Goal: Task Accomplishment & Management: Complete application form

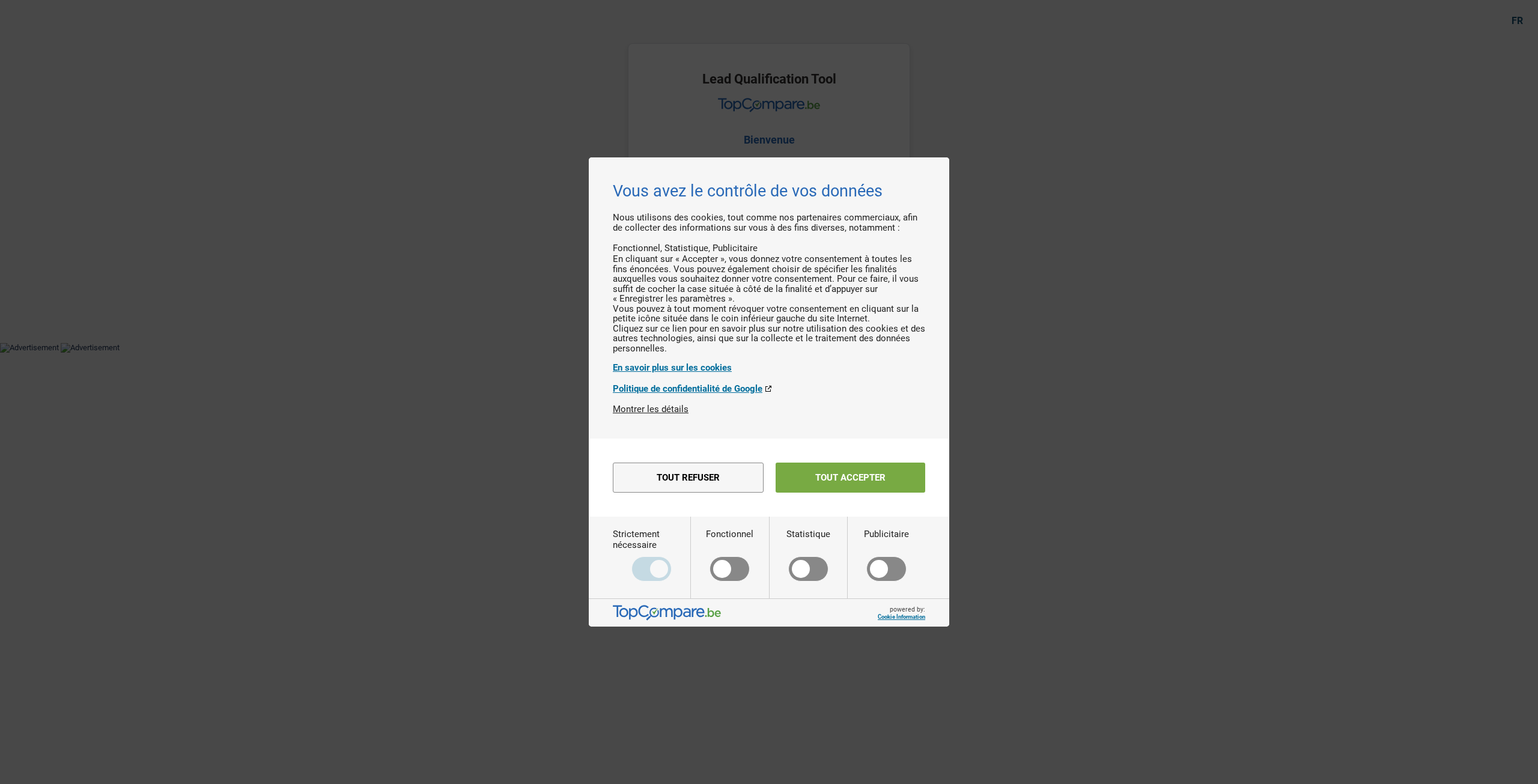
click at [849, 481] on div "Tout refuser Enregistrer les paramètres Tout accepter" at bounding box center [769, 476] width 312 height 42
click at [850, 492] on button "Tout accepter" at bounding box center [850, 477] width 149 height 30
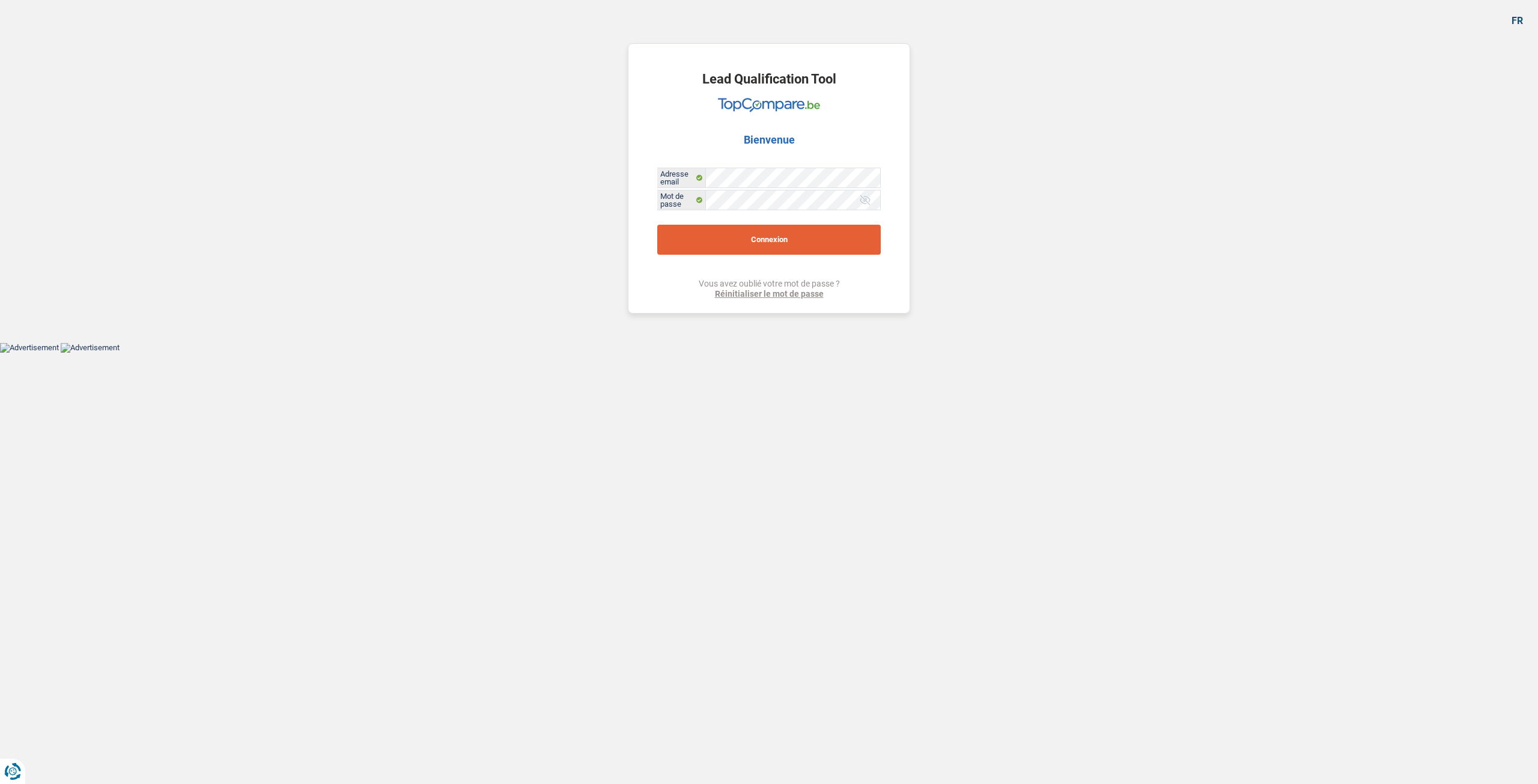
click at [774, 245] on button "Connexion" at bounding box center [769, 239] width 223 height 30
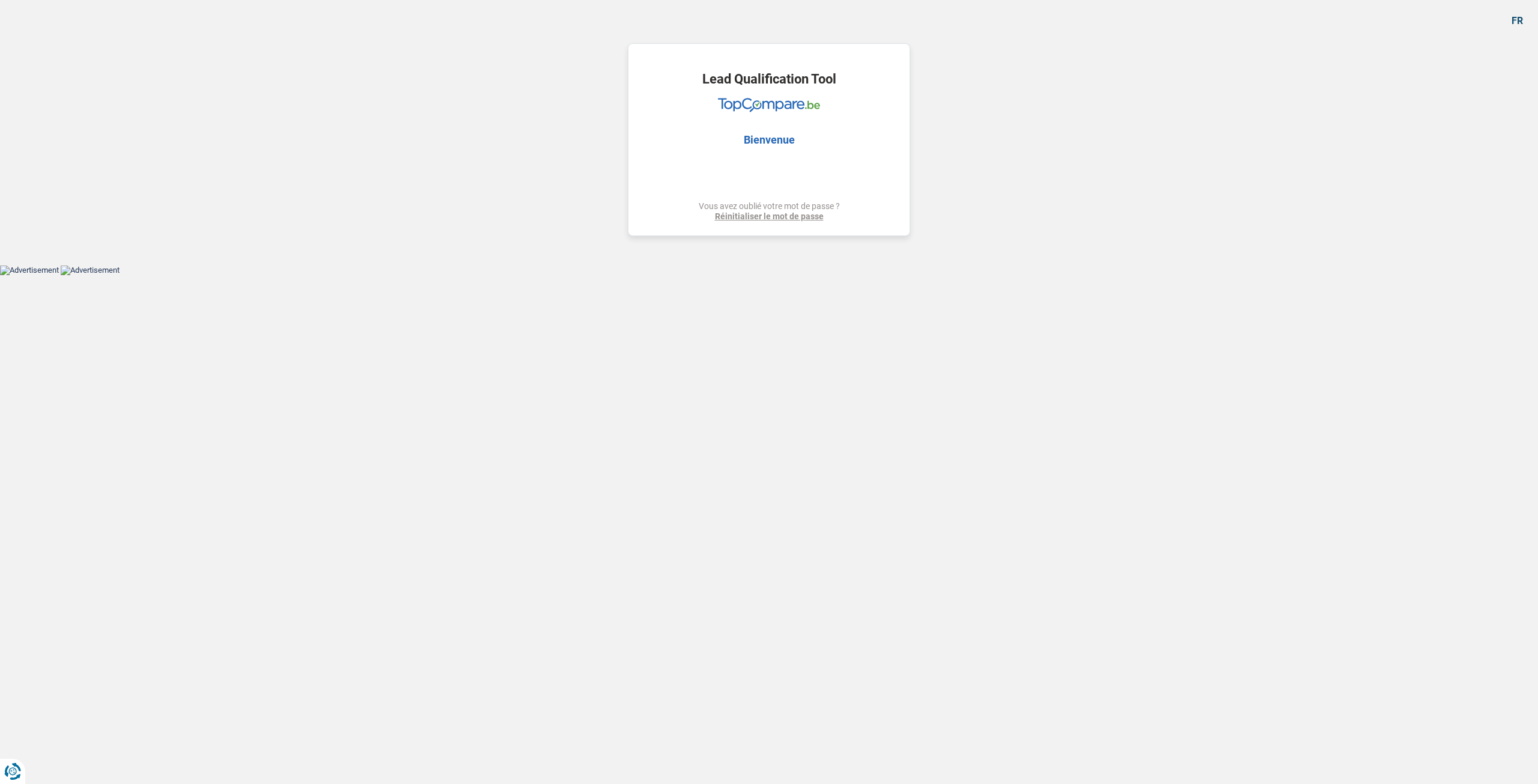
select select "houseOrGarden"
select select "60"
select select "houseOrGarden"
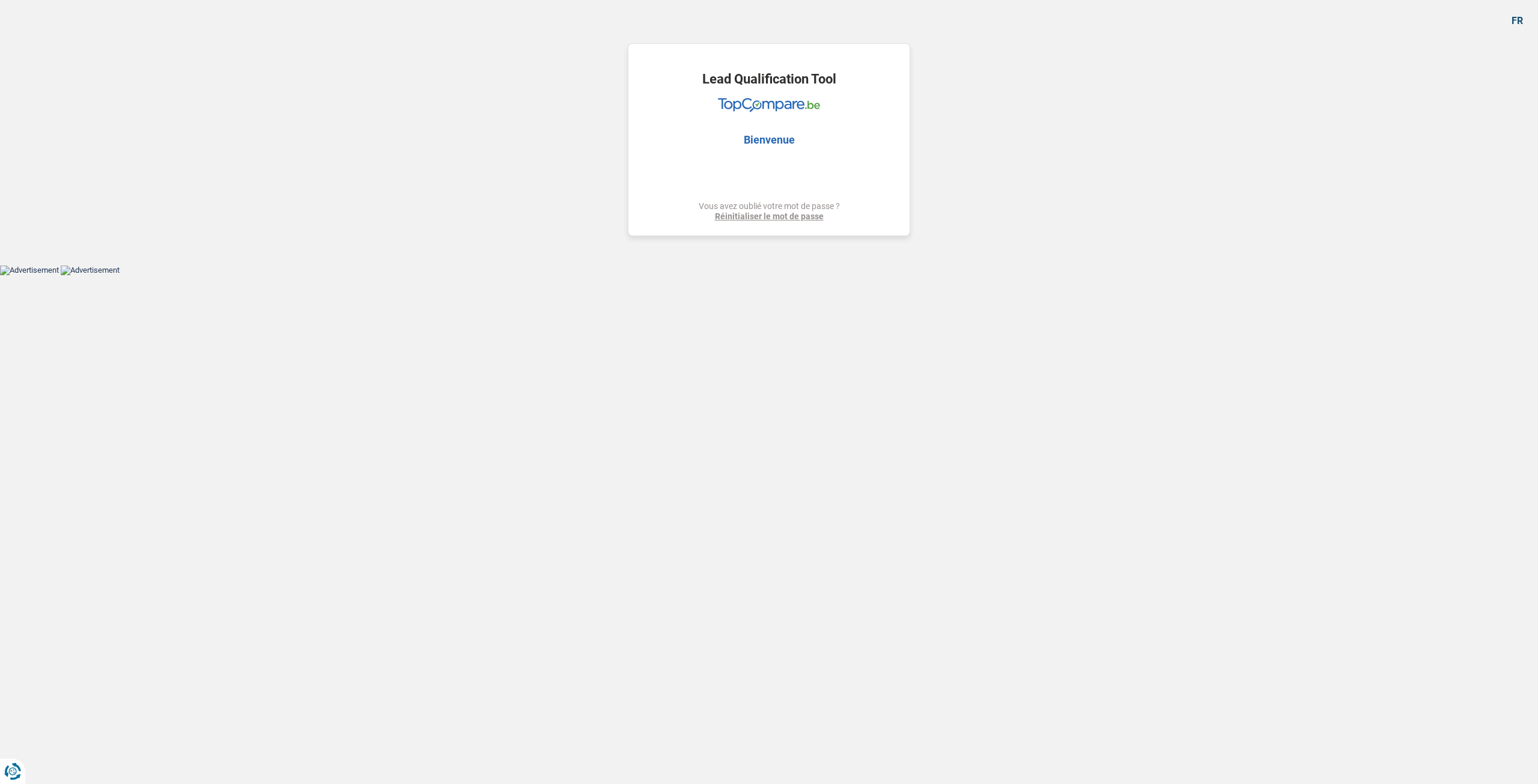
select select "yes"
select select "60"
select select "mutuality"
select select "privateEmployee"
select select "familyAllowances"
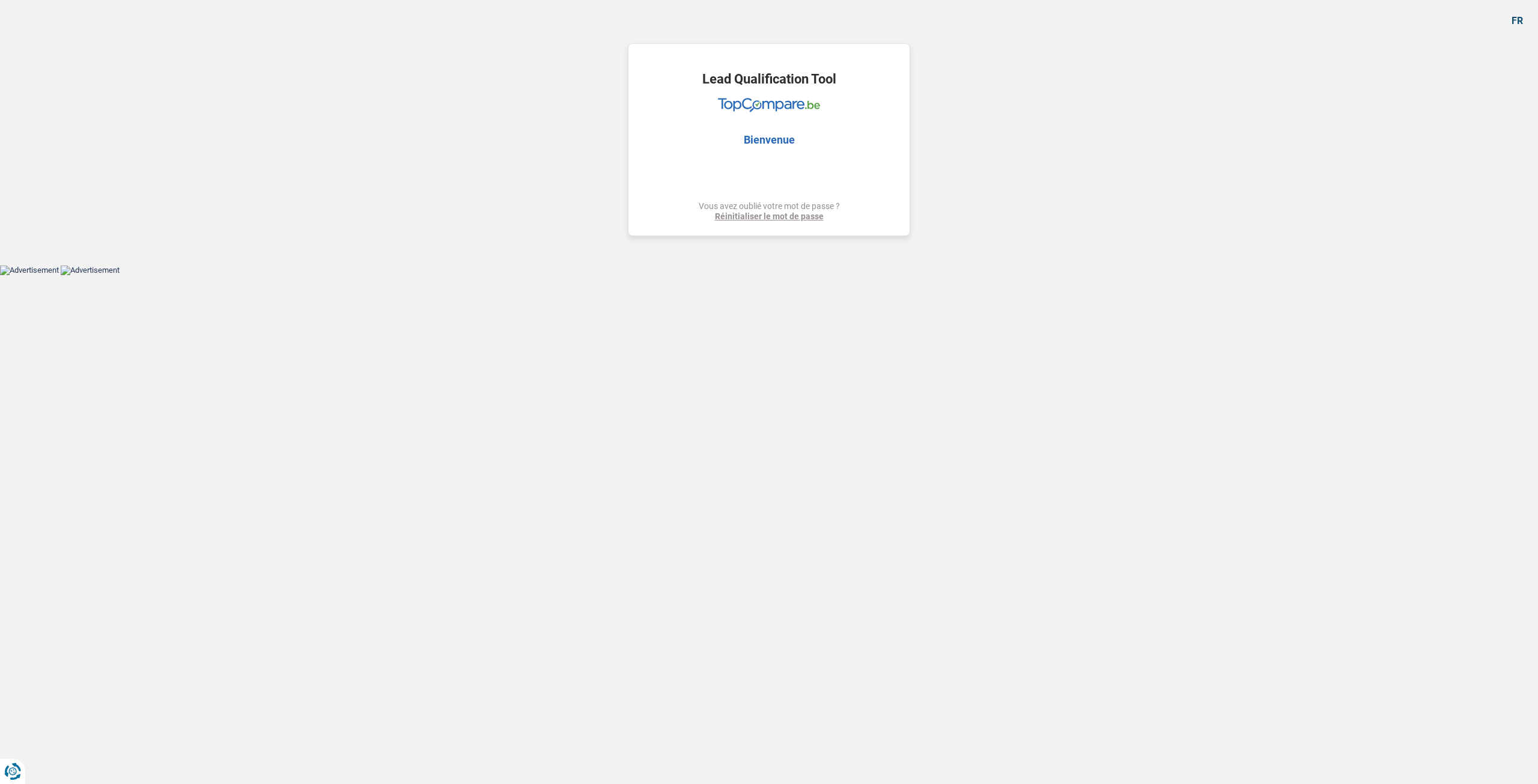
select select "mutualityIndemnity"
select select "netSalary"
select select "mealVouchers"
select select "ownerWithMortgage"
select select "mortgage"
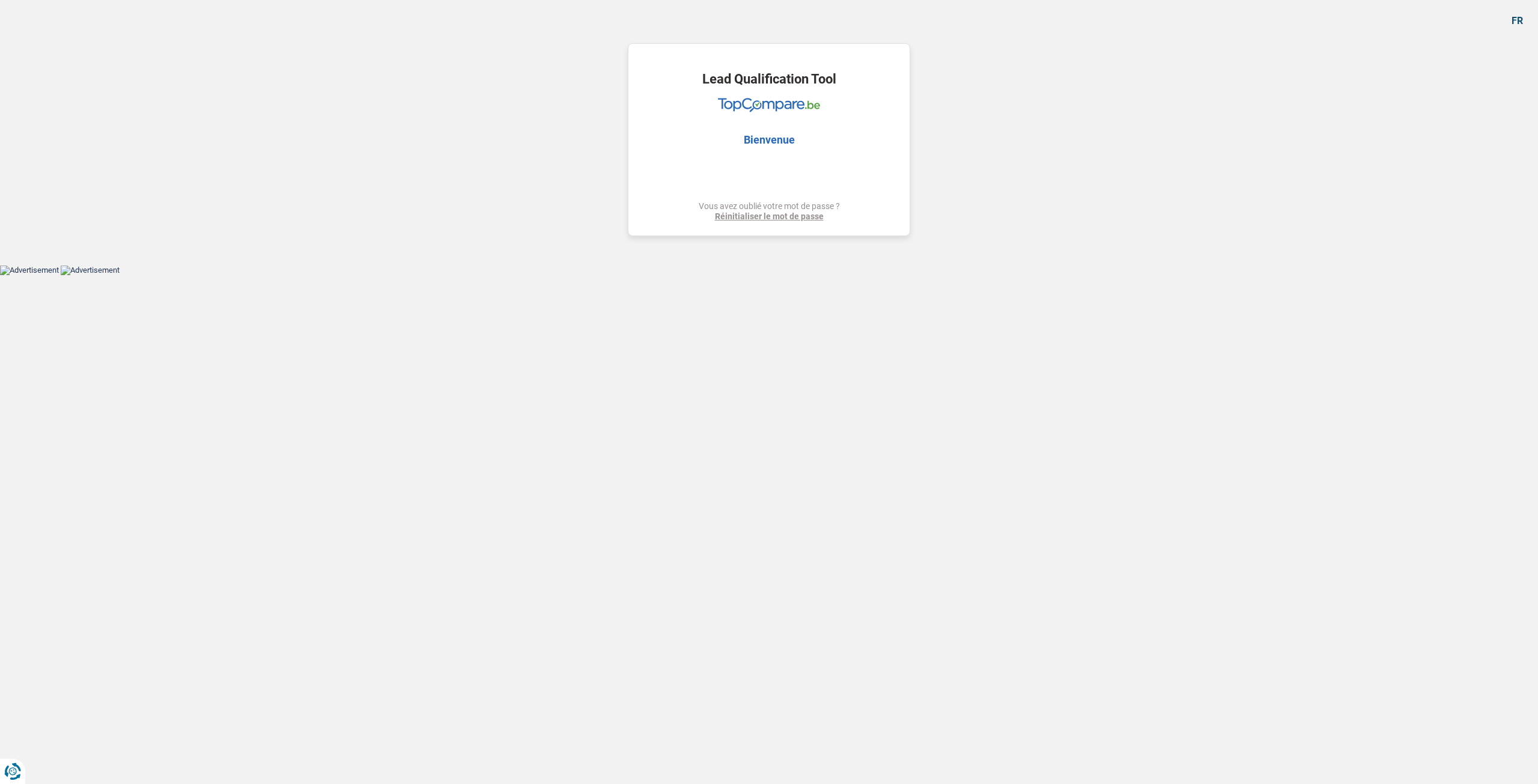
select select "300"
select select "houseOrGarden"
select select "yes"
select select "60"
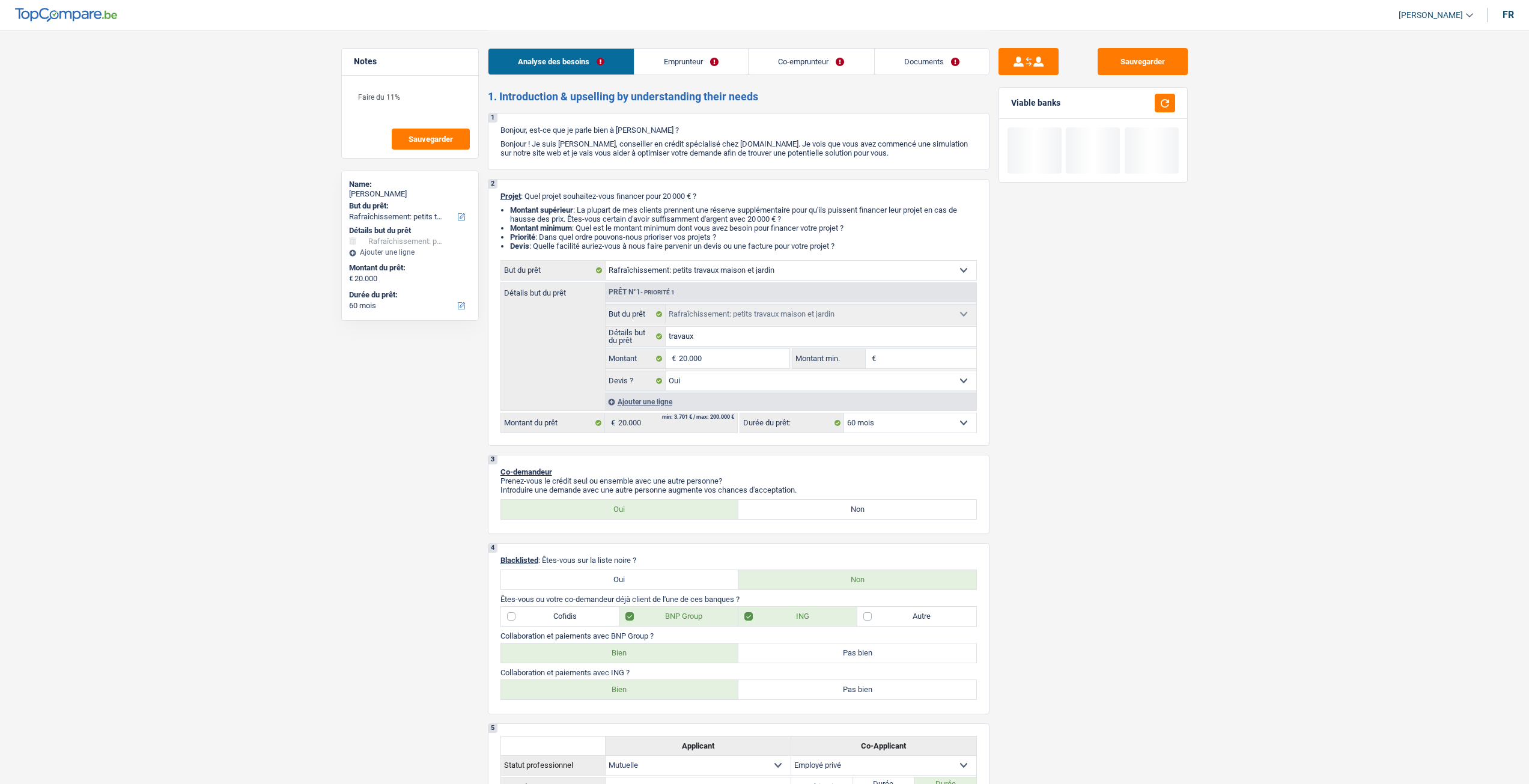
select select "houseOrGarden"
select select "60"
select select "houseOrGarden"
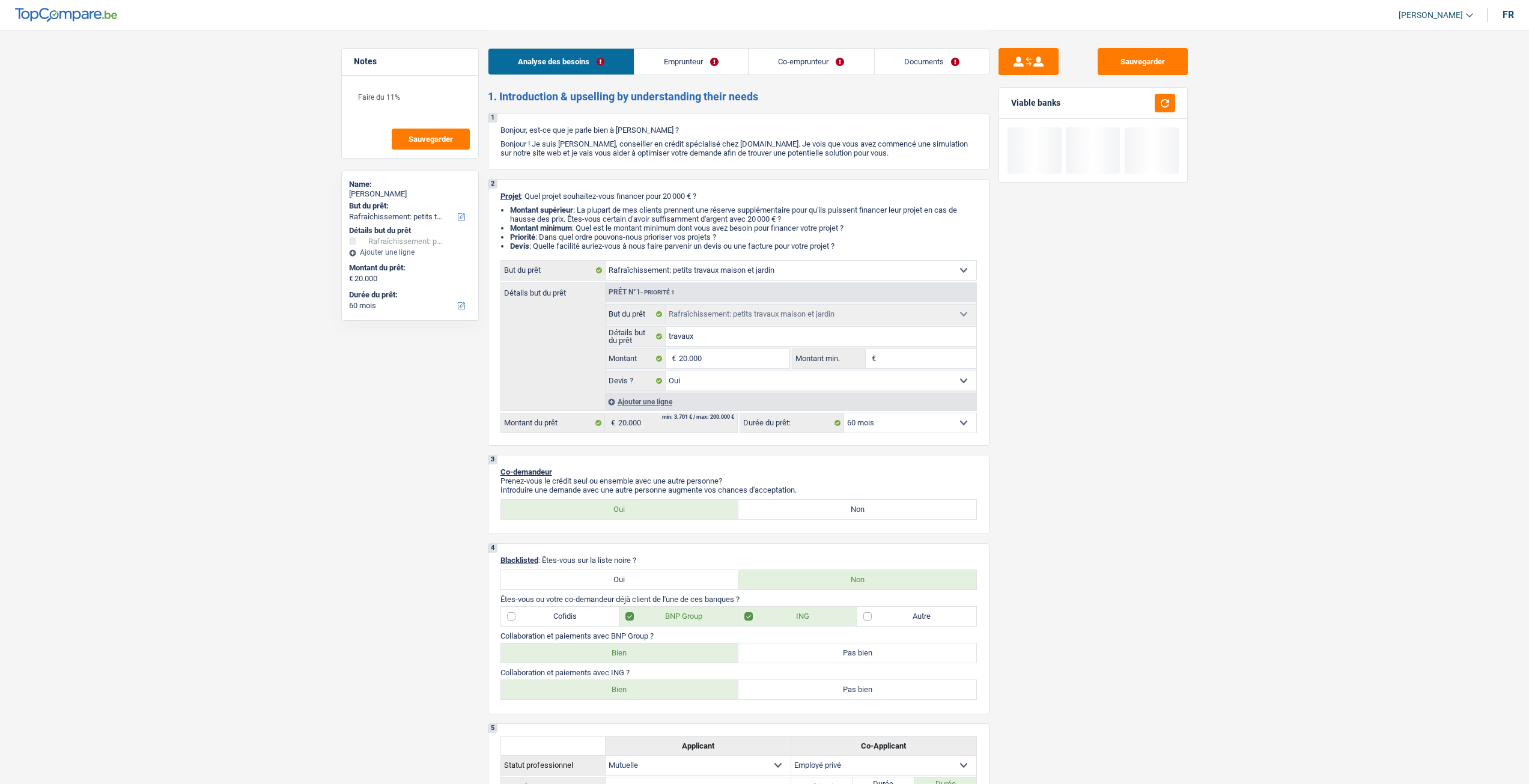
select select "yes"
select select "60"
select select "mutuality"
select select "privateEmployee"
select select "familyAllowances"
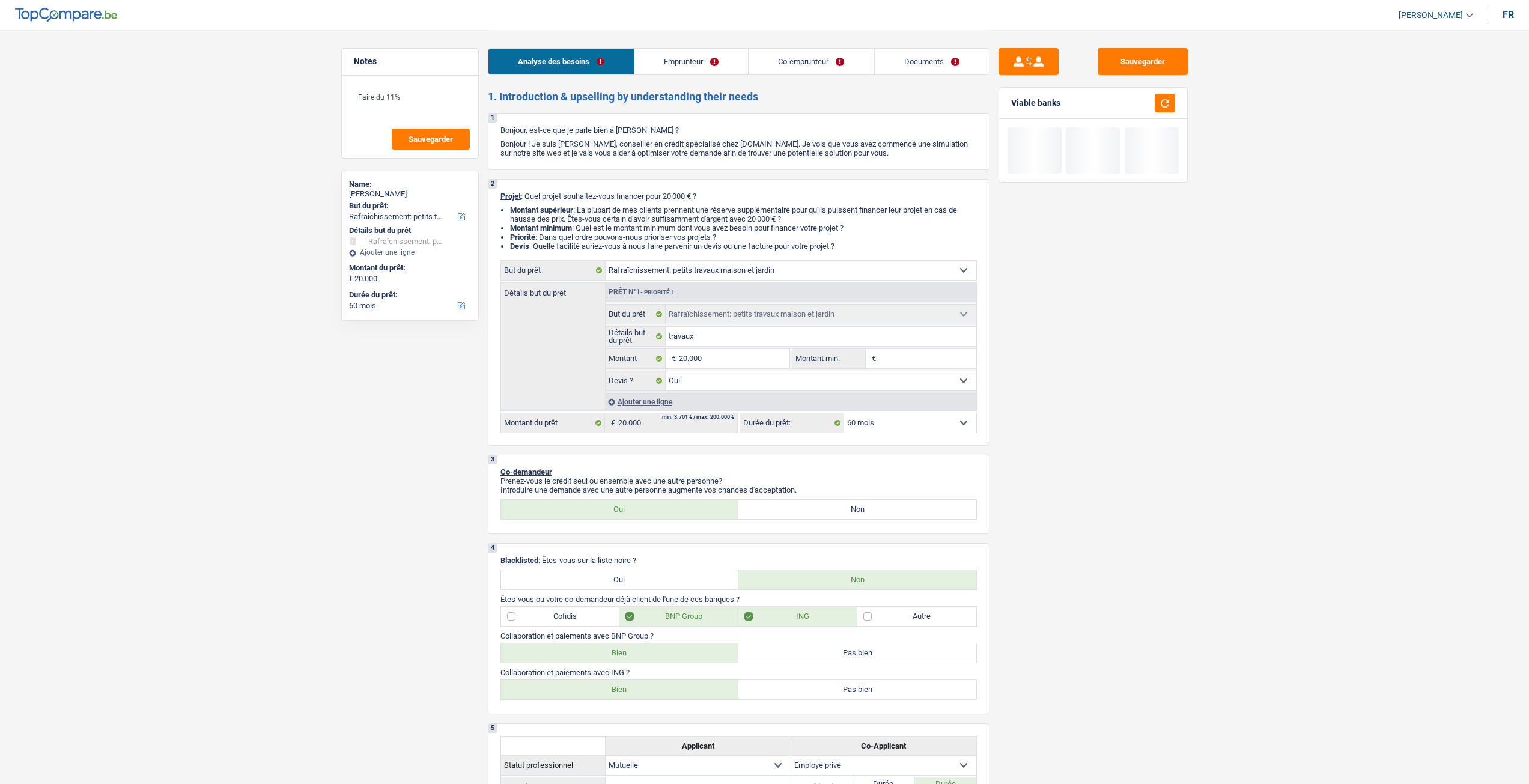
select select "mutualityIndemnity"
select select "netSalary"
select select "mealVouchers"
select select "ownerWithMortgage"
select select "mortgage"
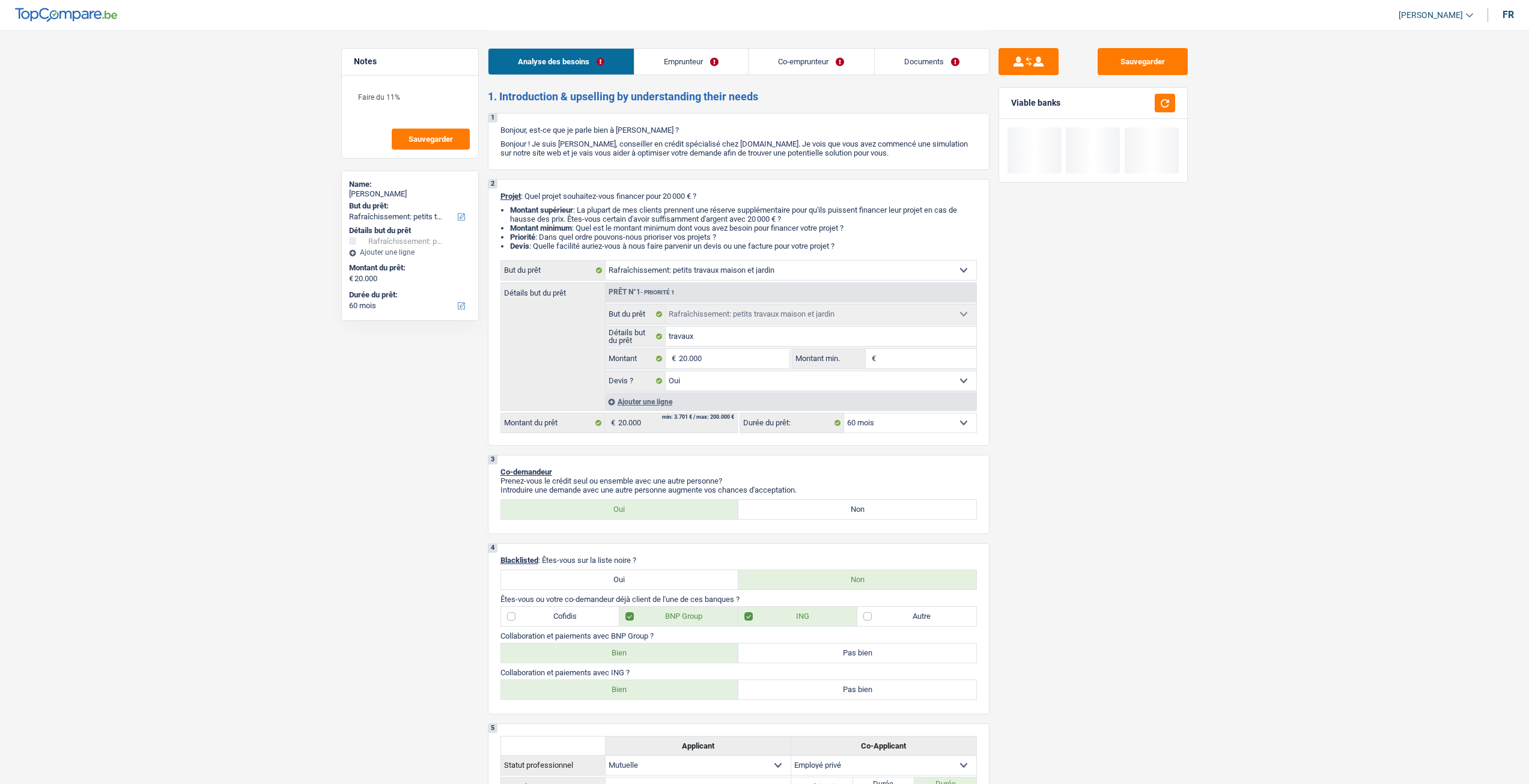
select select "300"
select select "houseOrGarden"
select select "yes"
select select "60"
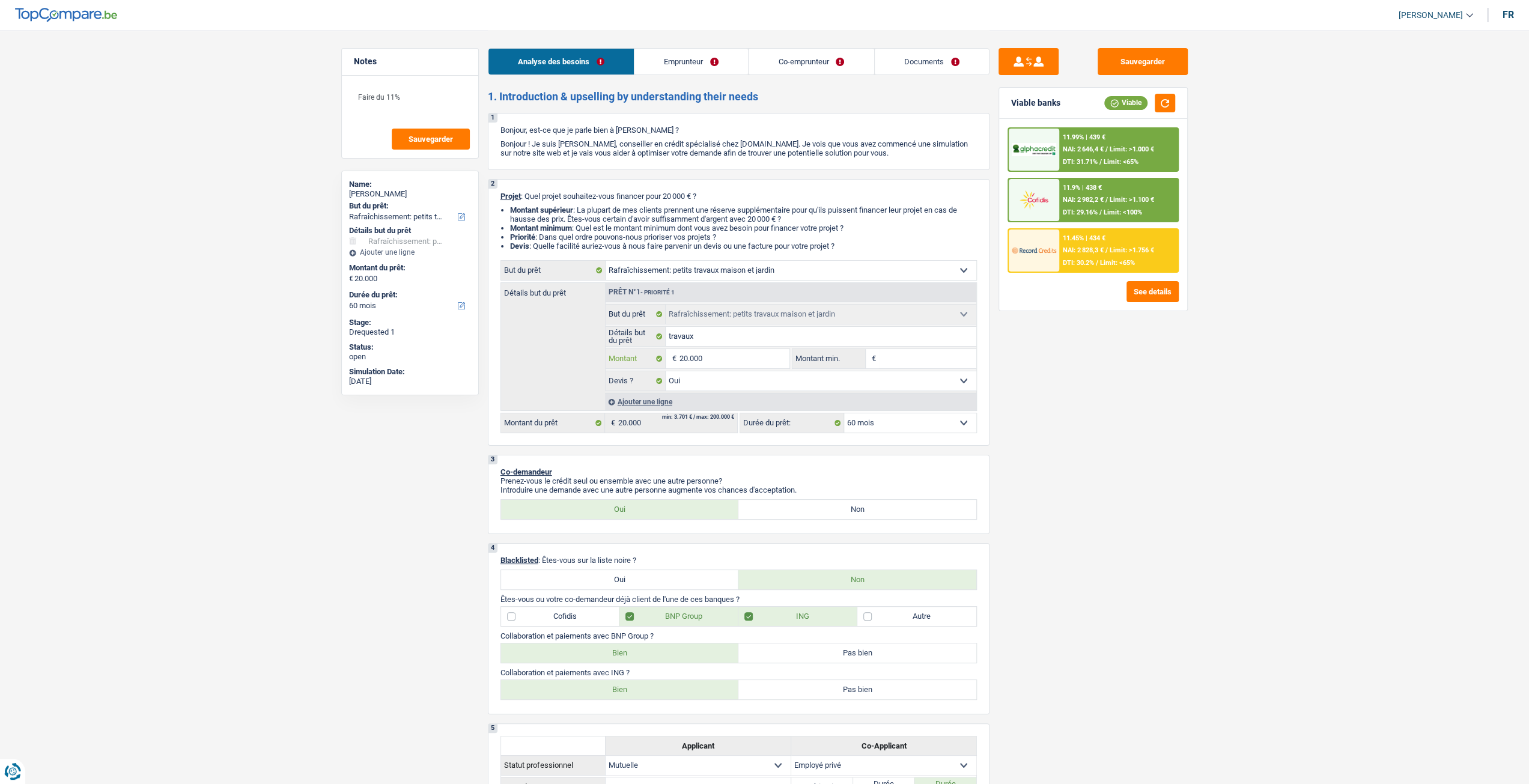
click at [718, 362] on input "20.000" at bounding box center [733, 358] width 110 height 19
type input "2.000"
type input "200"
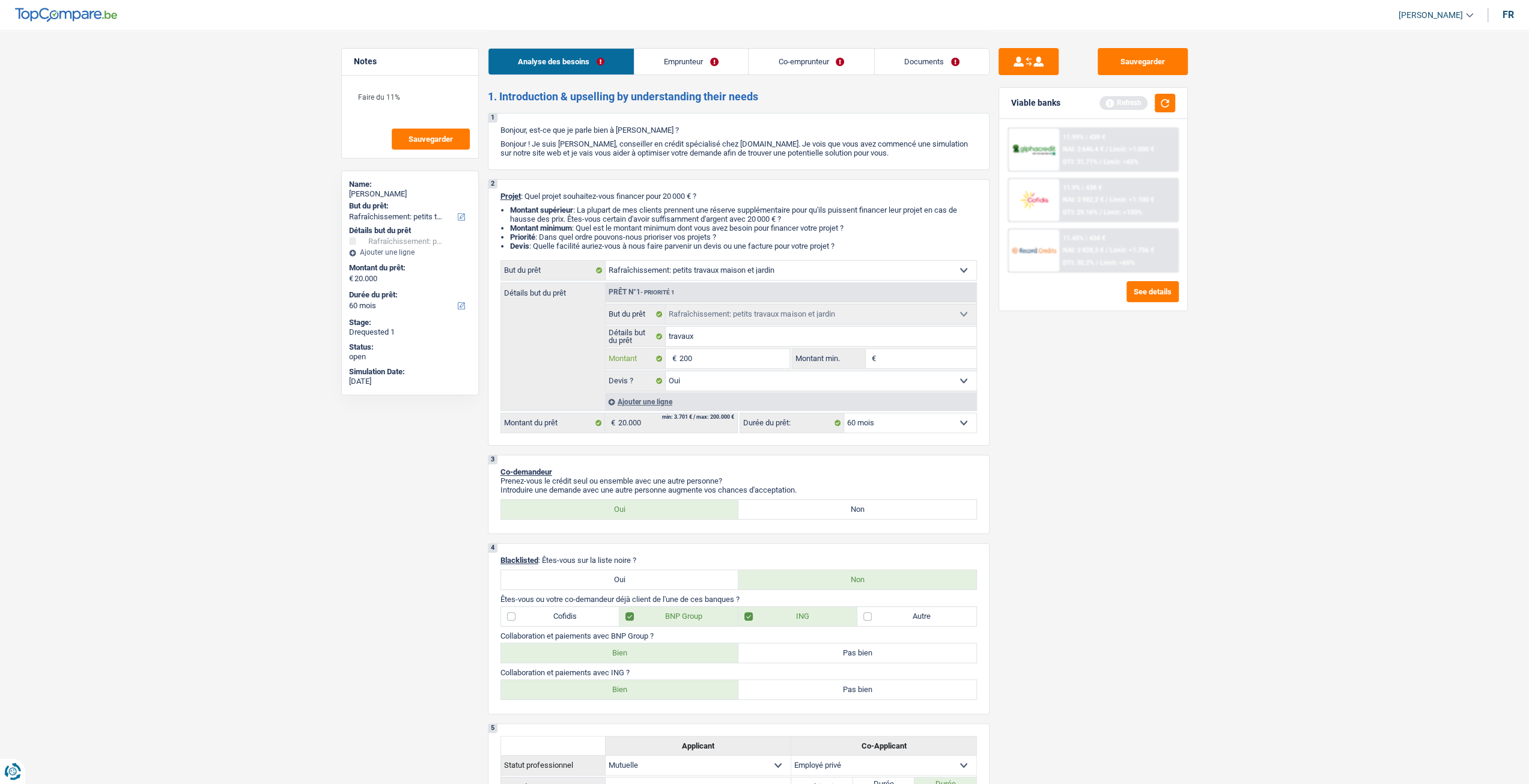
type input "20"
type input "2"
type input "1"
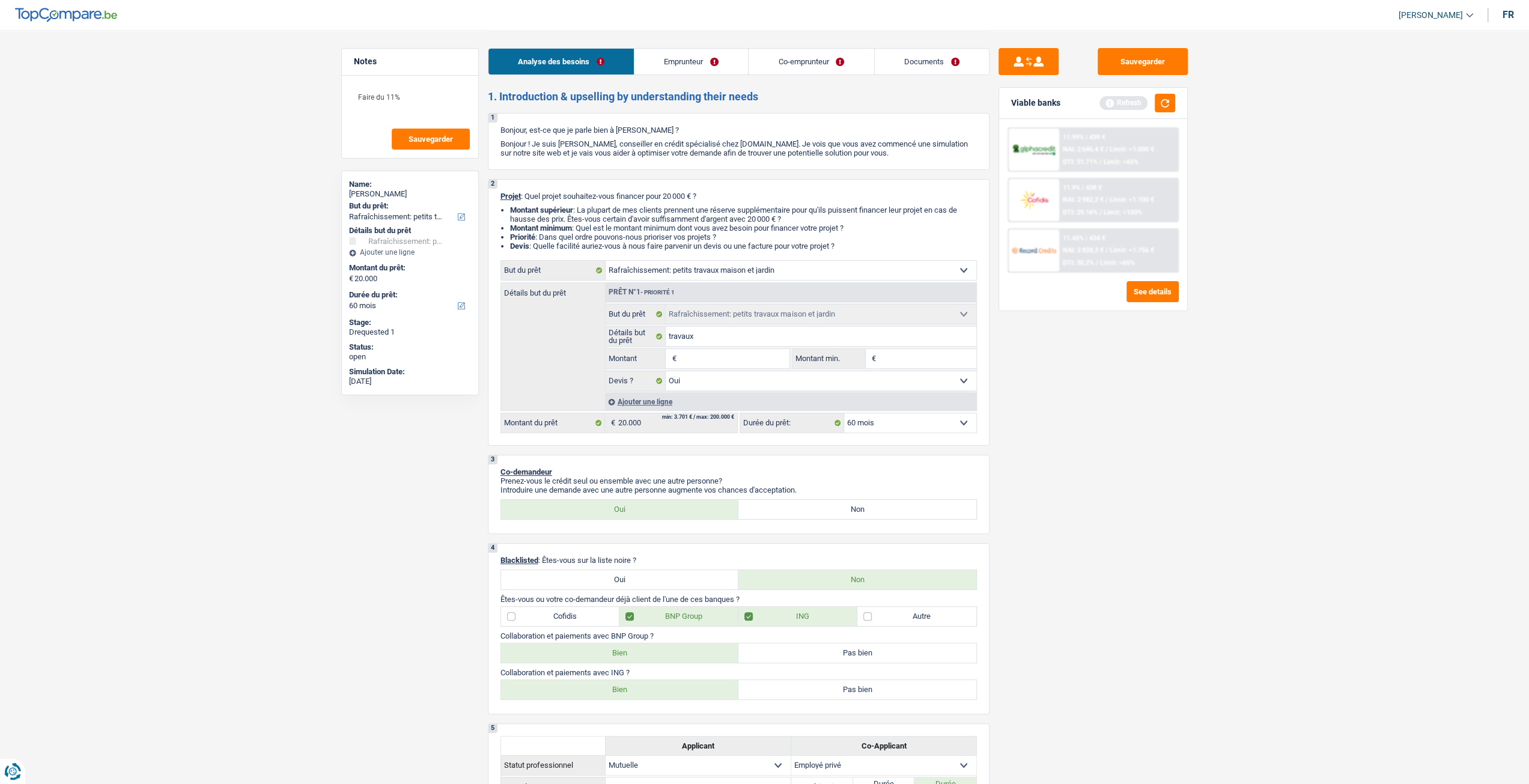
type input "1"
type input "15"
type input "150"
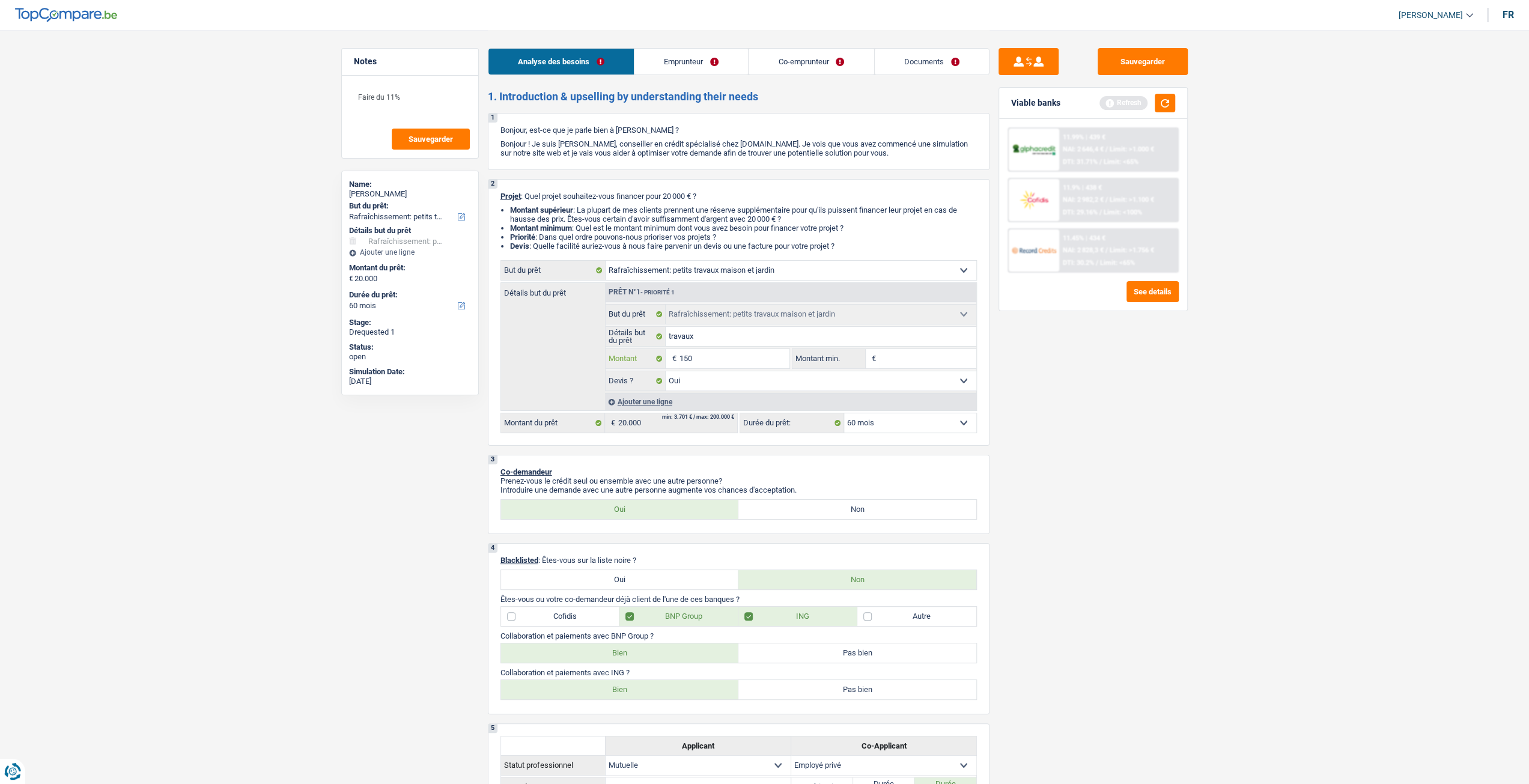
type input "1.500"
type input "15.000"
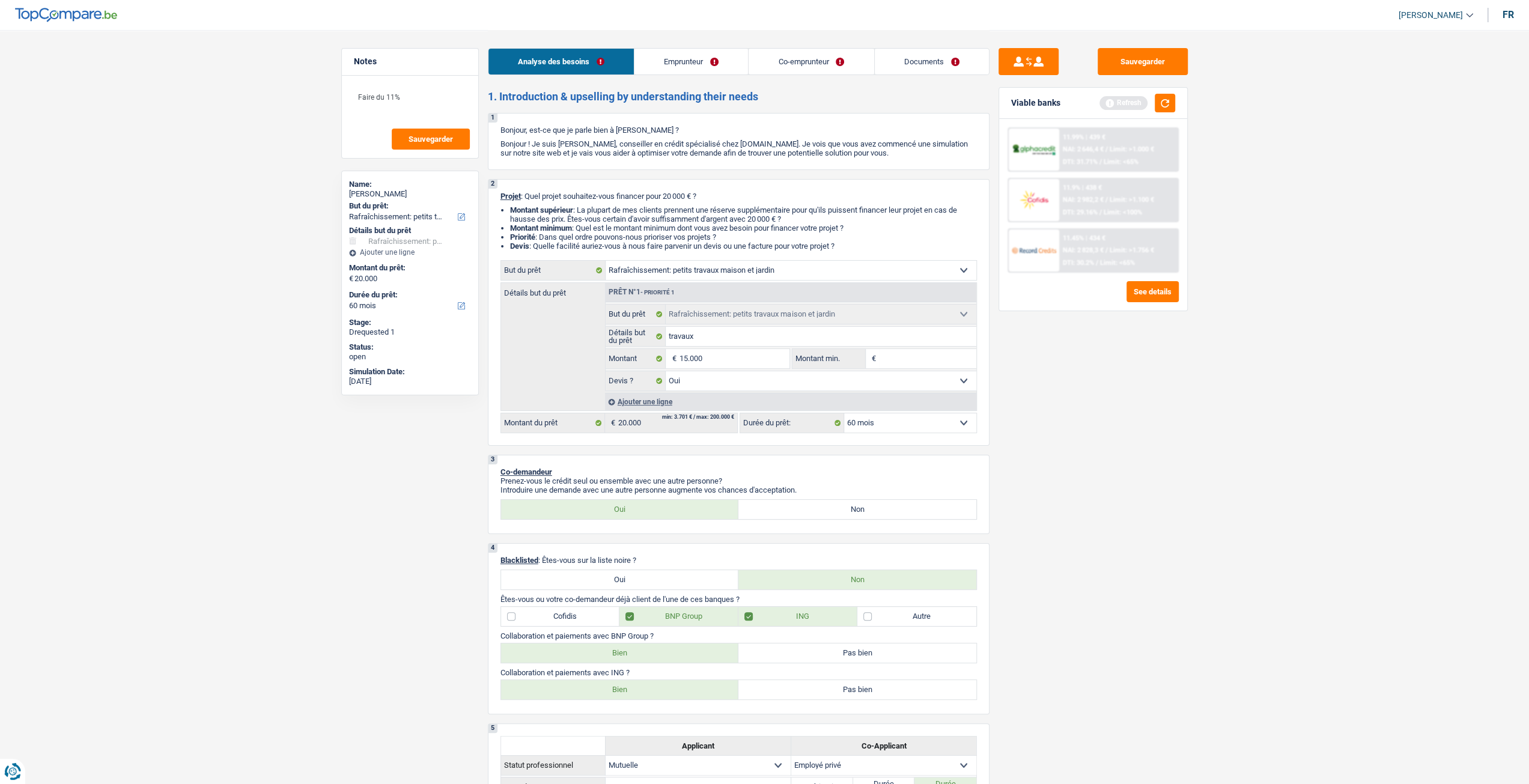
type input "15.000"
click at [1052, 428] on div "Sauvegarder Viable banks Refresh 11.99% | 439 € NAI: 2 646,4 € / Limit: >1.000 …" at bounding box center [1093, 406] width 208 height 716
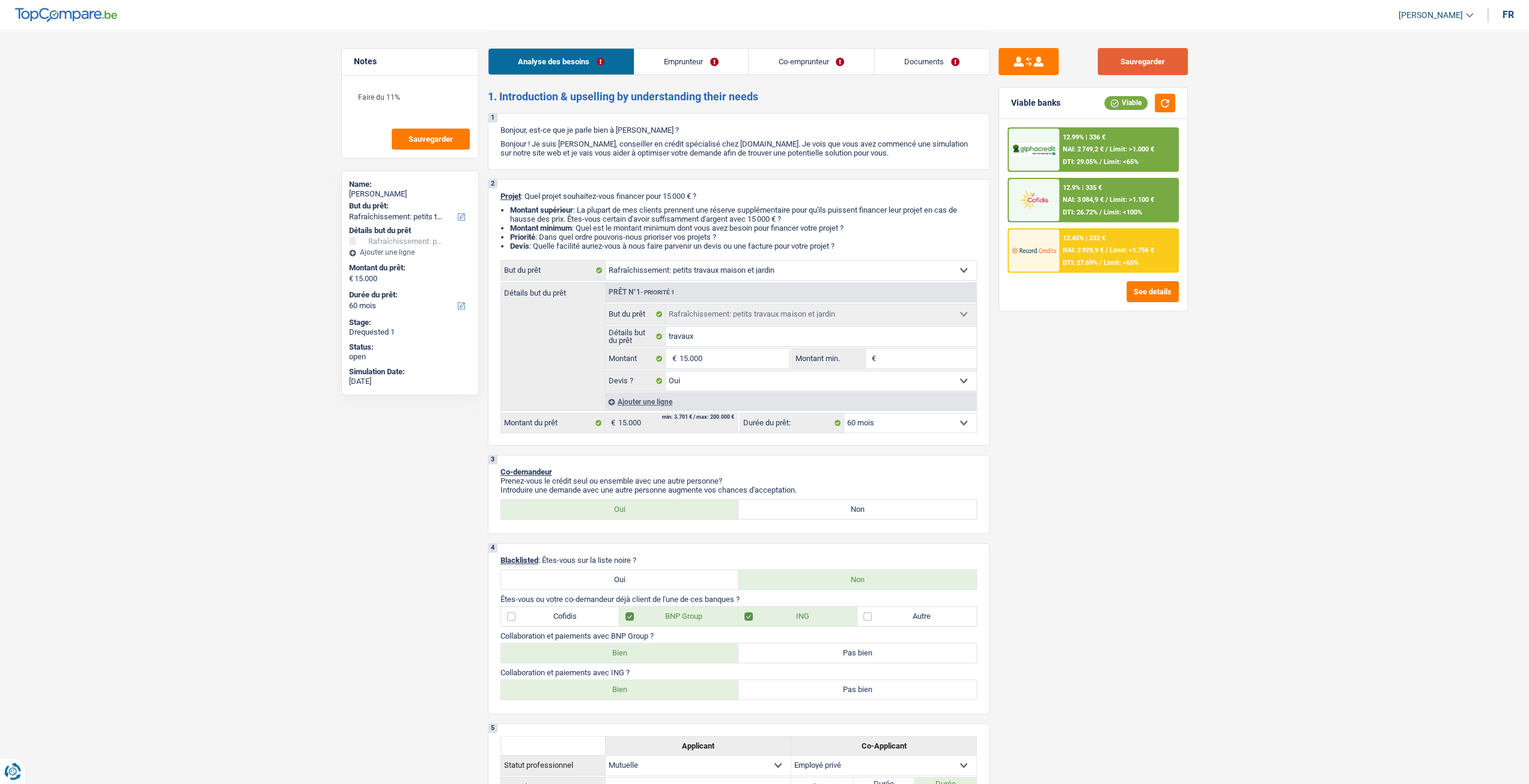
click at [1156, 67] on button "Sauvegarder" at bounding box center [1142, 61] width 90 height 27
click at [1090, 158] on span "DTI: 29.05%" at bounding box center [1080, 161] width 35 height 7
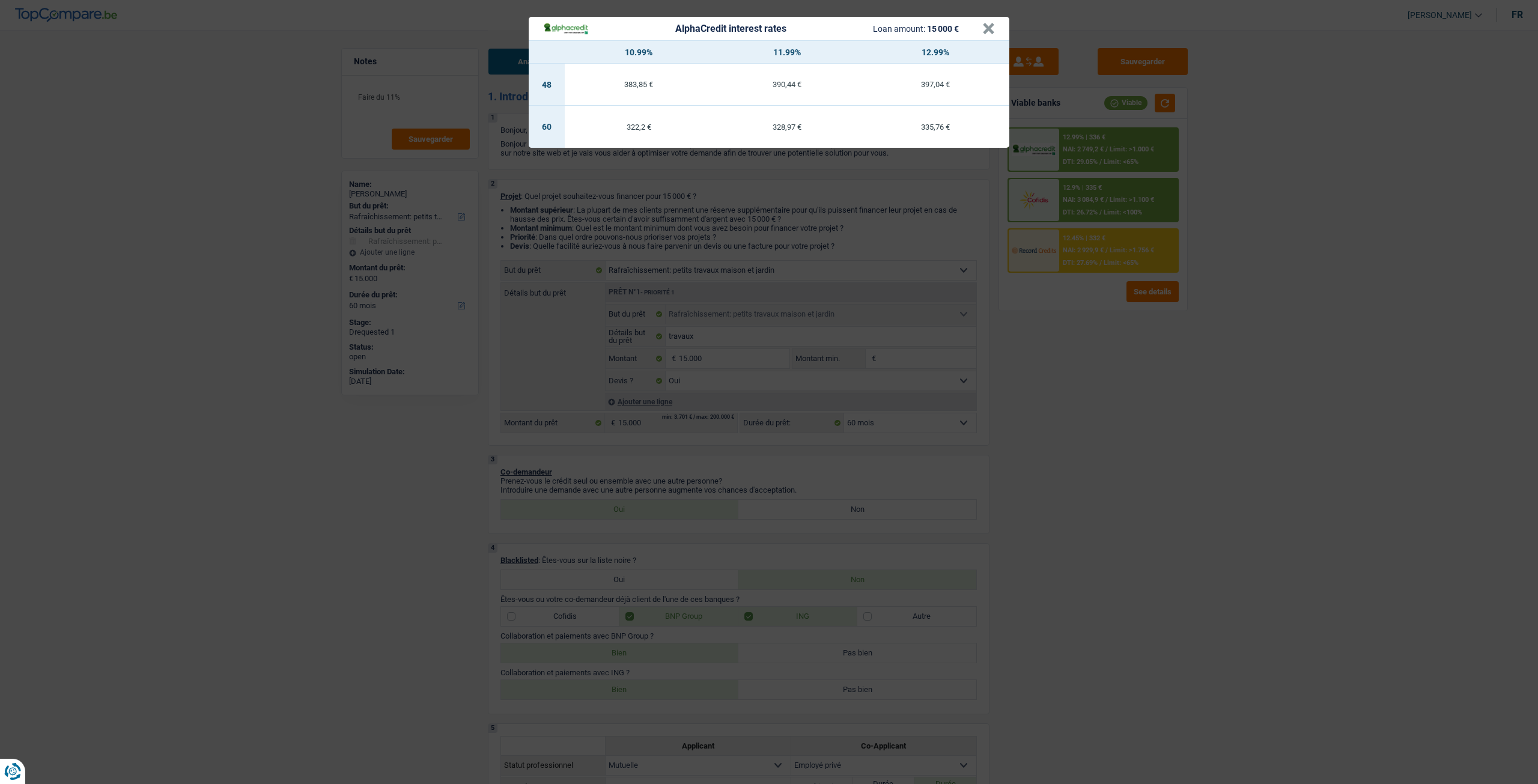
click at [1094, 378] on div "AlphaCredit interest rates Loan amount: 15 000 € × 10.99% 11.99% 12.99% 48 383,…" at bounding box center [769, 392] width 1538 height 784
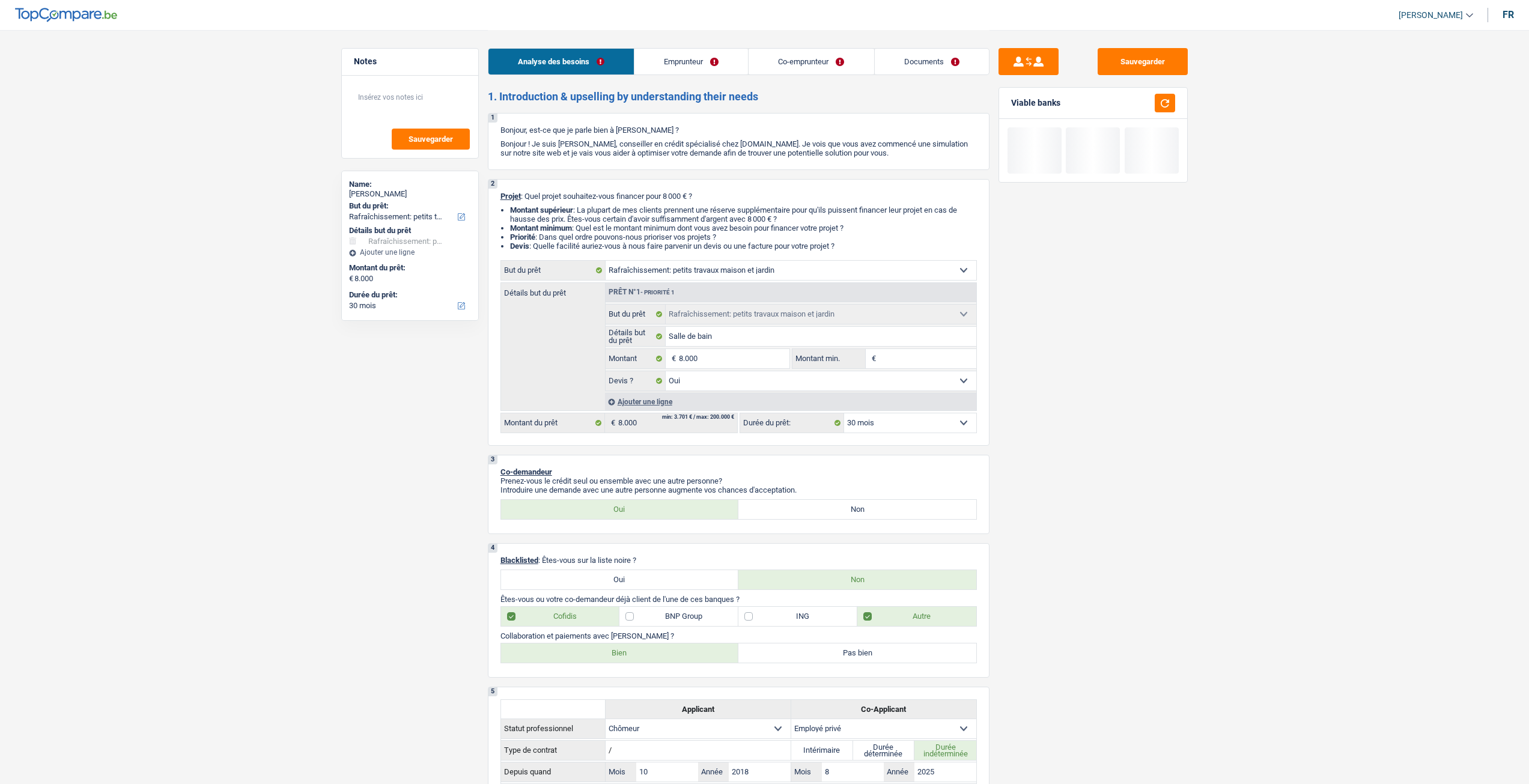
select select "houseOrGarden"
select select "30"
select select "houseOrGarden"
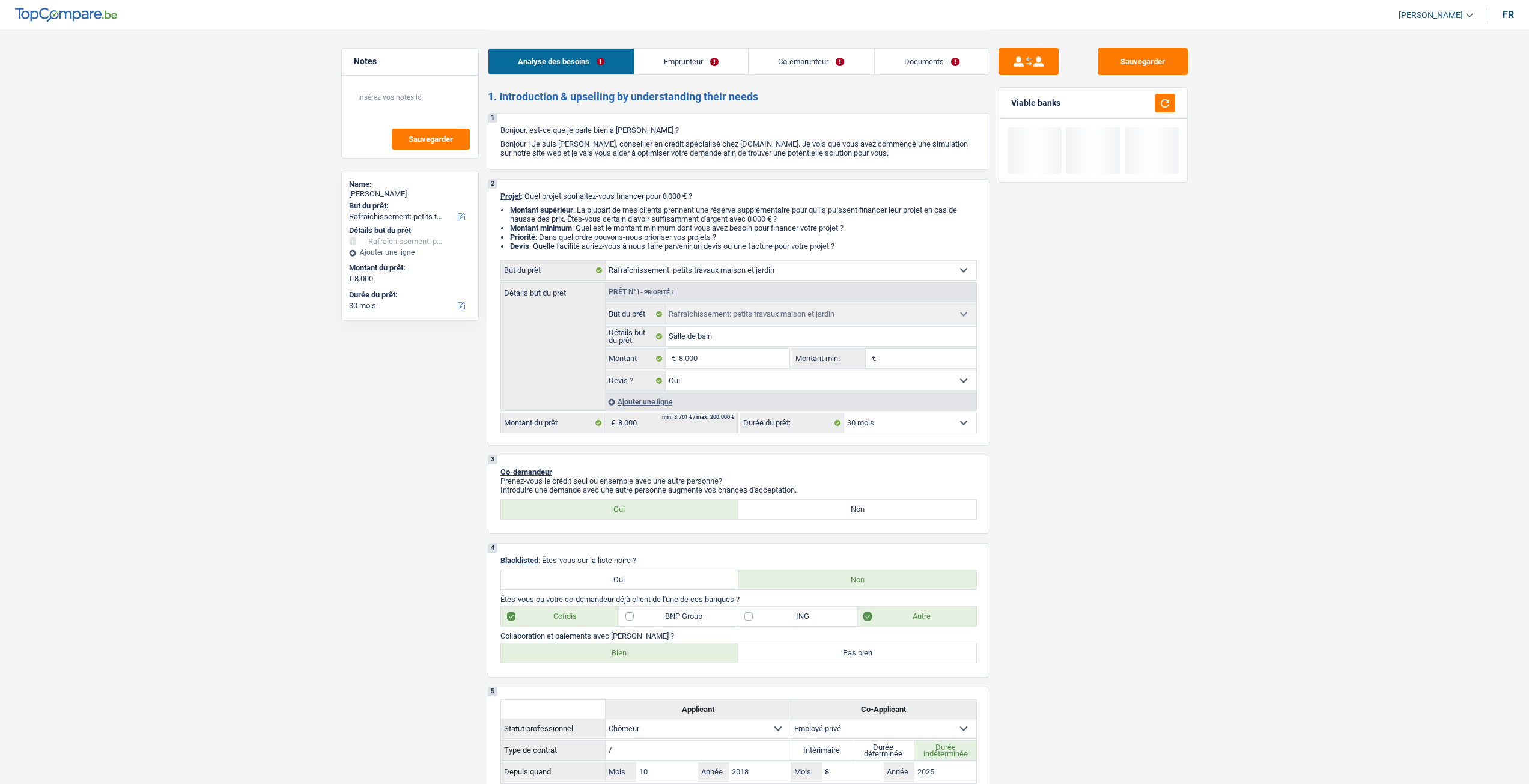
select select "yes"
select select "30"
select select "unemployed"
select select "privateEmployee"
select select "unemployment"
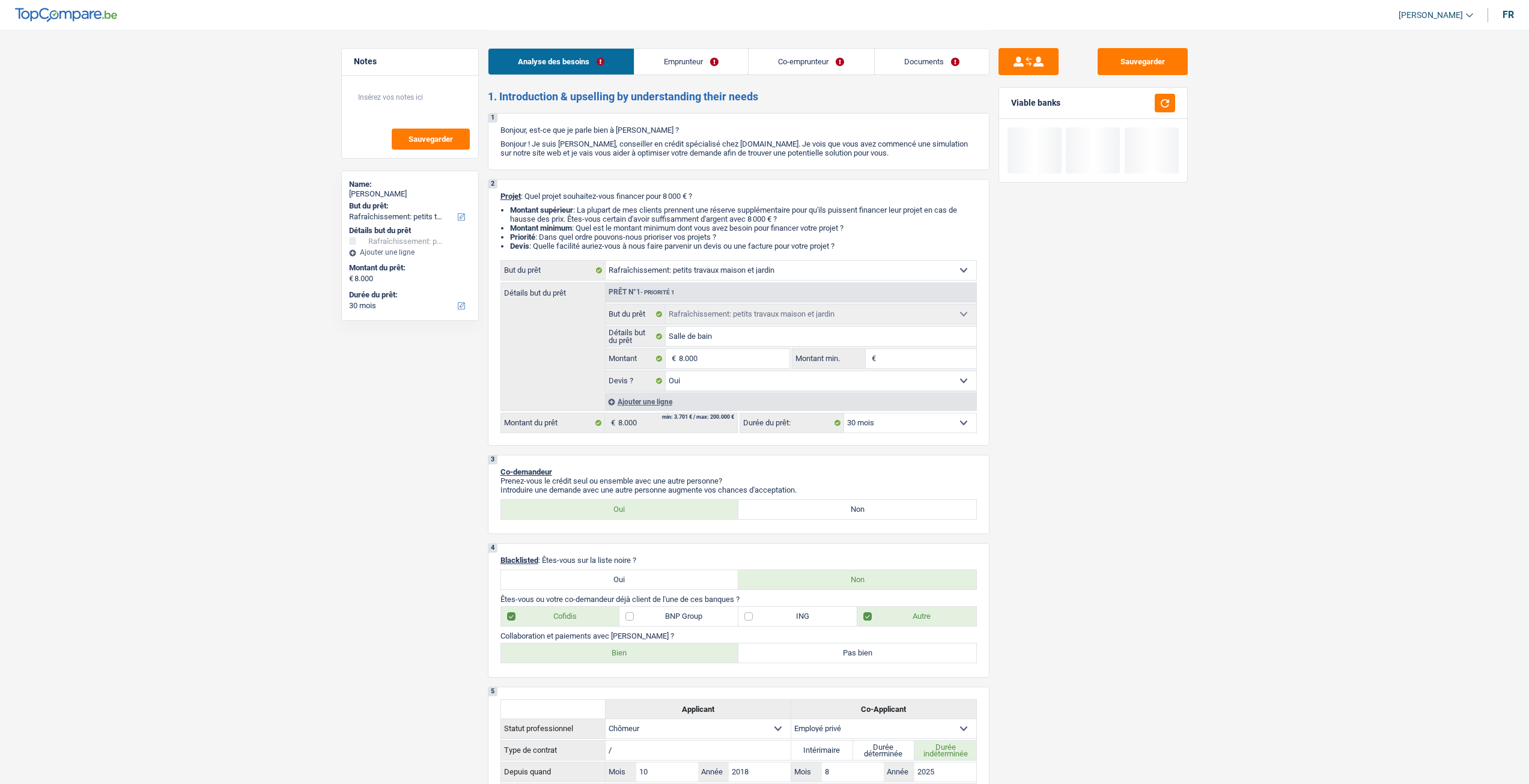
select select "netSalary"
select select "mealVouchers"
select select "ownerWithMortgage"
select select "mortgage"
select select "240"
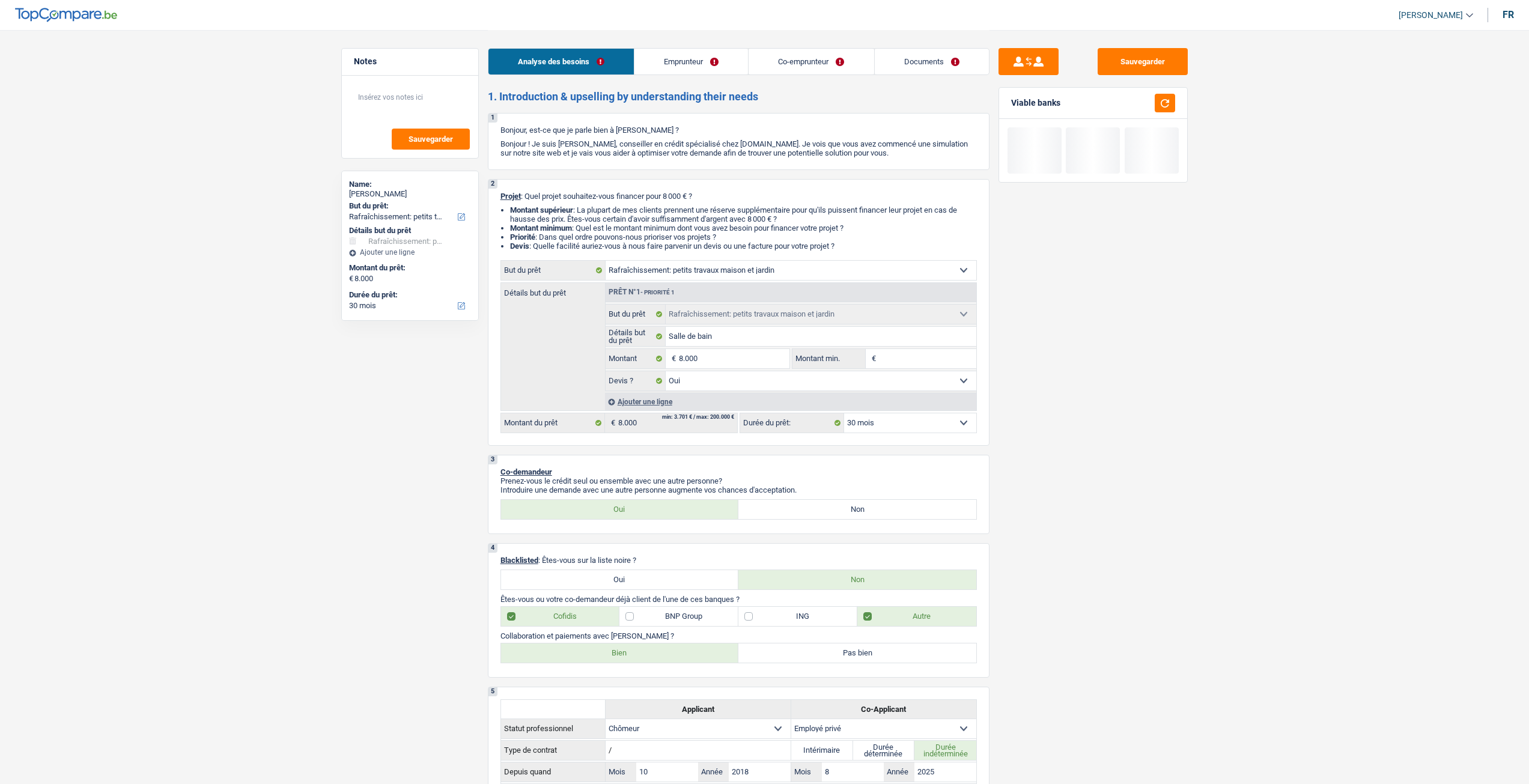
select select "renovationLoan"
select select "60"
select select "personalSale"
select select "48"
select select "houseOrGarden"
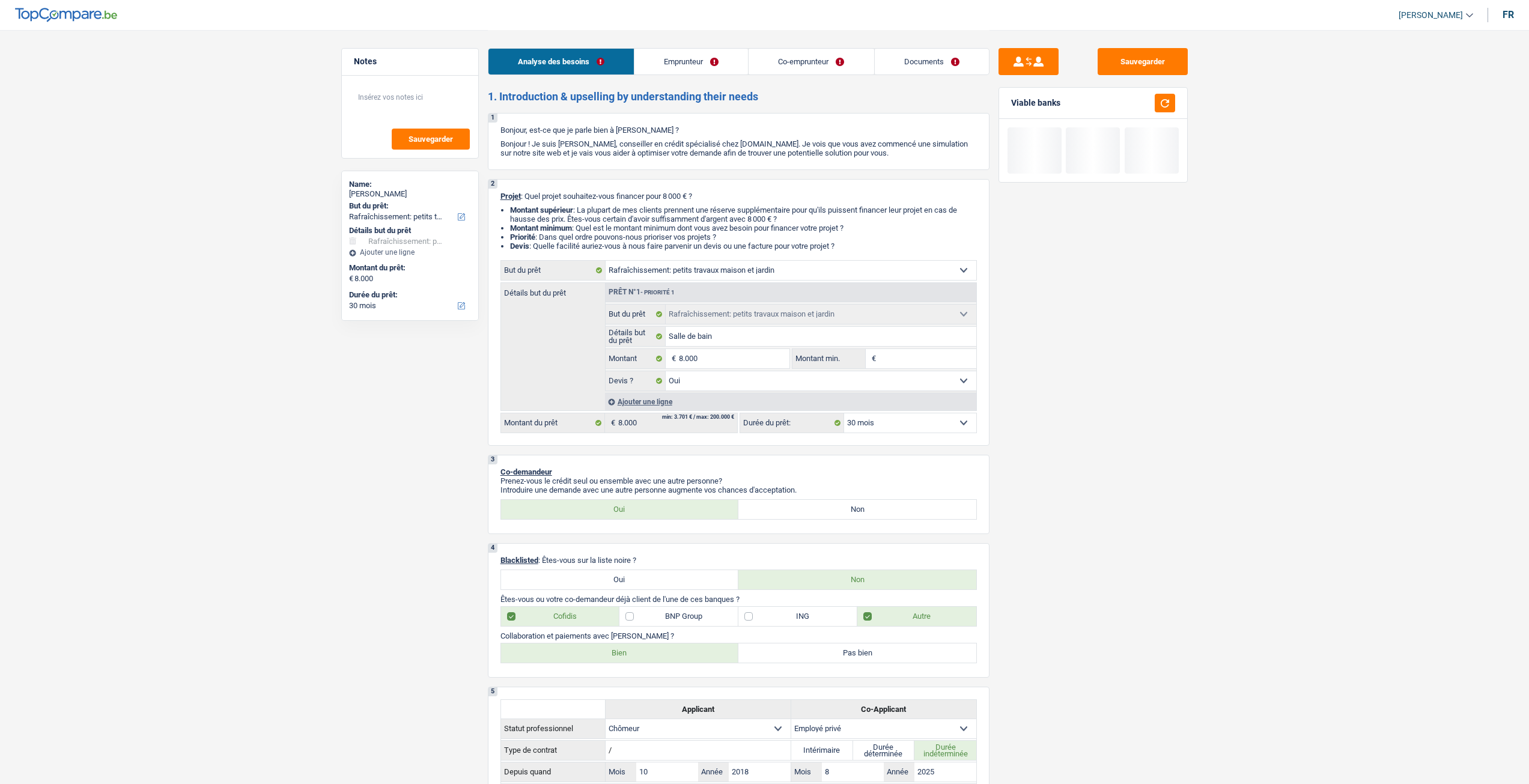
select select "houseOrGarden"
select select "yes"
select select "30"
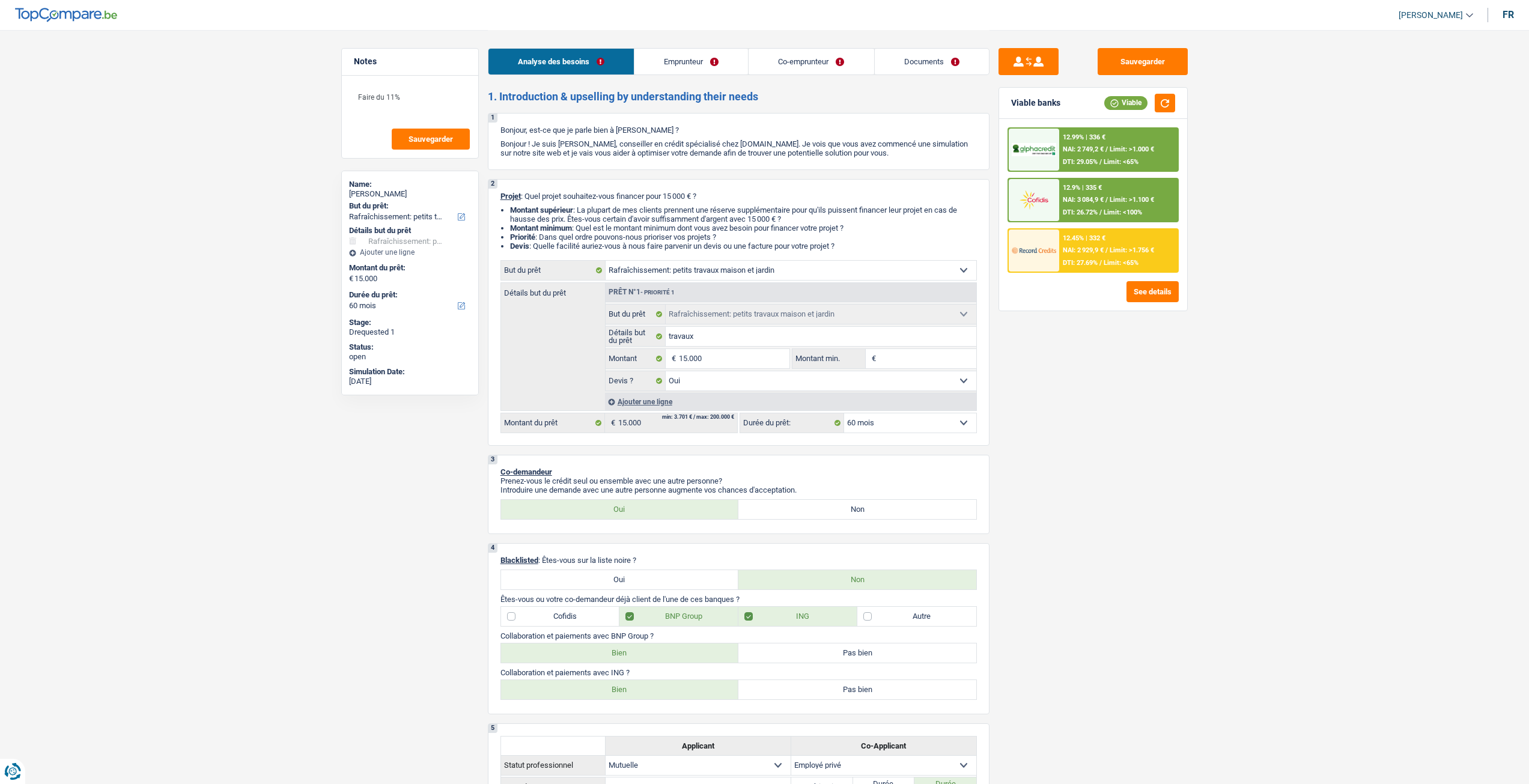
select select "houseOrGarden"
select select "60"
select select "houseOrGarden"
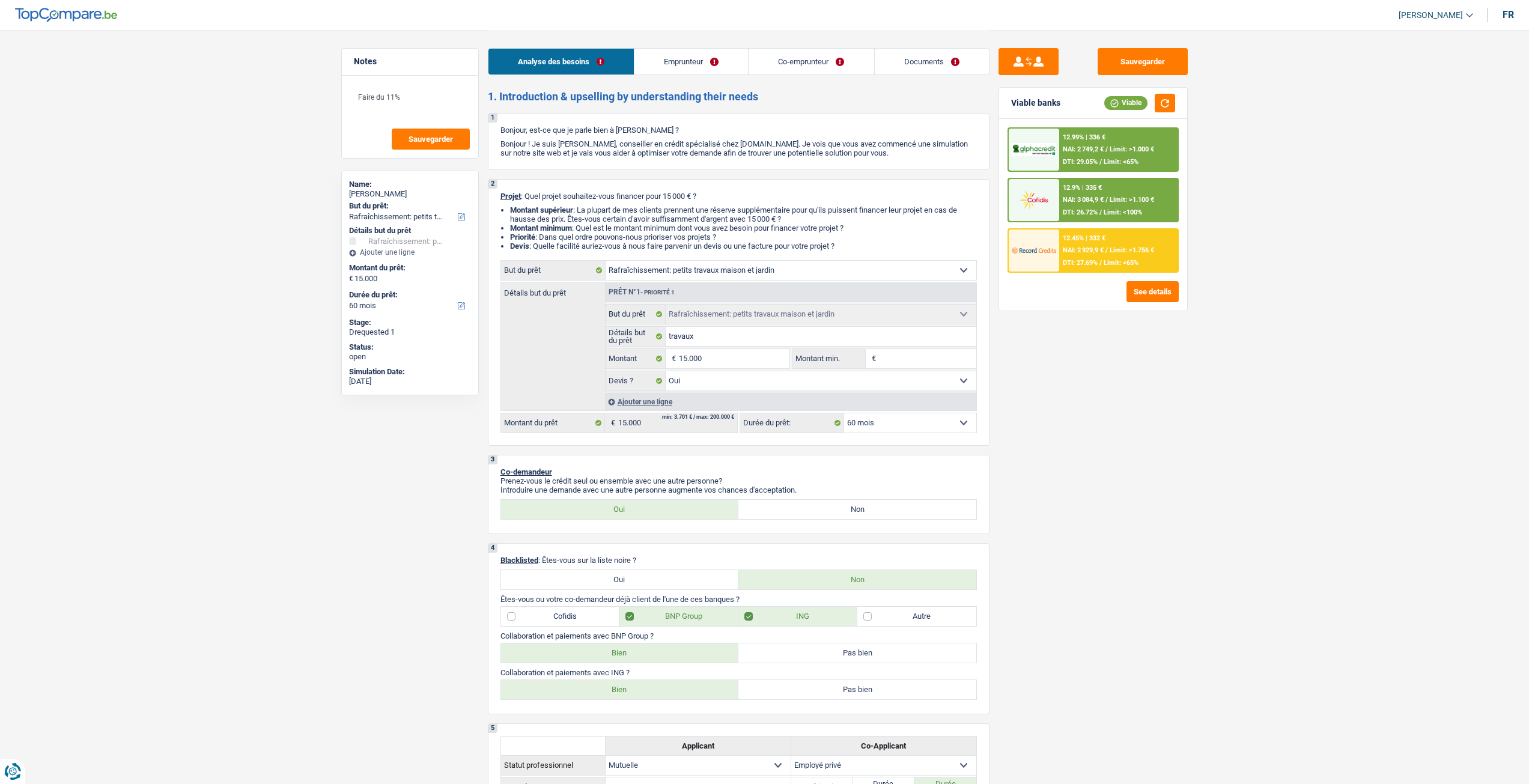
select select "yes"
select select "60"
select select "mutuality"
select select "privateEmployee"
select select "familyAllowances"
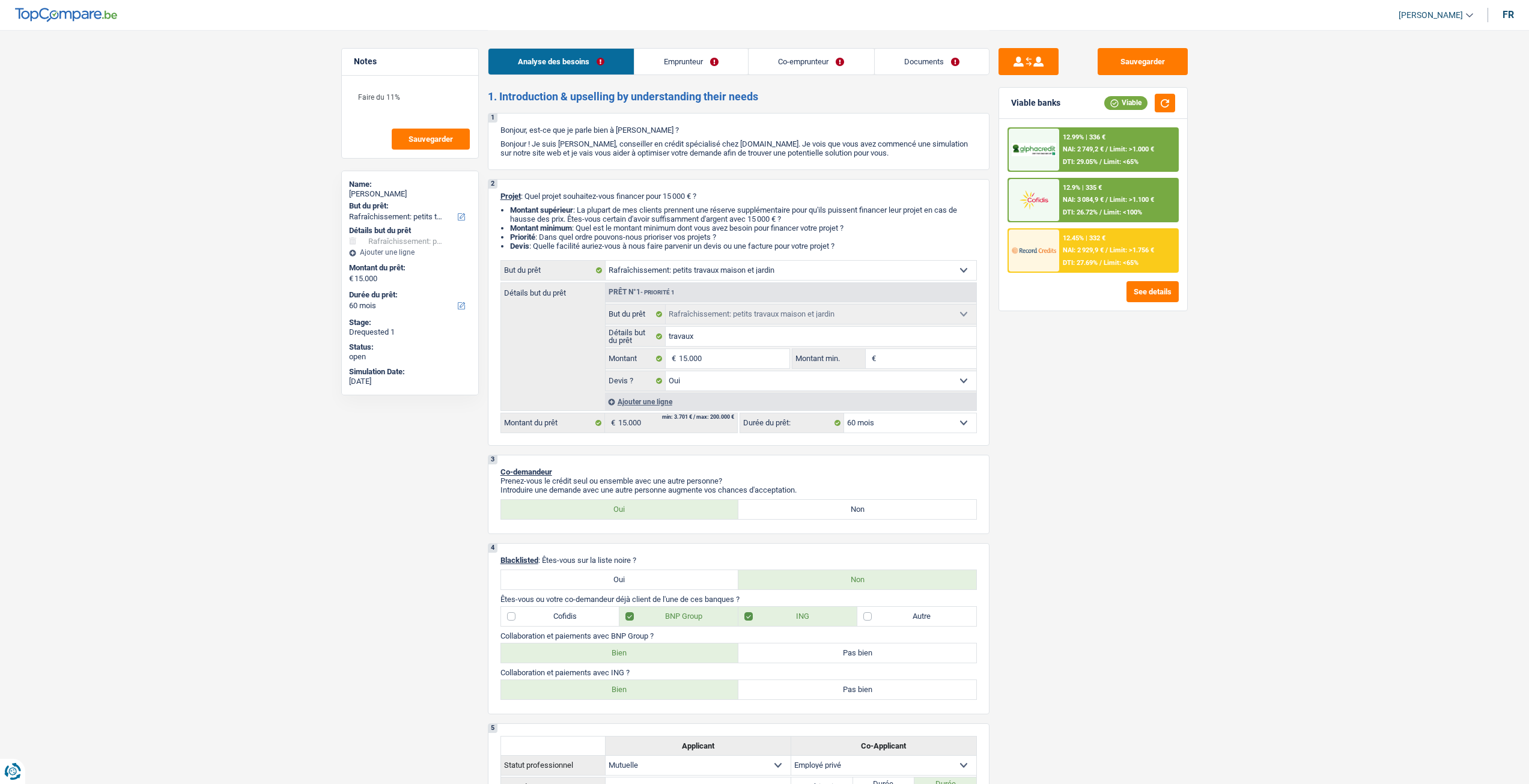
select select "mutualityIndemnity"
select select "netSalary"
select select "mealVouchers"
select select "ownerWithMortgage"
select select "mortgage"
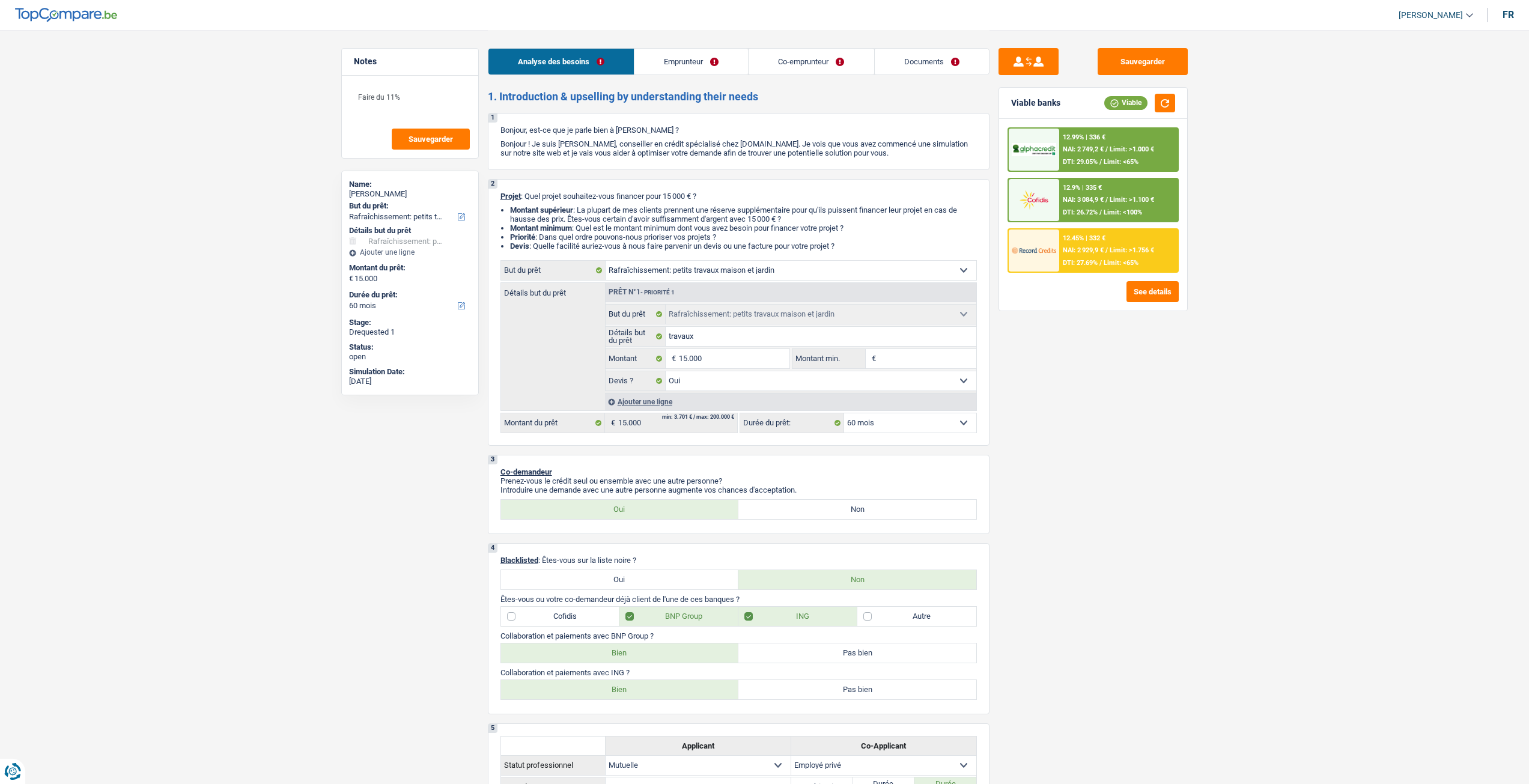
select select "300"
select select "houseOrGarden"
select select "yes"
select select "60"
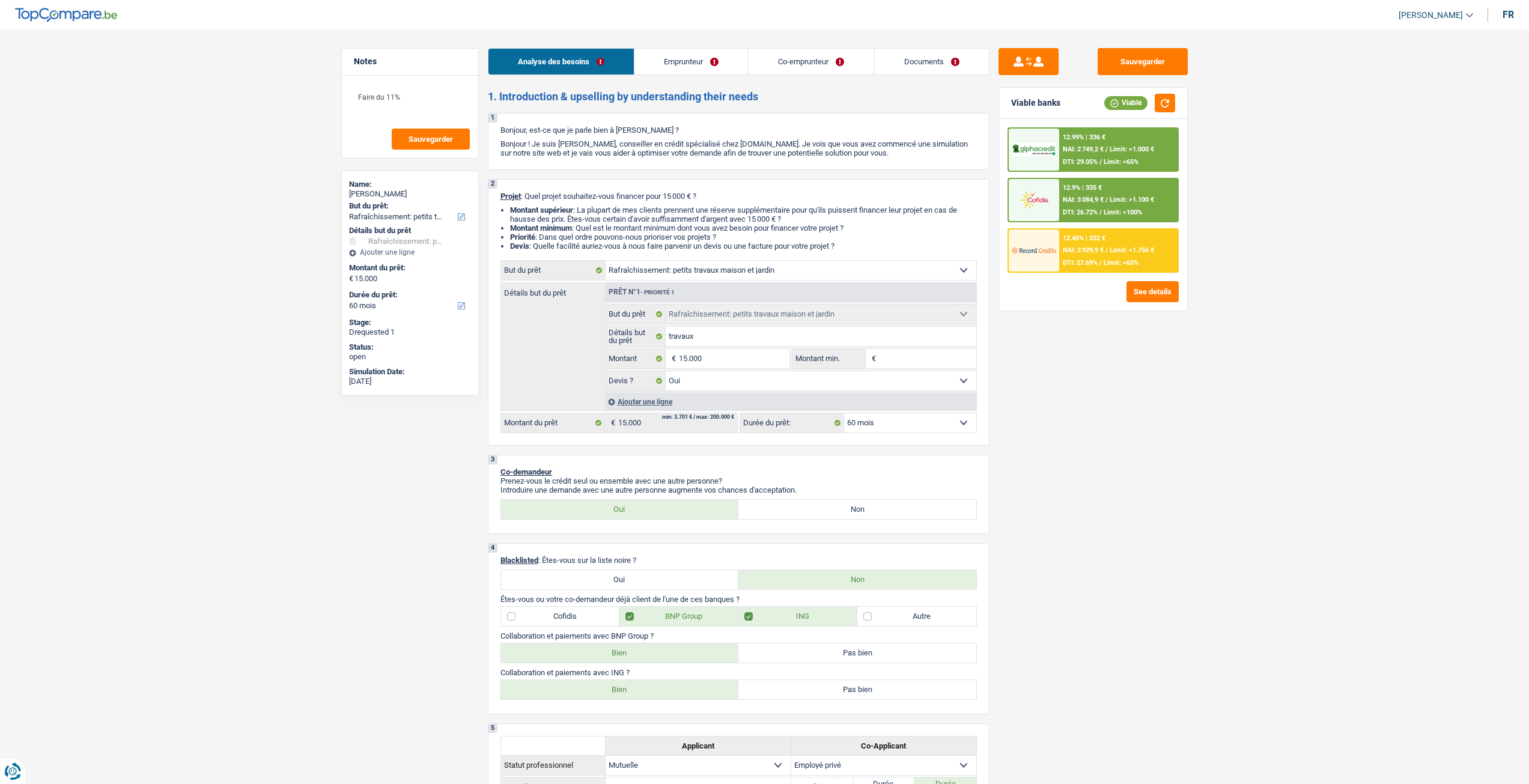
select select "applicant"
click at [933, 64] on link "Documents" at bounding box center [931, 61] width 114 height 26
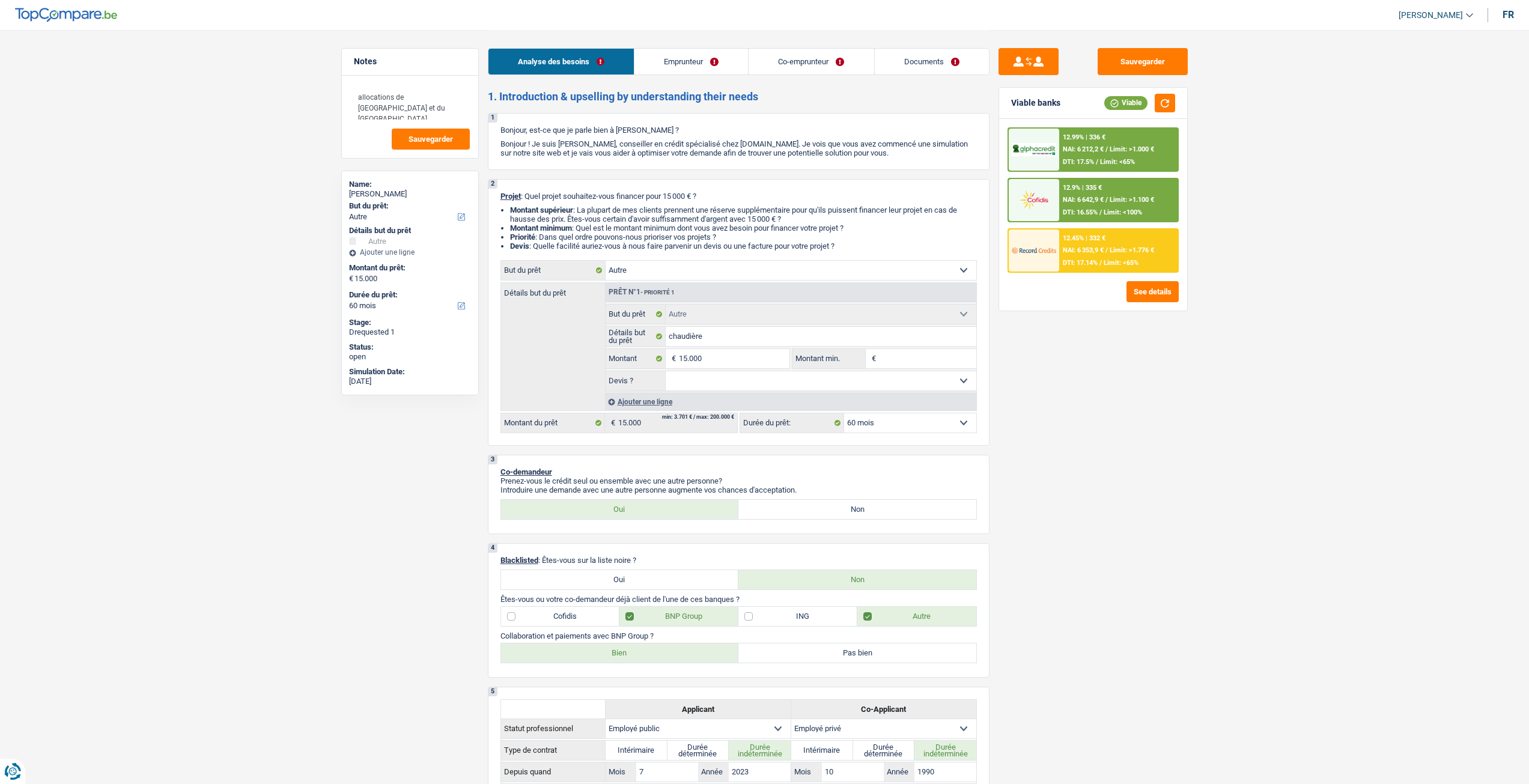
select select "other"
select select "60"
select select "other"
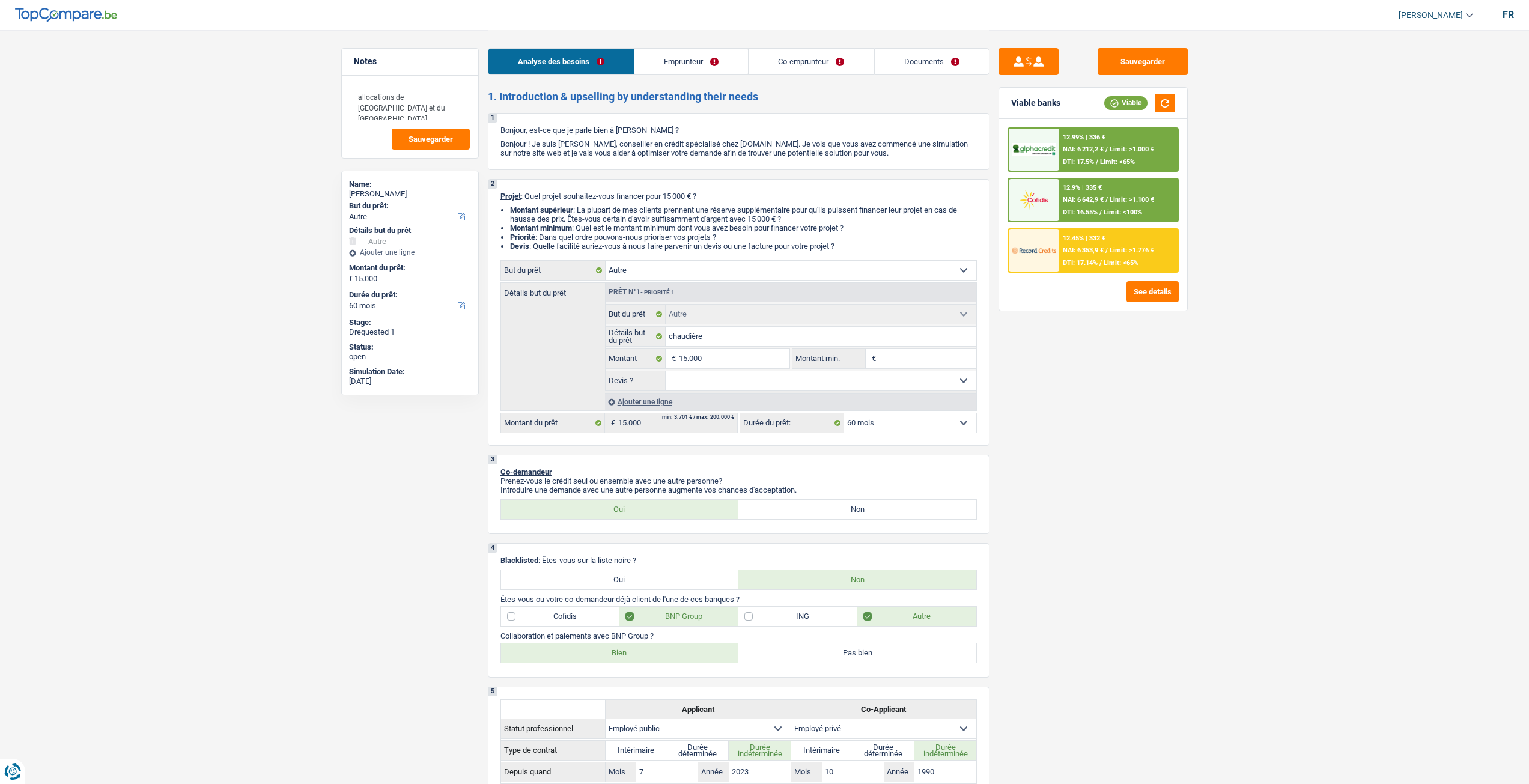
select select "60"
select select "publicEmployee"
select select "privateEmployee"
select select "netSalary"
select select "familyAllowances"
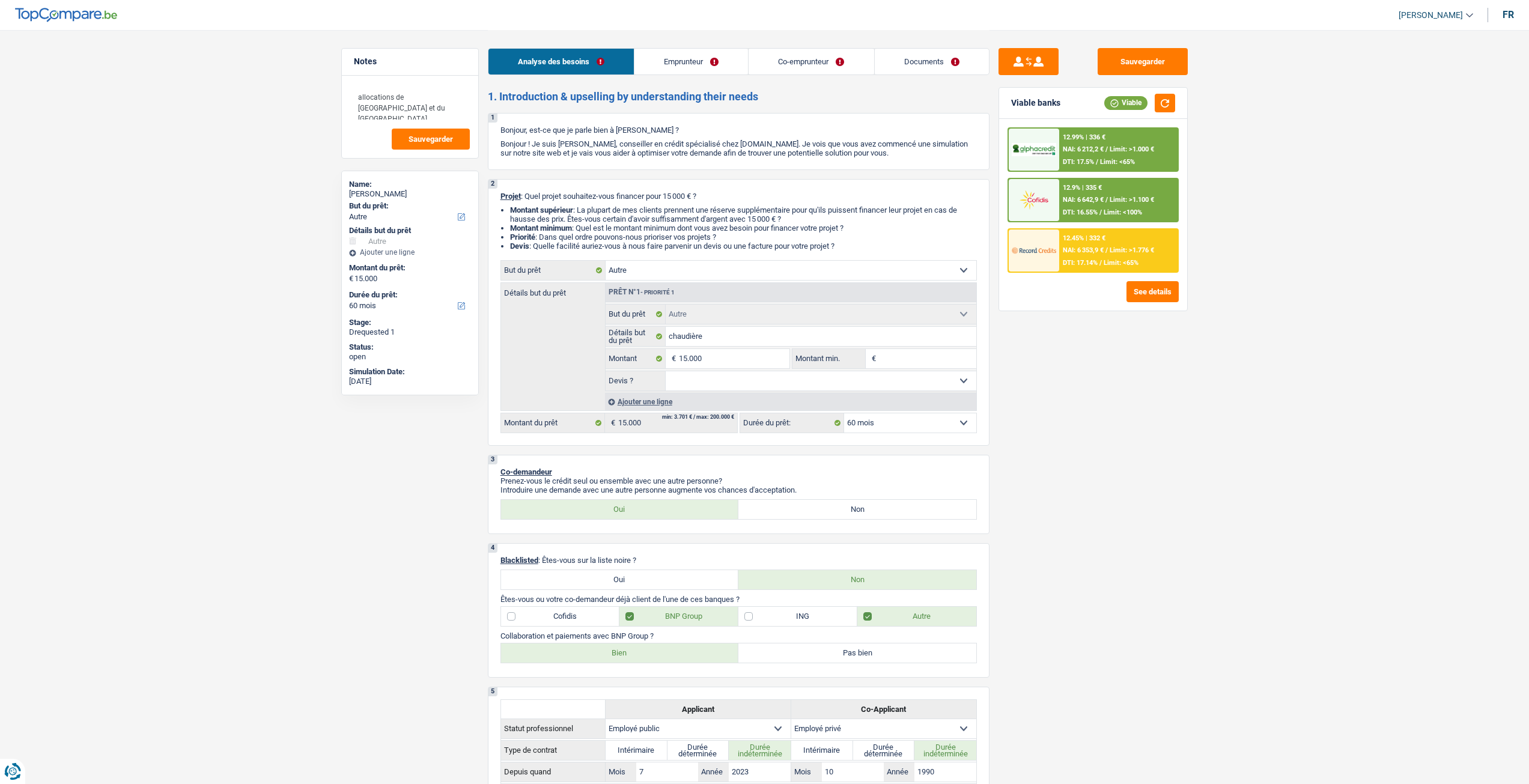
select select "familyAllowances"
select select "mealVouchers"
select select "netSalary"
select select "mealVouchers"
select select "ownerWithoutMortgage"
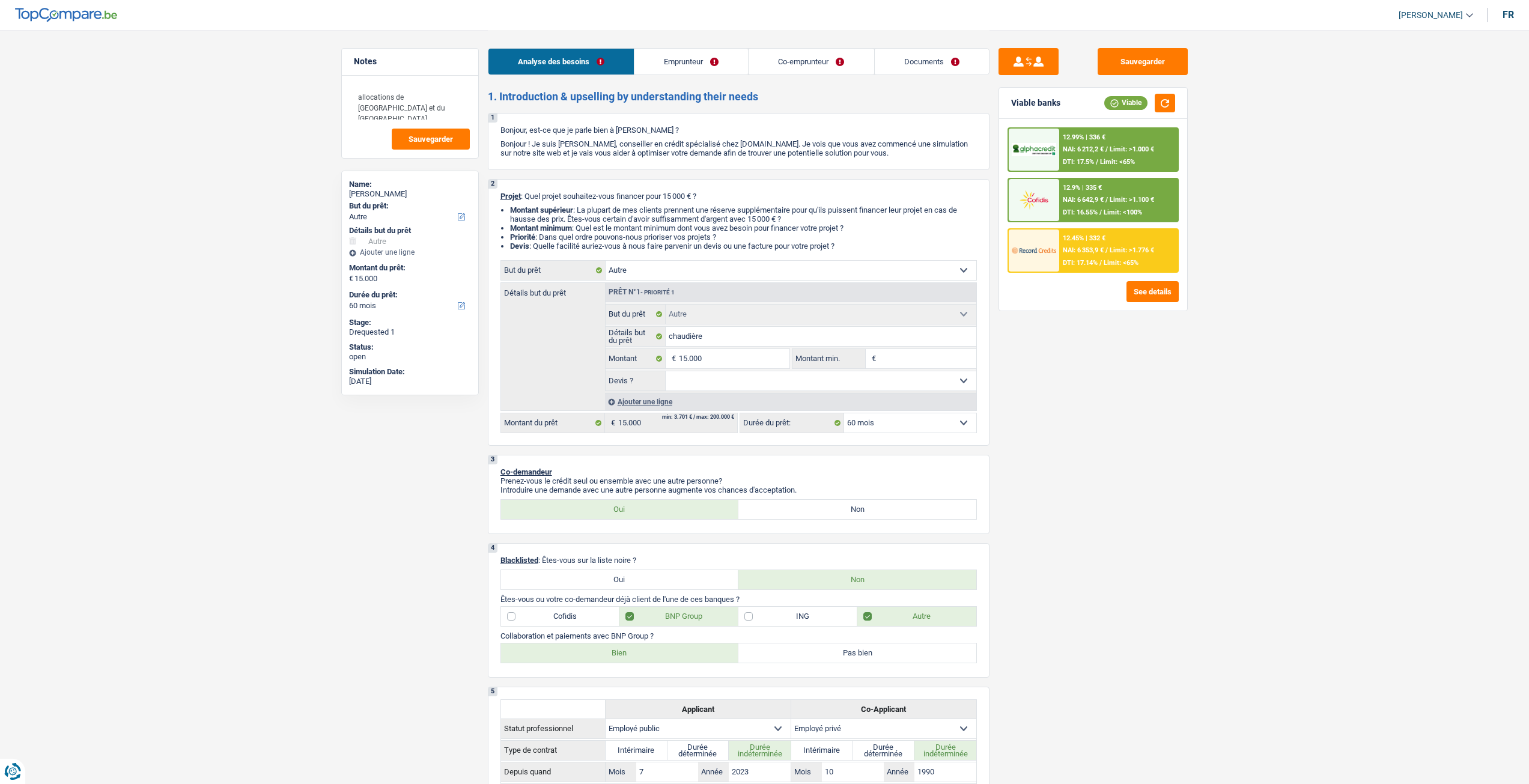
select select "carLoan"
select select "60"
select select "carLoan"
select select "60"
select select "other"
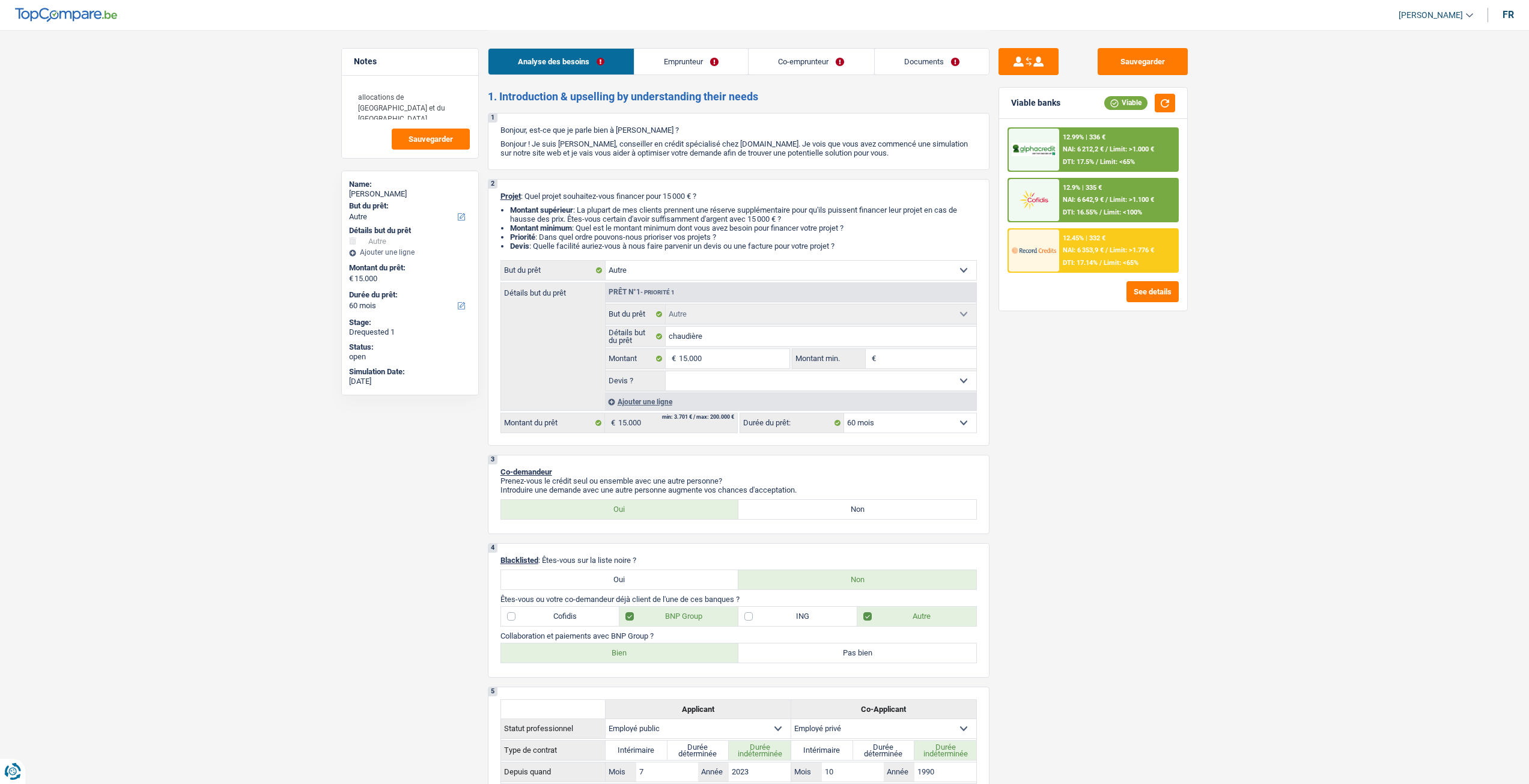
select select "other"
select select "60"
click at [935, 54] on link "Documents" at bounding box center [931, 61] width 114 height 26
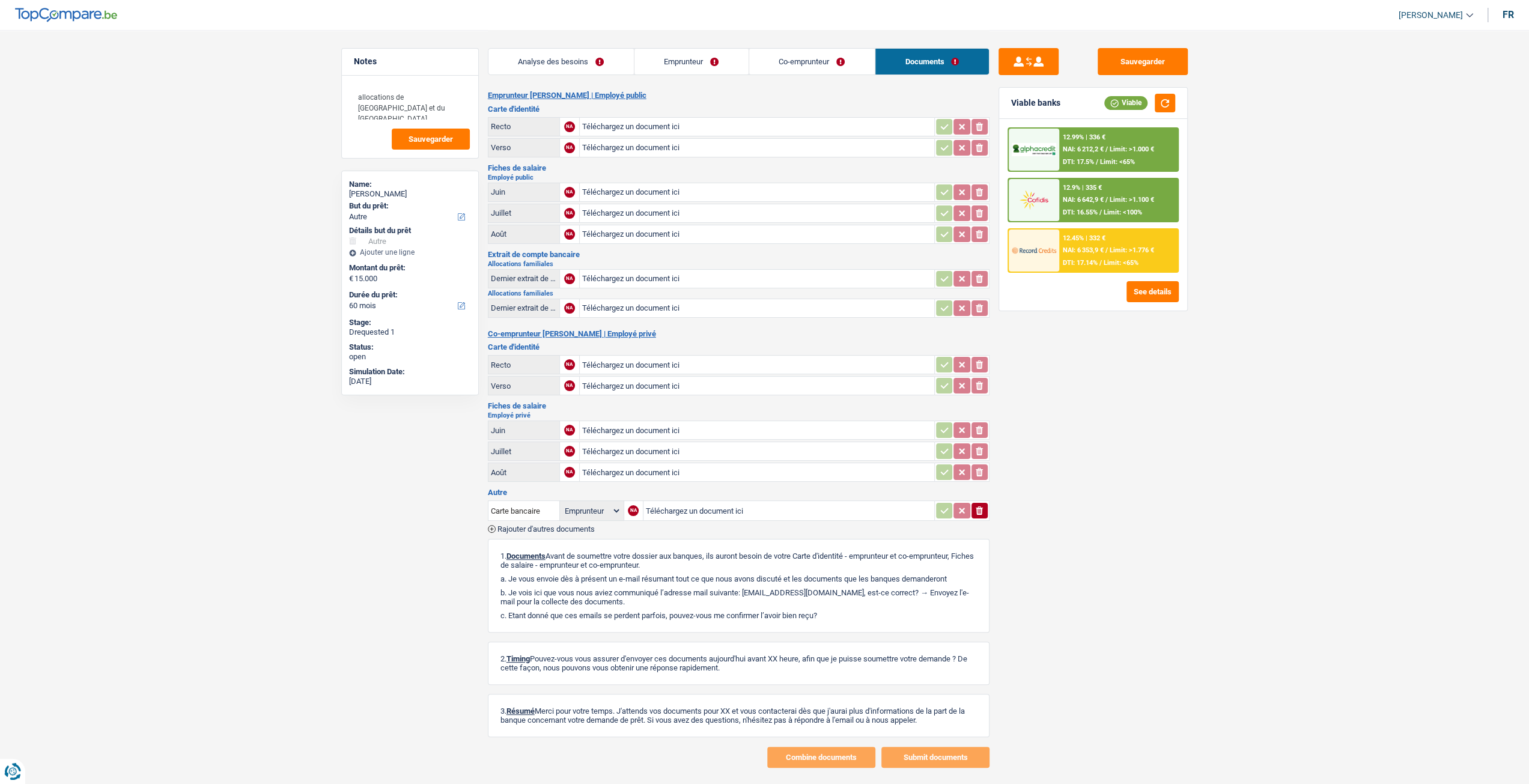
click at [611, 68] on link "Analyse des besoins" at bounding box center [561, 61] width 146 height 26
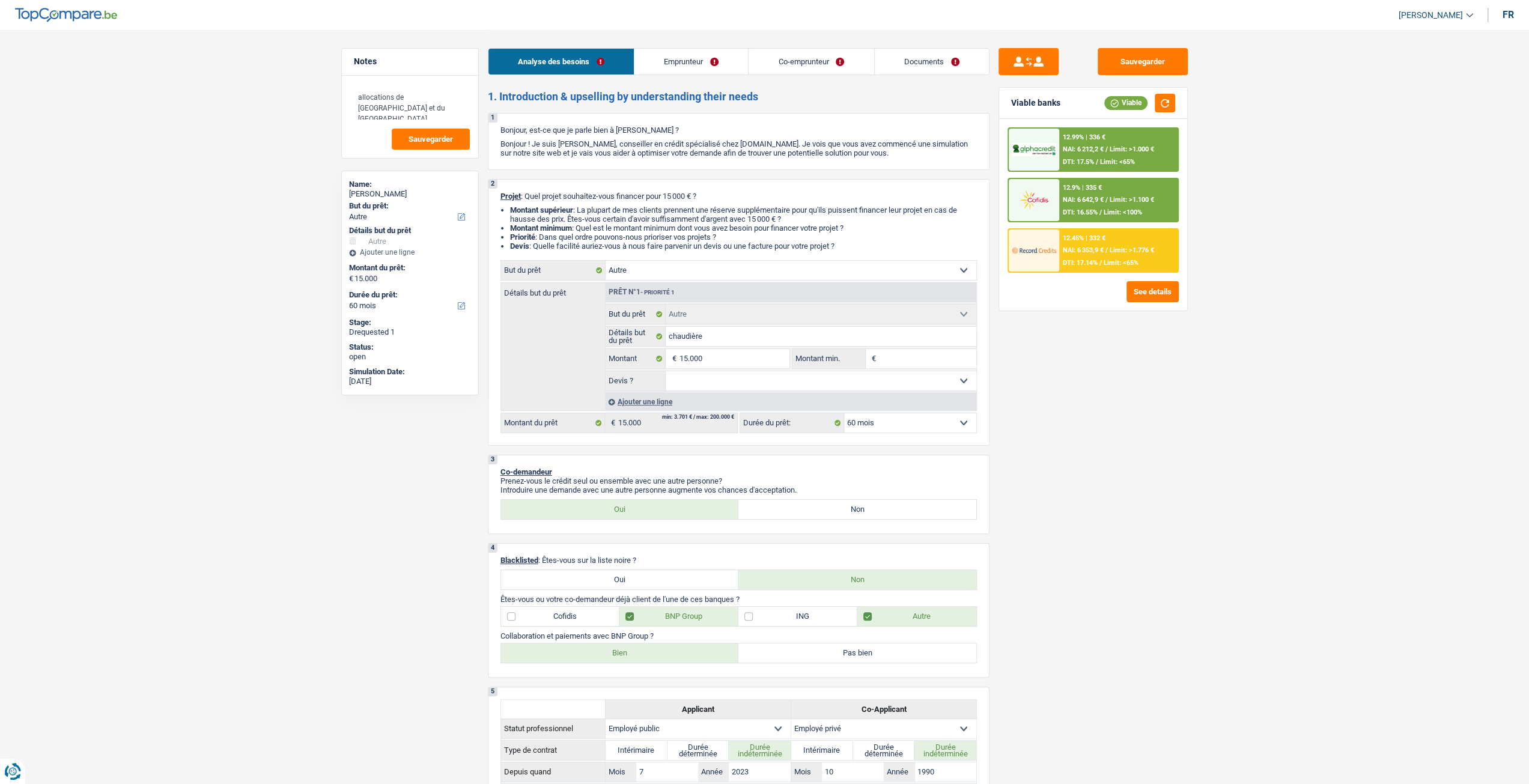
click at [932, 52] on link "Documents" at bounding box center [931, 61] width 114 height 26
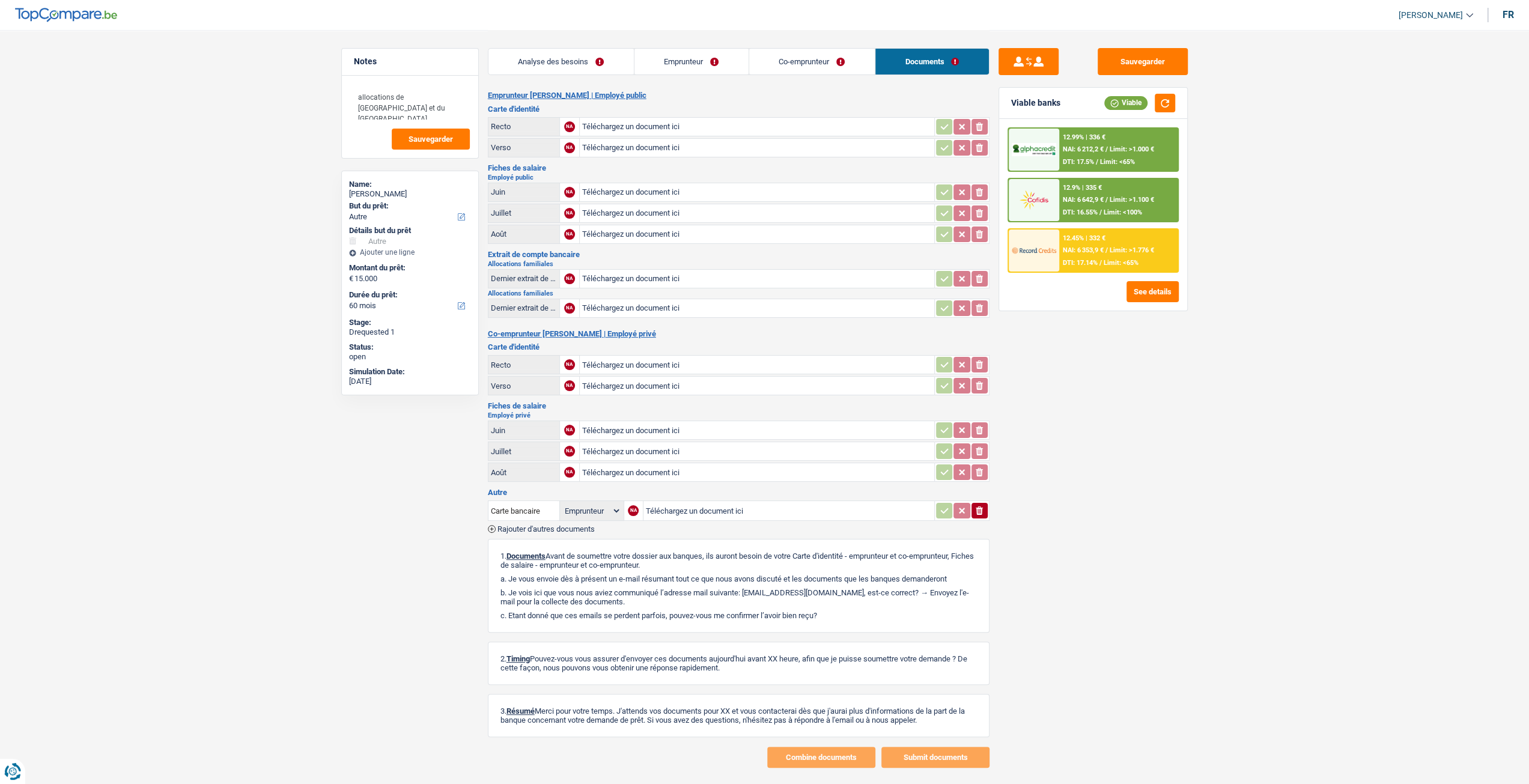
click at [631, 64] on link "Analyse des besoins" at bounding box center [561, 61] width 146 height 26
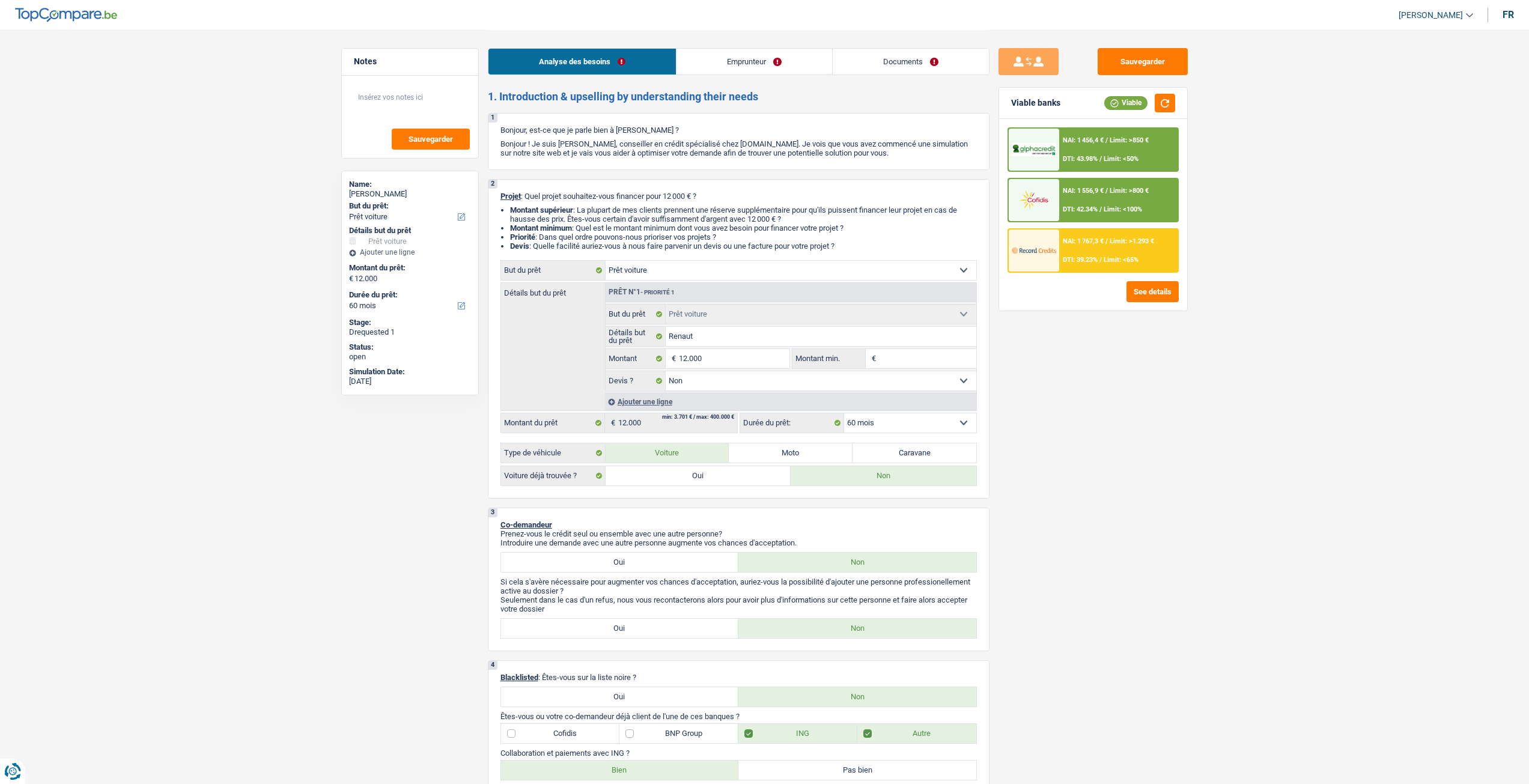
select select "car"
select select "60"
select select "car"
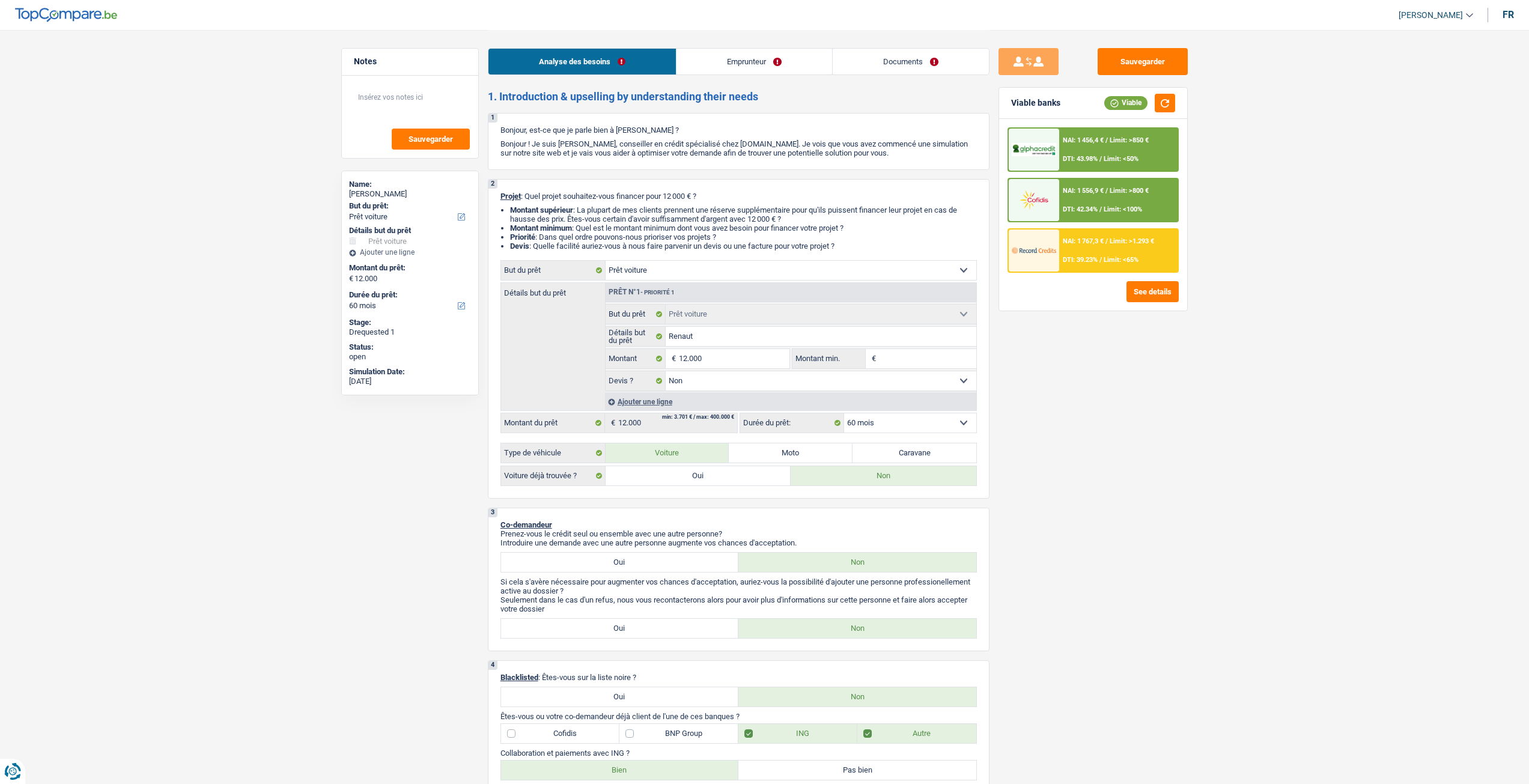
select select "false"
select select "60"
select select "worker"
select select "netSalary"
select select "mealVouchers"
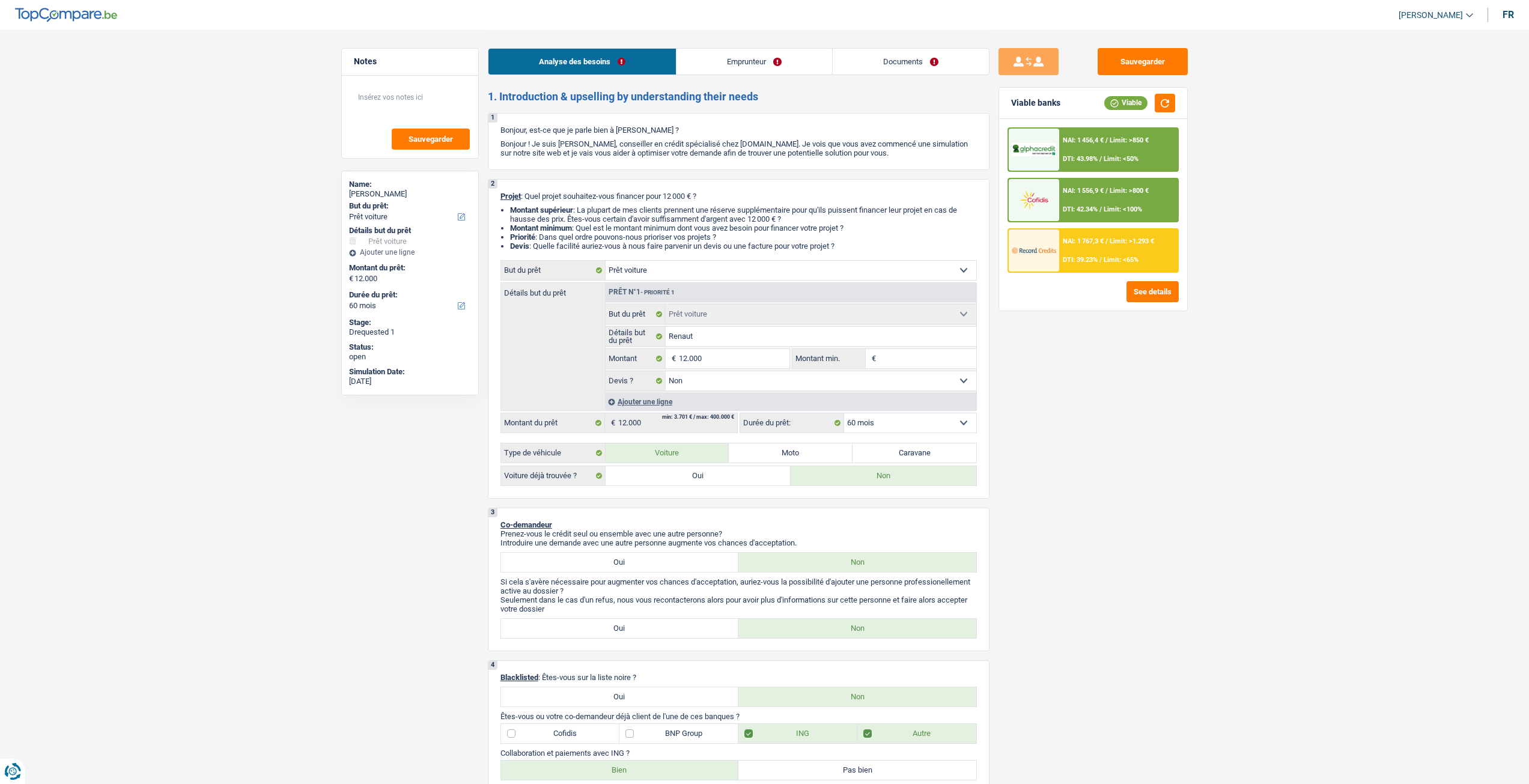
select select "familyAllowances"
select select "rents"
select select "cardOrCredit"
select select "car"
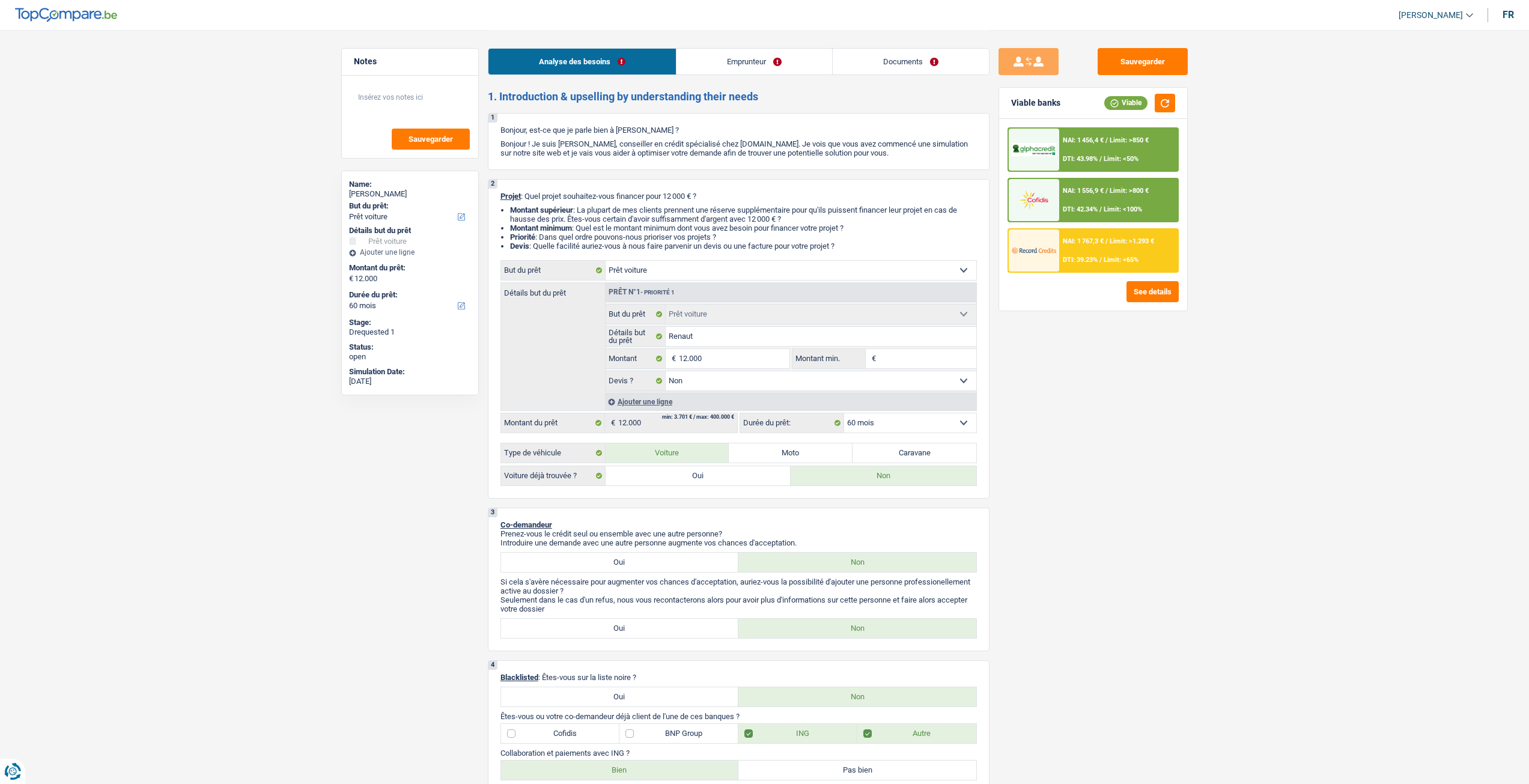
select select "false"
select select "60"
click at [905, 70] on link "Documents" at bounding box center [911, 61] width 156 height 26
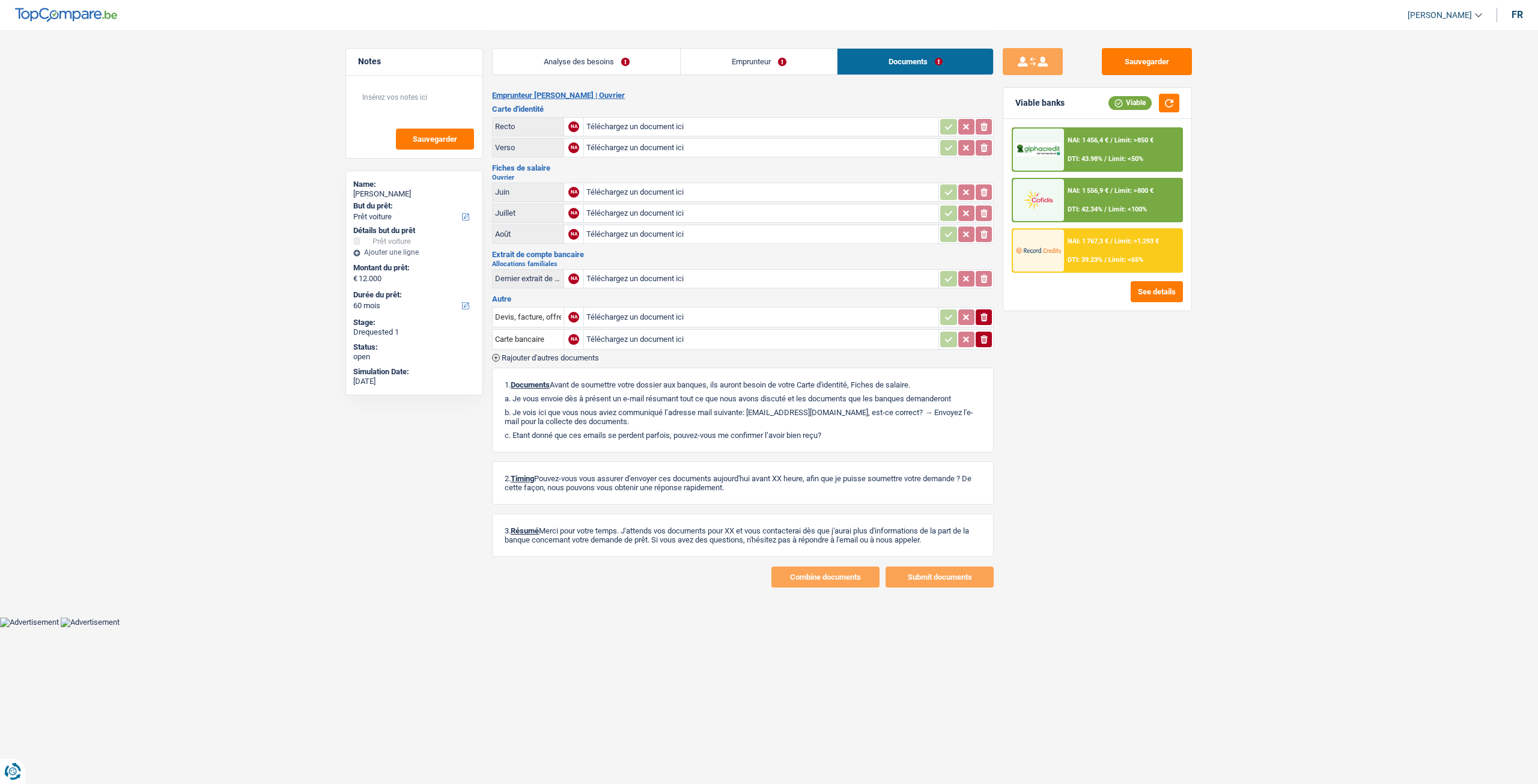
click at [616, 63] on link "Analyse des besoins" at bounding box center [586, 61] width 187 height 26
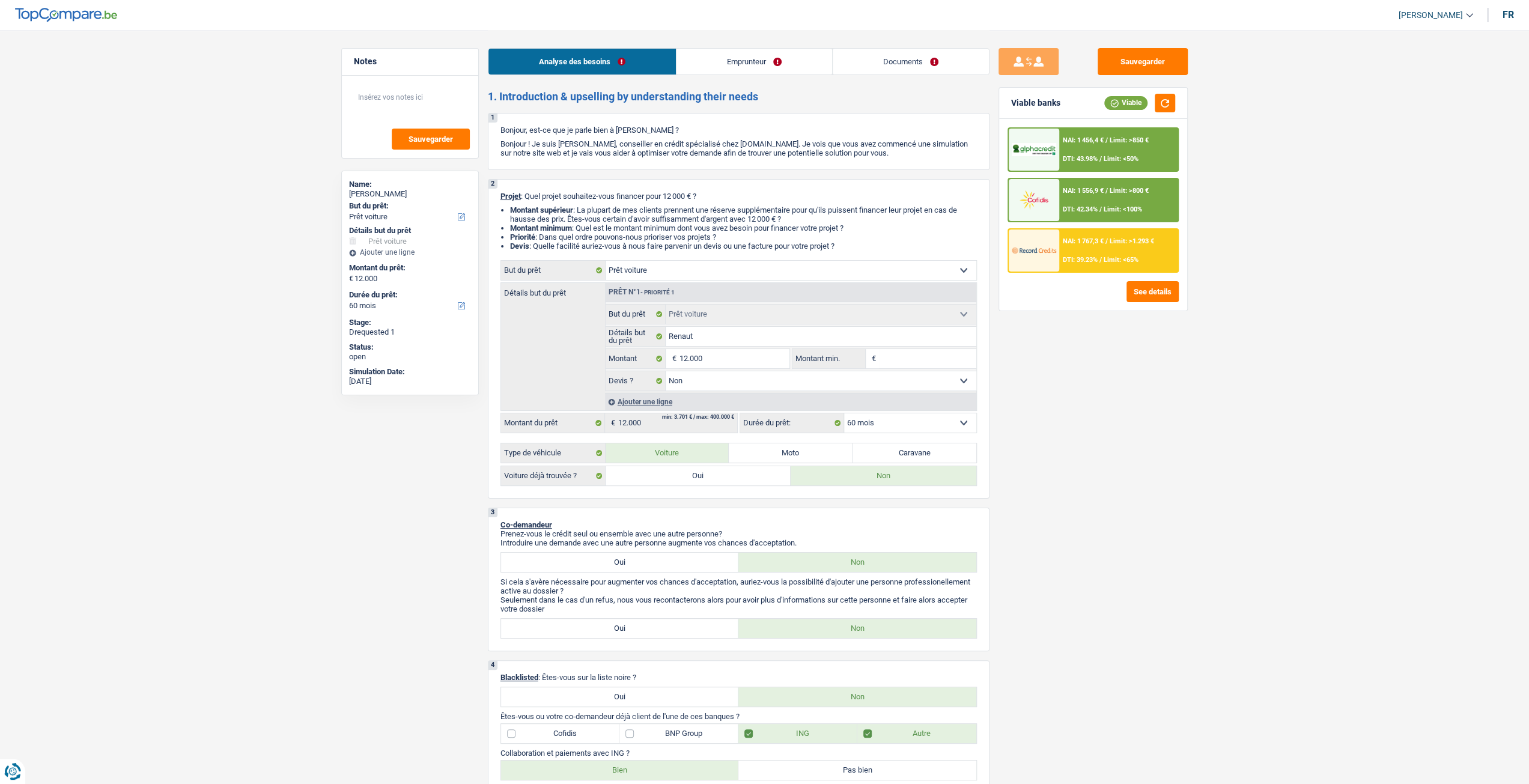
click at [911, 62] on link "Documents" at bounding box center [911, 61] width 156 height 26
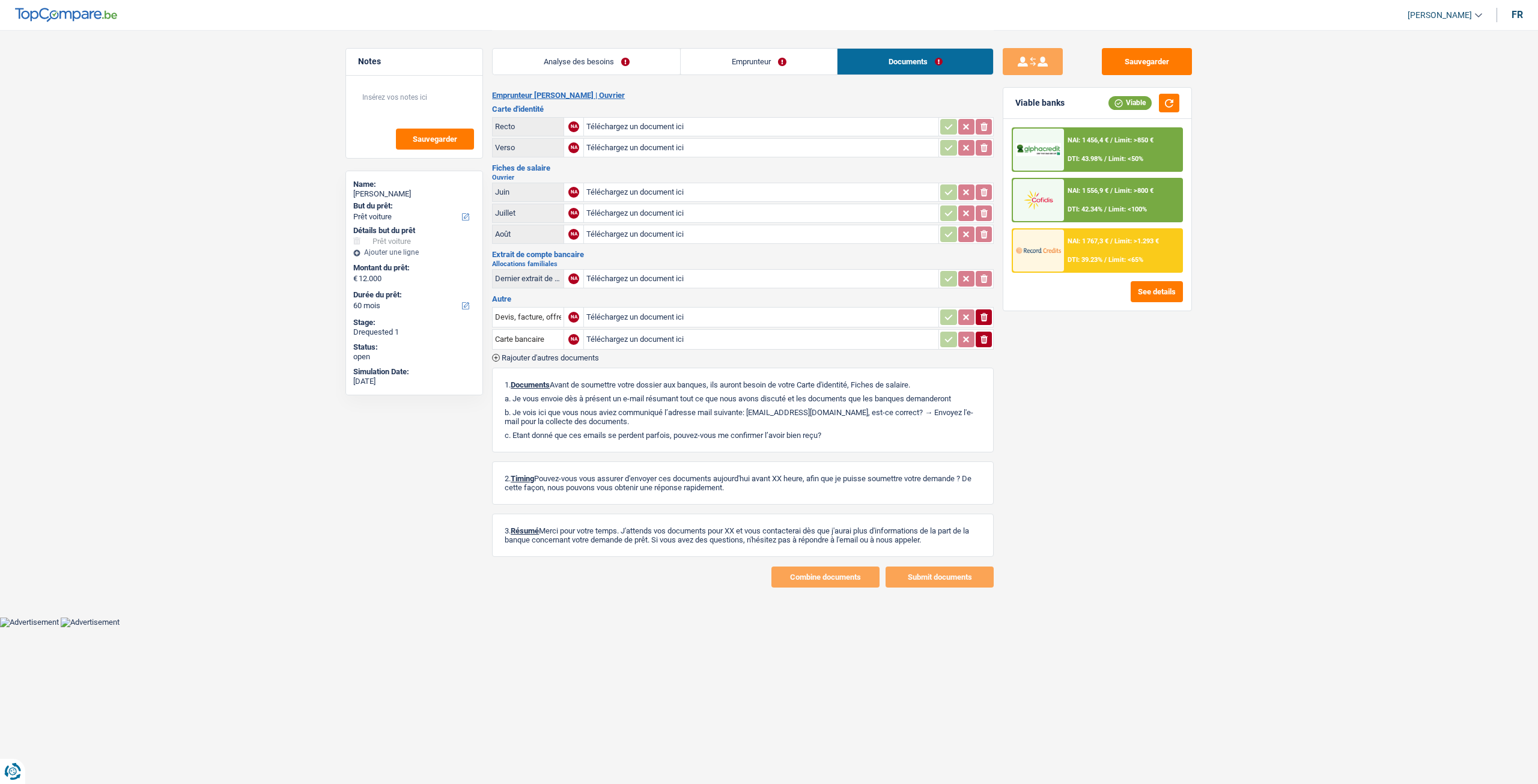
click at [622, 72] on link "Analyse des besoins" at bounding box center [586, 61] width 187 height 26
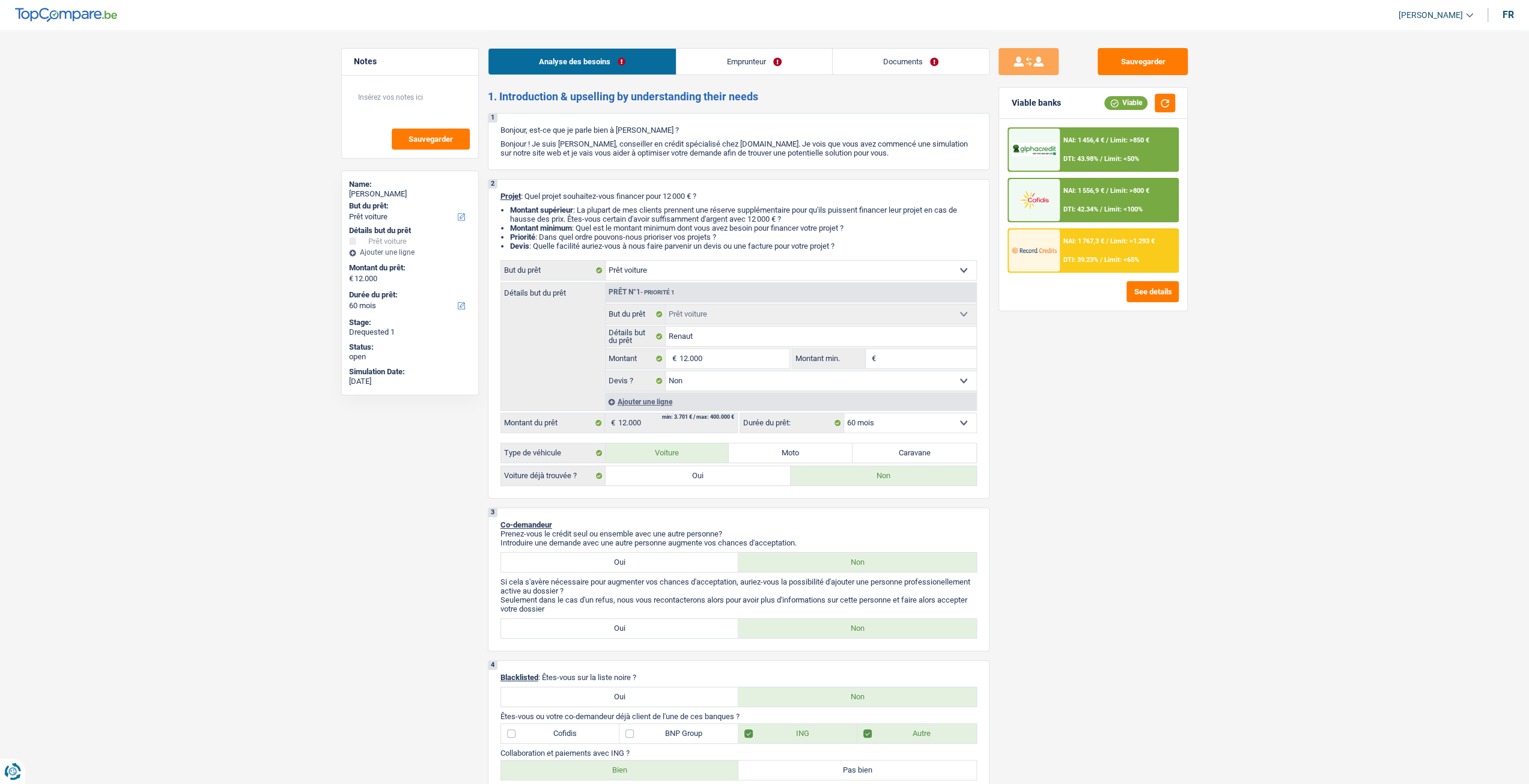
click at [940, 55] on link "Documents" at bounding box center [911, 61] width 156 height 26
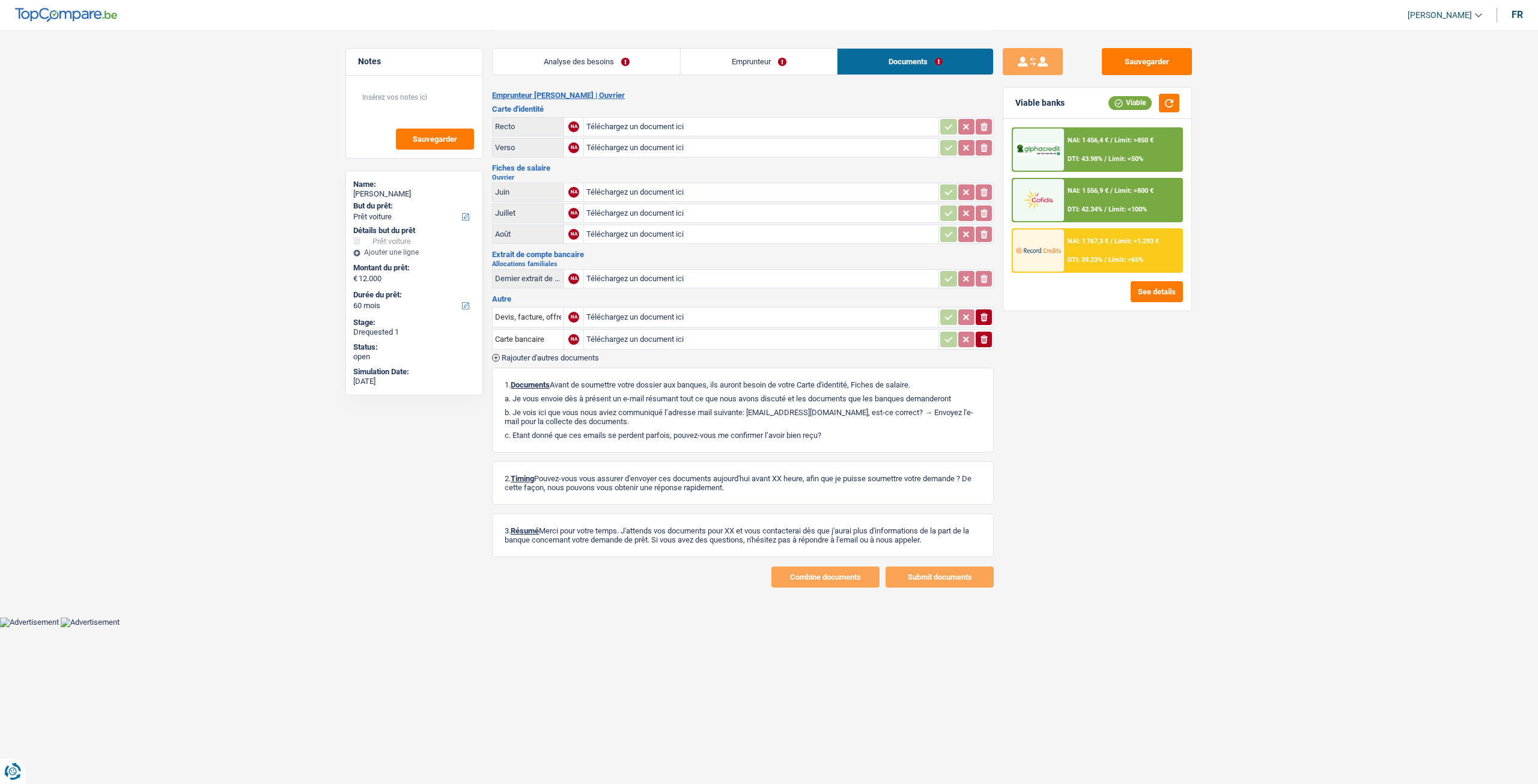
click at [789, 57] on link "Emprunteur" at bounding box center [758, 61] width 156 height 26
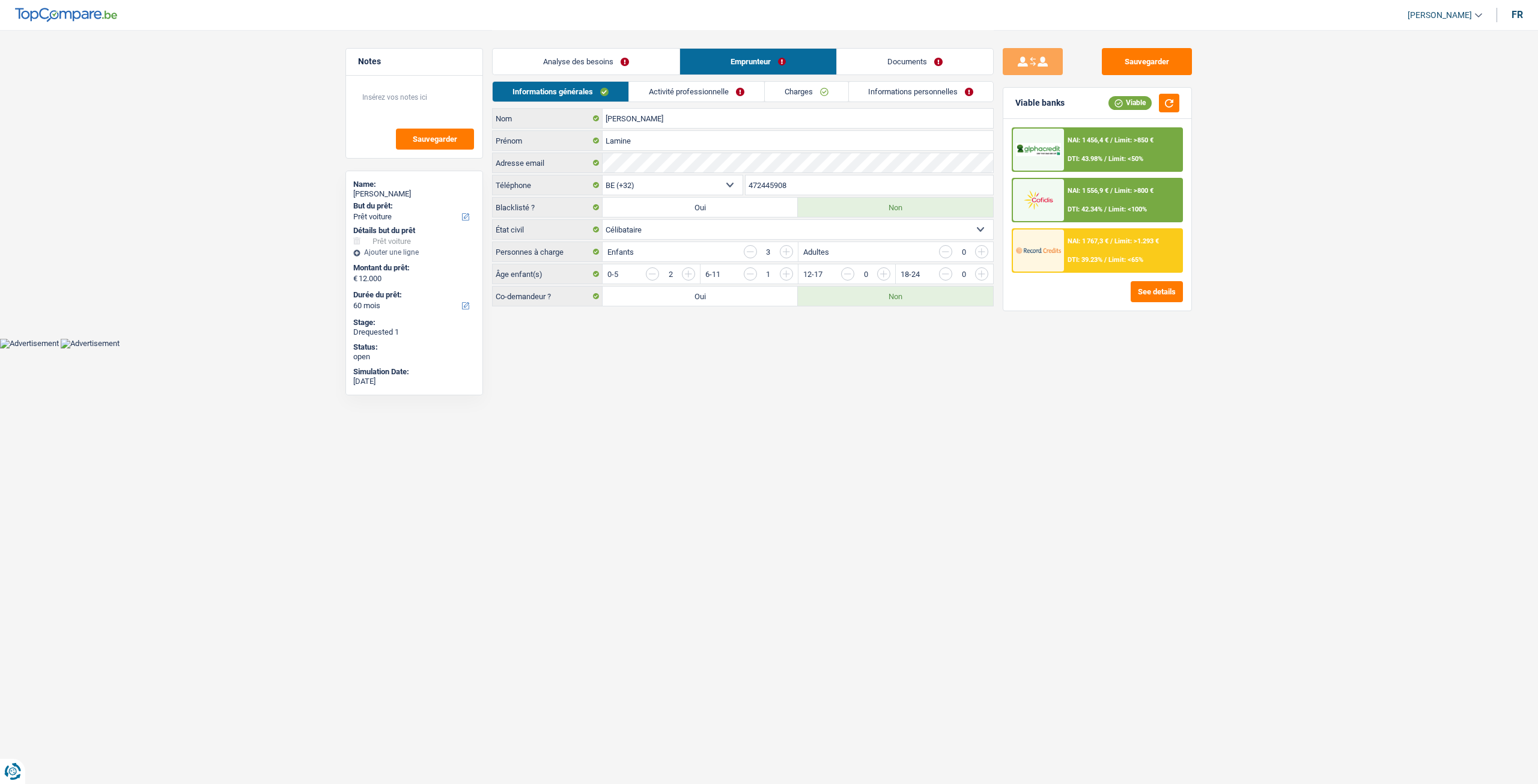
click at [918, 96] on link "Informations personnelles" at bounding box center [922, 91] width 145 height 19
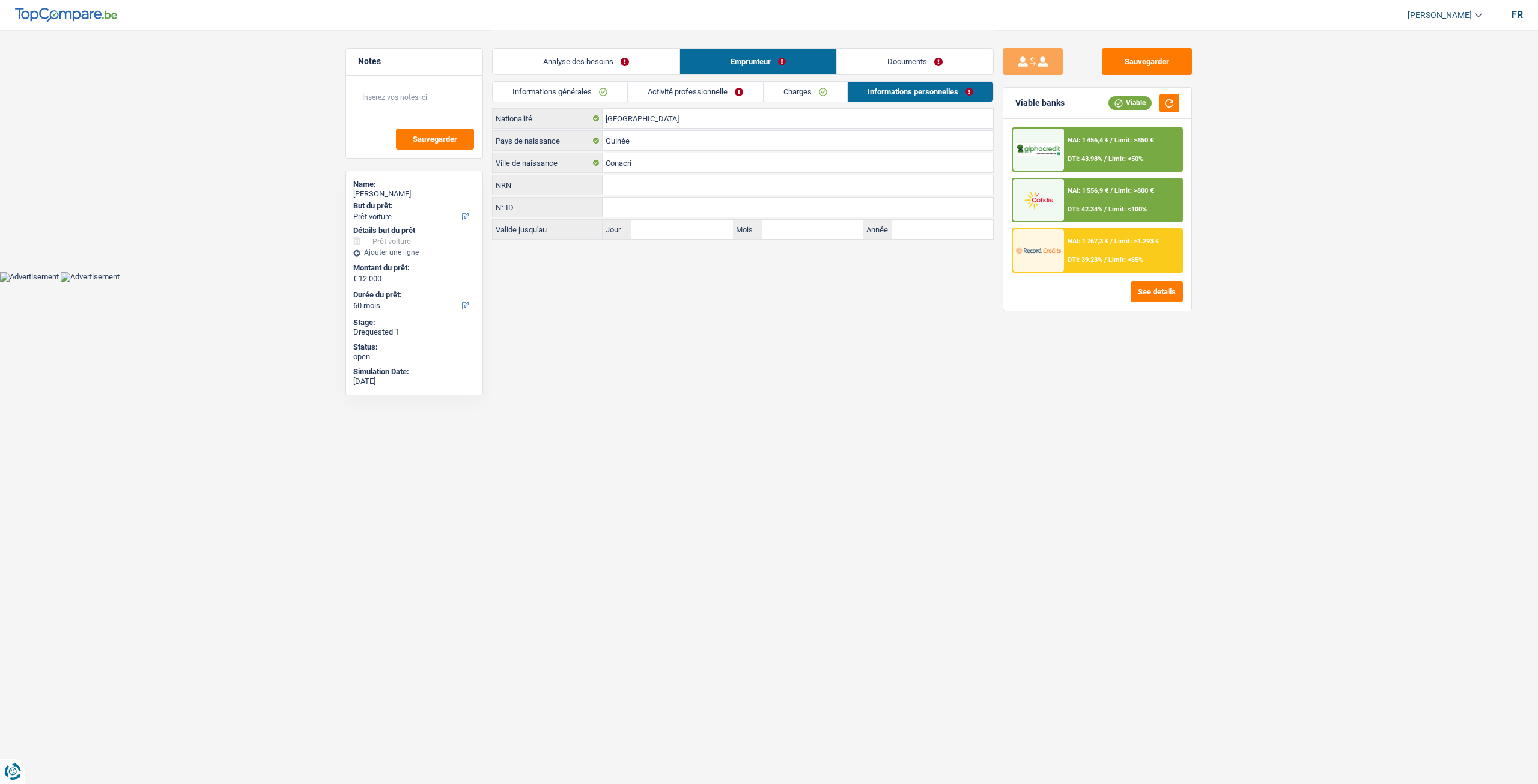
click at [907, 57] on link "Documents" at bounding box center [915, 61] width 156 height 26
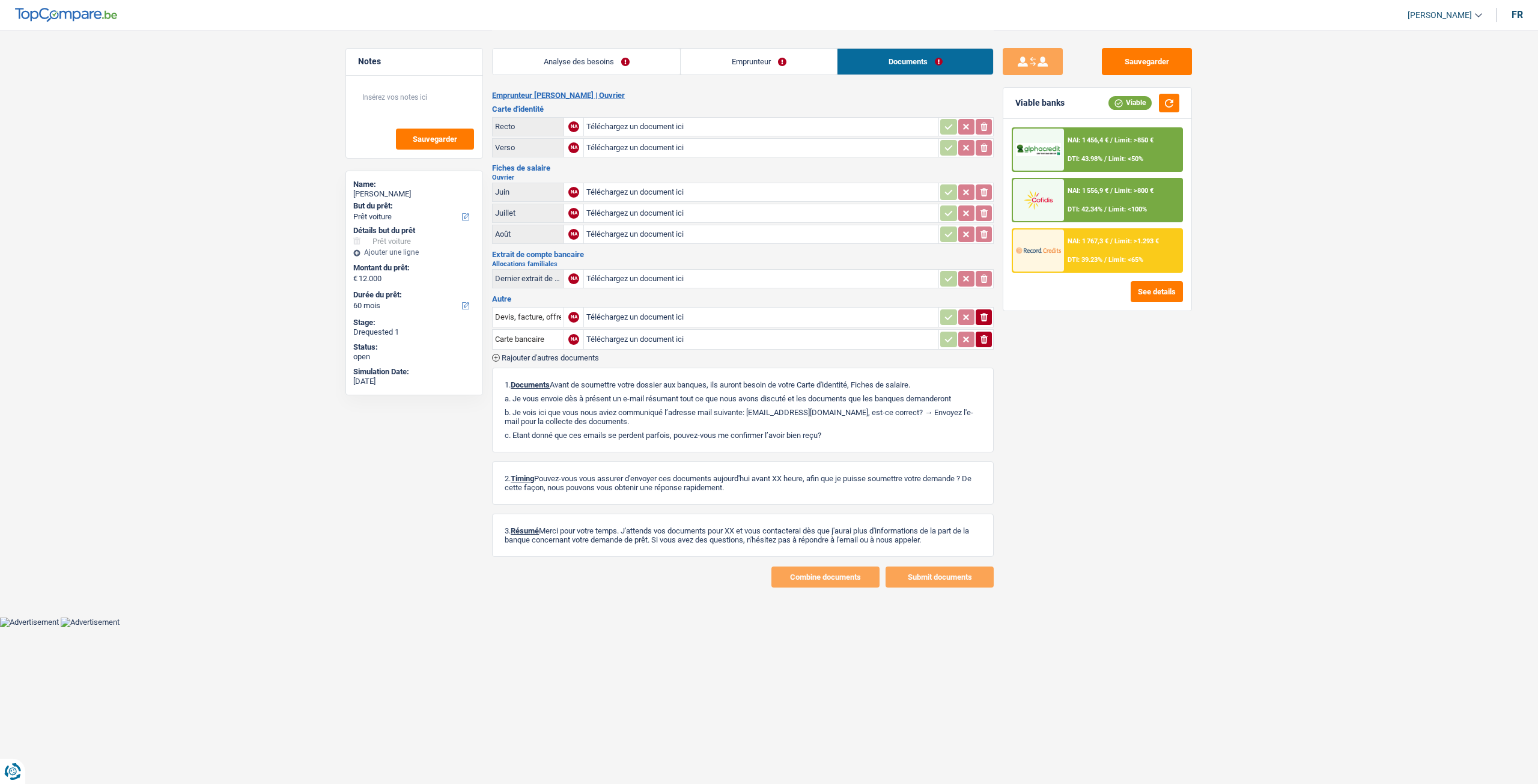
click at [772, 56] on link "Emprunteur" at bounding box center [758, 61] width 156 height 26
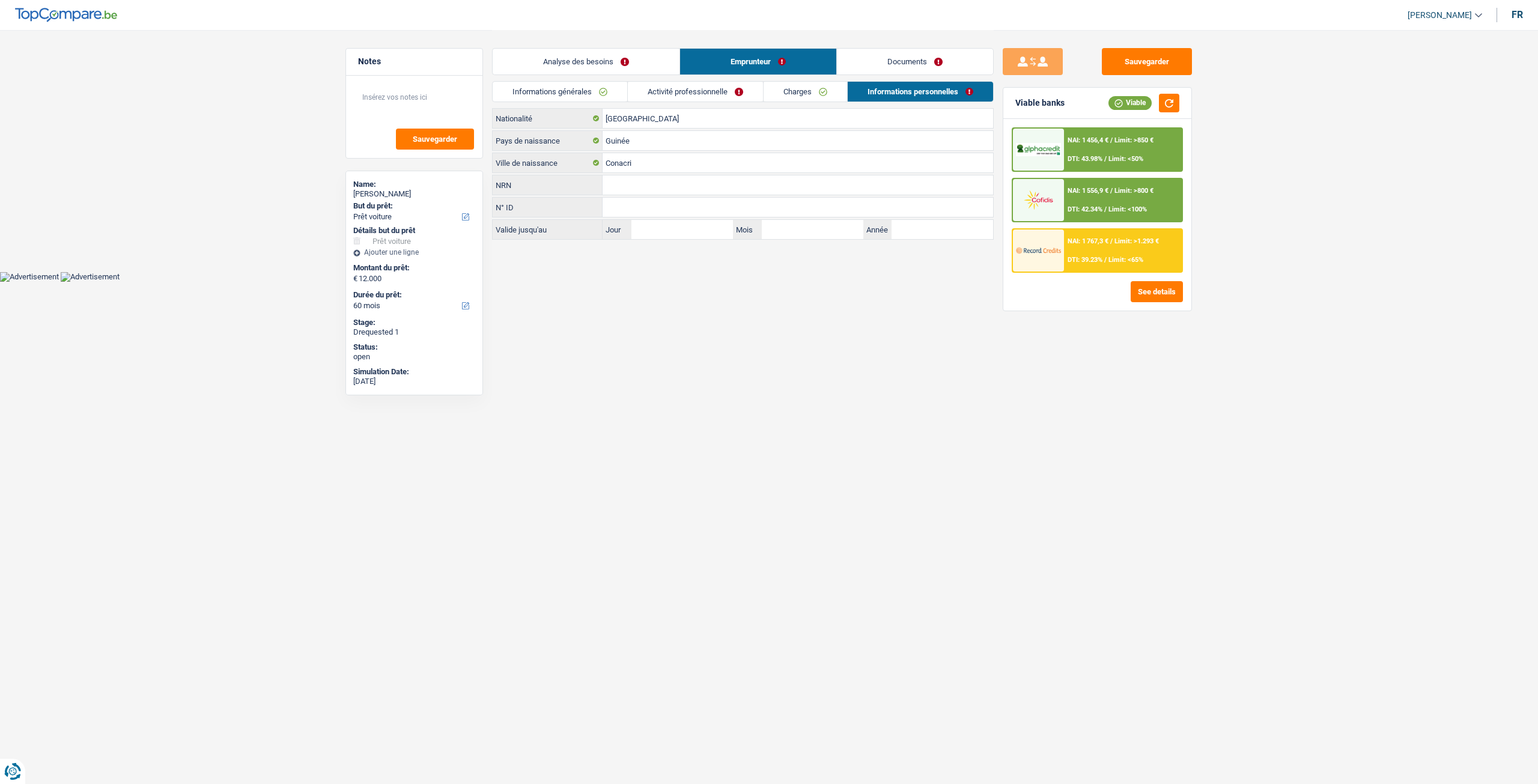
click at [782, 95] on link "Charges" at bounding box center [806, 91] width 83 height 19
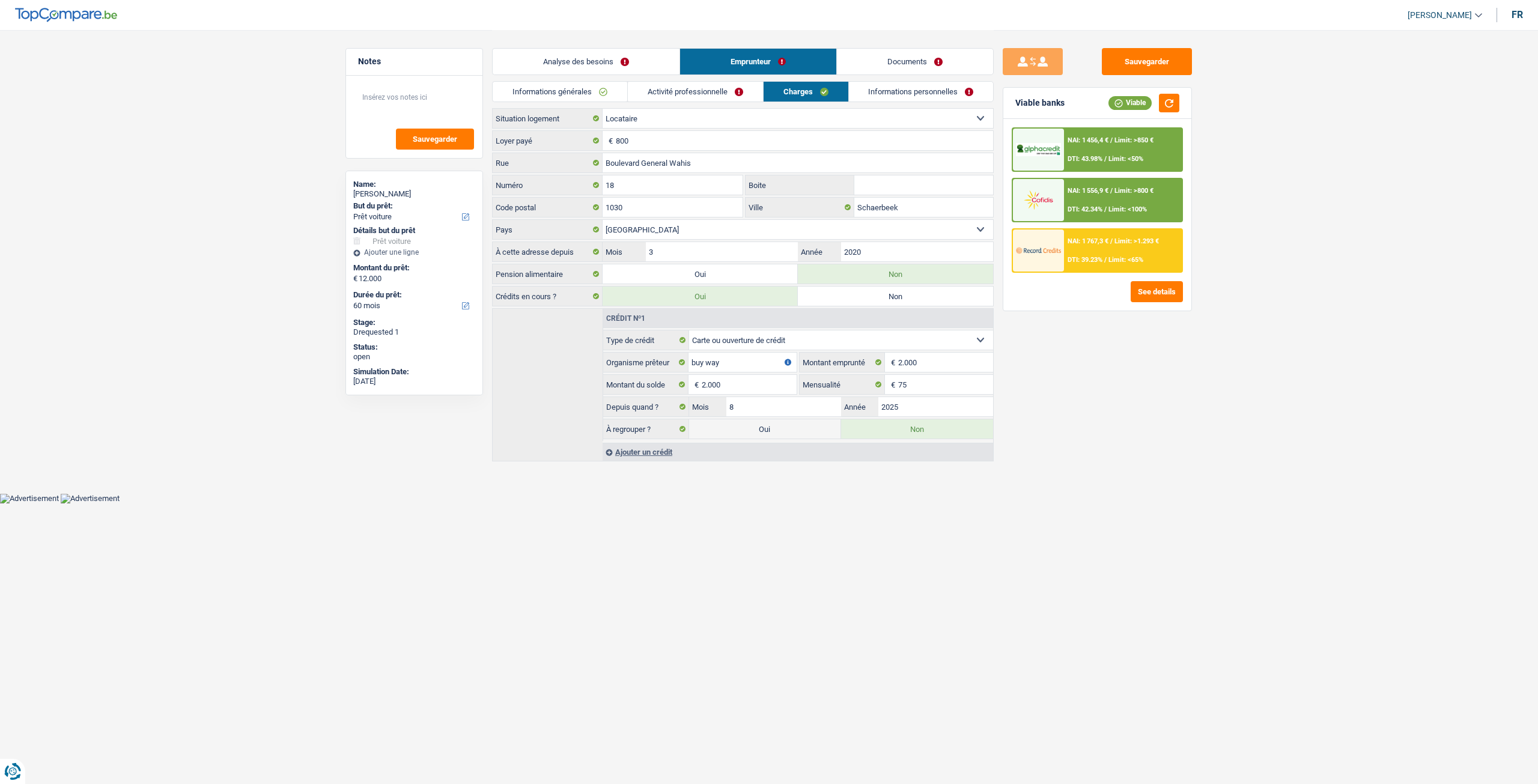
click at [719, 93] on link "Activité professionnelle" at bounding box center [695, 91] width 135 height 19
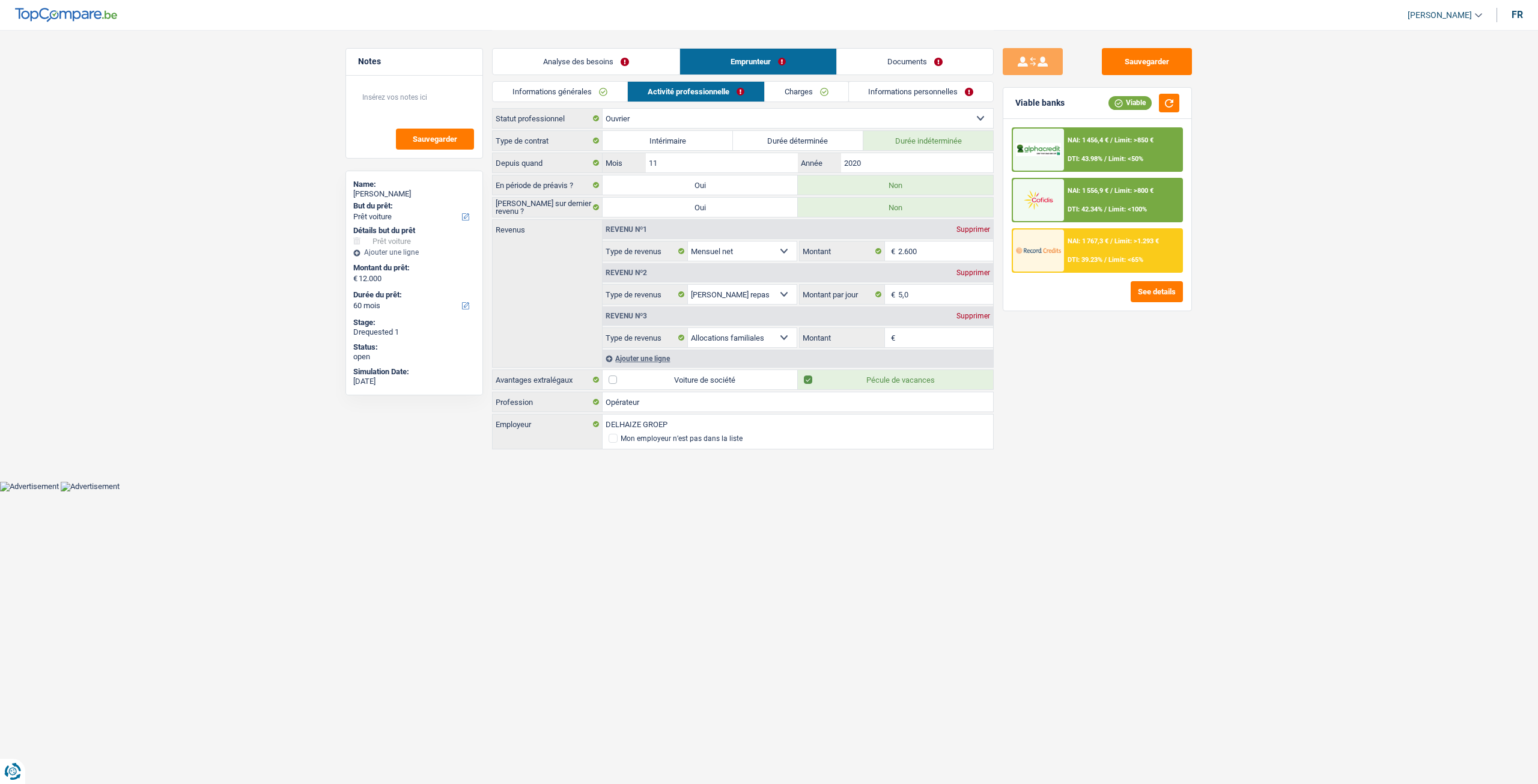
click at [888, 59] on link "Documents" at bounding box center [915, 61] width 156 height 26
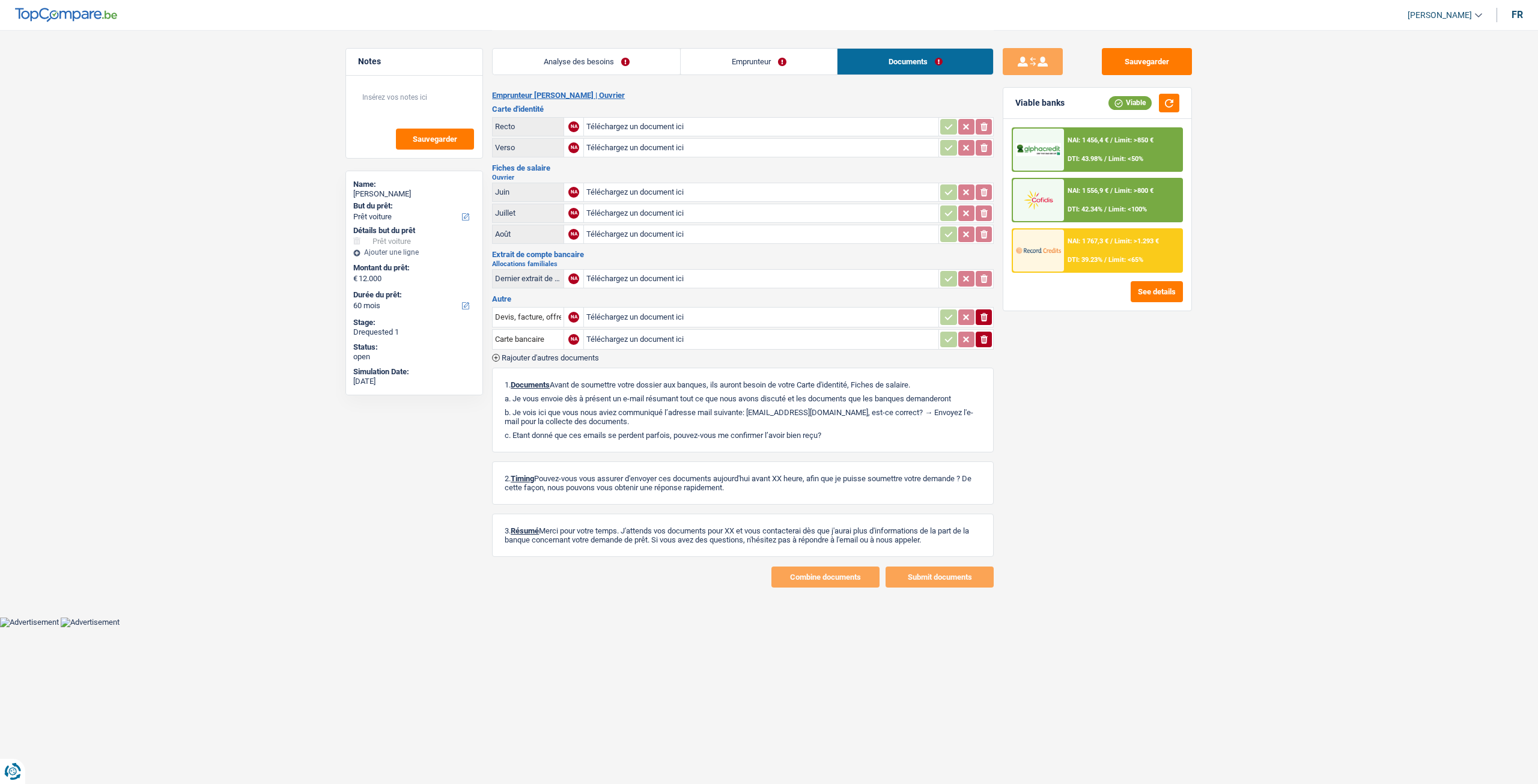
click at [636, 60] on link "Analyse des besoins" at bounding box center [586, 61] width 187 height 26
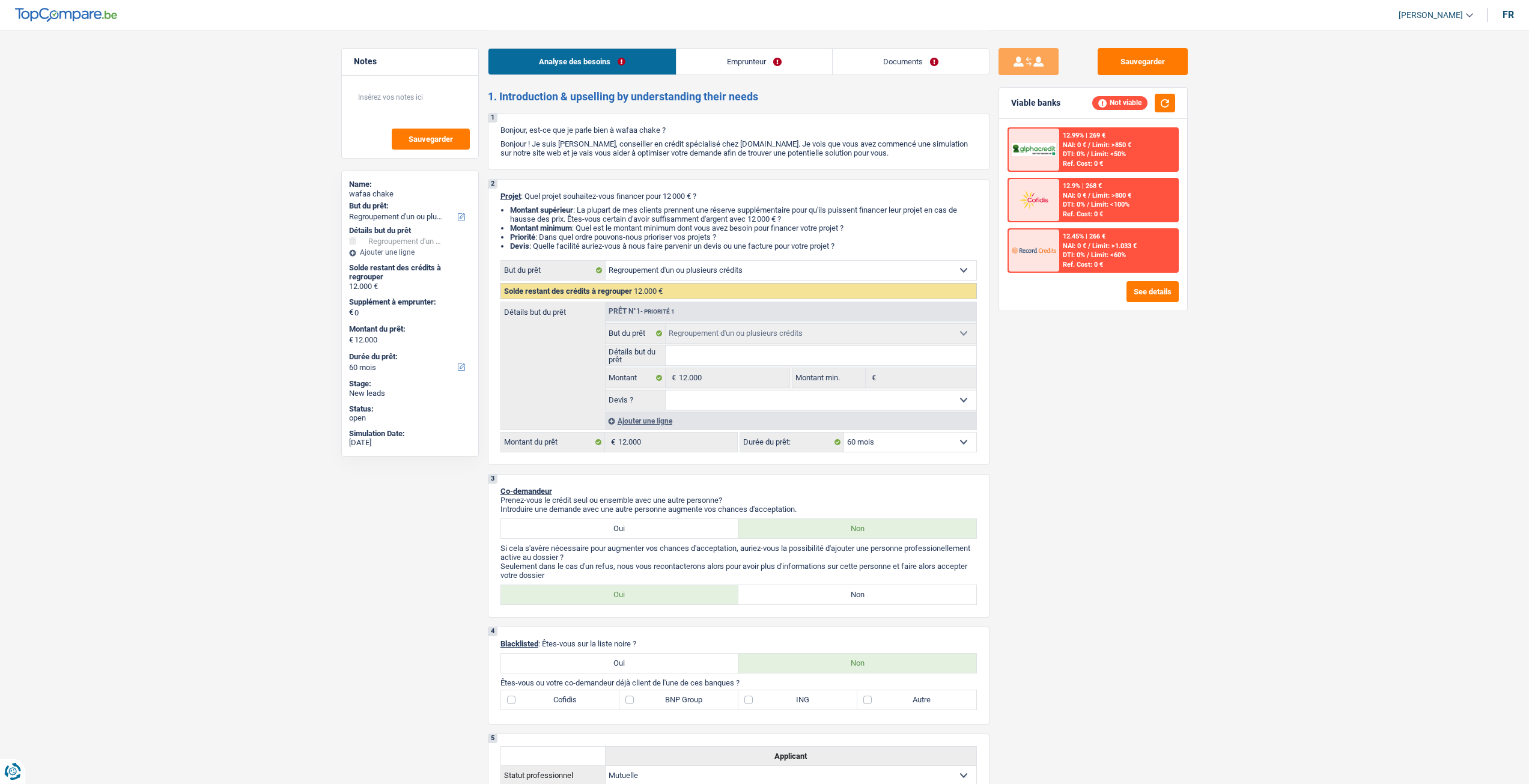
select select "refinancing"
select select "60"
select select "refinancing"
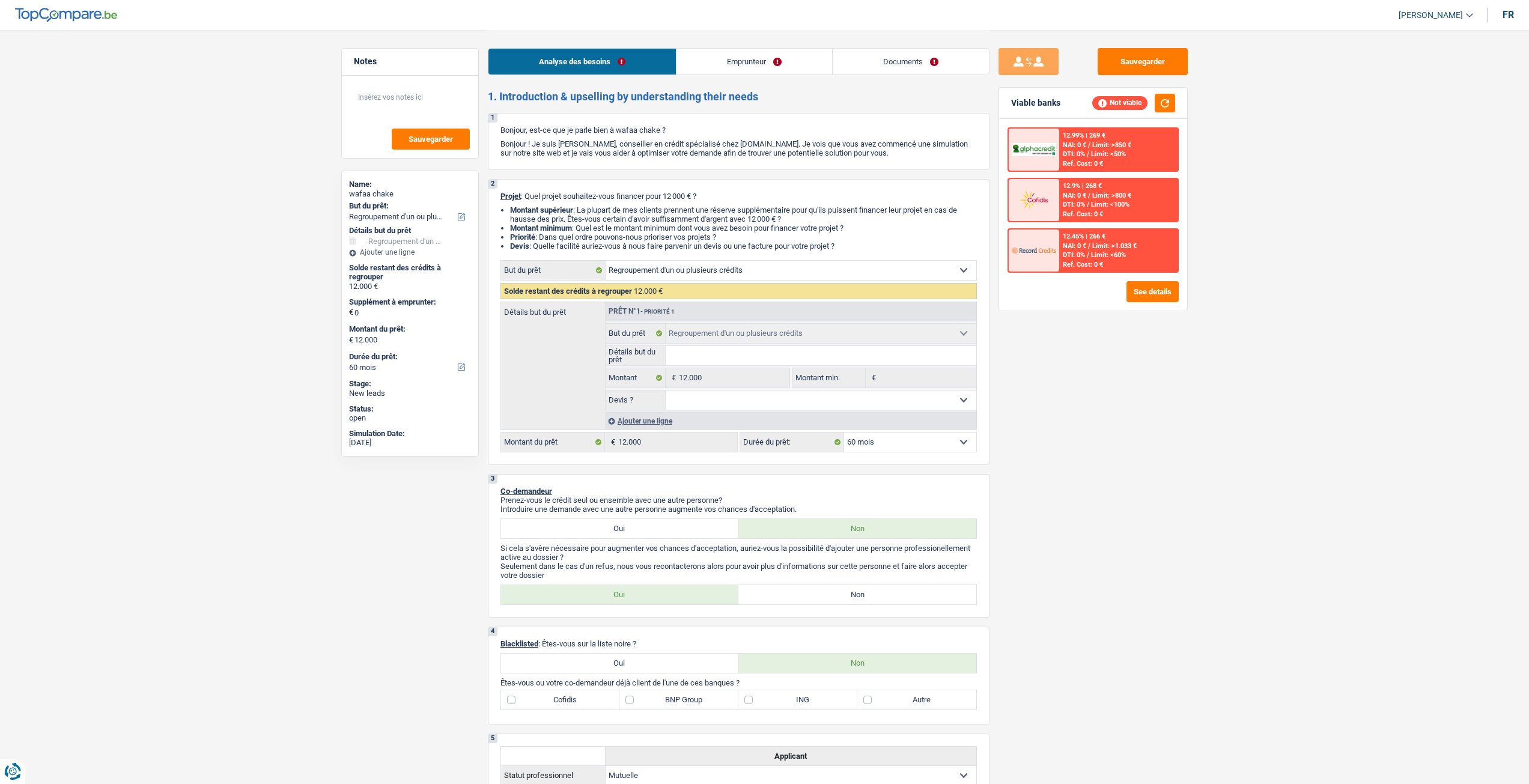
select select "60"
select select "mutuality"
select select "mutualityIndemnity"
select select "rents"
select select "refinancing"
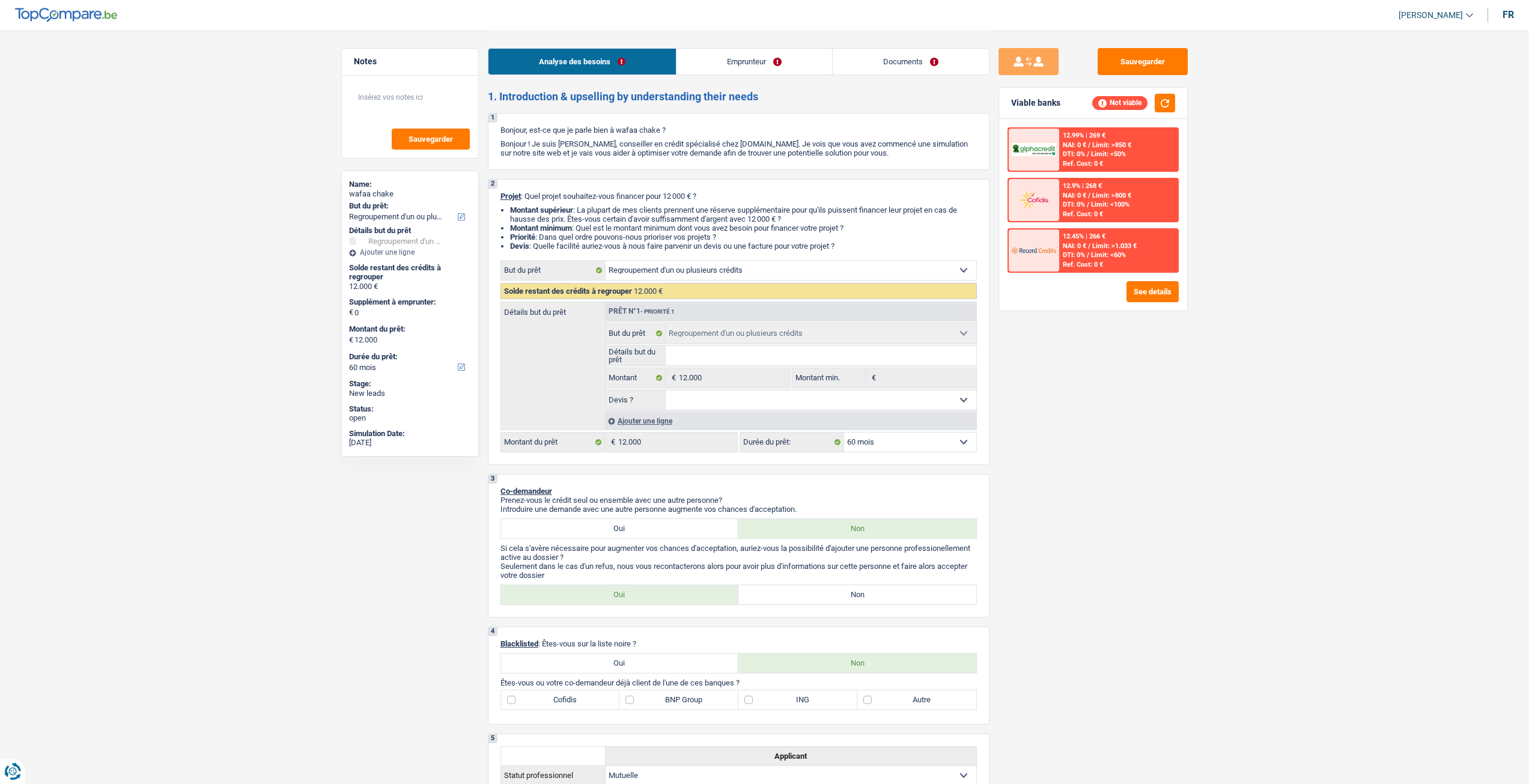
select select "refinancing"
select select "60"
select select "32"
select select "divorced"
click at [738, 62] on link "Emprunteur" at bounding box center [755, 61] width 156 height 26
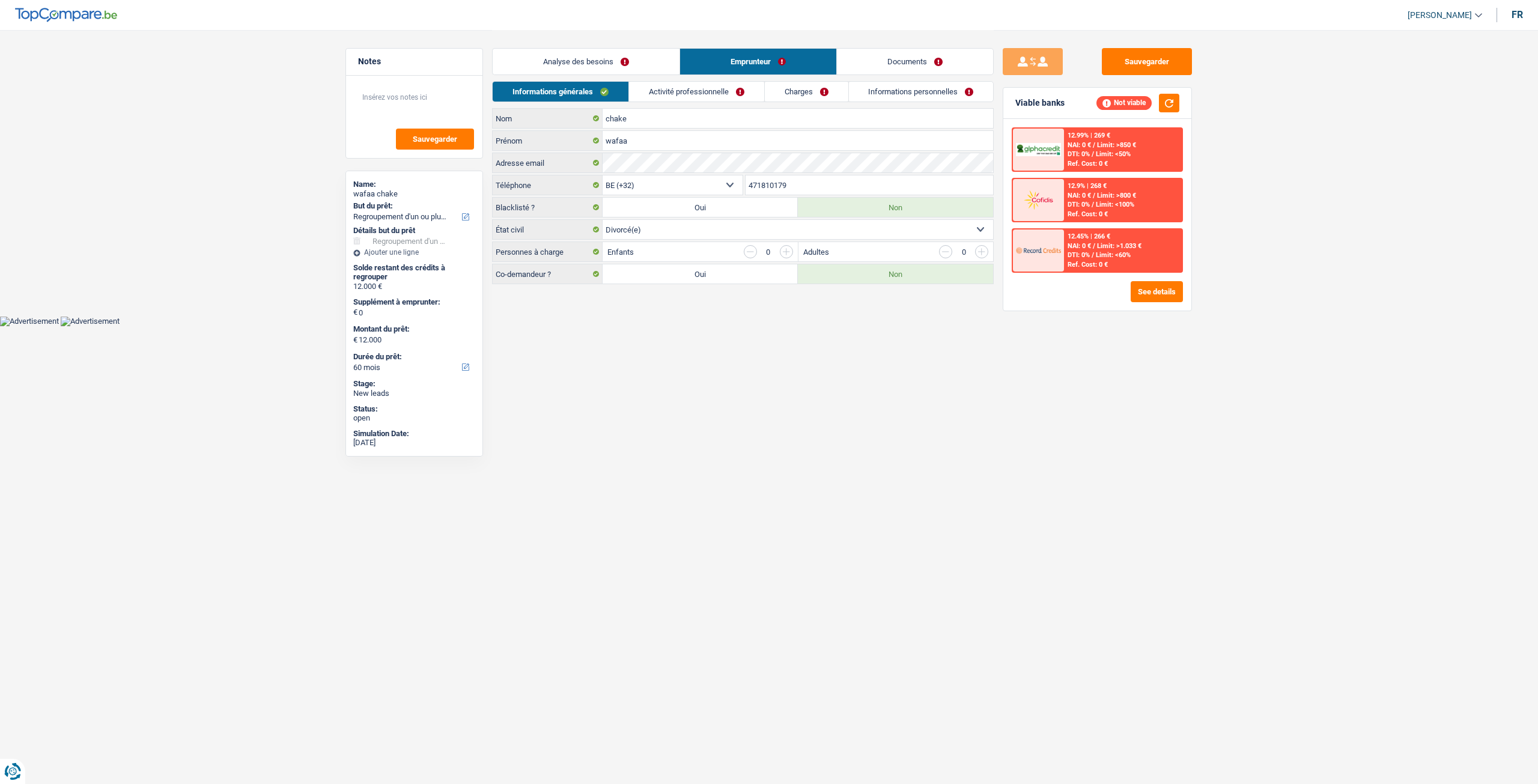
click at [895, 96] on link "Informations personnelles" at bounding box center [922, 91] width 145 height 19
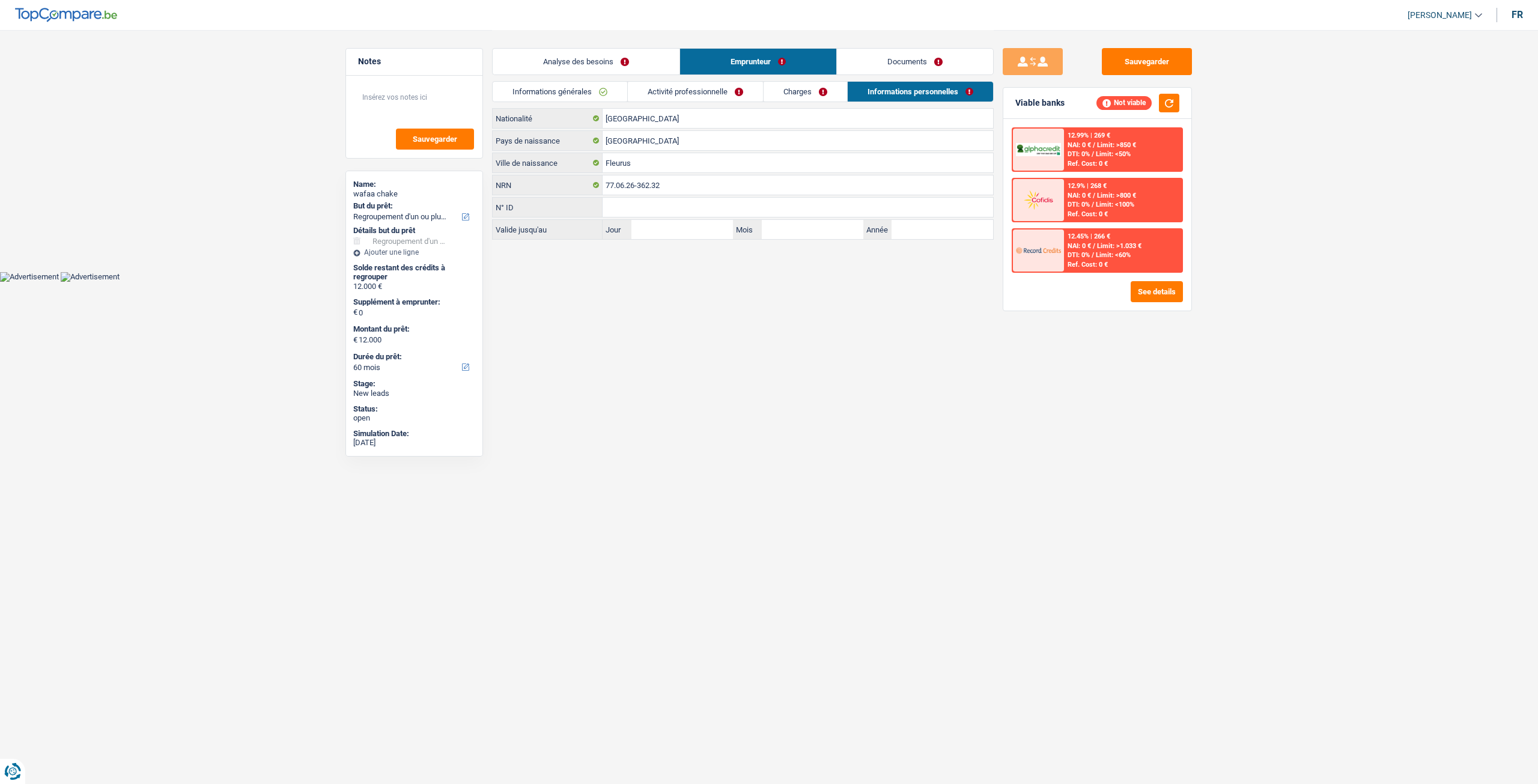
click at [901, 63] on link "Documents" at bounding box center [915, 61] width 156 height 26
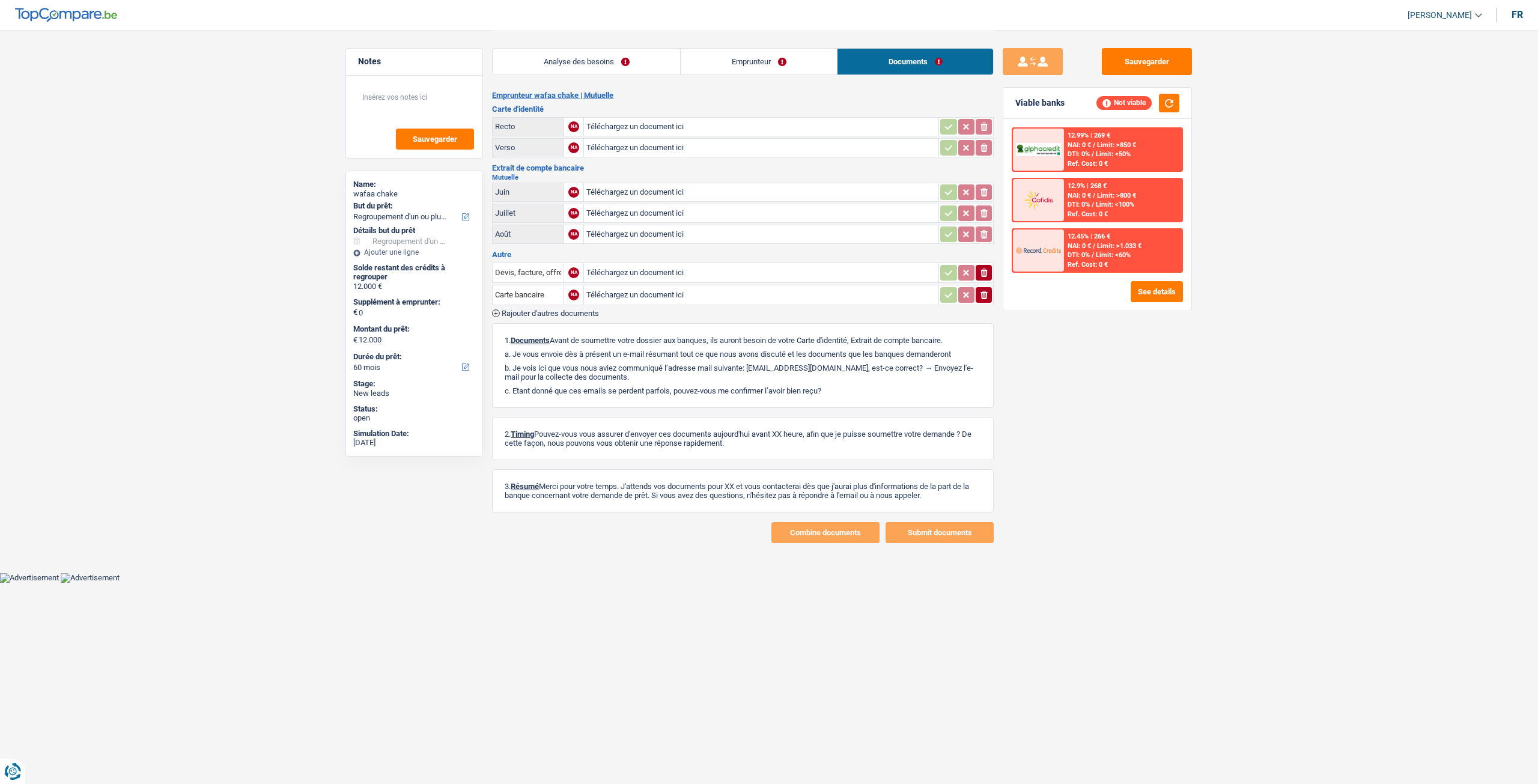
click at [642, 59] on link "Analyse des besoins" at bounding box center [586, 61] width 187 height 26
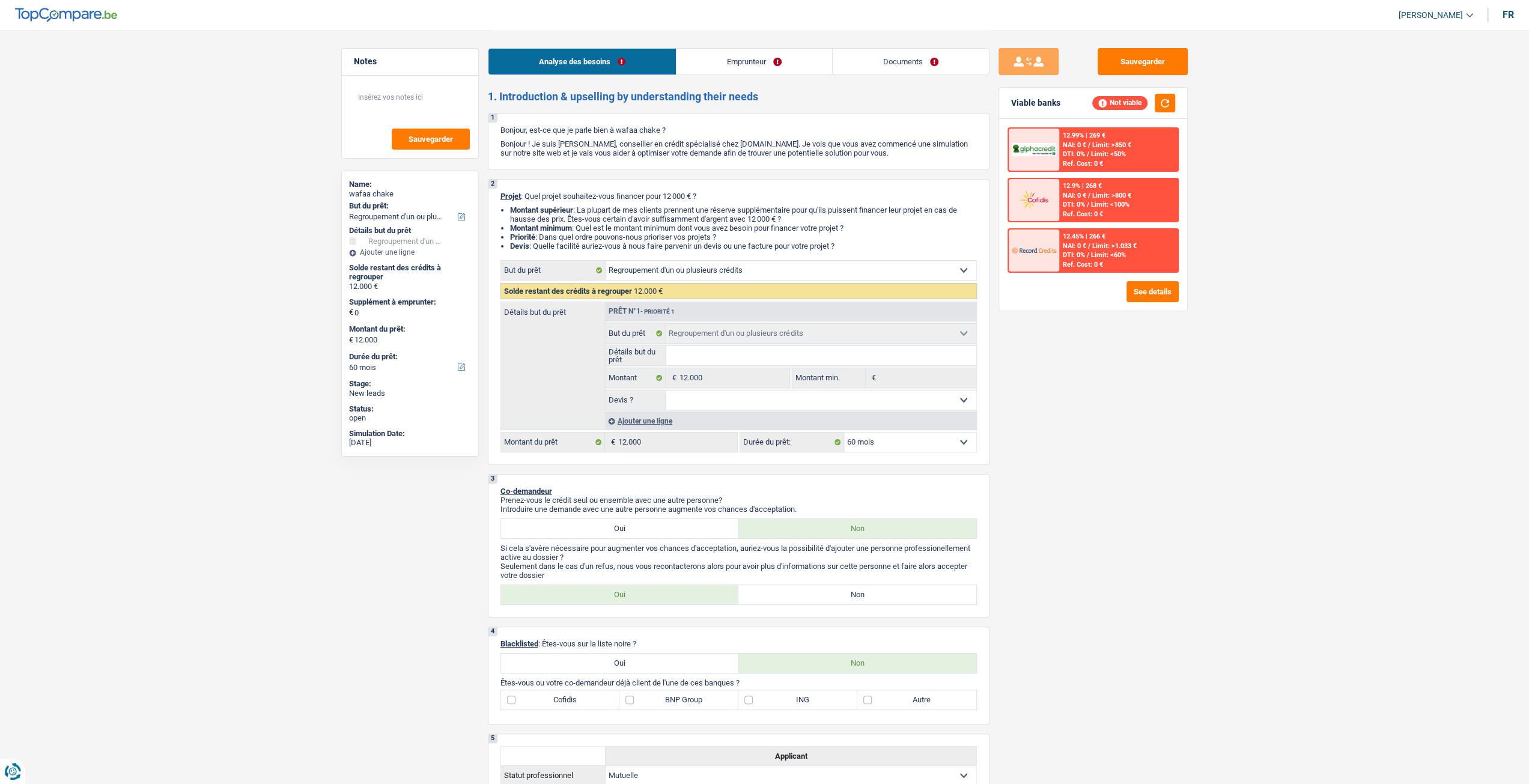
click at [749, 52] on link "Emprunteur" at bounding box center [755, 61] width 156 height 26
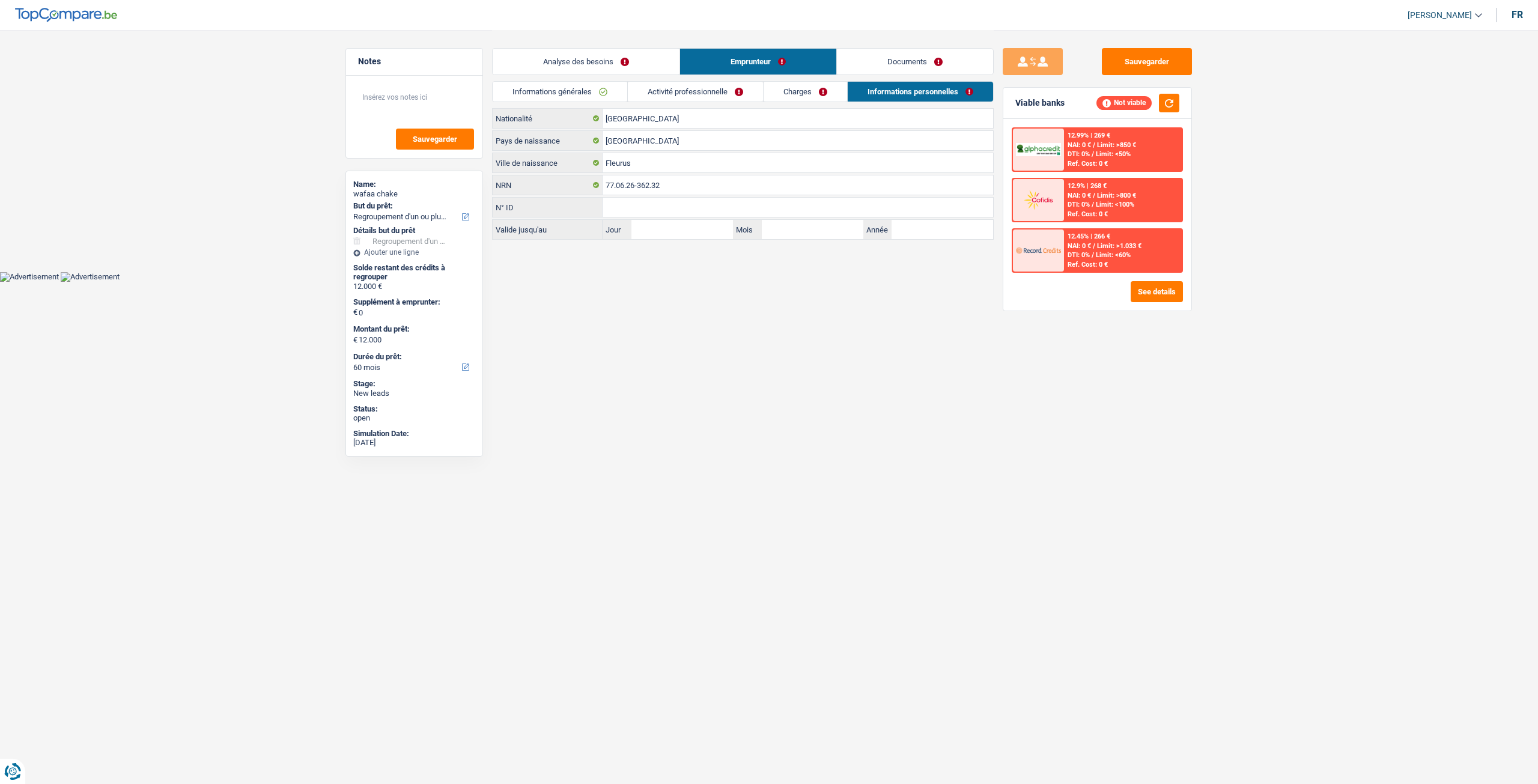
click at [597, 98] on link "Informations générales" at bounding box center [559, 91] width 134 height 19
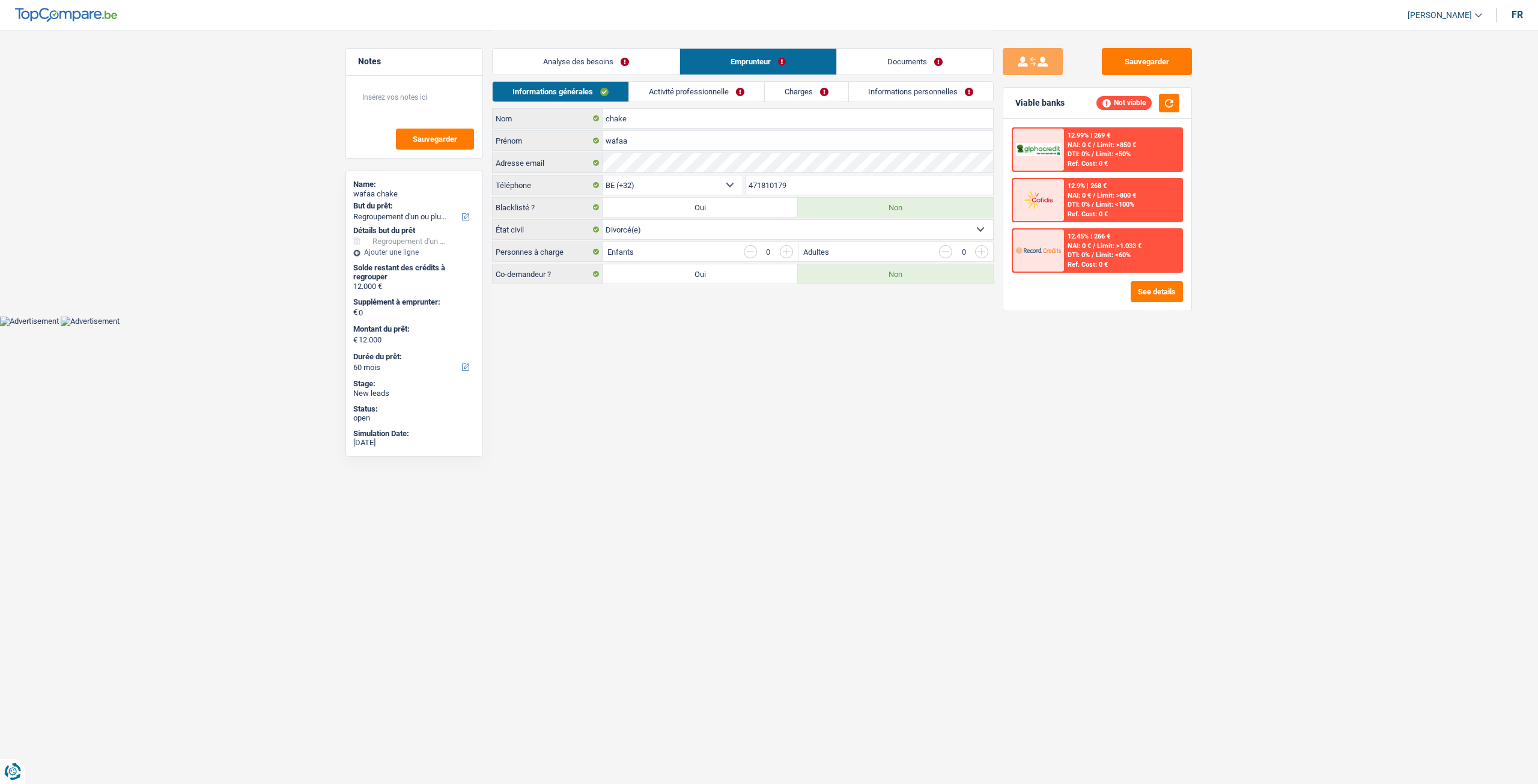
click at [606, 64] on link "Analyse des besoins" at bounding box center [586, 61] width 187 height 26
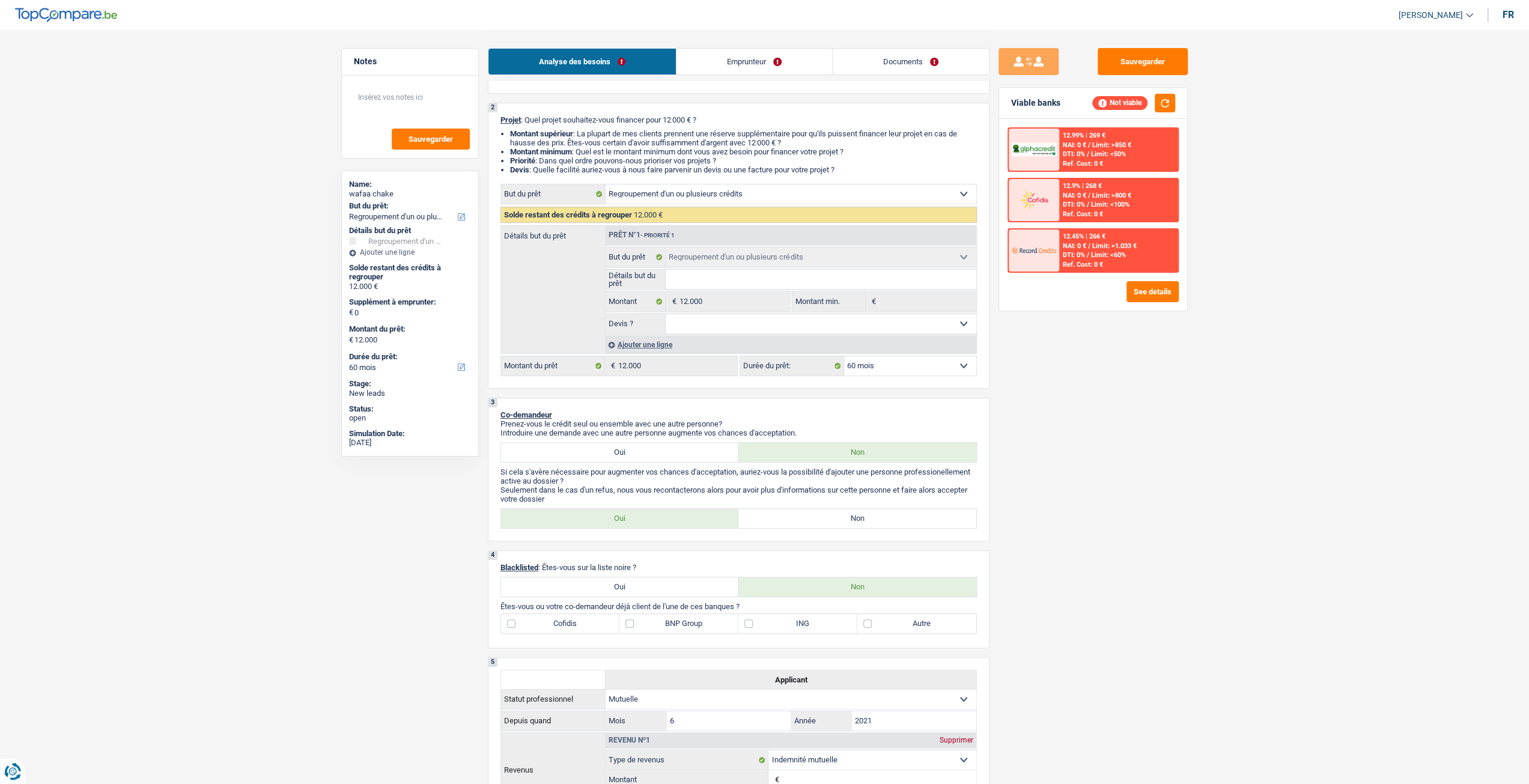
scroll to position [60, 0]
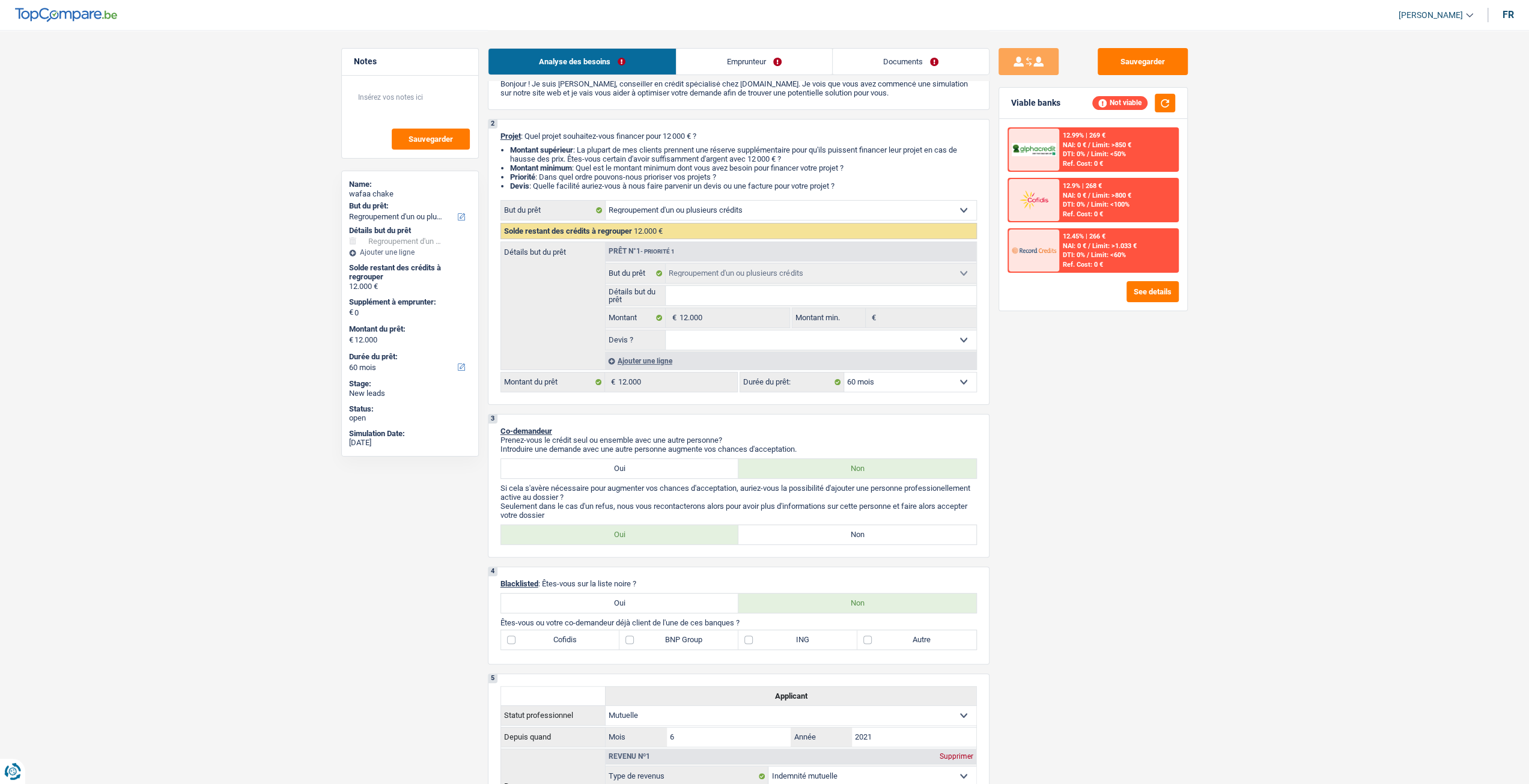
click at [726, 63] on link "Emprunteur" at bounding box center [755, 61] width 156 height 26
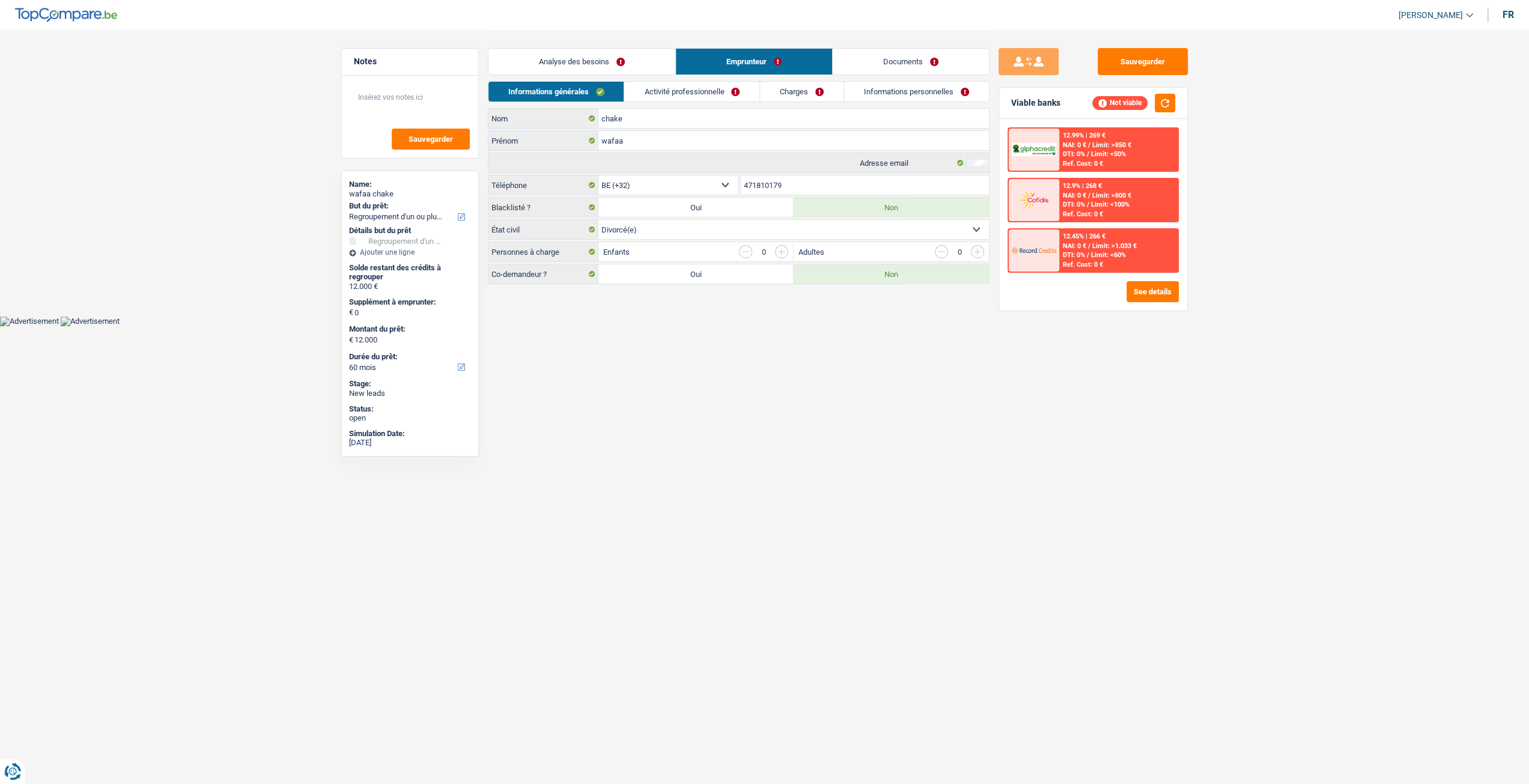
scroll to position [0, 0]
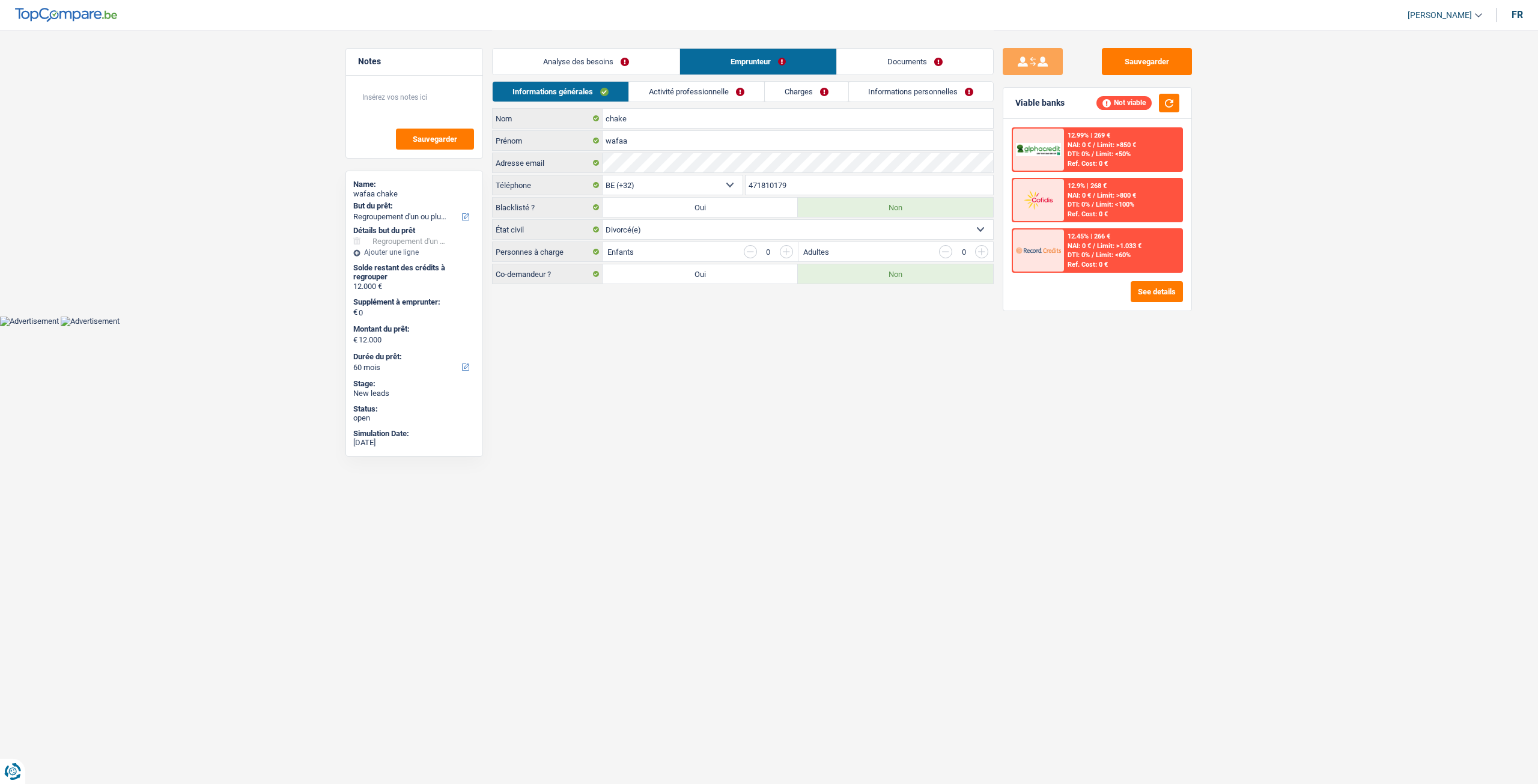
click at [723, 92] on link "Activité professionnelle" at bounding box center [696, 91] width 135 height 19
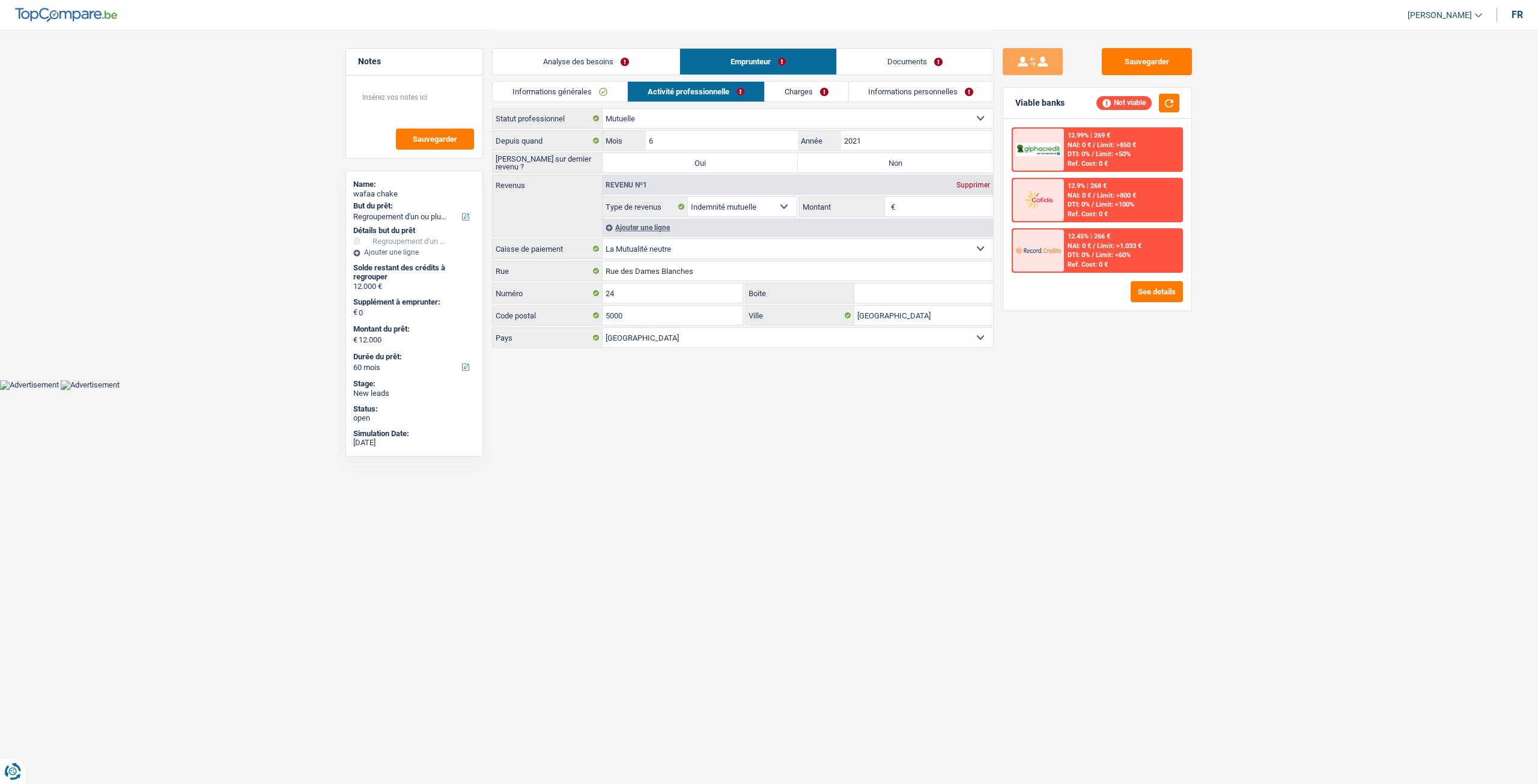
click at [798, 92] on link "Charges" at bounding box center [807, 91] width 83 height 19
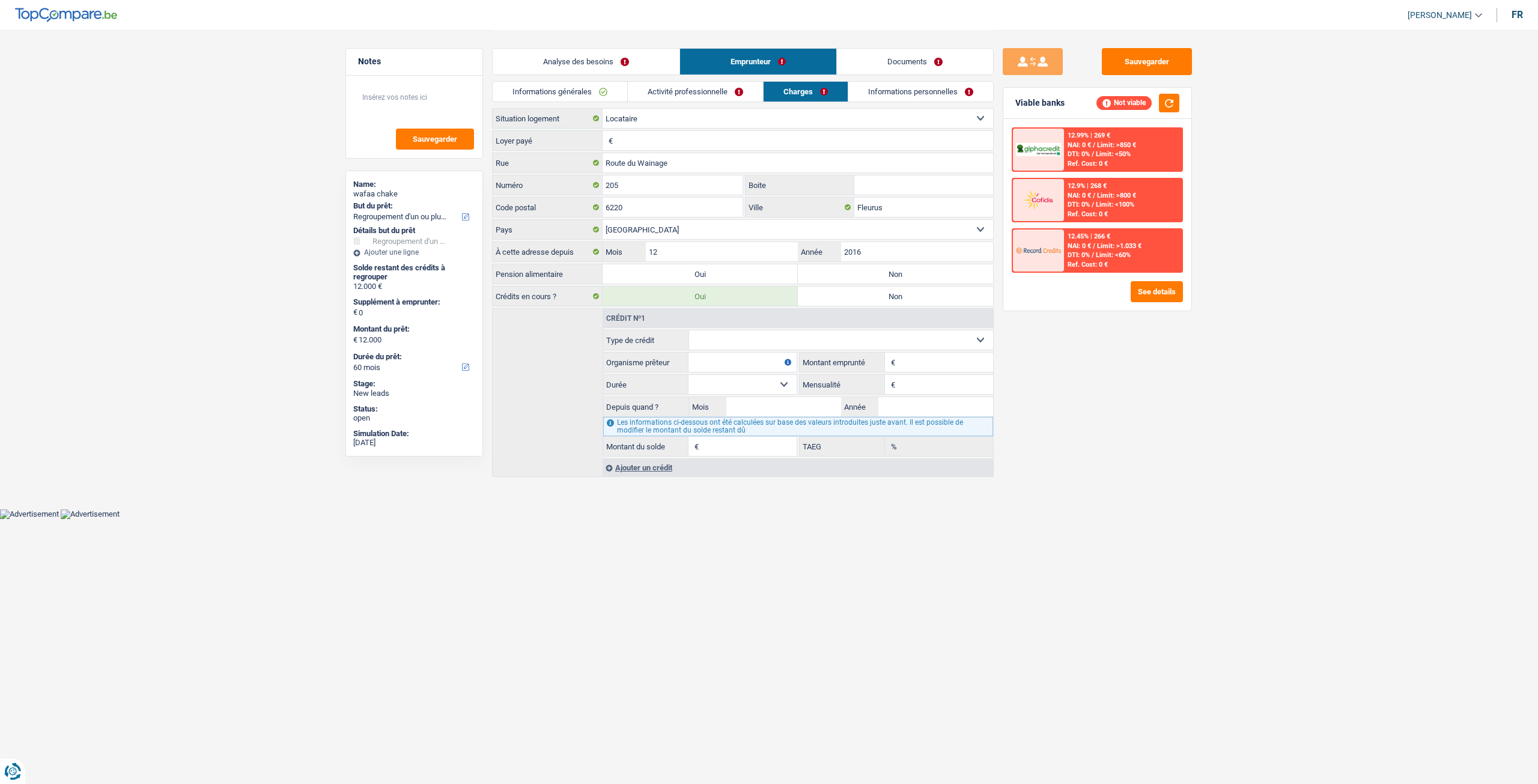
click at [901, 93] on link "Informations personnelles" at bounding box center [921, 91] width 145 height 19
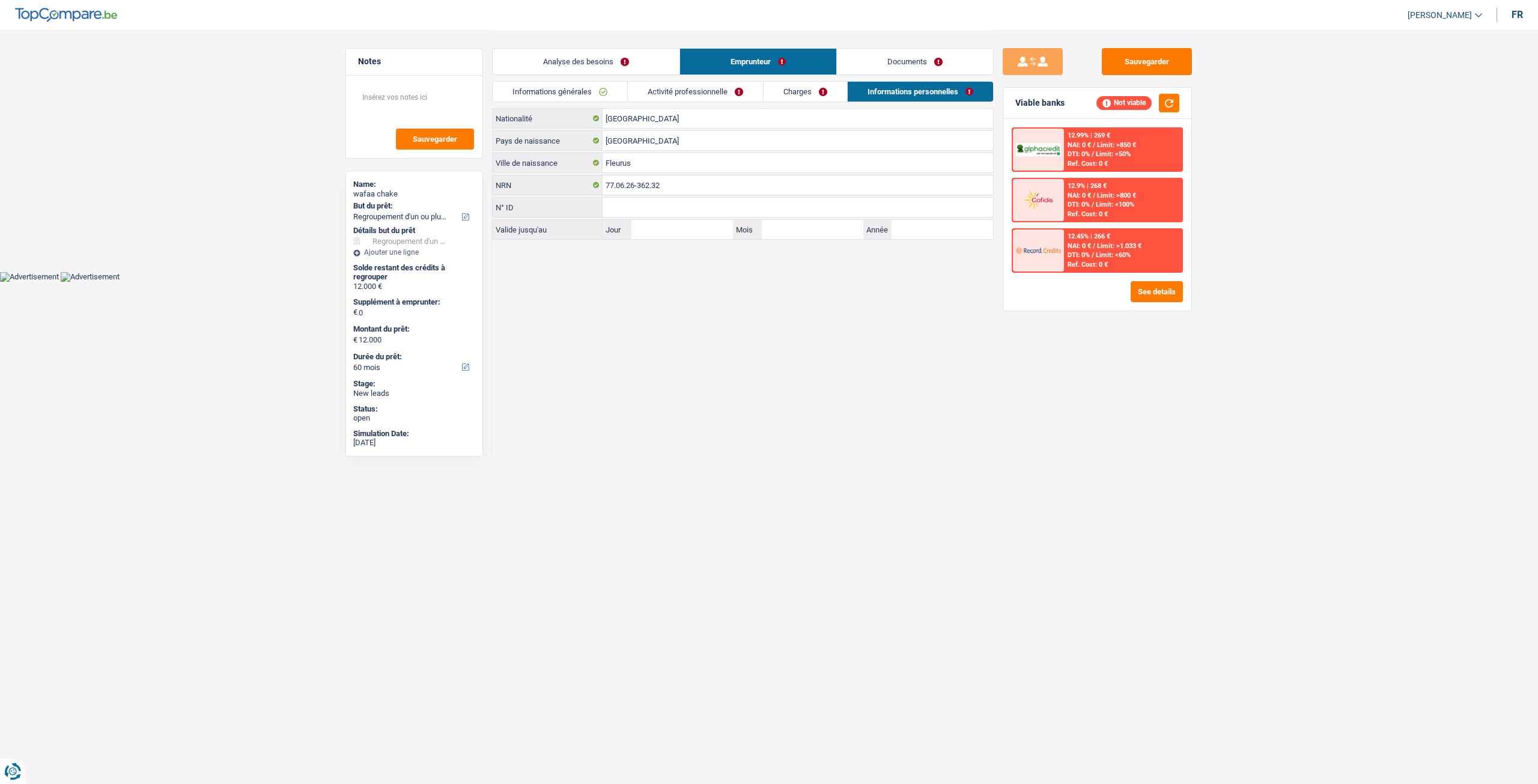
click at [596, 57] on link "Analyse des besoins" at bounding box center [586, 61] width 187 height 26
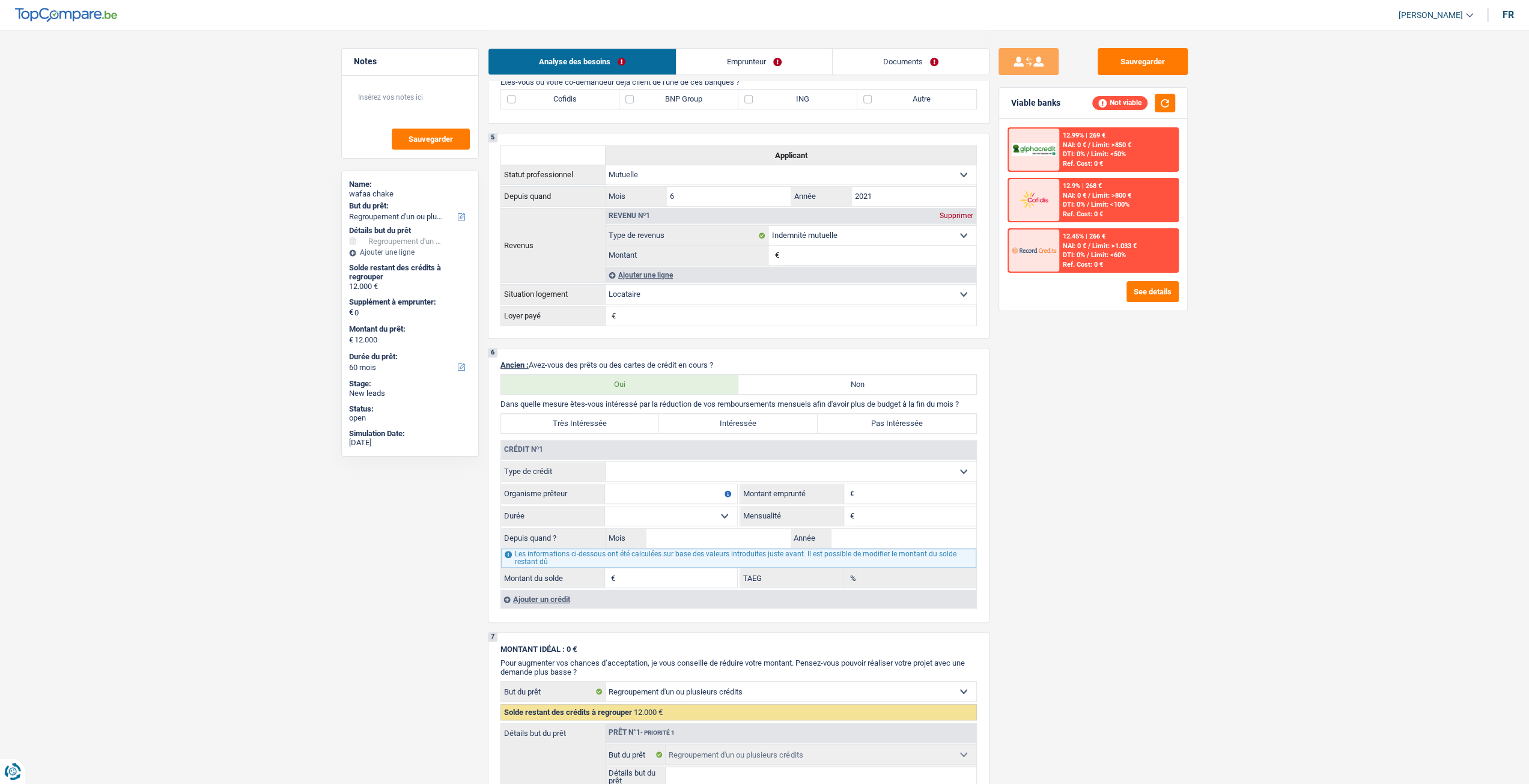
scroll to position [780, 0]
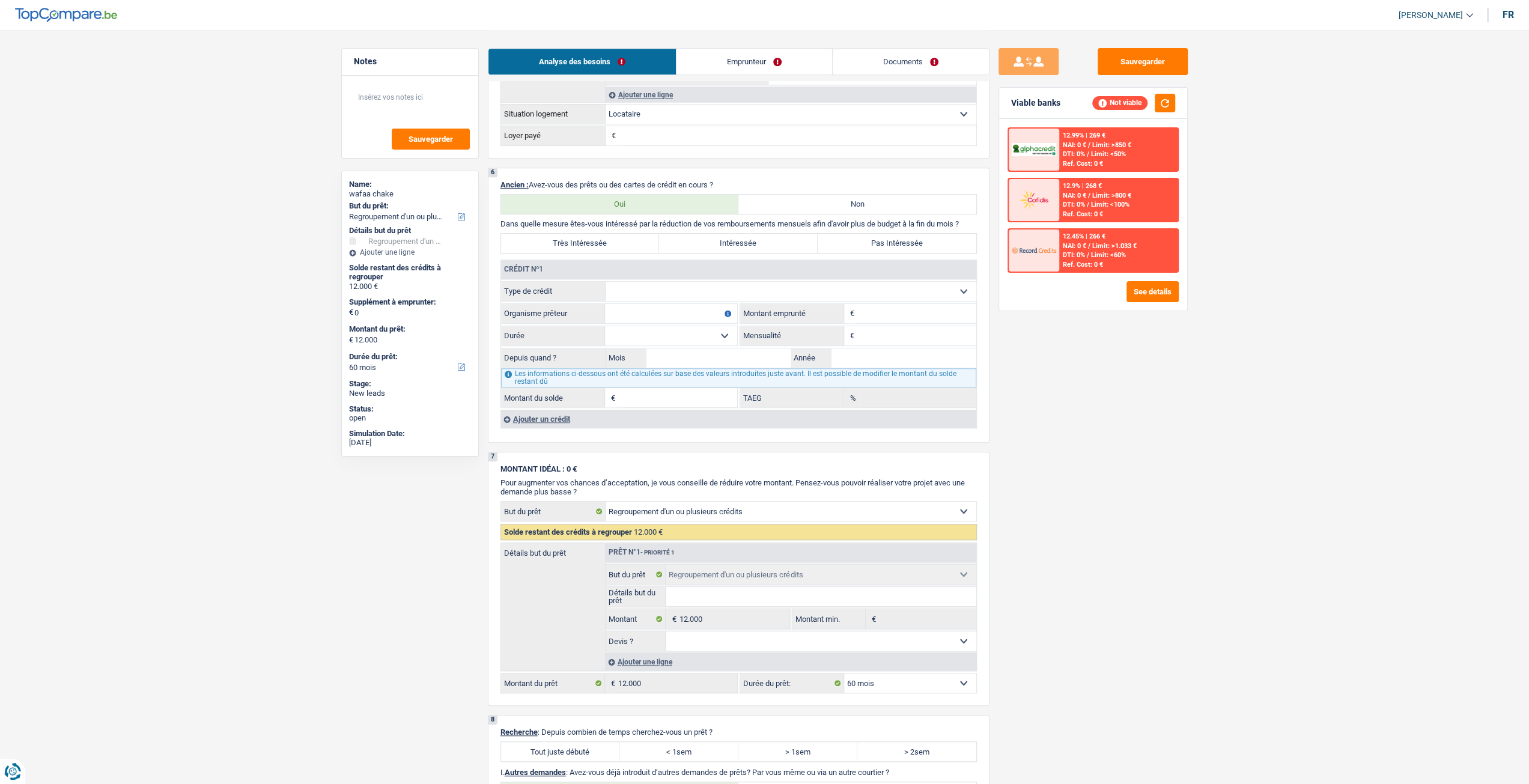
click at [709, 306] on input "Organisme prêteur" at bounding box center [671, 313] width 133 height 19
drag, startPoint x: 740, startPoint y: 290, endPoint x: 755, endPoint y: 285, distance: 15.8
click at [740, 290] on select "Carte ou ouverture de crédit Prêt hypothécaire Vente à tempérament Prêt à tempé…" at bounding box center [791, 291] width 371 height 19
select select "personalLoan"
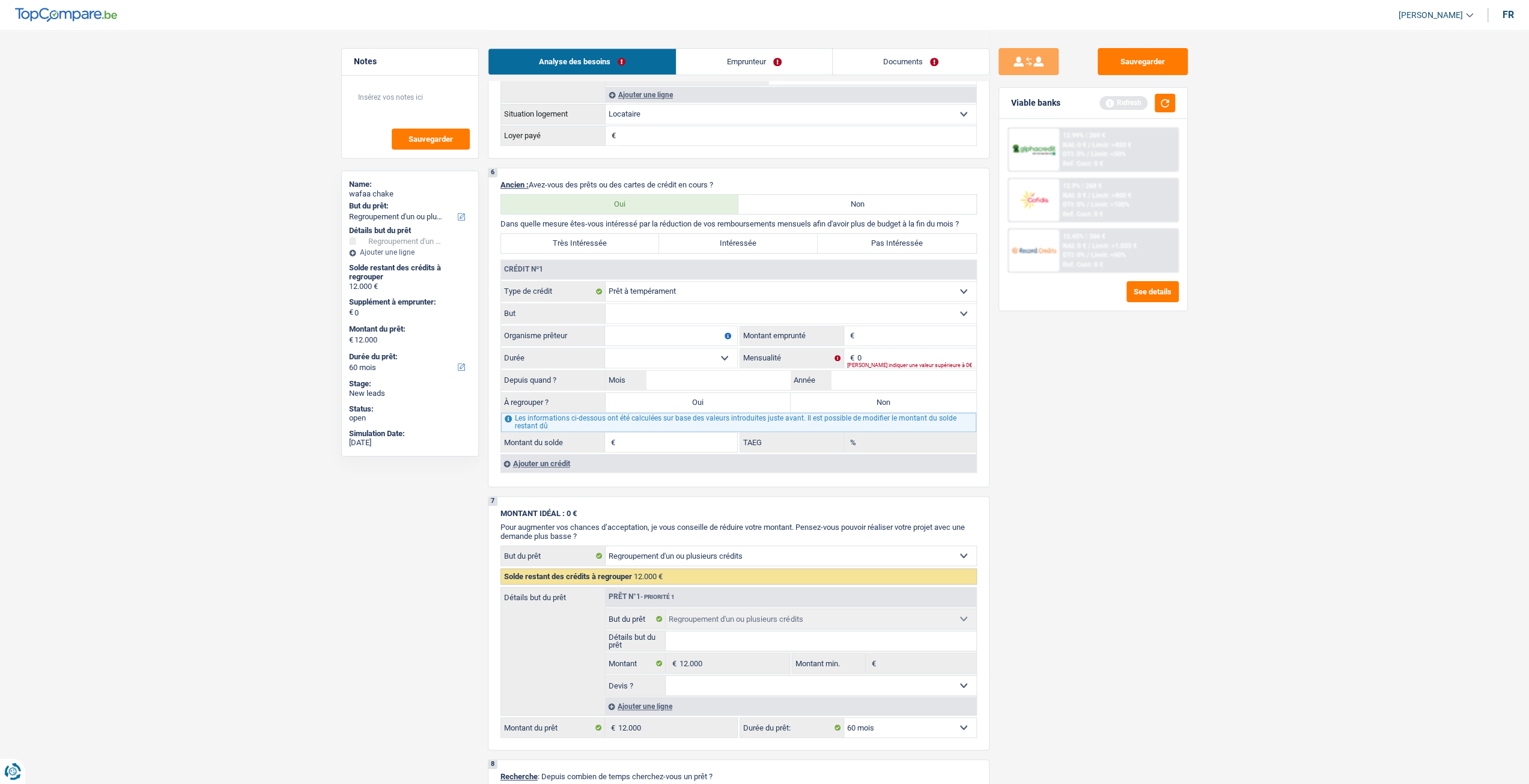
click at [587, 458] on div "Ajouter un crédit" at bounding box center [738, 462] width 476 height 18
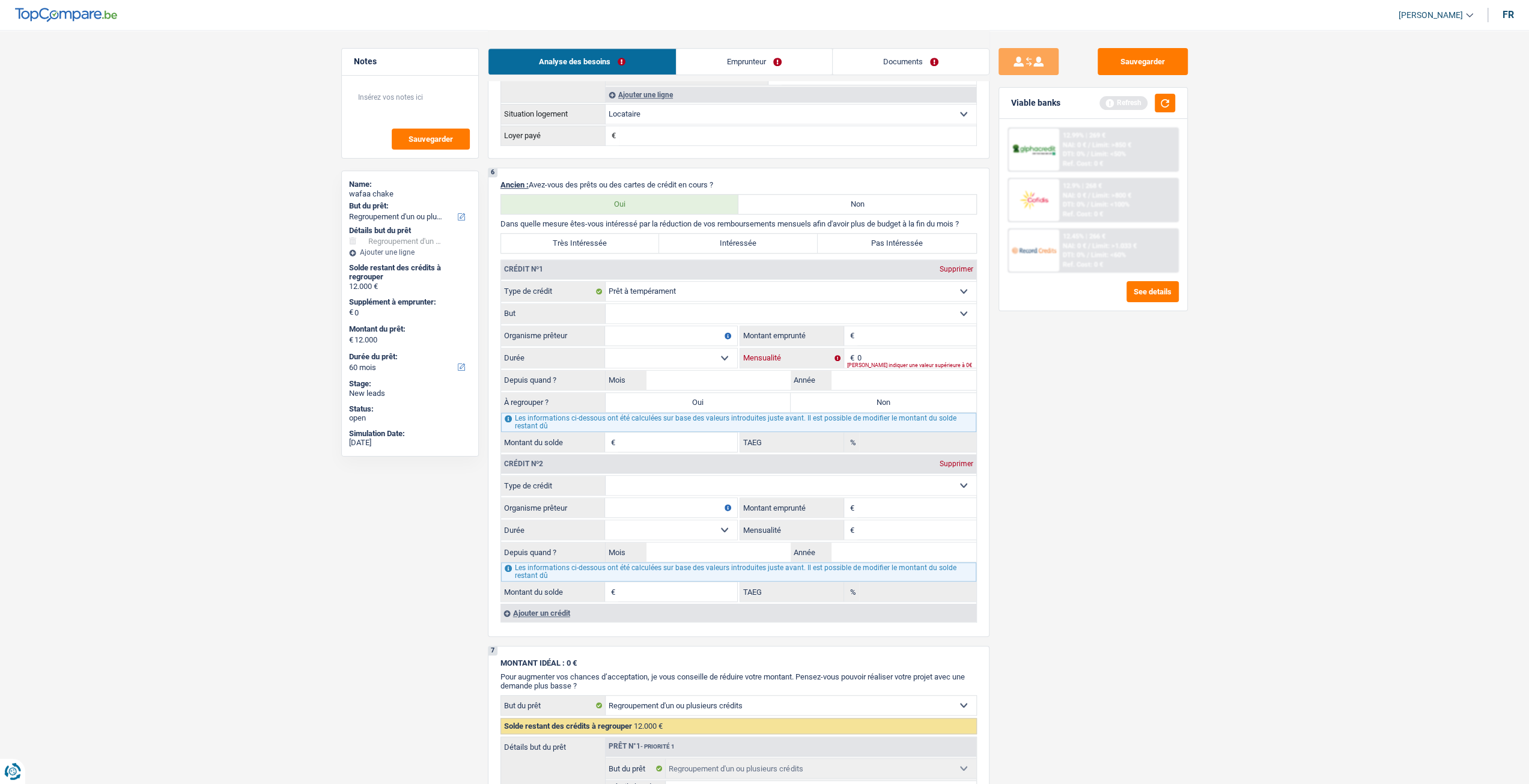
click at [924, 360] on input "0" at bounding box center [917, 358] width 119 height 19
type input "300"
click at [1032, 384] on div "Sauvegarder Viable banks Refresh 12.99% | 269 € NAI: 0 € / Limit: >850 € DTI: 0…" at bounding box center [1093, 406] width 208 height 716
click at [832, 486] on select "Carte ou ouverture de crédit Prêt hypothécaire Vente à tempérament Prêt à tempé…" at bounding box center [791, 485] width 371 height 19
select select "carLoan"
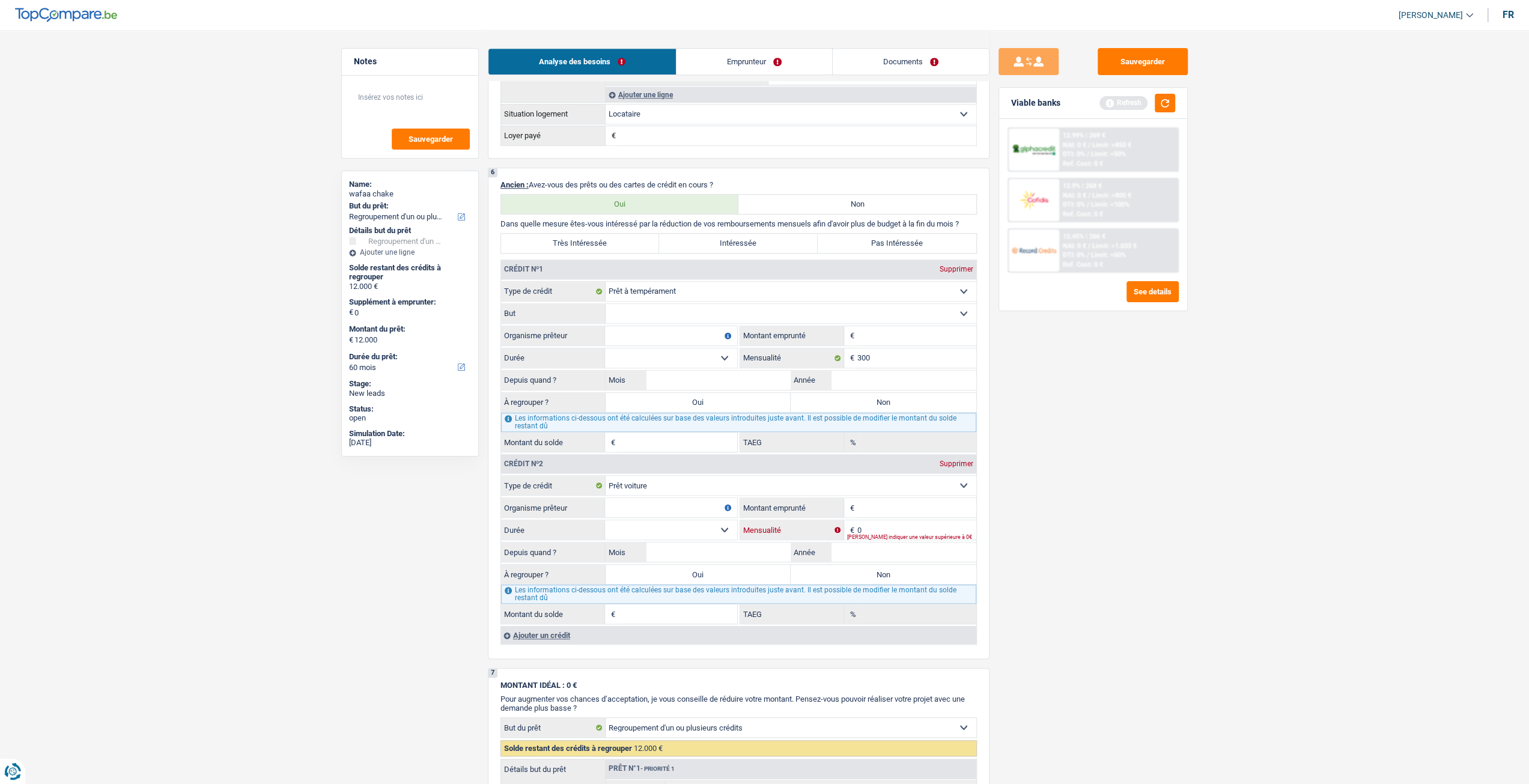
click at [886, 520] on input "0" at bounding box center [917, 529] width 119 height 19
type input "130"
click at [1064, 543] on div "Sauvegarder Viable banks Refresh 12.99% | 269 € NAI: 0 € / Limit: >850 € DTI: 0…" at bounding box center [1093, 406] width 208 height 716
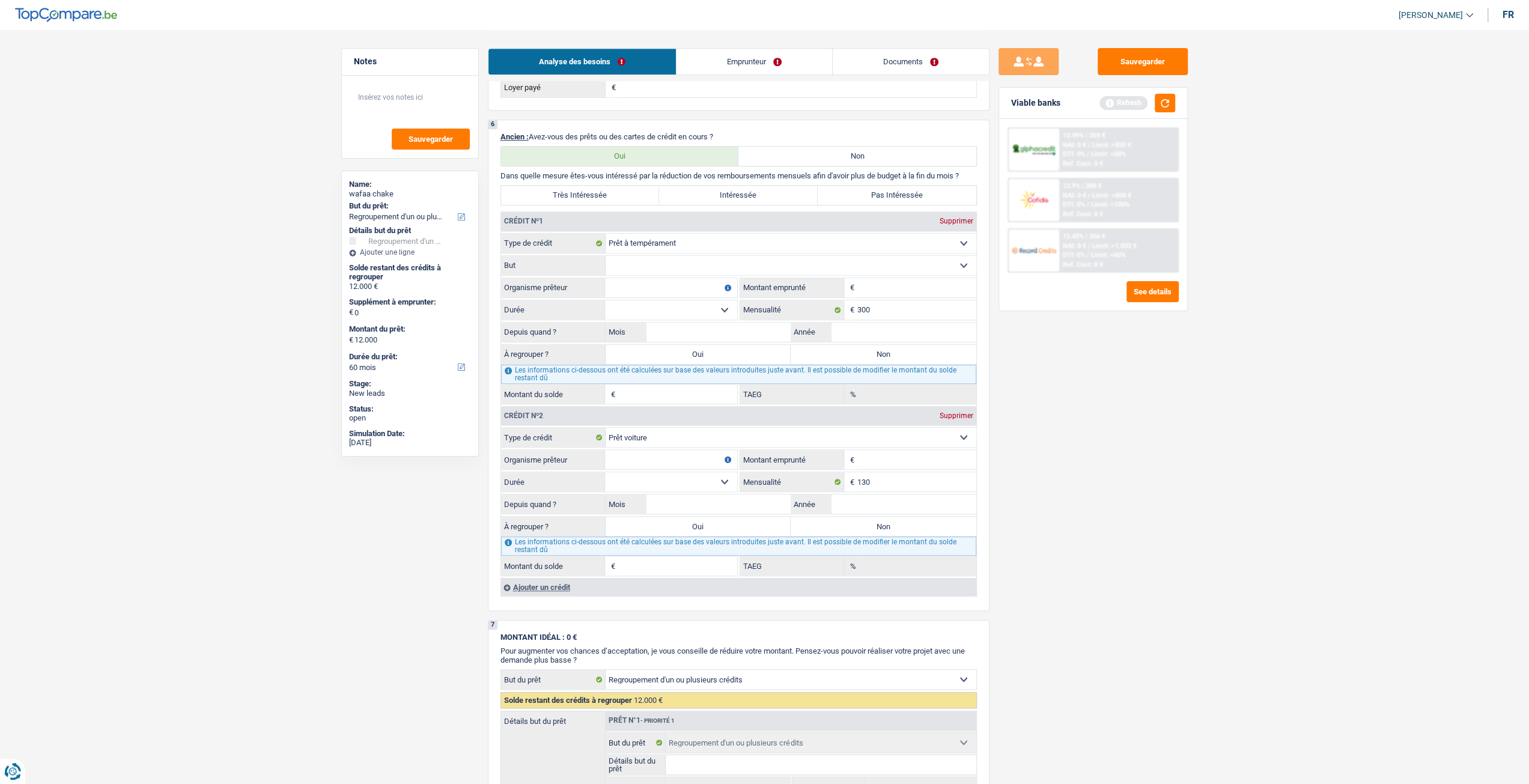
scroll to position [901, 0]
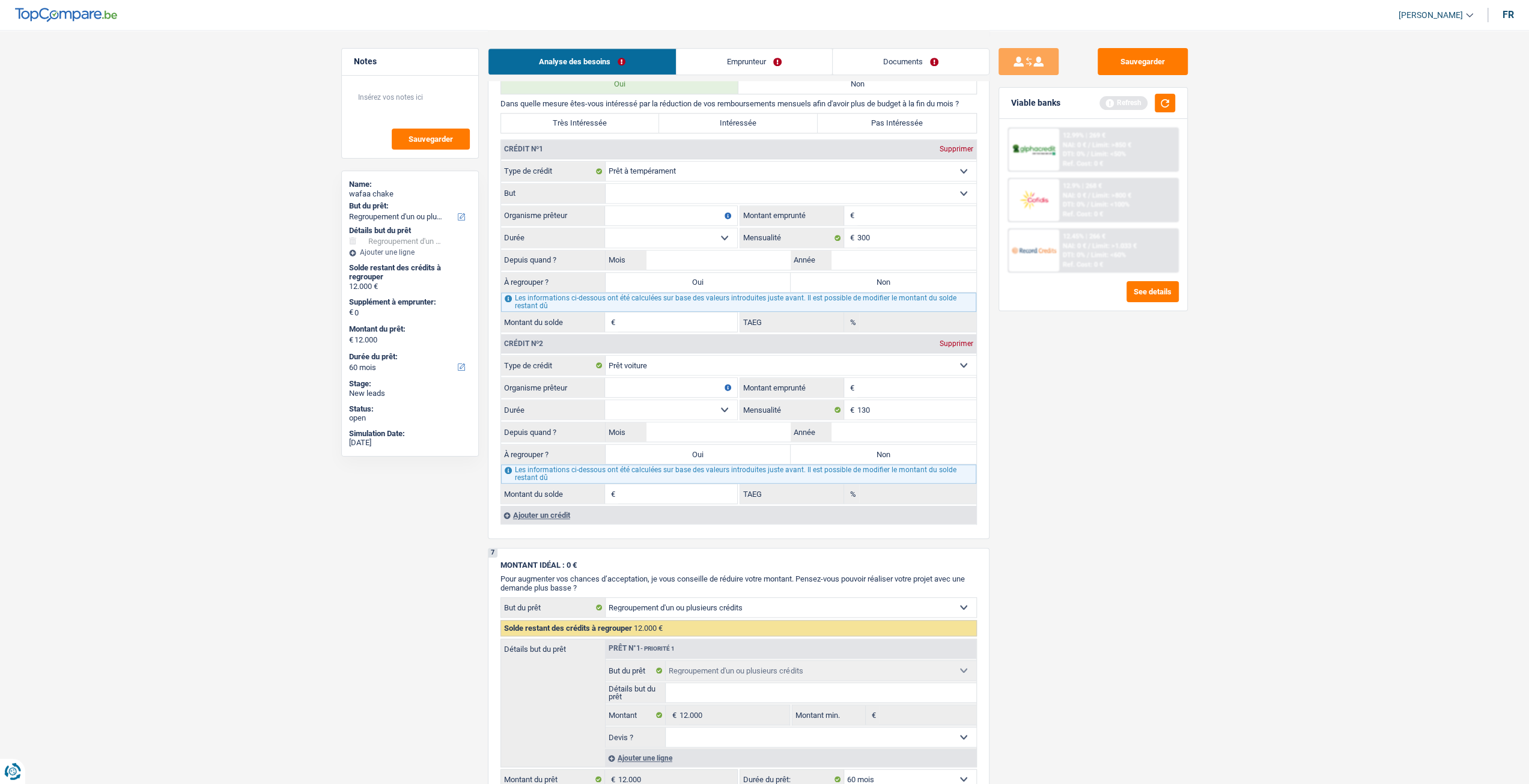
click at [581, 512] on div "Ajouter un crédit" at bounding box center [738, 514] width 476 height 18
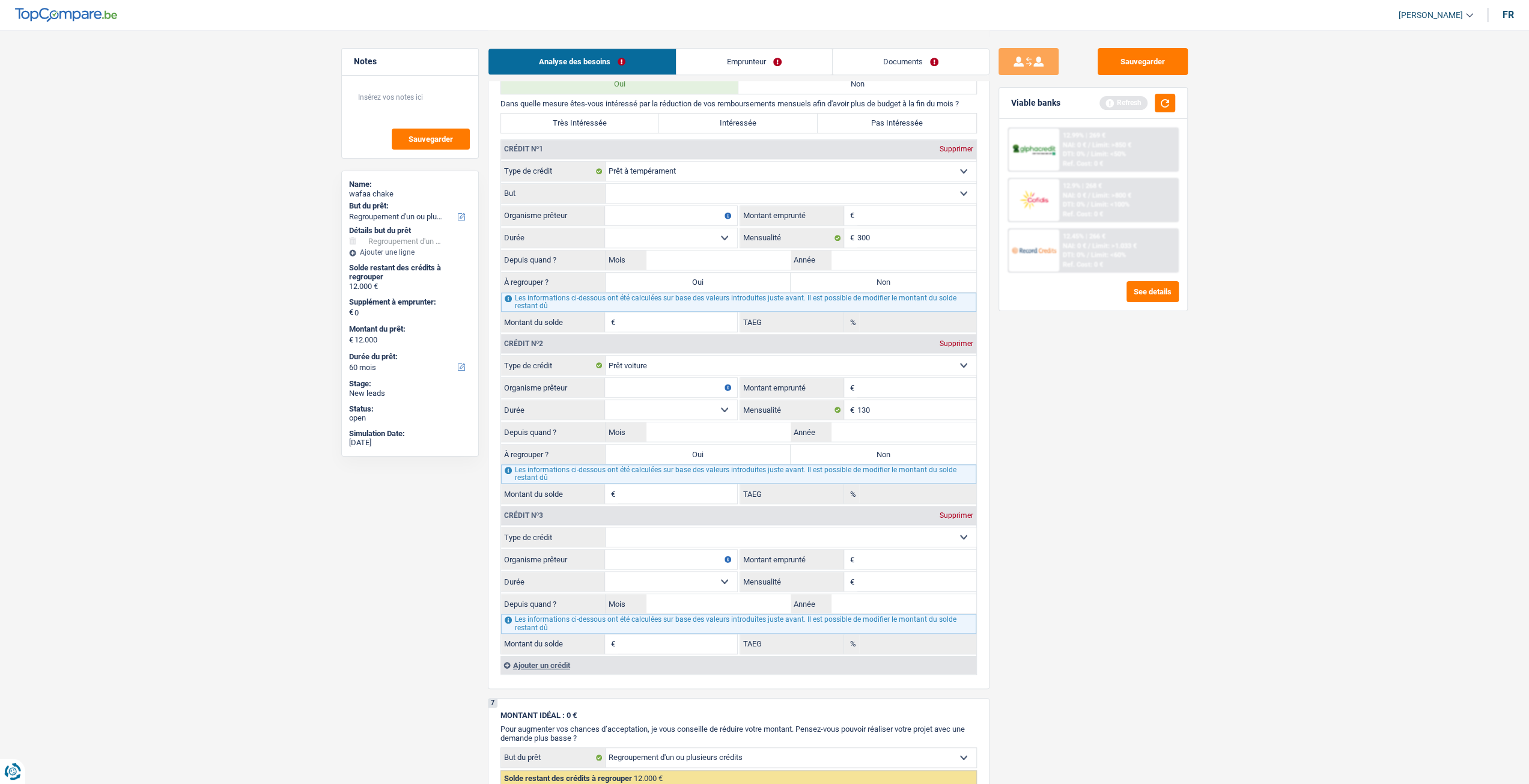
click at [662, 535] on select "Carte ou ouverture de crédit Prêt hypothécaire Vente à tempérament Prêt à tempé…" at bounding box center [791, 537] width 371 height 19
select select "cardOrCredit"
type input "0"
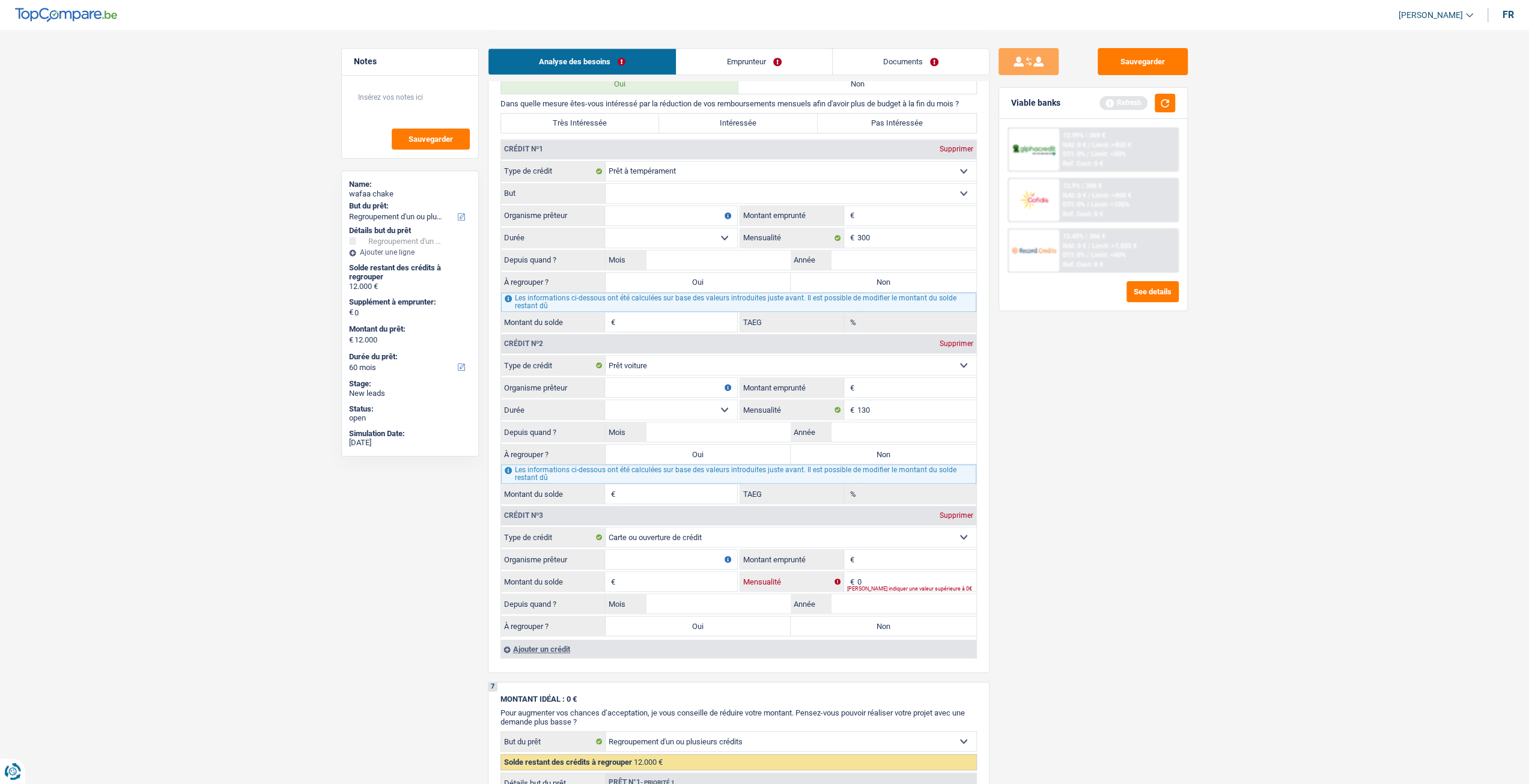
click at [897, 573] on input "0" at bounding box center [917, 581] width 119 height 19
click at [682, 562] on input "Organisme prêteur" at bounding box center [671, 559] width 133 height 19
type input "Cofidis"
click at [923, 577] on input "0" at bounding box center [917, 581] width 119 height 19
type input "300"
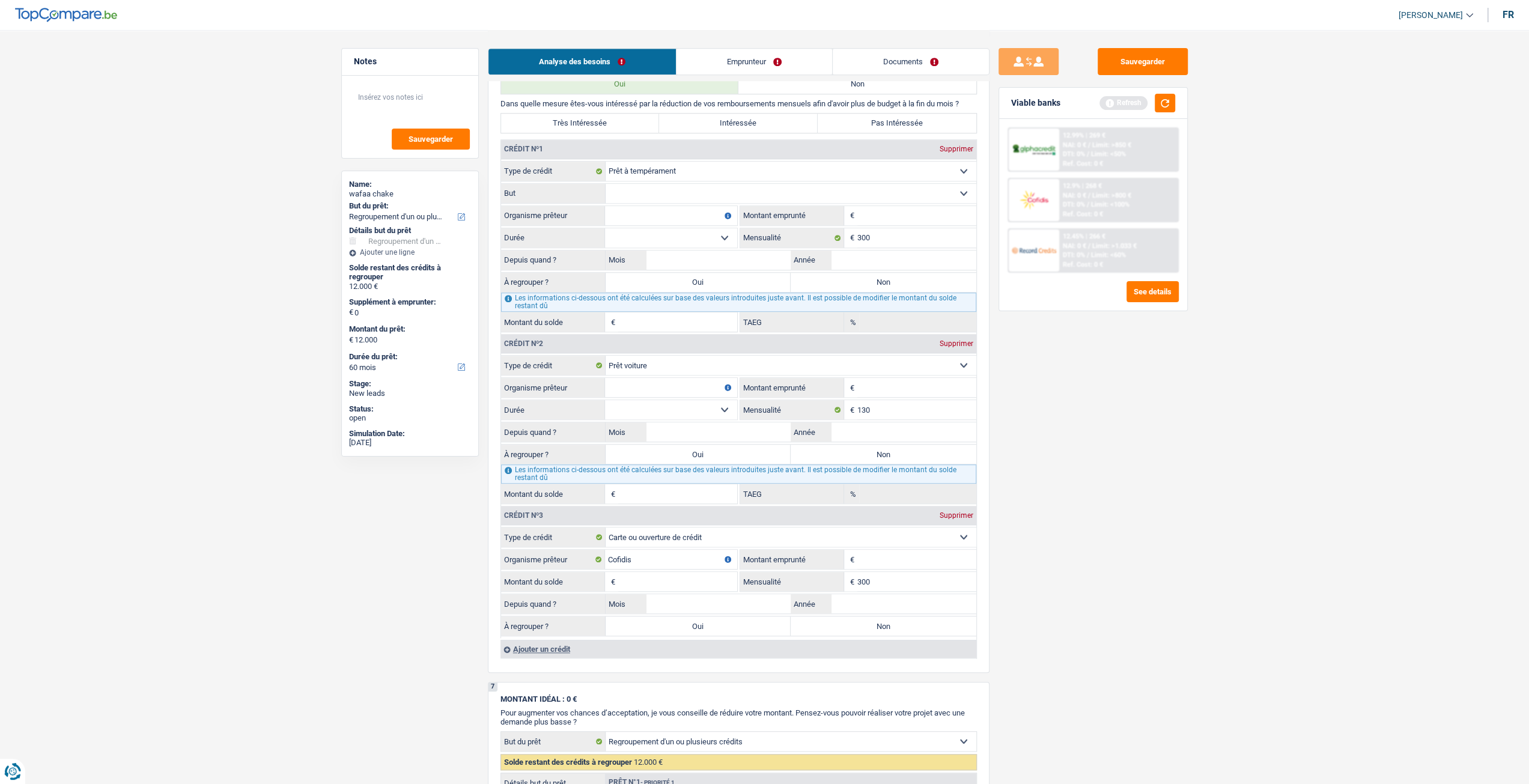
click at [902, 562] on input "Montant emprunté" at bounding box center [917, 559] width 119 height 19
type input "5.500"
click at [702, 579] on input "Montant du solde" at bounding box center [678, 581] width 119 height 19
type input "5.500"
click at [890, 600] on input "Année" at bounding box center [904, 603] width 145 height 19
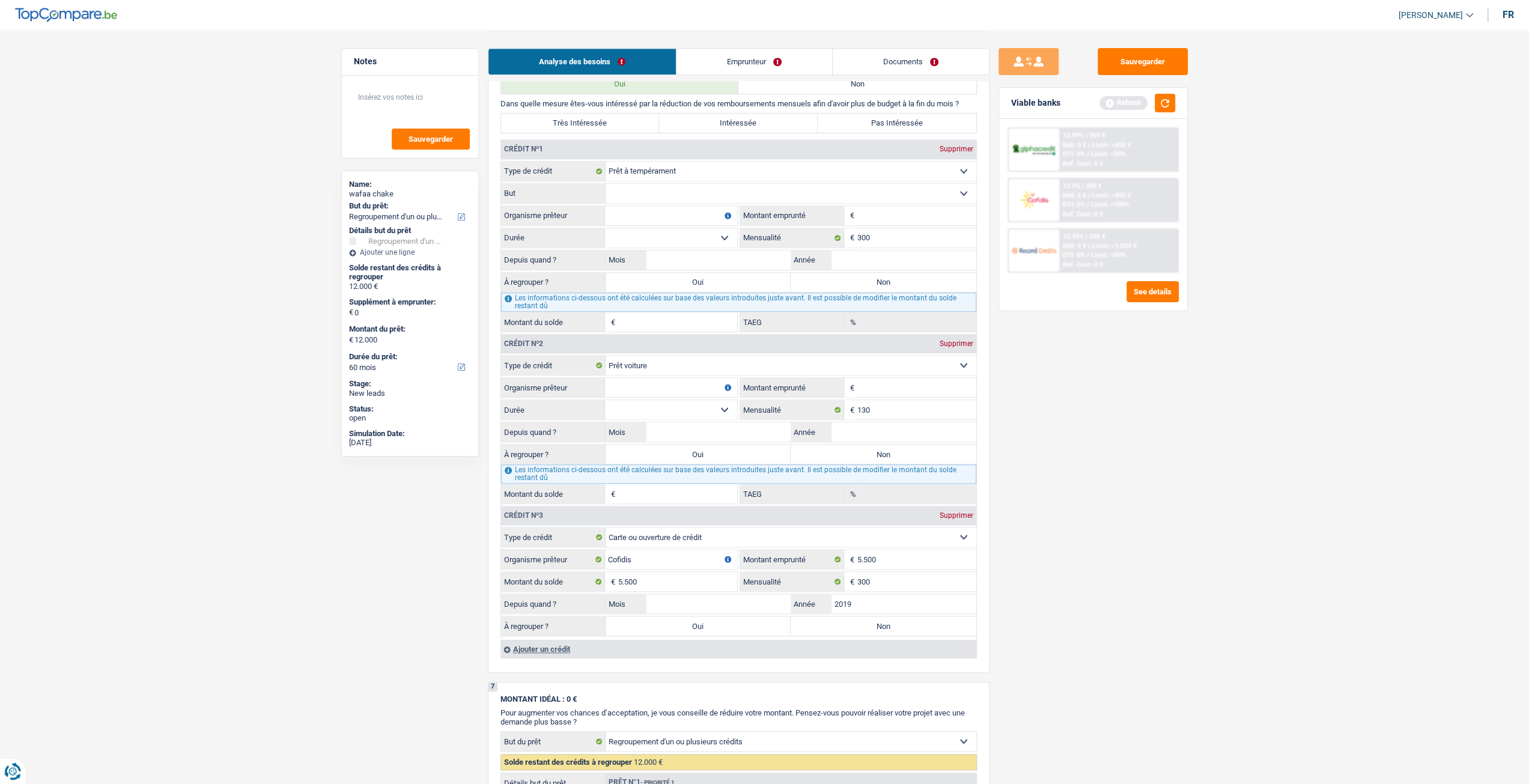
type input "2019"
click at [747, 601] on input "Mois" at bounding box center [719, 603] width 145 height 19
type input "7"
click at [1177, 535] on div "Sauvegarder Viable banks Refresh 12.99% | 269 € NAI: 0 € / Limit: >850 € DTI: 0…" at bounding box center [1093, 406] width 208 height 716
click at [909, 216] on input "Montant" at bounding box center [917, 215] width 119 height 19
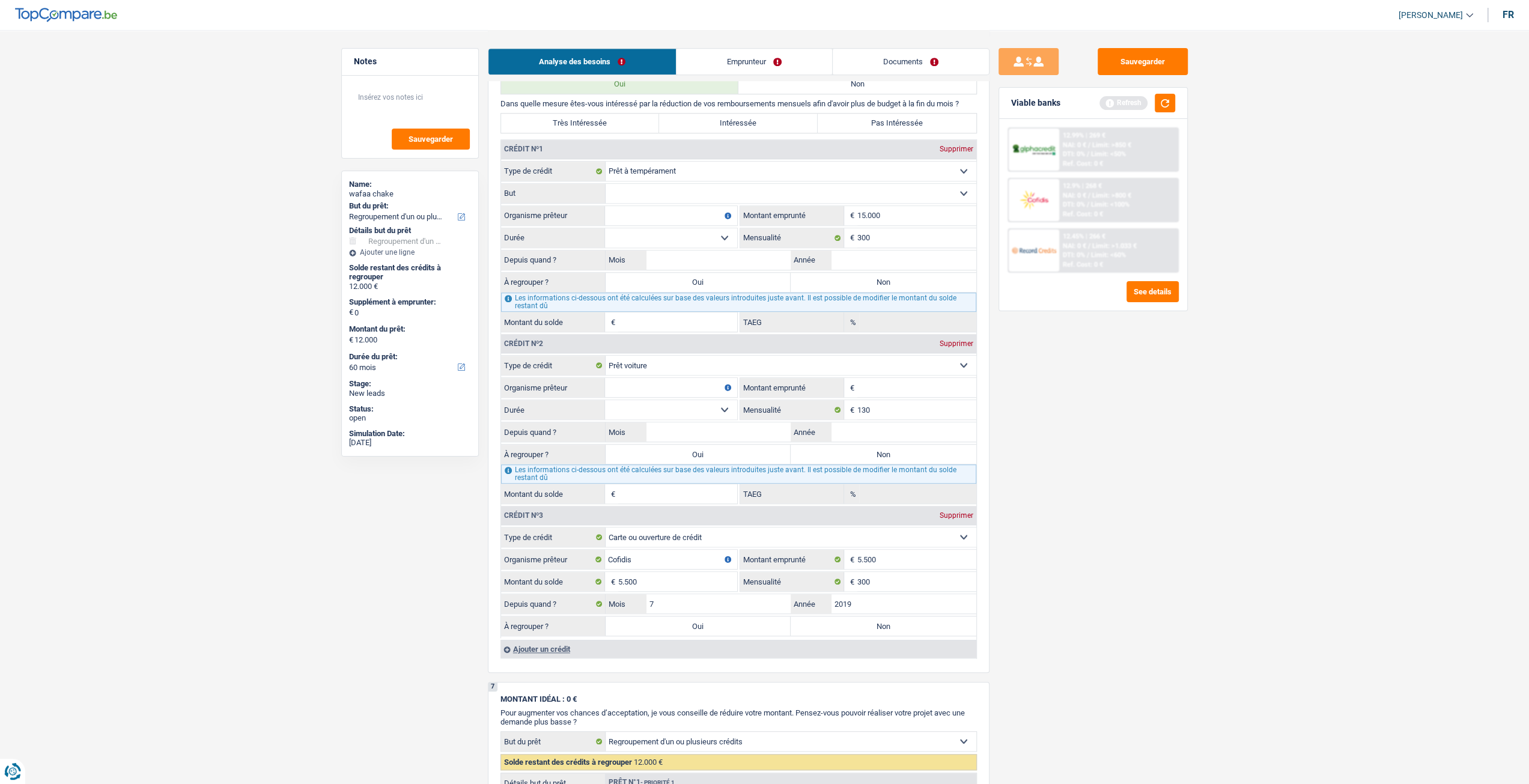
type input "15.000"
click at [1038, 343] on div "Sauvegarder Viable banks Refresh 12.99% | 269 € NAI: 0 € / Limit: >850 € DTI: 0…" at bounding box center [1093, 406] width 208 height 716
drag, startPoint x: 863, startPoint y: 265, endPoint x: 880, endPoint y: 266, distance: 17.0
click at [863, 265] on input "Année" at bounding box center [904, 259] width 145 height 19
type input "2022"
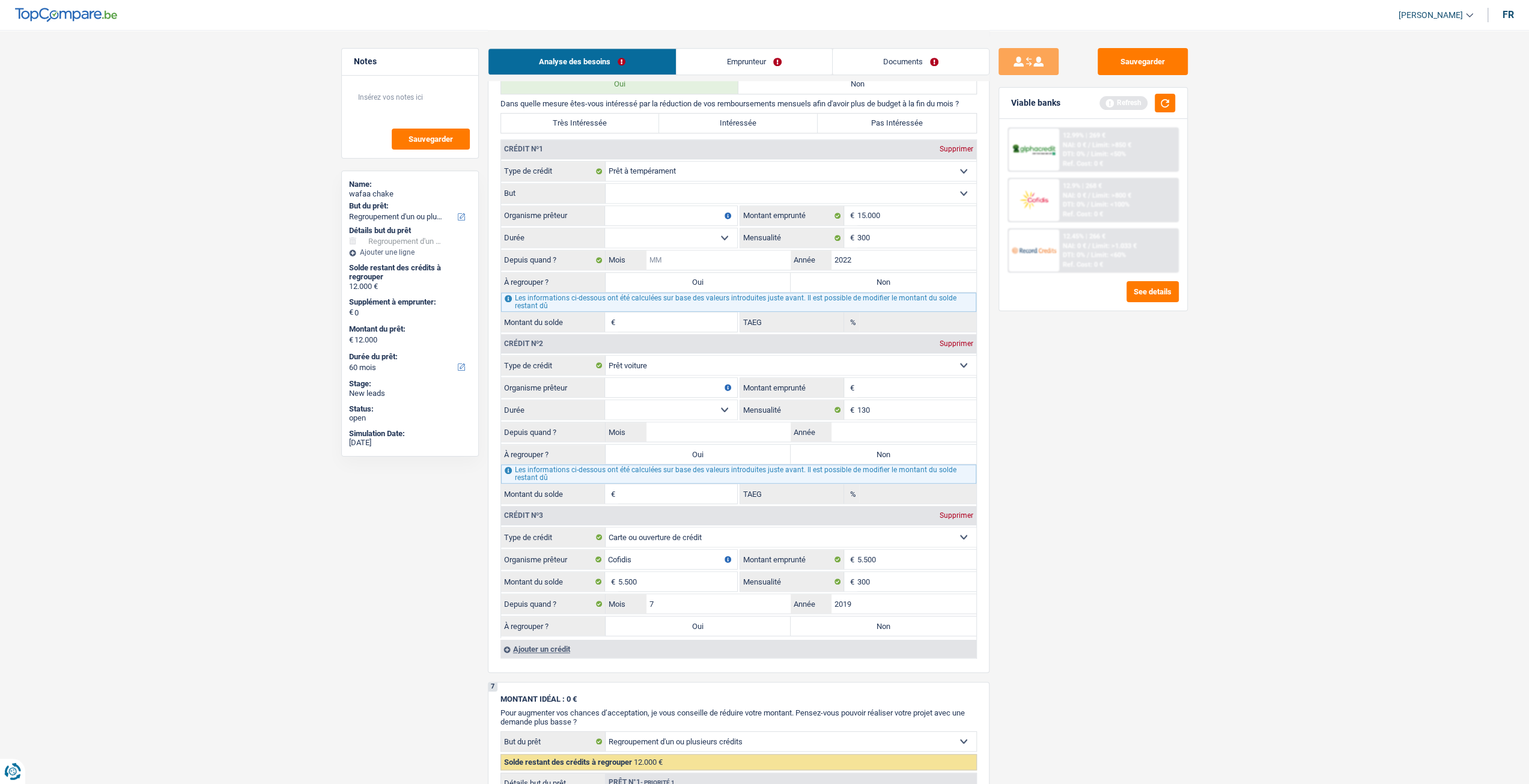
click at [682, 260] on input "Mois" at bounding box center [719, 259] width 145 height 19
type input "6"
click at [718, 233] on select "12 mois 18 mois 24 mois 30 mois 36 mois 42 mois 48 mois 60 mois Sélectionner un…" at bounding box center [671, 237] width 133 height 19
select select "48"
click at [605, 229] on select "12 mois 18 mois 24 mois 30 mois 36 mois 42 mois 48 mois 60 mois Sélectionner un…" at bounding box center [671, 237] width 133 height 19
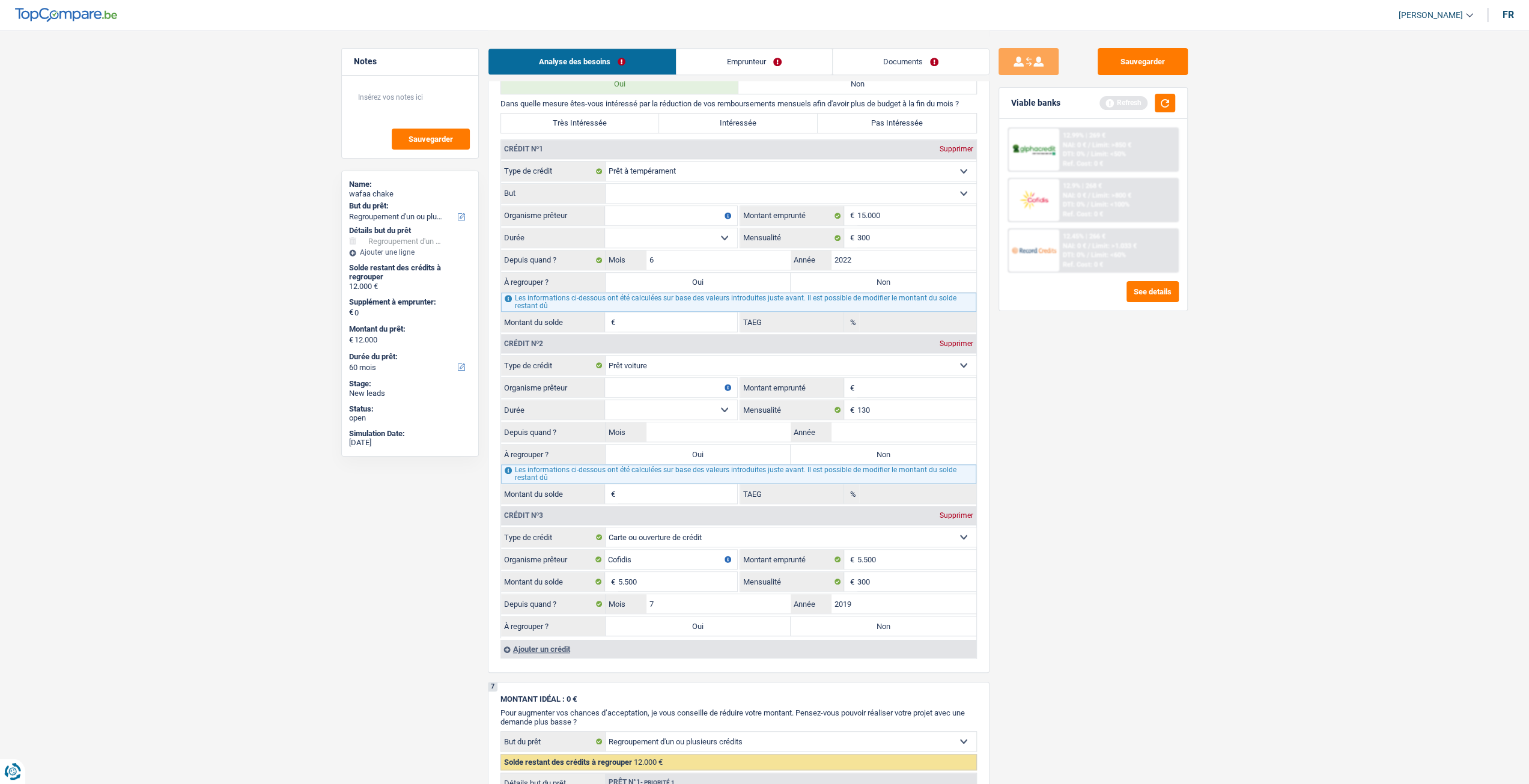
type input "2.418"
type input "0,00"
drag, startPoint x: 663, startPoint y: 236, endPoint x: 666, endPoint y: 243, distance: 7.6
click at [663, 236] on select "12 mois 18 mois 24 mois 30 mois 36 mois 42 mois 48 mois 60 mois Sélectionner un…" at bounding box center [671, 237] width 133 height 19
select select "60"
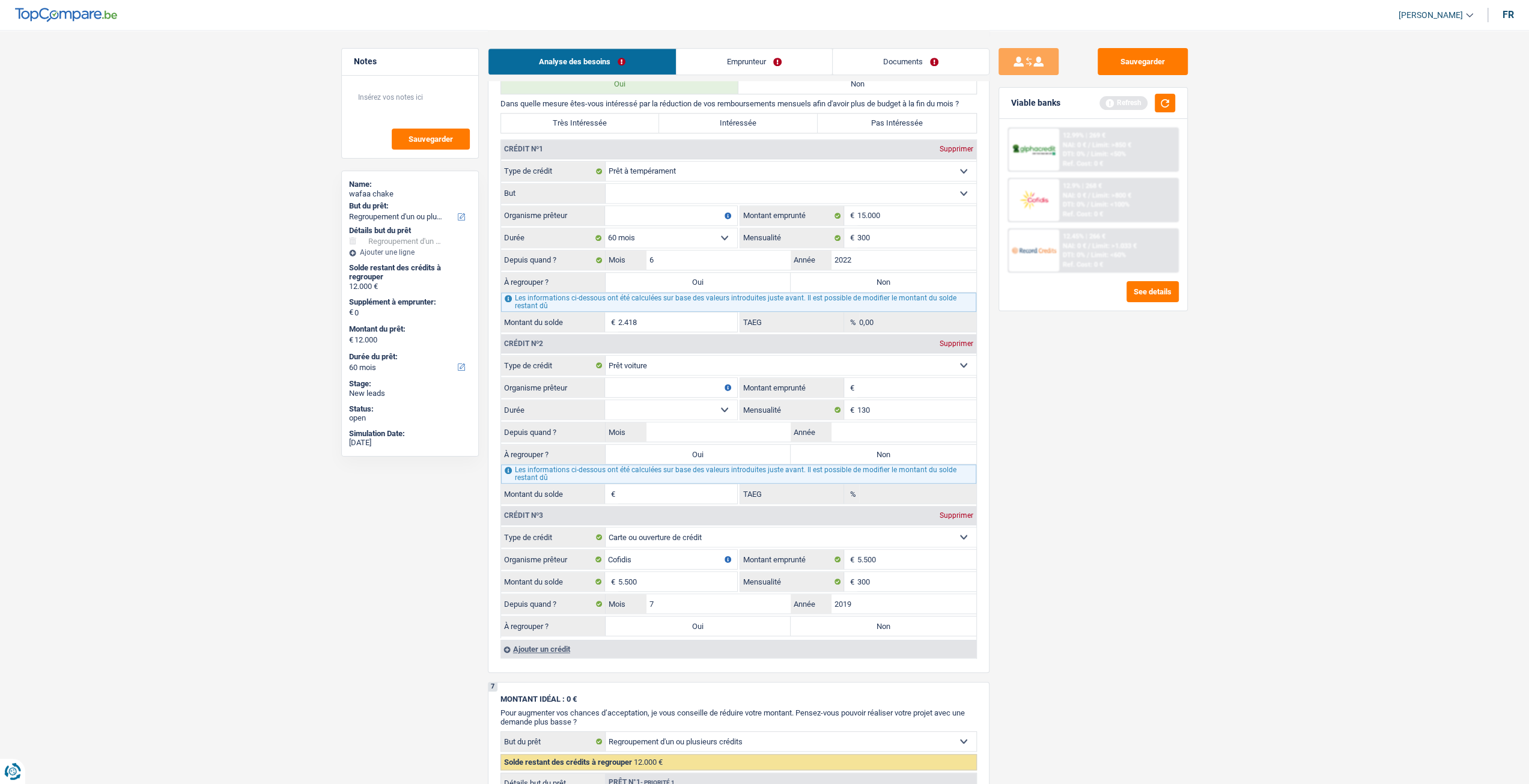
click at [605, 229] on select "12 mois 18 mois 24 mois 30 mois 36 mois 42 mois 48 mois 60 mois Sélectionner un…" at bounding box center [671, 237] width 133 height 19
type input "5.628"
type input "7,68"
click at [644, 325] on input "5.628" at bounding box center [678, 322] width 119 height 19
click at [700, 259] on input "6" at bounding box center [719, 259] width 145 height 19
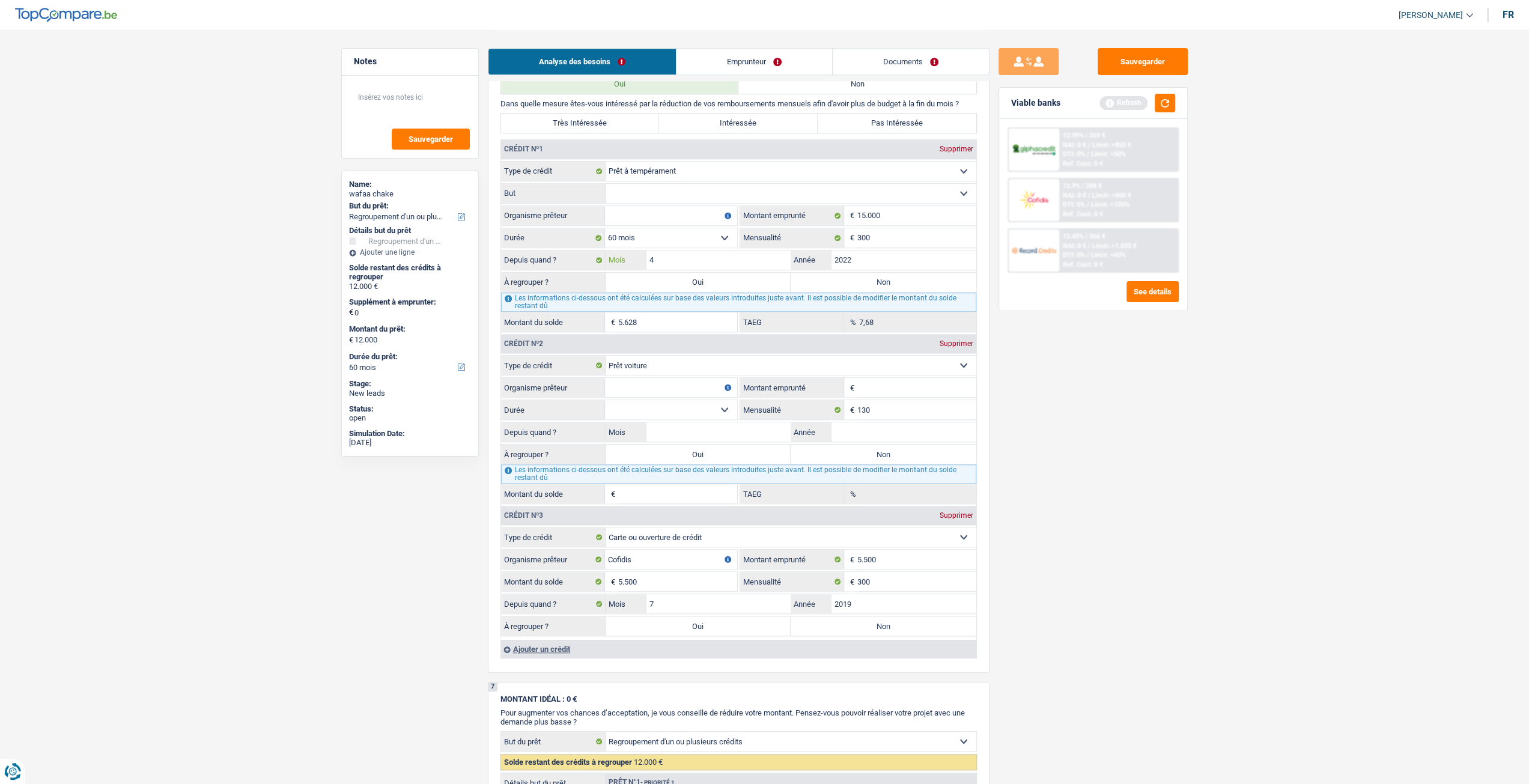
type input "4"
type input "5.096"
click at [1061, 375] on div "Sauvegarder Viable banks Refresh 12.99% | 269 € NAI: 0 € / Limit: >850 € DTI: 0…" at bounding box center [1093, 406] width 208 height 716
click at [689, 258] on input "4" at bounding box center [719, 259] width 145 height 19
type input "12"
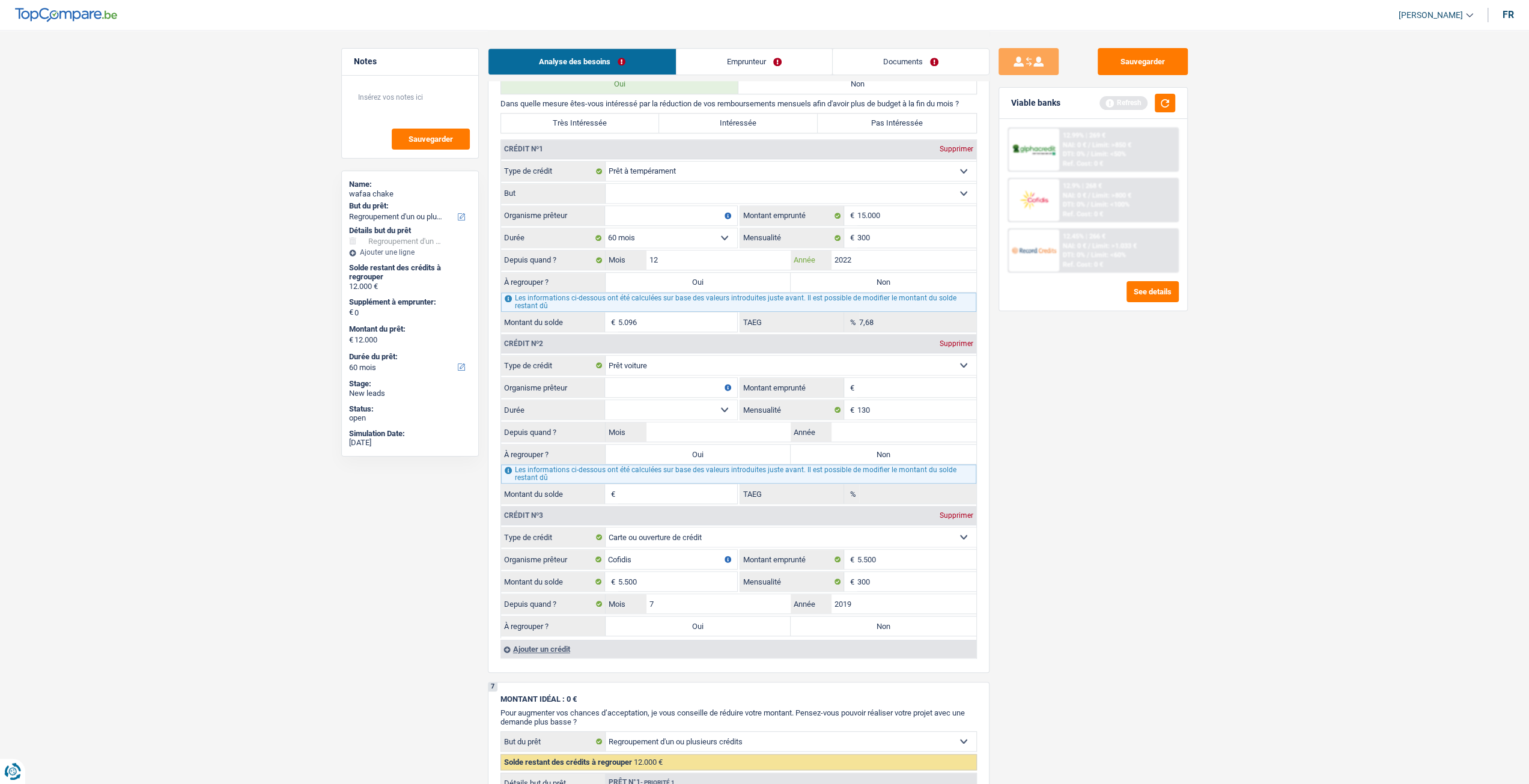
type input "7.185"
click at [1064, 397] on div "Sauvegarder Viable banks Refresh 12.99% | 269 € NAI: 0 € / Limit: >850 € DTI: 0…" at bounding box center [1093, 406] width 208 height 716
click at [638, 208] on input "Organisme prêteur" at bounding box center [671, 215] width 133 height 19
type input "Cofidis"
click at [716, 194] on select "Confort maison: meubles, textile, peinture, électroménager, outillage non-profe…" at bounding box center [791, 193] width 371 height 19
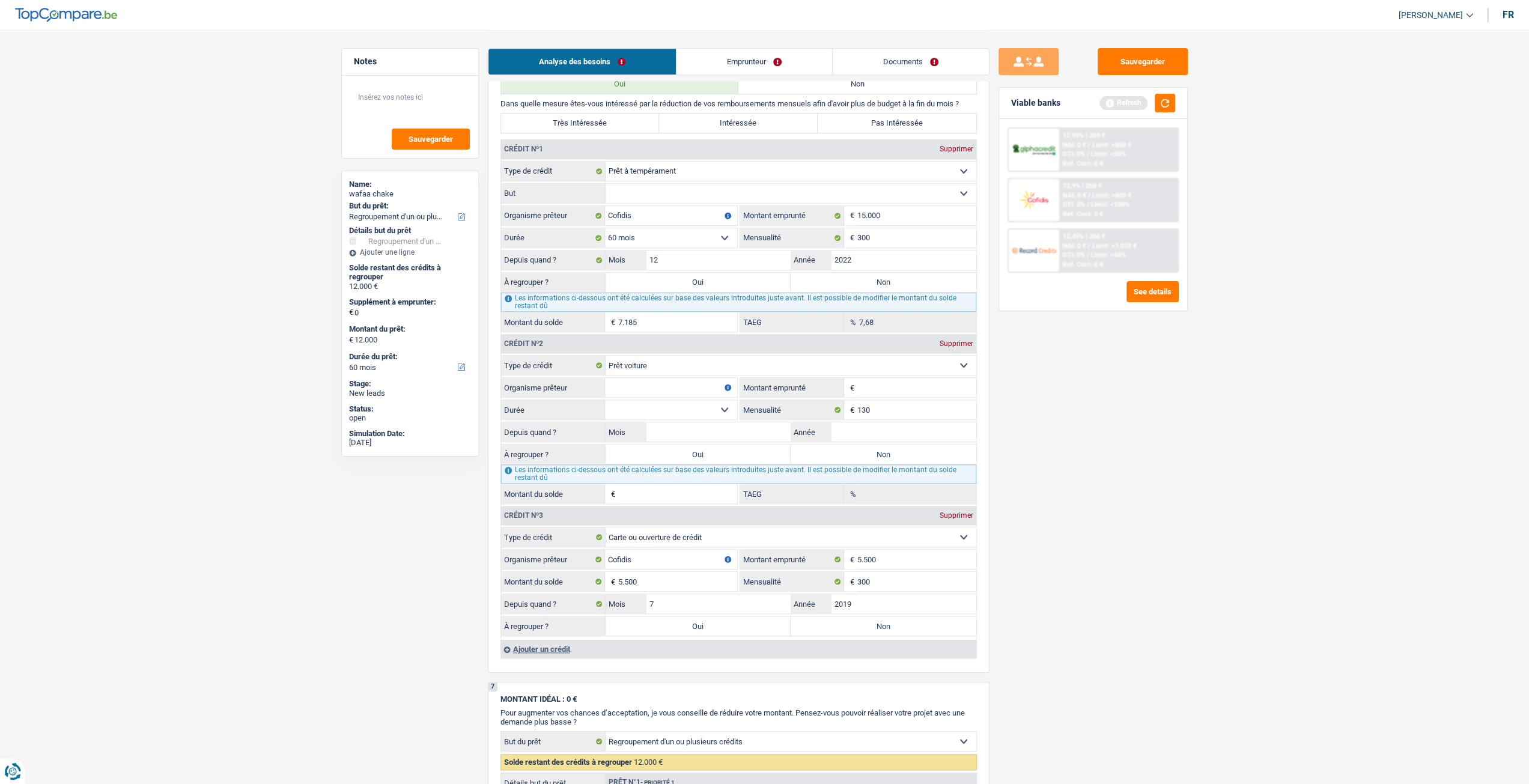
select select "homeFurnishingOrRelocation"
click at [605, 185] on select "Confort maison: meubles, textile, peinture, électroménager, outillage non-profe…" at bounding box center [791, 193] width 371 height 19
click at [685, 387] on input "Organisme prêteur" at bounding box center [671, 387] width 133 height 19
type input "VW /alpha credit"
click at [945, 393] on input "Montant emprunté" at bounding box center [917, 387] width 119 height 19
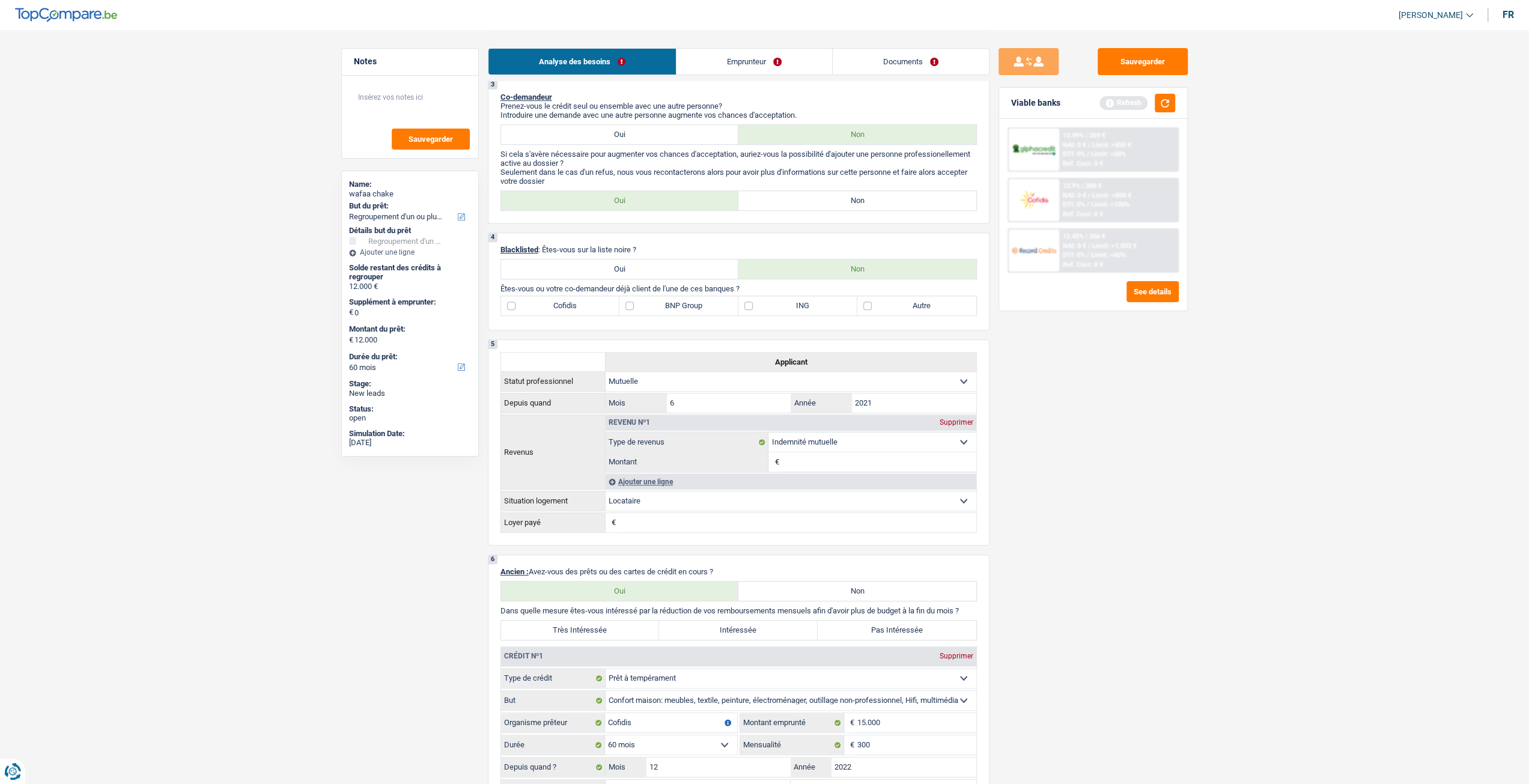
scroll to position [421, 0]
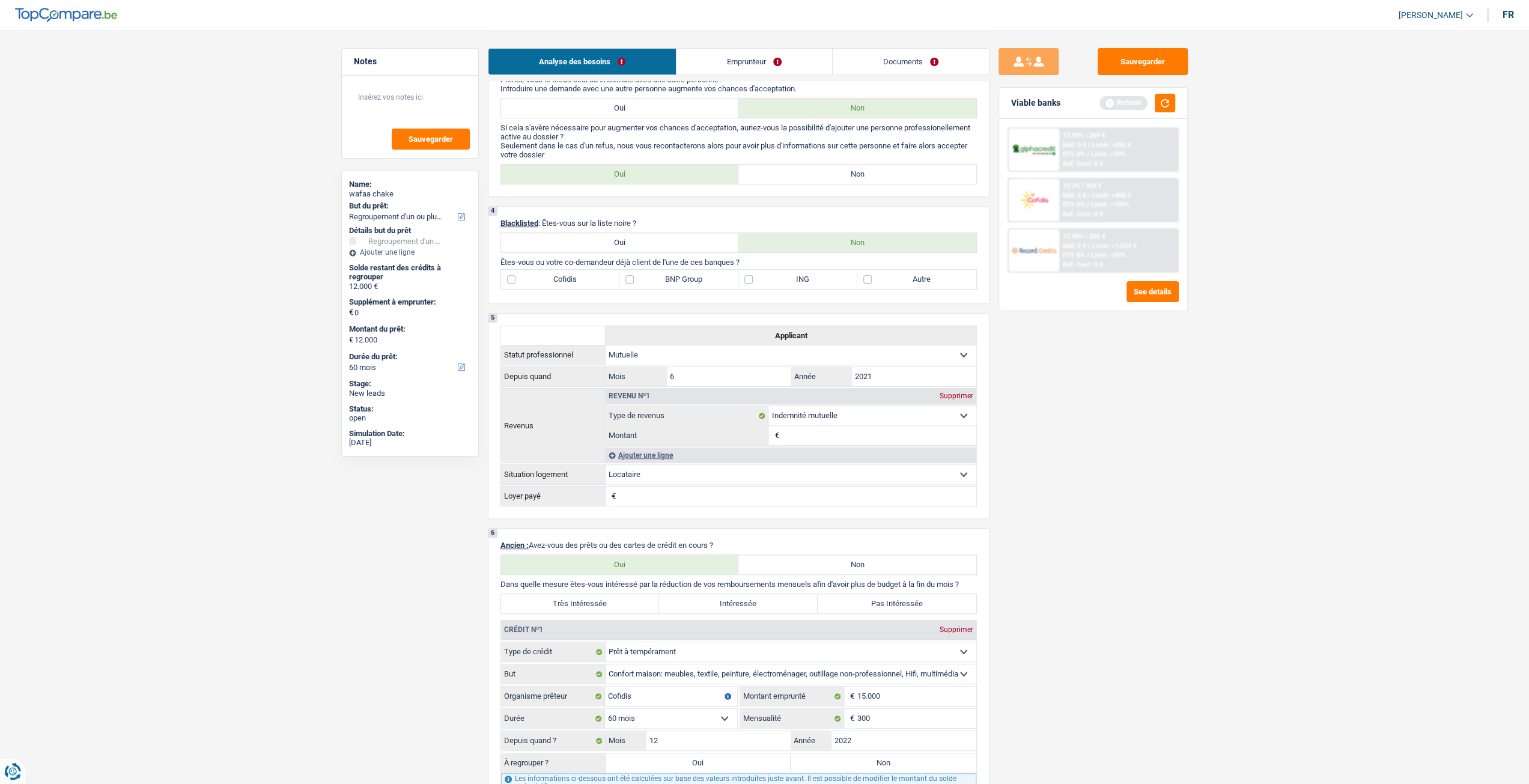
click at [677, 283] on label "BNP Group" at bounding box center [679, 279] width 119 height 19
click at [677, 283] on input "BNP Group" at bounding box center [679, 279] width 119 height 19
checkbox input "true"
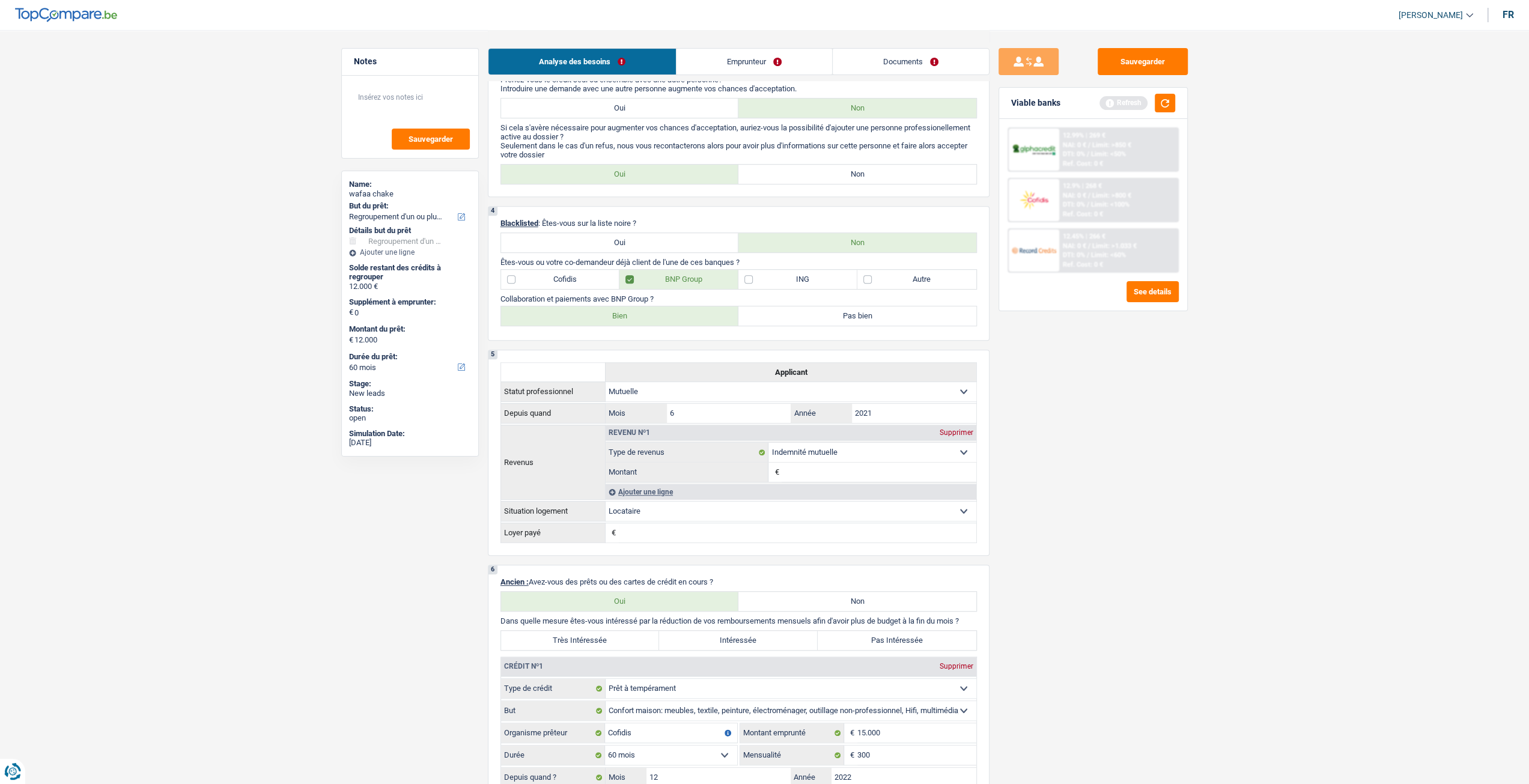
click at [668, 321] on label "Bien" at bounding box center [619, 315] width 238 height 19
click at [668, 321] on input "Bien" at bounding box center [619, 315] width 238 height 19
radio input "true"
click at [790, 281] on label "ING" at bounding box center [797, 279] width 119 height 19
click at [790, 281] on input "ING" at bounding box center [797, 279] width 119 height 19
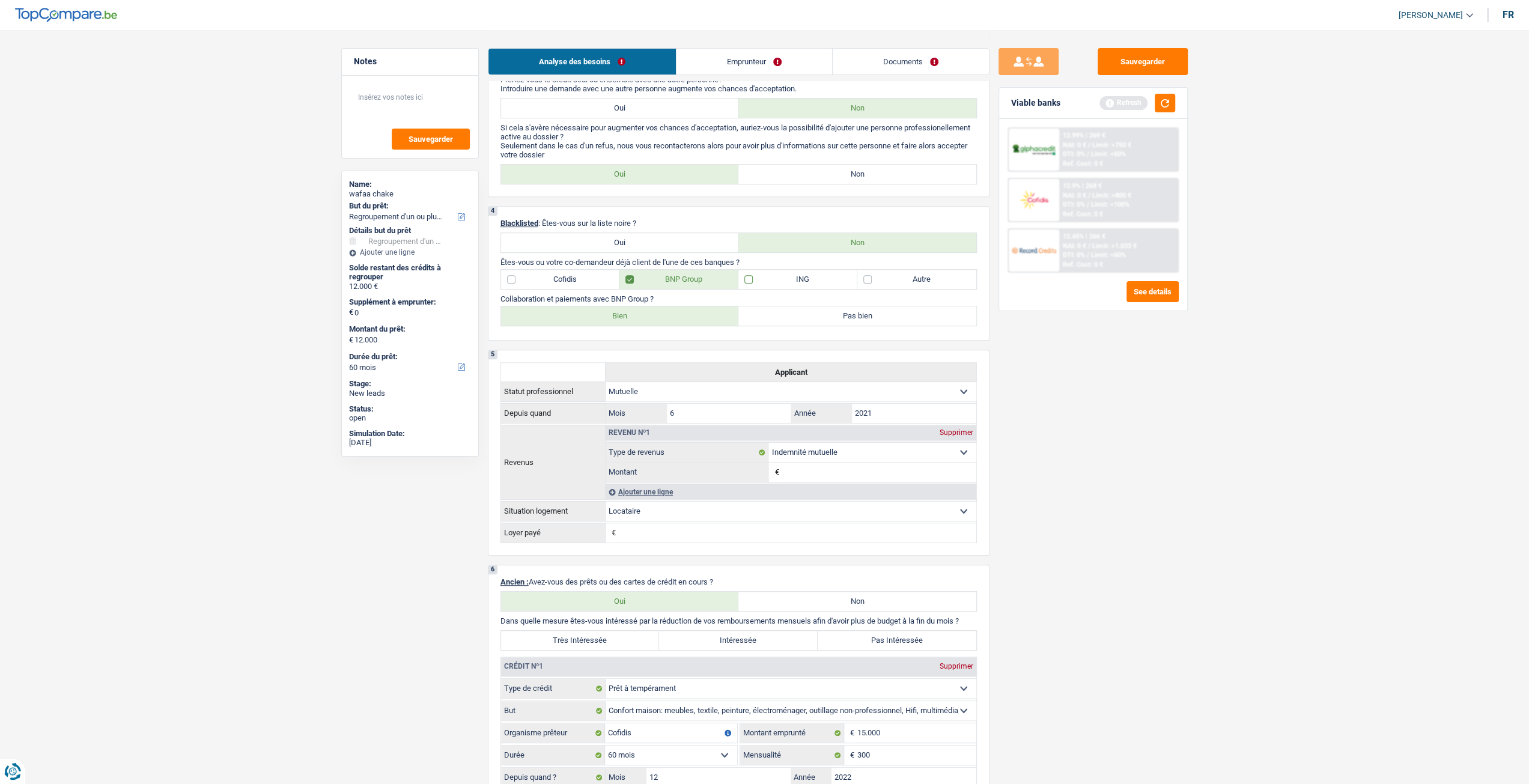
checkbox input "true"
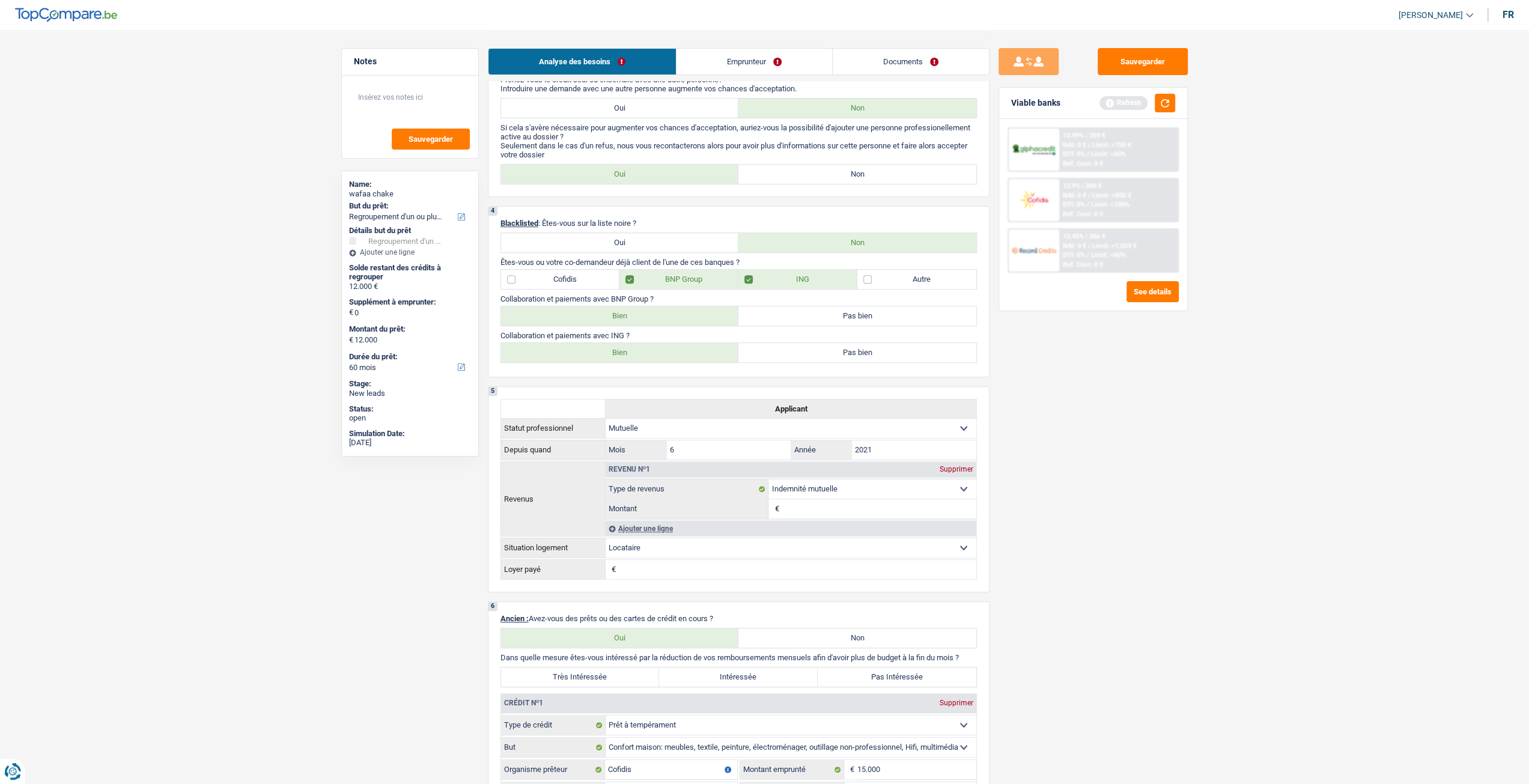
click at [667, 354] on label "Bien" at bounding box center [619, 352] width 238 height 19
click at [667, 354] on input "Bien" at bounding box center [619, 352] width 238 height 19
radio input "true"
click at [567, 285] on label "Cofidis" at bounding box center [560, 279] width 119 height 19
click at [567, 285] on input "Cofidis" at bounding box center [560, 279] width 119 height 19
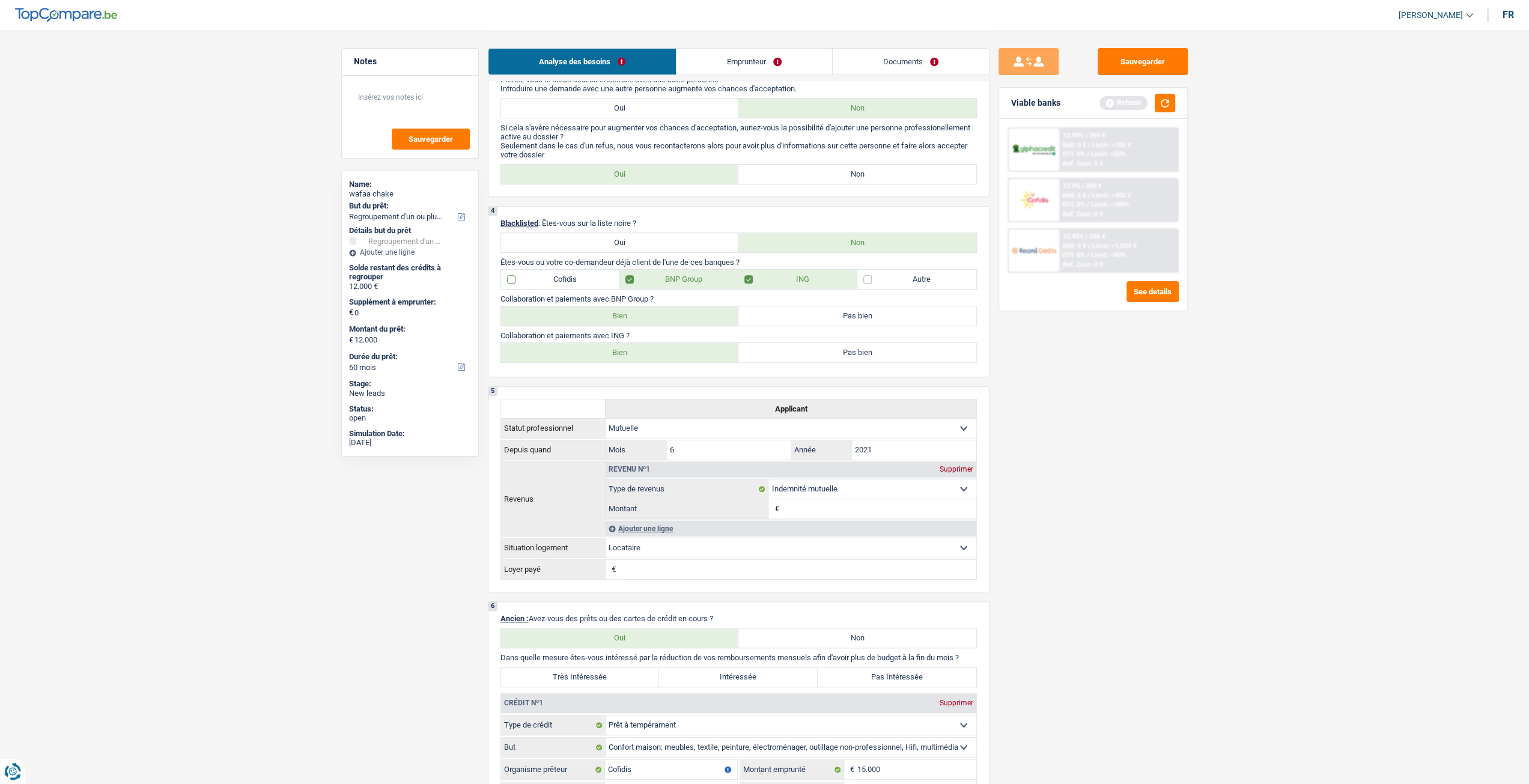
checkbox input "true"
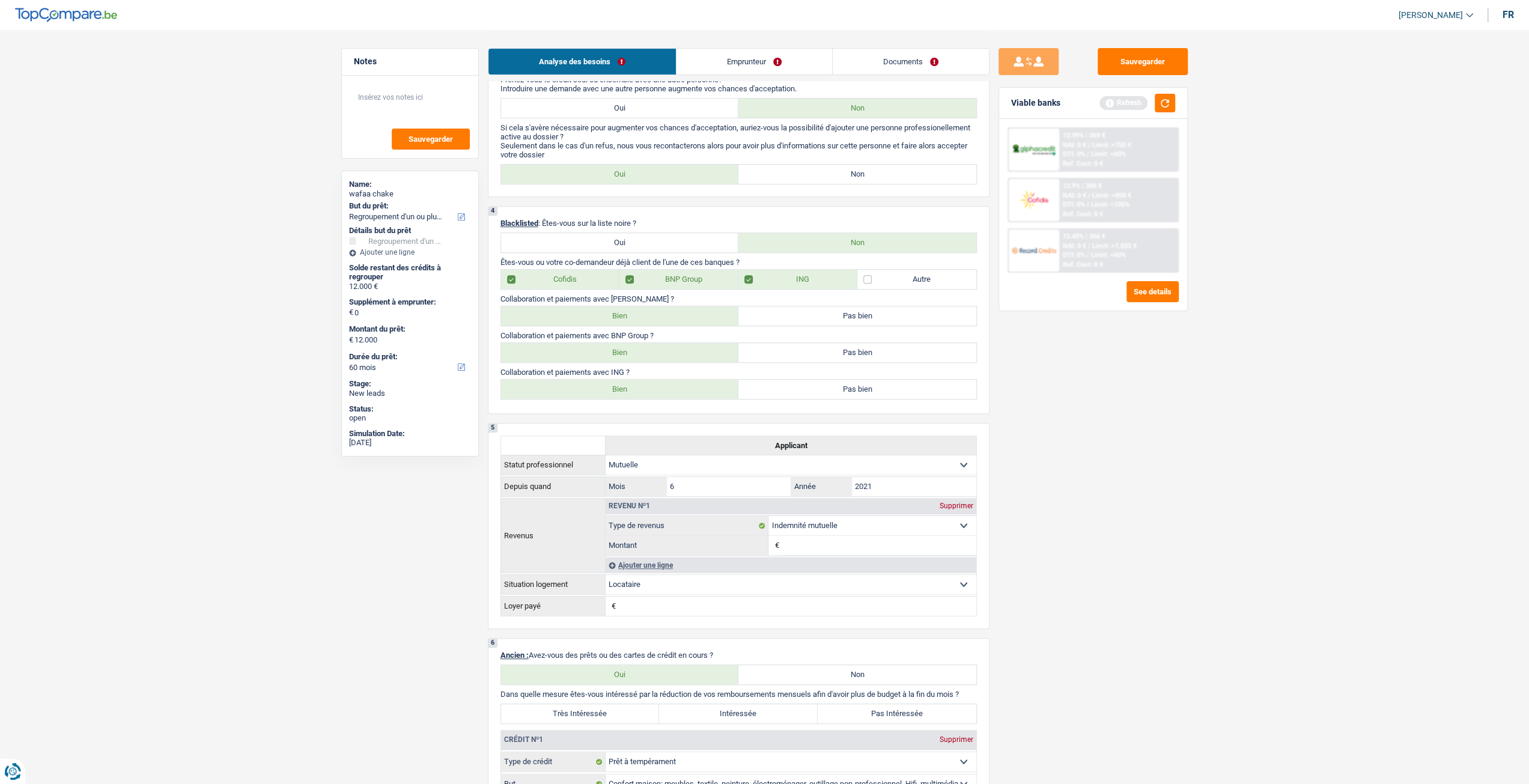
click at [610, 325] on label "Bien" at bounding box center [619, 315] width 238 height 19
click at [610, 325] on input "Bien" at bounding box center [619, 315] width 238 height 19
radio input "true"
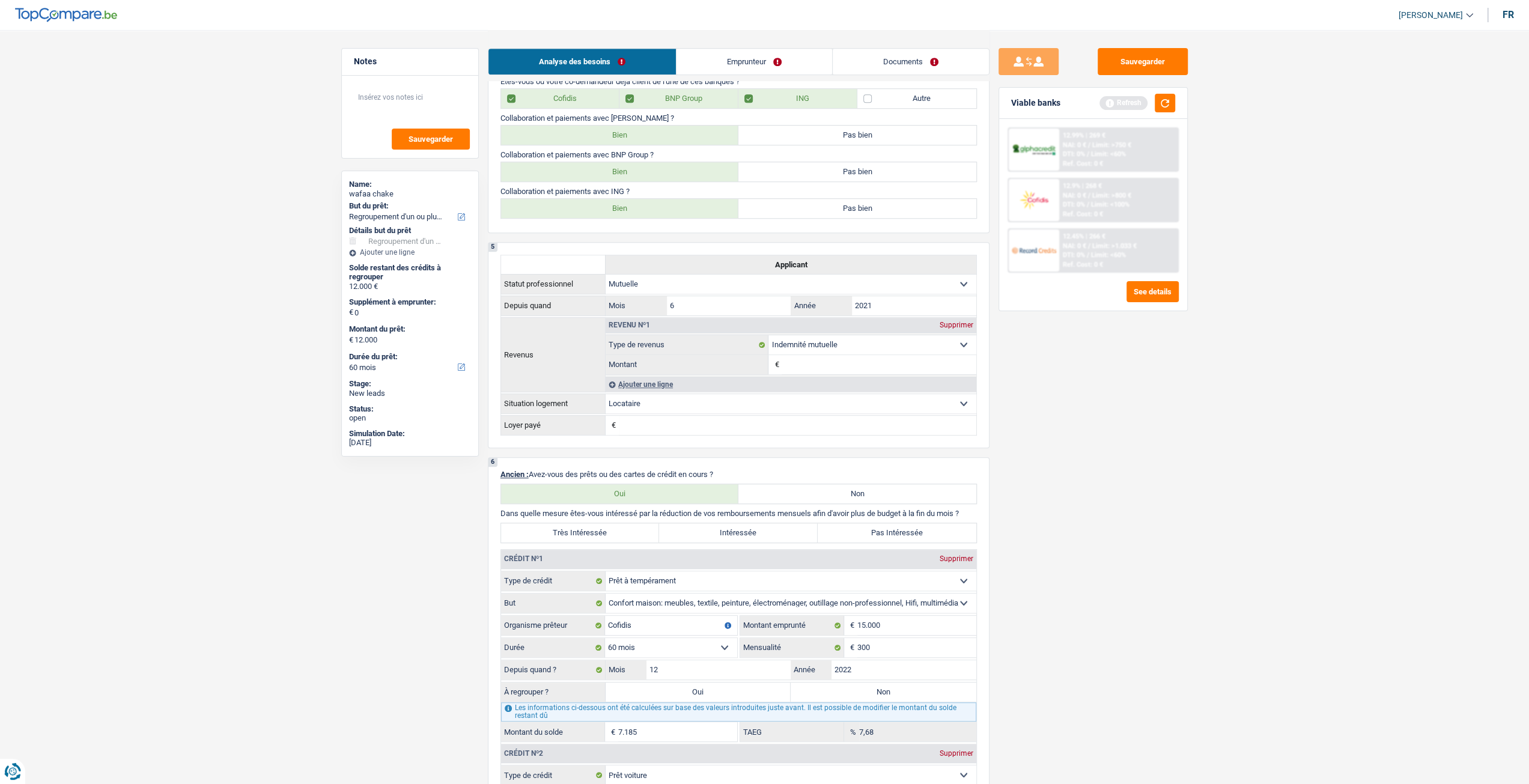
scroll to position [961, 0]
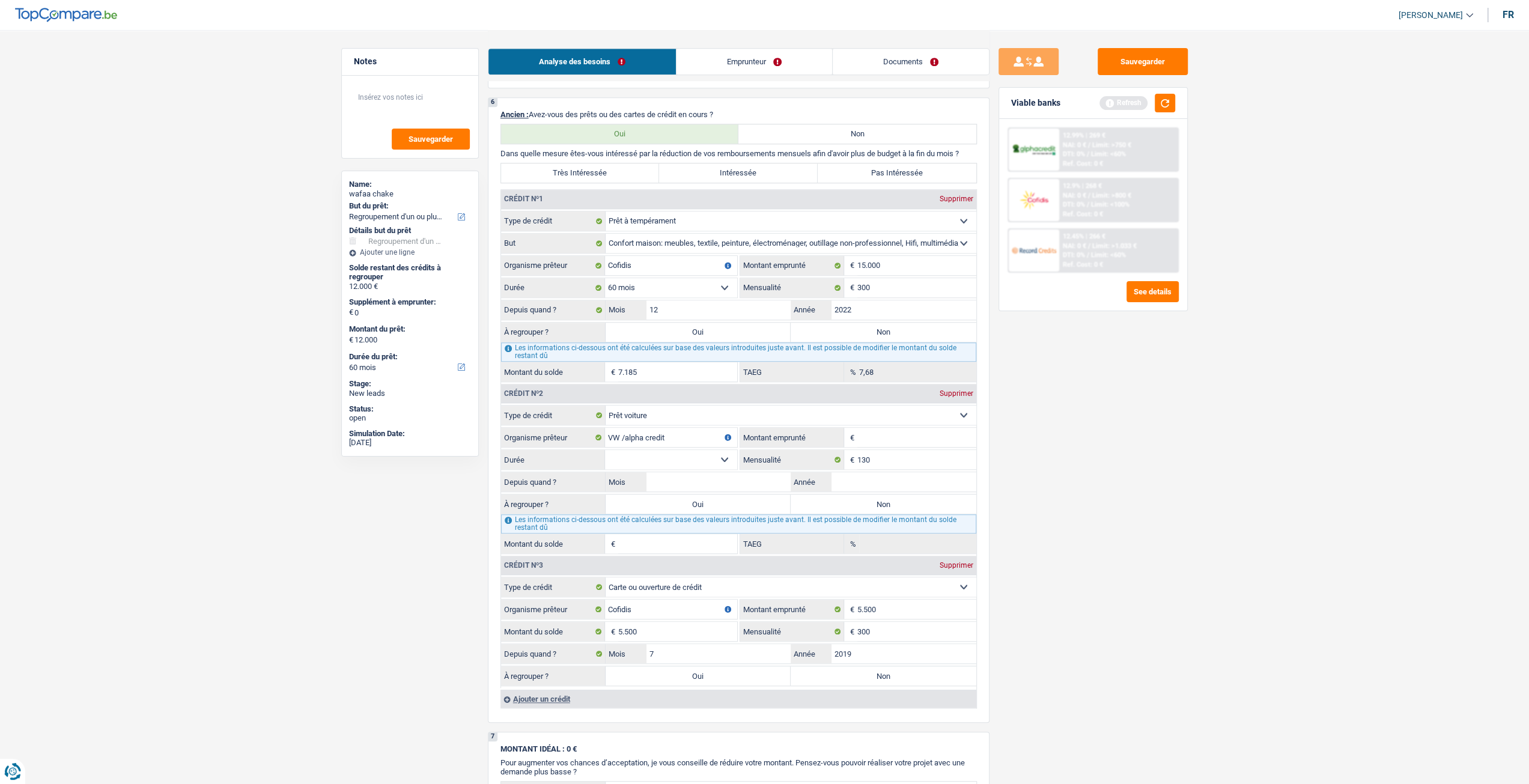
click at [926, 444] on input "Montant emprunté" at bounding box center [917, 436] width 119 height 19
click at [715, 462] on select "12 mois 18 mois 24 mois Sélectionner une option" at bounding box center [671, 459] width 133 height 19
select select "24"
click at [605, 449] on select "12 mois 18 mois 24 mois Sélectionner une option" at bounding box center [671, 459] width 133 height 19
click at [906, 437] on input "Montant emprunté" at bounding box center [917, 436] width 119 height 19
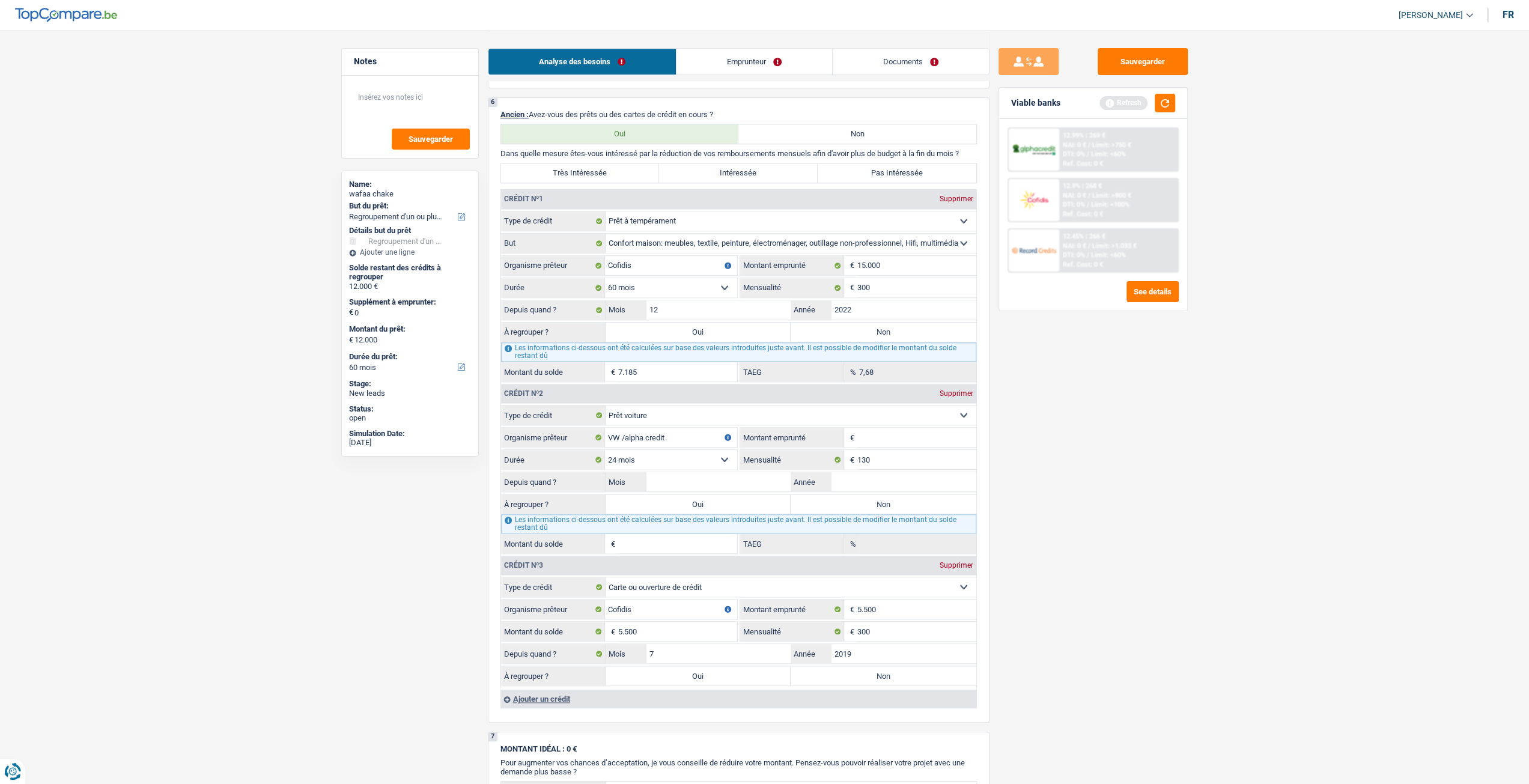
type input "1"
select select
type input "10.000"
drag, startPoint x: 715, startPoint y: 449, endPoint x: 724, endPoint y: 449, distance: 9.0
click at [715, 449] on select "12 mois 18 mois 24 mois 30 mois 36 mois 42 mois 48 mois Sélectionner une option" at bounding box center [671, 459] width 133 height 19
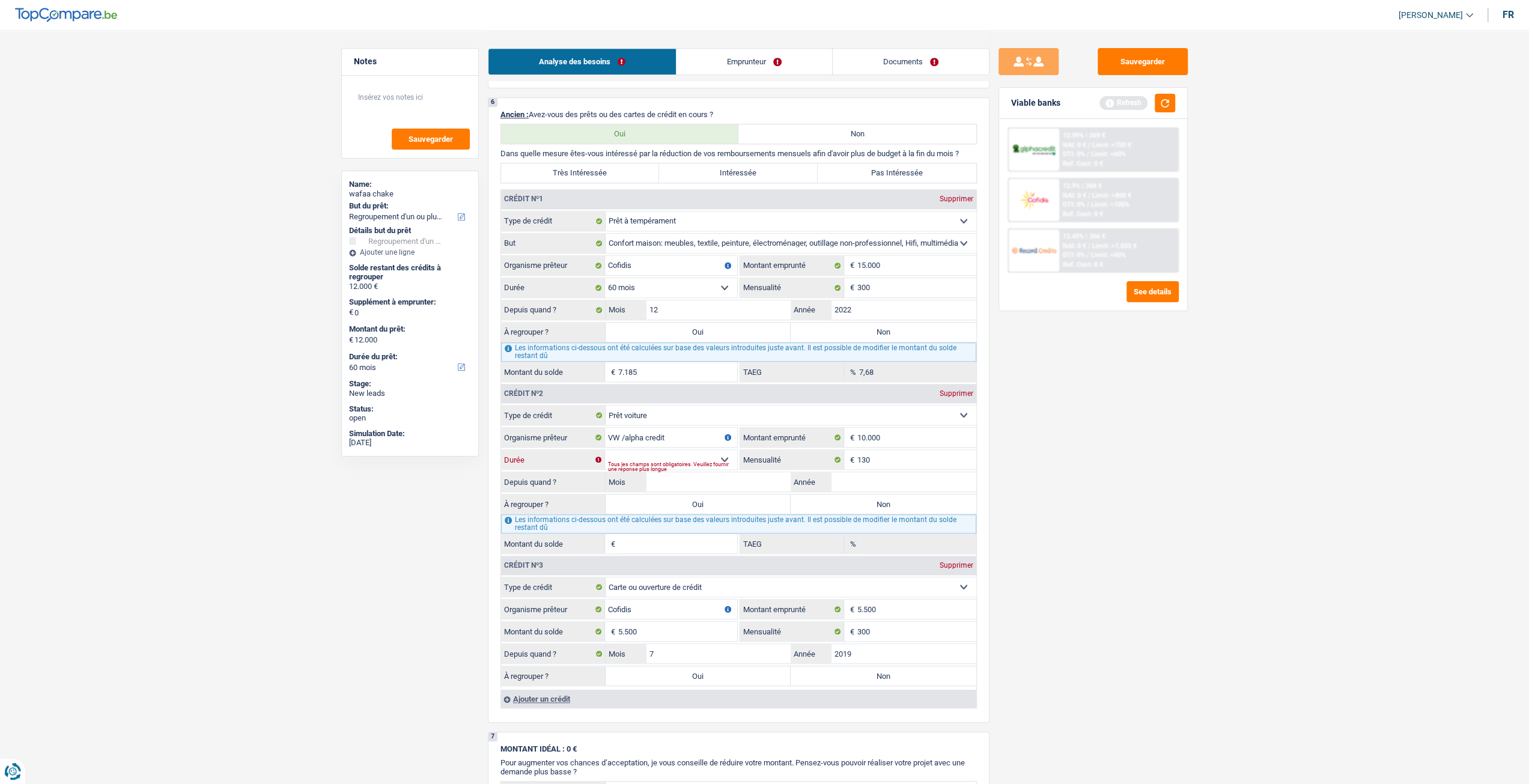
select select "24"
click at [605, 449] on select "12 mois 18 mois 24 mois 30 mois 36 mois 42 mois 48 mois Sélectionner une option" at bounding box center [671, 459] width 133 height 19
click at [898, 474] on input "Année" at bounding box center [904, 481] width 145 height 19
type input "2023"
click at [760, 485] on input "Mois" at bounding box center [719, 481] width 145 height 19
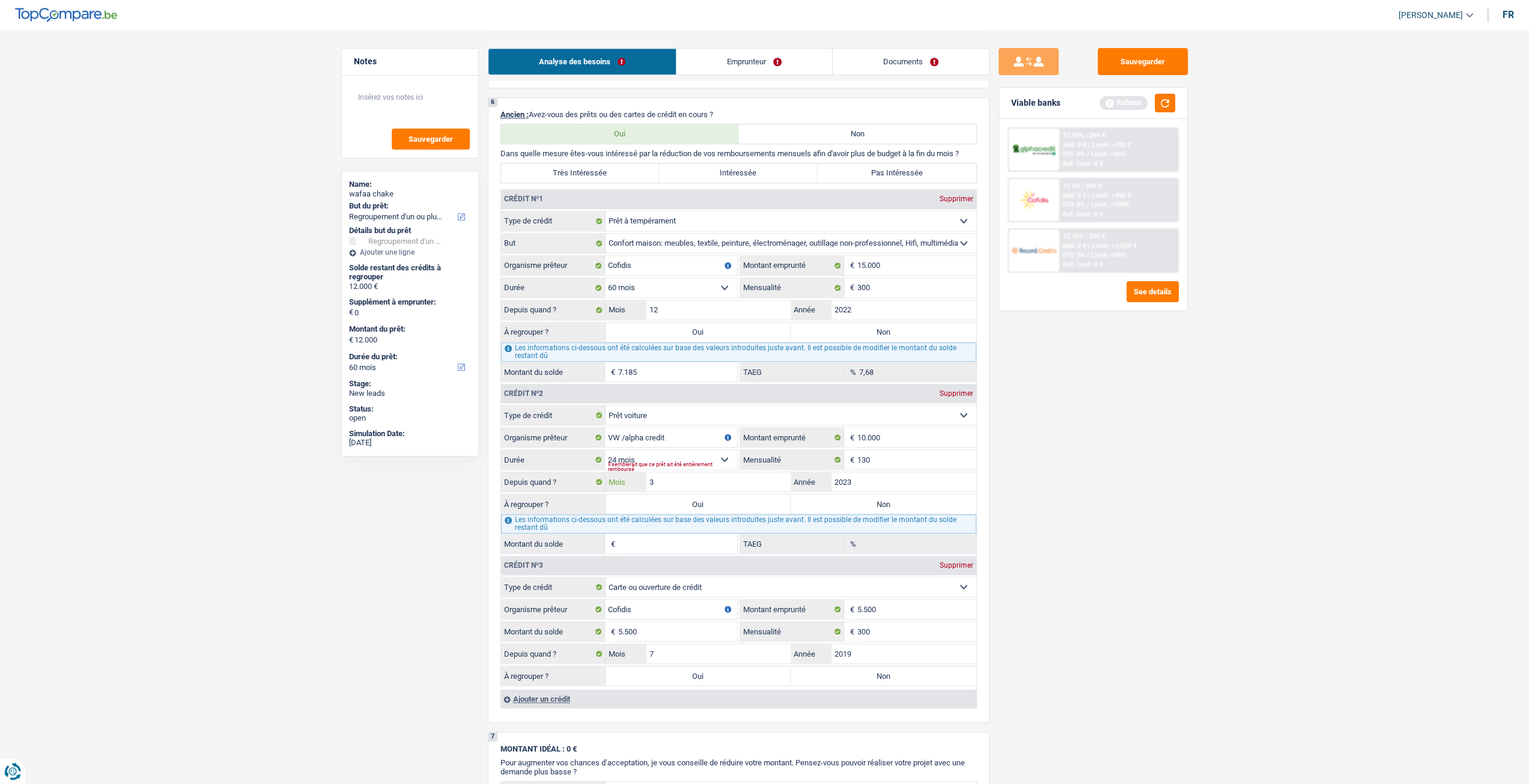
type input "3"
type input "1"
type input "0,00"
click at [1091, 490] on div "Sauvegarder Viable banks Refresh 12.99% | 269 € NAI: 0 € / Limit: >750 € DTI: 0…" at bounding box center [1093, 406] width 208 height 716
click at [908, 439] on input "10.000" at bounding box center [917, 436] width 119 height 19
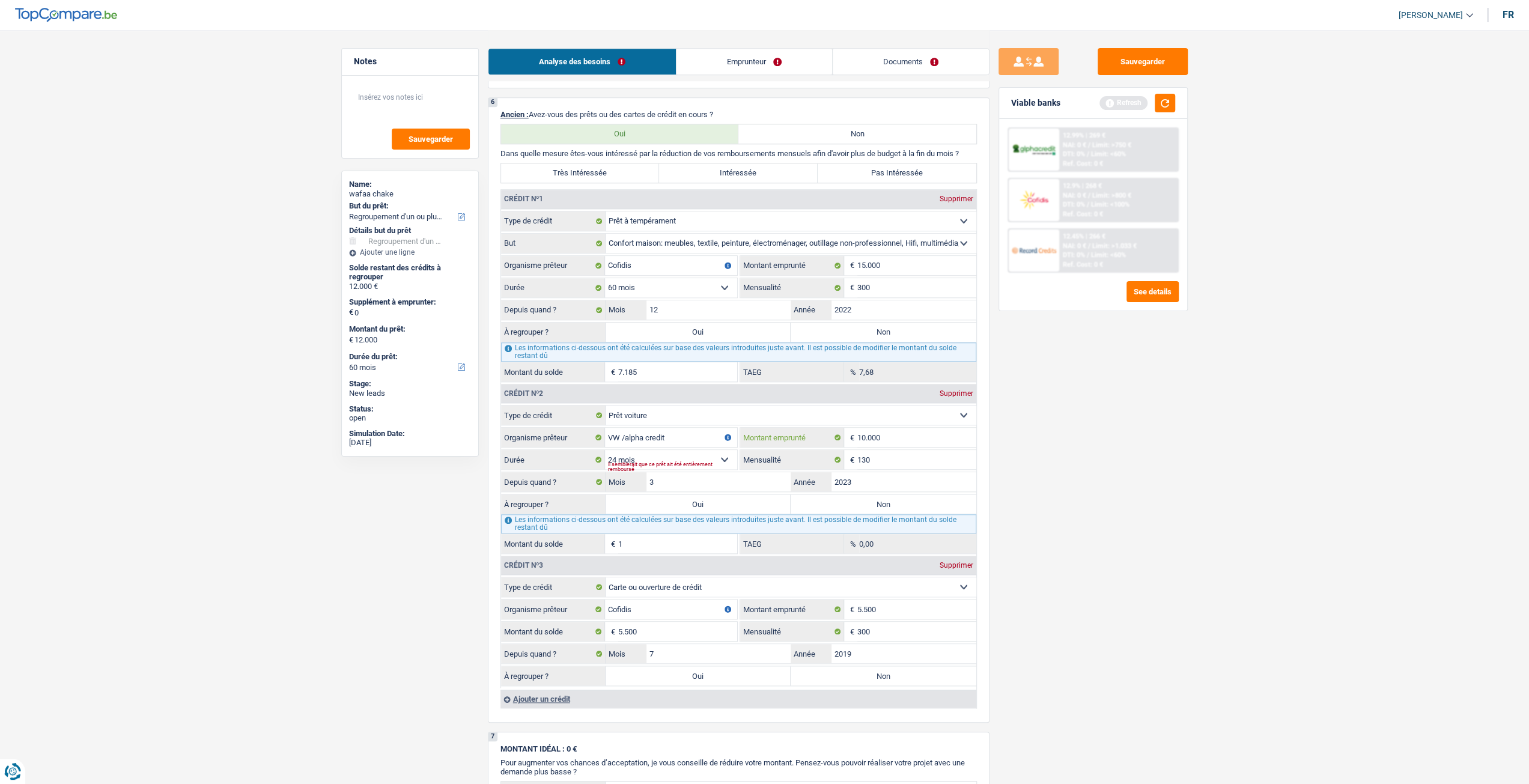
type input "1.000"
select select
type input "1"
type input "3"
type input "40.000"
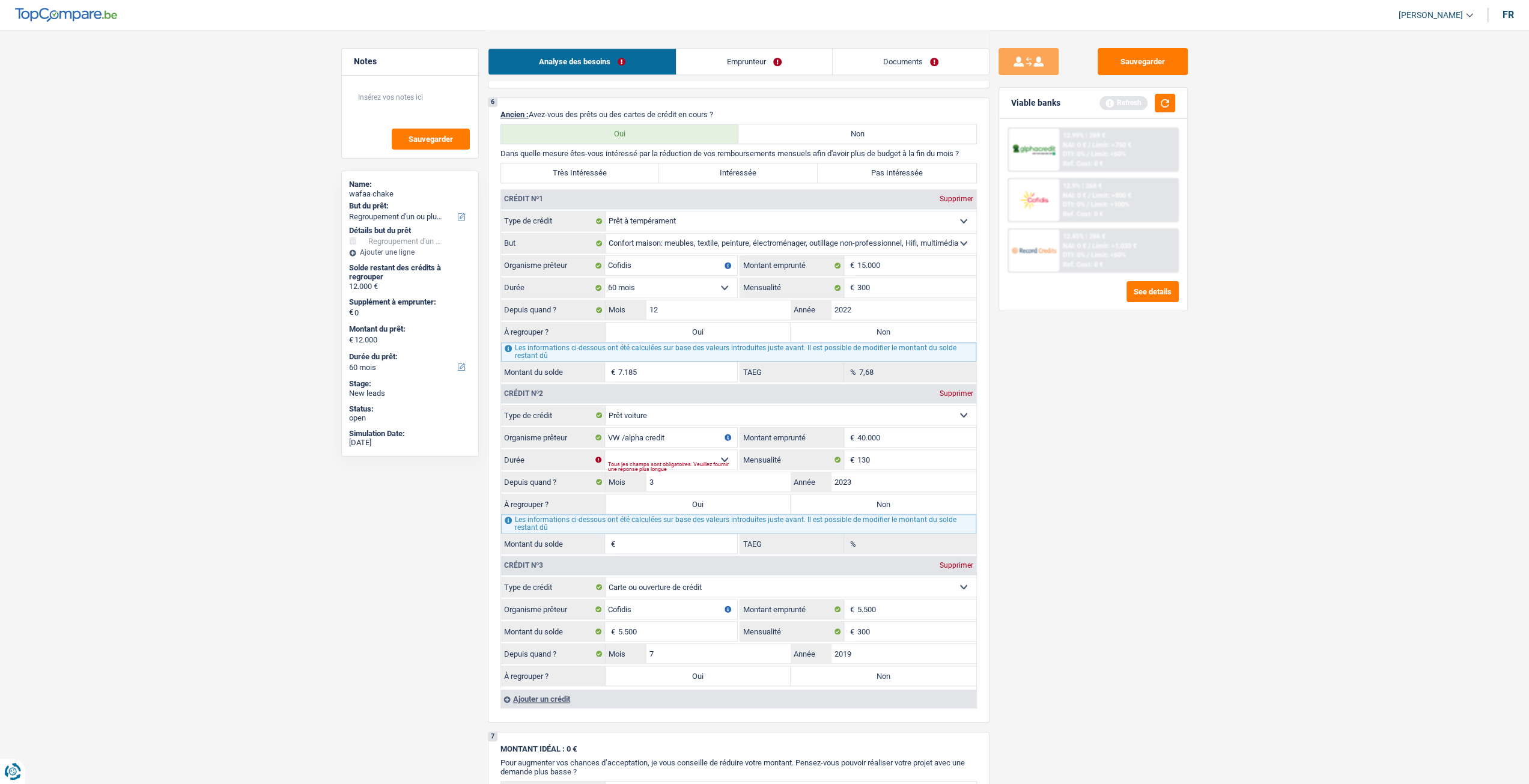
click at [1051, 470] on div "Sauvegarder Viable banks Refresh 12.99% | 269 € NAI: 0 € / Limit: >750 € DTI: 0…" at bounding box center [1093, 406] width 208 height 716
click at [677, 451] on select "12 mois 18 mois 24 mois 30 mois 36 mois 42 mois 48 mois 60 mois 72 mois 84 mois…" at bounding box center [671, 459] width 133 height 19
select select "24"
click at [605, 449] on select "12 mois 18 mois 24 mois 30 mois 36 mois 42 mois 48 mois 60 mois 72 mois 84 mois…" at bounding box center [671, 459] width 133 height 19
type input "1"
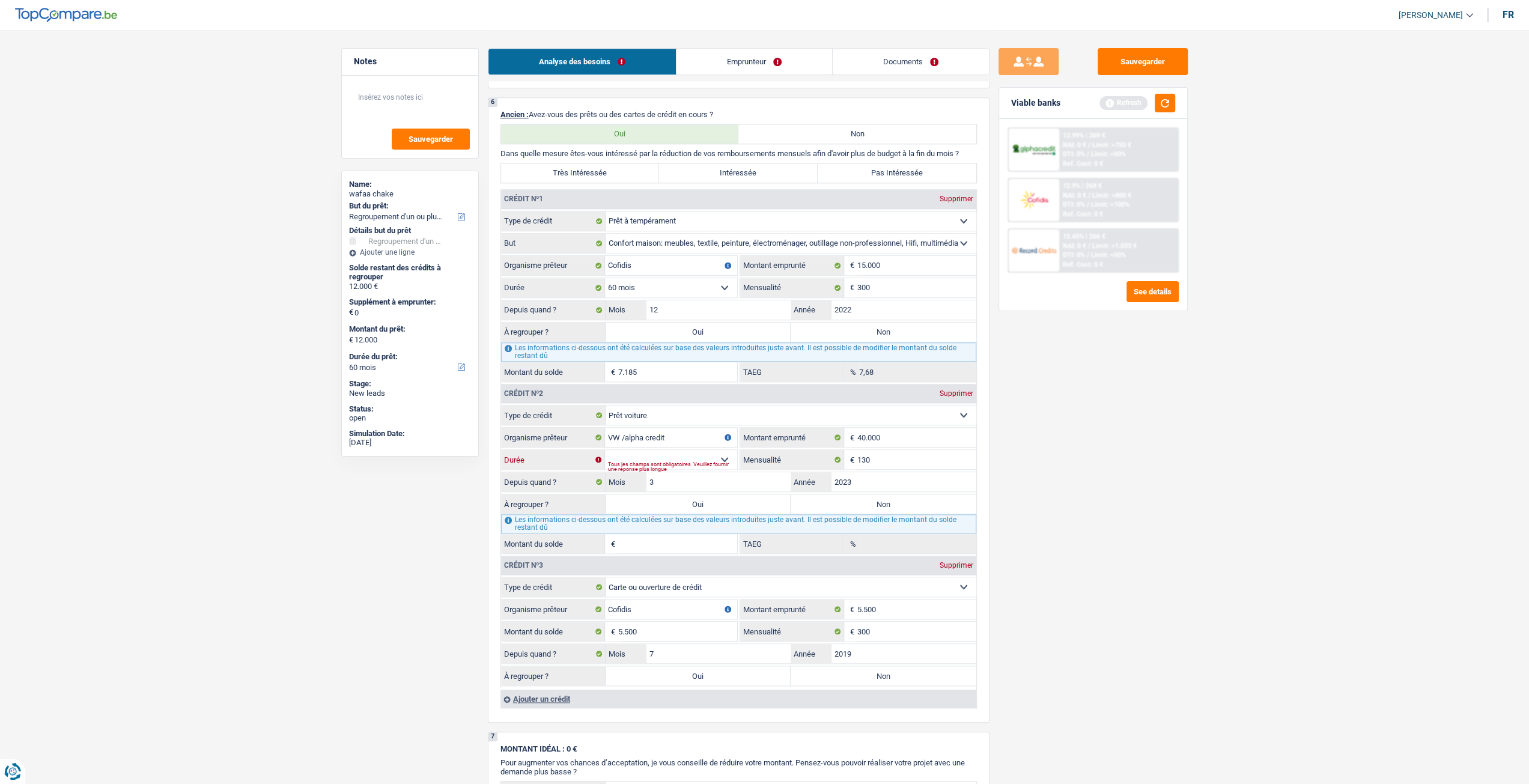
type input "0,00"
click at [902, 433] on input "40.000" at bounding box center [917, 436] width 119 height 19
type input "4.000"
select select
type input "4"
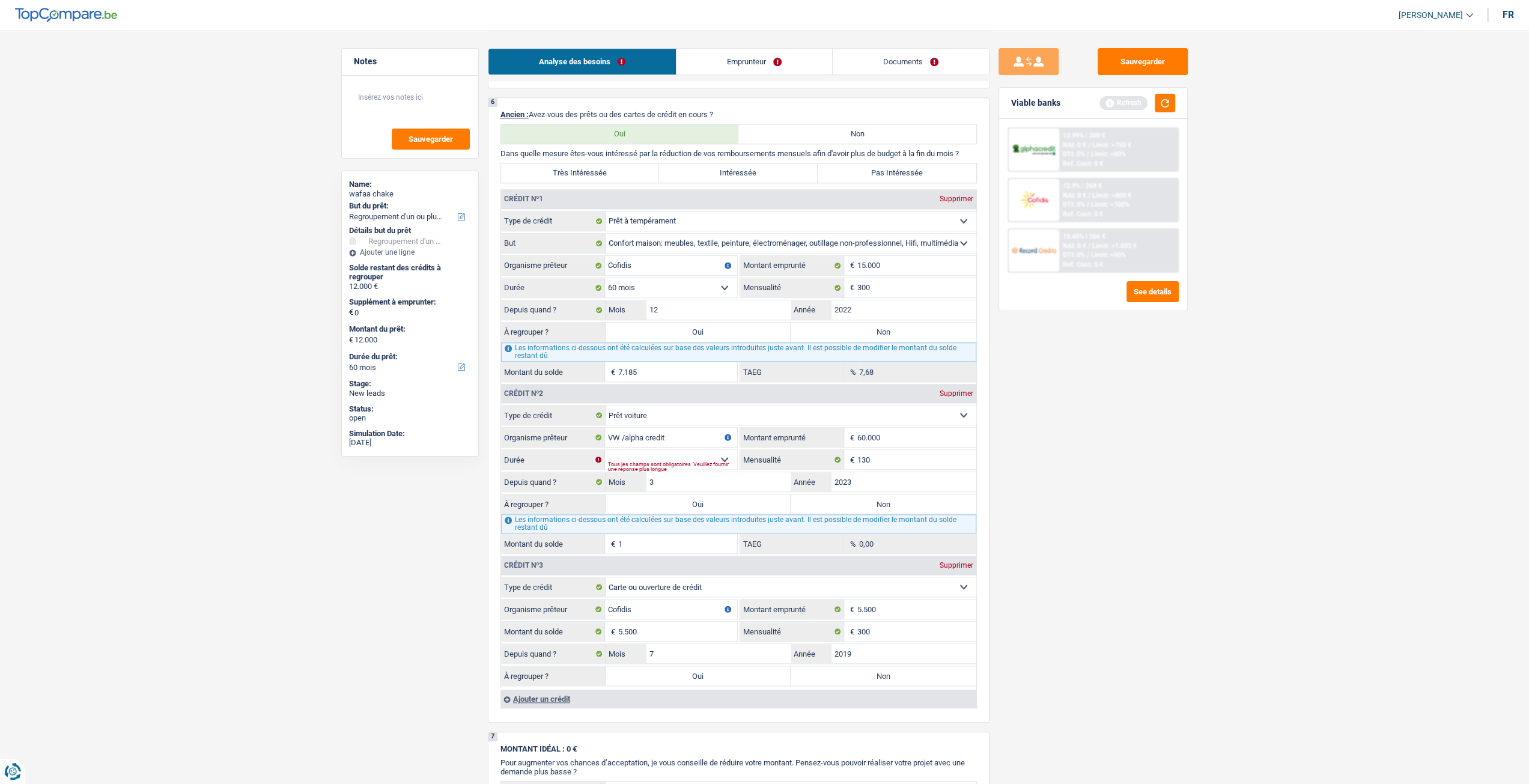
type input "60.000"
click at [1007, 486] on div "Sauvegarder Viable banks Refresh 12.99% | 269 € NAI: 0 € / Limit: >750 € DTI: 0…" at bounding box center [1093, 406] width 208 height 716
click at [683, 464] on div "Tous les champs sont obligatoires. Veuillez fournir une réponse plus longue" at bounding box center [672, 466] width 129 height 5
click at [689, 455] on select "12 mois 18 mois 24 mois 30 mois 36 mois 42 mois 48 mois 60 mois 72 mois 84 mois…" at bounding box center [671, 459] width 133 height 19
select select "24"
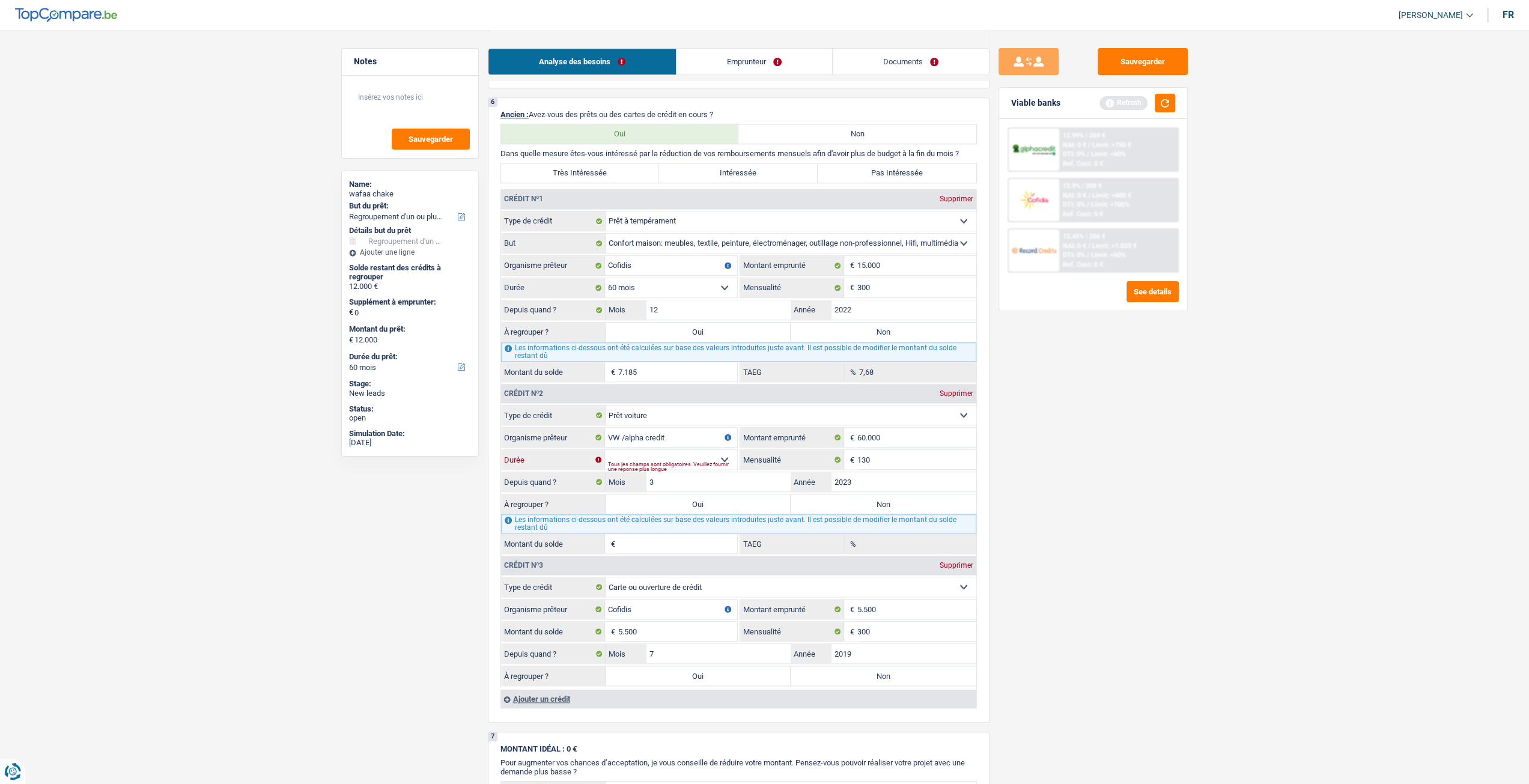
click at [605, 449] on select "12 mois 18 mois 24 mois 30 mois 36 mois 42 mois 48 mois 60 mois 72 mois 84 mois…" at bounding box center [671, 459] width 133 height 19
type input "1"
type input "0,00"
click at [905, 439] on input "60.000" at bounding box center [917, 436] width 119 height 19
type input "6.000"
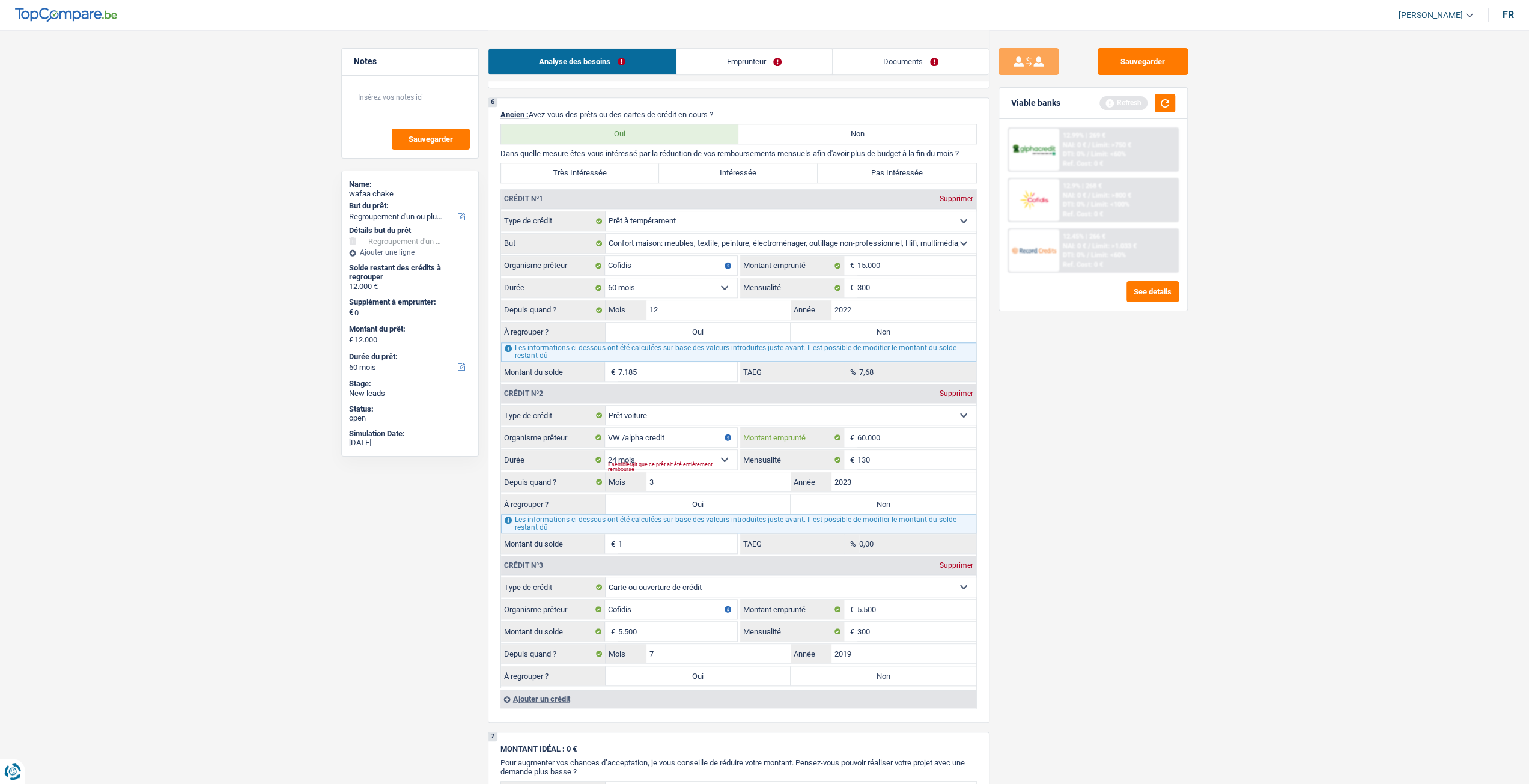
select select
type input "6"
type input "30.000"
click at [1035, 476] on div "Sauvegarder Viable banks Refresh 12.99% | 269 € NAI: 0 € / Limit: >750 € DTI: 0…" at bounding box center [1093, 406] width 208 height 716
click at [653, 464] on div "Tous les champs sont obligatoires. Veuillez fournir une réponse plus longue" at bounding box center [672, 466] width 129 height 5
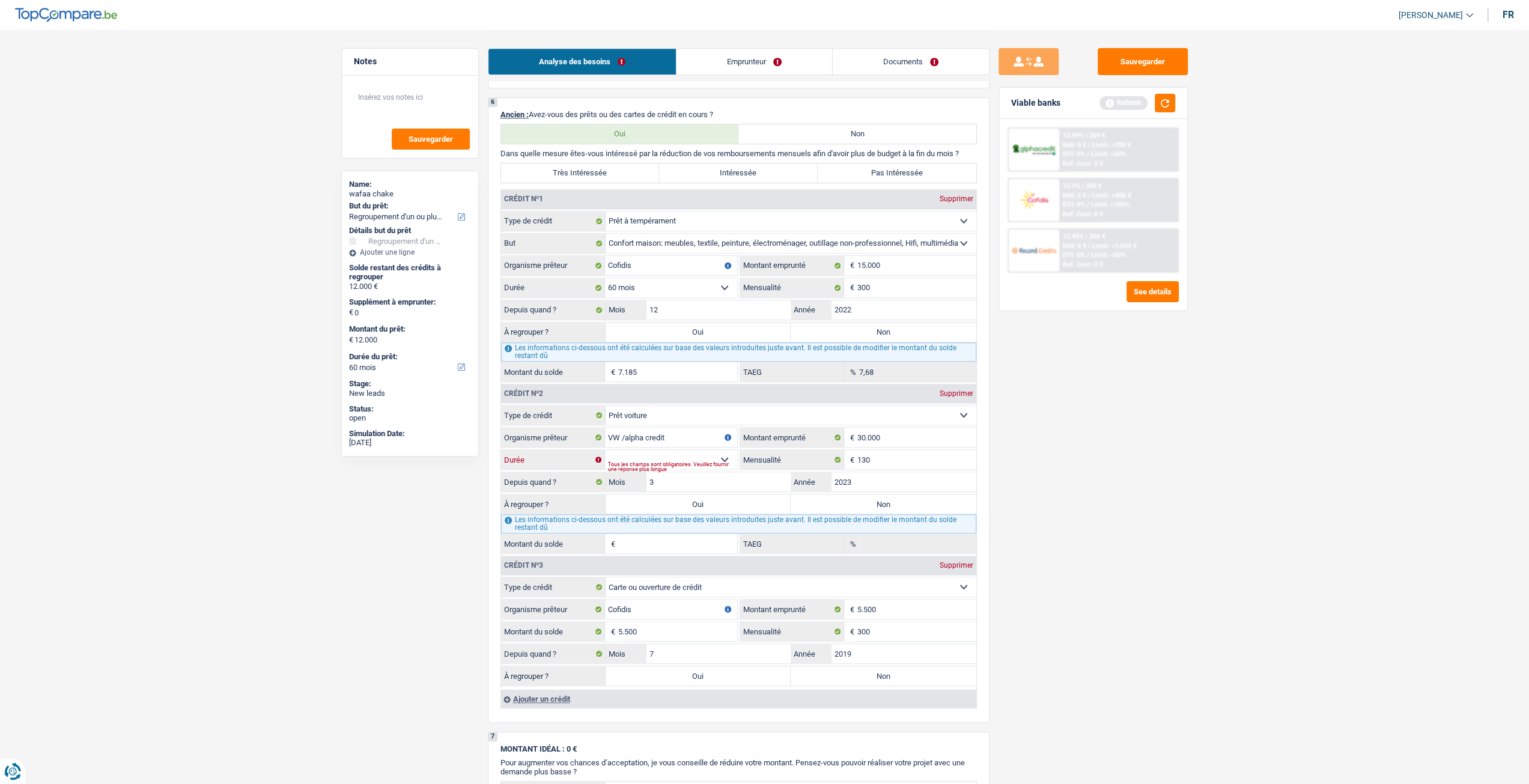
click at [669, 453] on select "12 mois 18 mois 24 mois 30 mois 36 mois 42 mois 48 mois 60 mois 72 mois 84 mois…" at bounding box center [671, 459] width 133 height 19
select select "24"
click at [605, 449] on select "12 mois 18 mois 24 mois 30 mois 36 mois 42 mois 48 mois 60 mois 72 mois 84 mois…" at bounding box center [671, 459] width 133 height 19
type input "1"
type input "0,00"
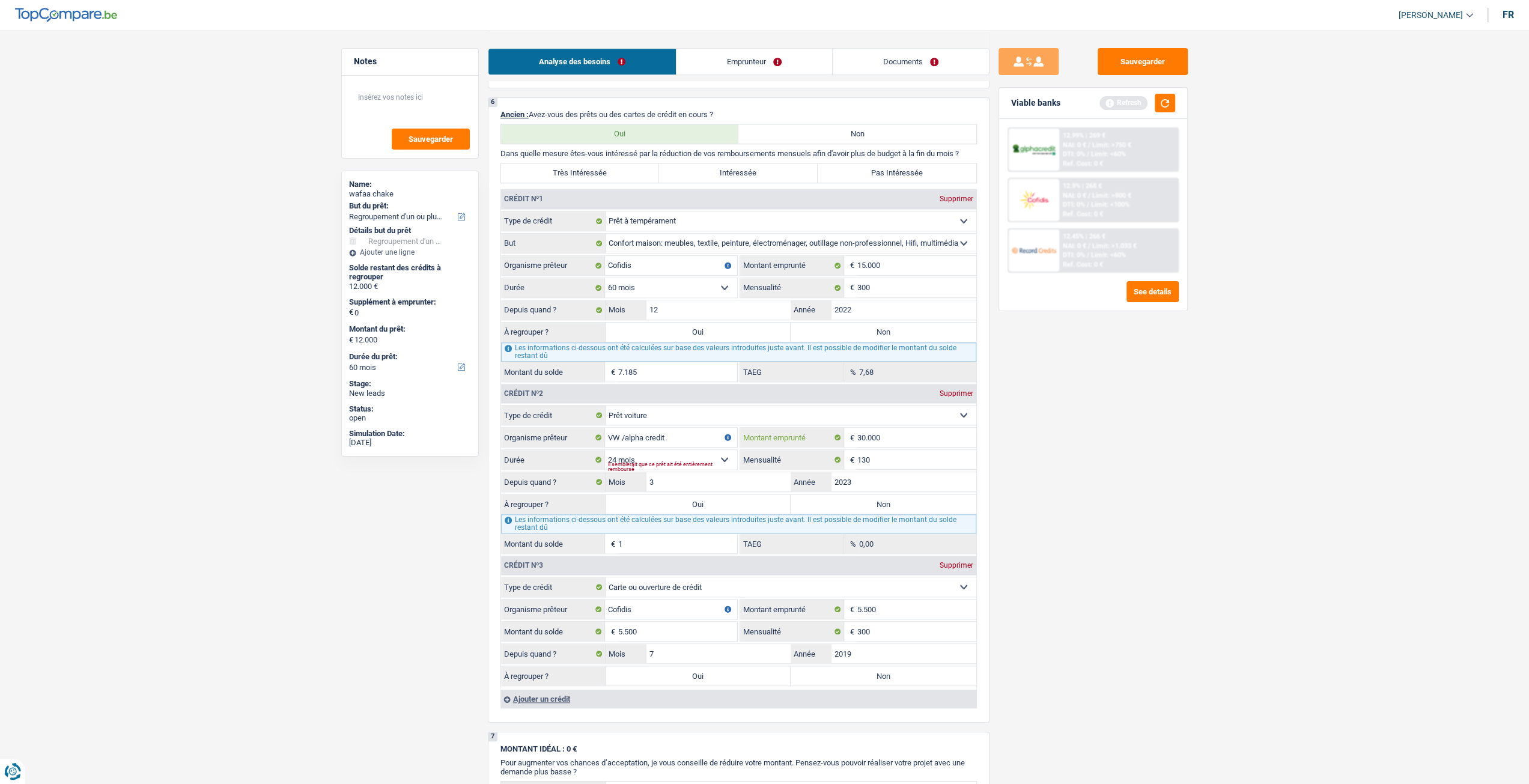
click at [905, 436] on input "30.000" at bounding box center [917, 436] width 119 height 19
type input "3.000"
select select
type input "3"
type input "27.000"
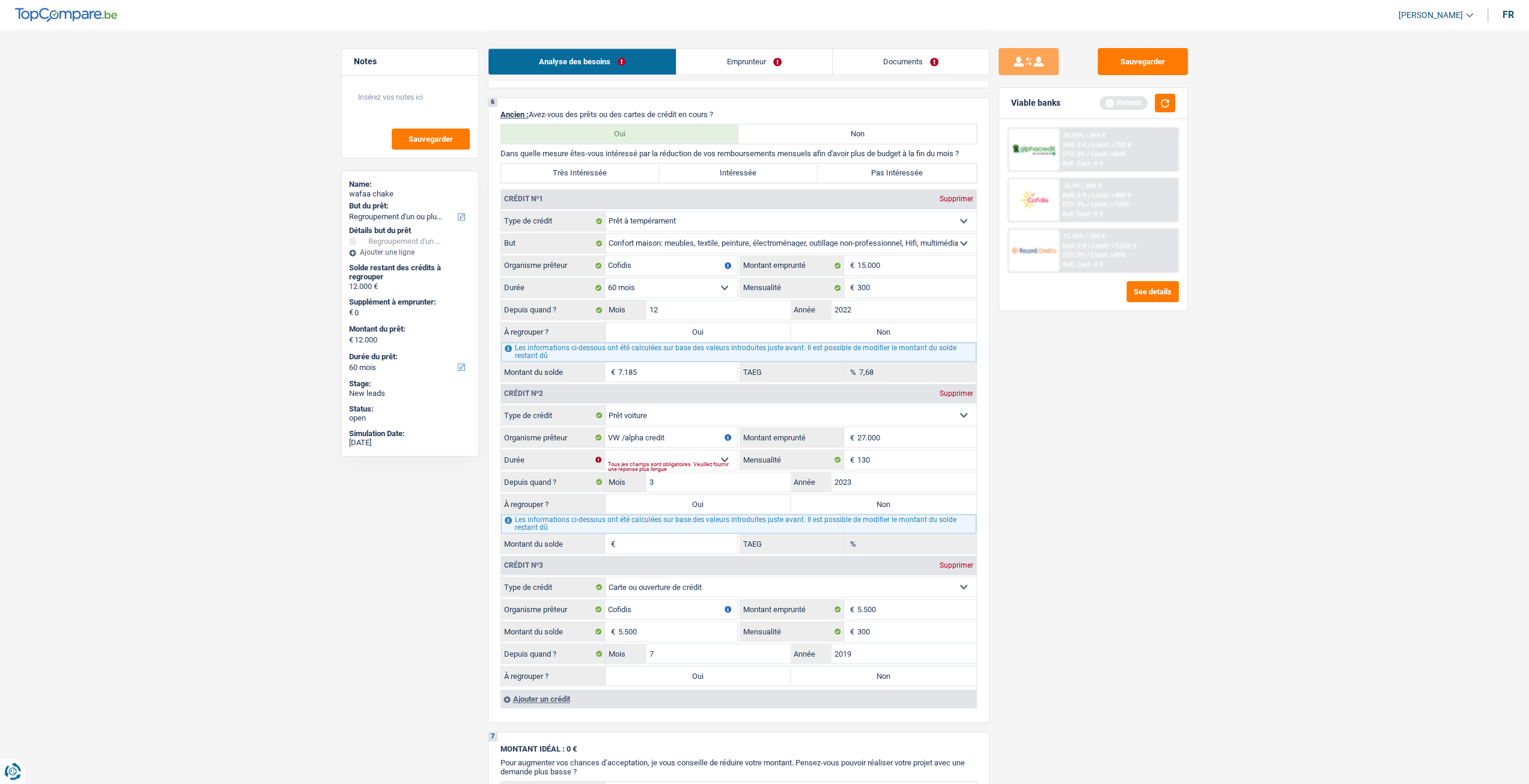
click at [1032, 487] on div "Sauvegarder Viable banks Refresh 12.99% | 269 € NAI: 0 € / Limit: >750 € DTI: 0…" at bounding box center [1093, 406] width 208 height 716
click at [671, 458] on select "12 mois 18 mois 24 mois 30 mois 36 mois 42 mois 48 mois 60 mois 72 mois 84 mois…" at bounding box center [671, 459] width 133 height 19
select select "24"
click at [605, 449] on select "12 mois 18 mois 24 mois 30 mois 36 mois 42 mois 48 mois 60 mois 72 mois 84 mois…" at bounding box center [671, 459] width 133 height 19
type input "1"
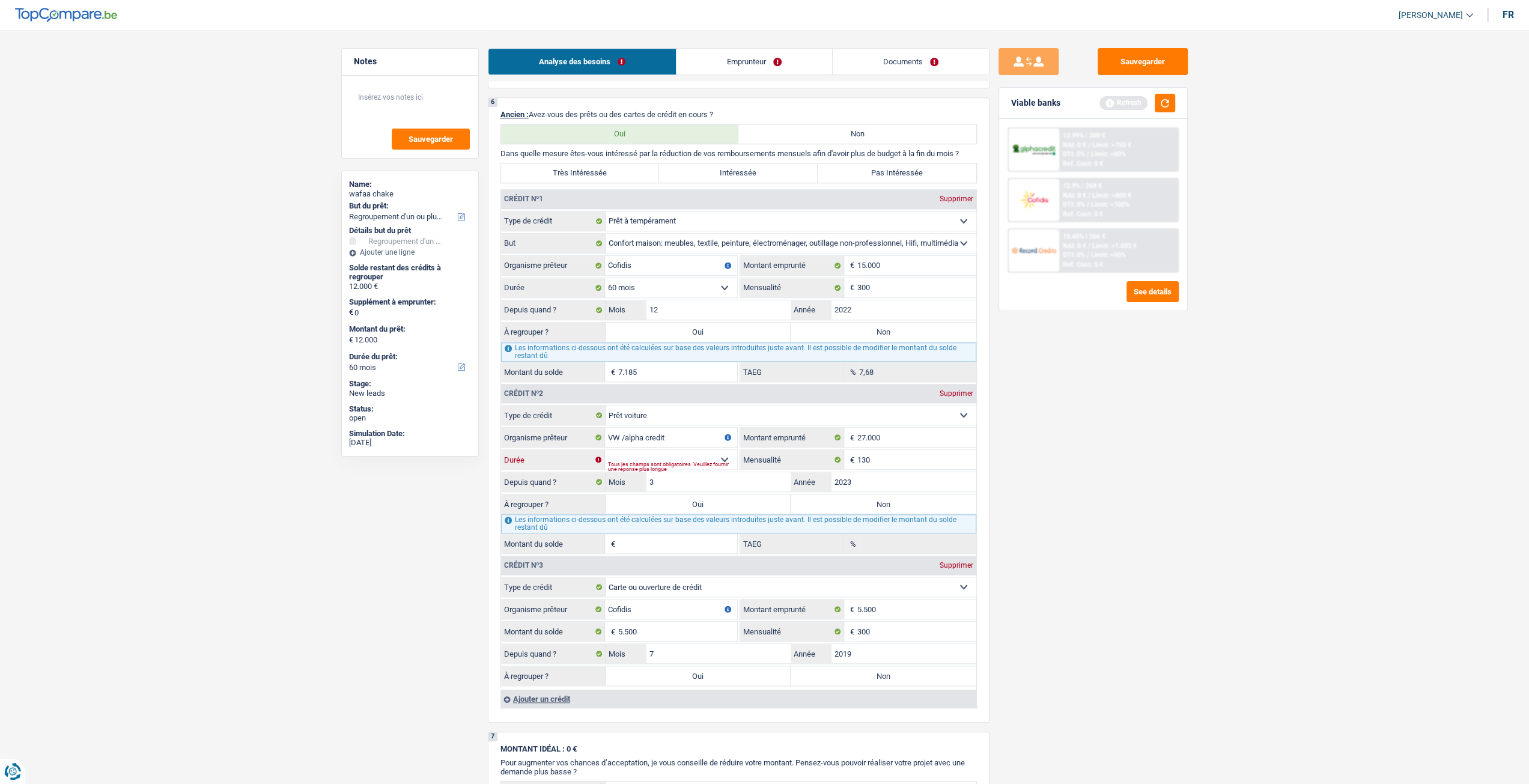
type input "0,00"
click at [659, 541] on input "1" at bounding box center [678, 543] width 119 height 19
type input "27.000"
click at [932, 526] on div "Les informations ci-dessous ont été calculées sur base des valeurs introduites …" at bounding box center [738, 524] width 476 height 19
click at [390, 105] on textarea at bounding box center [410, 102] width 120 height 36
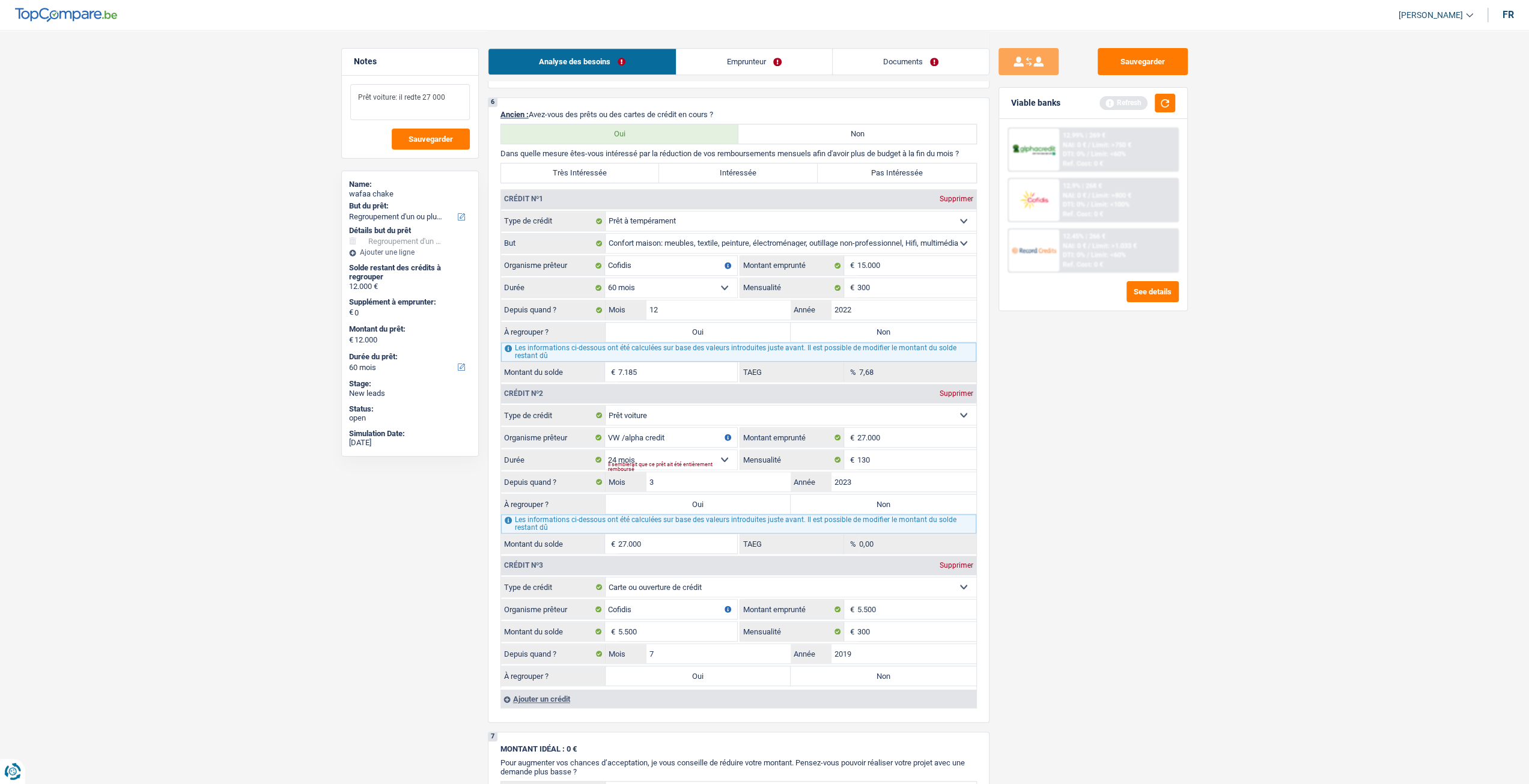
click at [414, 91] on textarea "Prêt voiture: il redte 27 000" at bounding box center [410, 102] width 120 height 36
type textarea "Prêt voiture: il reste 27 000"
click at [1077, 409] on div "Sauvegarder Viable banks Refresh 12.99% | 269 € NAI: 0 € / Limit: >750 € DTI: 0…" at bounding box center [1093, 406] width 208 height 716
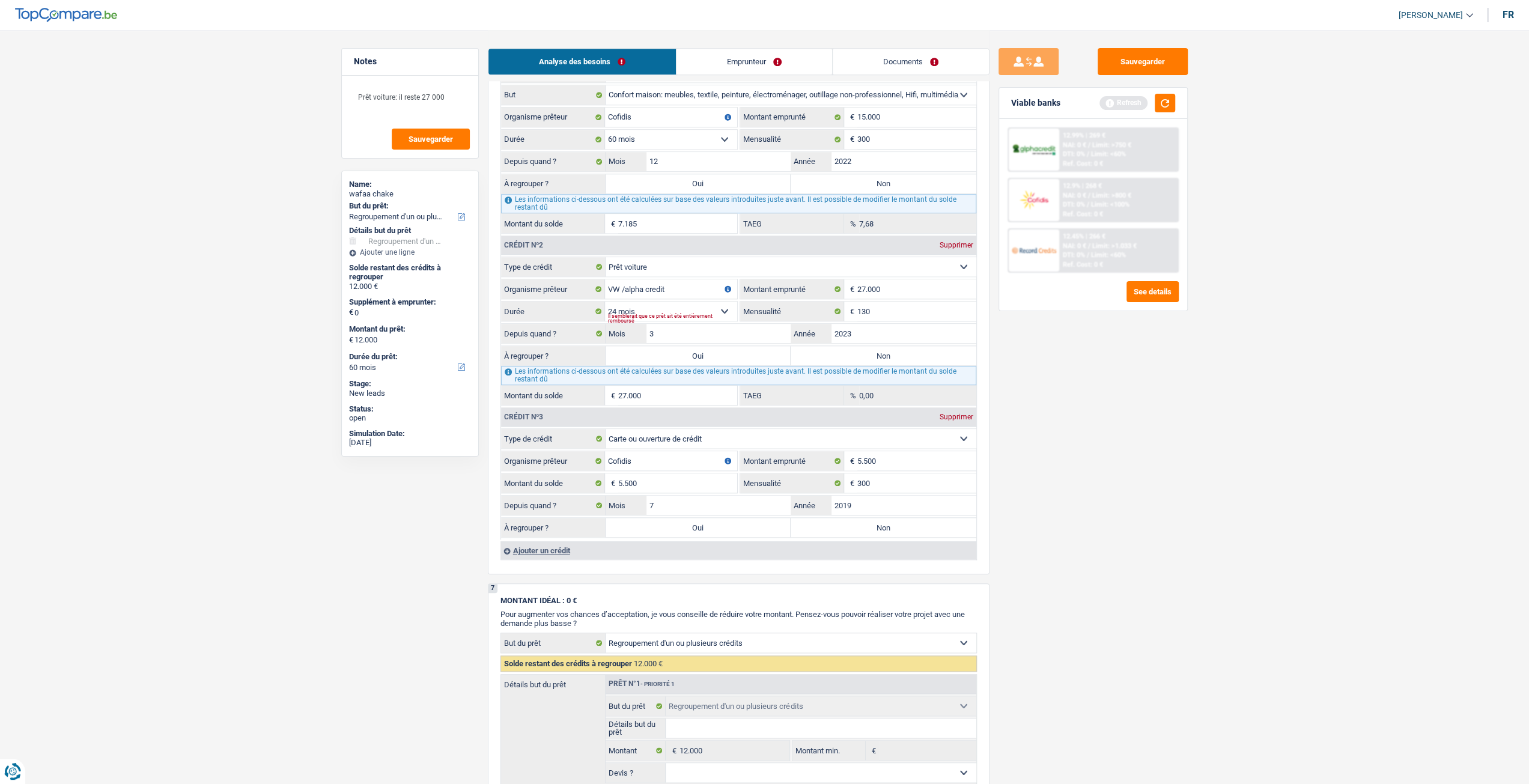
scroll to position [1081, 0]
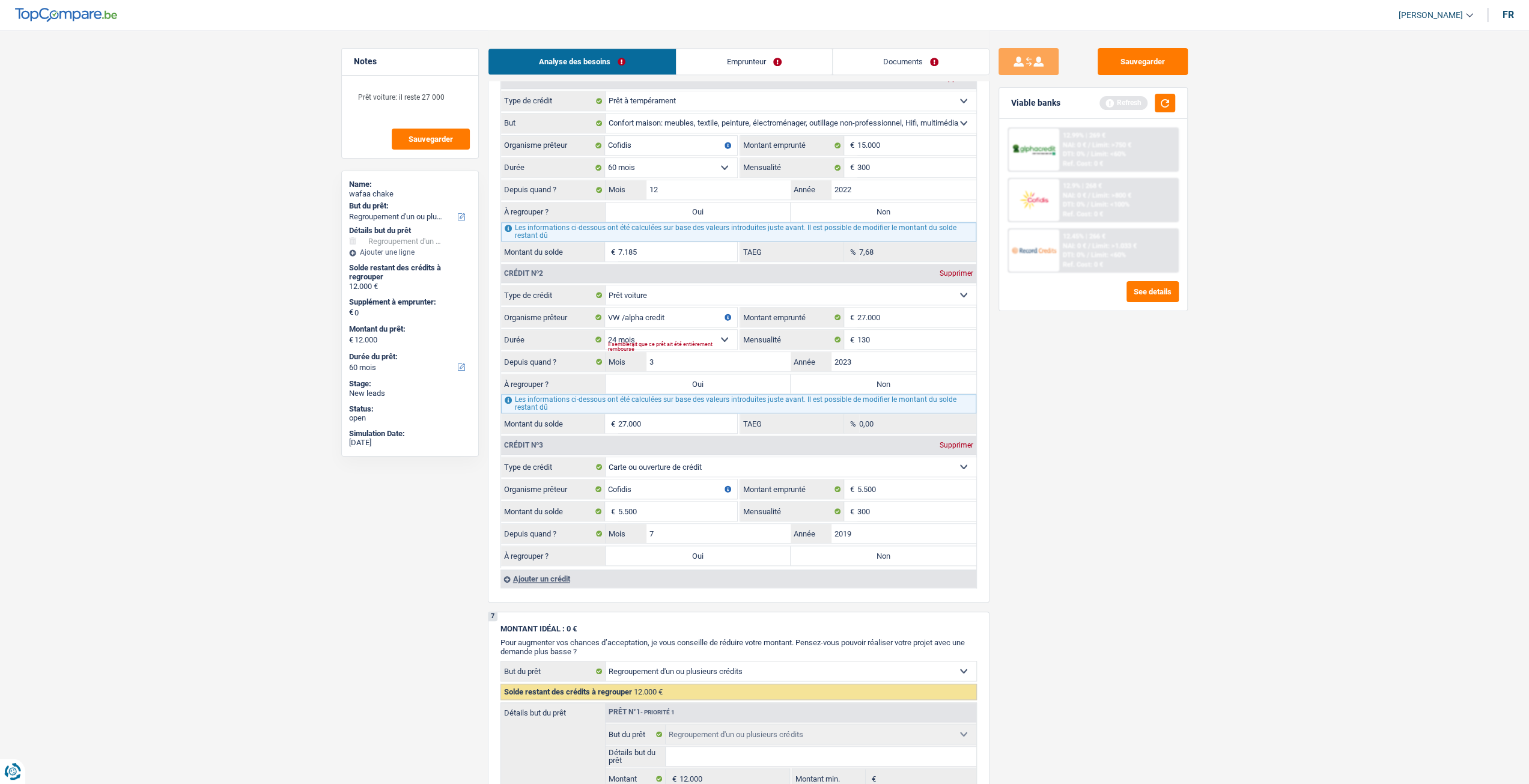
click at [707, 550] on label "Oui" at bounding box center [698, 555] width 185 height 19
click at [707, 550] on input "Oui" at bounding box center [698, 555] width 185 height 19
radio input "true"
type input "5.500"
select select "36"
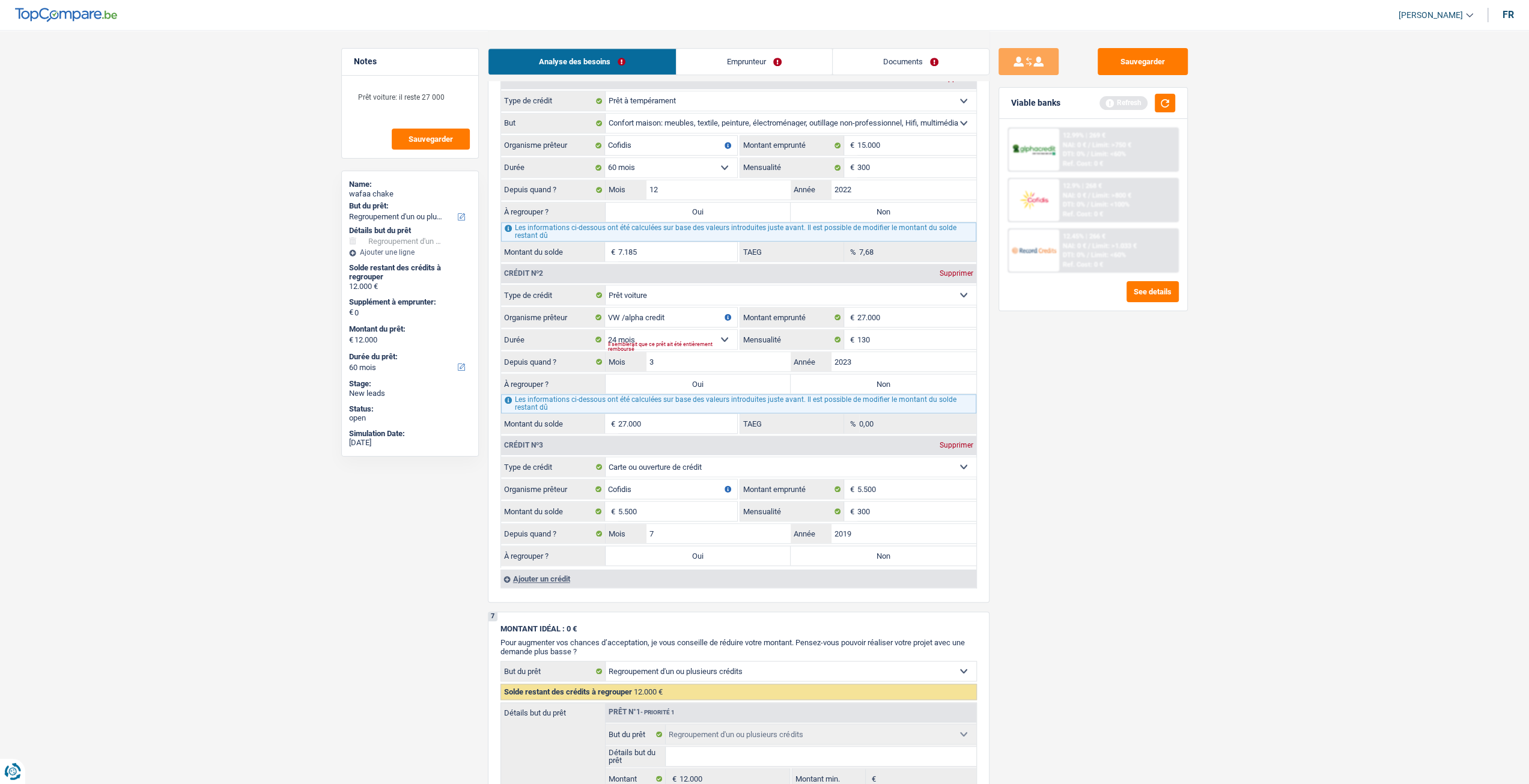
type input "5.500"
select select "36"
type input "5.500"
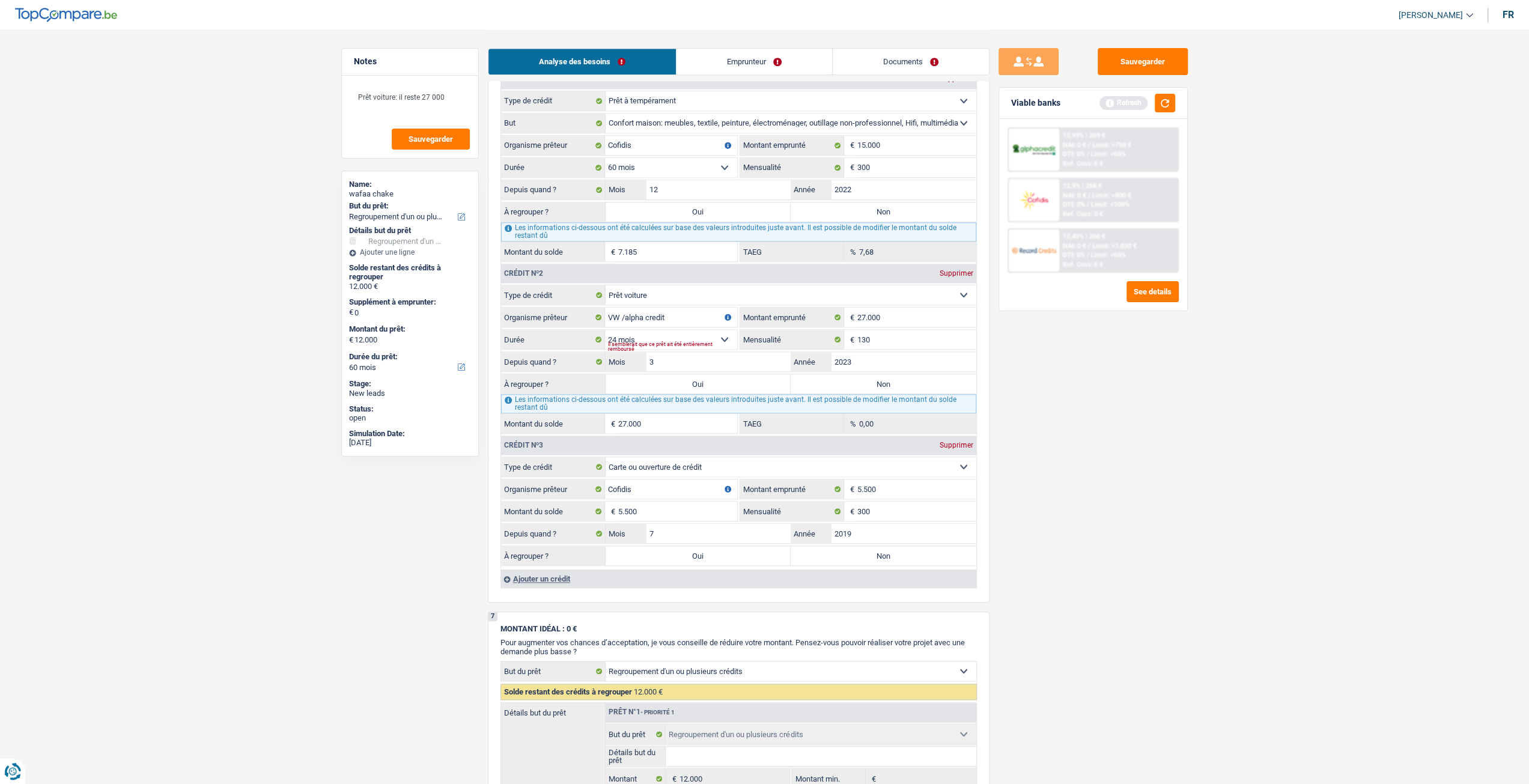
select select "36"
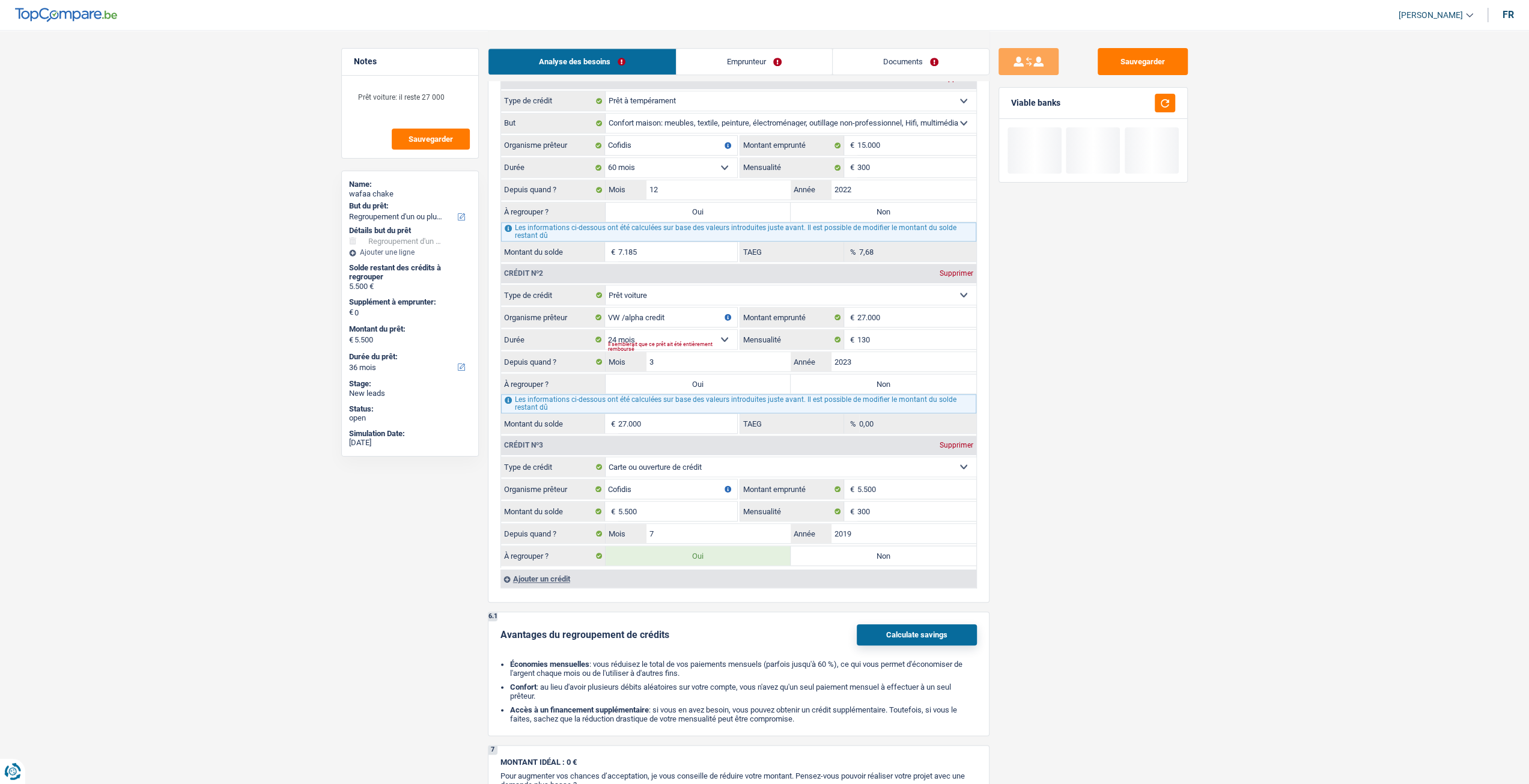
click at [715, 383] on label "Oui" at bounding box center [698, 384] width 185 height 19
click at [715, 383] on input "Oui" at bounding box center [698, 384] width 185 height 19
radio input "true"
type input "32.500"
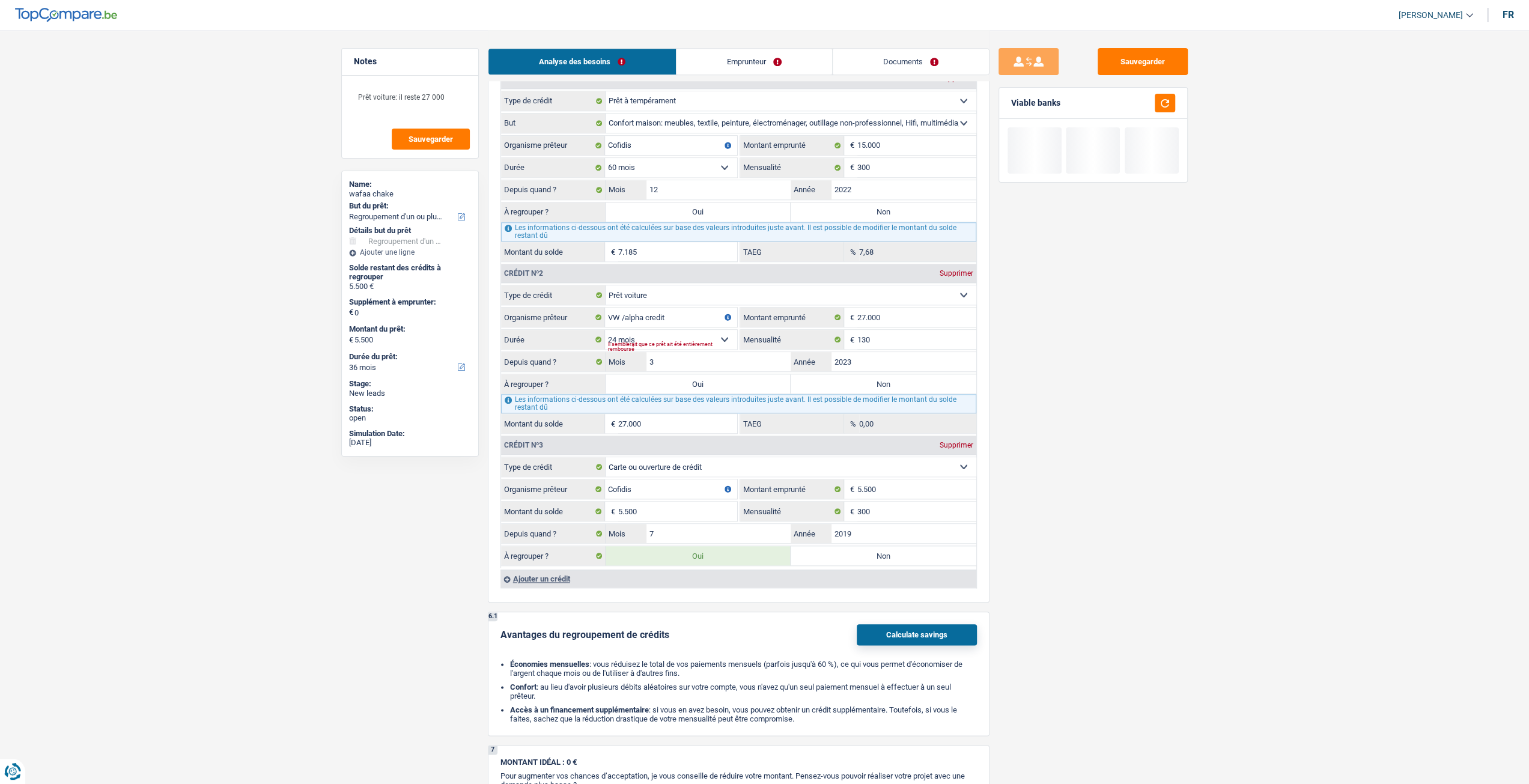
type input "32.500"
select select "120"
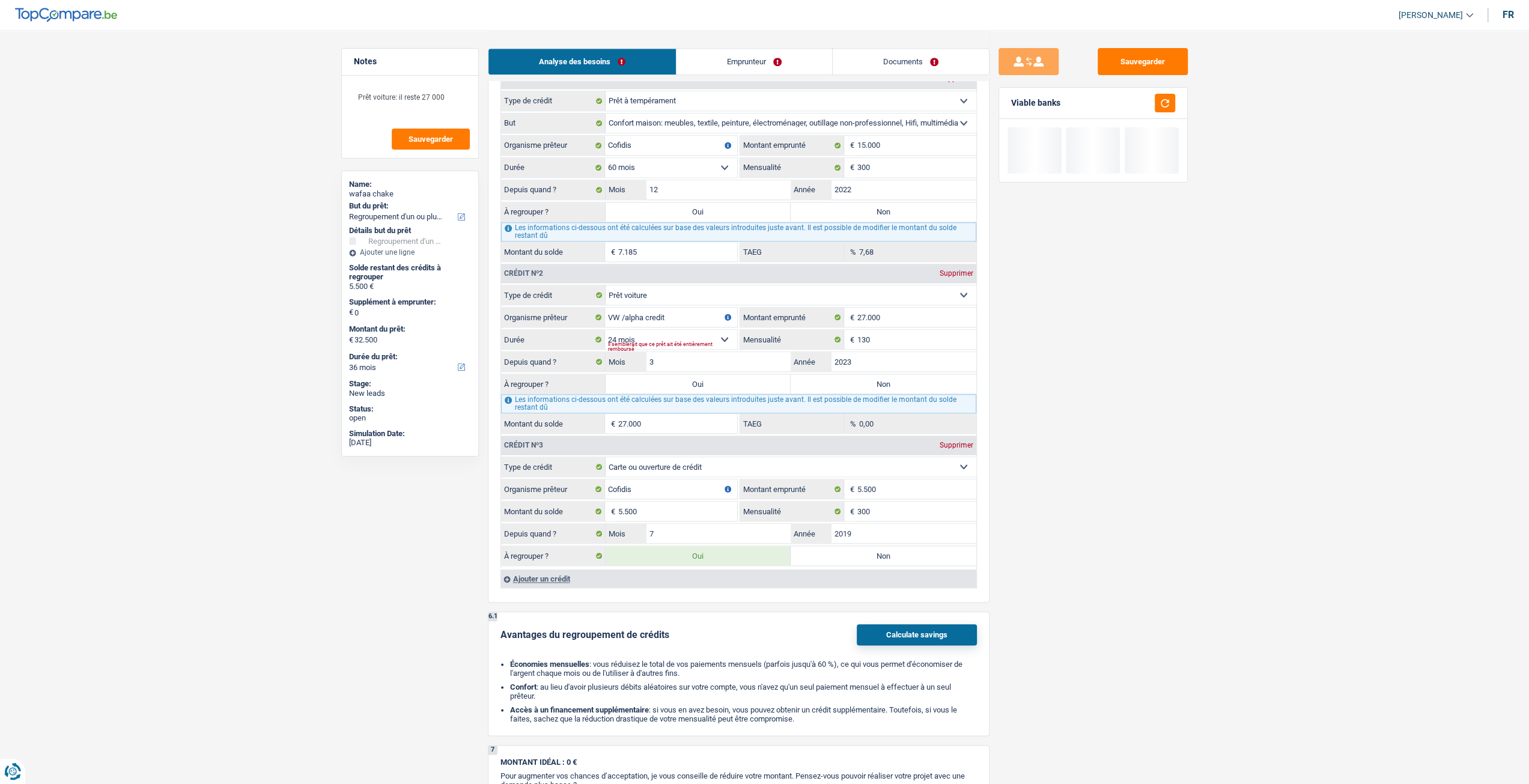
select select "120"
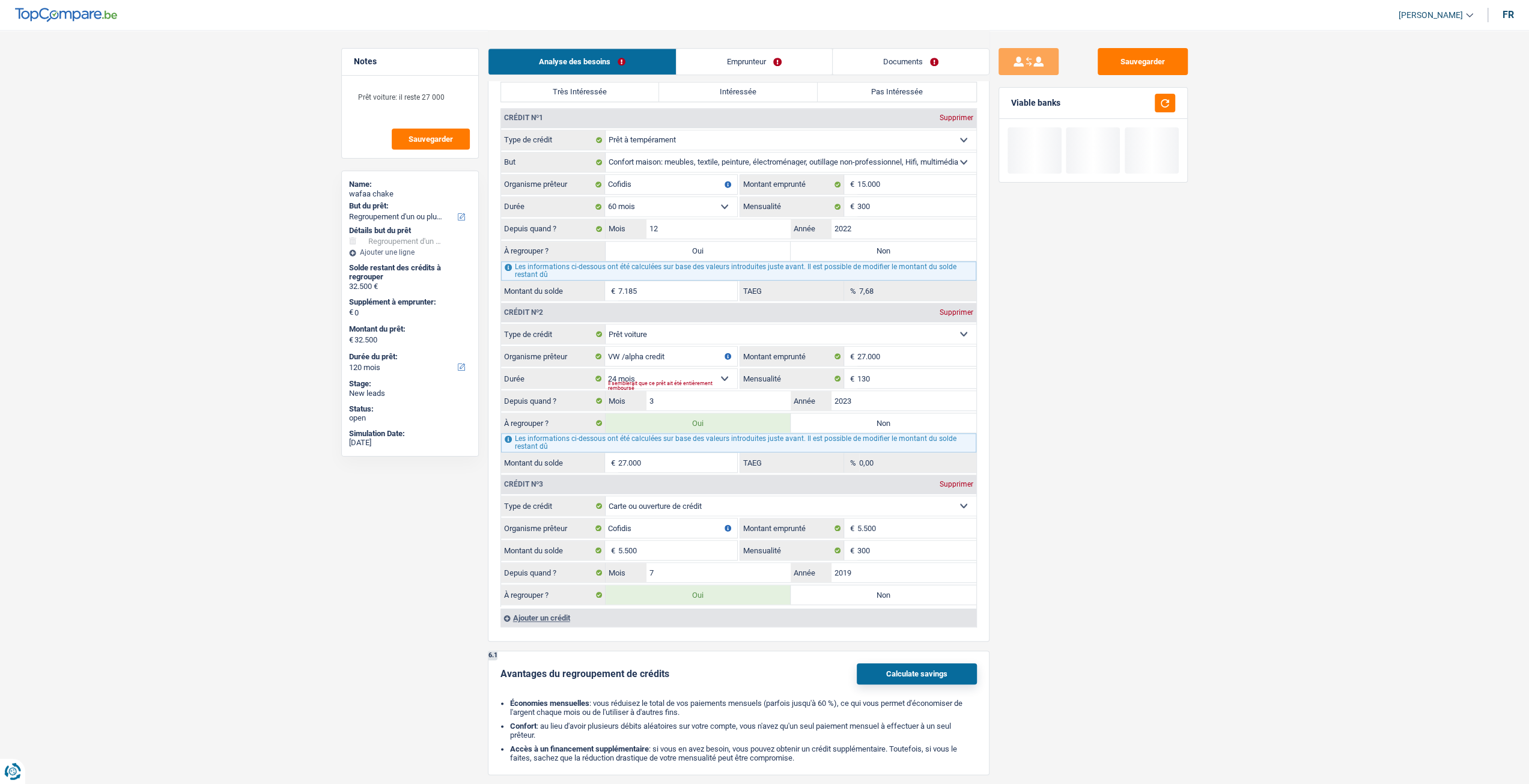
scroll to position [901, 0]
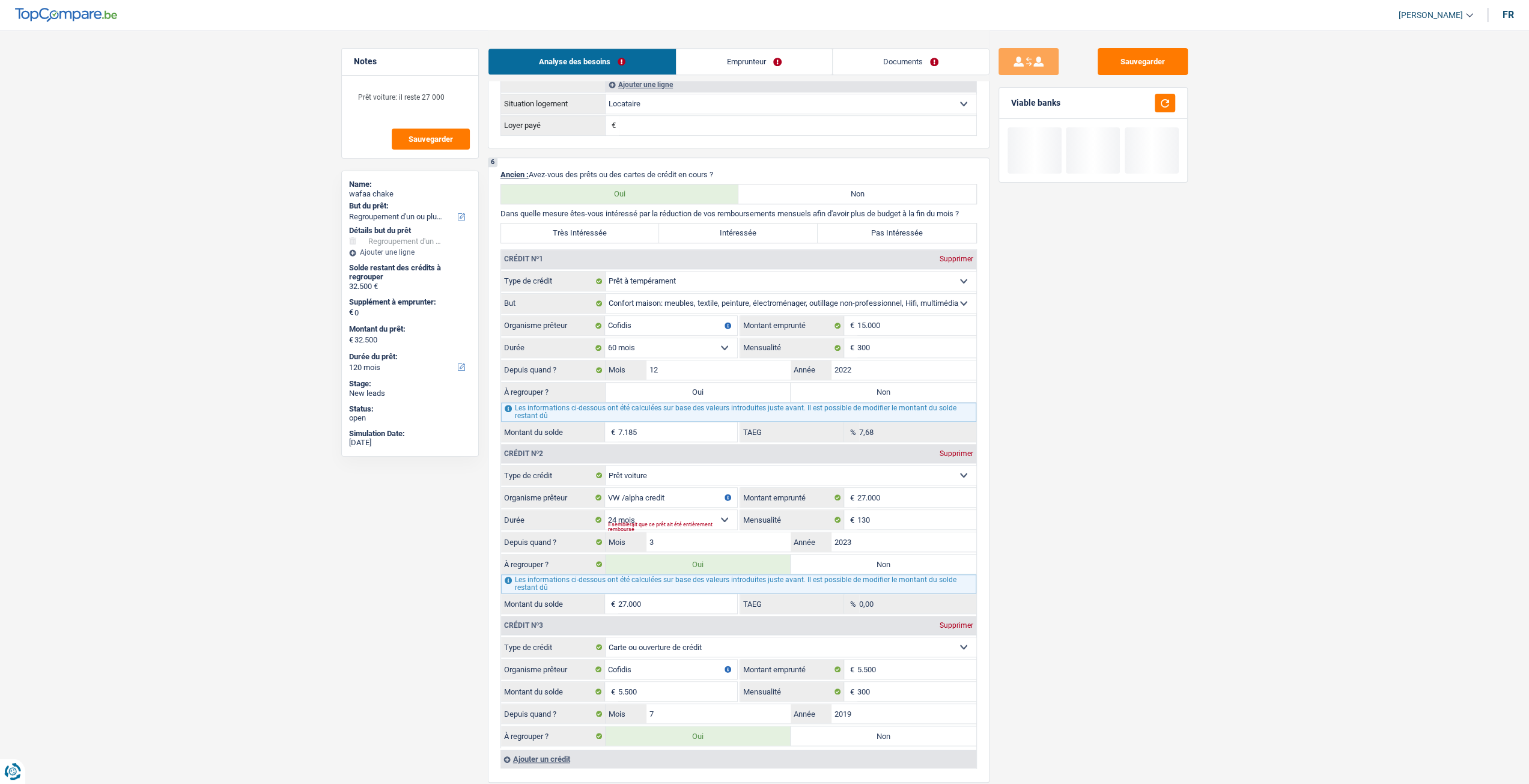
click at [698, 387] on label "Oui" at bounding box center [698, 392] width 185 height 19
click at [698, 387] on input "Oui" at bounding box center [698, 392] width 185 height 19
radio input "true"
type input "39.685"
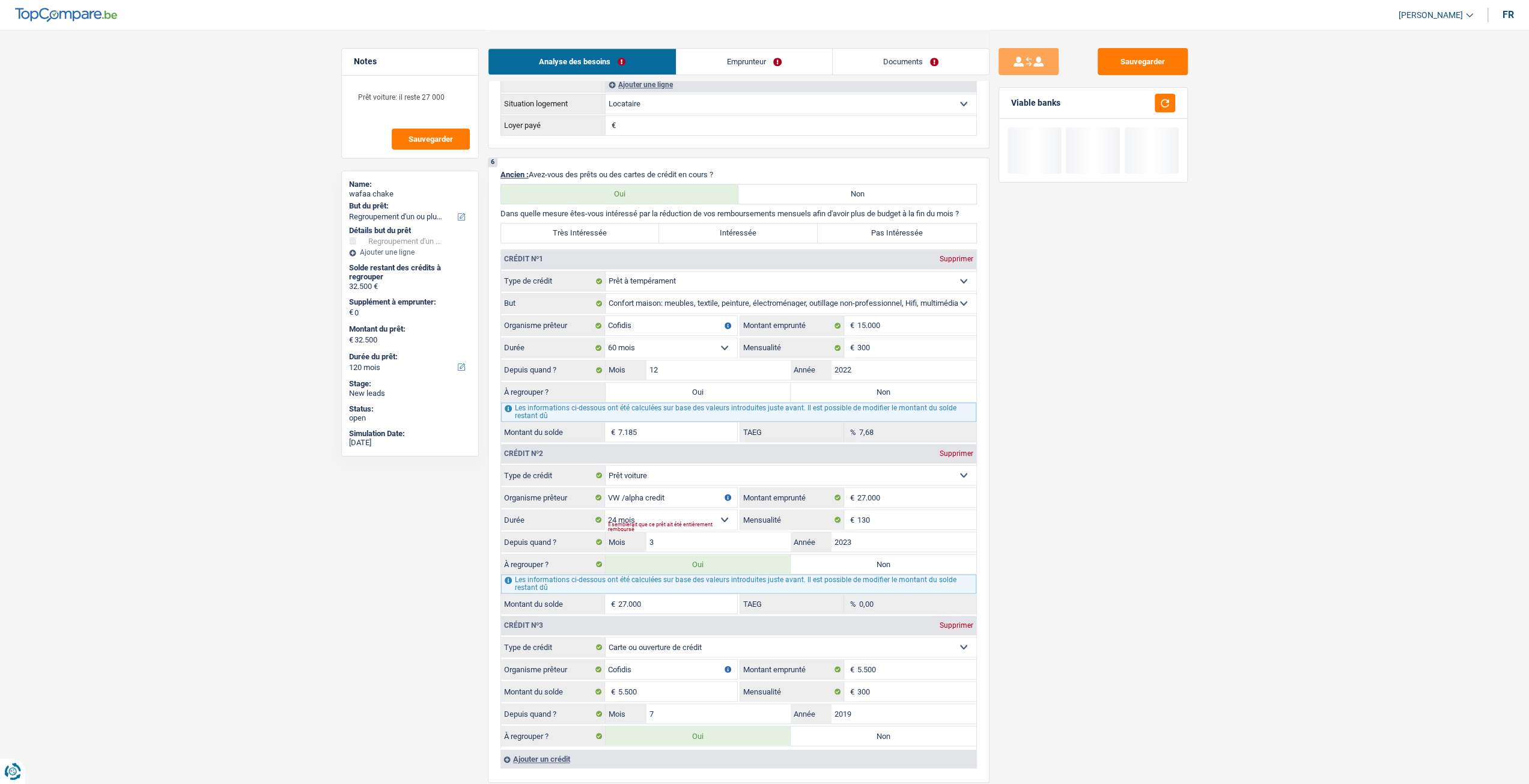
type input "39.685"
select select "144"
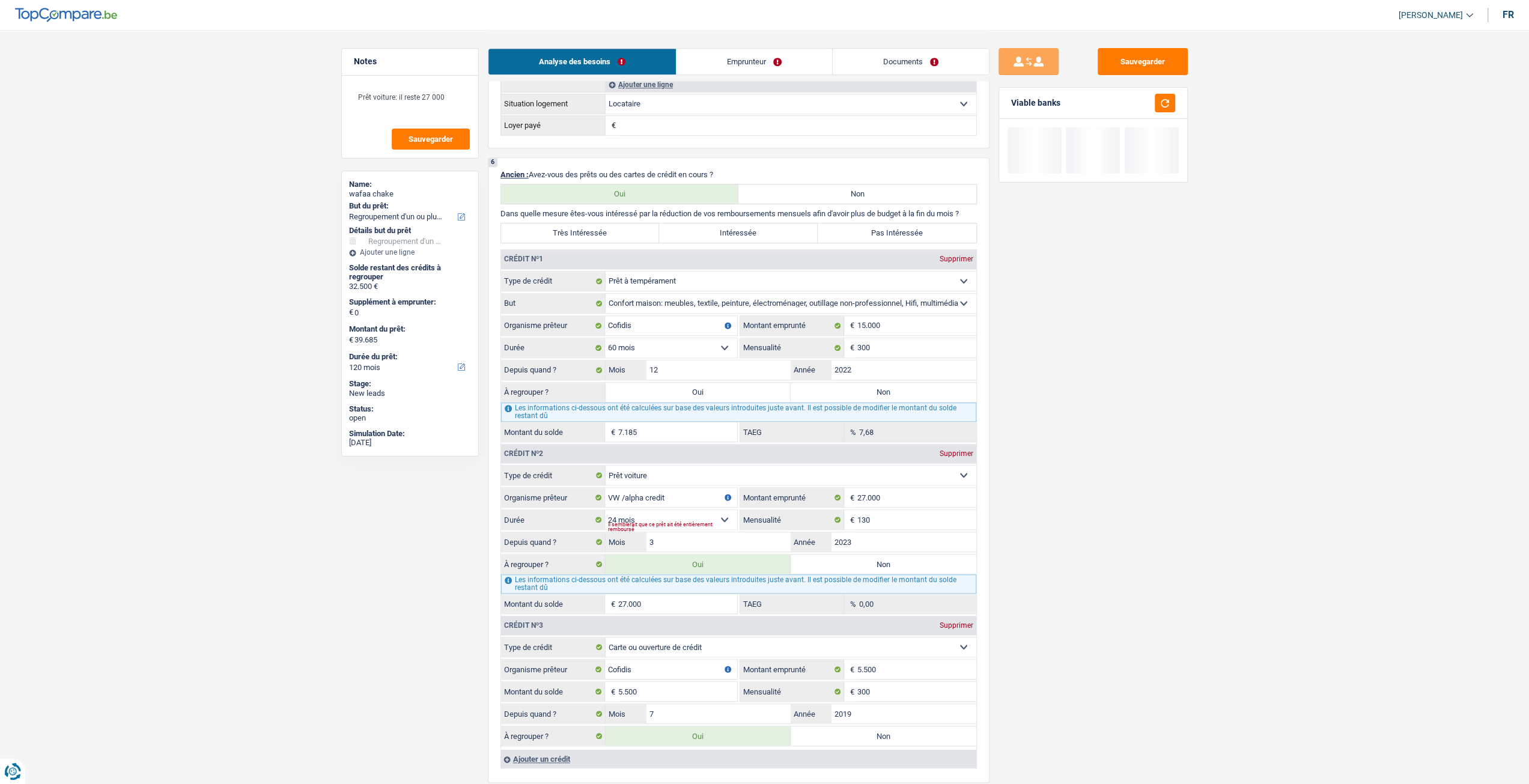
select select "144"
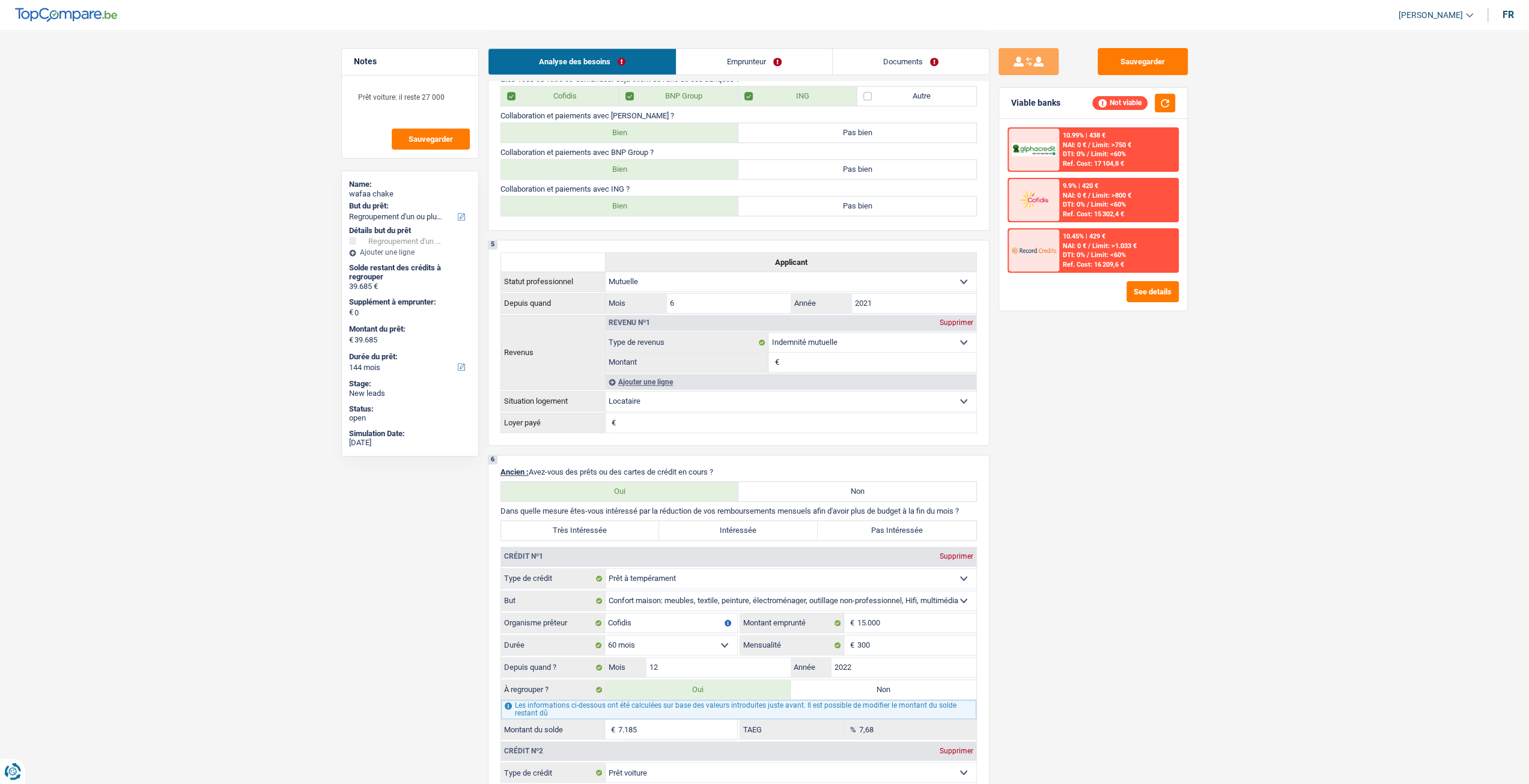
scroll to position [601, 0]
click at [641, 536] on label "Très Intéressée" at bounding box center [580, 533] width 159 height 19
click at [641, 536] on input "Très Intéressée" at bounding box center [580, 533] width 159 height 19
radio input "true"
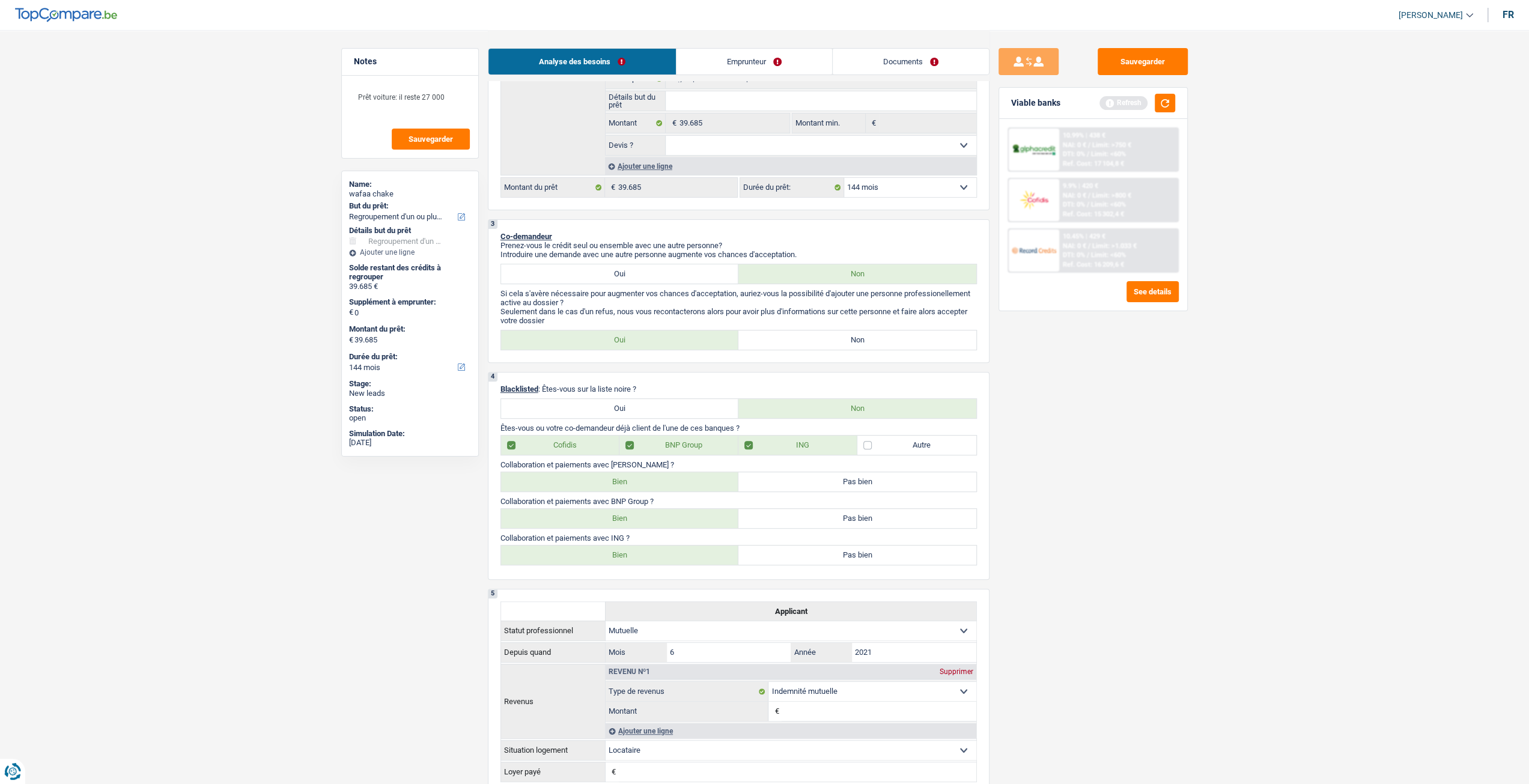
scroll to position [180, 0]
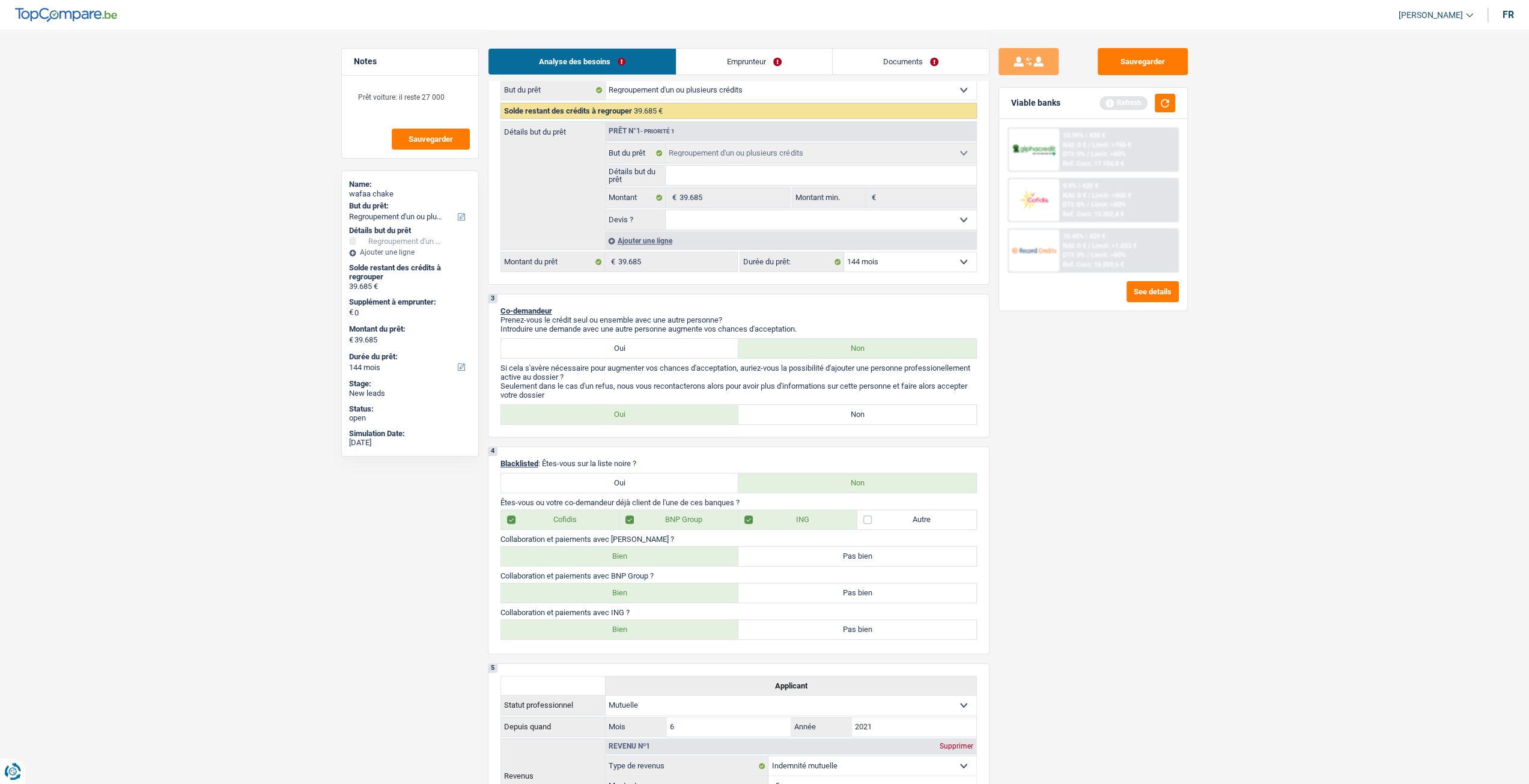
click at [929, 273] on div "2 Projet : Quel projet souhaitez-vous financer pour 39 685 € ? Montant supérieu…" at bounding box center [738, 142] width 502 height 285
click at [929, 268] on select "12 mois 18 mois 24 mois 30 mois 36 mois 42 mois 48 mois 60 mois 72 mois 84 mois…" at bounding box center [910, 261] width 133 height 19
select select "120"
click at [844, 254] on select "12 mois 18 mois 24 mois 30 mois 36 mois 42 mois 48 mois 60 mois 72 mois 84 mois…" at bounding box center [910, 261] width 133 height 19
select select "120"
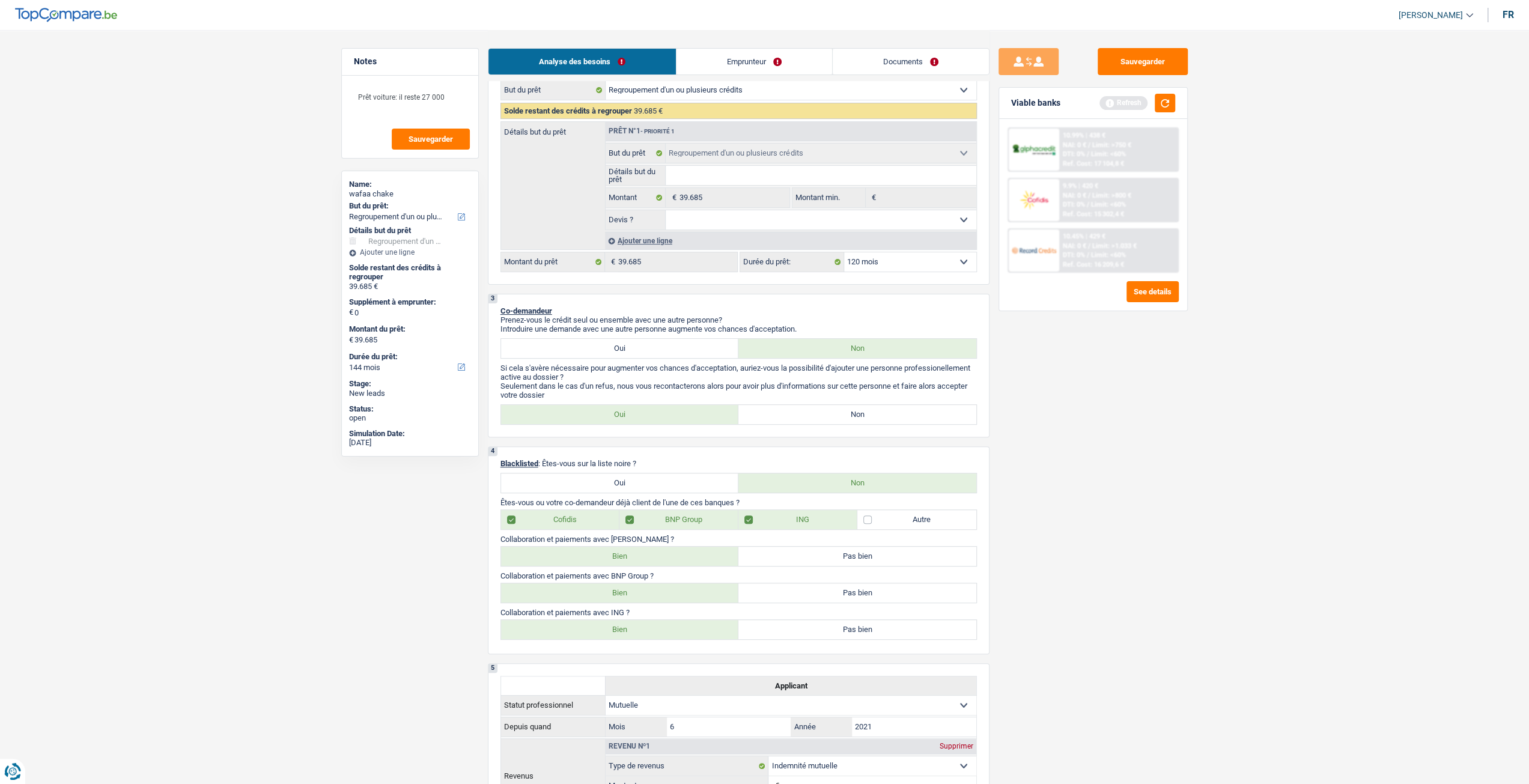
select select "120"
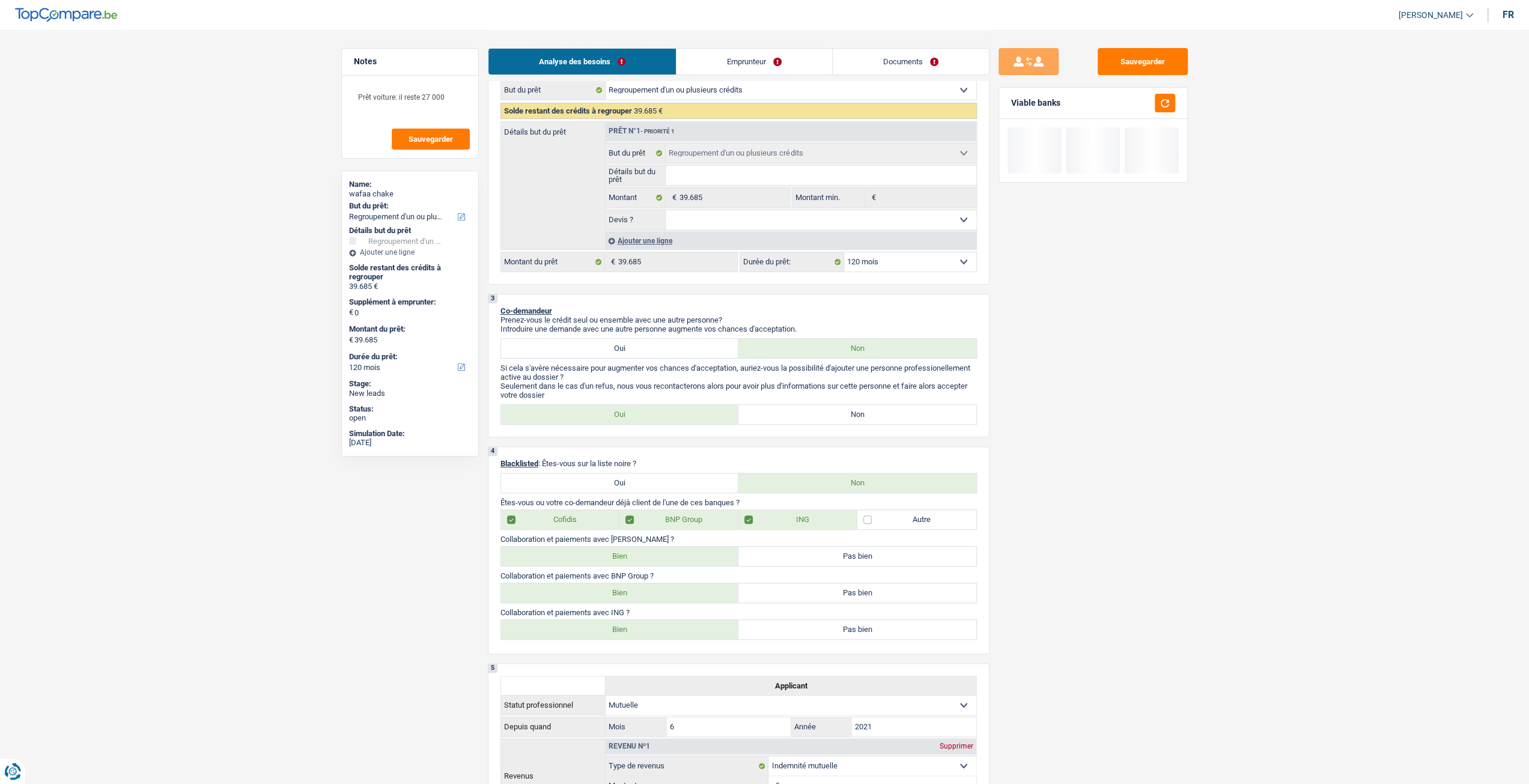
click at [873, 417] on label "Non" at bounding box center [857, 414] width 238 height 19
click at [873, 417] on input "Non" at bounding box center [857, 414] width 238 height 19
radio input "true"
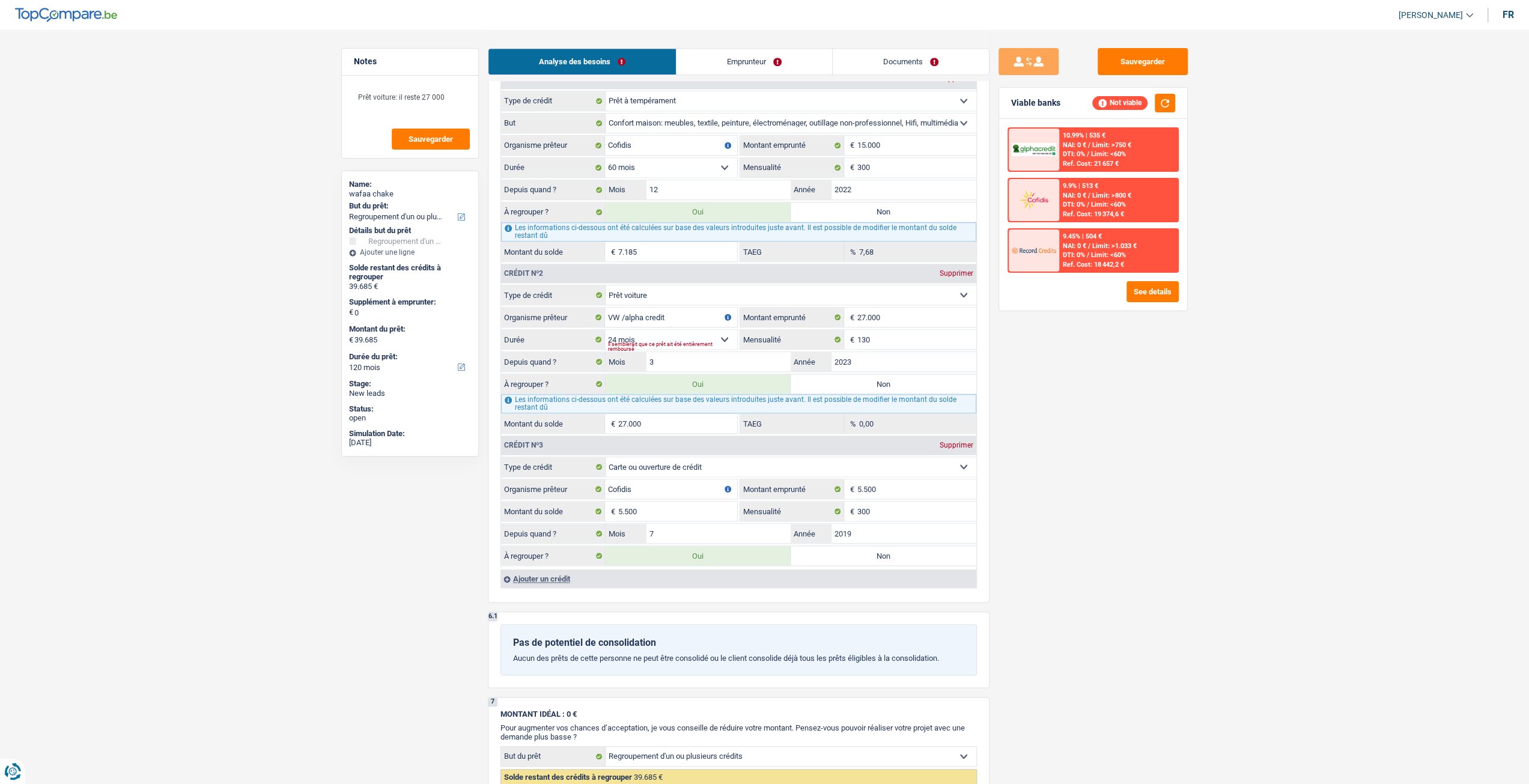
scroll to position [1501, 0]
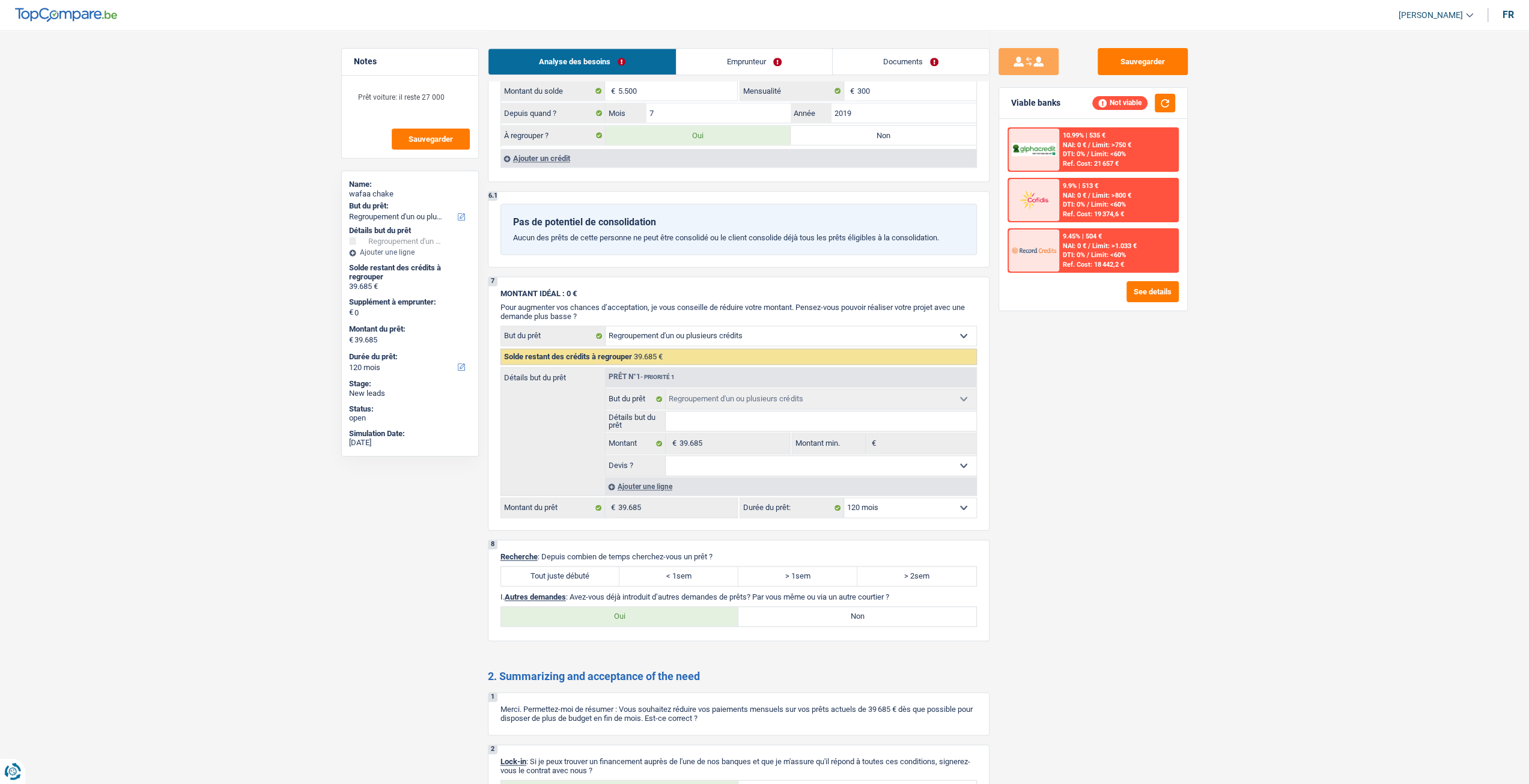
click at [592, 566] on label "Tout juste débuté" at bounding box center [560, 575] width 119 height 19
click at [592, 566] on input "Tout juste débuté" at bounding box center [560, 575] width 119 height 19
radio input "true"
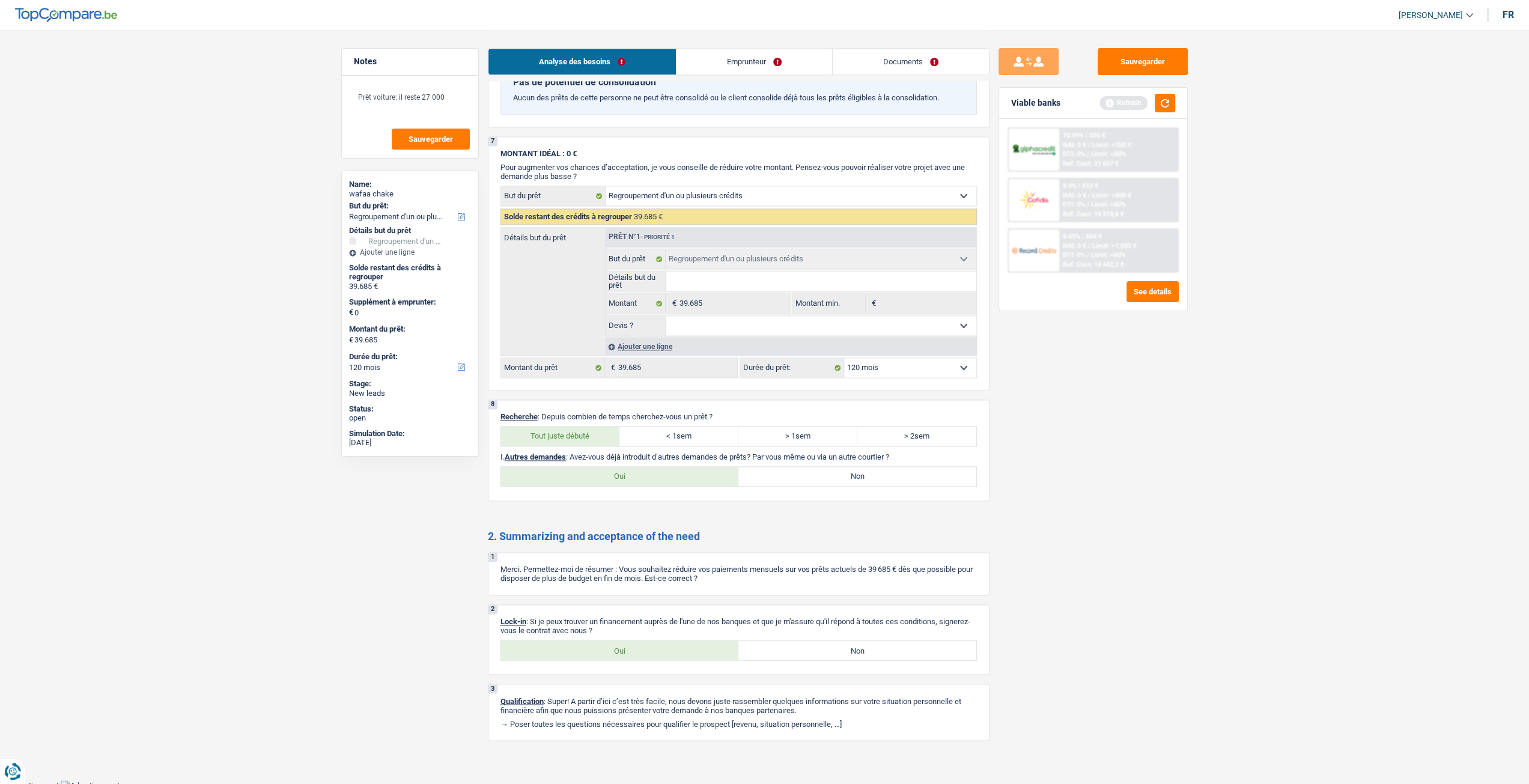
scroll to position [1642, 0]
click at [634, 647] on label "Oui" at bounding box center [619, 649] width 238 height 19
click at [634, 647] on input "Oui" at bounding box center [619, 649] width 238 height 19
radio input "true"
click at [644, 468] on label "Oui" at bounding box center [619, 475] width 238 height 19
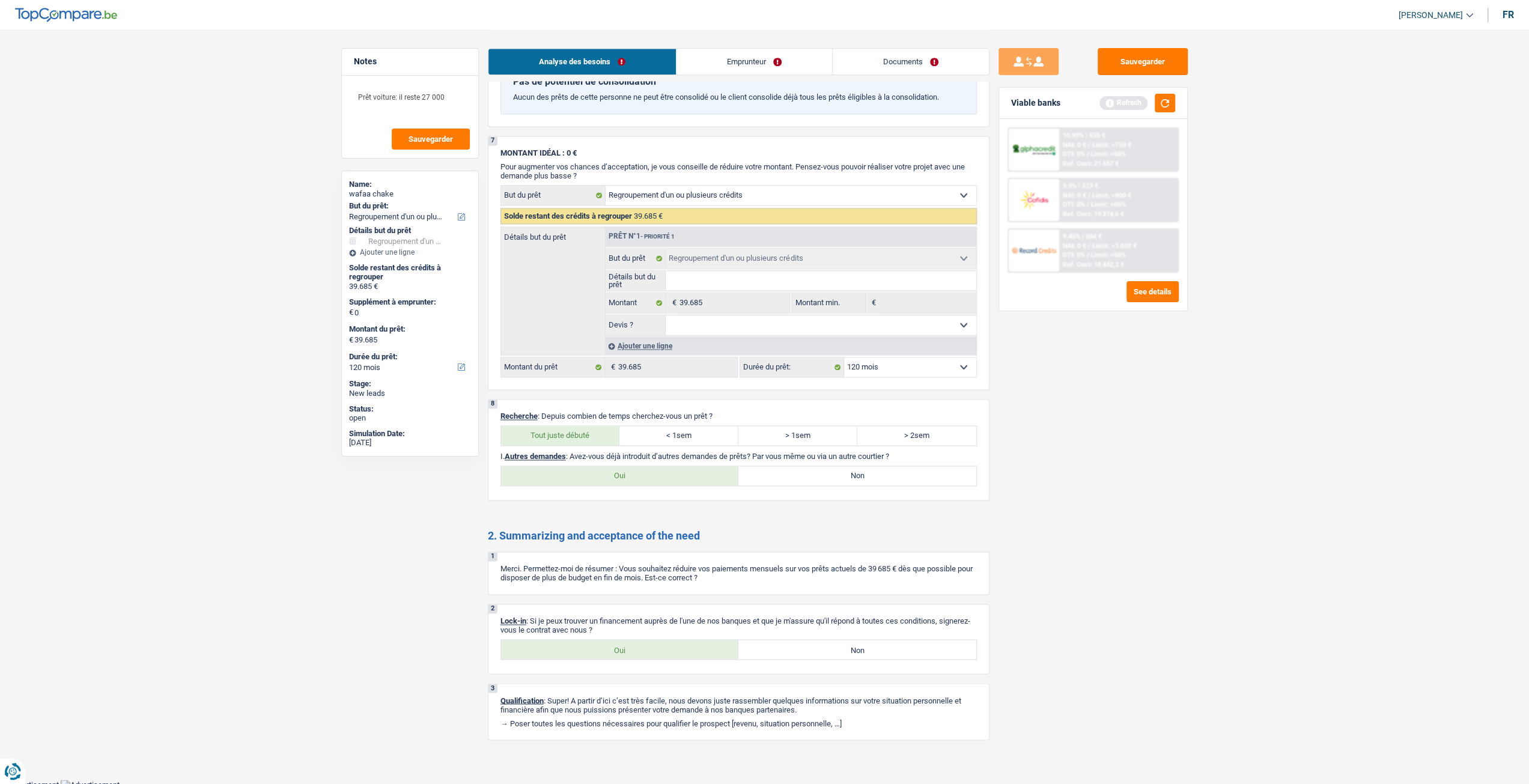
click at [644, 468] on input "Oui" at bounding box center [619, 475] width 238 height 19
radio input "true"
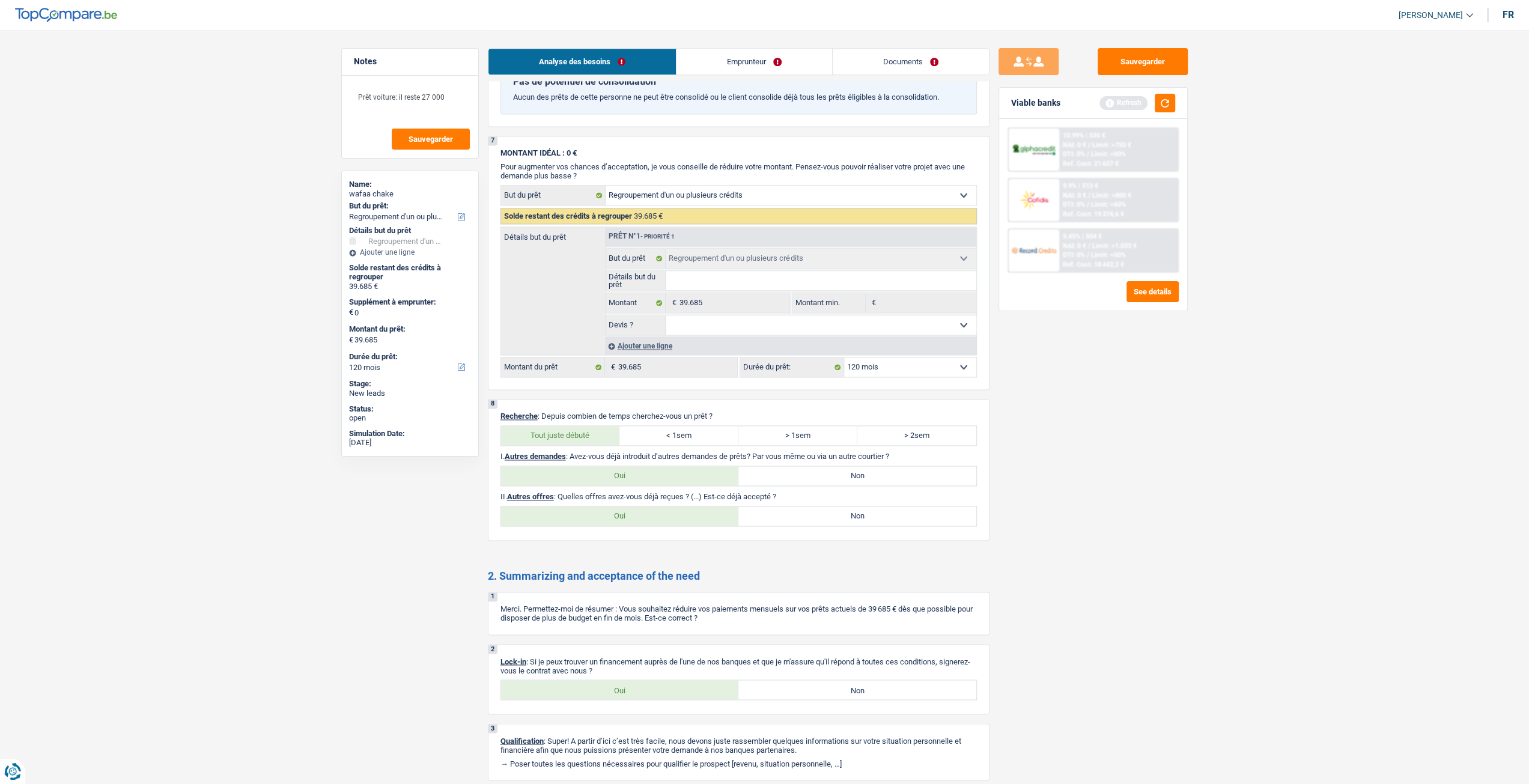
click at [894, 514] on label "Non" at bounding box center [857, 515] width 238 height 19
click at [894, 514] on input "Non" at bounding box center [857, 515] width 238 height 19
radio input "true"
click at [732, 64] on link "Emprunteur" at bounding box center [755, 61] width 156 height 26
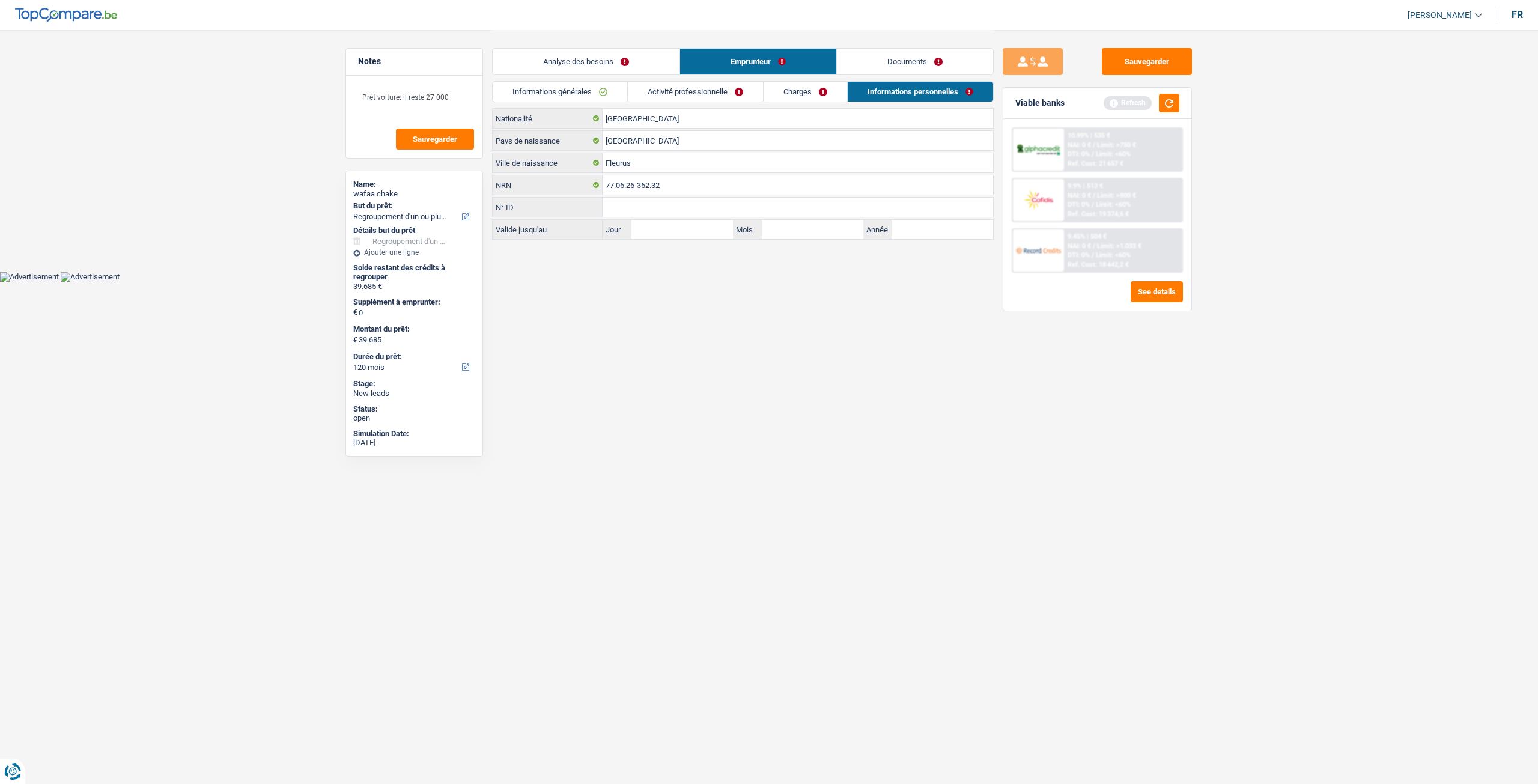
click at [554, 95] on link "Informations générales" at bounding box center [559, 91] width 134 height 19
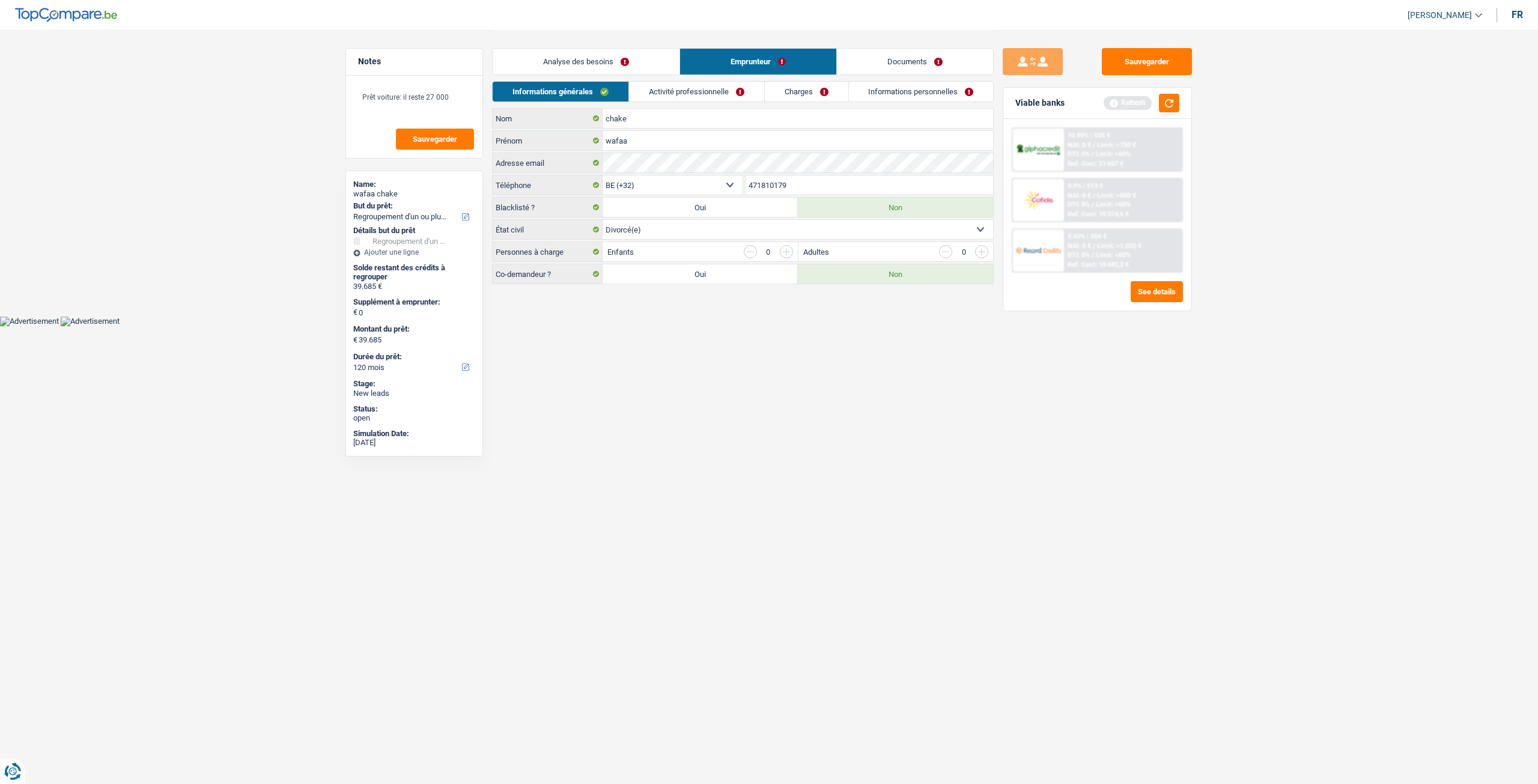
click at [687, 87] on link "Activité professionnelle" at bounding box center [696, 91] width 135 height 19
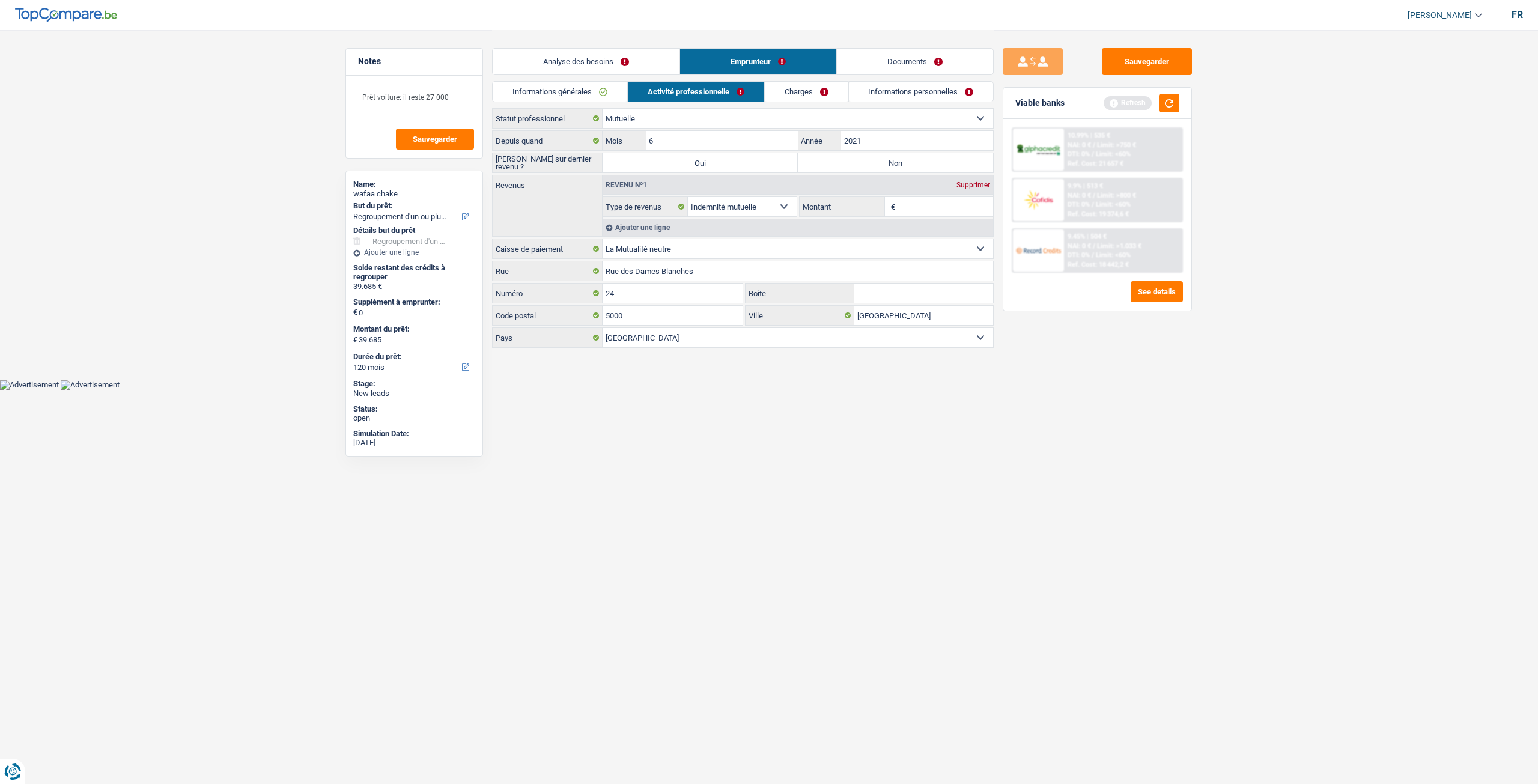
click at [917, 153] on label "Non" at bounding box center [896, 162] width 196 height 19
click at [917, 153] on input "Non" at bounding box center [896, 162] width 196 height 19
radio input "true"
click at [912, 210] on input "Montant" at bounding box center [946, 207] width 95 height 19
type input "2.700"
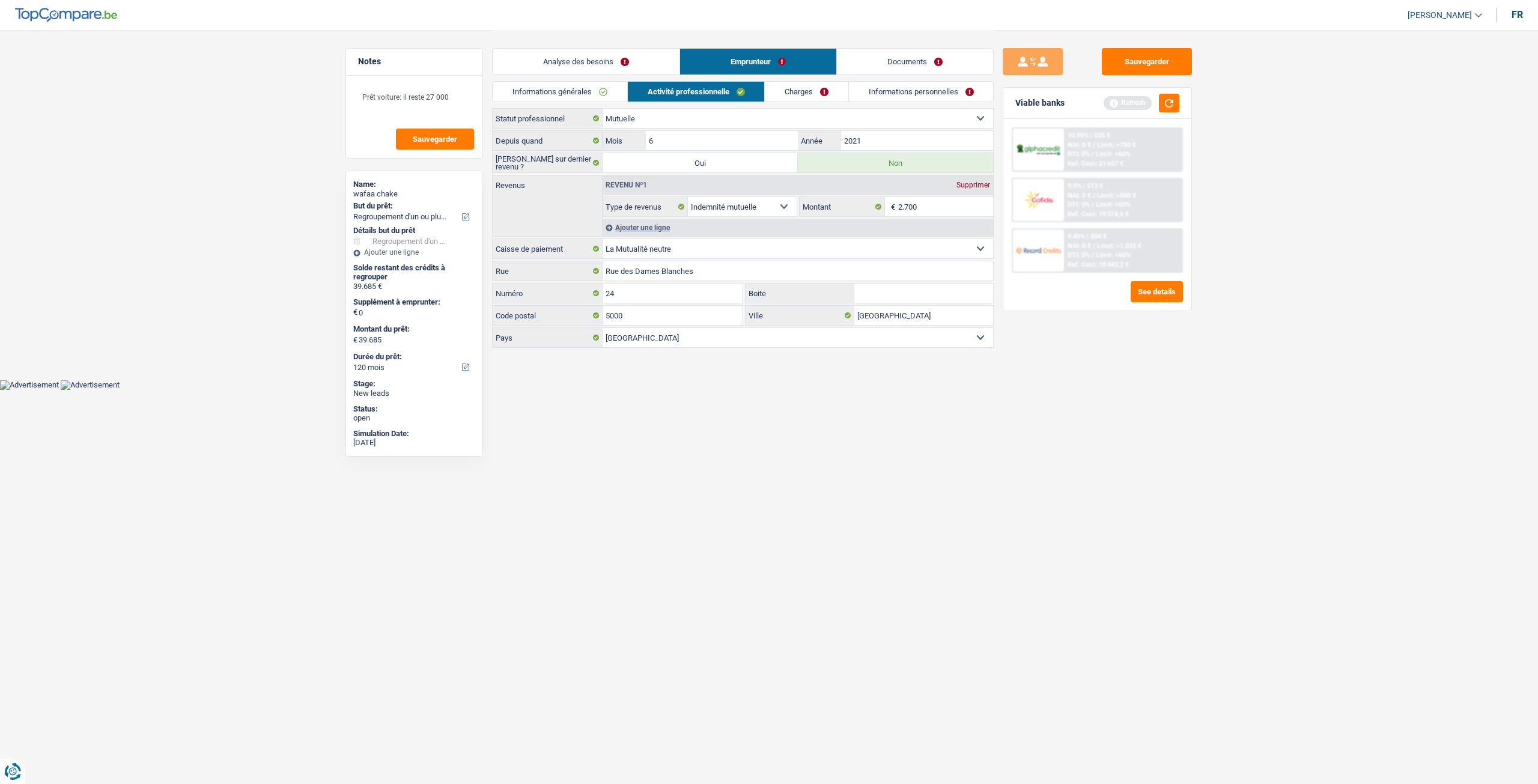
click at [1082, 354] on div "Sauvegarder Viable banks Refresh 10.99% | 535 € NAI: 0 € / Limit: >750 € DTI: 0…" at bounding box center [1098, 406] width 208 height 716
click at [832, 98] on link "Charges" at bounding box center [807, 91] width 83 height 19
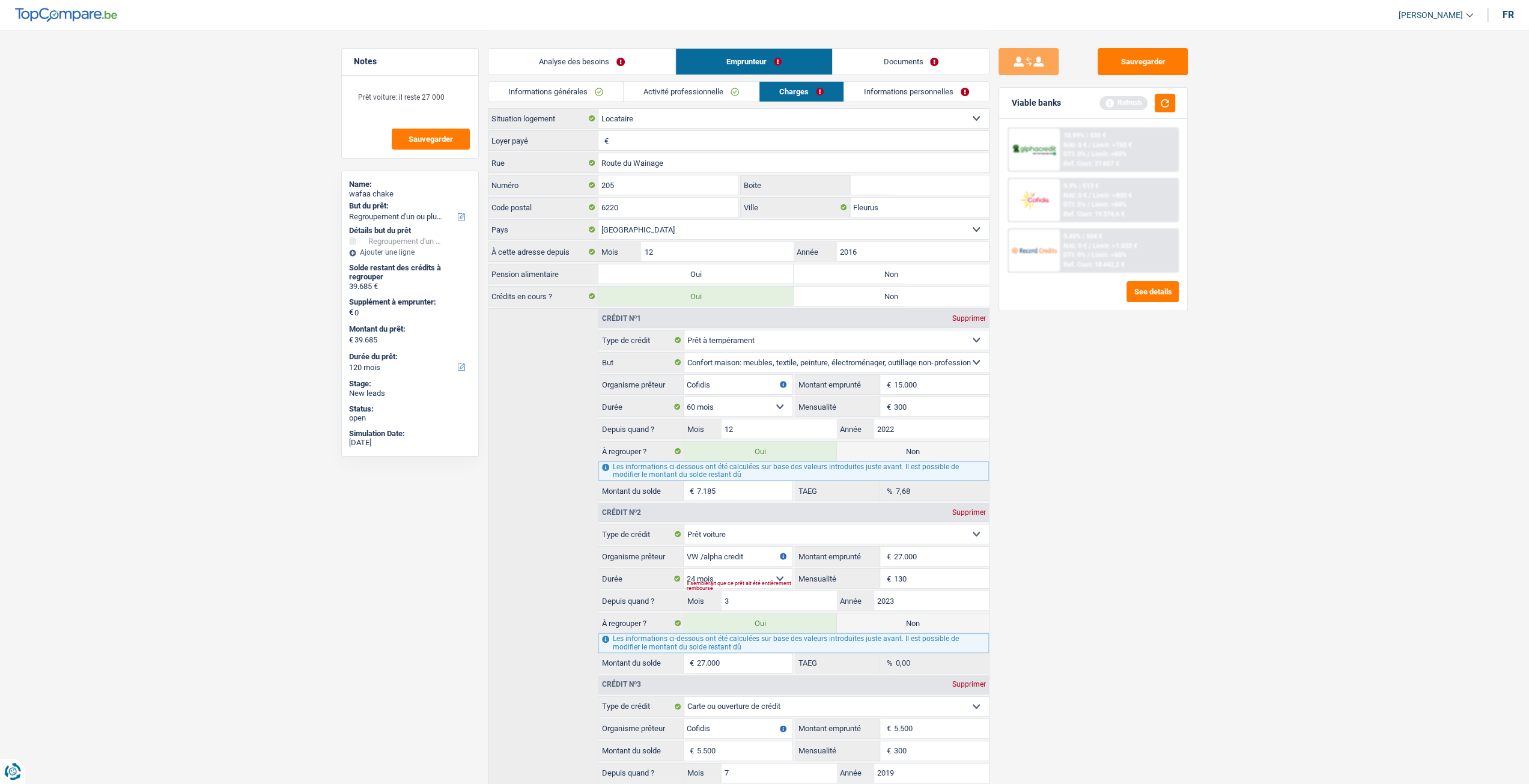
click at [677, 139] on input "Loyer payé" at bounding box center [800, 140] width 377 height 19
click at [941, 271] on label "Non" at bounding box center [891, 273] width 196 height 19
click at [941, 271] on input "Non" at bounding box center [891, 273] width 196 height 19
radio input "true"
click at [669, 136] on input "Loyer payé" at bounding box center [800, 140] width 377 height 19
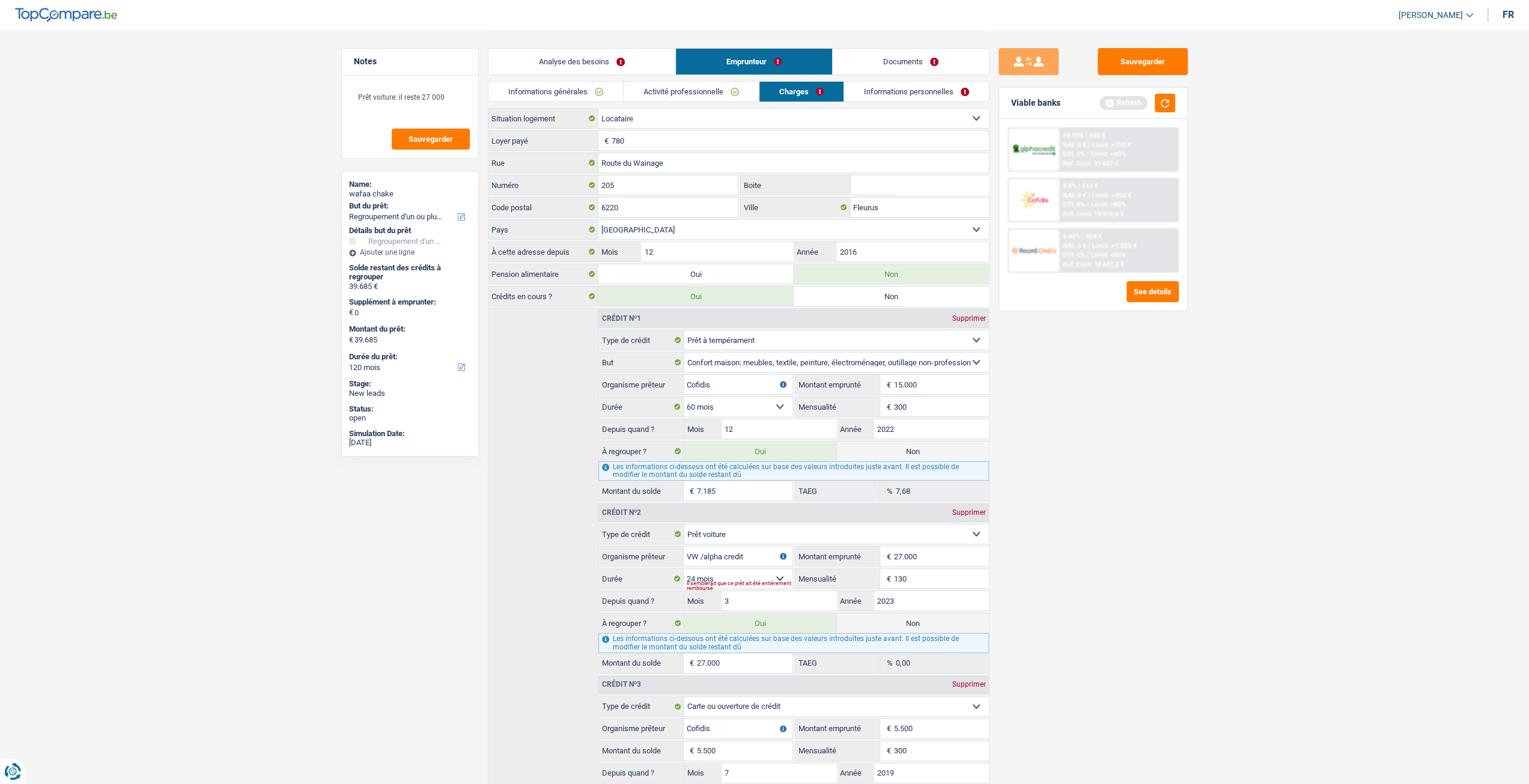
type input "780"
click at [1109, 419] on div "Sauvegarder Viable banks Refresh 10.99% | 535 € NAI: 0 € / Limit: >750 € DTI: 0…" at bounding box center [1093, 406] width 208 height 716
click at [898, 96] on link "Informations personnelles" at bounding box center [916, 91] width 145 height 19
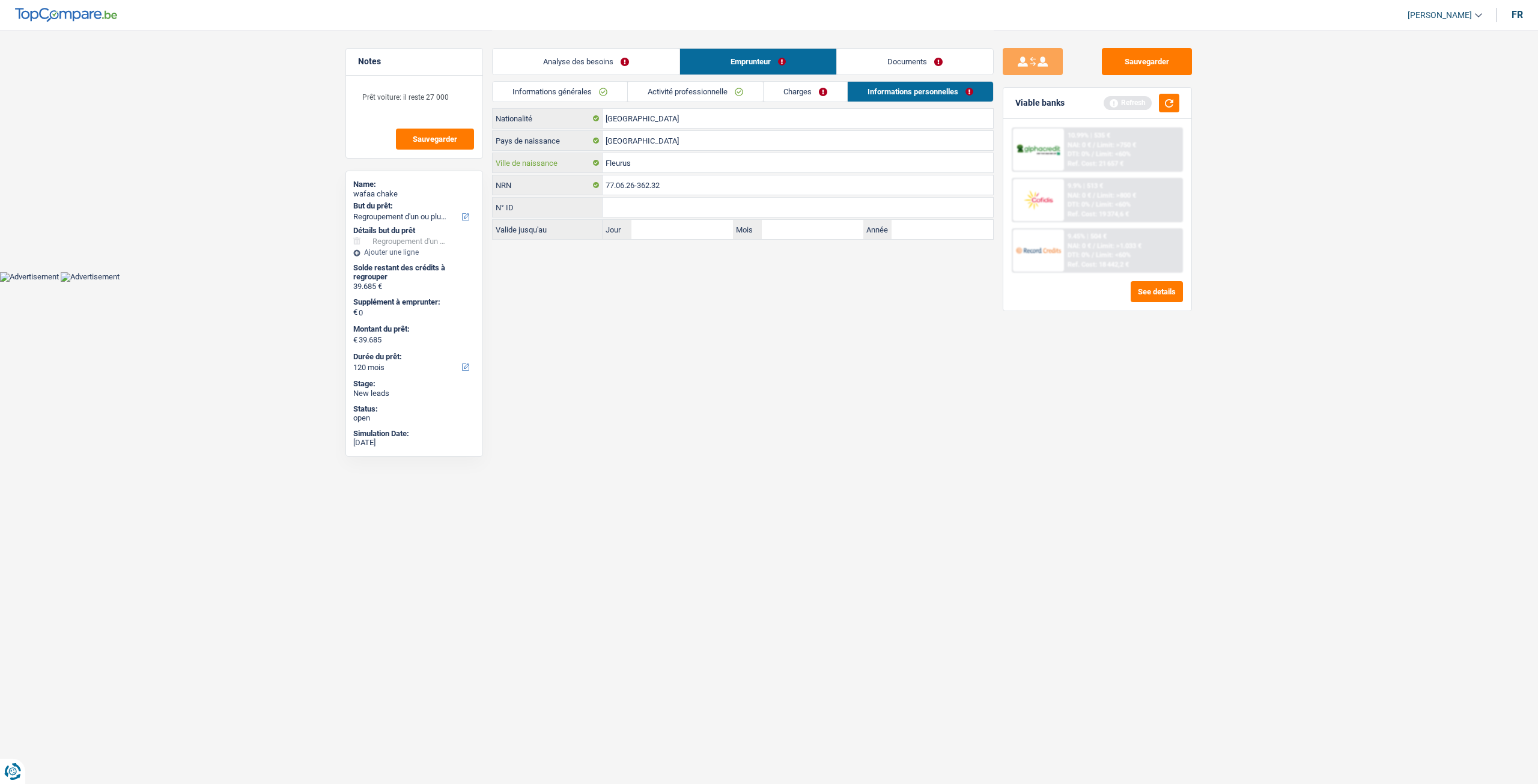
click at [663, 163] on input "Fleurus" at bounding box center [797, 162] width 390 height 19
type input "F"
type input "Casa blanca"
click at [927, 282] on html "Vous avez le contrôle de vos données Nous utilisons des cookies, tout comme nos…" at bounding box center [769, 141] width 1538 height 282
click at [922, 67] on link "Documents" at bounding box center [915, 61] width 156 height 26
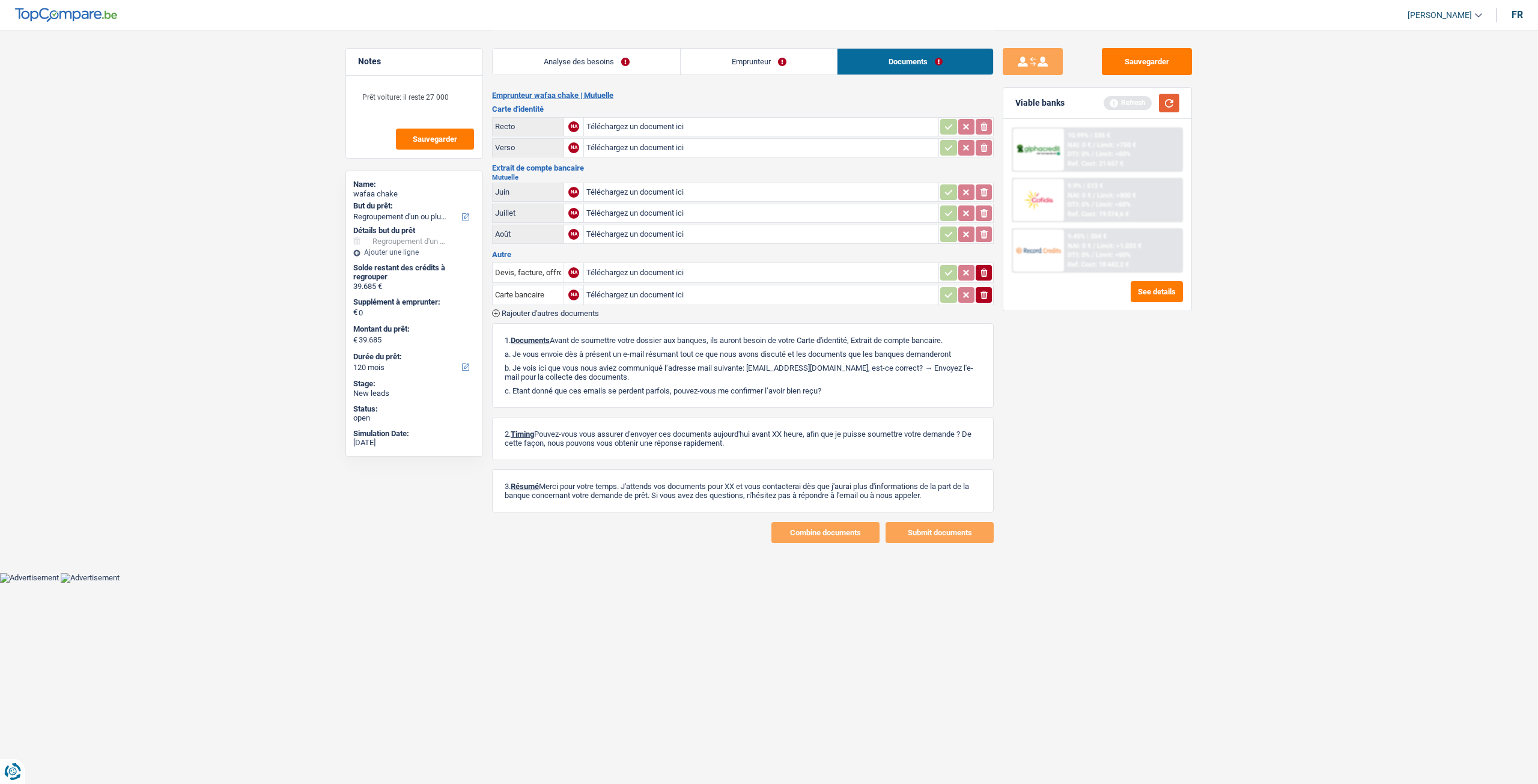
click at [1170, 100] on button "button" at bounding box center [1169, 103] width 20 height 19
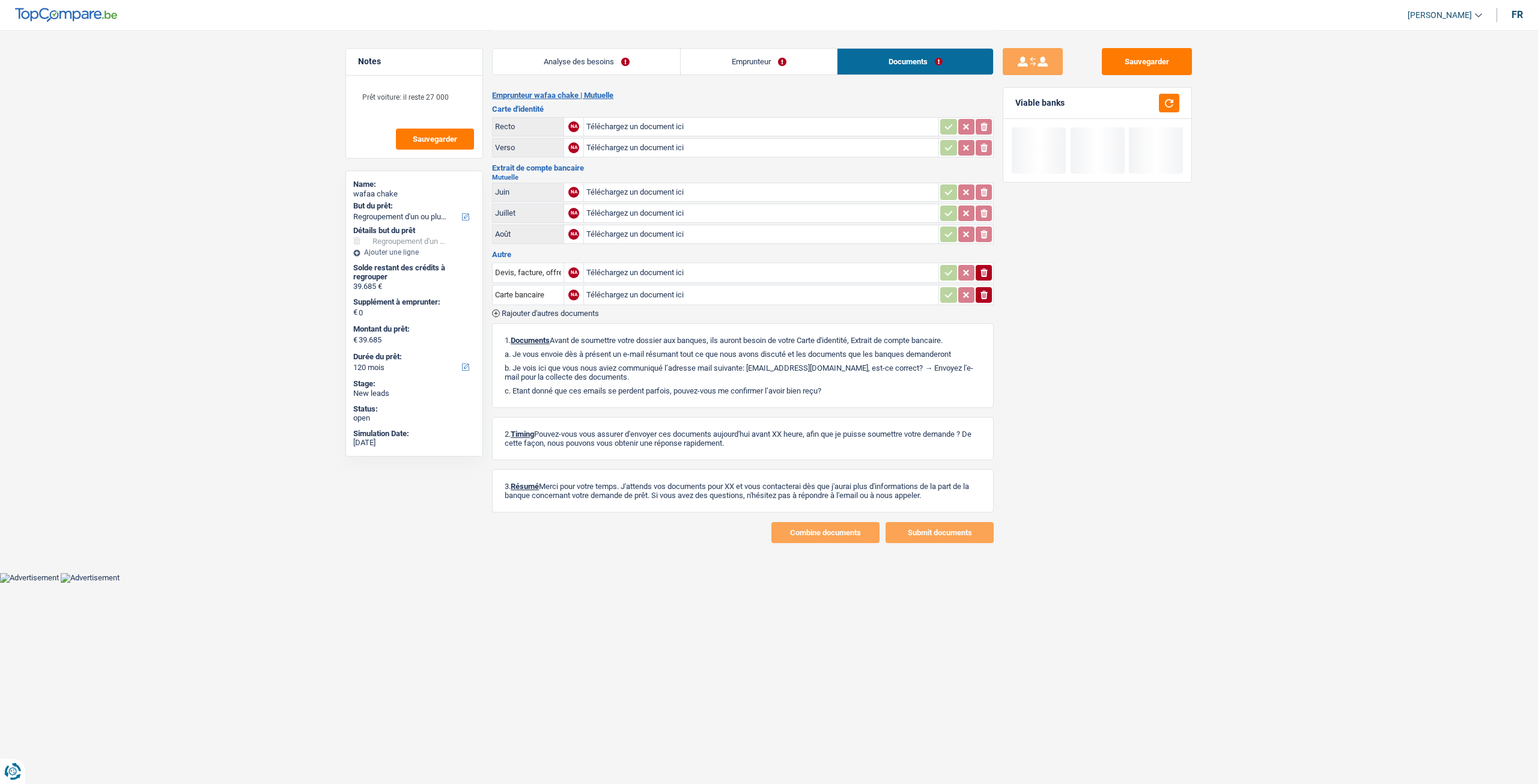
click at [607, 61] on link "Analyse des besoins" at bounding box center [586, 61] width 187 height 26
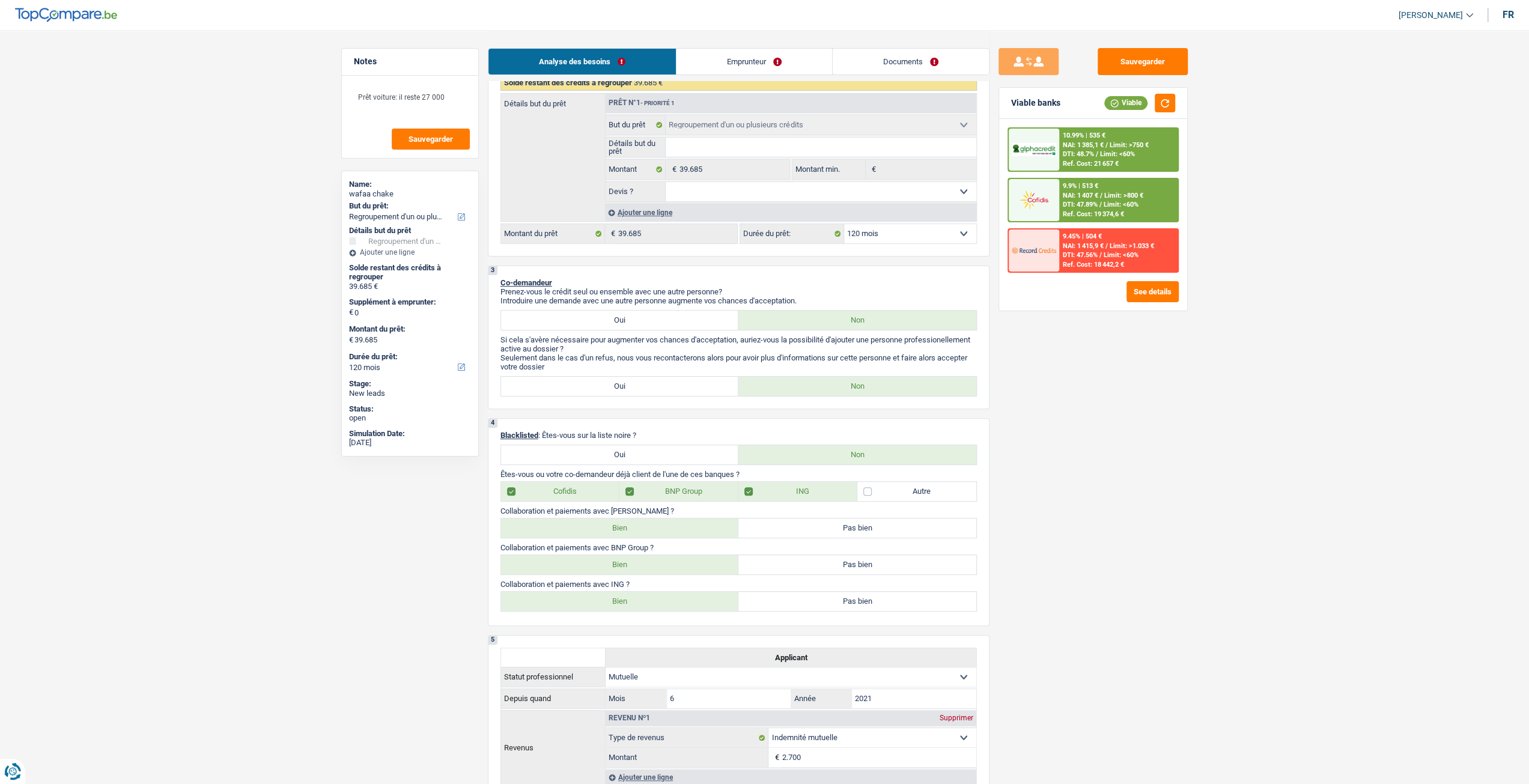
scroll to position [60, 0]
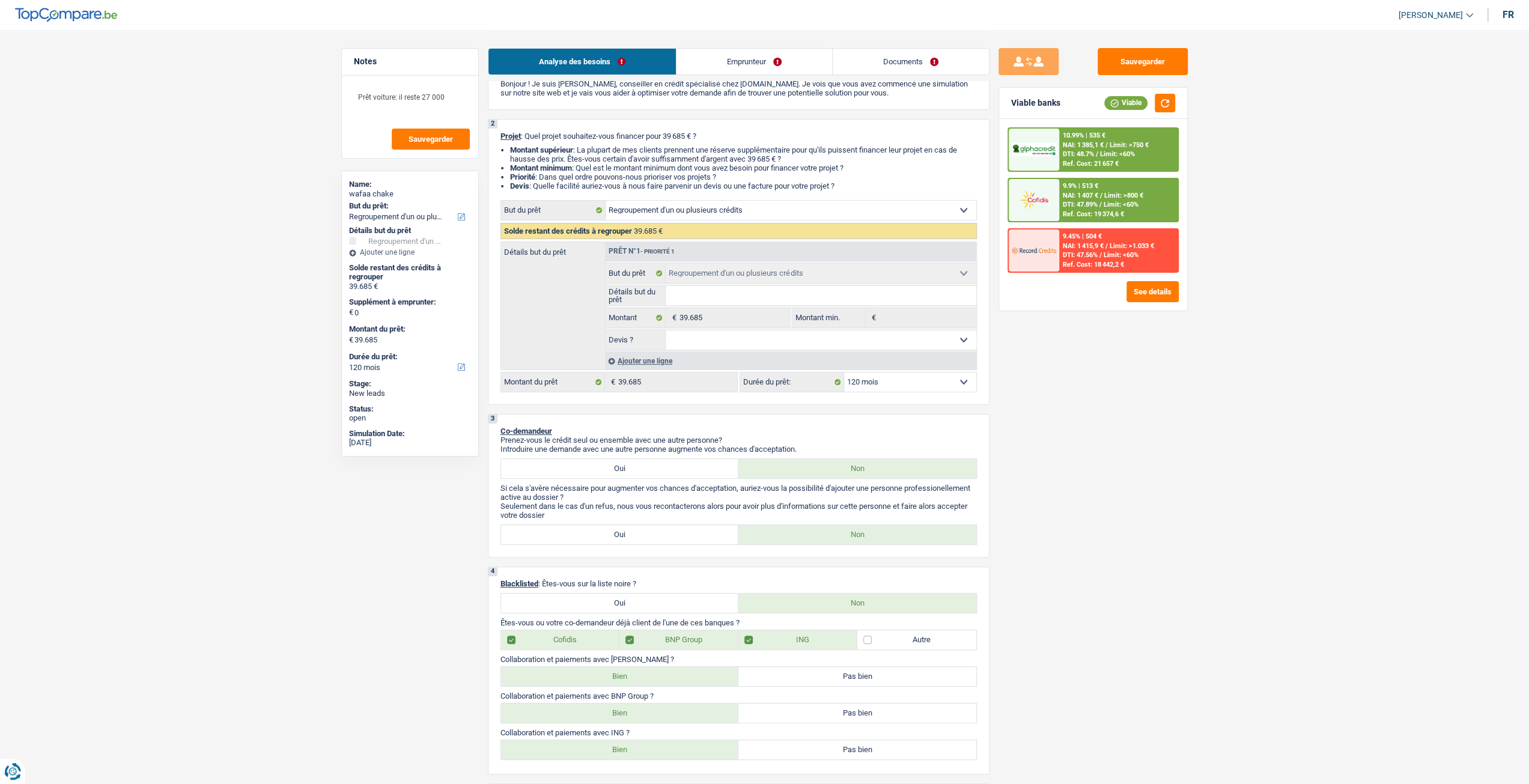
click at [1085, 127] on div "10.99% | 535 € NAI: 1 385,1 € / Limit: >750 € DTI: 48.7% / Limit: <60% Ref. Cos…" at bounding box center [1093, 149] width 172 height 44
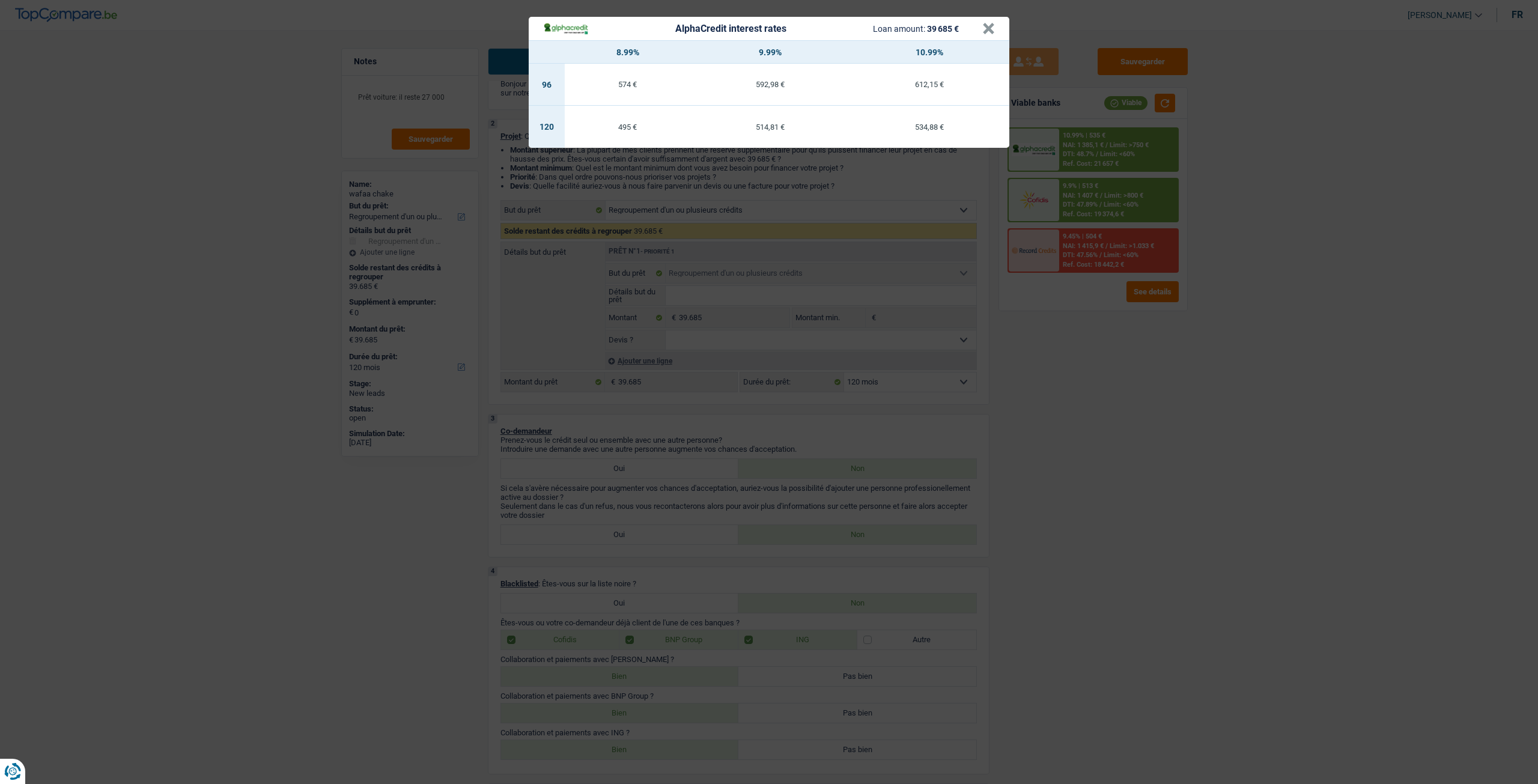
click at [1056, 431] on div "AlphaCredit interest rates Loan amount: 39 685 € × 8.99% 9.99% 10.99% 96 574 € …" at bounding box center [769, 392] width 1538 height 784
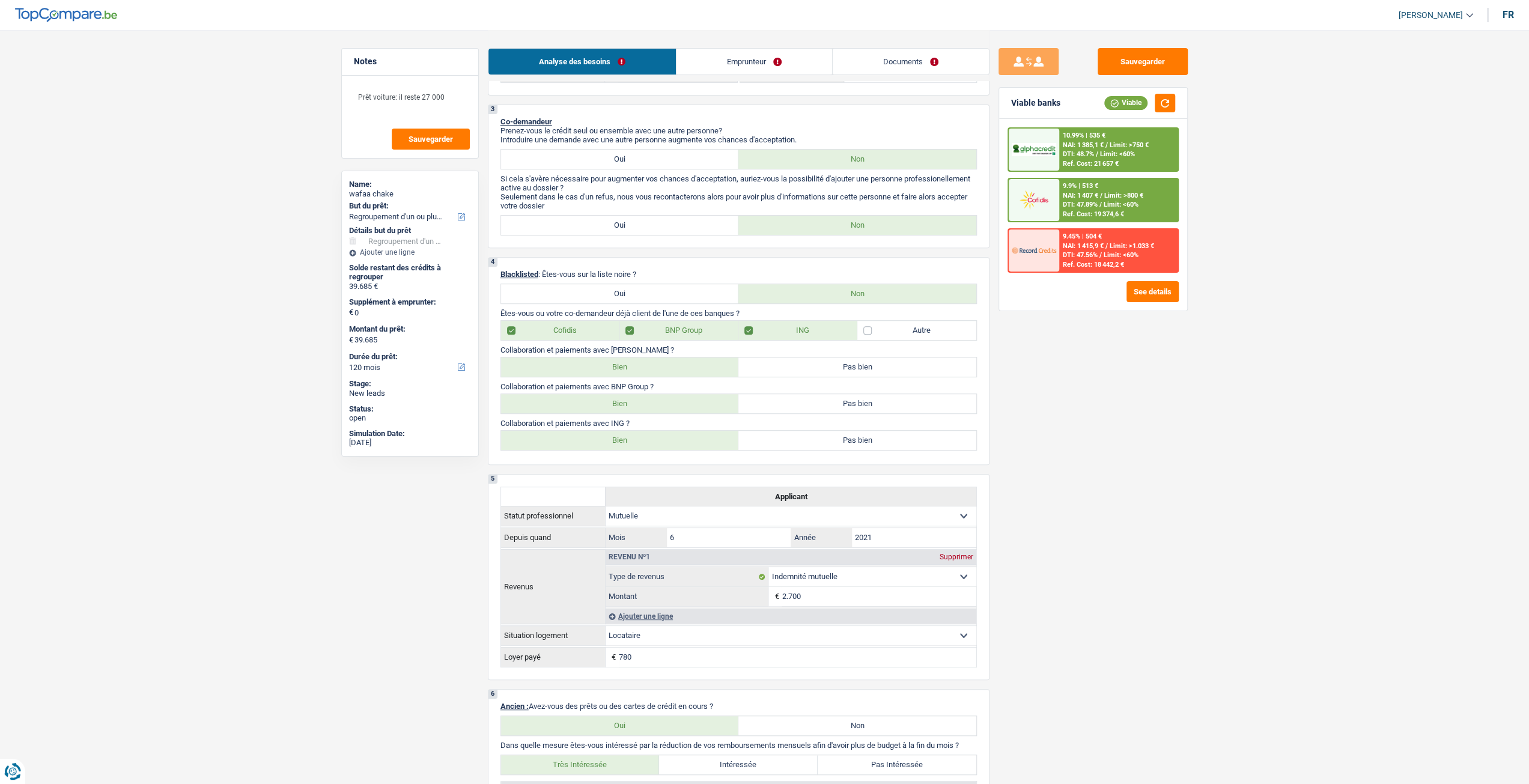
scroll to position [180, 0]
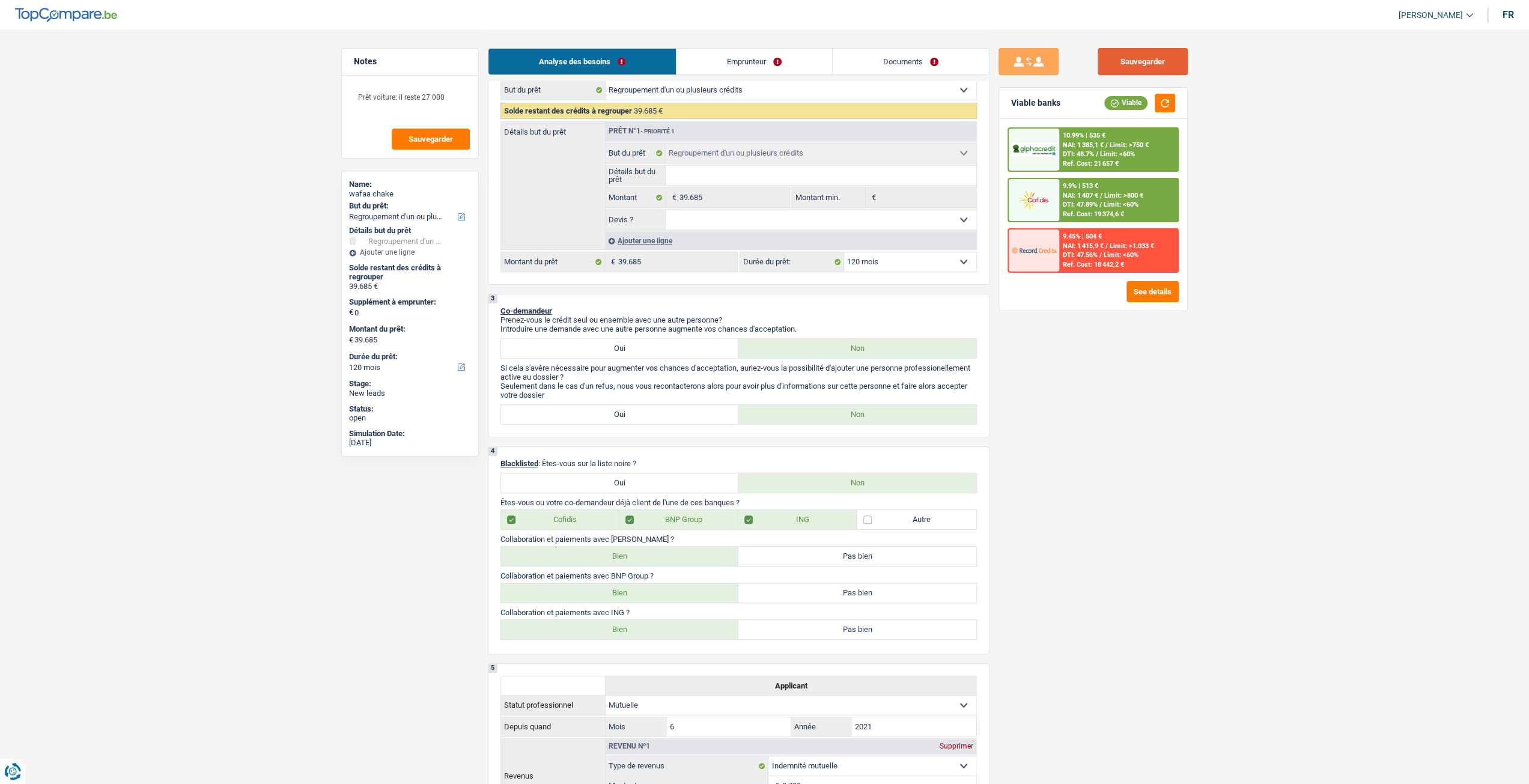
click at [1128, 67] on button "Sauvegarder" at bounding box center [1142, 61] width 90 height 27
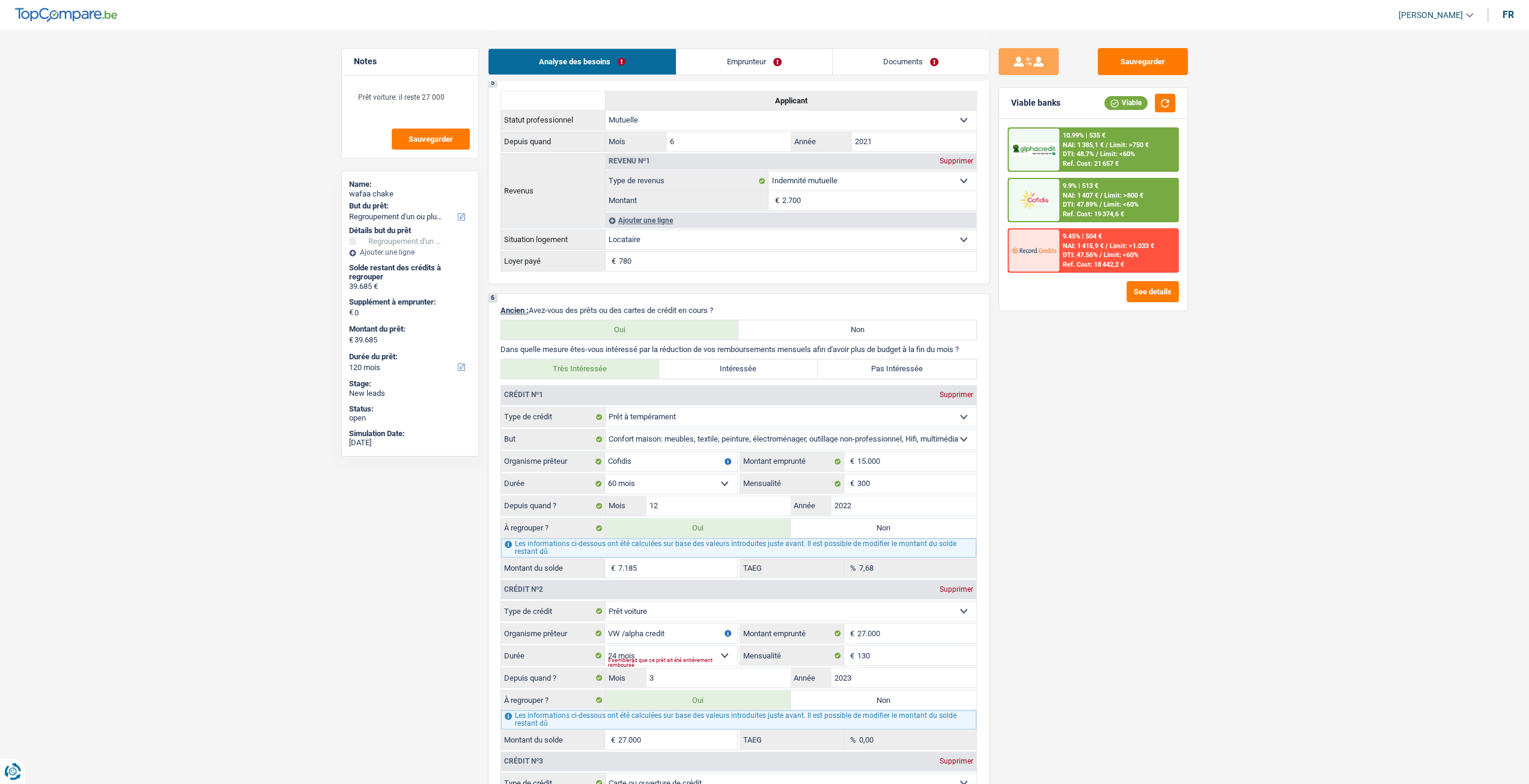
scroll to position [1081, 0]
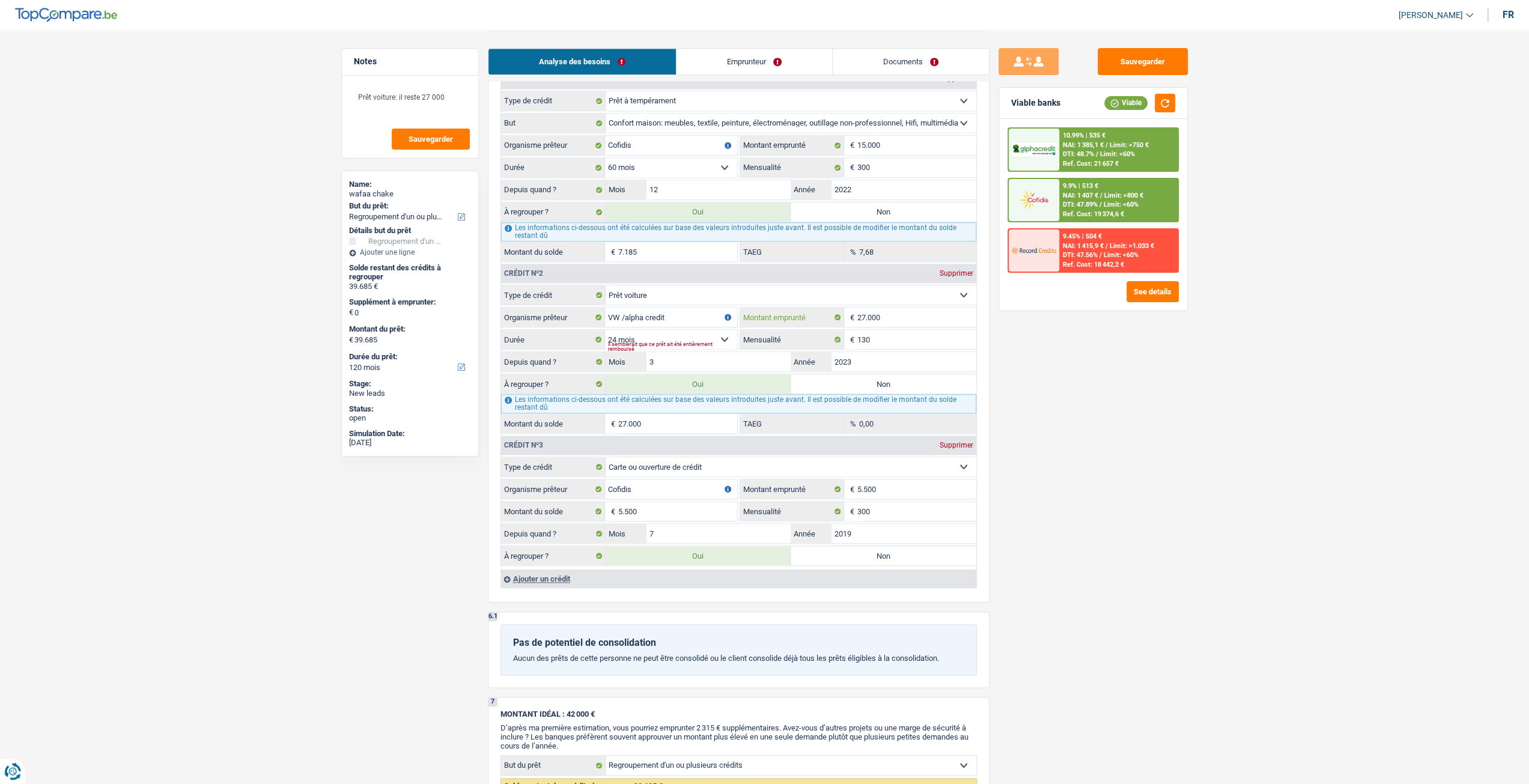
click at [893, 312] on input "27.000" at bounding box center [917, 317] width 119 height 19
type input "1"
click at [1024, 370] on div "Sauvegarder Viable banks Viable 10.99% | 535 € NAI: 1 385,1 € / Limit: >750 € D…" at bounding box center [1093, 406] width 208 height 716
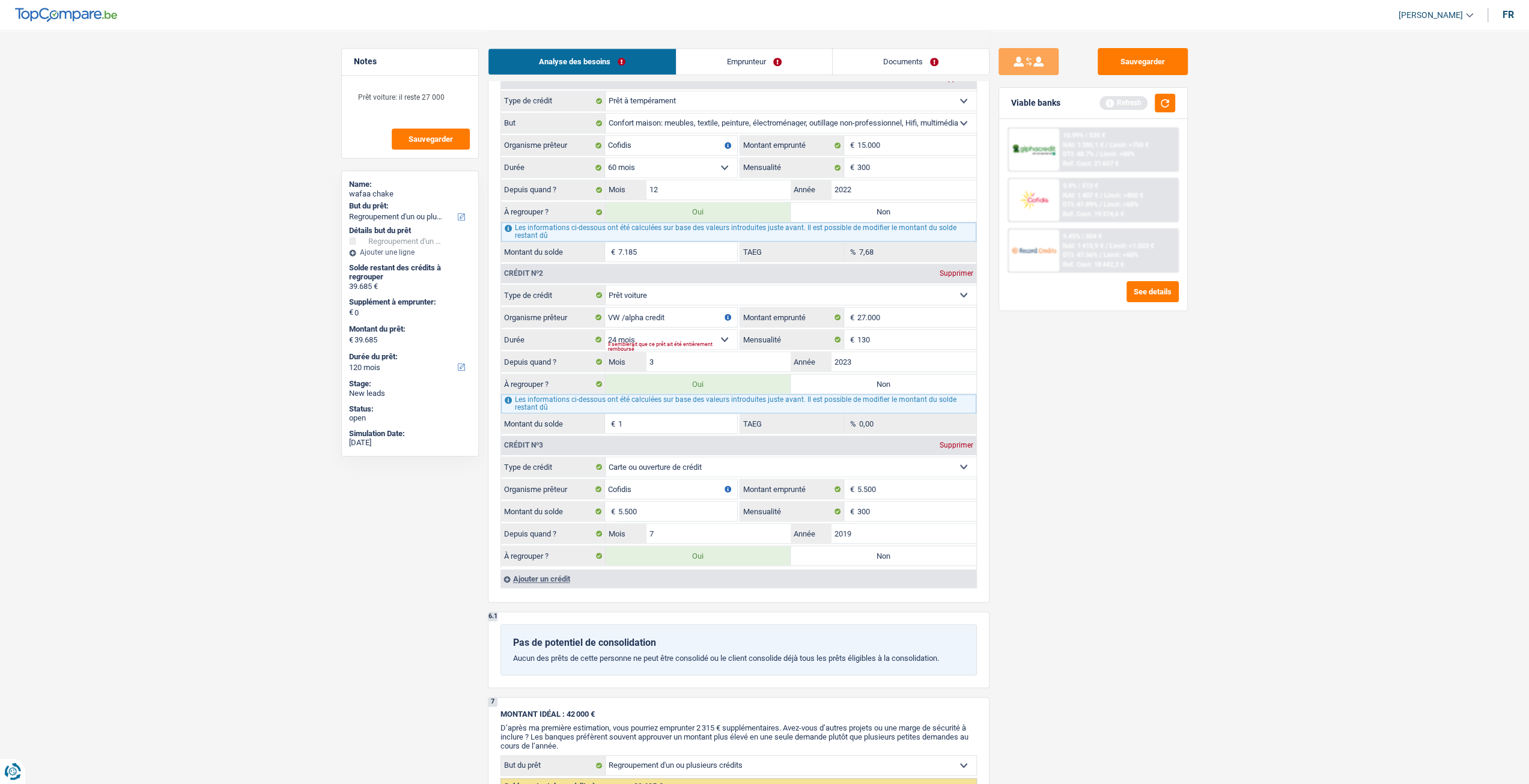
click at [642, 417] on input "1" at bounding box center [678, 423] width 119 height 19
click at [1094, 403] on div "Sauvegarder Viable banks Refresh 10.99% | 535 € NAI: 1 385,1 € / Limit: >750 € …" at bounding box center [1093, 406] width 208 height 716
click at [900, 323] on input "27.000" at bounding box center [917, 317] width 119 height 19
type input "1"
click at [466, 82] on div "Prêt voiture: il reste 27 000 Sauvegarder" at bounding box center [410, 117] width 136 height 82
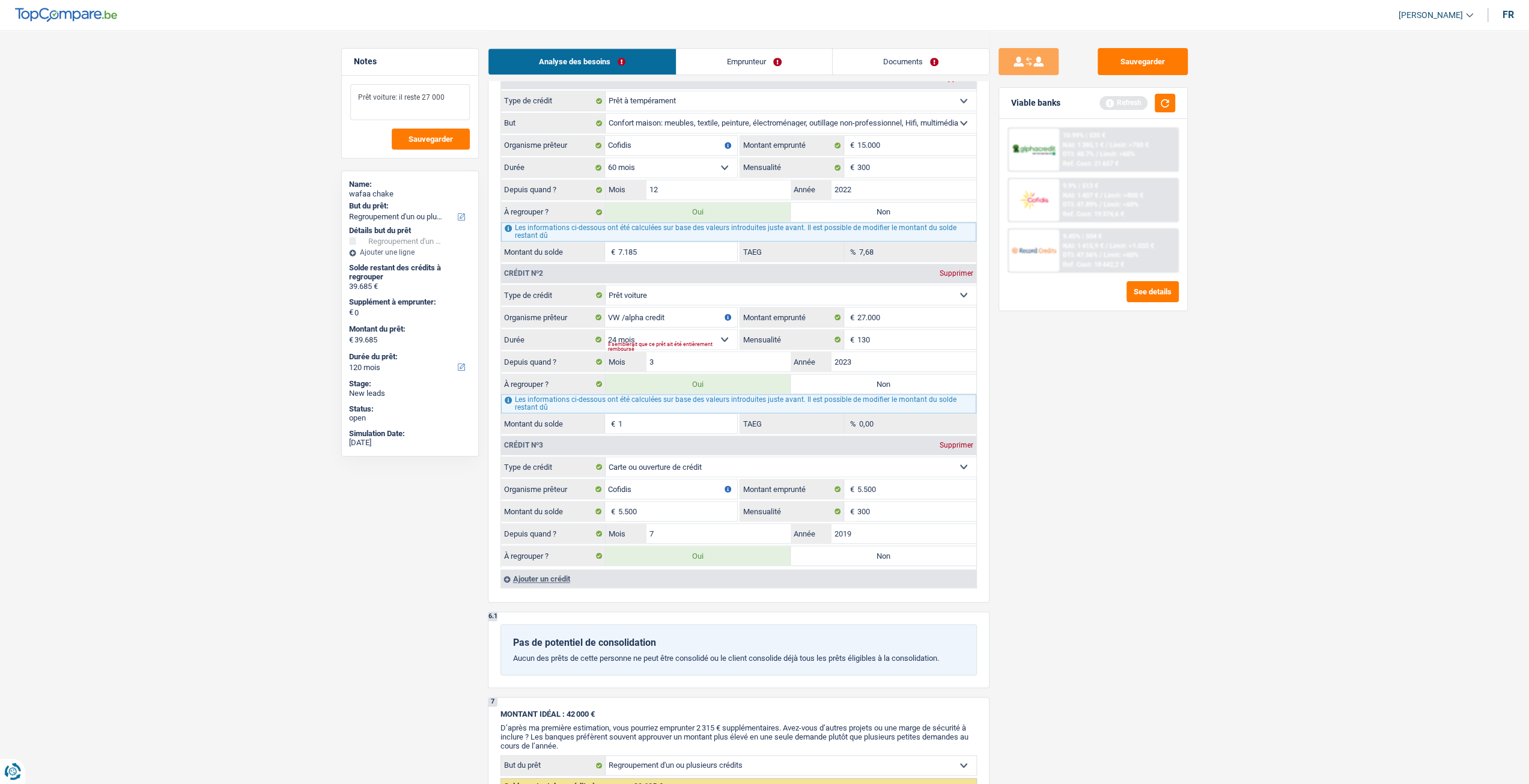
click at [463, 88] on textarea "Prêt voiture: il reste 27 000" at bounding box center [410, 102] width 120 height 36
type textarea "Prêt voiture: il reste 27 000/ auto credit"
click at [874, 352] on input "2023" at bounding box center [904, 361] width 145 height 19
type input "202"
type input "12.686"
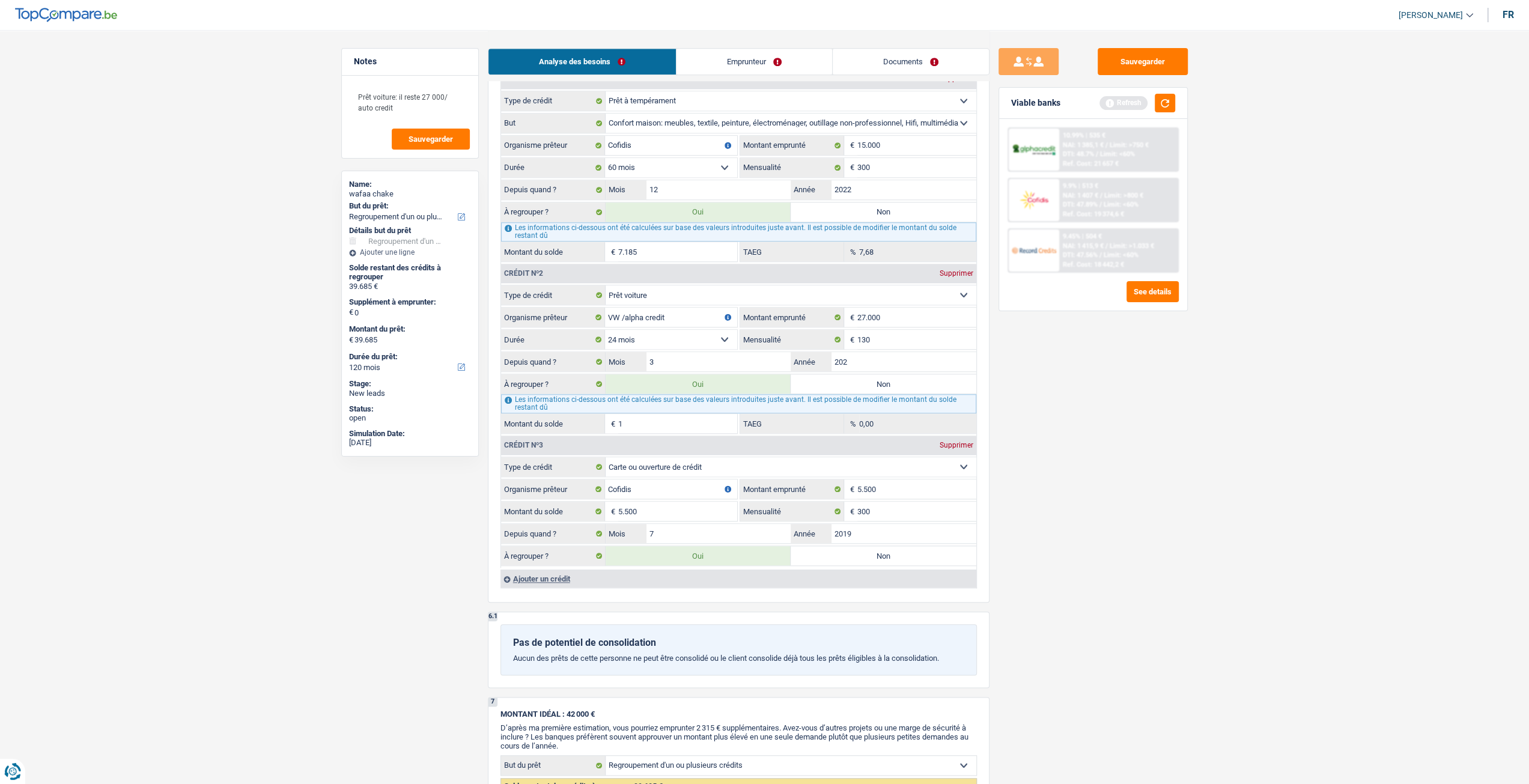
select select "60"
type input "12.686"
select select "60"
type input "12.686"
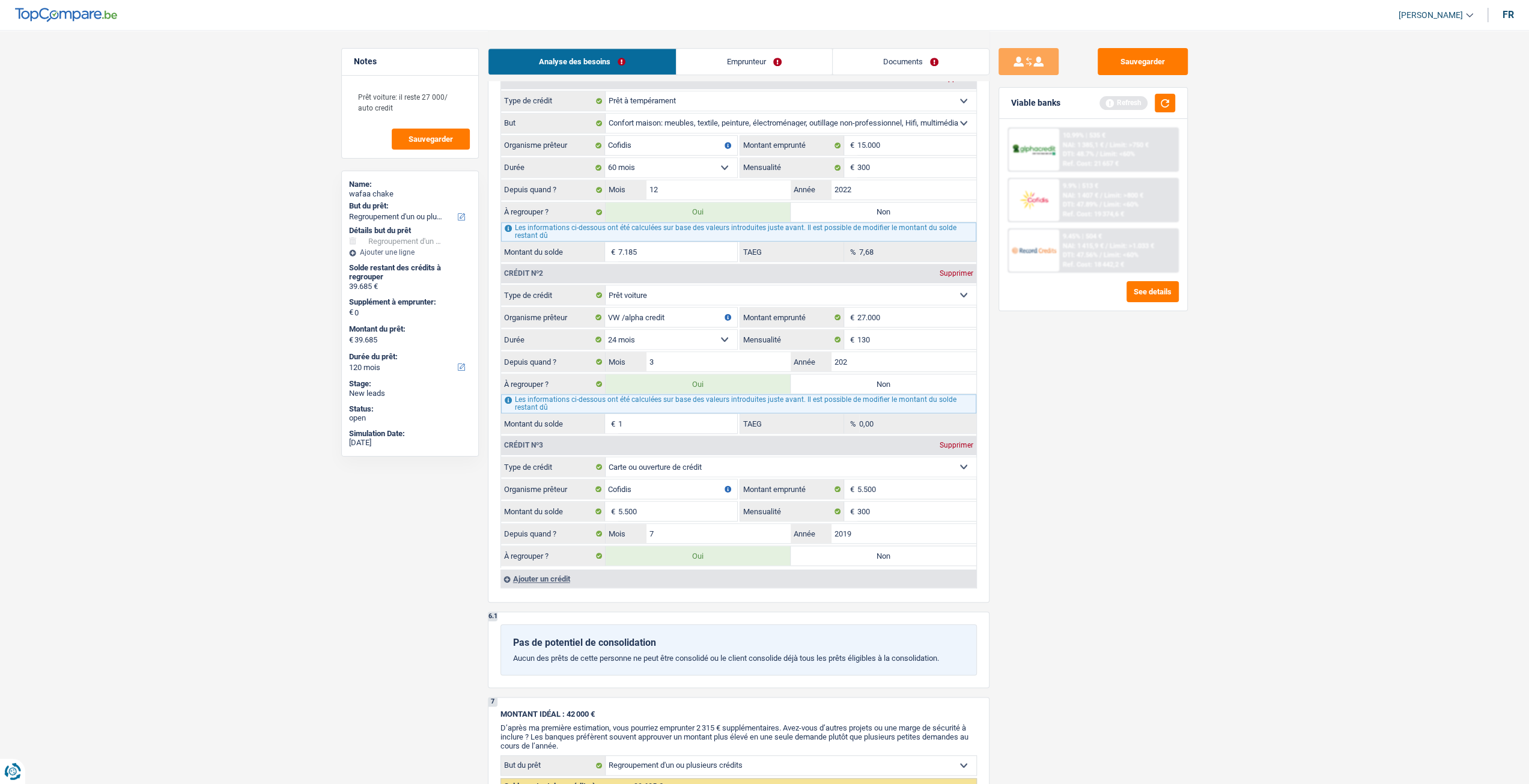
type input "12.686"
select select "60"
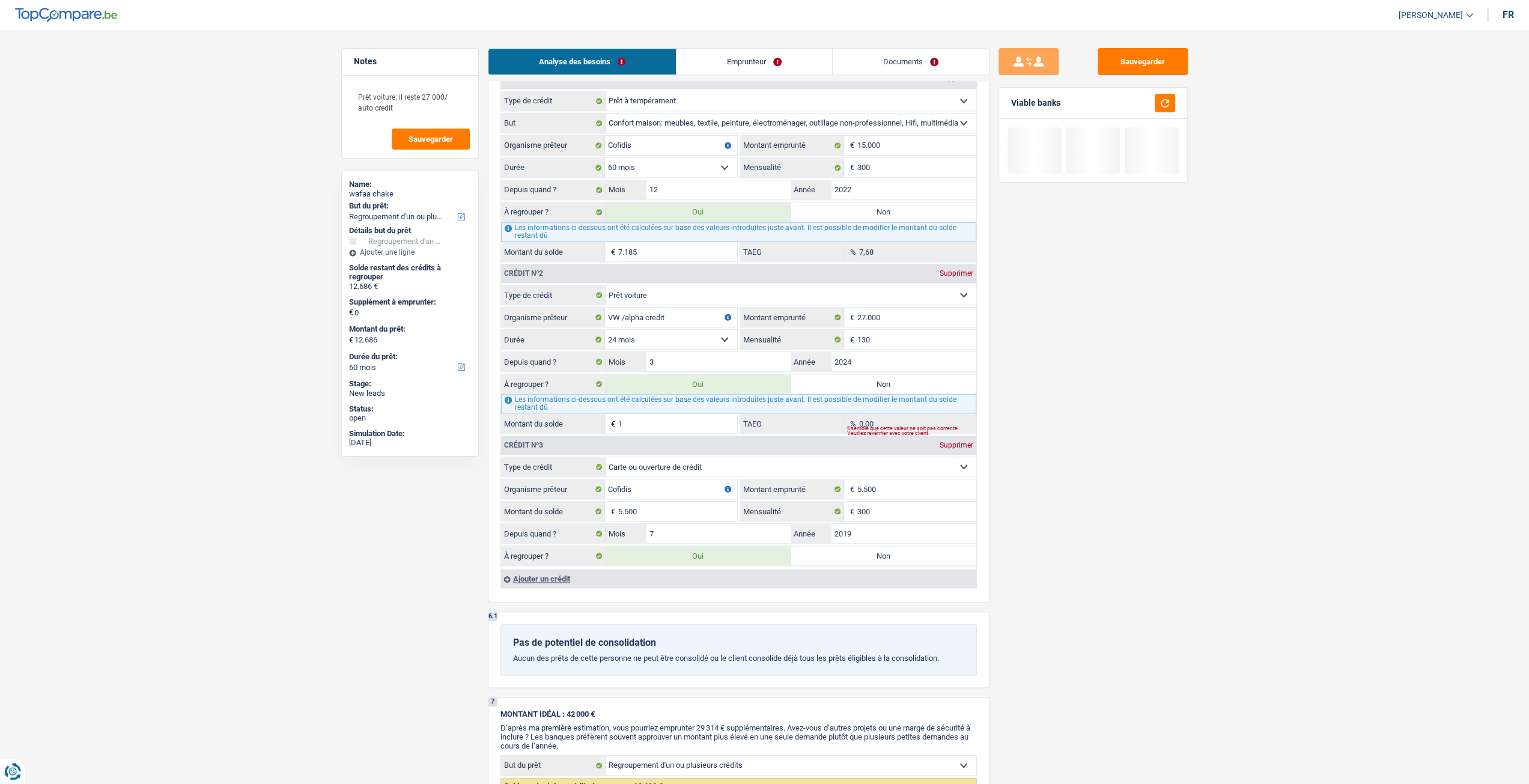
type input "2024"
type input "13.690"
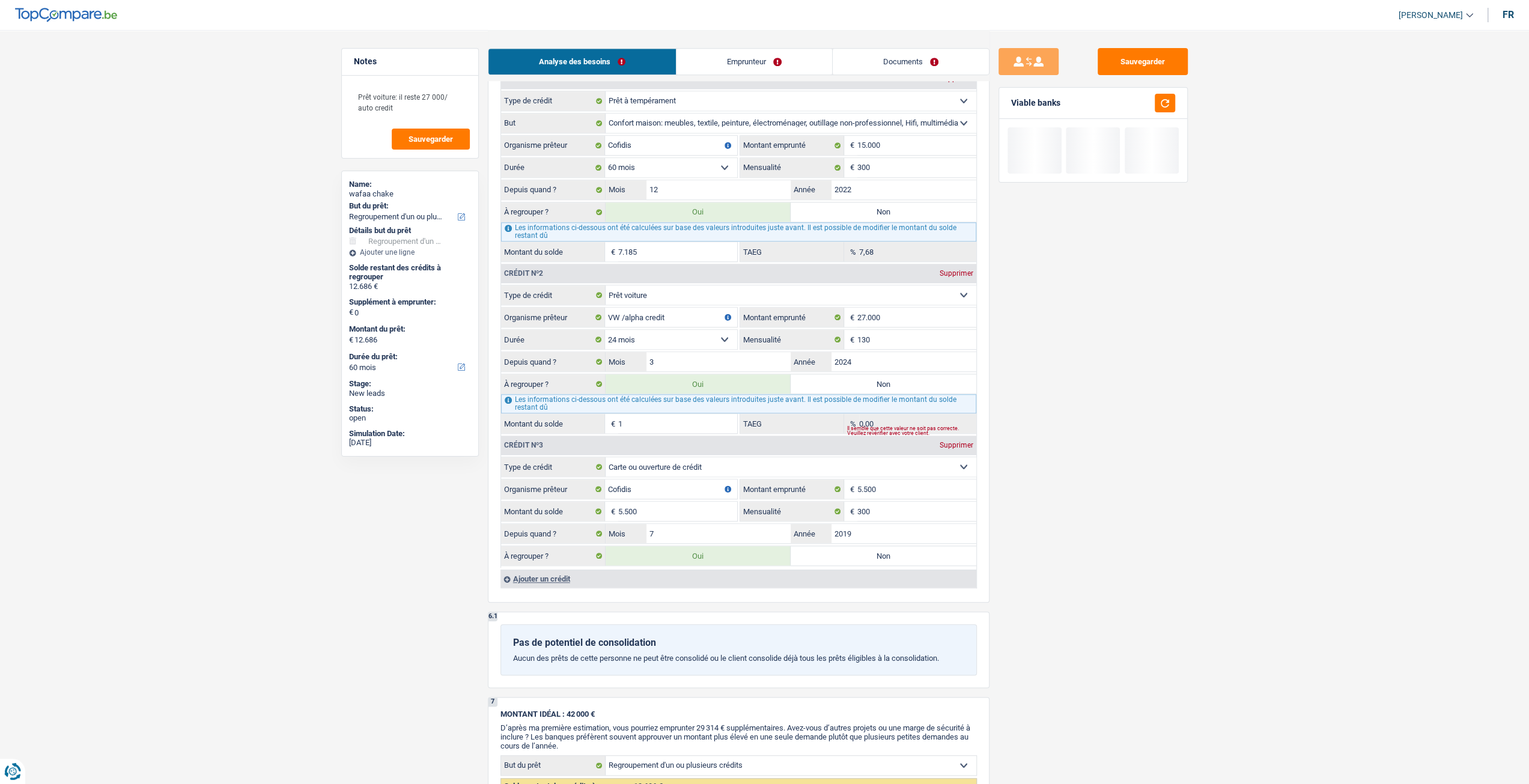
type input "13.690"
type input "1.005"
click at [1063, 392] on div "Sauvegarder Viable banks" at bounding box center [1093, 406] width 208 height 716
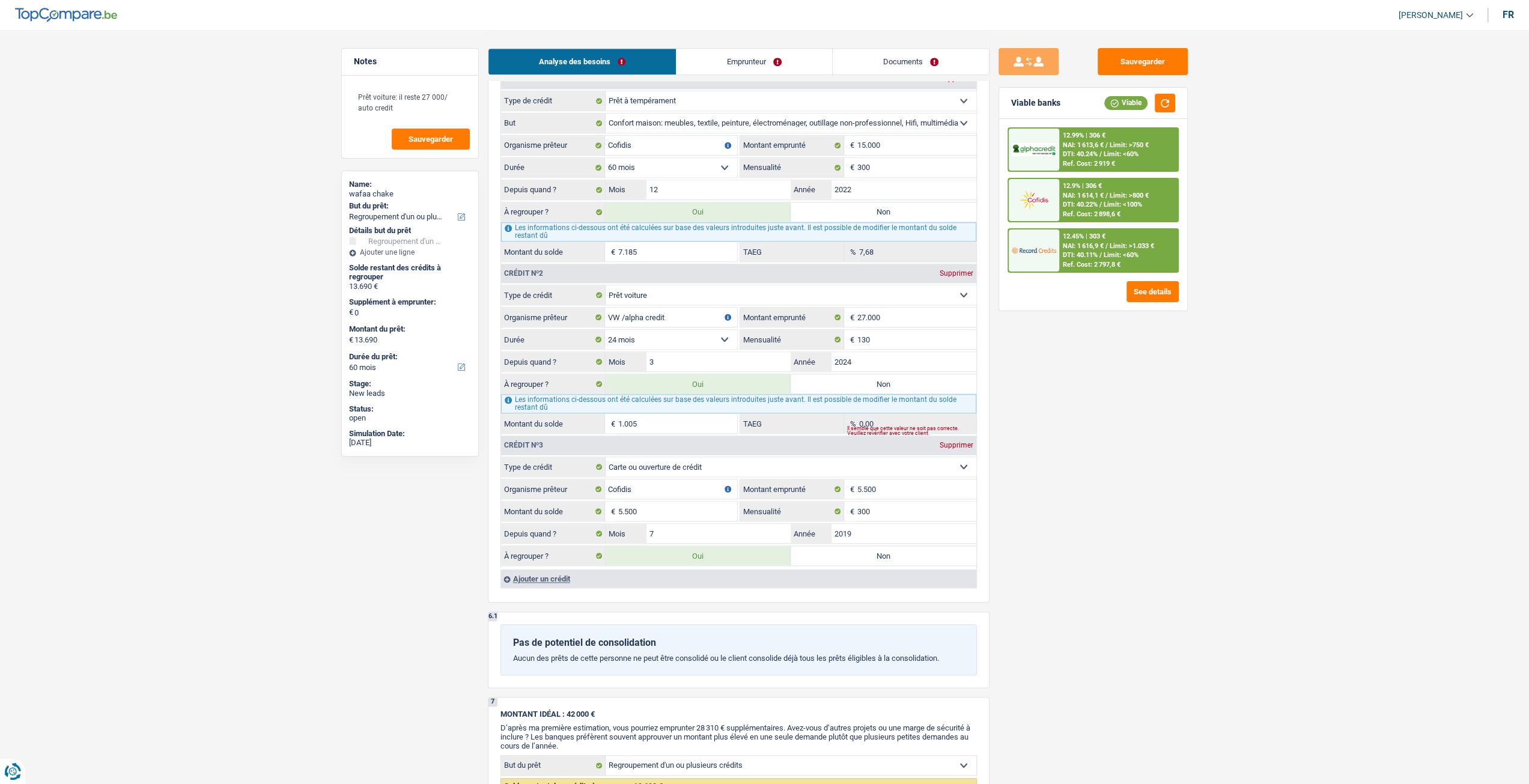
click at [691, 416] on input "1.005" at bounding box center [678, 423] width 119 height 19
type input "12.785"
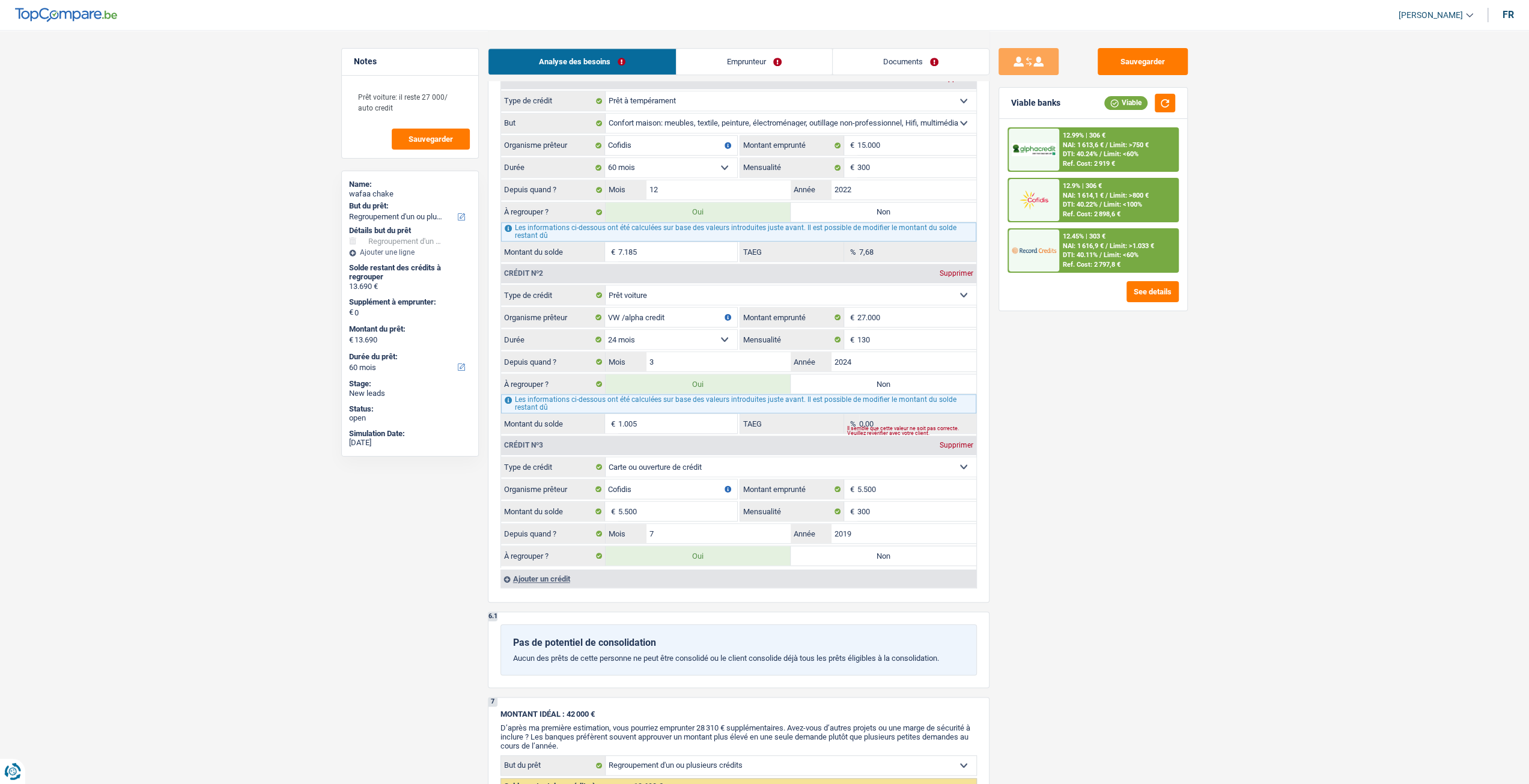
type input "12.785"
type input "100"
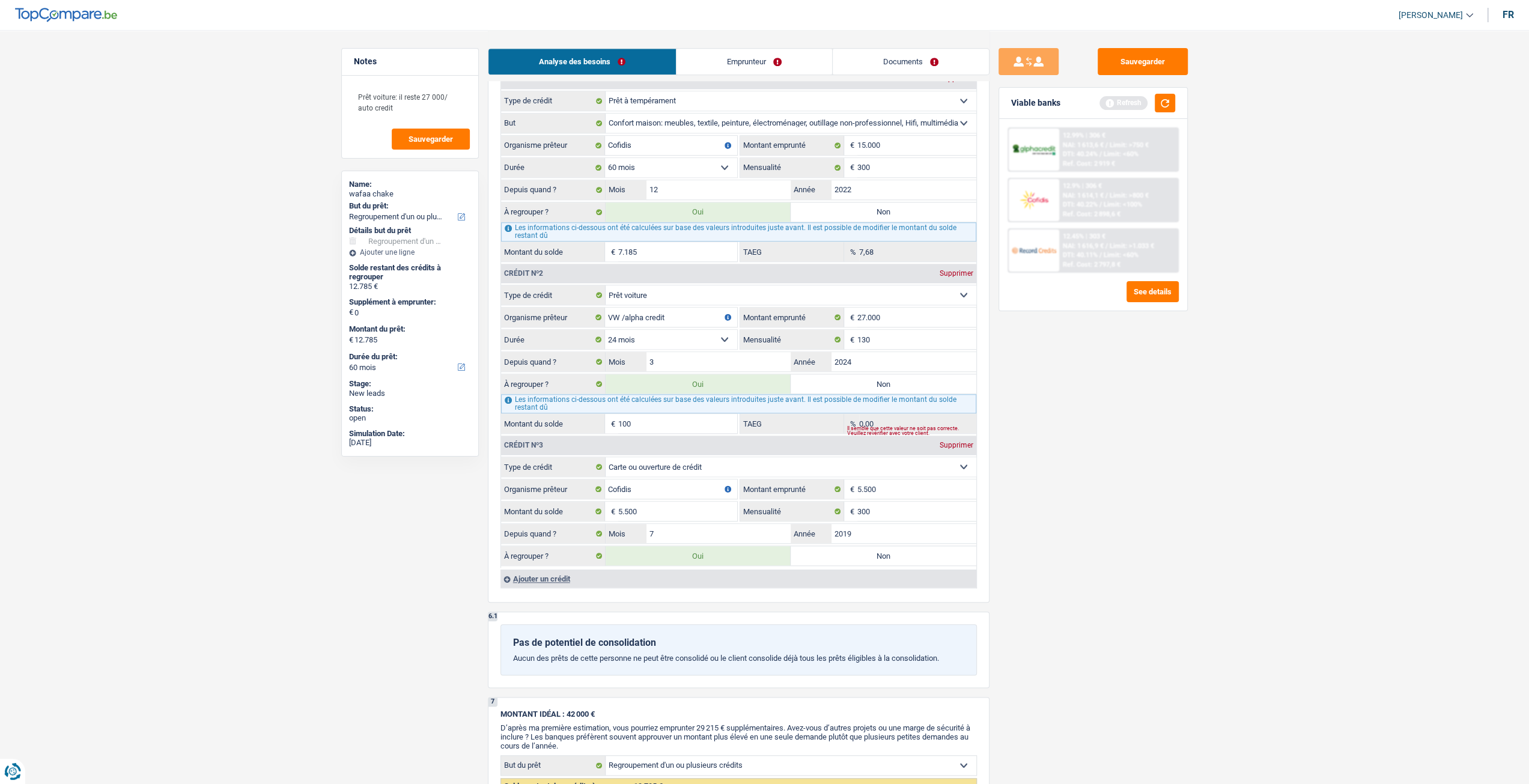
type input "12.695"
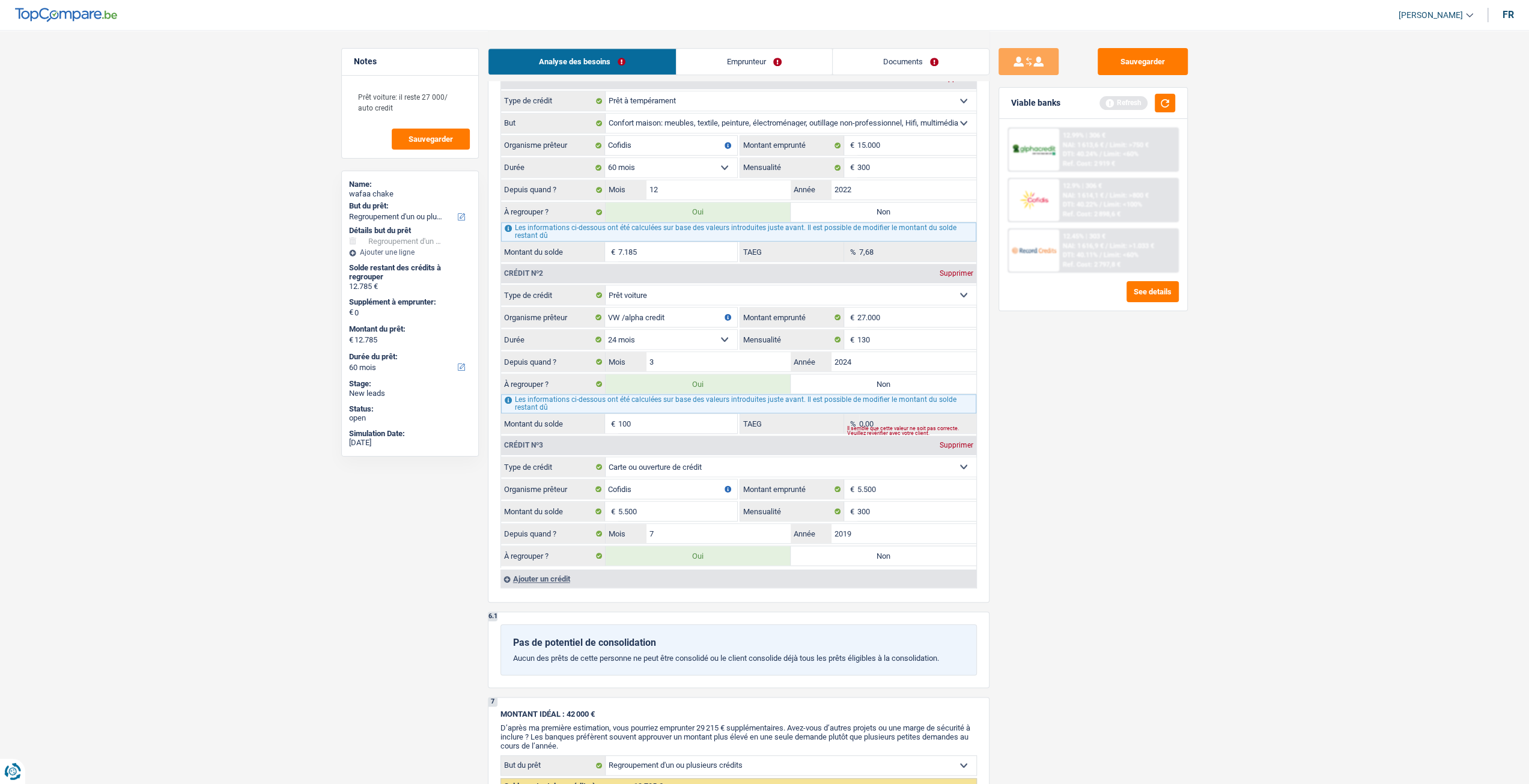
type input "10"
type input "12.686"
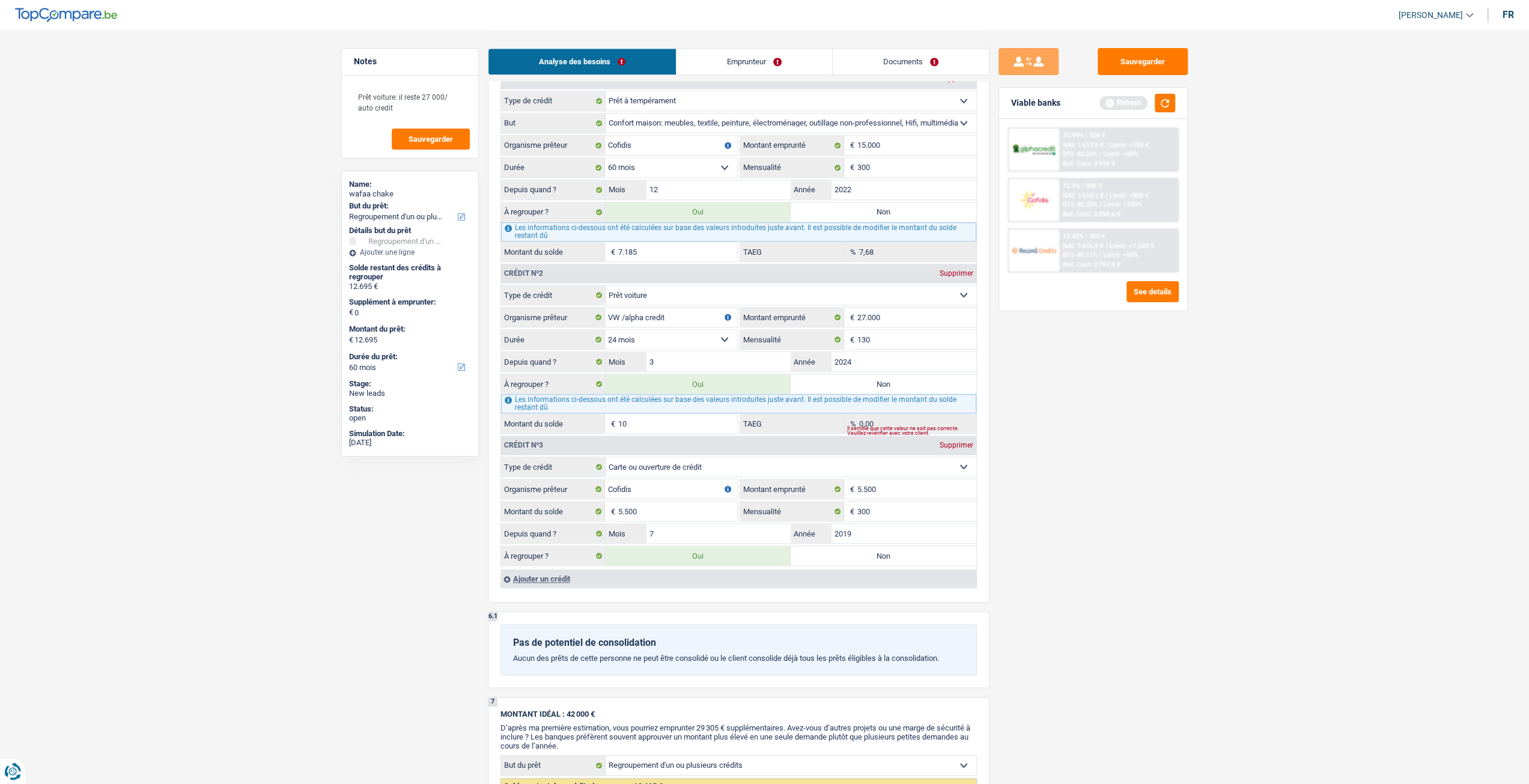
type input "12.686"
type input "1"
type input "12.000"
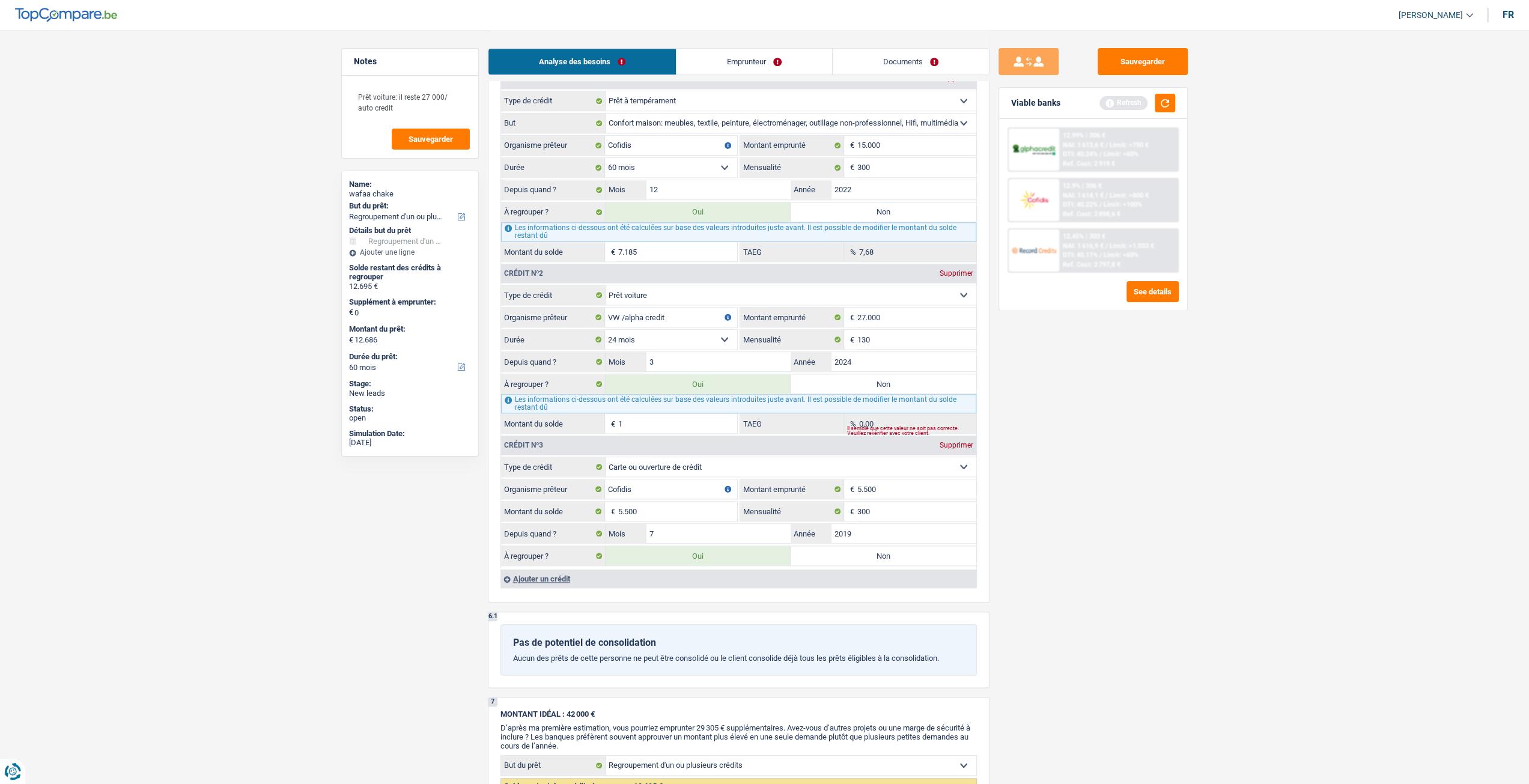
type input "12.000"
type input "12.687"
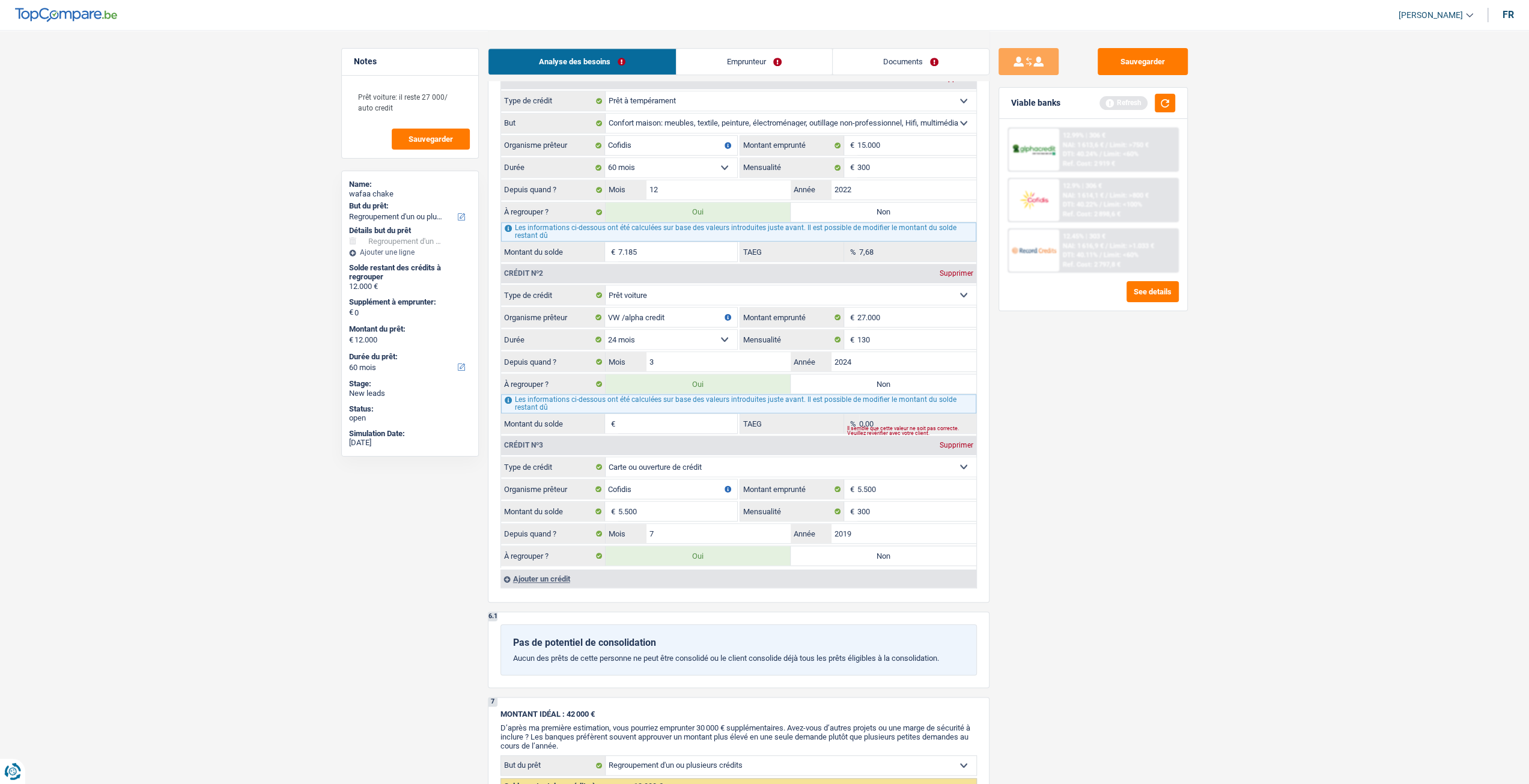
type input "12.687"
type input "2"
type input "12.712"
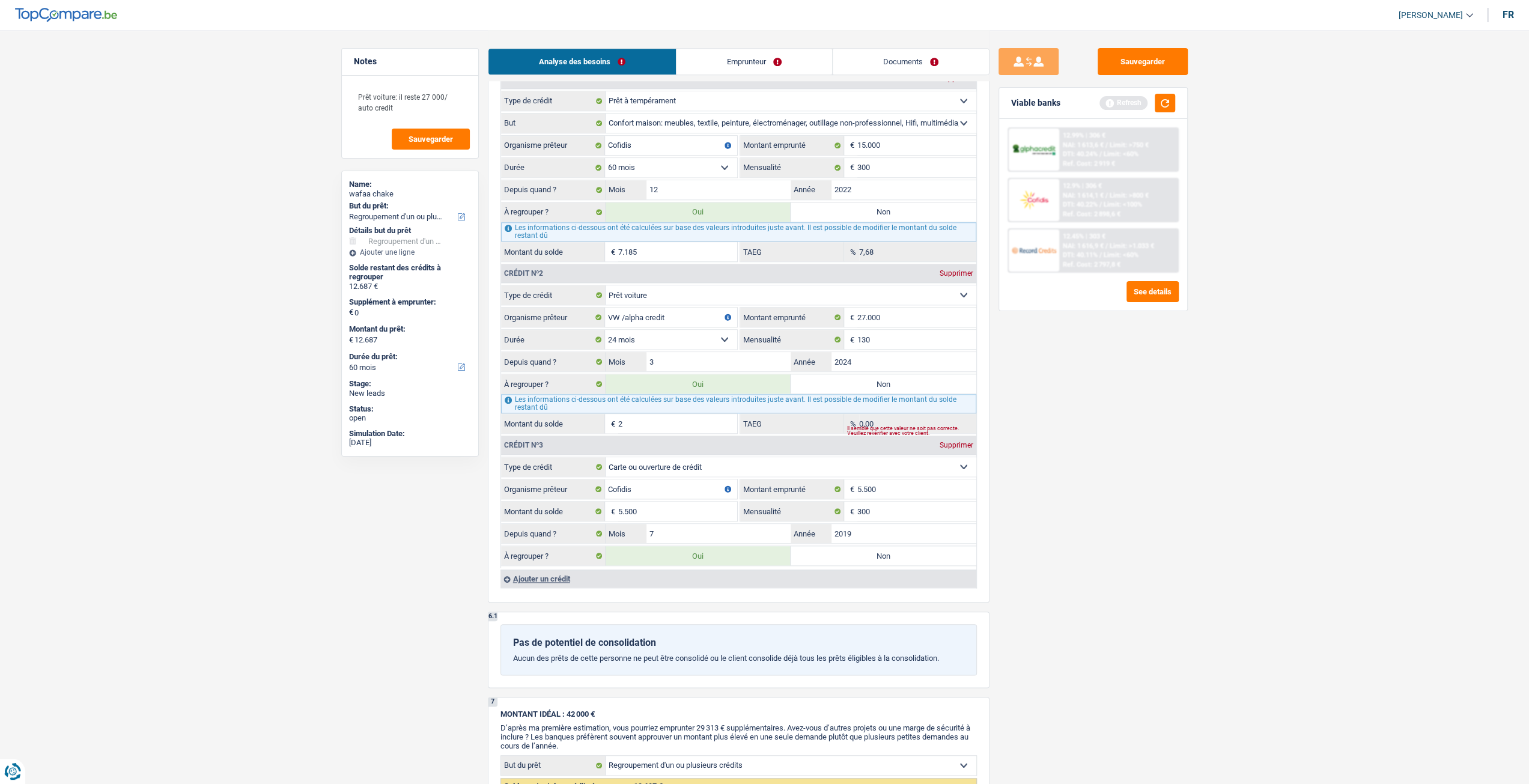
type input "12.712"
type input "27"
type input "12.955"
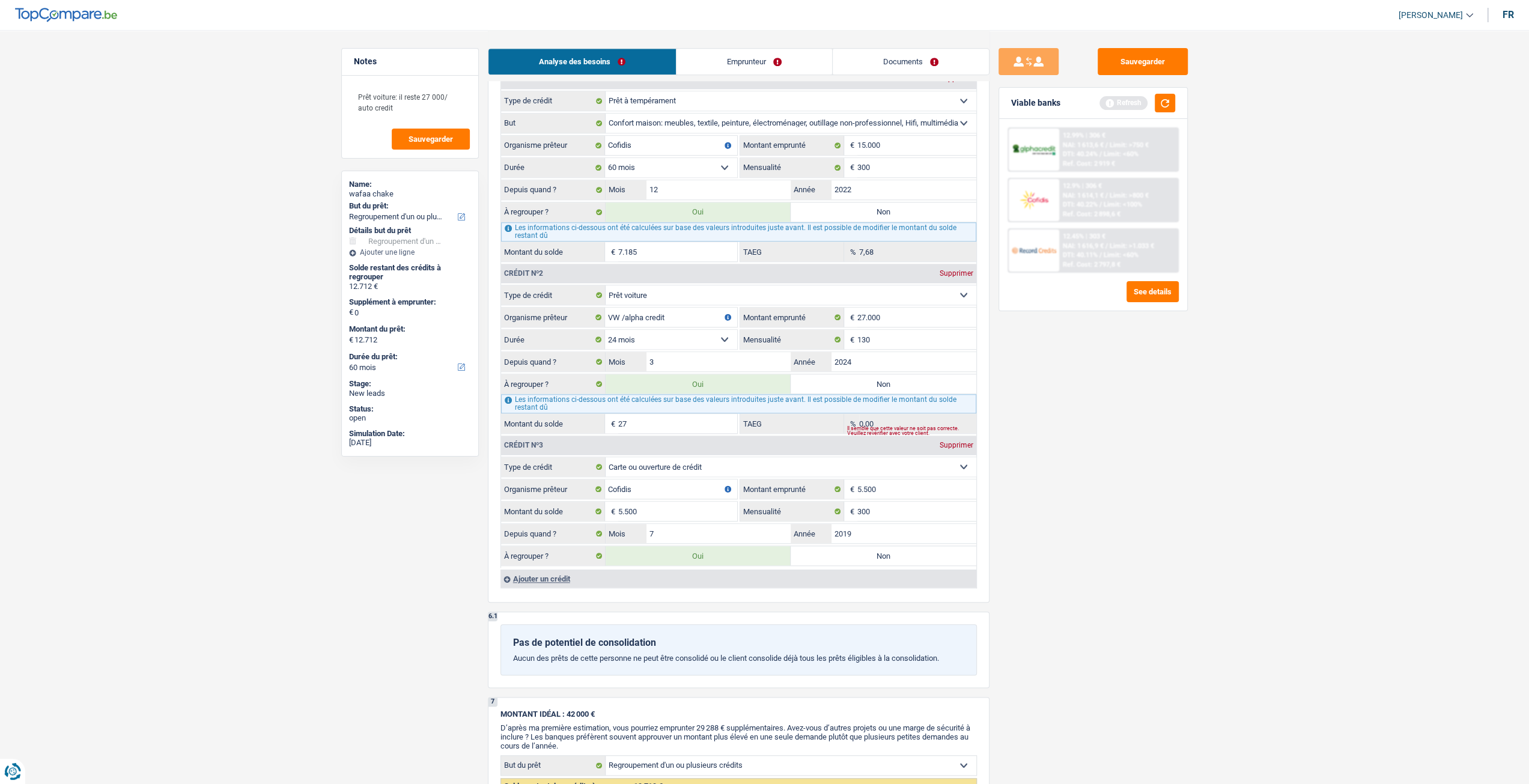
type input "12.955"
type input "270"
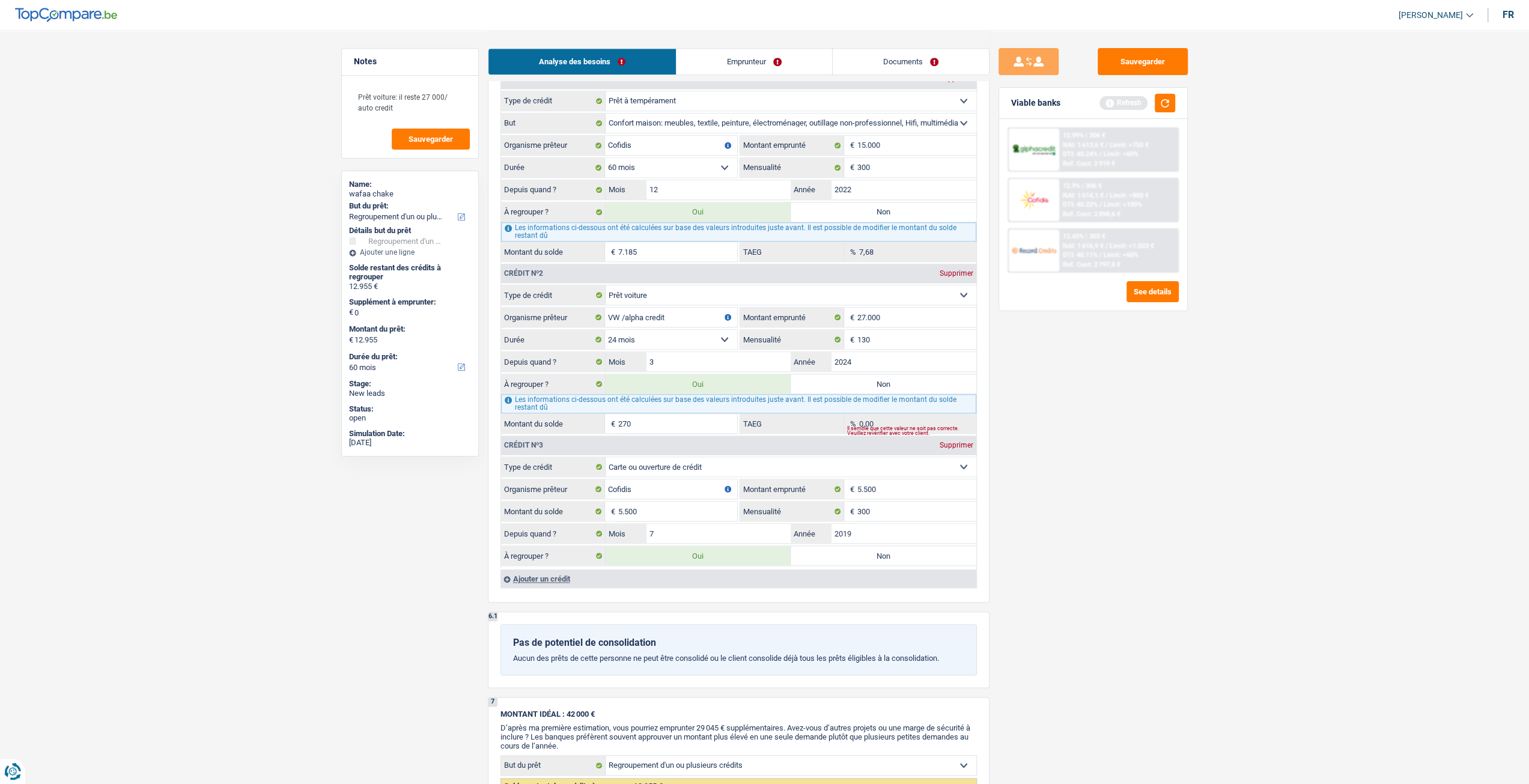
type input "15.385"
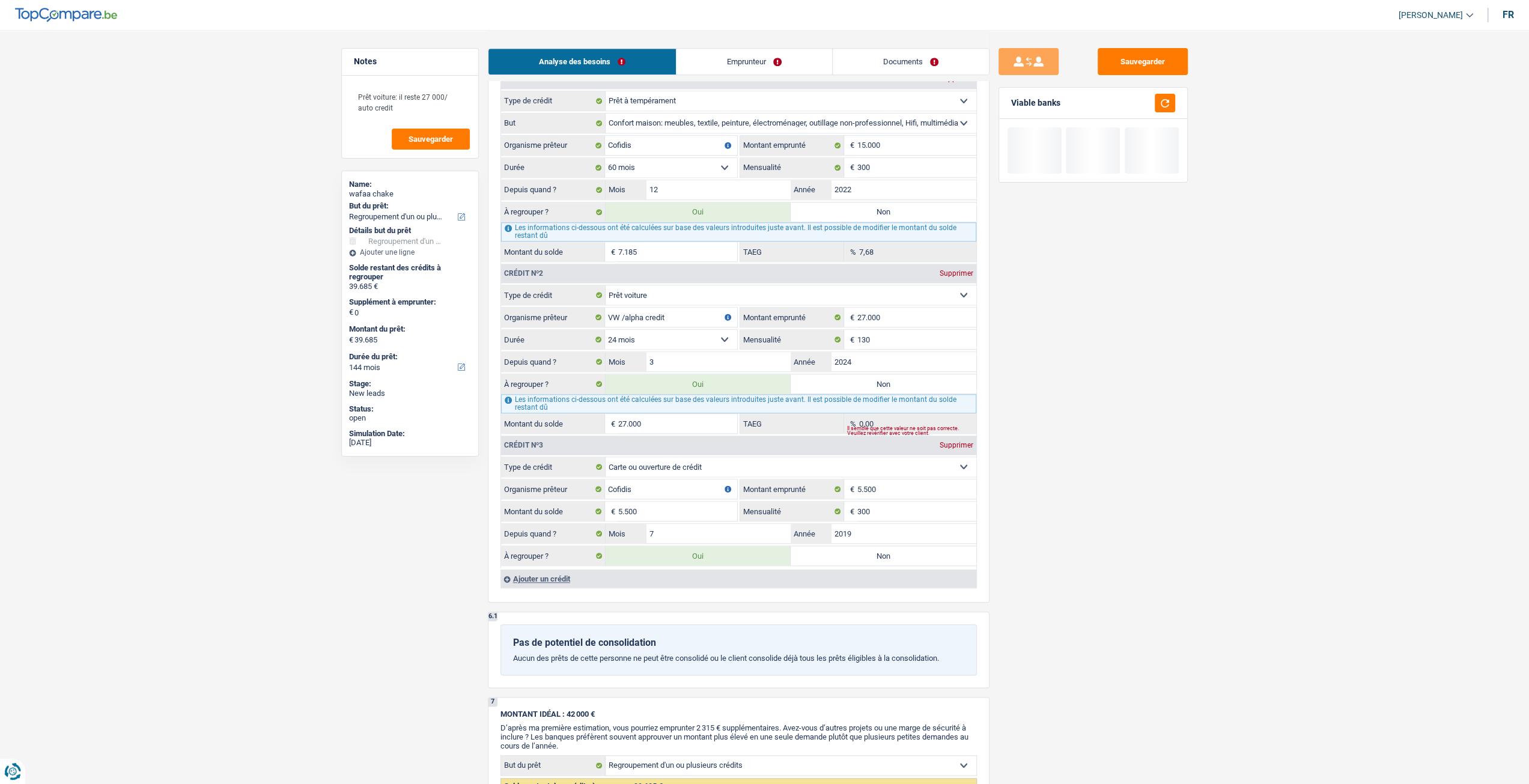
click at [1042, 429] on div "Sauvegarder Viable banks" at bounding box center [1093, 406] width 208 height 716
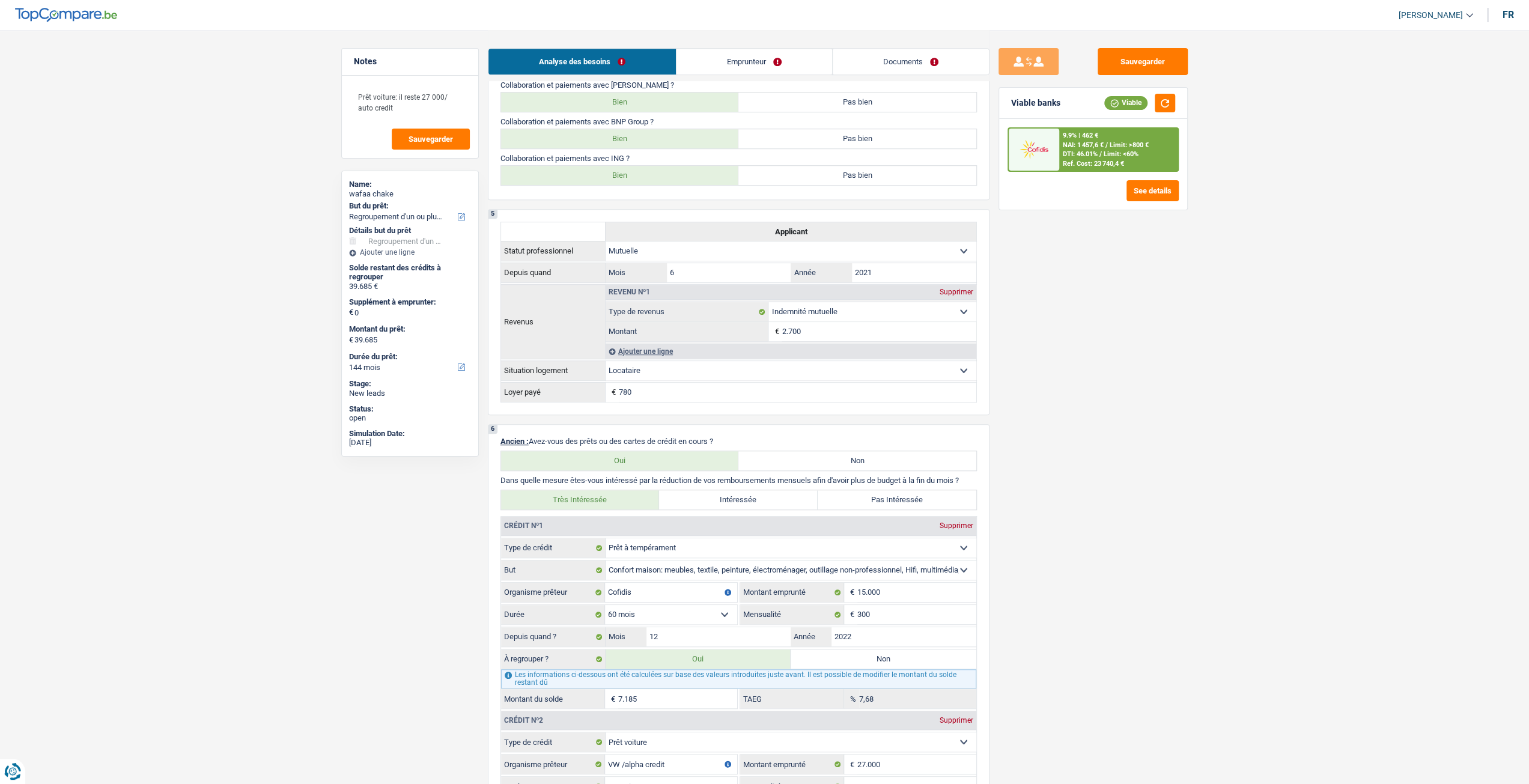
scroll to position [300, 0]
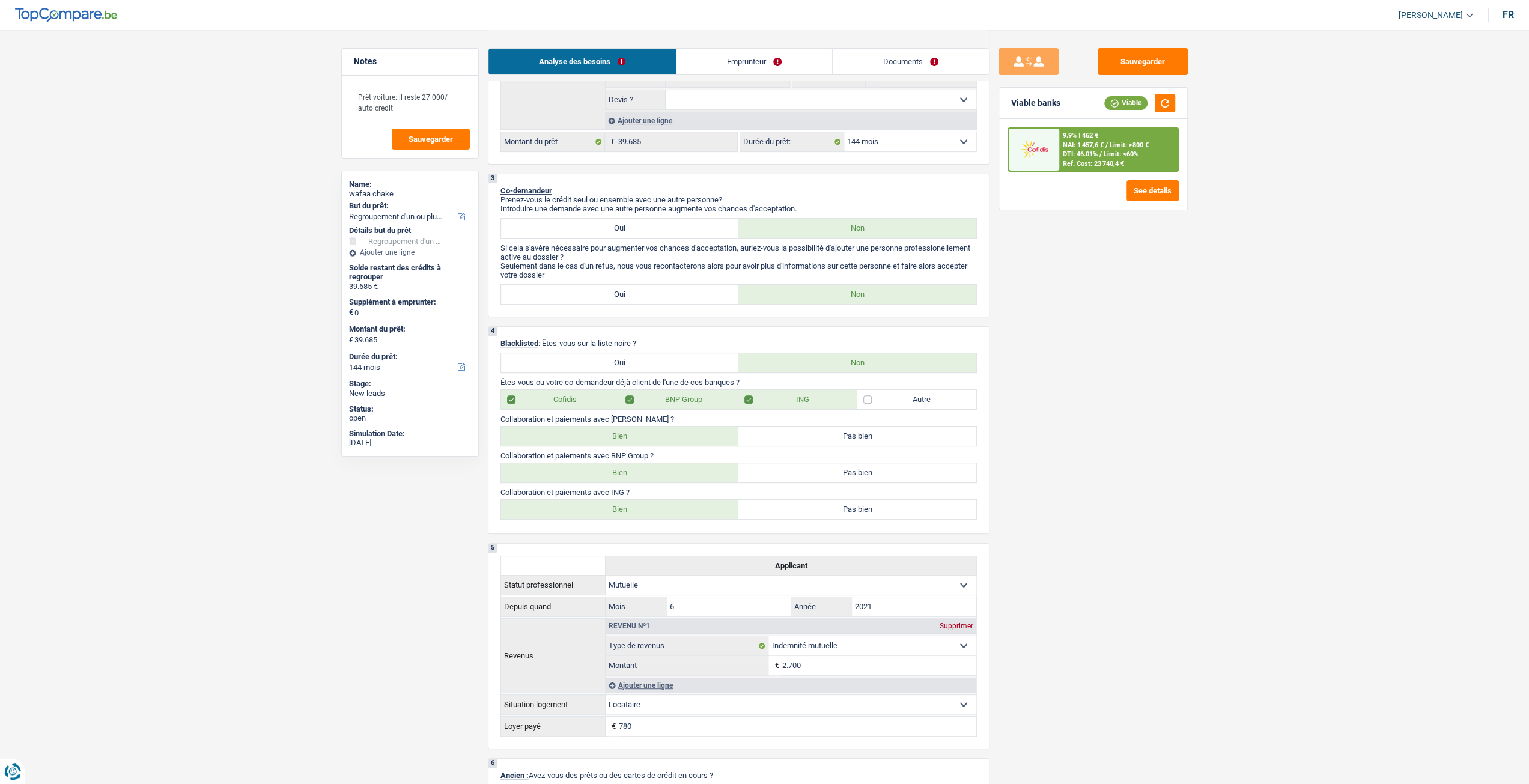
drag, startPoint x: 886, startPoint y: 145, endPoint x: 888, endPoint y: 153, distance: 8.2
click at [886, 145] on select "12 mois 18 mois 24 mois 30 mois 36 mois 42 mois 48 mois 60 mois 72 mois 84 mois…" at bounding box center [910, 142] width 133 height 19
click at [844, 133] on select "12 mois 18 mois 24 mois 30 mois 36 mois 42 mois 48 mois 60 mois 72 mois 84 mois…" at bounding box center [910, 142] width 133 height 19
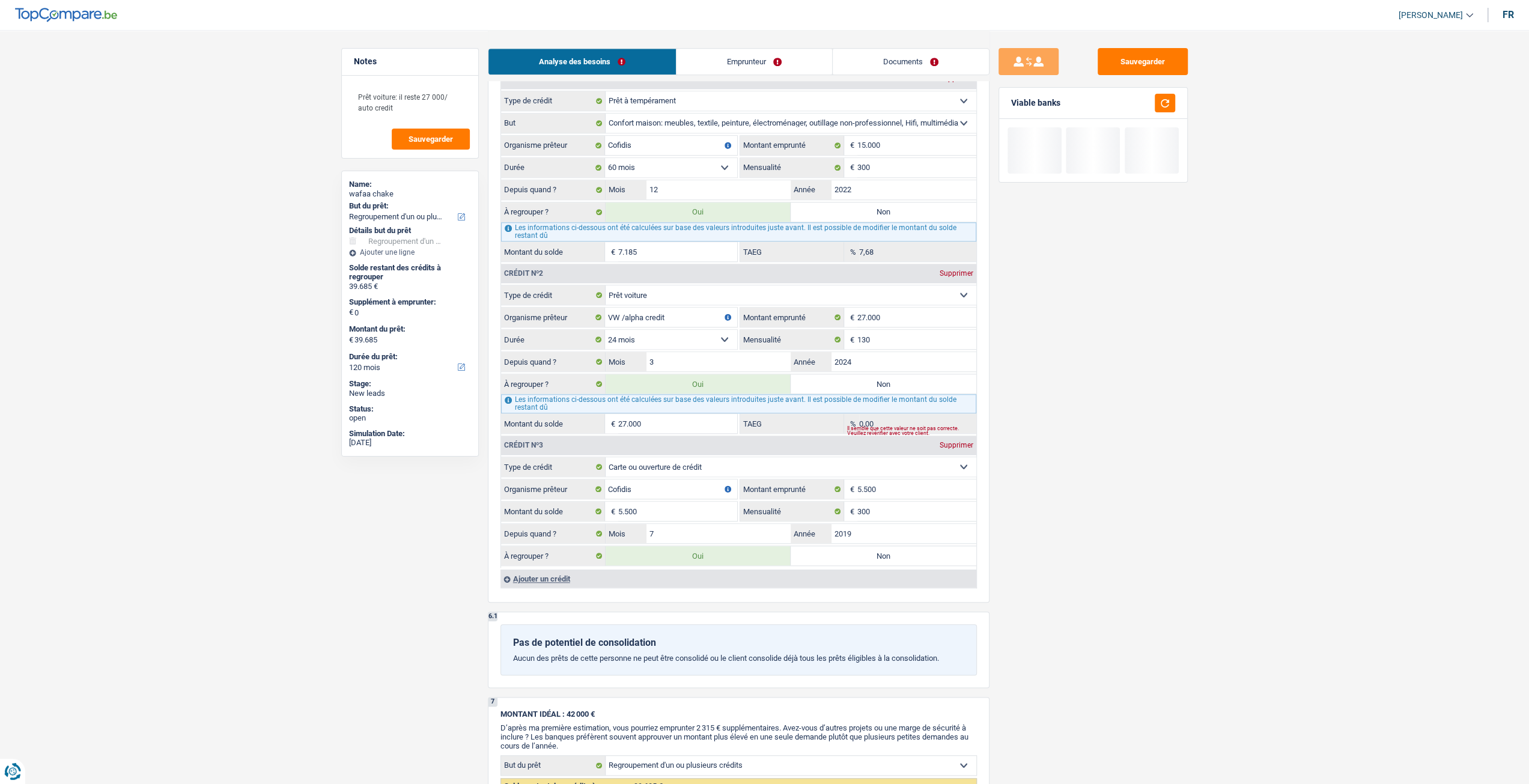
scroll to position [1081, 0]
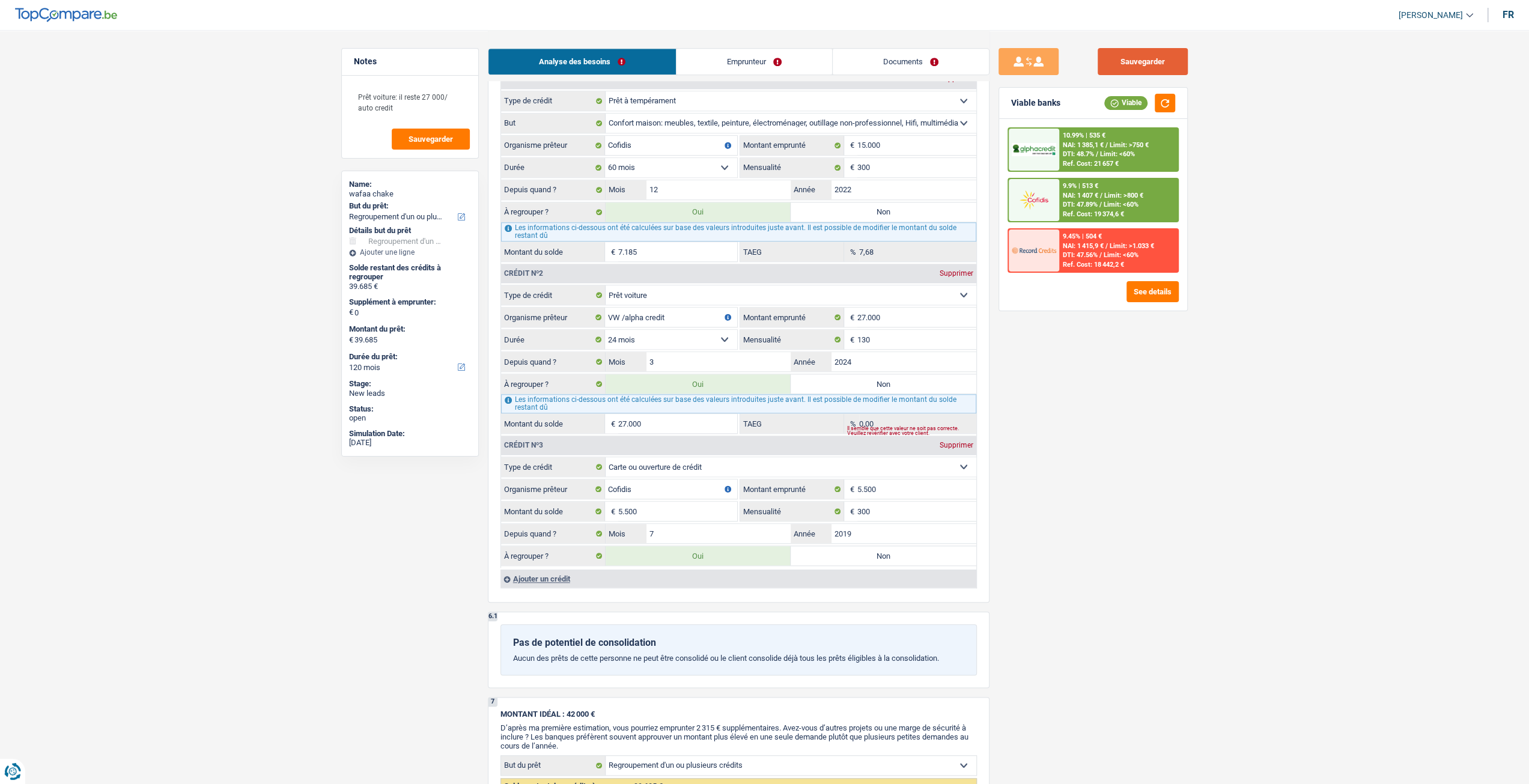
click at [1134, 62] on button "Sauvegarder" at bounding box center [1142, 61] width 90 height 27
click at [738, 51] on link "Emprunteur" at bounding box center [755, 61] width 156 height 26
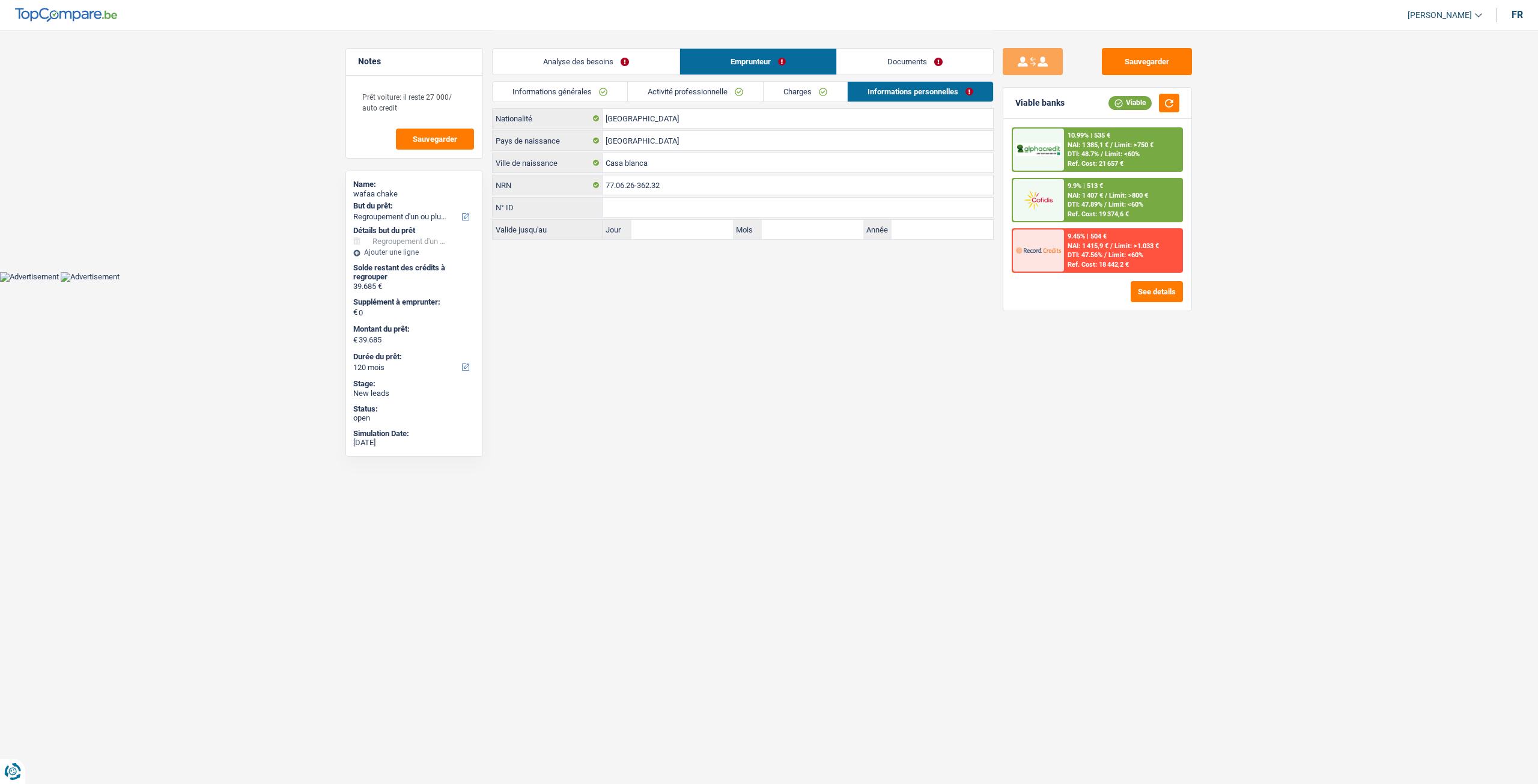
click at [605, 95] on link "Informations générales" at bounding box center [559, 91] width 134 height 19
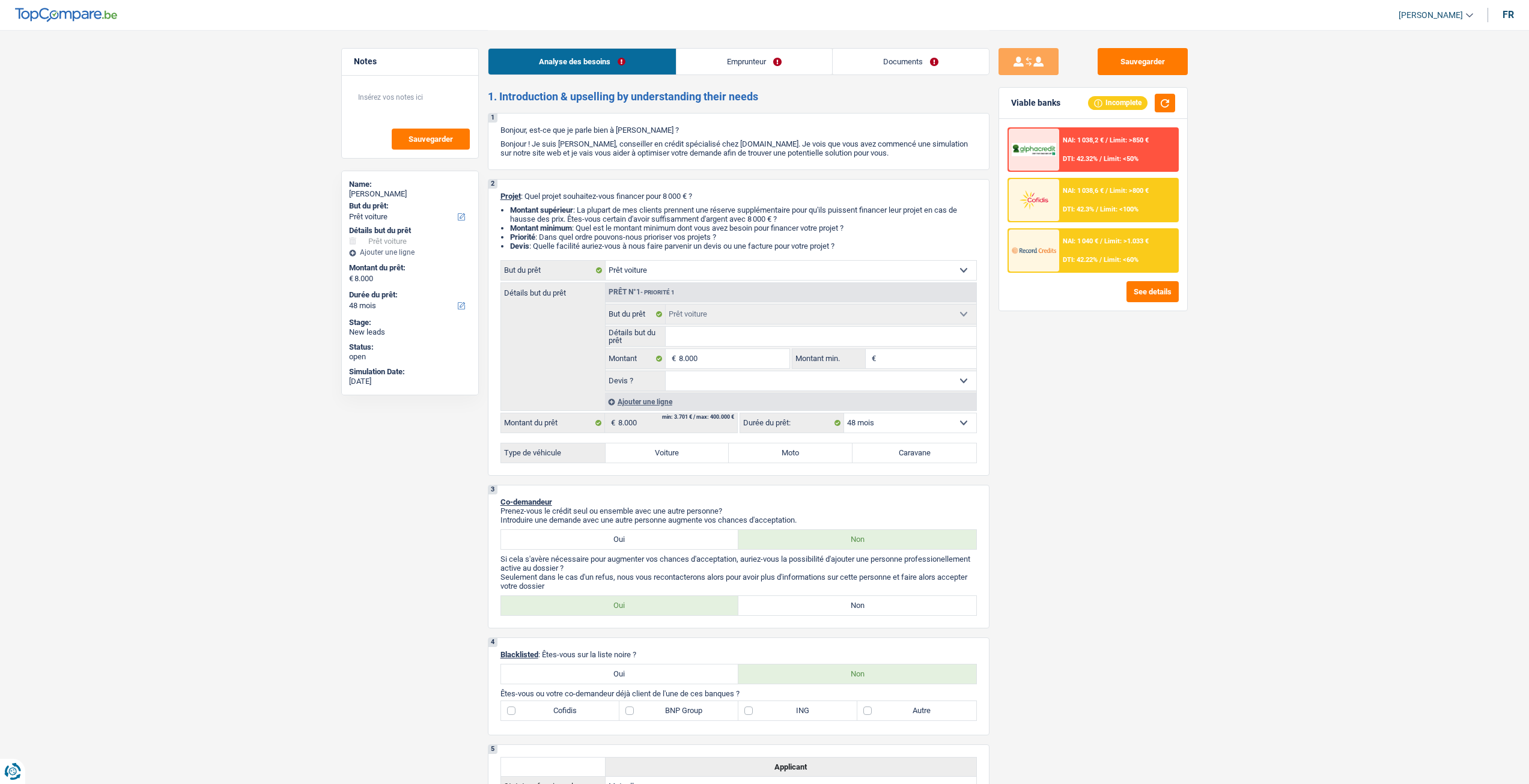
select select "car"
select select "48"
select select "car"
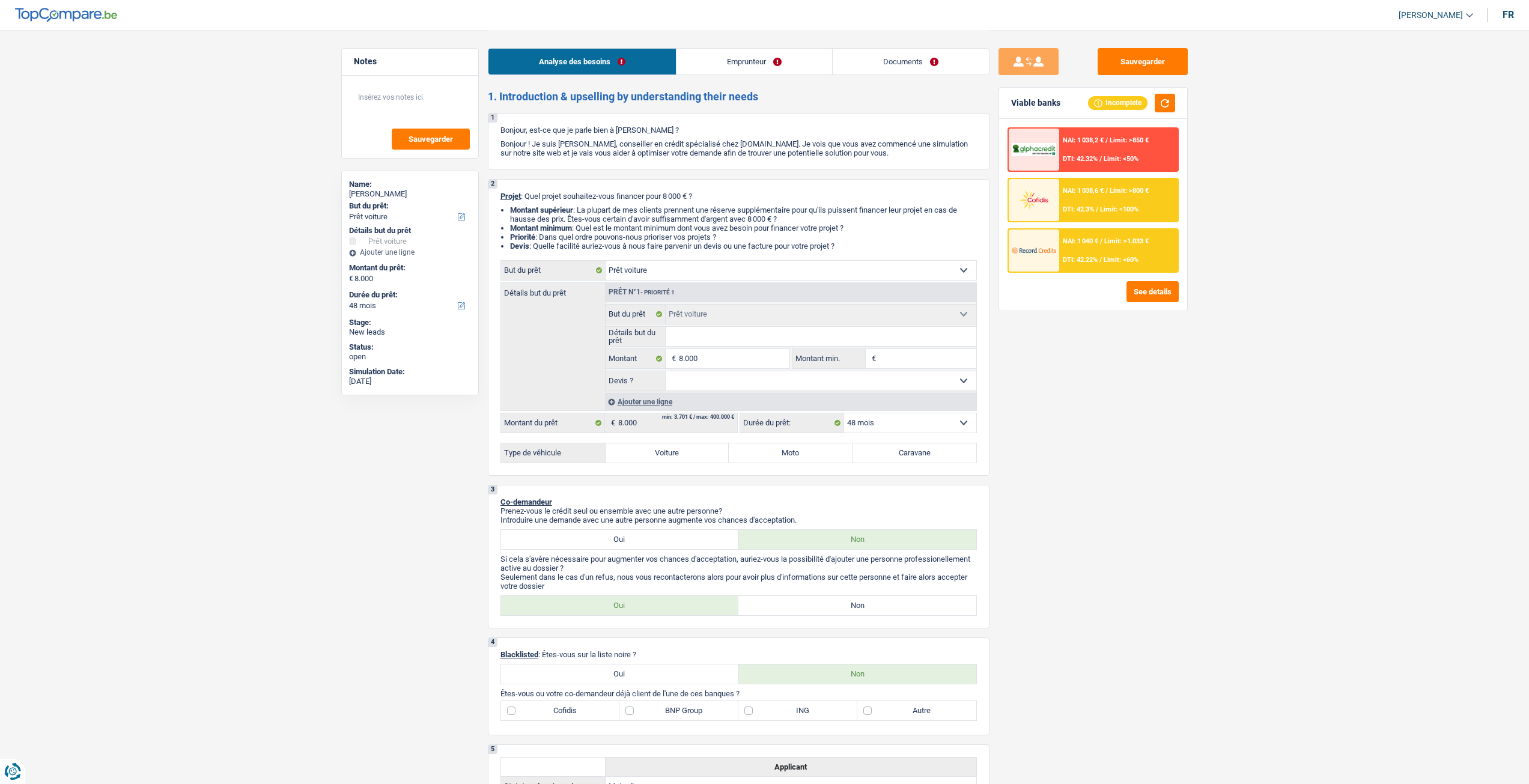
select select "48"
select select "mutuality"
select select "mutualityIndemnity"
select select "rents"
select select "car"
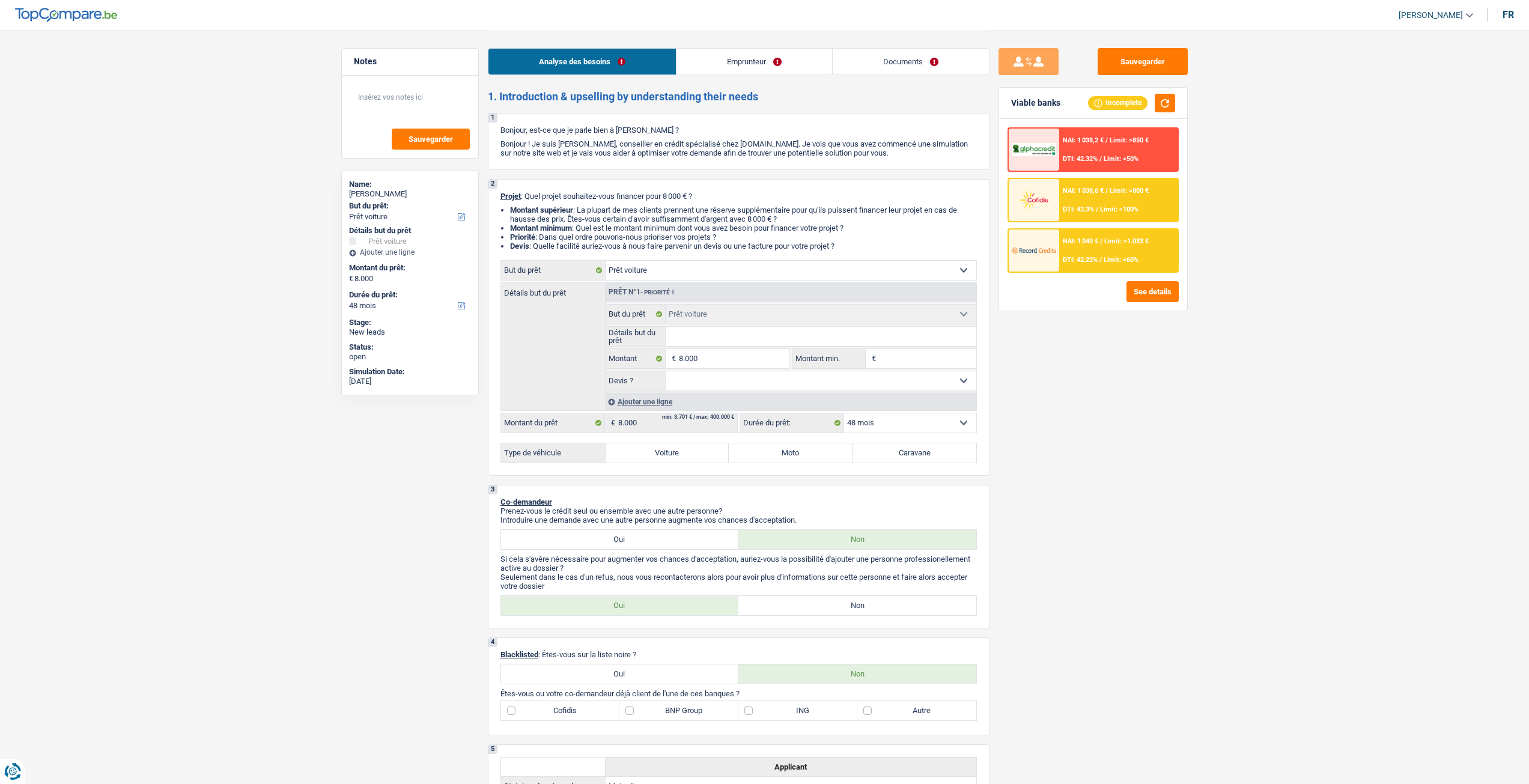
select select "car"
select select "48"
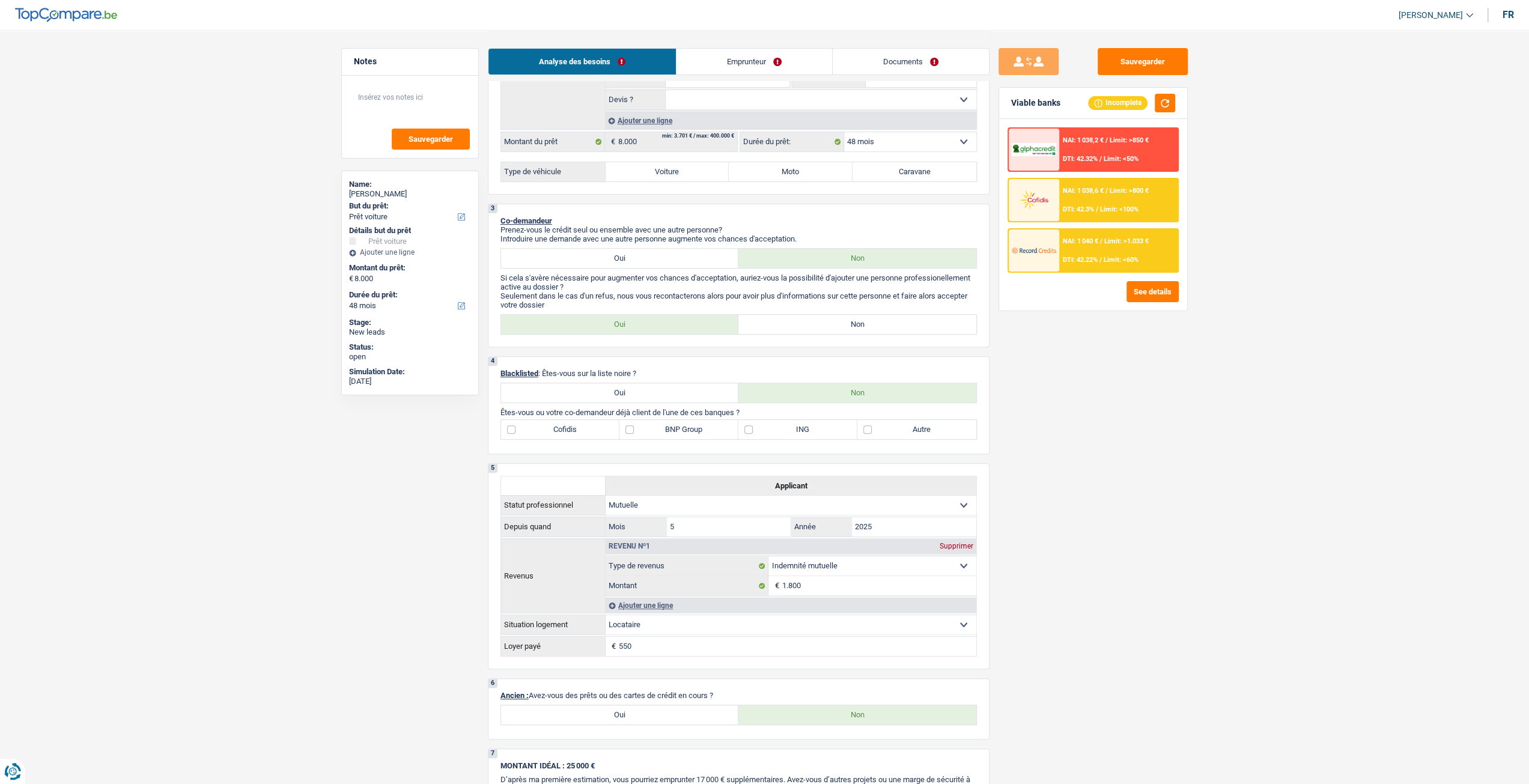
scroll to position [480, 0]
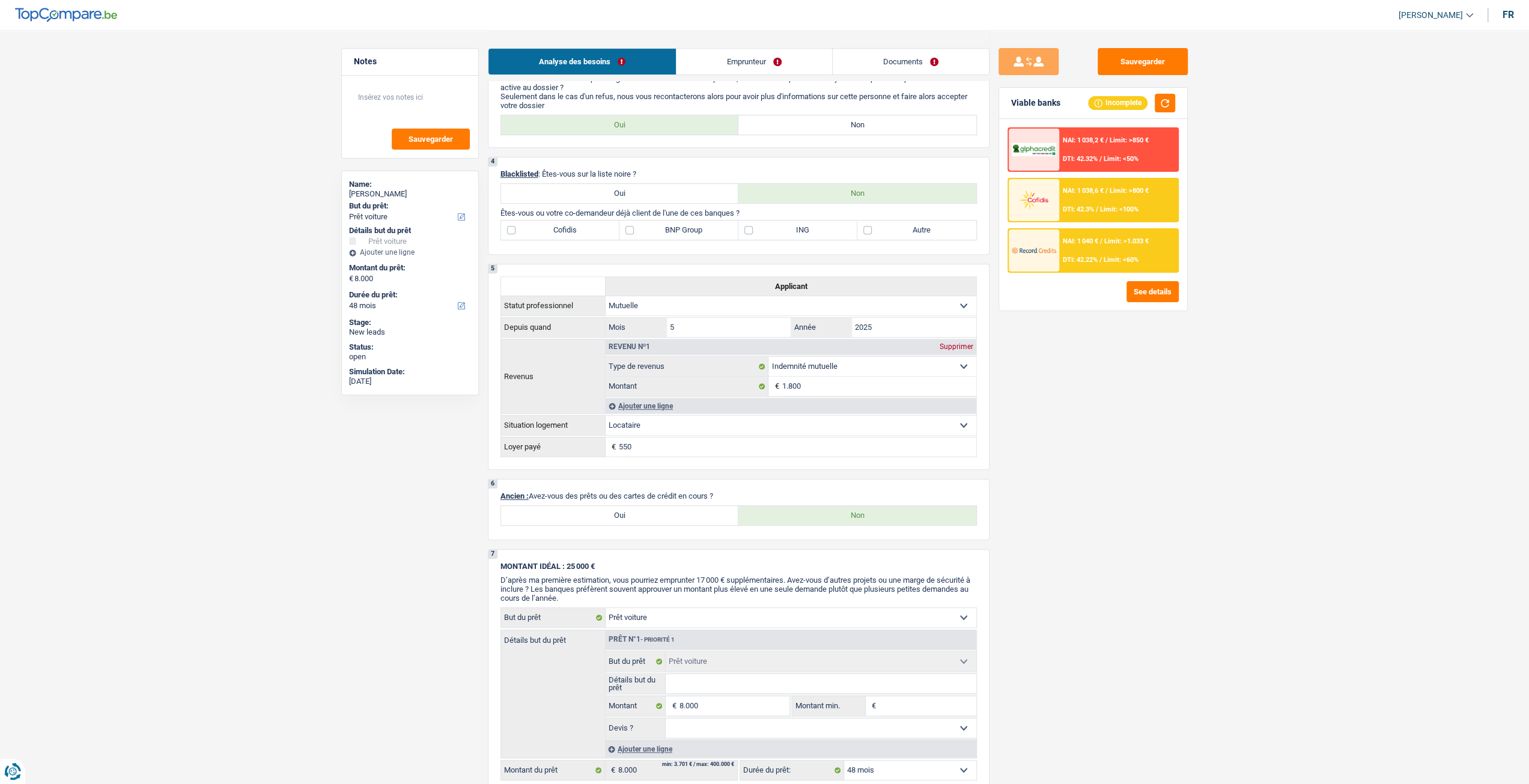
click at [889, 69] on link "Documents" at bounding box center [911, 61] width 156 height 26
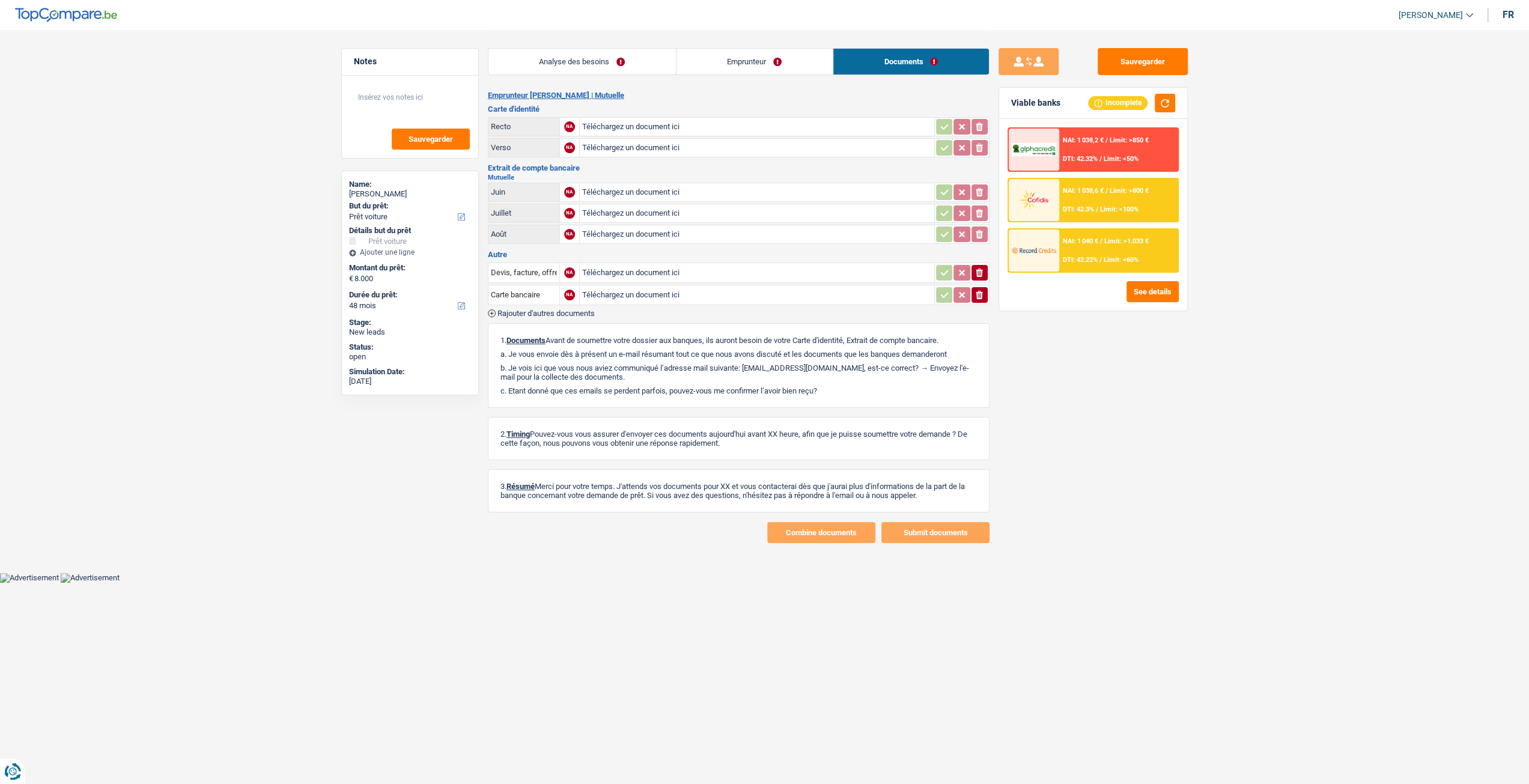
scroll to position [0, 0]
click at [811, 58] on link "Emprunteur" at bounding box center [758, 61] width 156 height 26
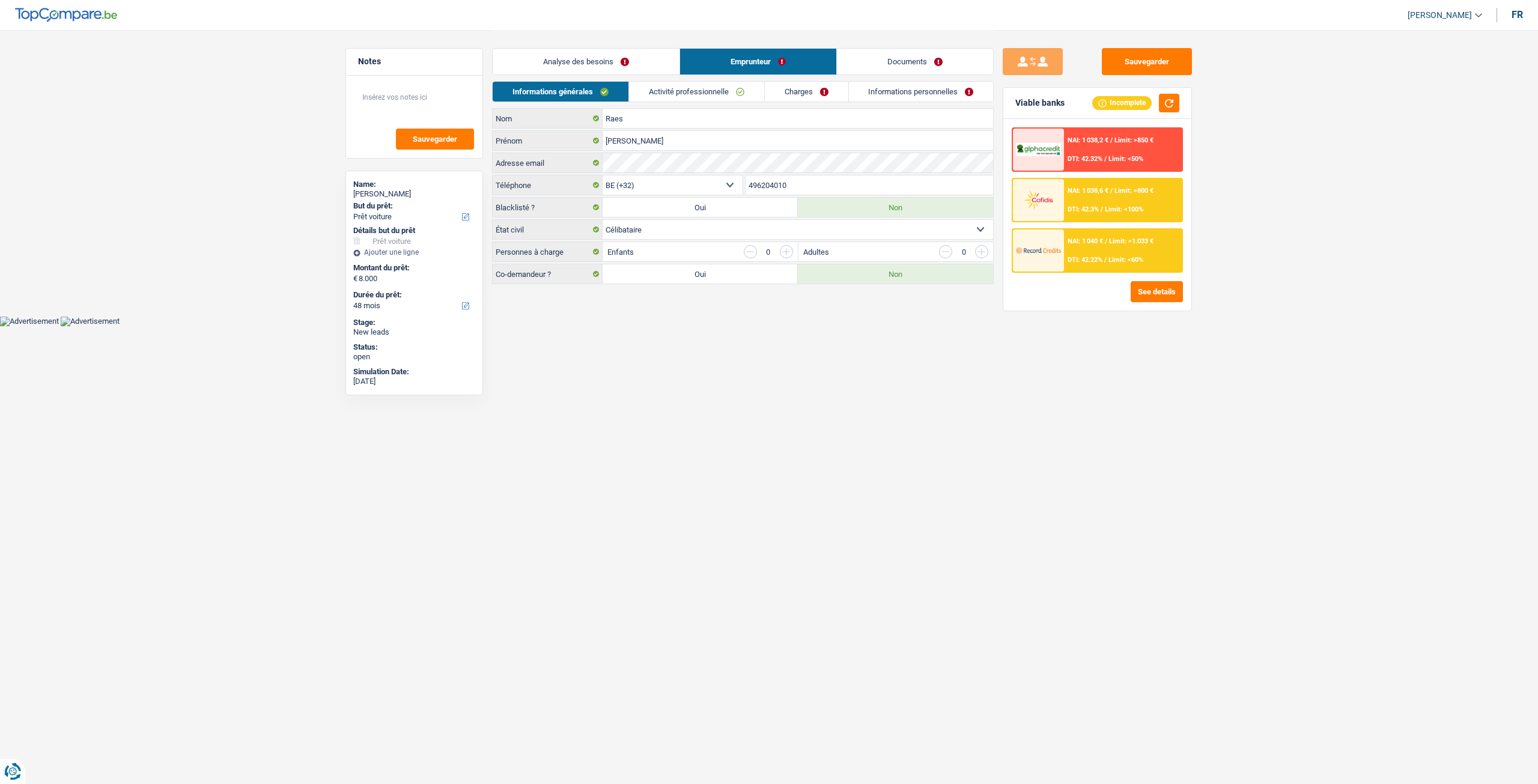
click at [682, 50] on link "Emprunteur" at bounding box center [757, 61] width 156 height 26
click at [667, 52] on link "Analyse des besoins" at bounding box center [586, 61] width 187 height 26
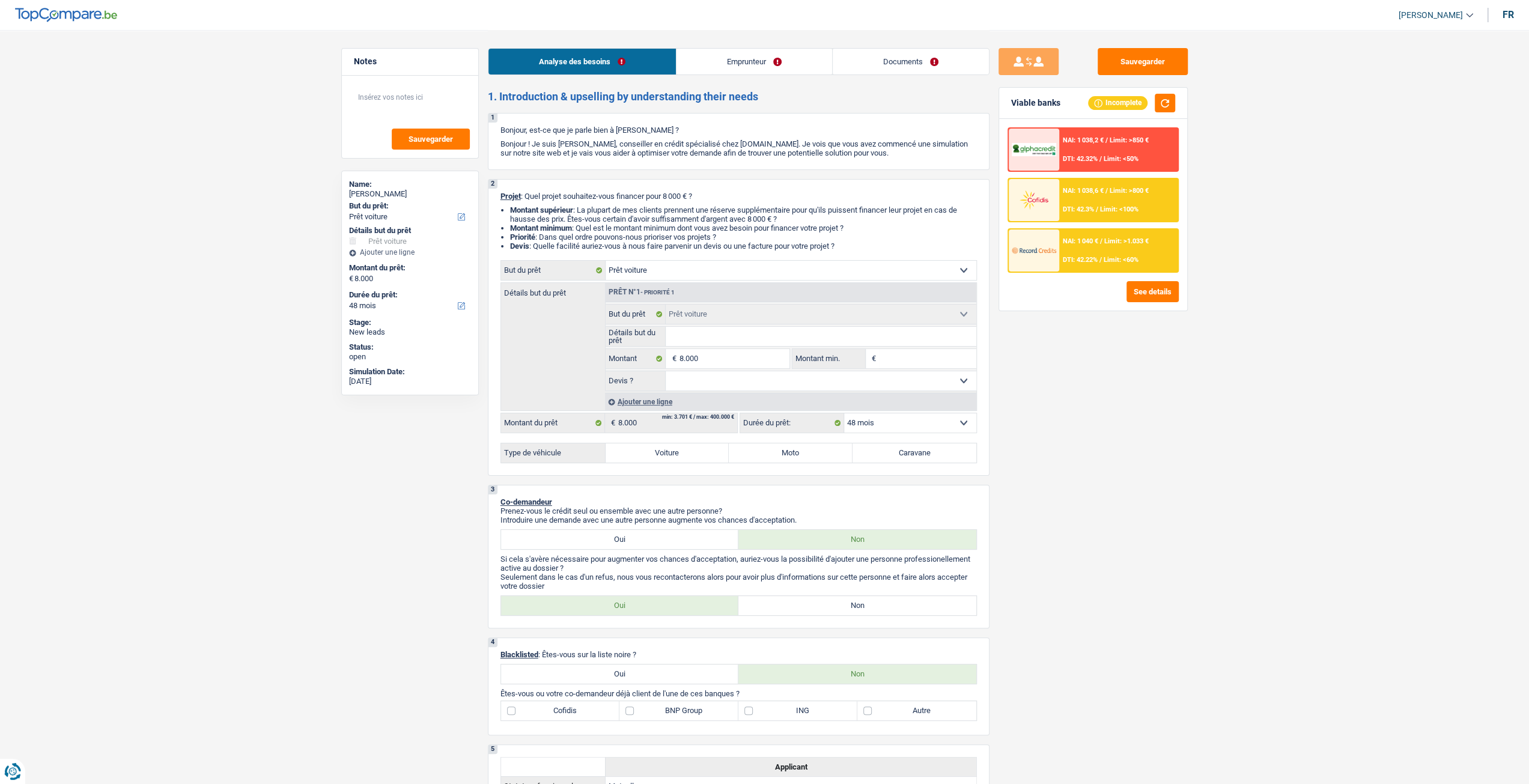
click at [783, 338] on input "Détails but du prêt" at bounding box center [821, 335] width 311 height 19
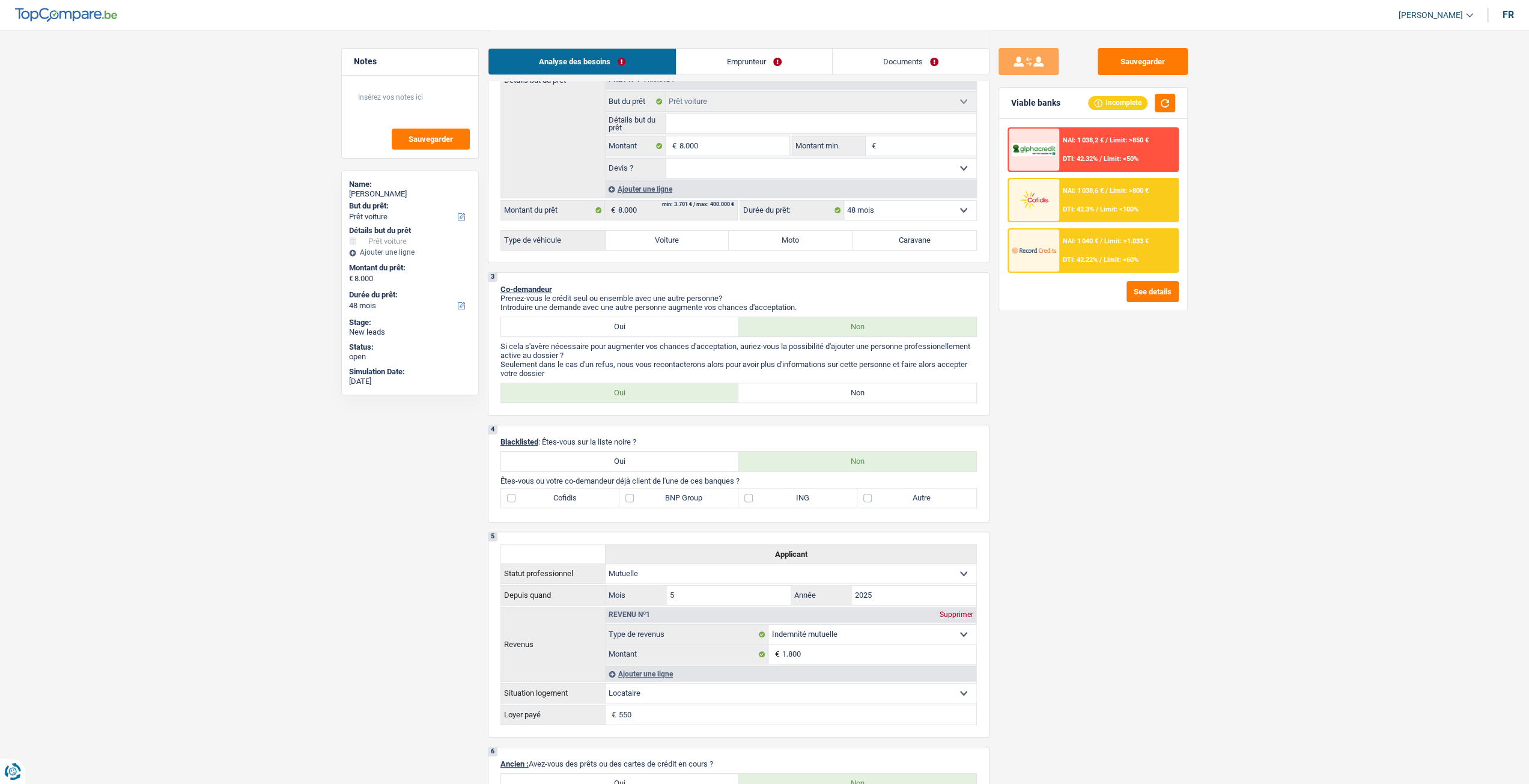
scroll to position [480, 0]
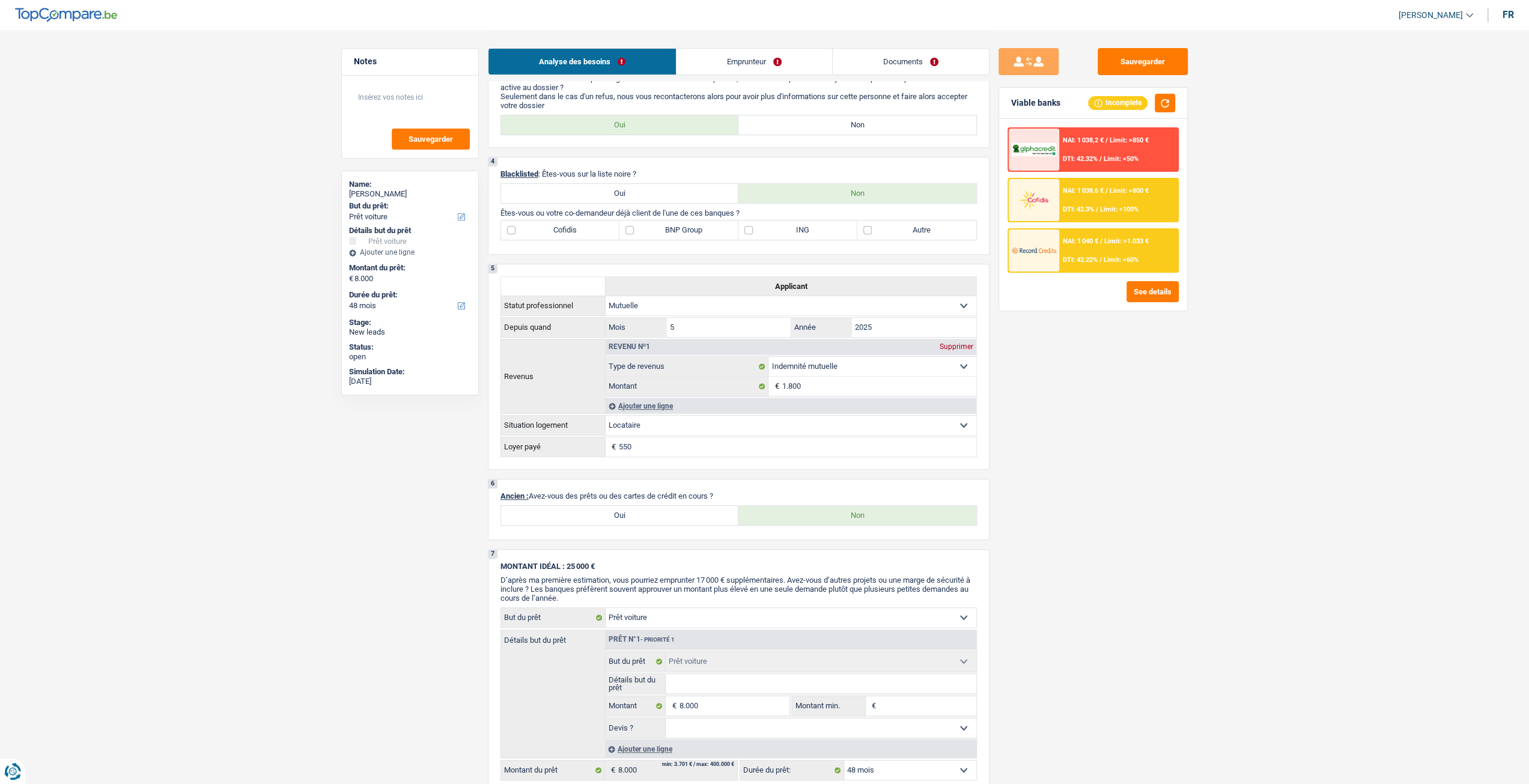
click at [666, 517] on label "Oui" at bounding box center [619, 515] width 238 height 19
click at [666, 517] on input "Oui" at bounding box center [619, 515] width 238 height 19
radio input "true"
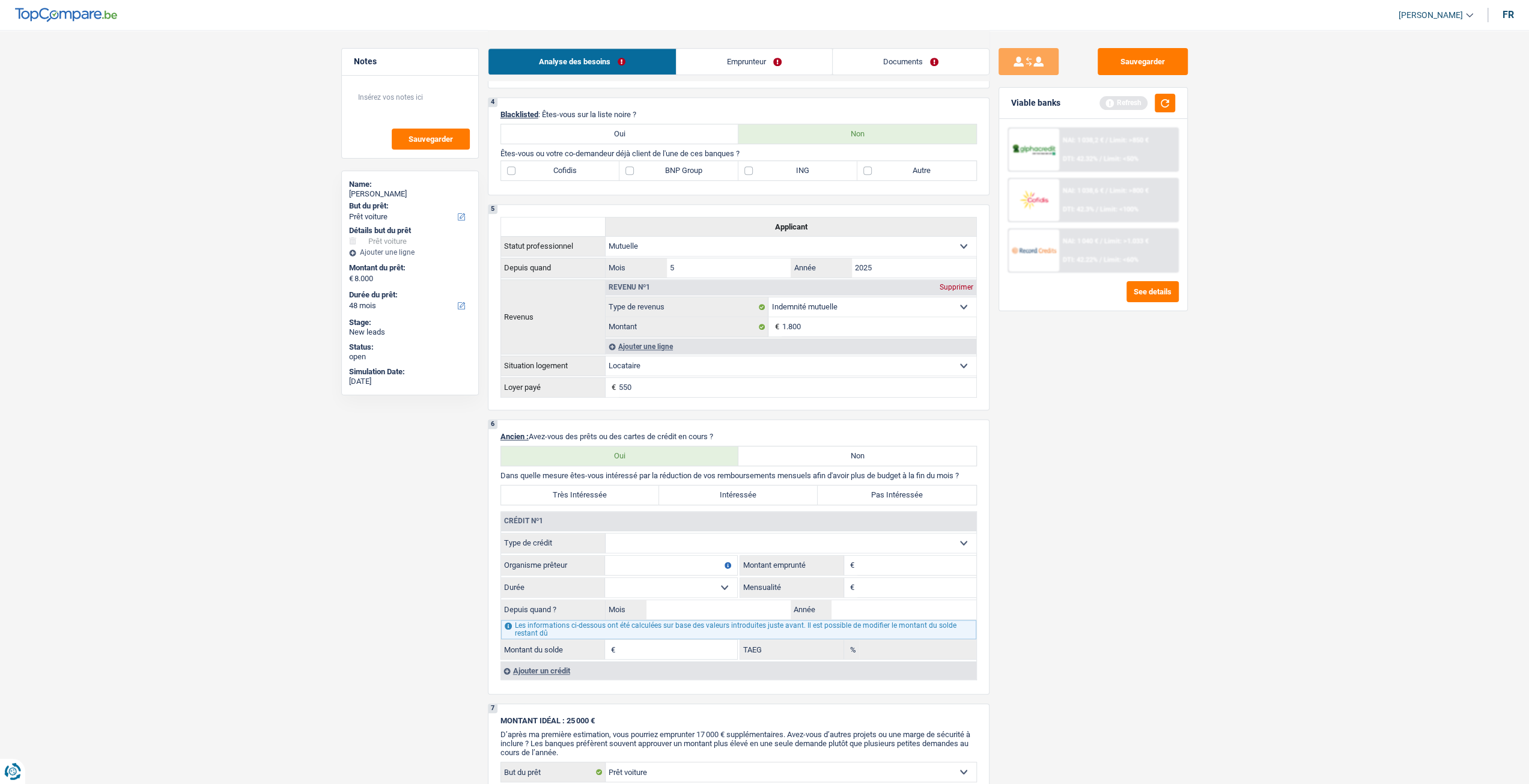
scroll to position [540, 0]
click at [654, 537] on select "Carte ou ouverture de crédit Prêt hypothécaire Vente à tempérament Prêt à tempé…" at bounding box center [791, 542] width 371 height 19
select select "carLoan"
type input "0"
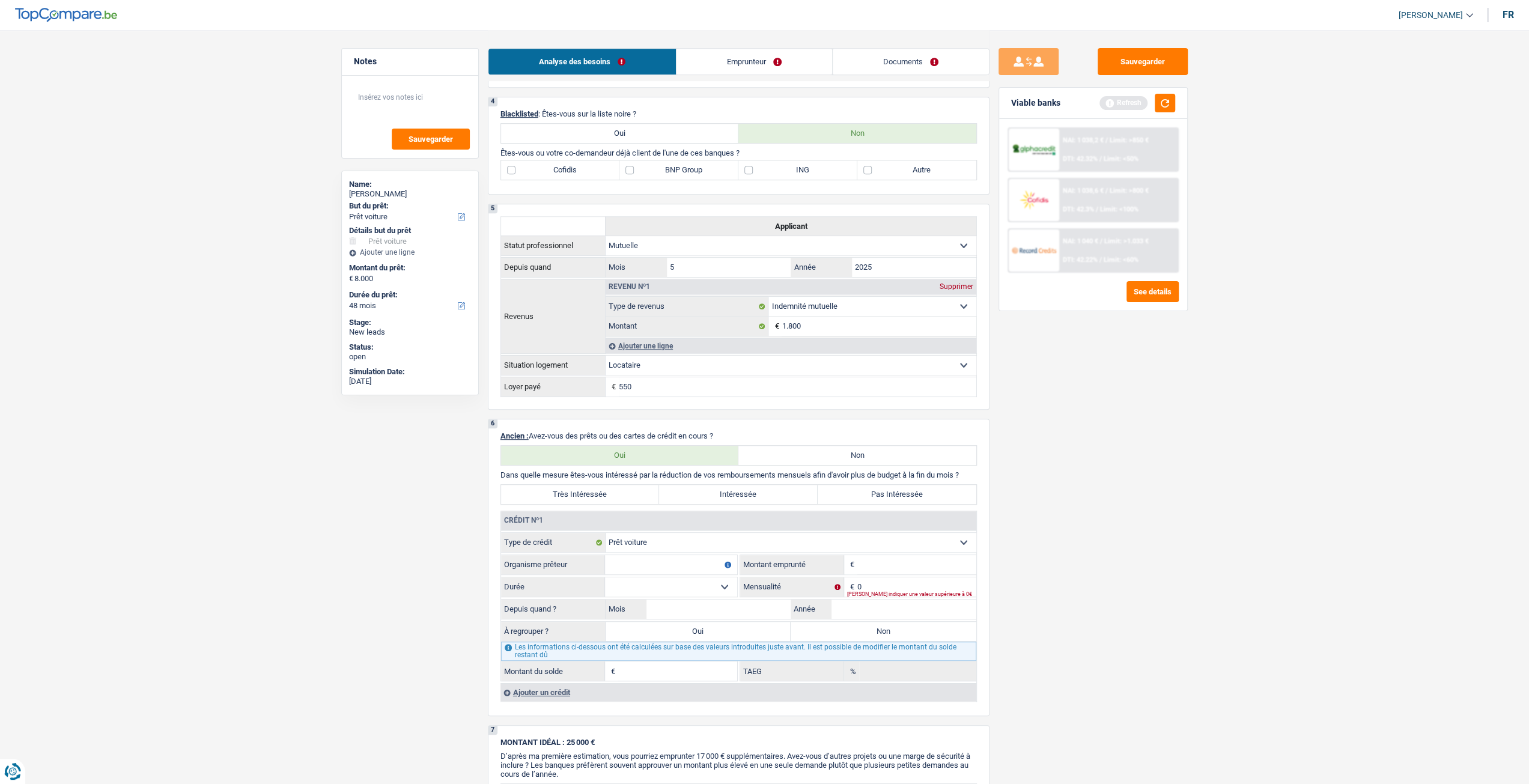
click at [668, 567] on input "Organisme prêteur" at bounding box center [671, 564] width 133 height 19
click at [882, 457] on label "Non" at bounding box center [857, 455] width 238 height 19
click at [882, 457] on input "Non" at bounding box center [857, 455] width 238 height 19
radio input "true"
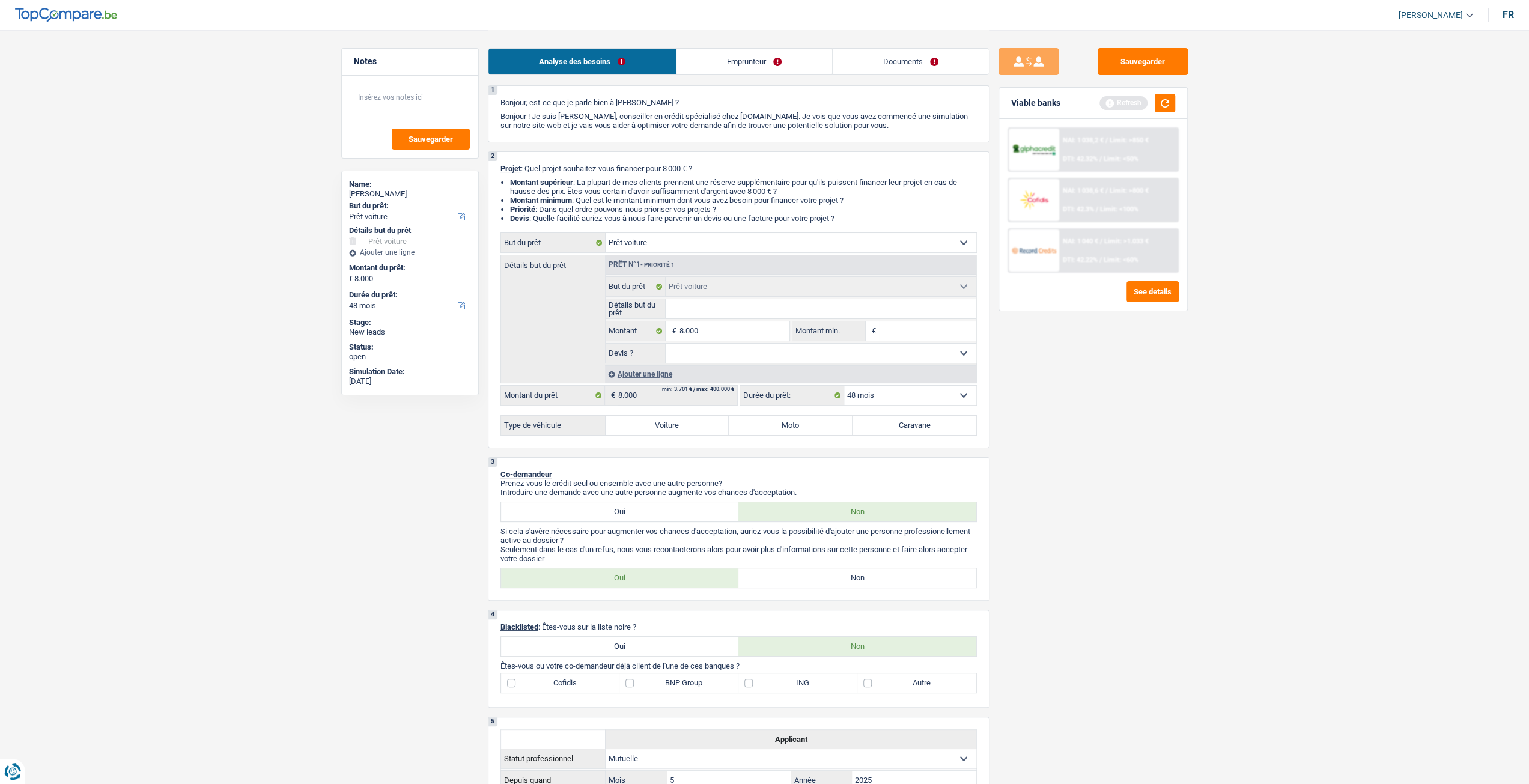
scroll to position [0, 0]
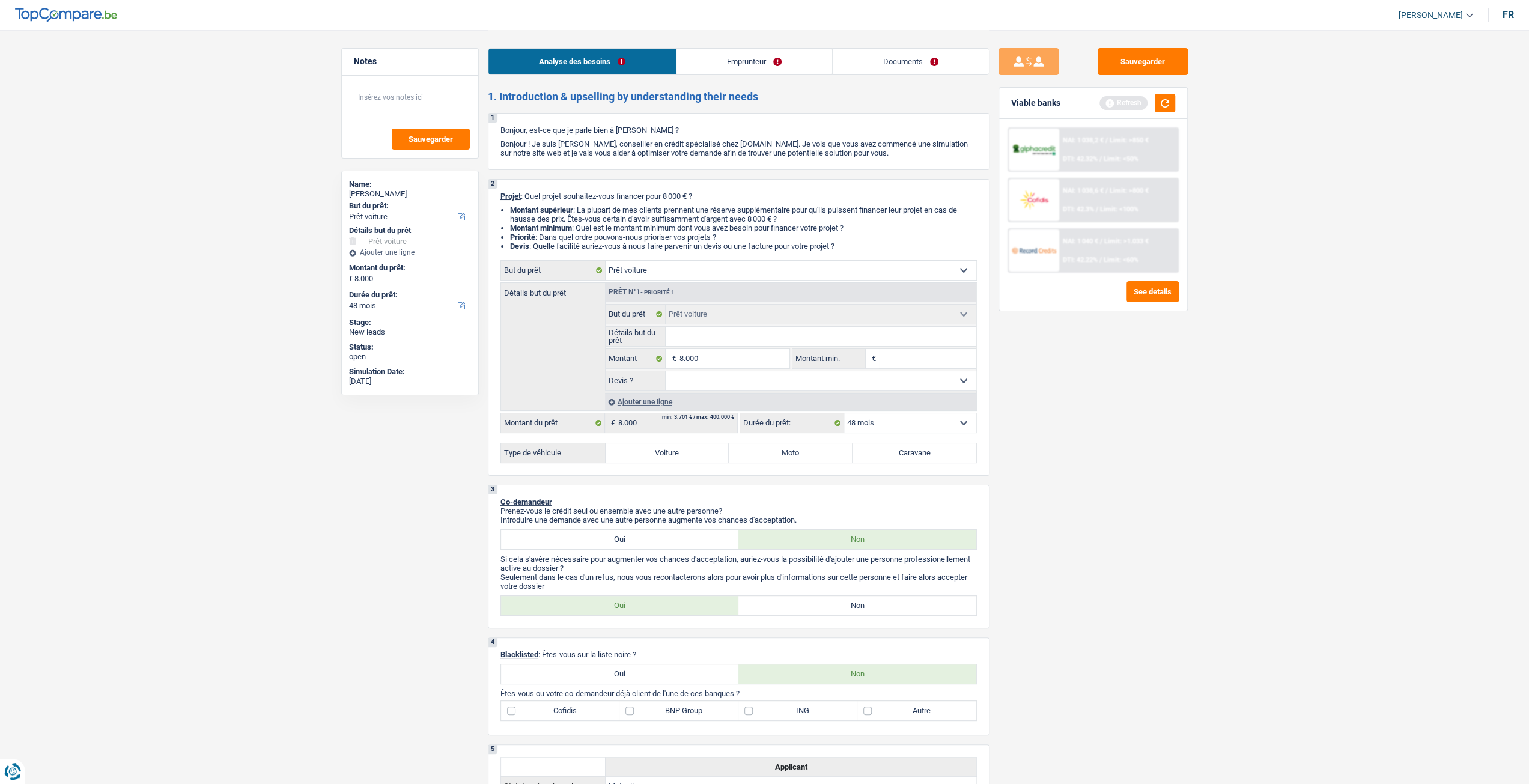
drag, startPoint x: 758, startPoint y: 348, endPoint x: 764, endPoint y: 354, distance: 8.5
click at [758, 349] on fieldset "Confort maison: meubles, textile, peinture, électroménager, outillage non-profe…" at bounding box center [791, 348] width 371 height 87
click at [759, 356] on input "8.000" at bounding box center [733, 358] width 110 height 19
click at [708, 277] on select "Confort maison: meubles, textile, peinture, électroménager, outillage non-profe…" at bounding box center [791, 270] width 371 height 19
select select "other"
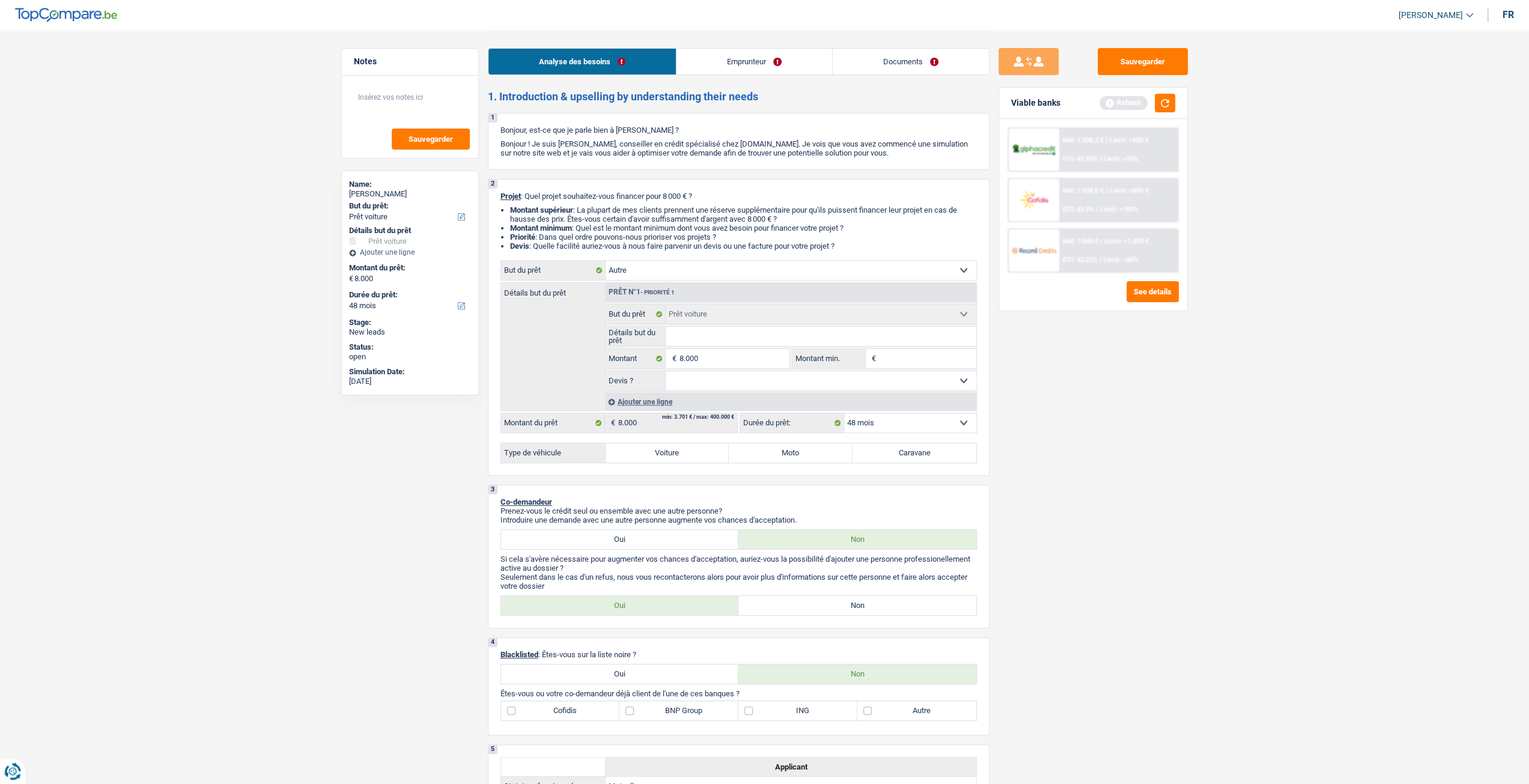
click at [605, 265] on select "Confort maison: meubles, textile, peinture, électroménager, outillage non-profe…" at bounding box center [791, 270] width 371 height 19
select select "other"
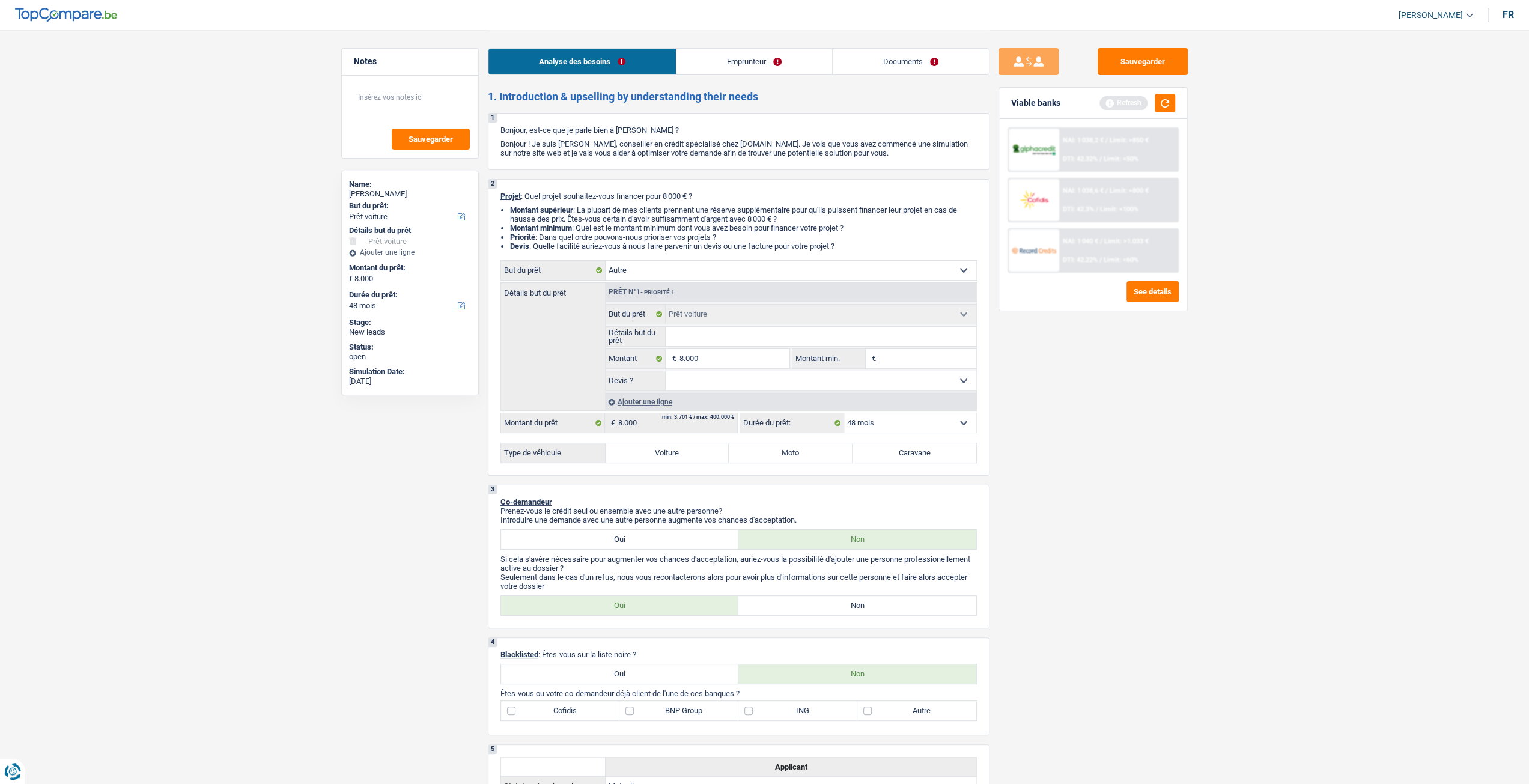
select select "other"
select select "car"
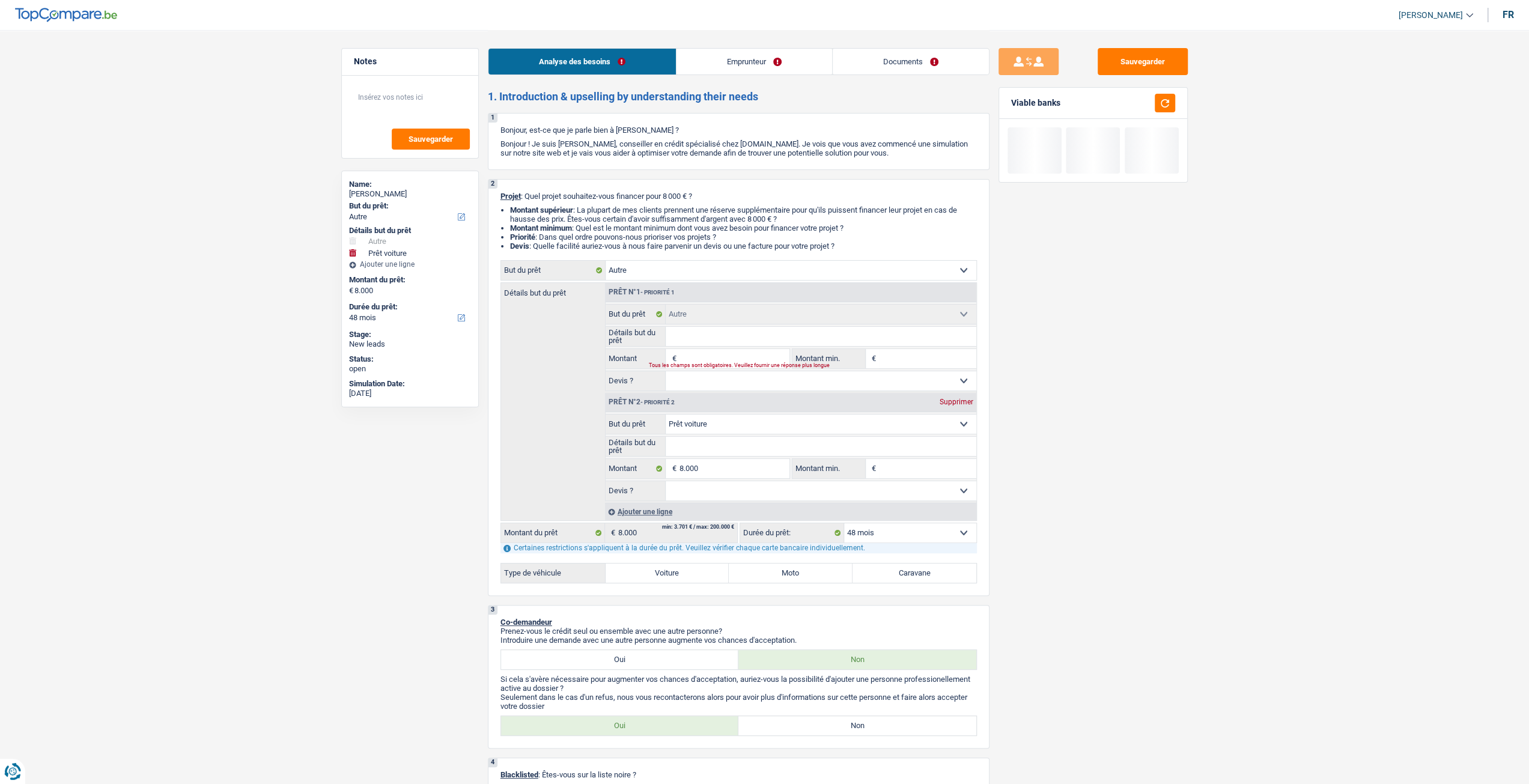
click at [956, 409] on div "Prêt n°2 - Priorité 2 Supprimer" at bounding box center [791, 402] width 371 height 19
click at [963, 403] on div "Supprimer" at bounding box center [956, 402] width 40 height 7
type input "0"
select select
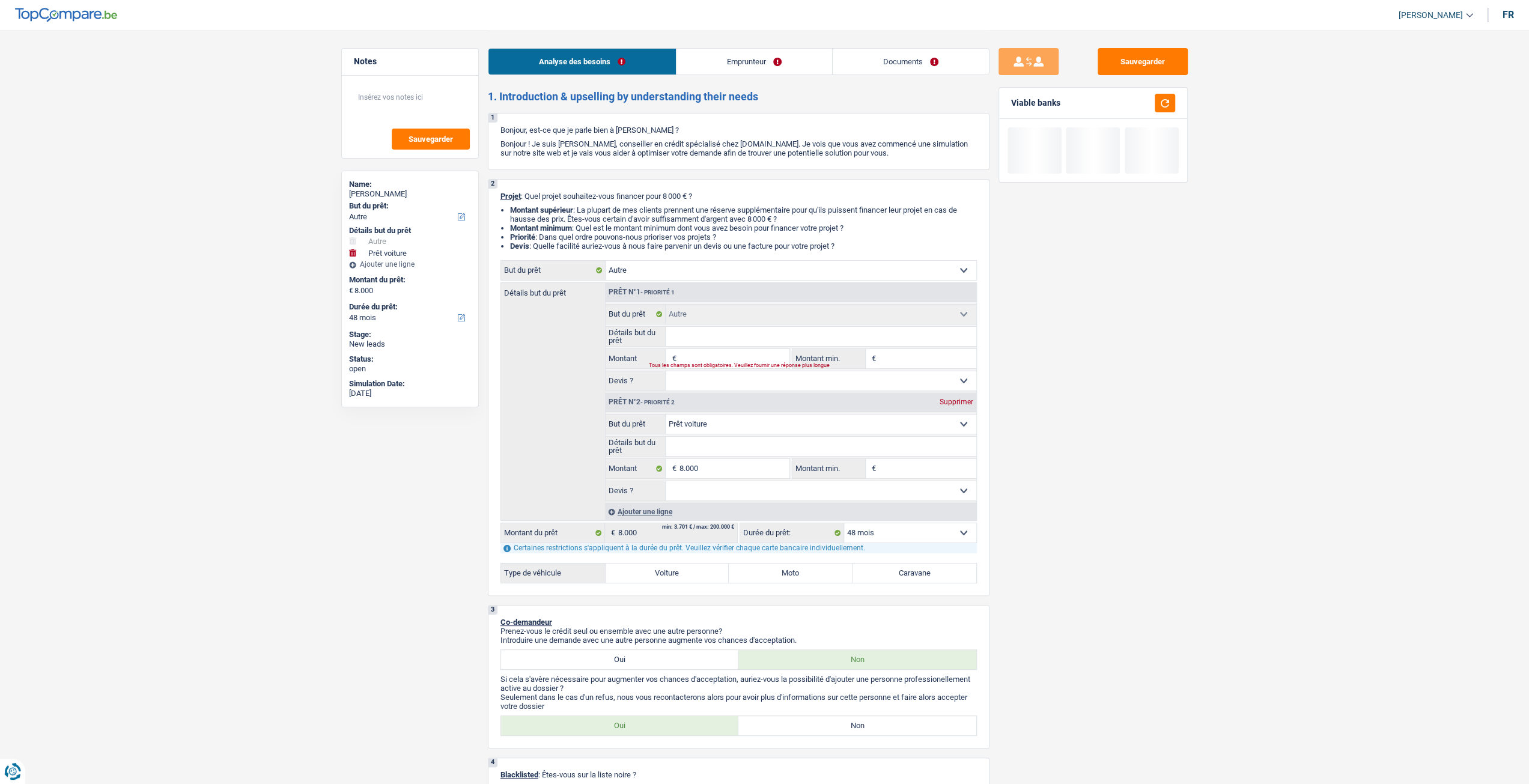
select select
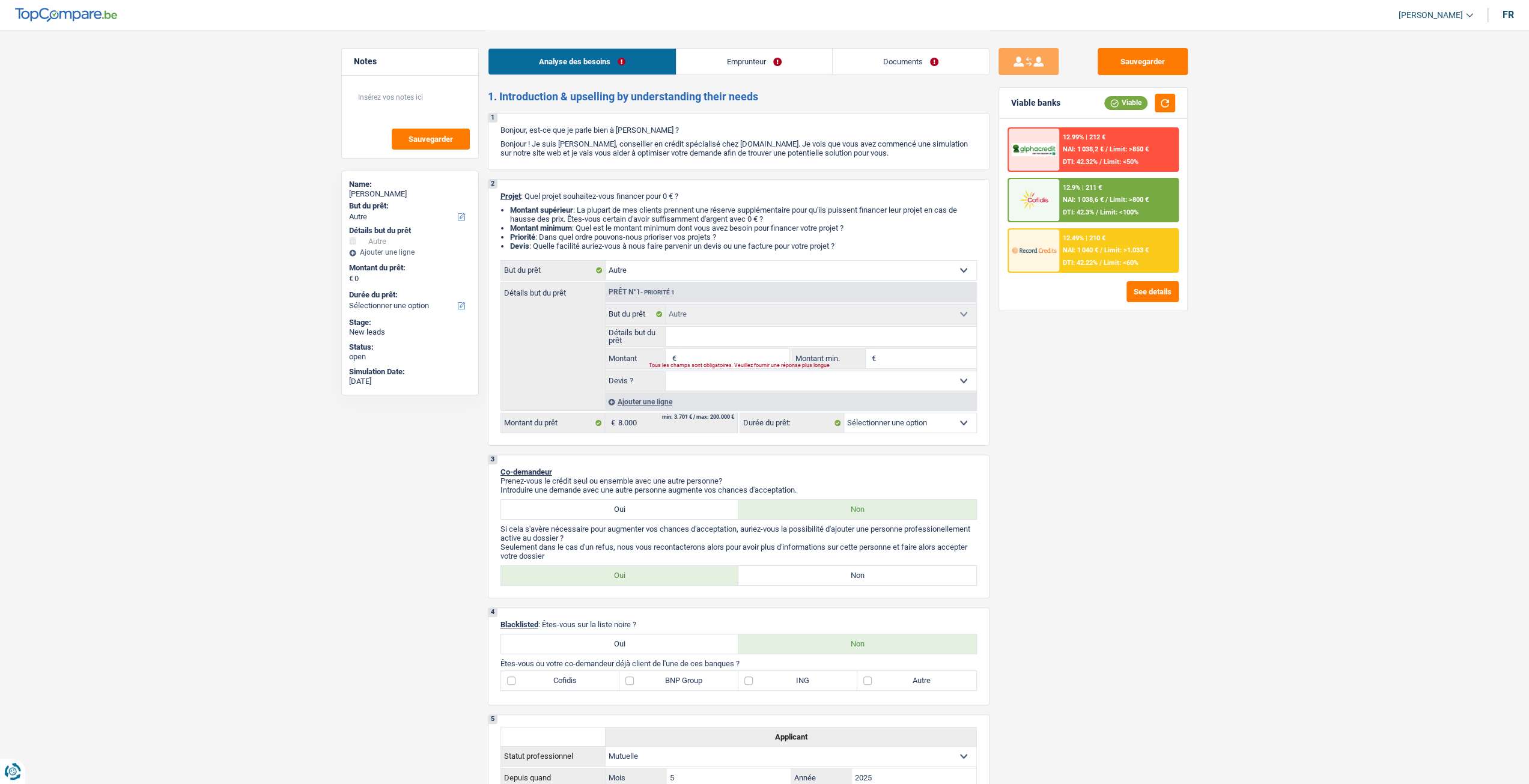
click at [748, 356] on input "Montant" at bounding box center [733, 358] width 110 height 19
type input "8"
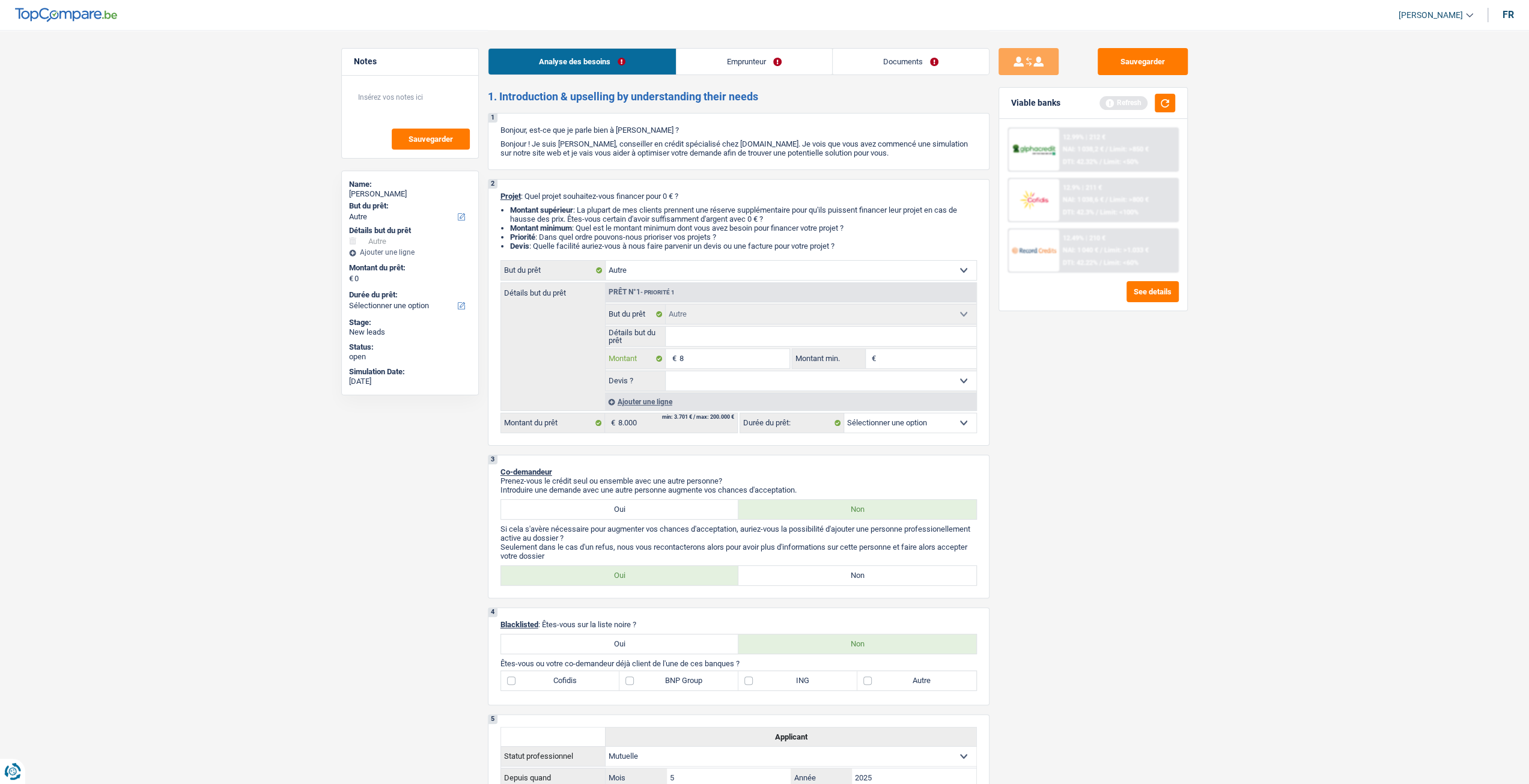
type input "80"
type input "800"
type input "8.000"
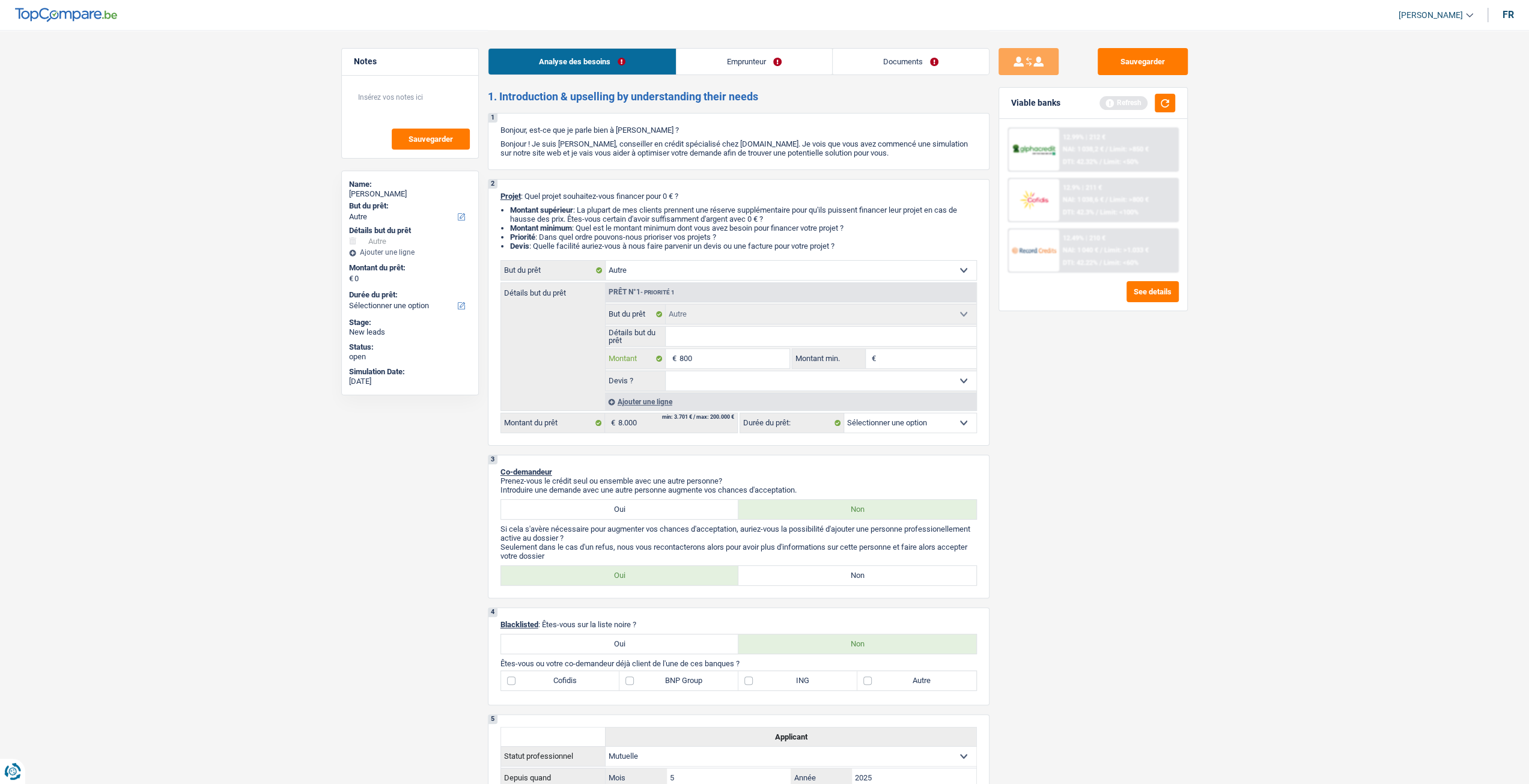
type input "8.000"
click at [1022, 399] on div "Sauvegarder Viable banks Refresh 12.99% | 212 € NAI: 1 038,2 € / Limit: >850 € …" at bounding box center [1093, 406] width 208 height 716
select select "48"
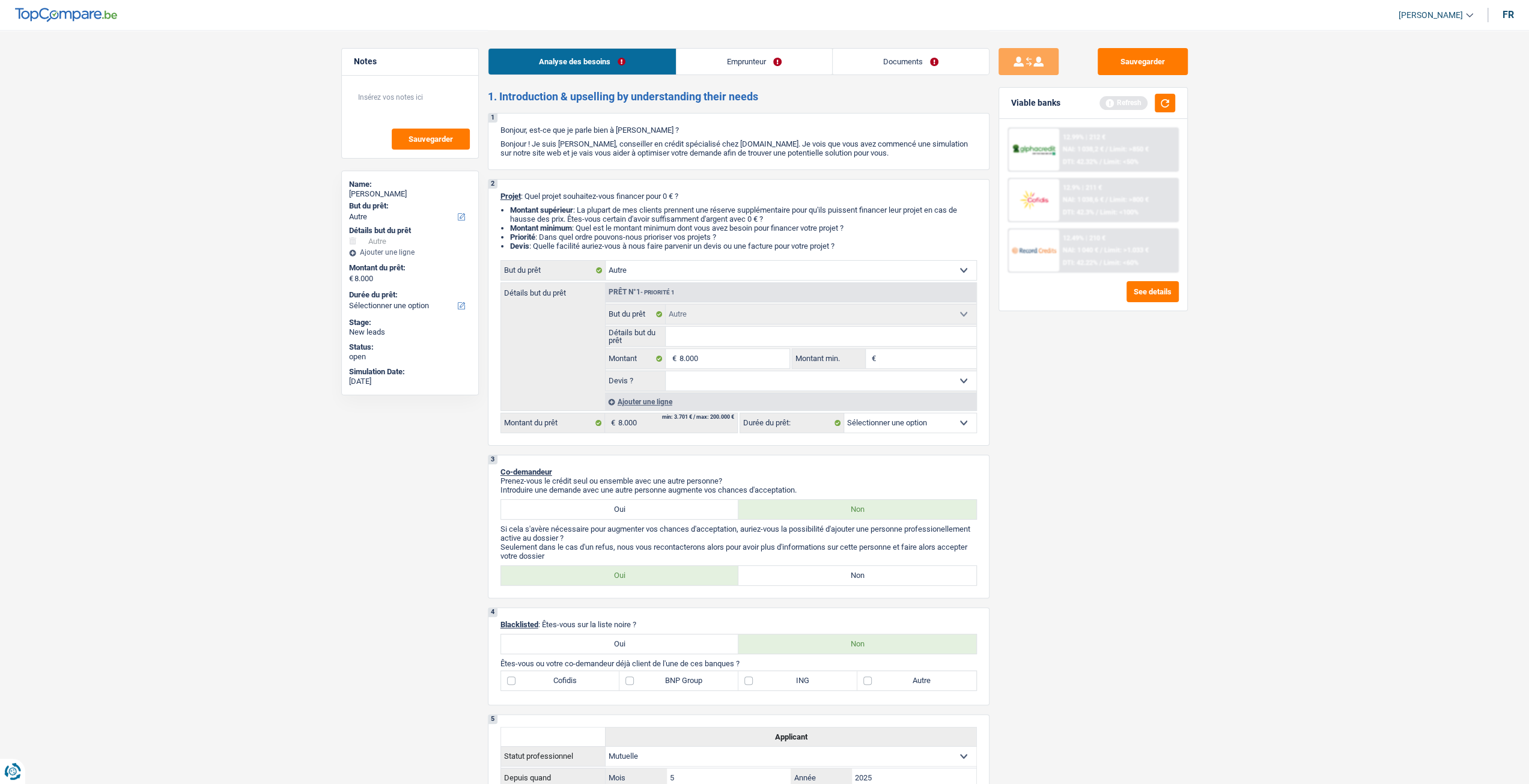
select select "48"
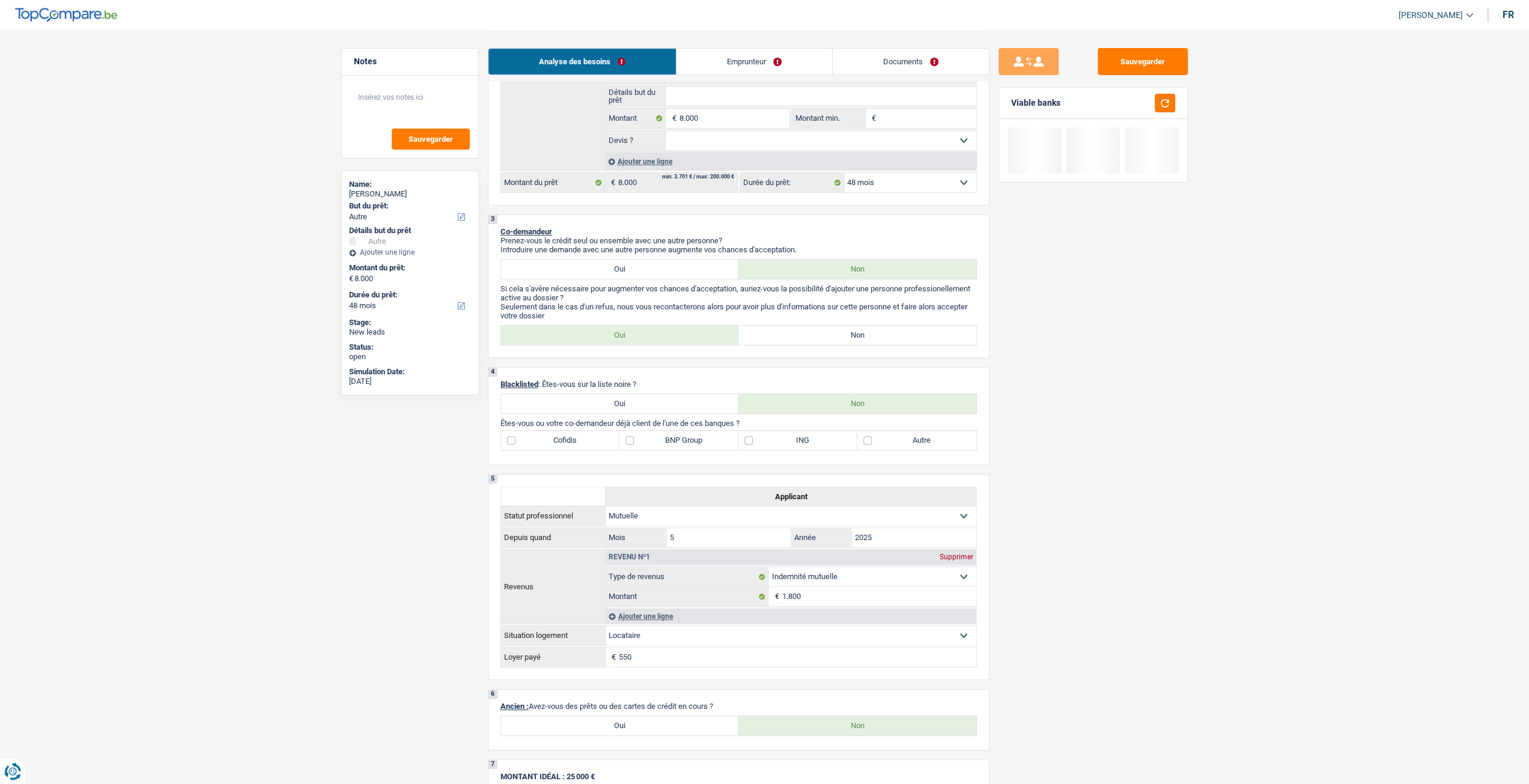
scroll to position [540, 0]
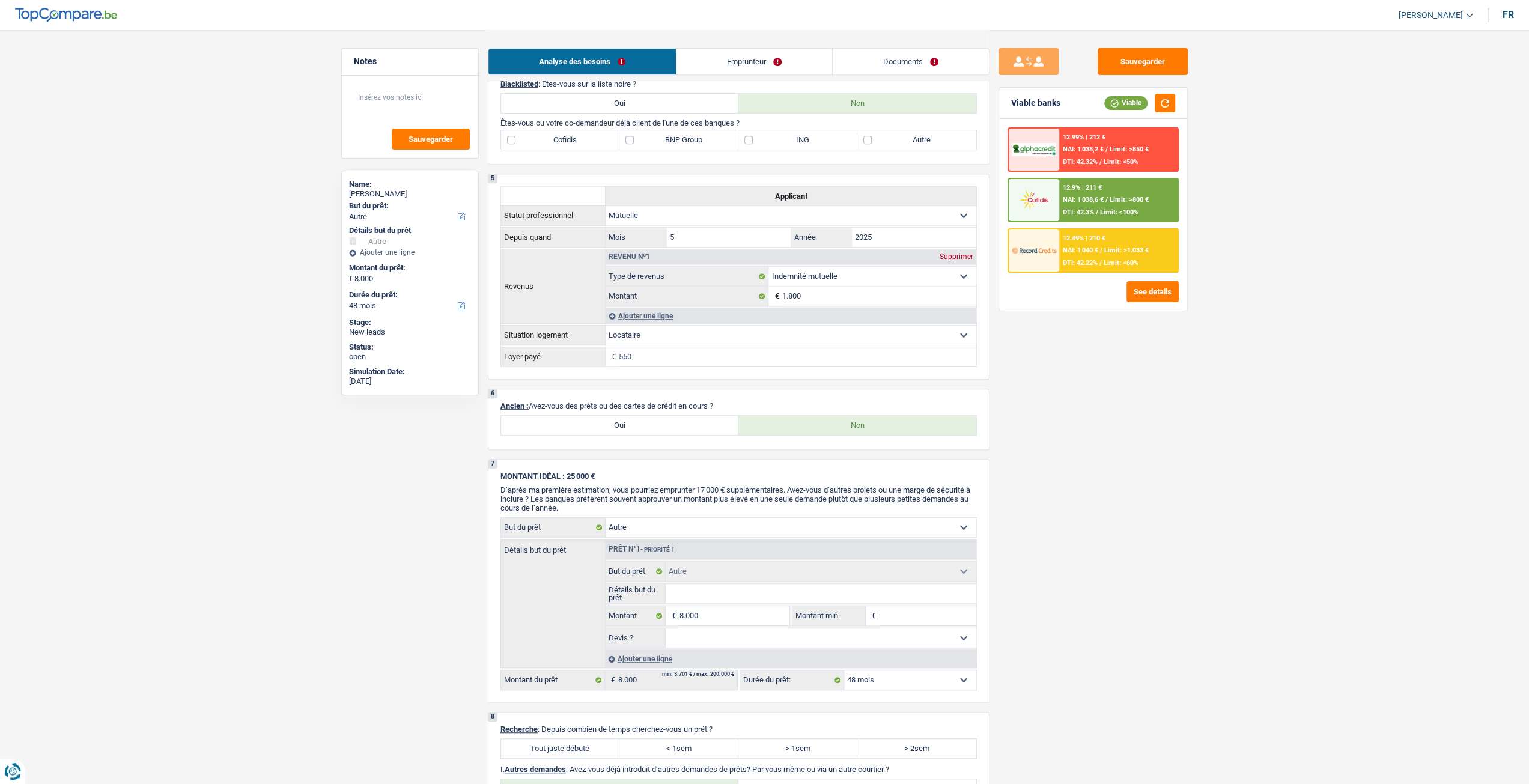
click at [674, 425] on label "Oui" at bounding box center [619, 424] width 238 height 19
click at [674, 425] on input "Oui" at bounding box center [619, 424] width 238 height 19
radio input "true"
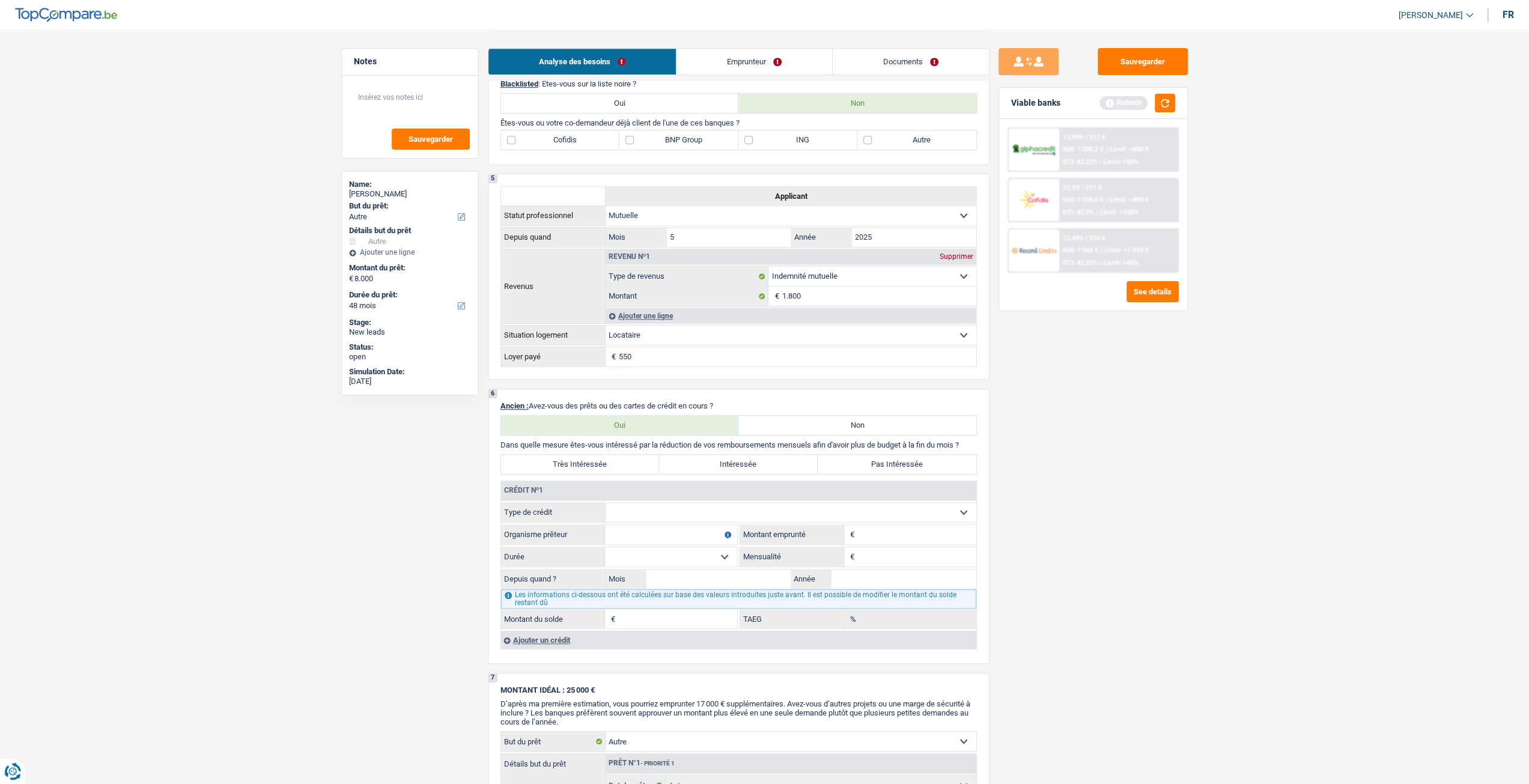
scroll to position [601, 0]
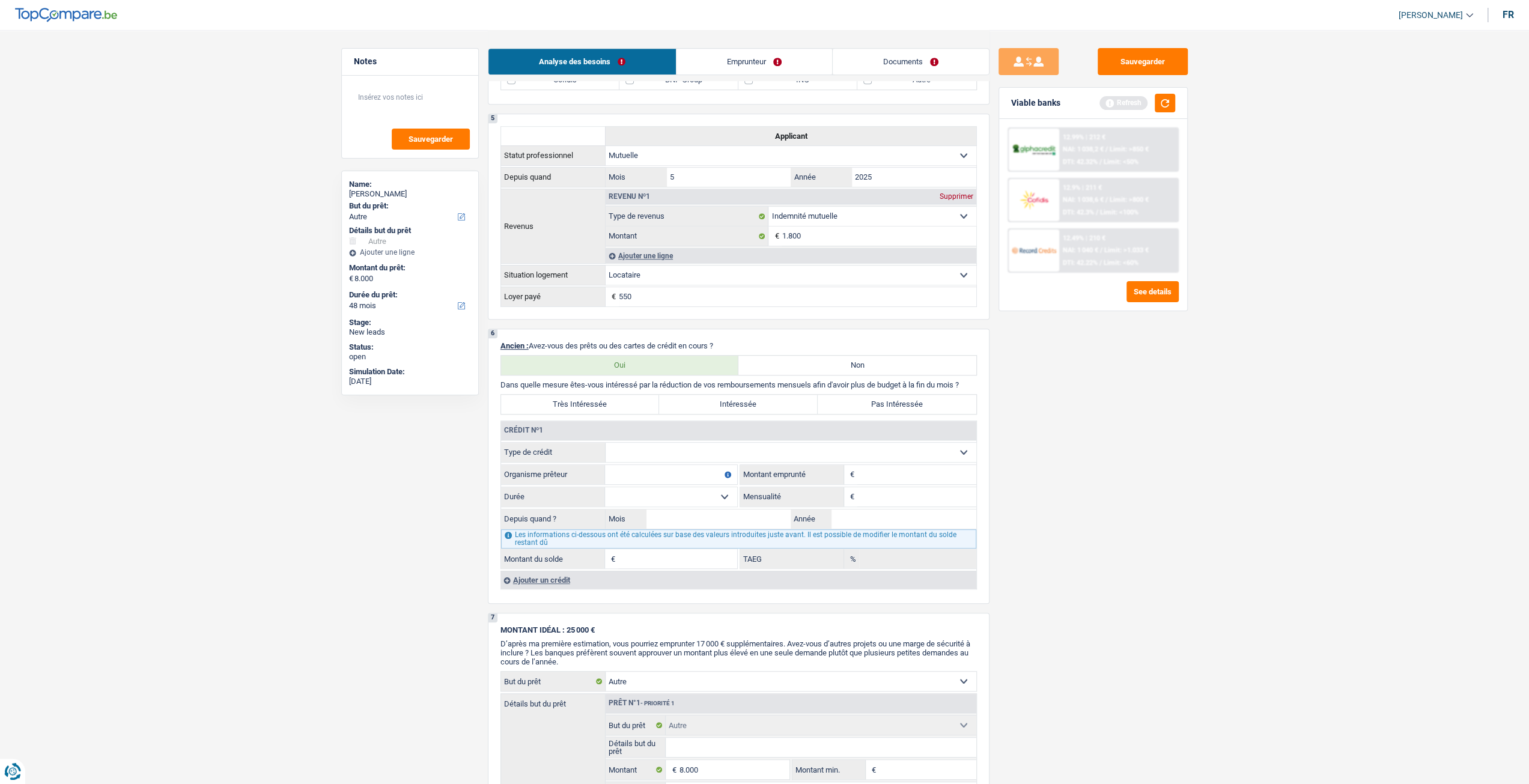
click at [680, 458] on select "Carte ou ouverture de crédit Prêt hypothécaire Vente à tempérament Prêt à tempé…" at bounding box center [791, 452] width 371 height 19
select select "carLoan"
type input "0"
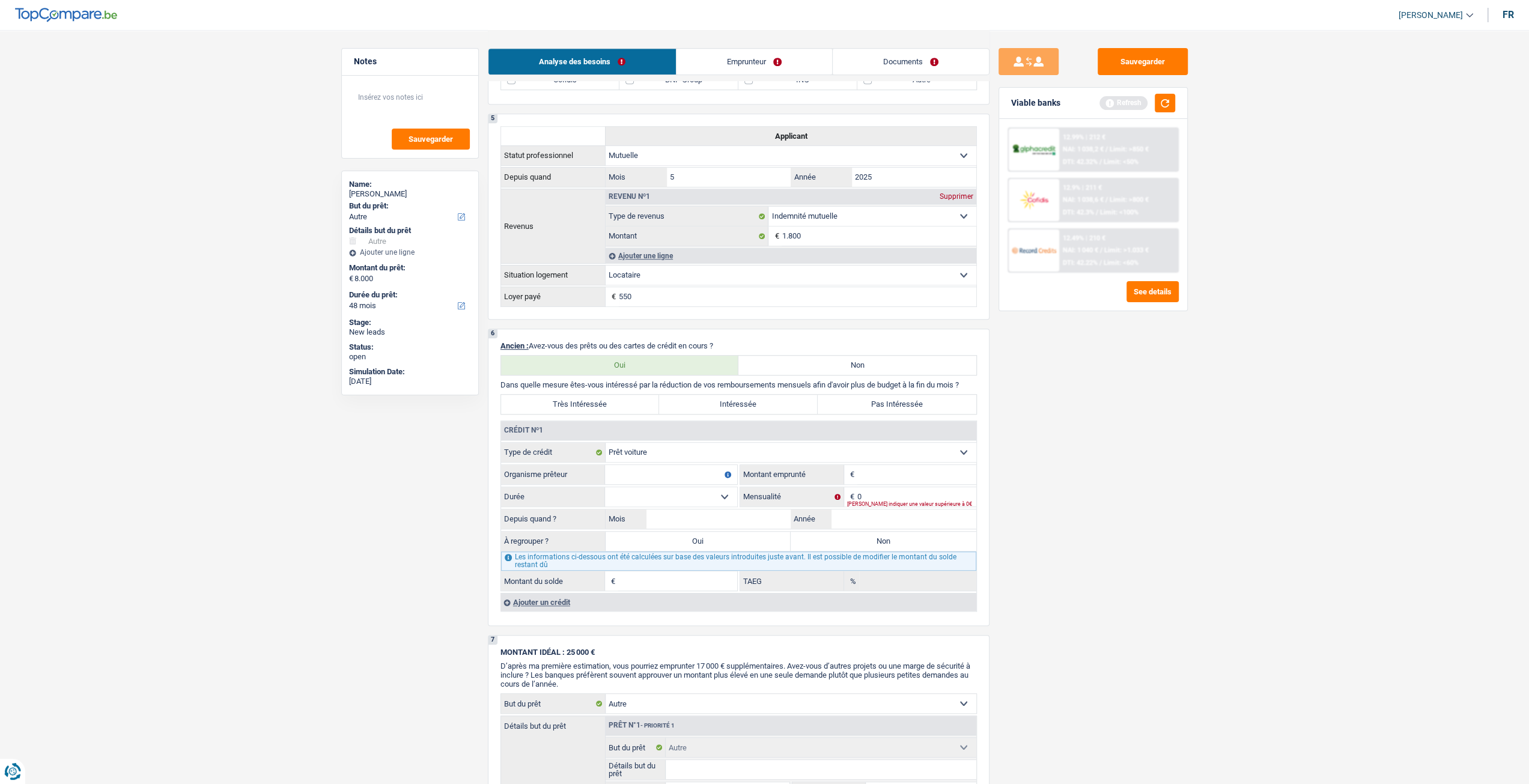
click at [904, 479] on input "Montant" at bounding box center [917, 474] width 119 height 19
click at [924, 494] on input "0" at bounding box center [917, 497] width 119 height 19
click at [677, 497] on select "12 mois 18 mois 24 mois Sélectionner une option" at bounding box center [671, 497] width 133 height 19
click at [678, 475] on input "Organisme prêteur" at bounding box center [671, 474] width 133 height 19
click at [868, 465] on input "Montant" at bounding box center [917, 474] width 119 height 19
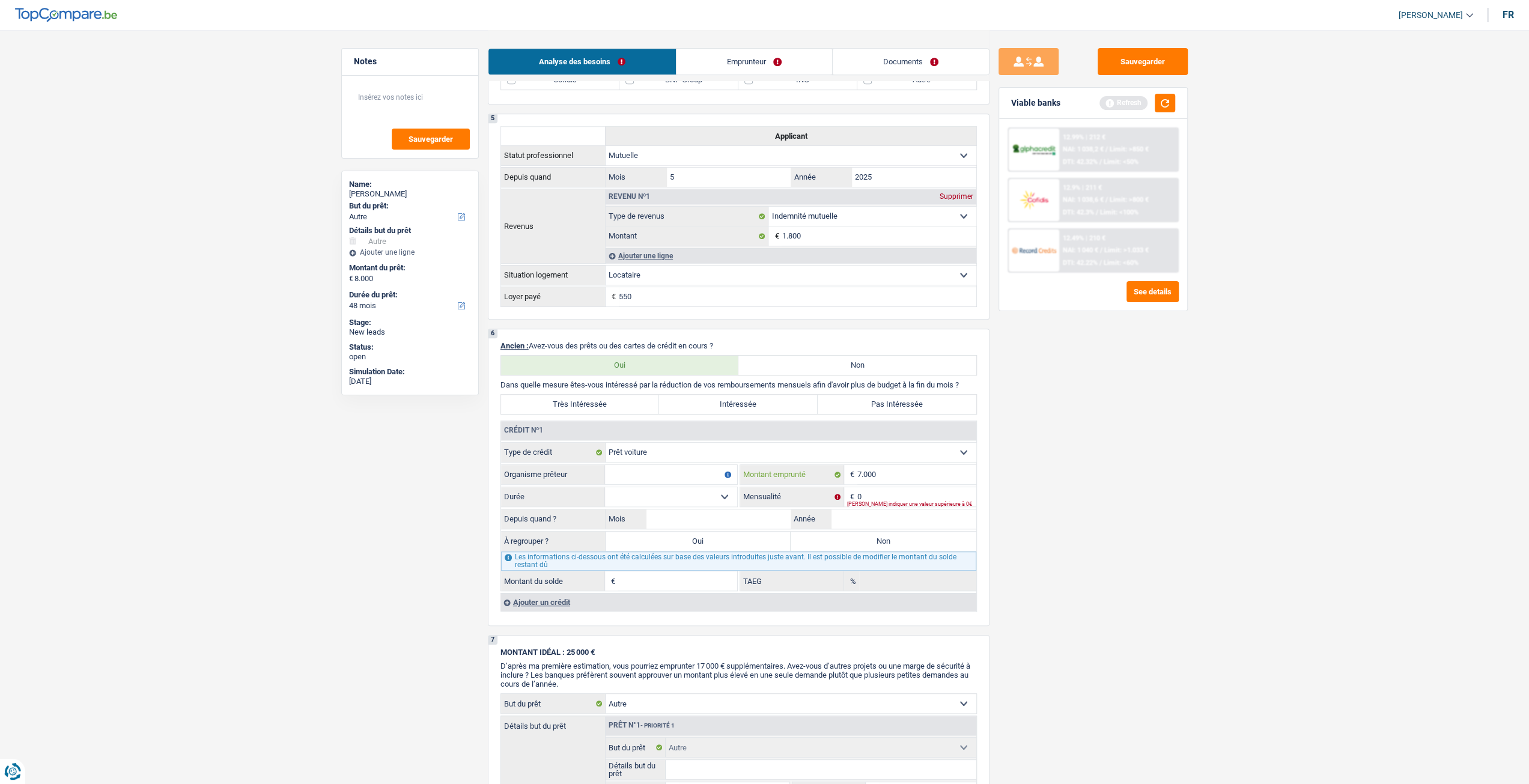
type input "7.000"
click at [906, 498] on input "0" at bounding box center [917, 497] width 119 height 19
click at [712, 498] on select "12 mois 18 mois 24 mois 30 mois 36 mois 42 mois Sélectionner une option" at bounding box center [671, 497] width 133 height 19
select select "42"
click at [605, 487] on select "12 mois 18 mois 24 mois 30 mois 36 mois 42 mois Sélectionner une option" at bounding box center [671, 497] width 133 height 19
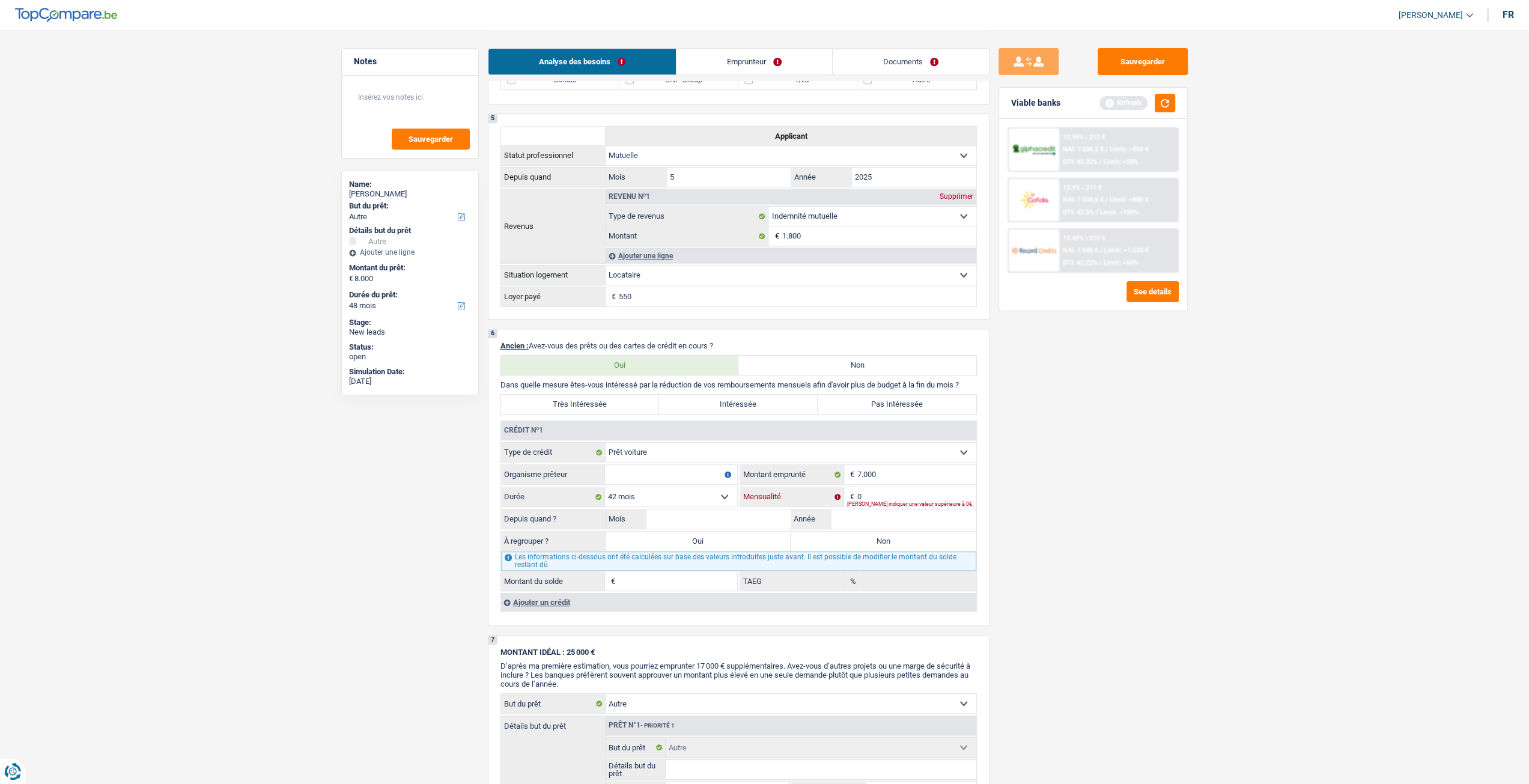
click at [904, 492] on input "0" at bounding box center [917, 497] width 119 height 19
type input "193"
click at [1031, 518] on div "Sauvegarder Viable banks Refresh 12.99% | 212 € NAI: 1 038,2 € / Limit: >850 € …" at bounding box center [1093, 406] width 208 height 716
click at [939, 519] on input "Année" at bounding box center [904, 518] width 145 height 19
type input "2021"
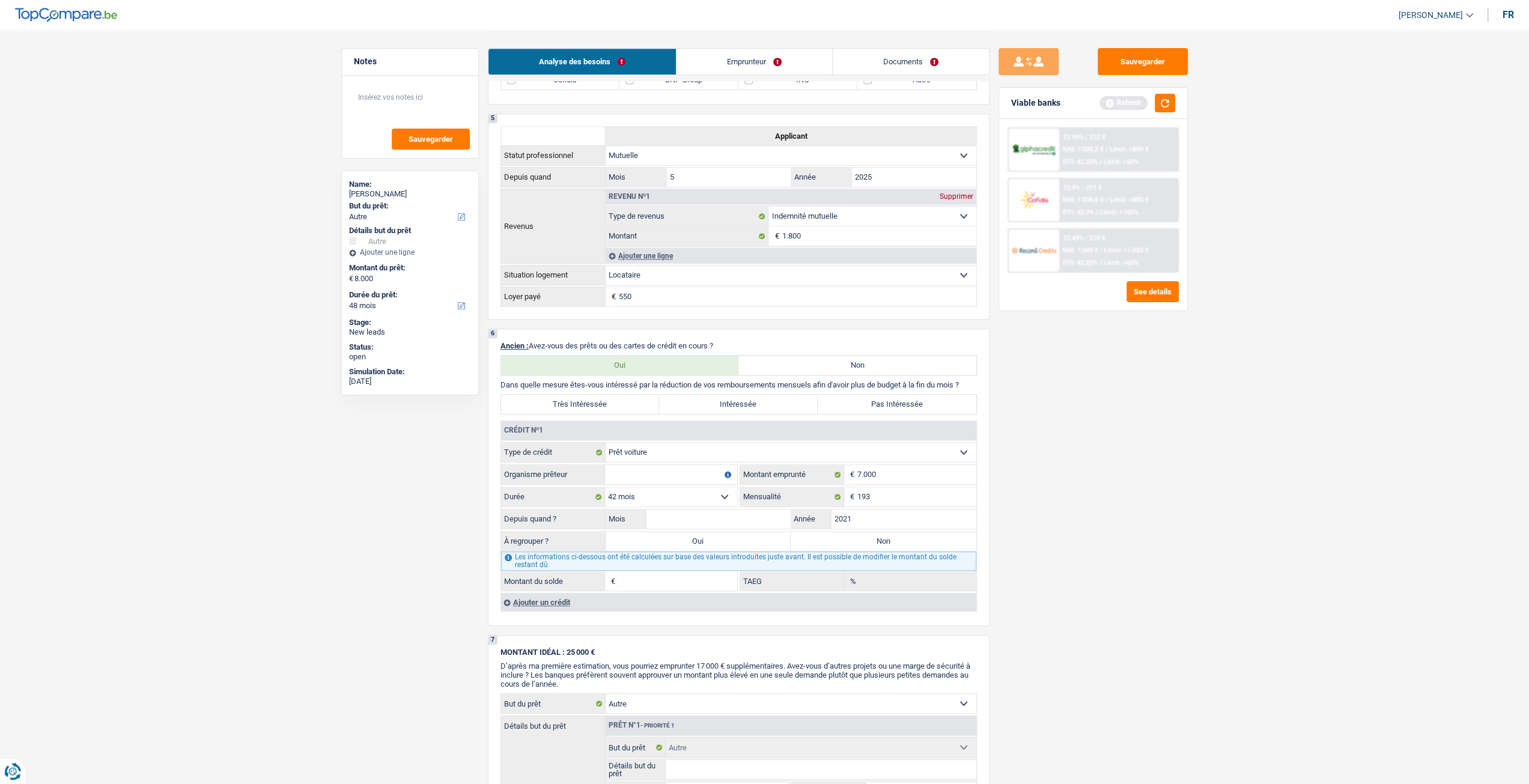
click at [1132, 507] on div "Sauvegarder Viable banks Refresh 12.99% | 212 € NAI: 1 038,2 € / Limit: >850 € …" at bounding box center [1093, 406] width 208 height 716
click at [752, 523] on input "Mois" at bounding box center [719, 518] width 145 height 19
type input "10"
type input "1"
type input "8,75"
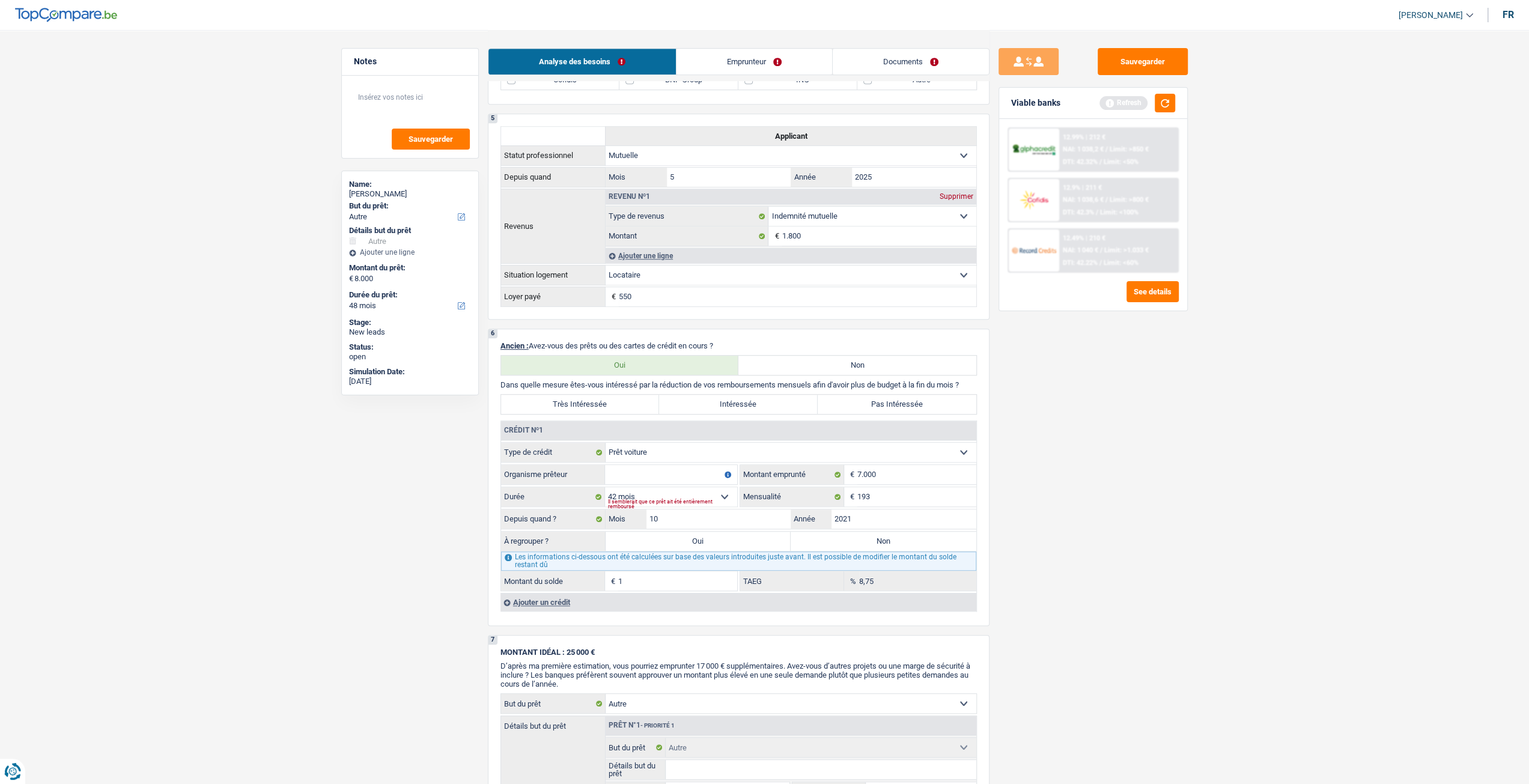
click at [1083, 529] on div "Sauvegarder Viable banks Refresh 12.99% | 212 € NAI: 1 038,2 € / Limit: >850 € …" at bounding box center [1093, 406] width 208 height 716
drag, startPoint x: 650, startPoint y: 476, endPoint x: 661, endPoint y: 479, distance: 11.4
click at [650, 475] on input "Organisme prêteur" at bounding box center [671, 474] width 133 height 19
click at [673, 582] on input "1" at bounding box center [678, 580] width 119 height 19
type input "7.000"
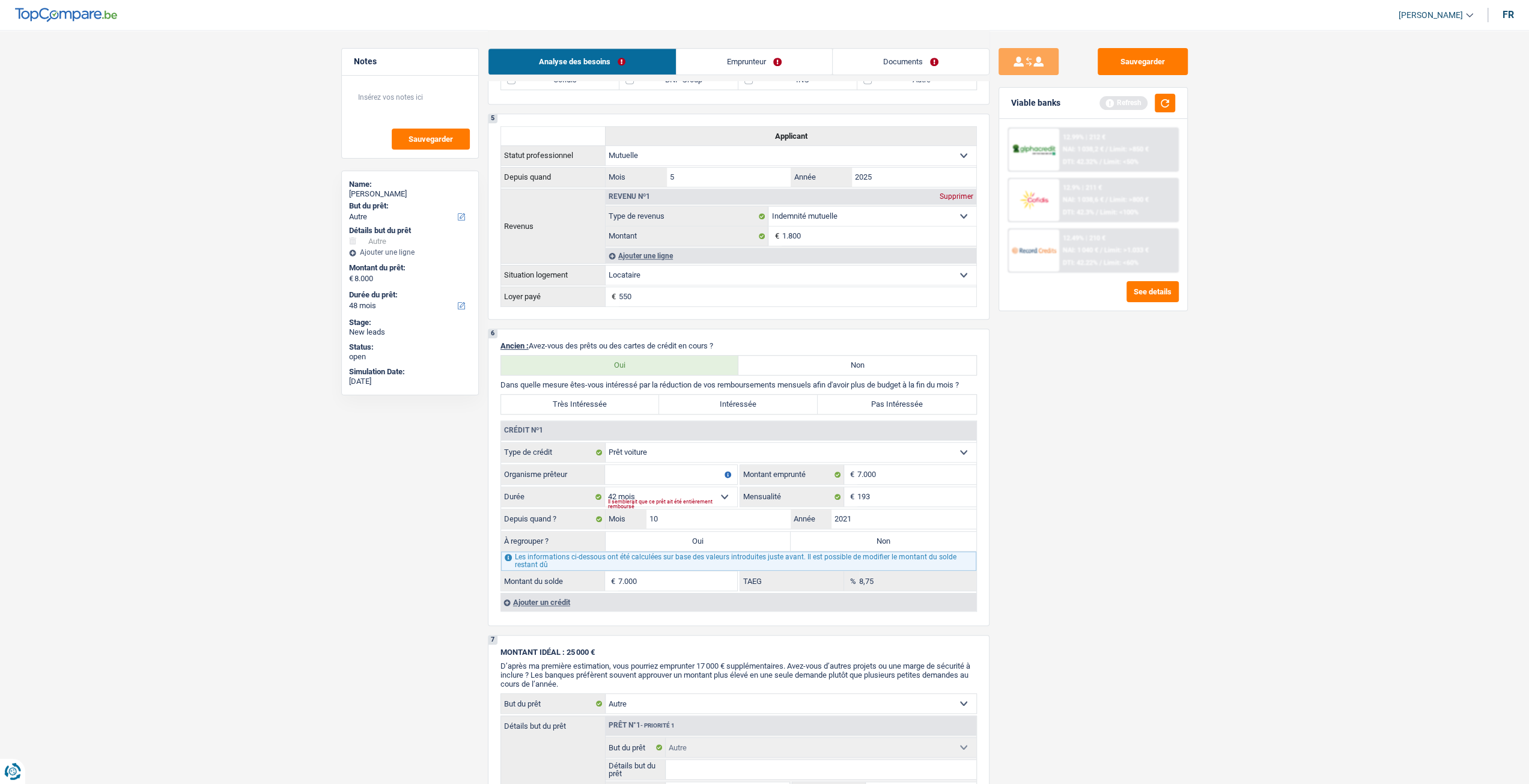
click at [1055, 550] on div "Sauvegarder Viable banks Refresh 12.99% | 212 € NAI: 1 038,2 € / Limit: >850 € …" at bounding box center [1093, 406] width 208 height 716
drag, startPoint x: 658, startPoint y: 477, endPoint x: 667, endPoint y: 479, distance: 9.2
click at [658, 477] on input "Organisme prêteur" at bounding box center [671, 474] width 133 height 19
click at [859, 468] on input "7.000" at bounding box center [917, 474] width 119 height 19
click at [862, 473] on input "7.000" at bounding box center [917, 474] width 119 height 19
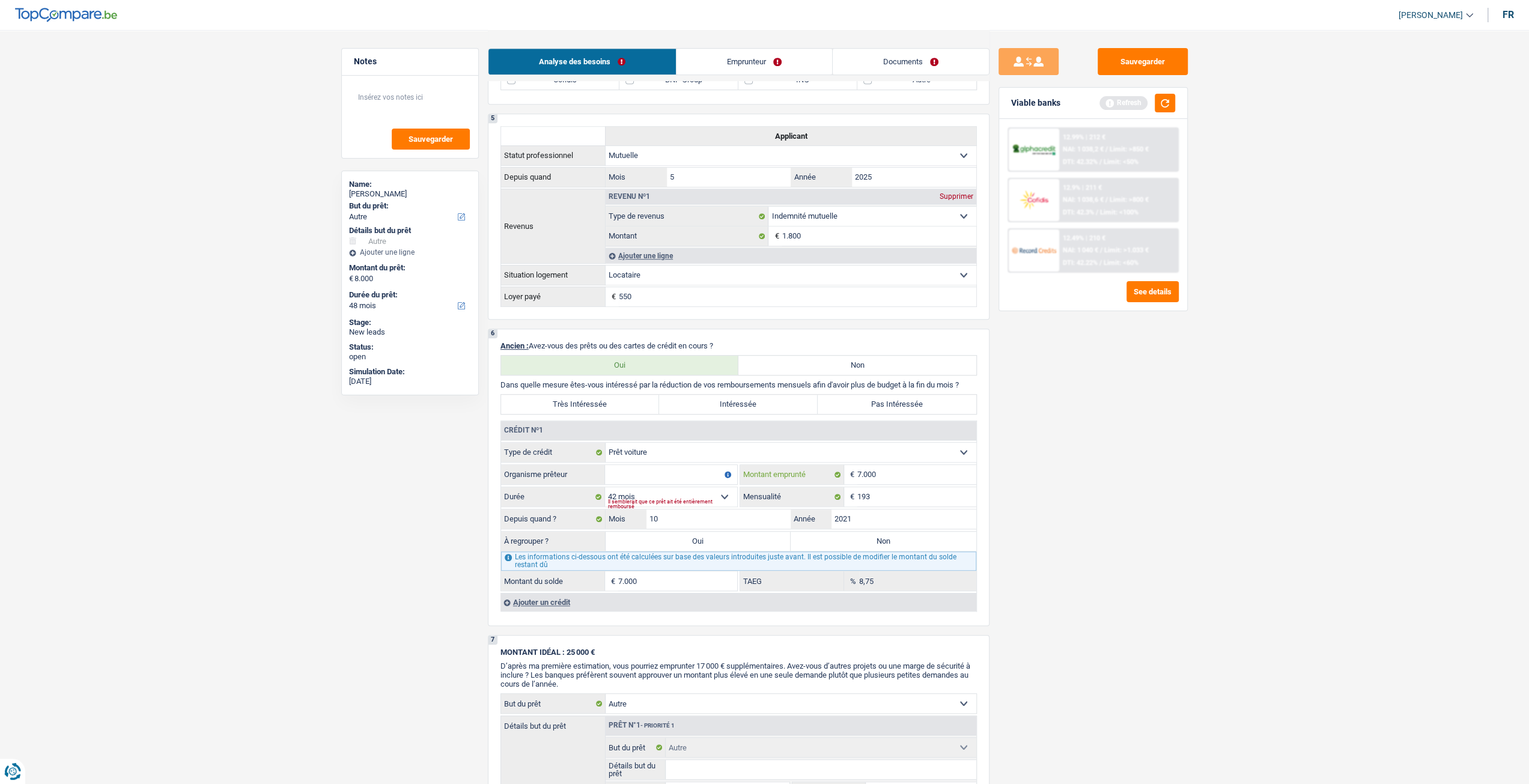
type input "0"
select select
type input "8.000"
click at [1042, 508] on div "Sauvegarder Viable banks Refresh 12.99% | 212 € NAI: 1 038,2 € / Limit: >850 € …" at bounding box center [1093, 406] width 208 height 716
click at [682, 583] on input "Montant du solde" at bounding box center [678, 580] width 119 height 19
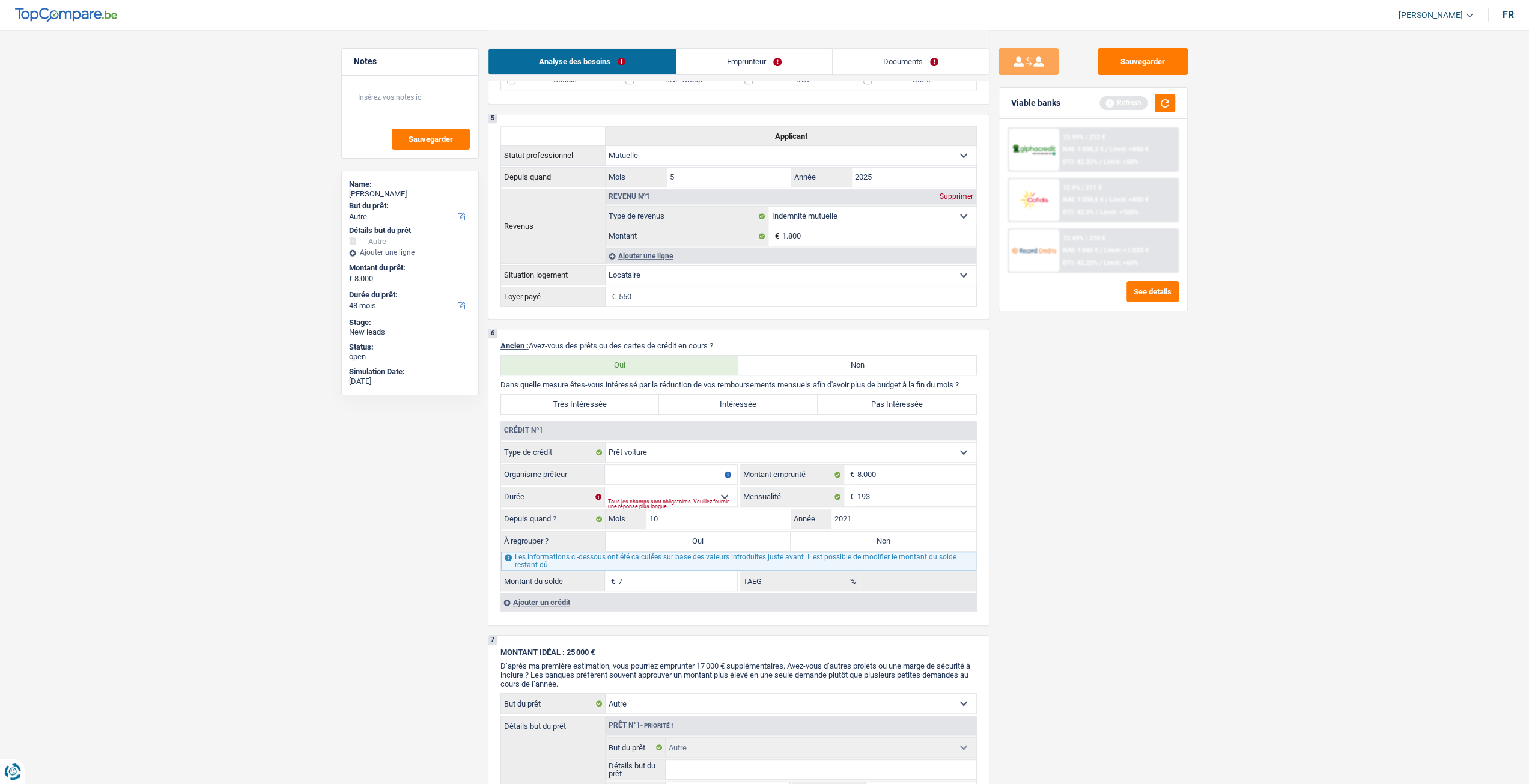
type input "7"
click at [882, 480] on input "8.000" at bounding box center [917, 474] width 119 height 19
type input "8"
type input "7.000"
click at [661, 584] on input "Montant du solde" at bounding box center [678, 580] width 119 height 19
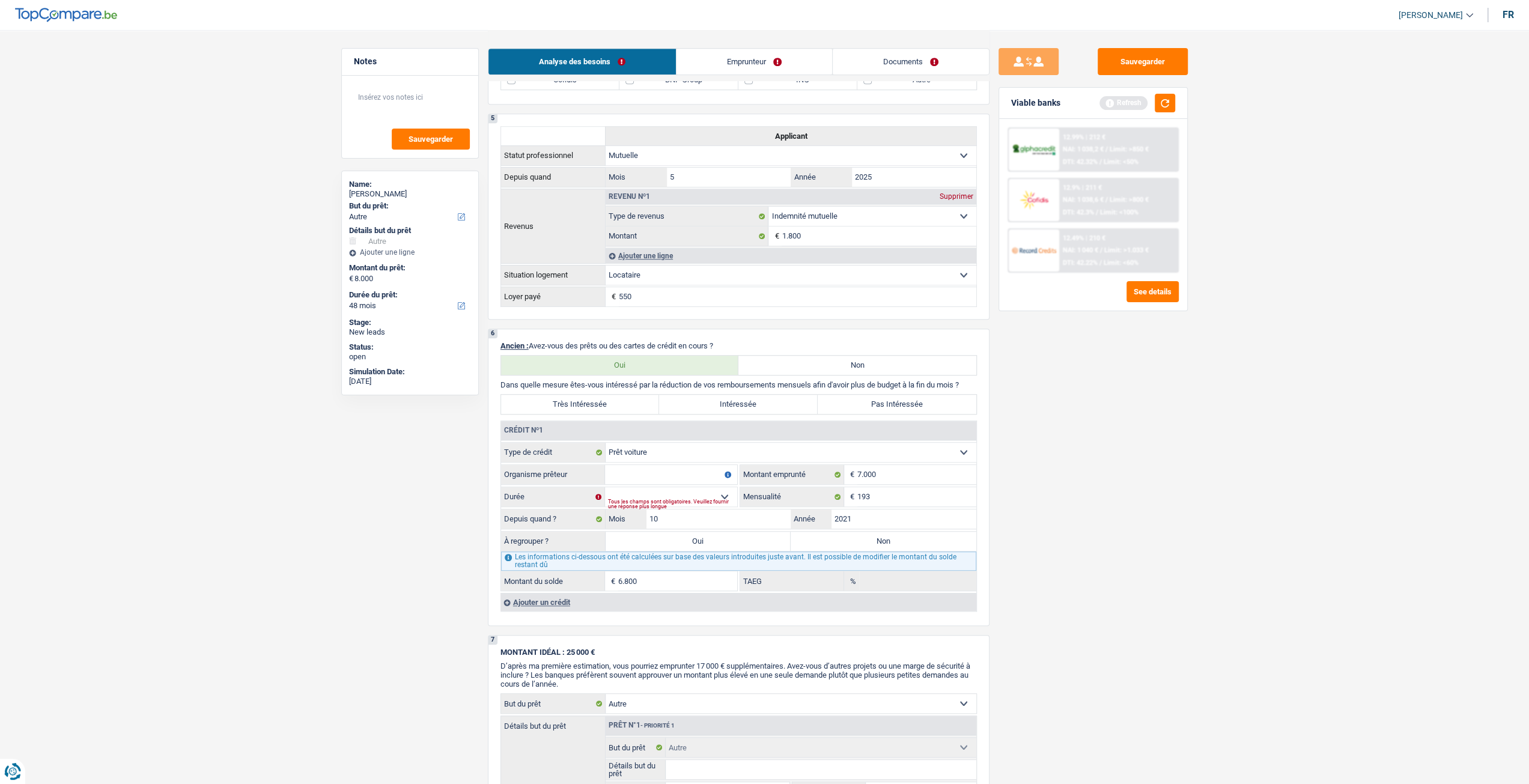
type input "6.800"
click at [1053, 580] on div "Sauvegarder Viable banks Refresh 12.99% | 212 € NAI: 1 038,2 € / Limit: >850 € …" at bounding box center [1093, 406] width 208 height 716
click at [685, 494] on select "12 mois 18 mois 24 mois 30 mois 36 mois 42 mois Sélectionner une option" at bounding box center [671, 497] width 133 height 19
select select "42"
click at [605, 487] on select "12 mois 18 mois 24 mois 30 mois 36 mois 42 mois Sélectionner une option" at bounding box center [671, 497] width 133 height 19
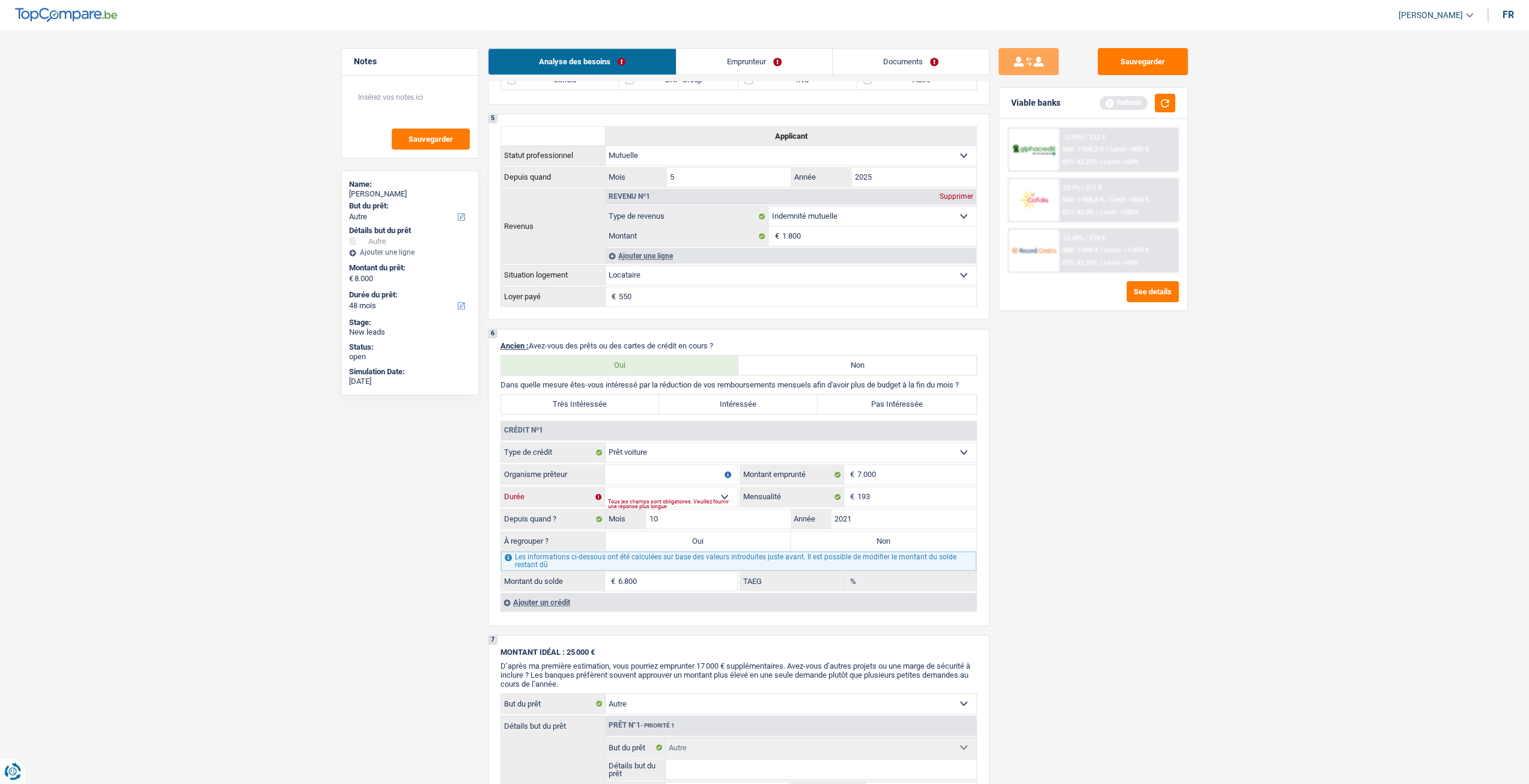
type input "1"
type input "8,75"
click at [649, 474] on input "Organisme prêteur" at bounding box center [671, 474] width 133 height 19
click at [648, 573] on input "1" at bounding box center [678, 580] width 119 height 19
type input "6"
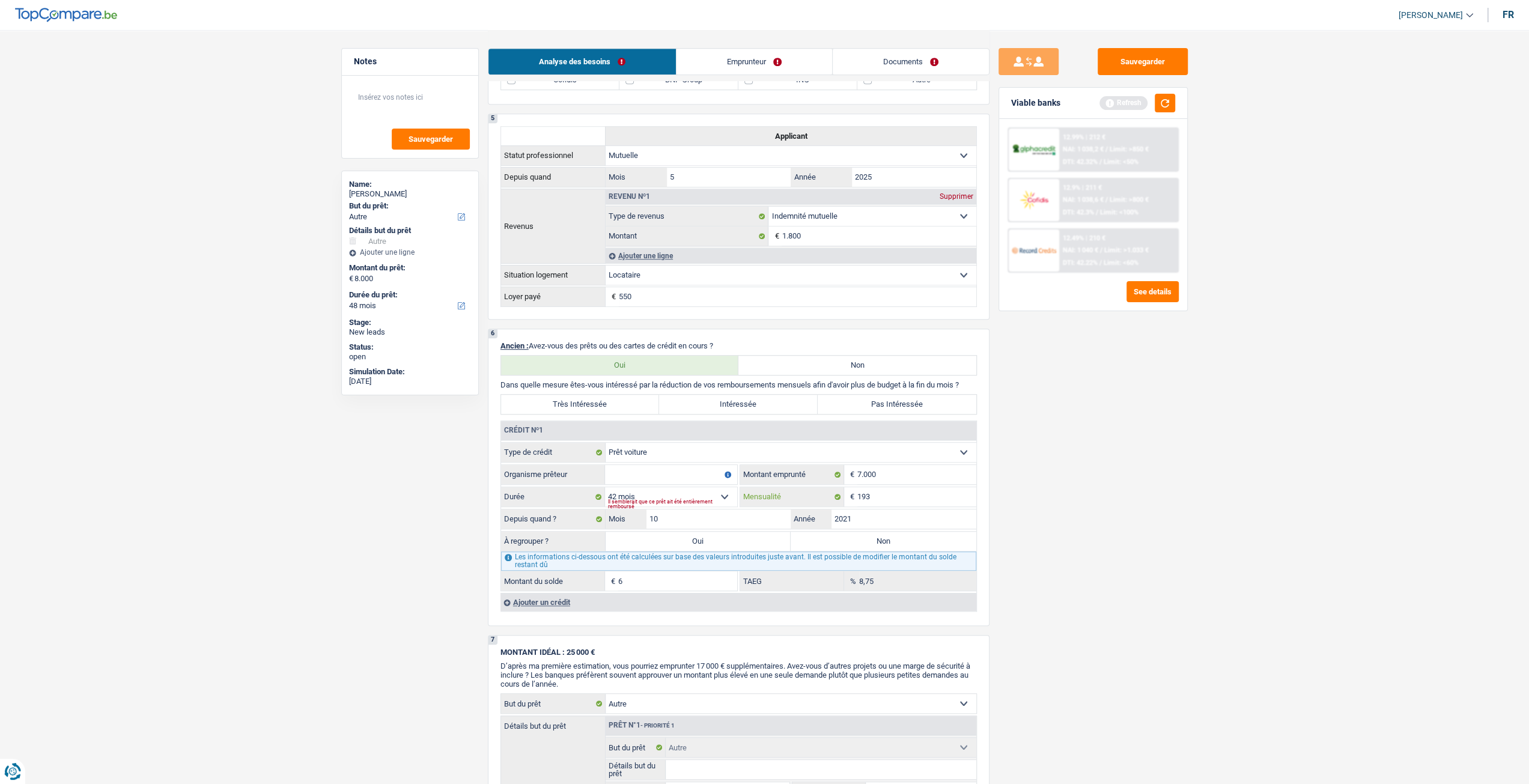
click at [893, 502] on input "193" at bounding box center [917, 497] width 119 height 19
type input "1"
type input "235"
type input "1"
type input "22,57"
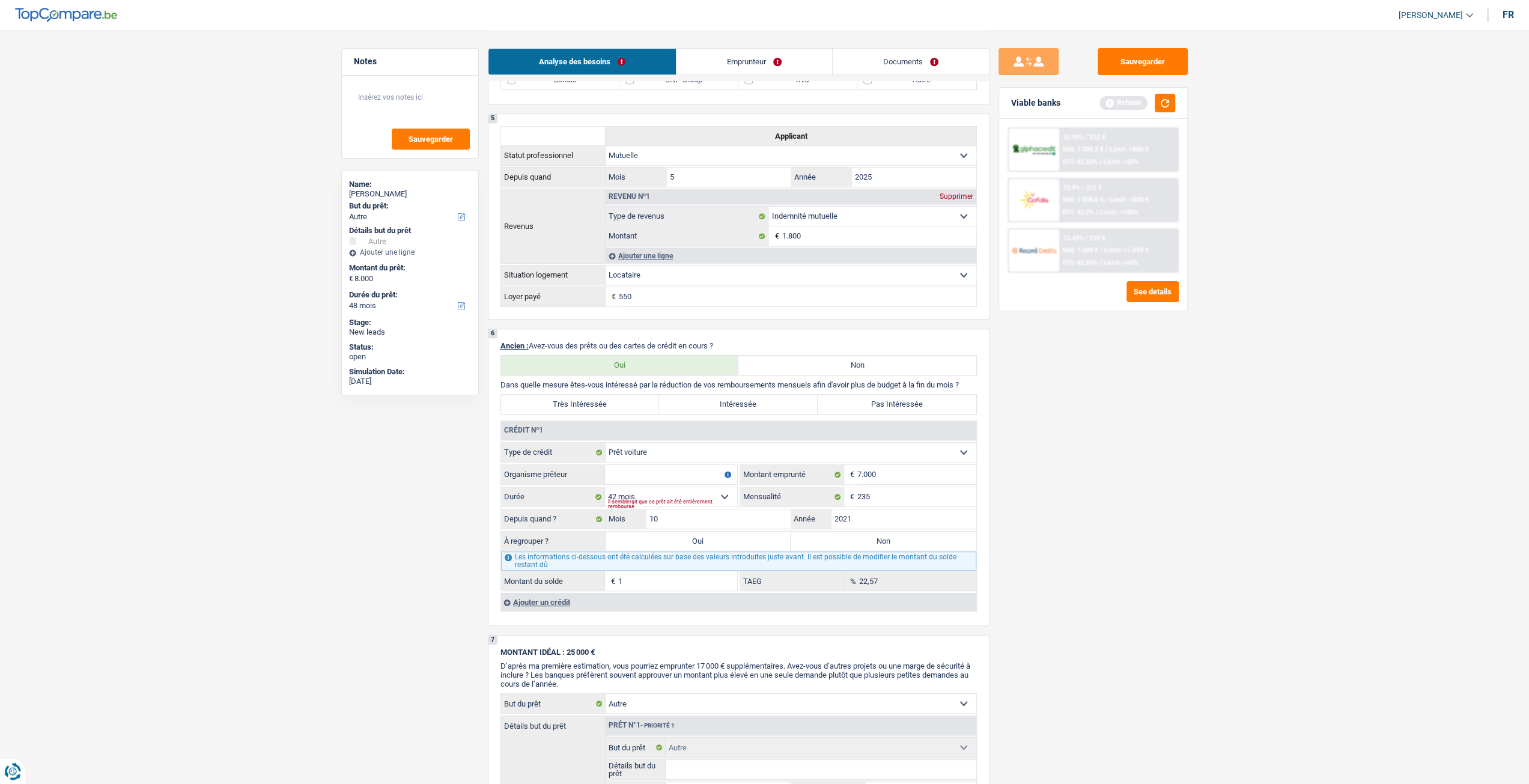
click at [1025, 508] on div "Sauvegarder Viable banks Refresh 12.99% | 212 € NAI: 1 038,2 € / Limit: >850 € …" at bounding box center [1093, 406] width 208 height 716
click at [669, 499] on select "12 mois 18 mois 24 mois 30 mois 36 mois 42 mois Sélectionner une option" at bounding box center [671, 497] width 133 height 19
click at [656, 583] on input "1" at bounding box center [678, 580] width 119 height 19
click at [886, 482] on input "7.000" at bounding box center [917, 474] width 119 height 19
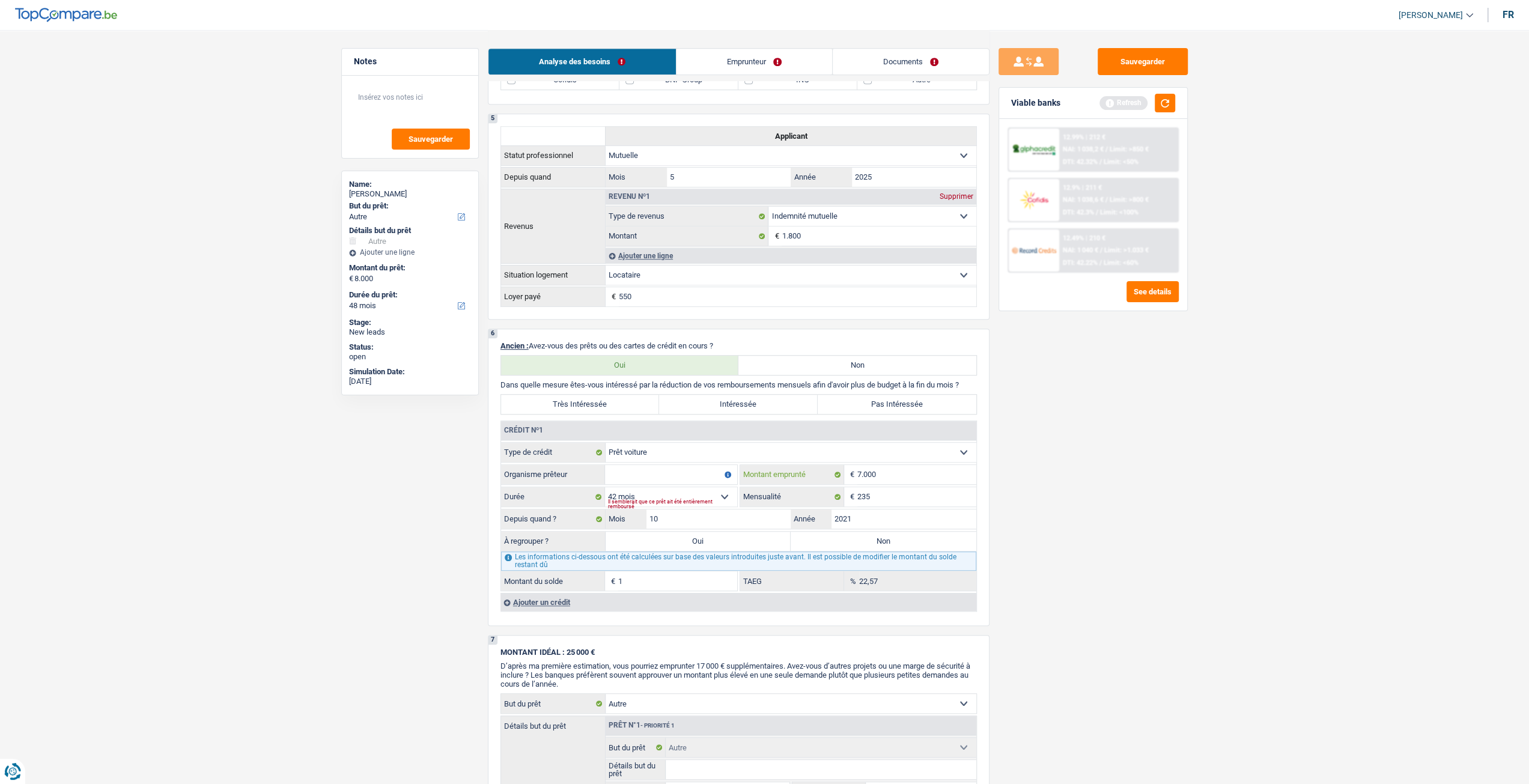
type input "700"
select select
type input "7"
type input "10.000"
click at [1021, 519] on div "Sauvegarder Viable banks Refresh 12.99% | 212 € NAI: 1 038,2 € / Limit: >850 € …" at bounding box center [1093, 406] width 208 height 716
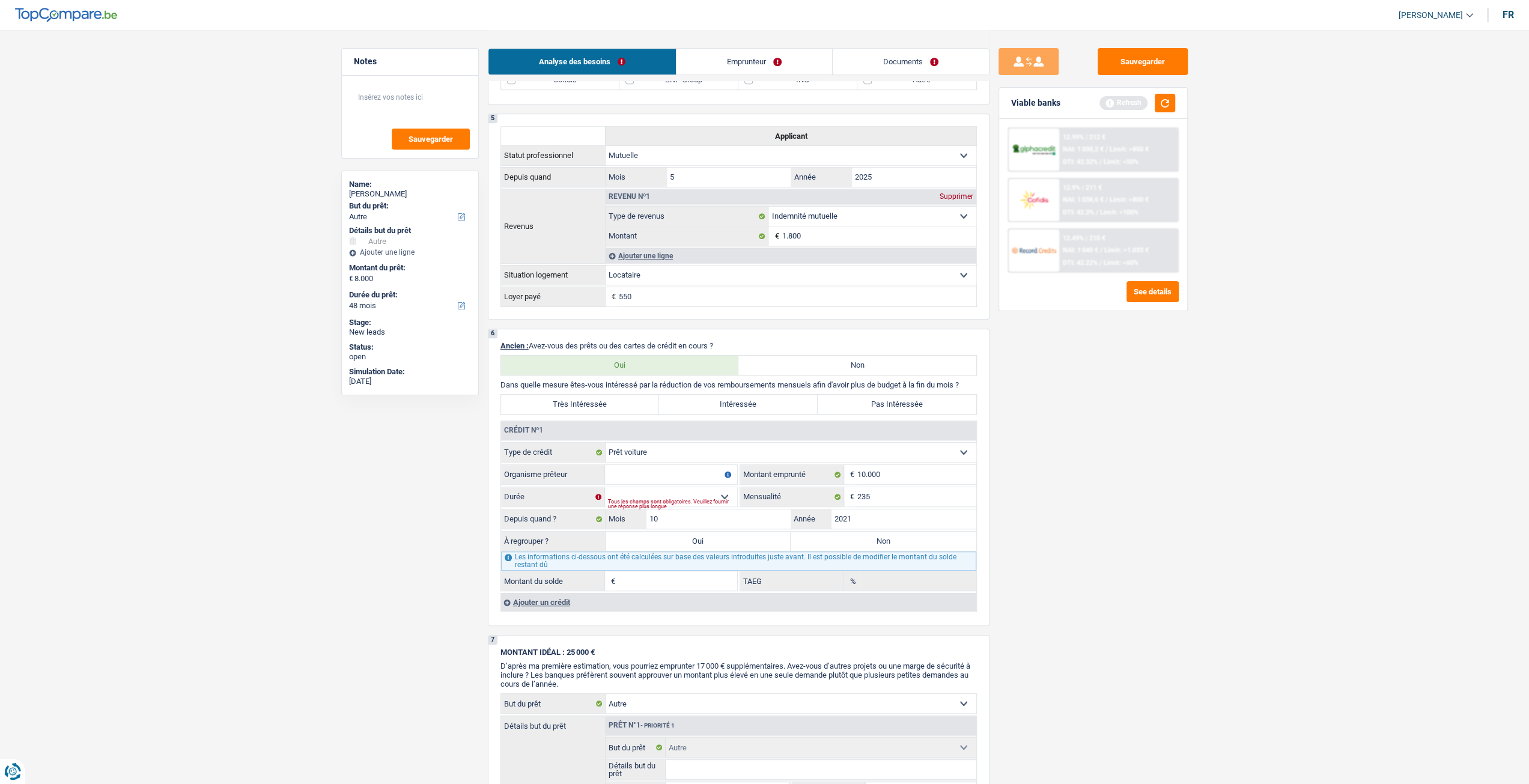
click at [674, 582] on input "Montant du solde" at bounding box center [678, 580] width 119 height 19
type input "7.000"
click at [672, 474] on input "Organisme prêteur" at bounding box center [671, 474] width 133 height 19
click at [701, 494] on select "12 mois 18 mois 24 mois 30 mois 36 mois 42 mois 48 mois Sélectionner une option" at bounding box center [671, 497] width 133 height 19
select select "42"
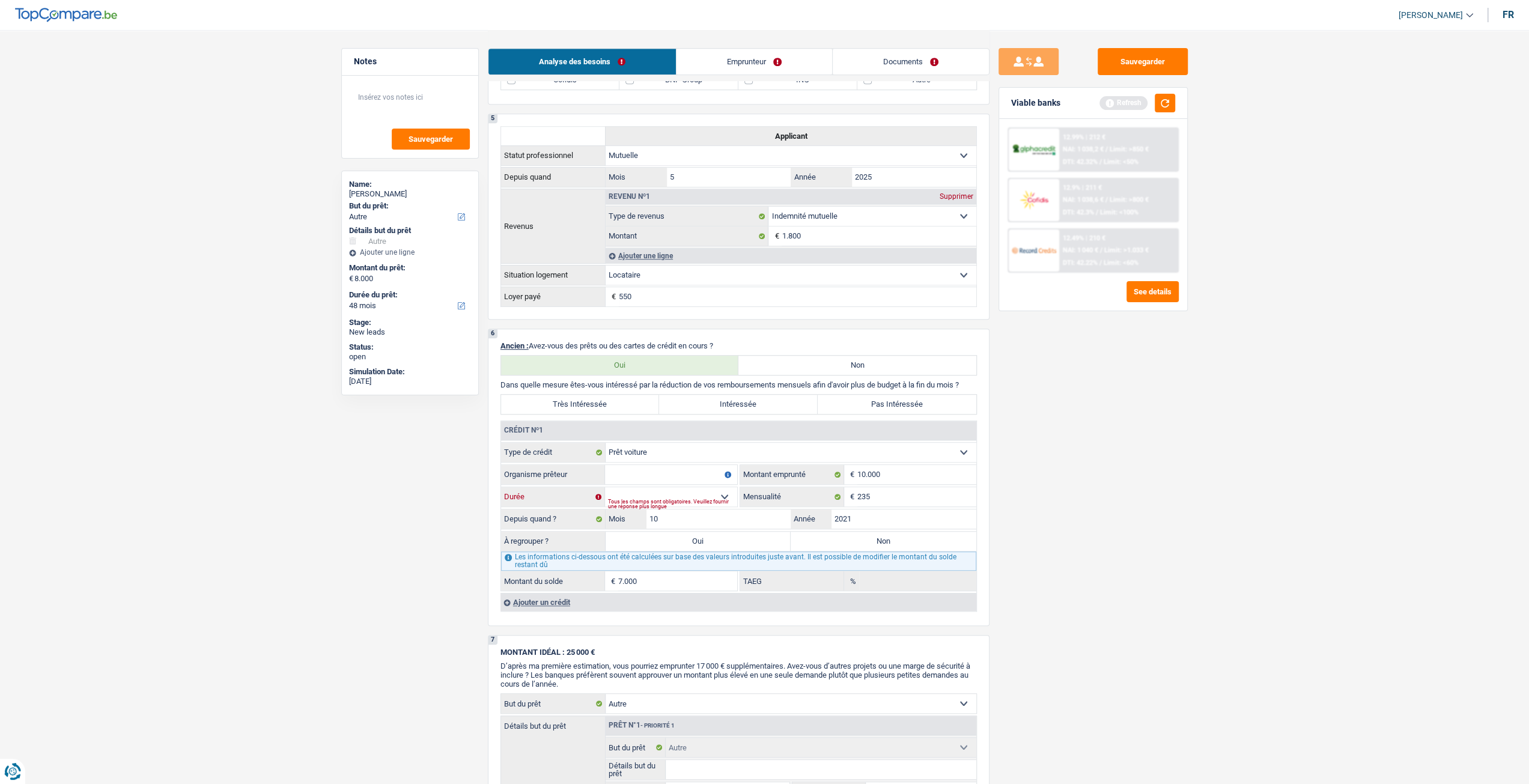
click at [605, 487] on select "12 mois 18 mois 24 mois 30 mois 36 mois 42 mois 48 mois Sélectionner une option" at bounding box center [671, 497] width 133 height 19
type input "1"
type input "0,00"
click at [648, 464] on fieldset "Carte ou ouverture de crédit Prêt hypothécaire Vente à tempérament Prêt à tempé…" at bounding box center [738, 516] width 476 height 149
click at [652, 472] on input "Organisme prêteur" at bounding box center [671, 474] width 133 height 19
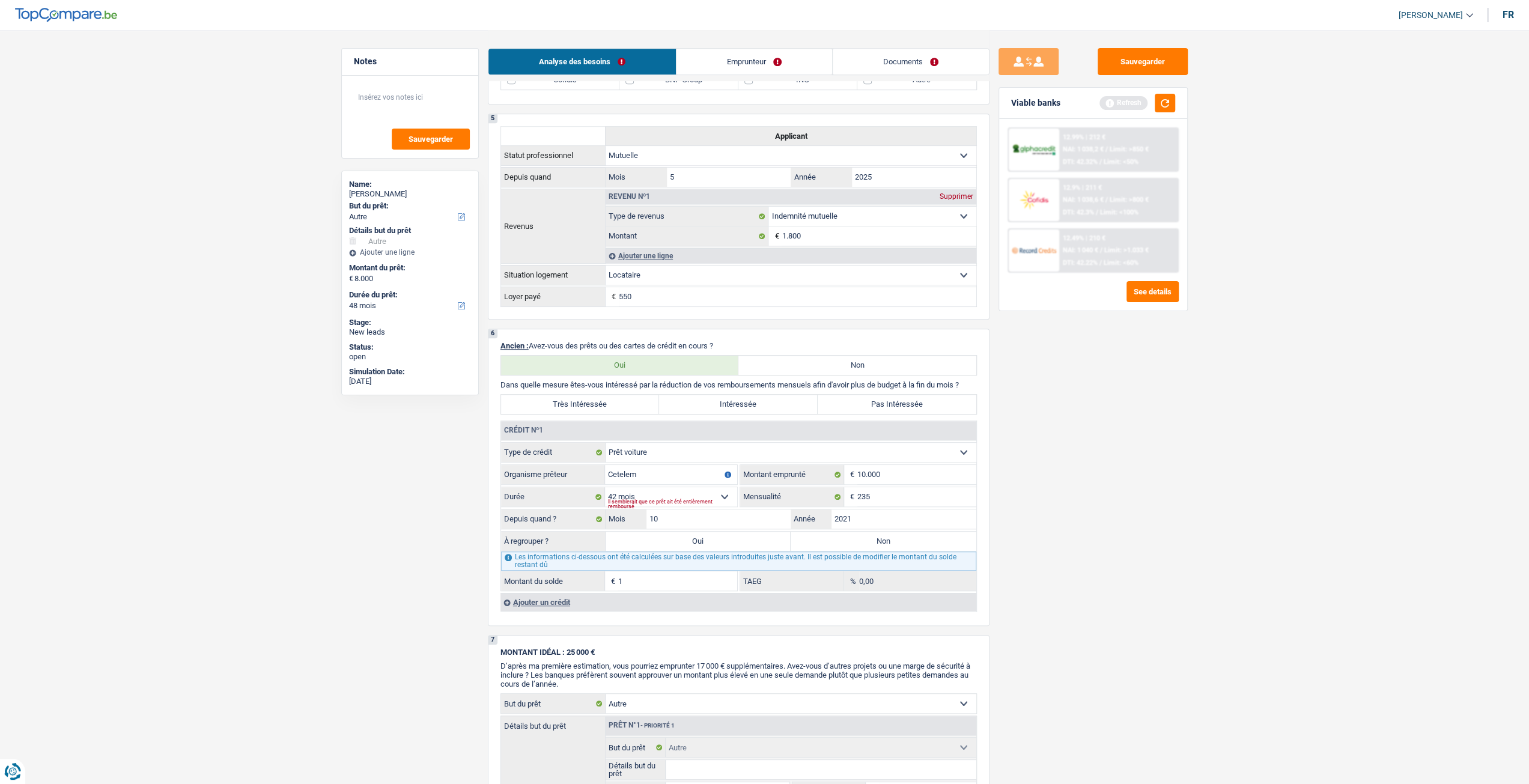
type input "Cetelem"
click at [685, 586] on input "1" at bounding box center [678, 580] width 119 height 19
click at [1004, 570] on div "Sauvegarder Viable banks Refresh 12.99% | 212 € NAI: 1 038,2 € / Limit: >850 € …" at bounding box center [1093, 406] width 208 height 716
click at [900, 486] on fieldset "Carte ou ouverture de crédit Prêt hypothécaire Vente à tempérament Prêt à tempé…" at bounding box center [738, 516] width 476 height 149
click at [900, 482] on input "10.000" at bounding box center [917, 474] width 119 height 19
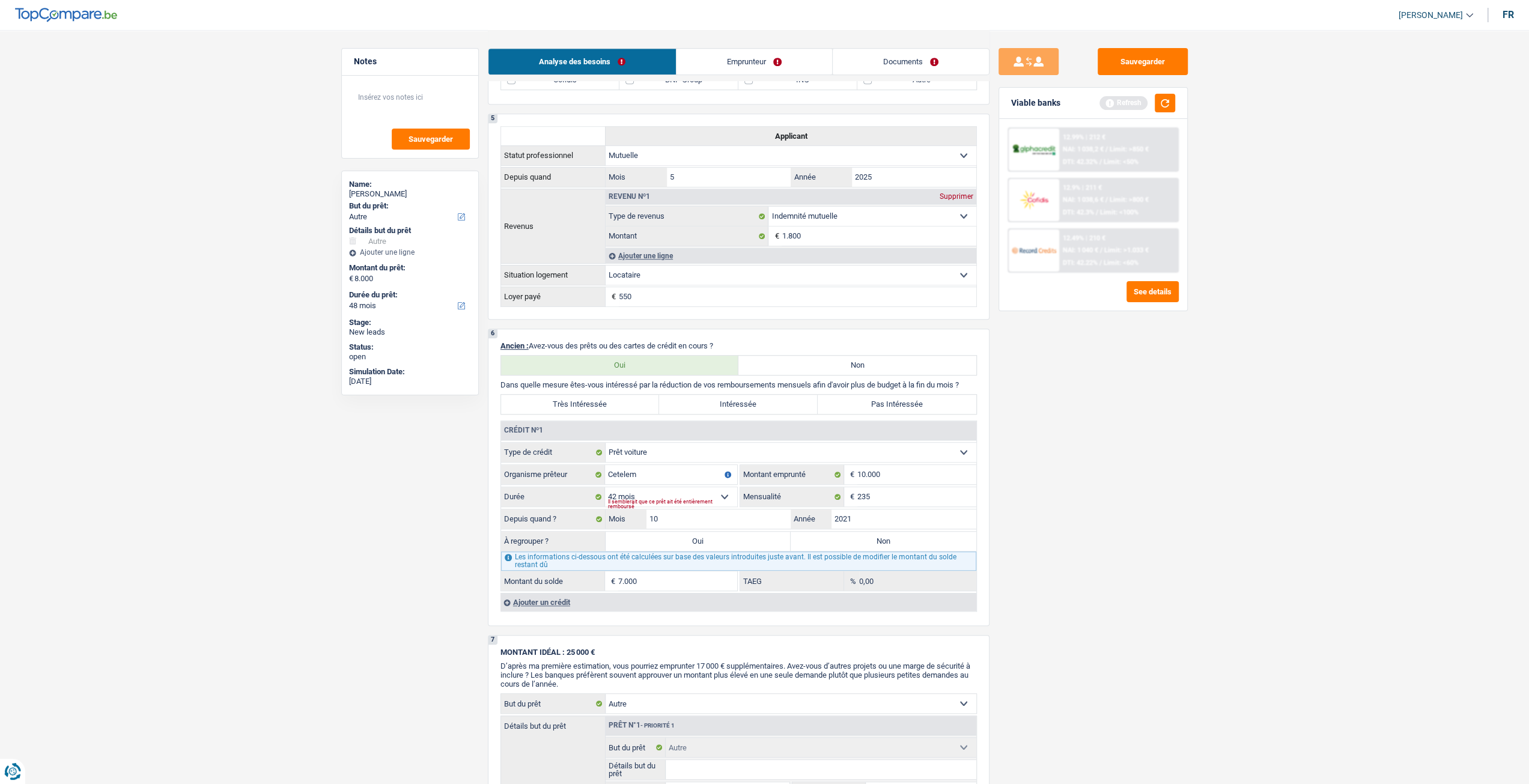
type input "1"
click at [1019, 547] on div "Sauvegarder Viable banks Refresh 12.99% | 212 € NAI: 1 038,2 € / Limit: >850 € …" at bounding box center [1093, 406] width 208 height 716
click at [706, 573] on input "1" at bounding box center [678, 580] width 119 height 19
type input "7.000"
click at [1008, 560] on div "Sauvegarder Viable banks Refresh 12.99% | 212 € NAI: 1 038,2 € / Limit: >850 € …" at bounding box center [1093, 406] width 208 height 716
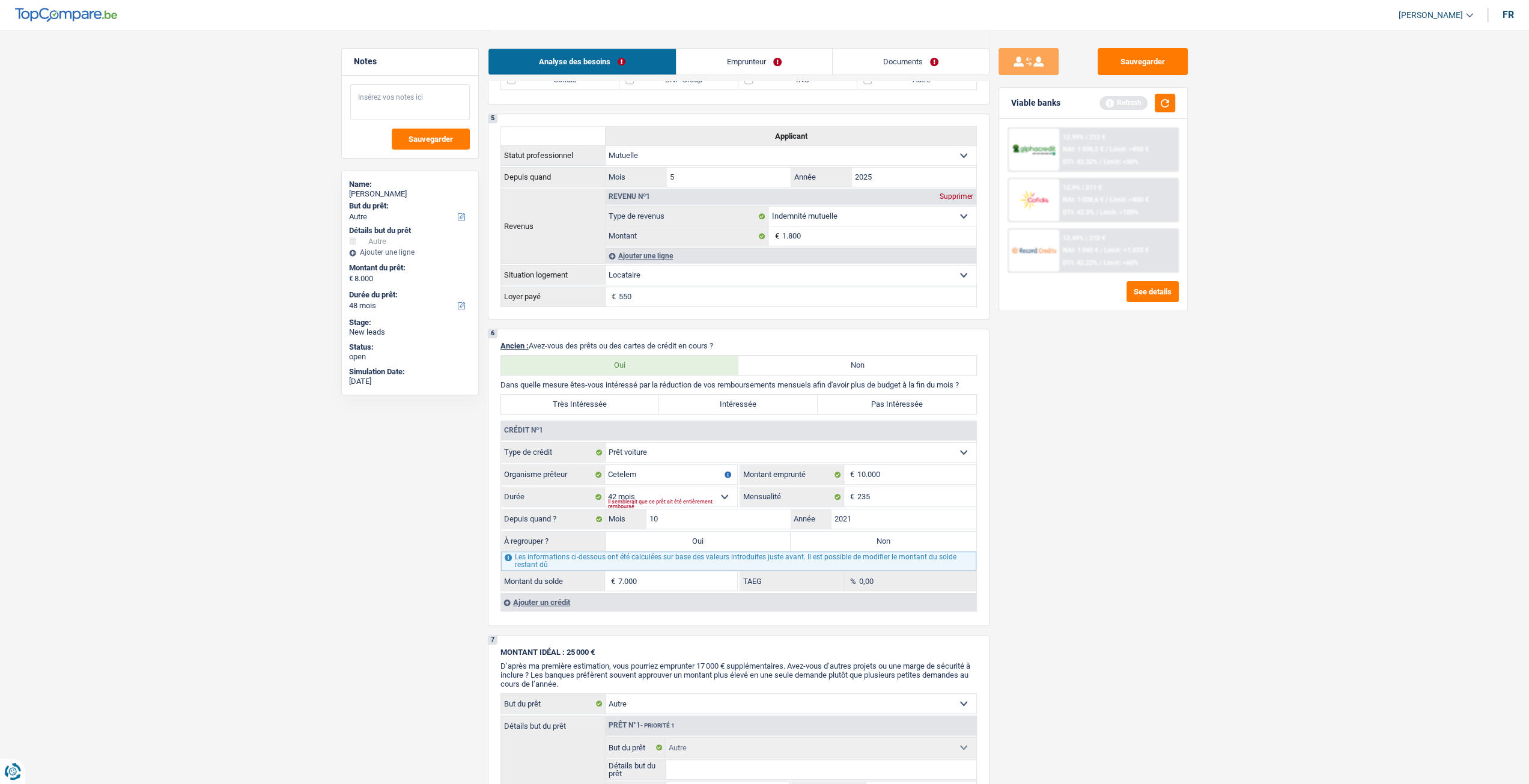
click at [407, 95] on textarea at bounding box center [410, 102] width 120 height 36
type textarea "C"
click at [452, 107] on textarea "credit ballon: 7000" at bounding box center [410, 102] width 120 height 36
click at [423, 96] on textarea "credit ballon: 7000" at bounding box center [410, 102] width 120 height 36
type textarea "credit ballon: 7000 le reste"
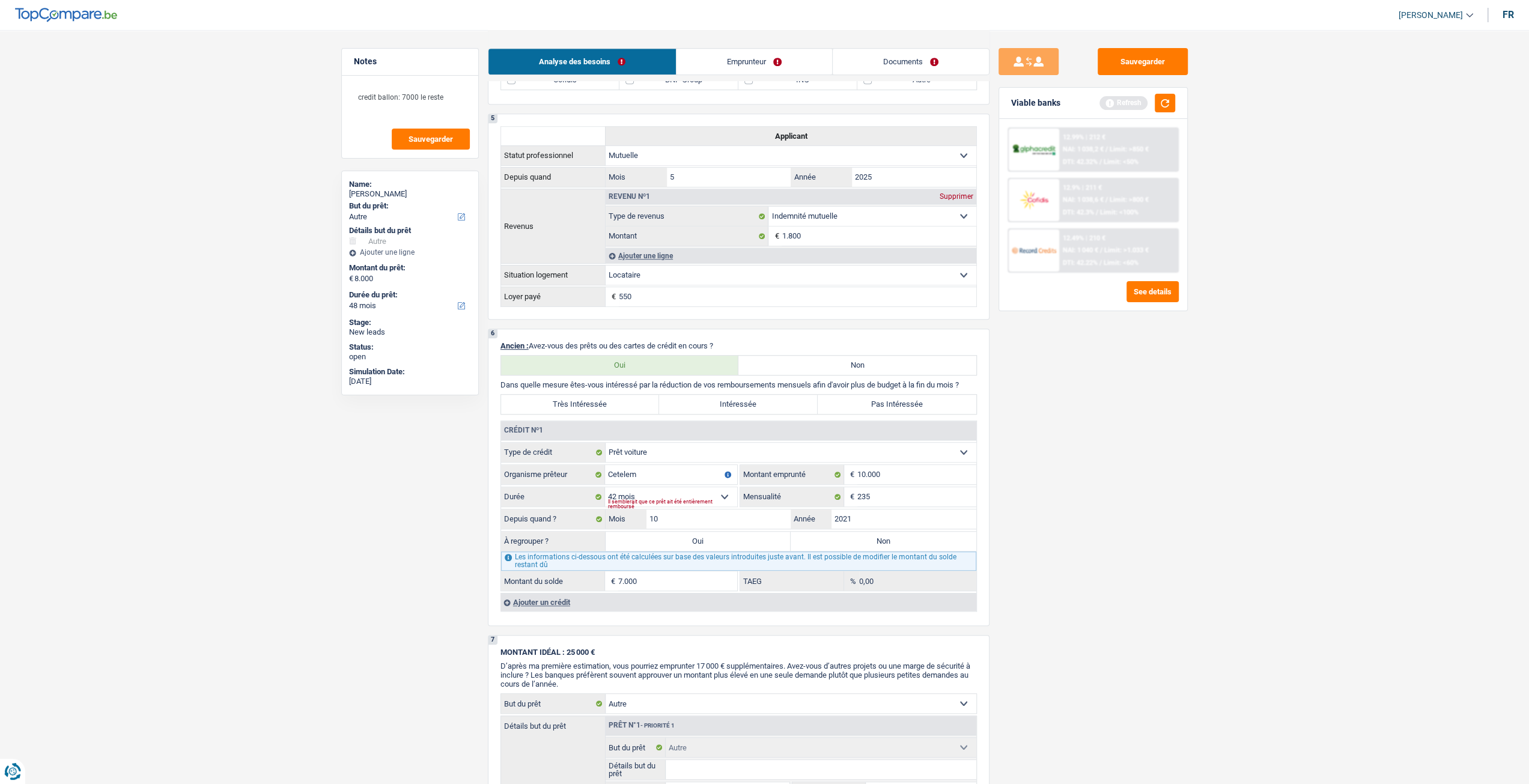
drag, startPoint x: 697, startPoint y: 543, endPoint x: 959, endPoint y: 550, distance: 262.1
click at [697, 543] on label "Oui" at bounding box center [698, 540] width 185 height 19
click at [697, 543] on input "Oui" at bounding box center [698, 540] width 185 height 19
radio input "true"
type input "15.000"
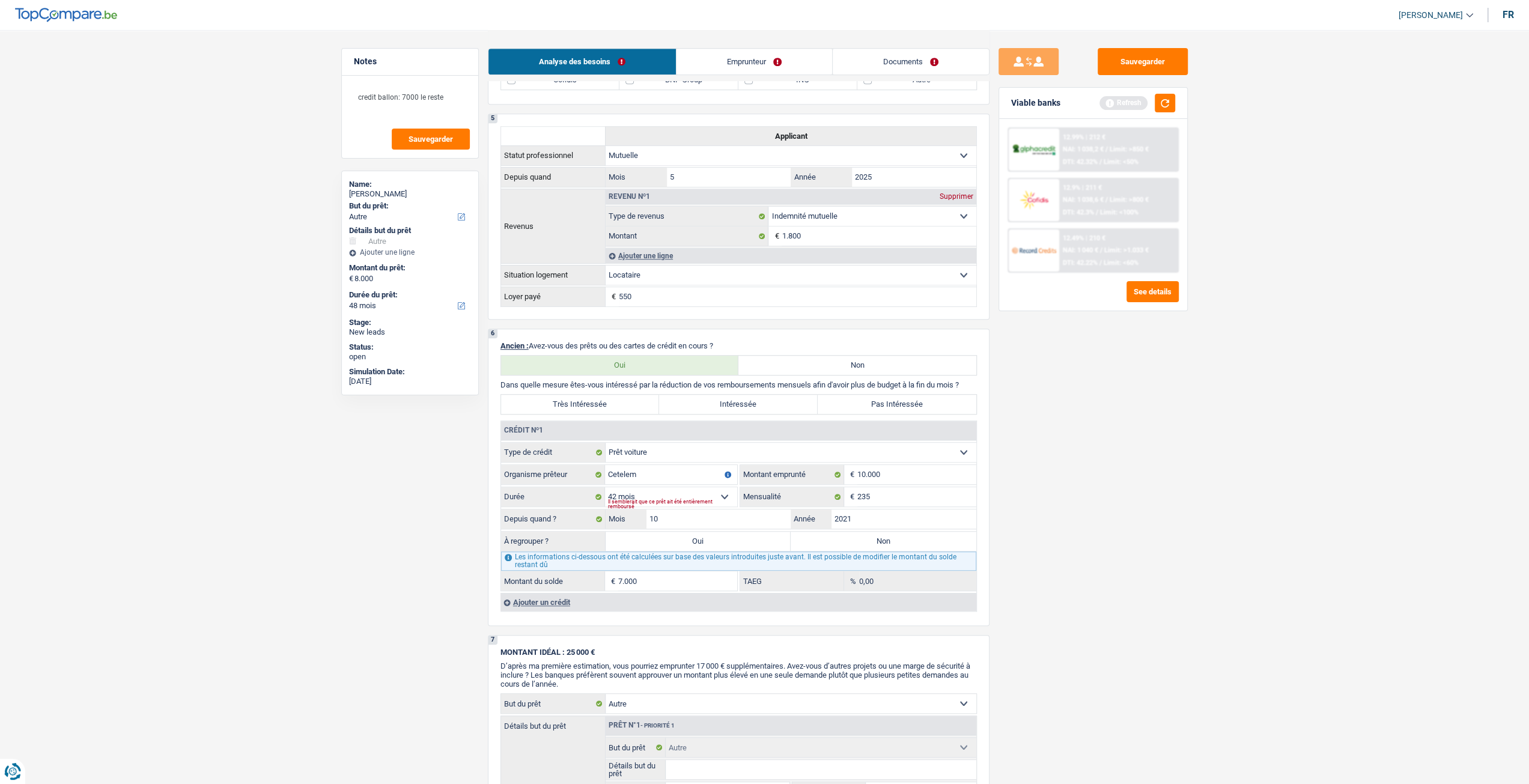
type input "7.000"
select select "refinancing"
select select "60"
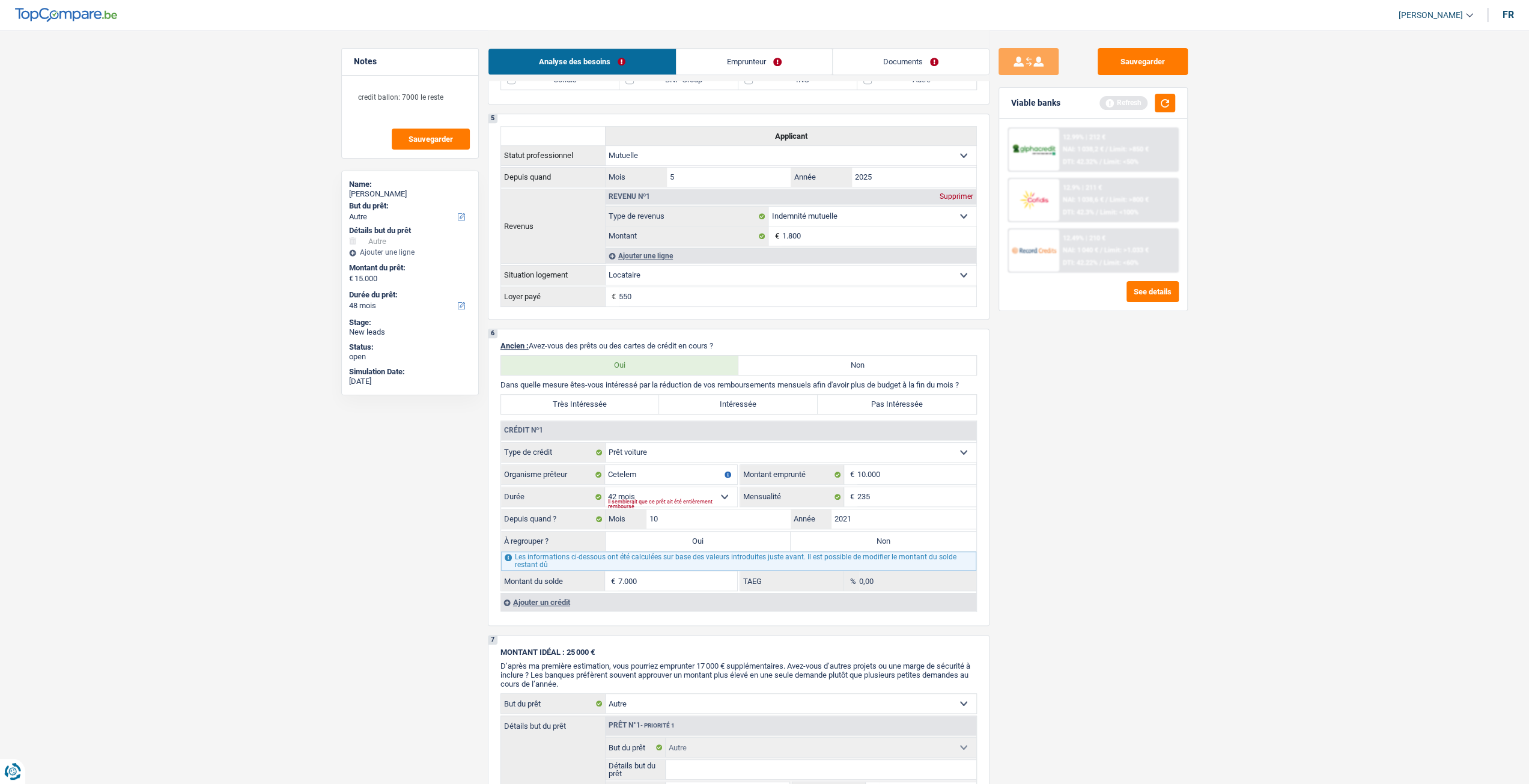
select select "refinancing"
select select "60"
select select "refinancing"
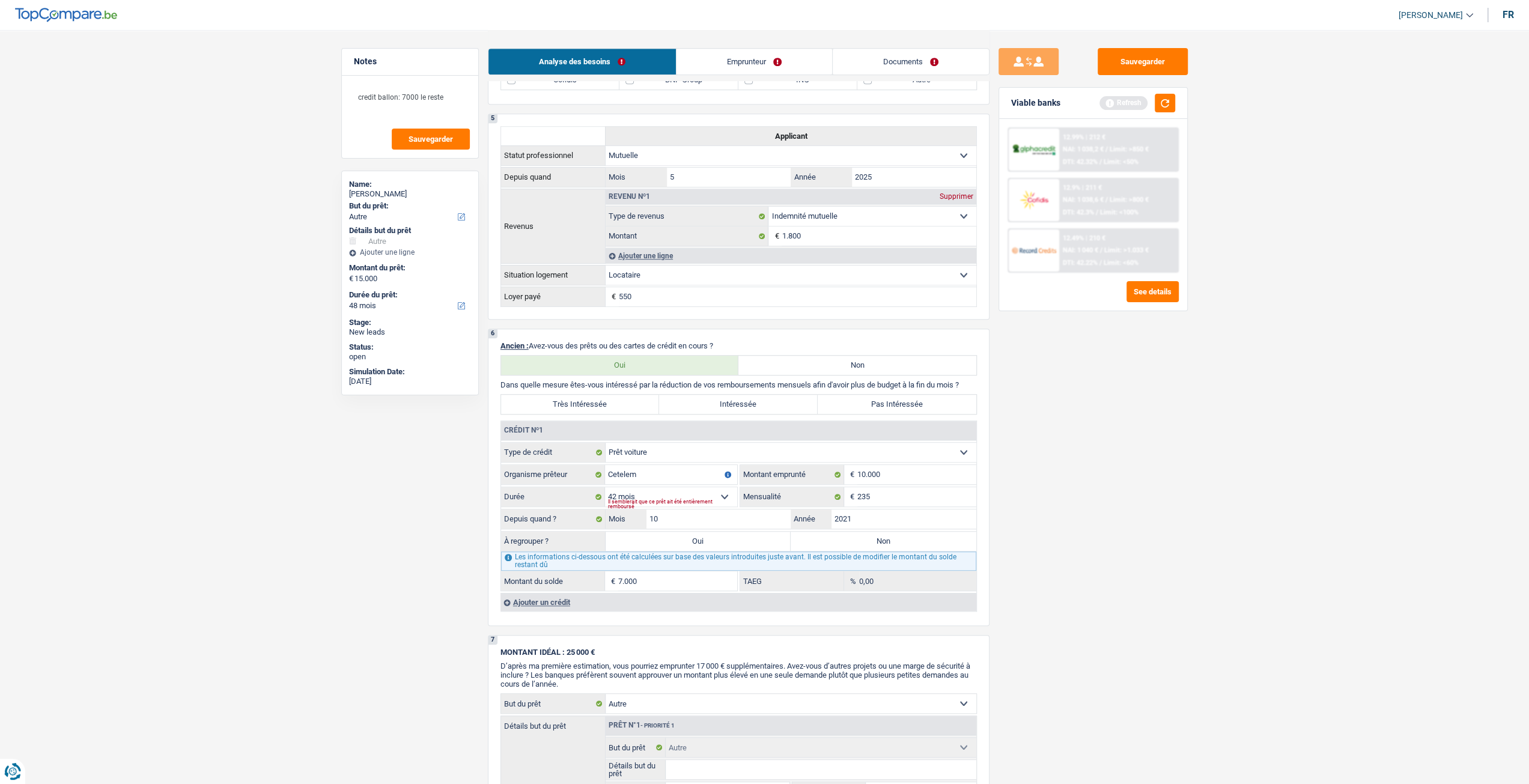
select select "60"
select select "other"
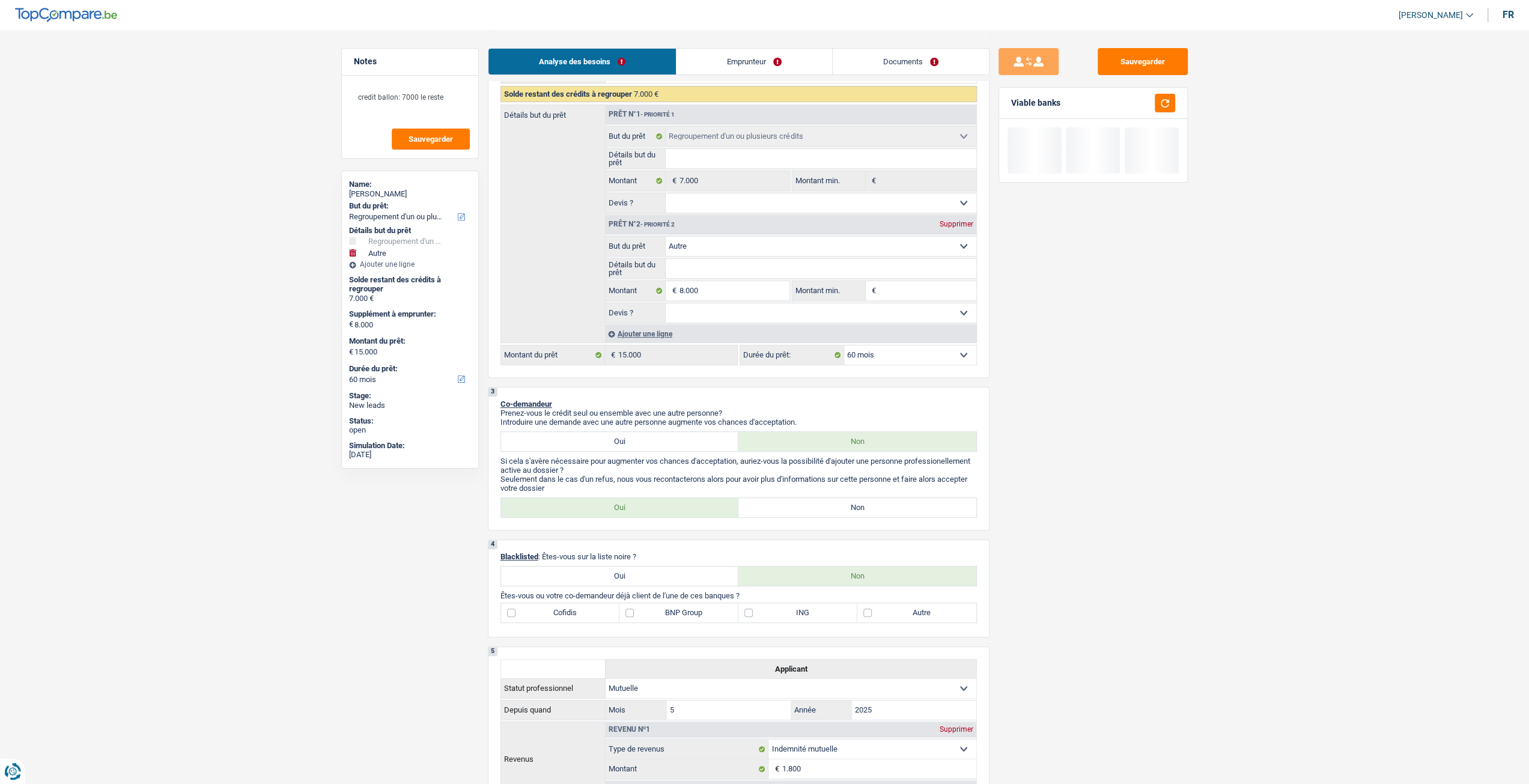
scroll to position [60, 0]
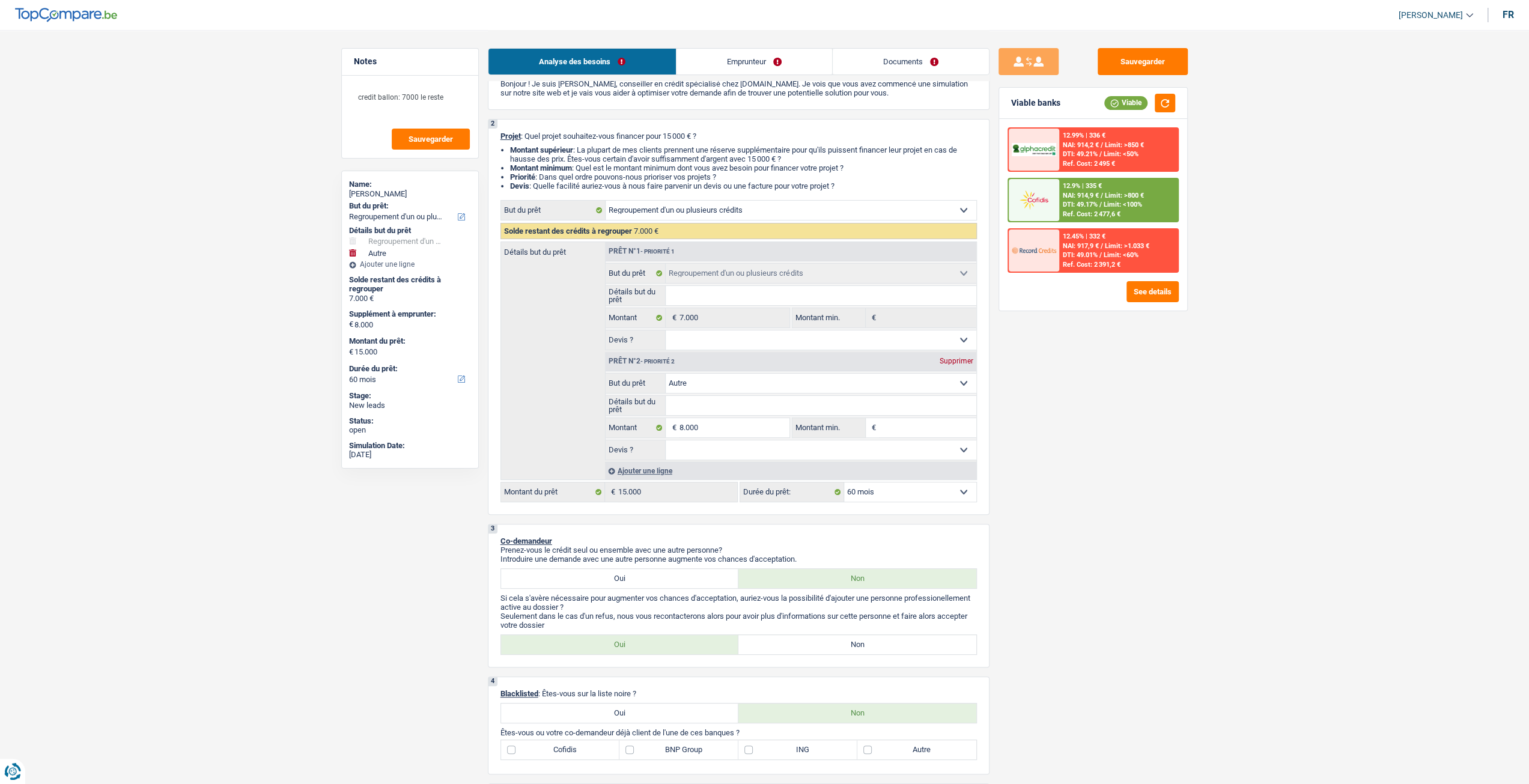
click at [960, 371] on div "Prêt n°2 - Priorité 2 Supprimer" at bounding box center [791, 361] width 371 height 19
click at [954, 363] on div "Supprimer" at bounding box center [956, 361] width 40 height 7
select select "42"
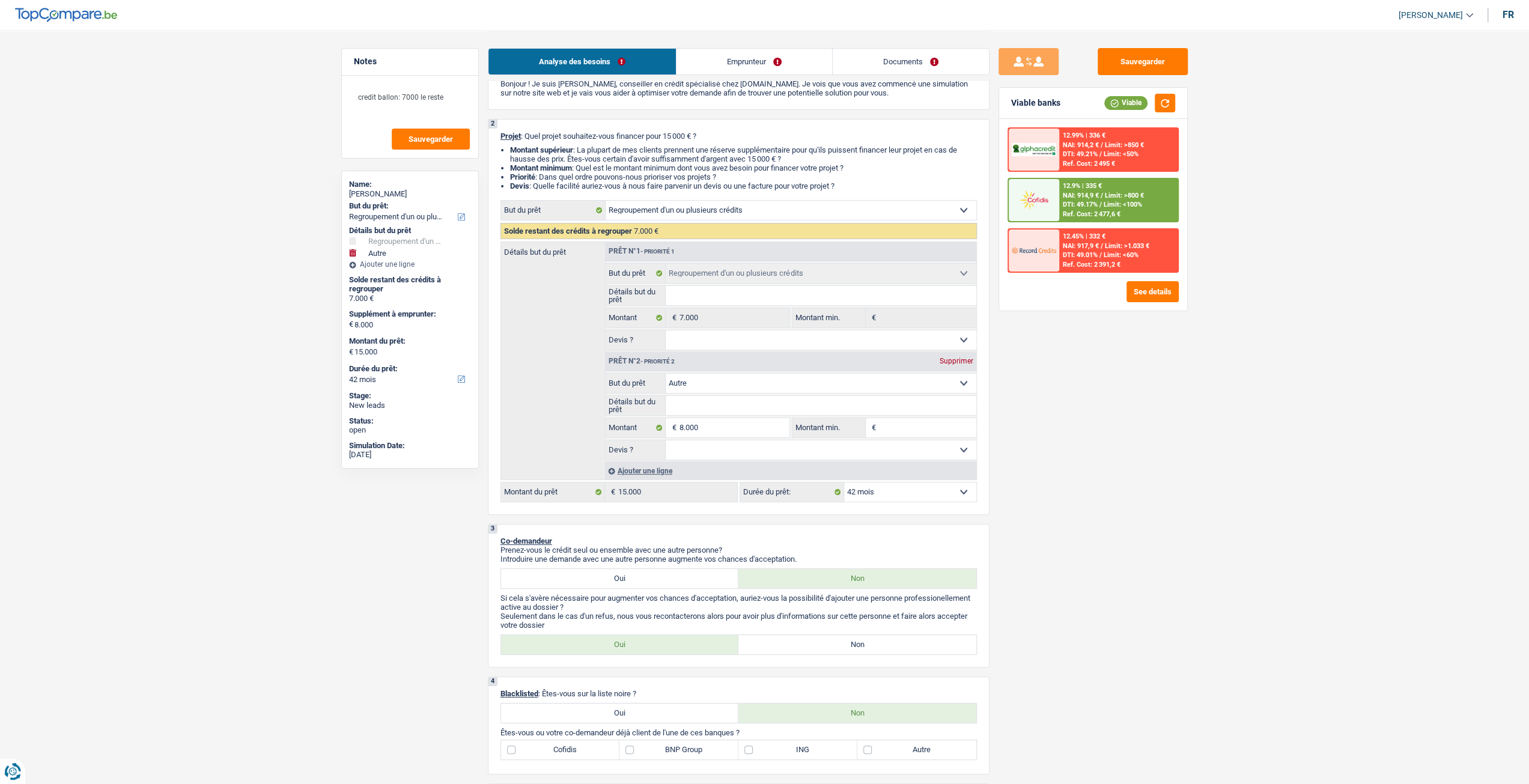
type input "0"
type input "7.000"
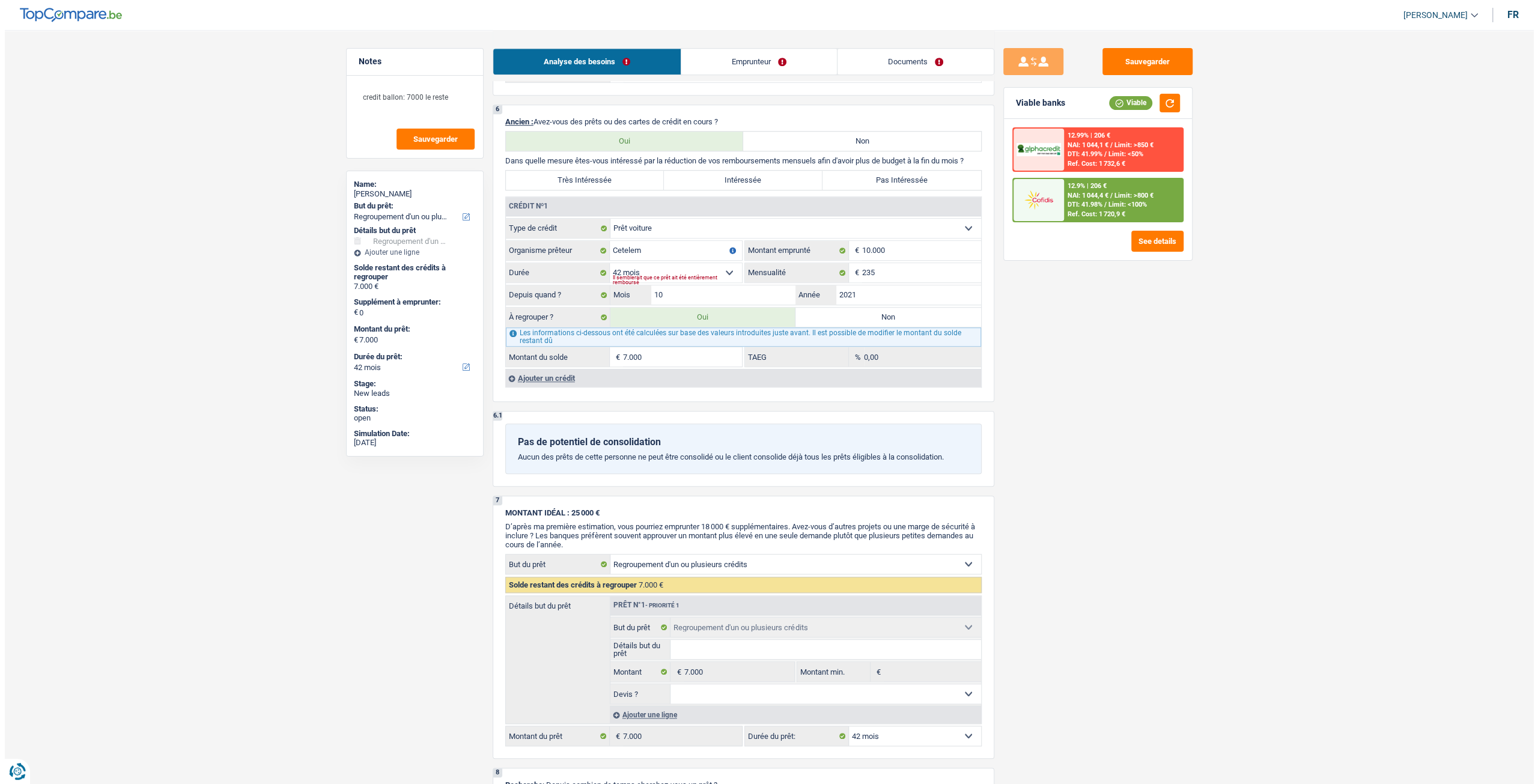
scroll to position [901, 0]
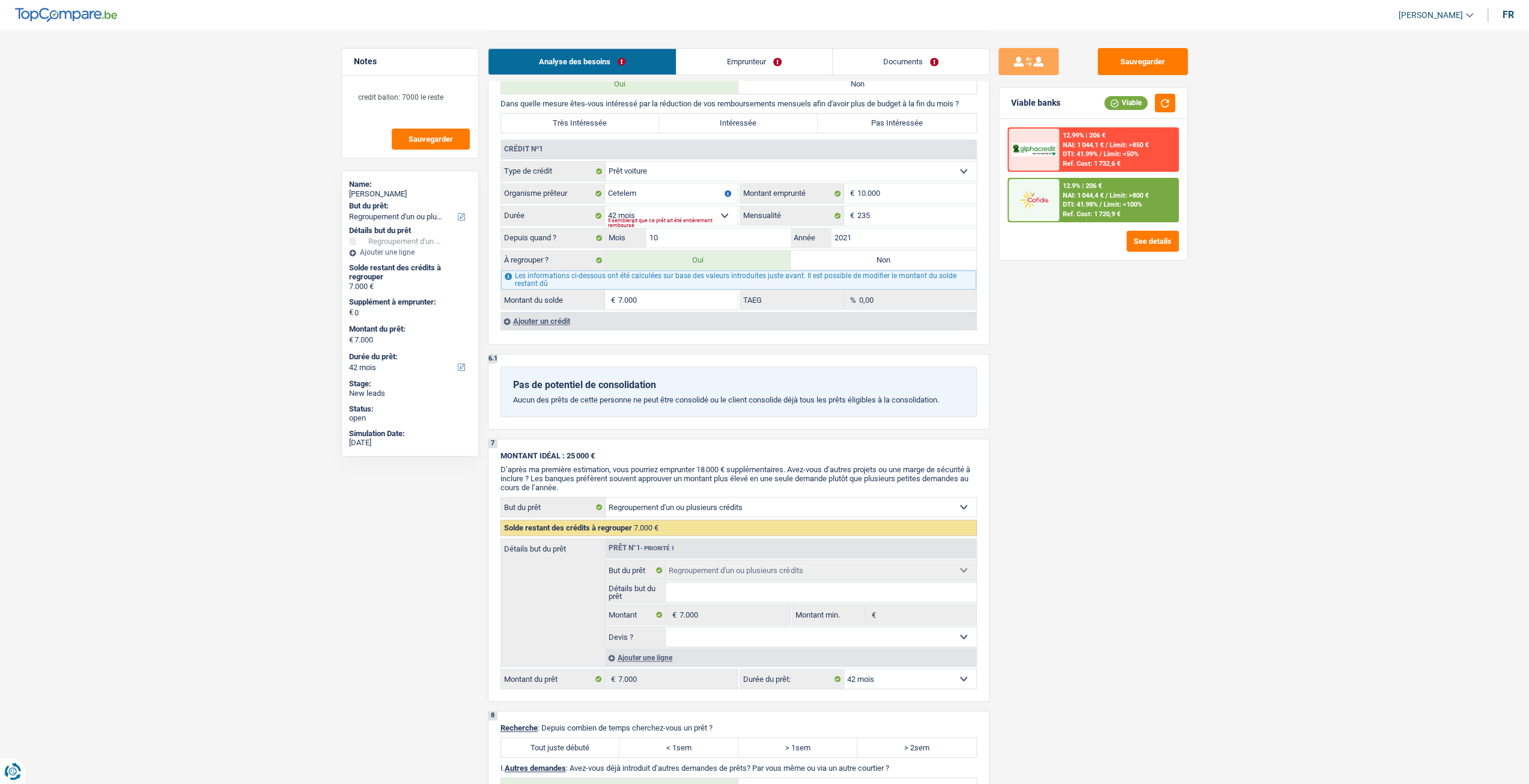
click at [1072, 210] on div "Ref. Cost: 1 720,9 €" at bounding box center [1091, 214] width 57 height 7
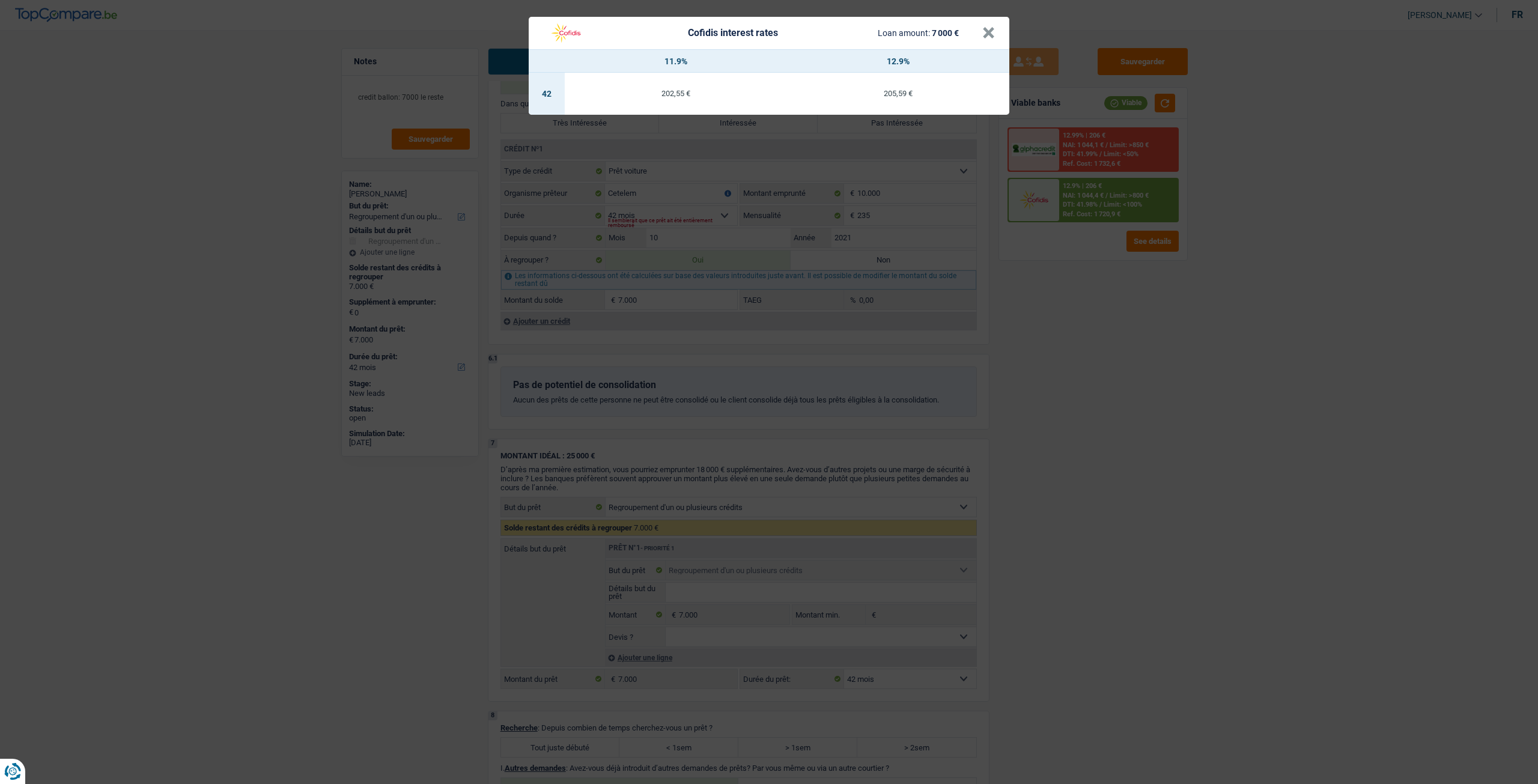
click at [1060, 360] on div "Cofidis interest rates Loan amount: 7 000 € × 11.9% 12.9% 42 202,55 € 205,59 €" at bounding box center [769, 392] width 1538 height 784
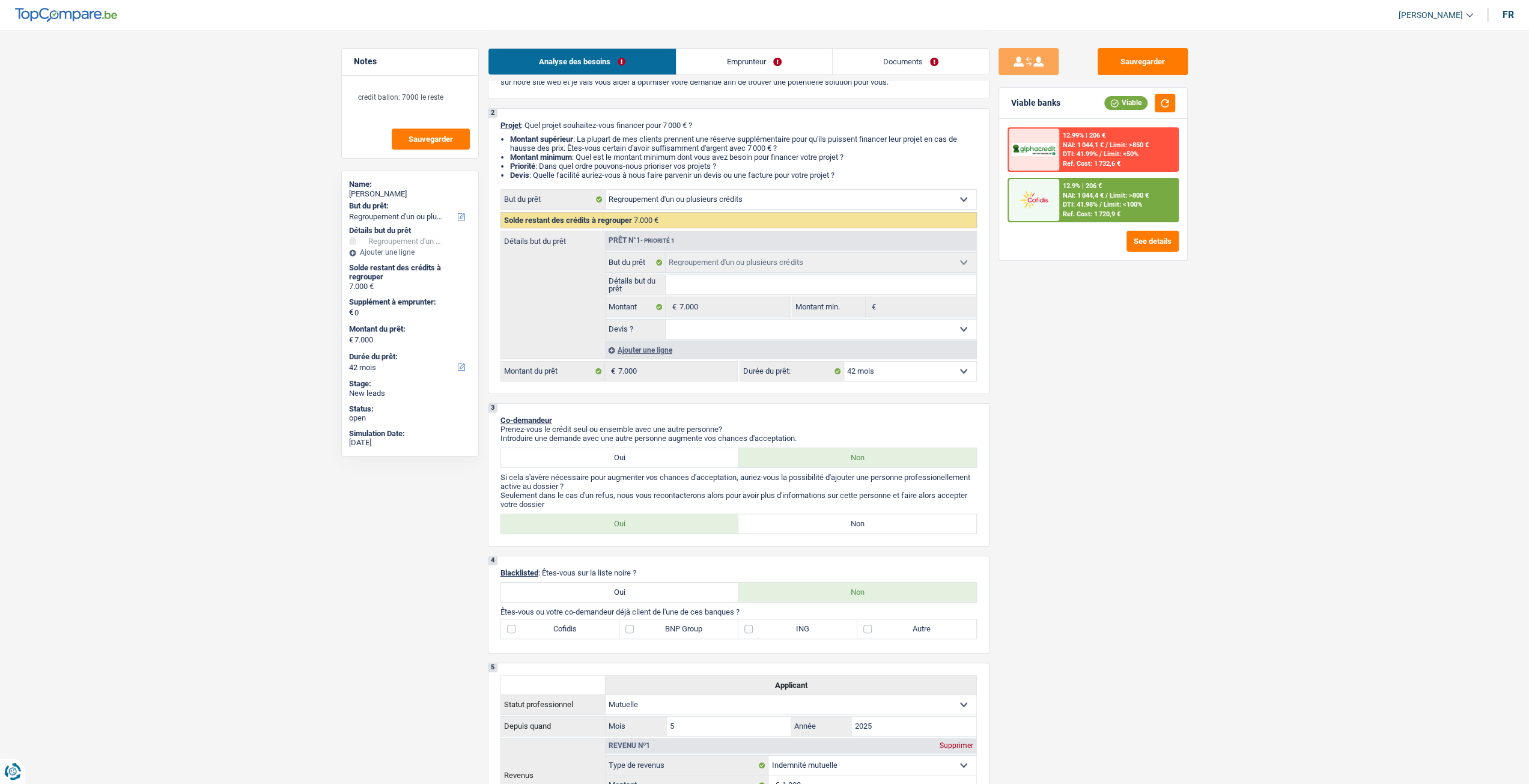
scroll to position [0, 0]
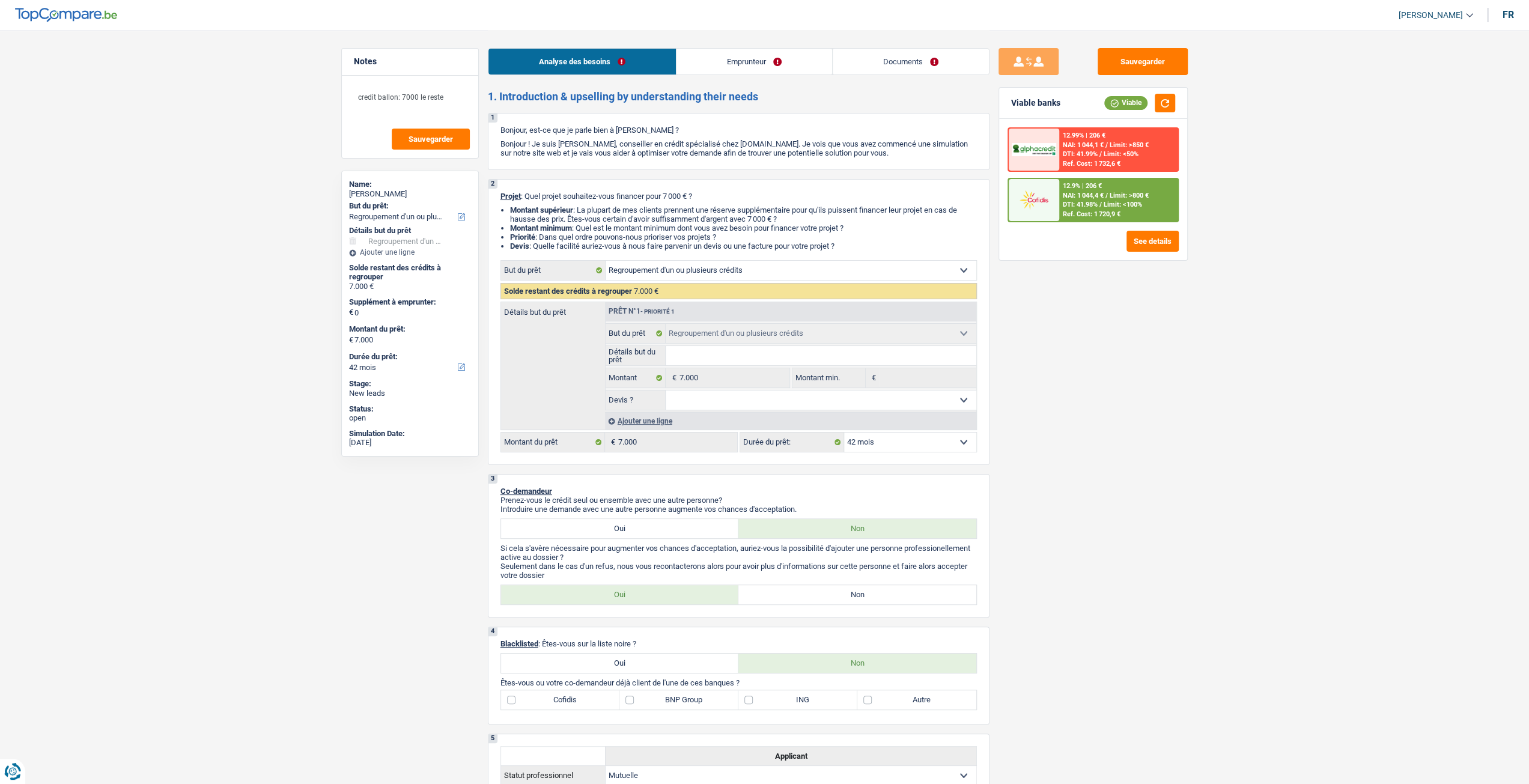
click at [1065, 210] on div "Ref. Cost: 1 720,9 €" at bounding box center [1091, 214] width 57 height 7
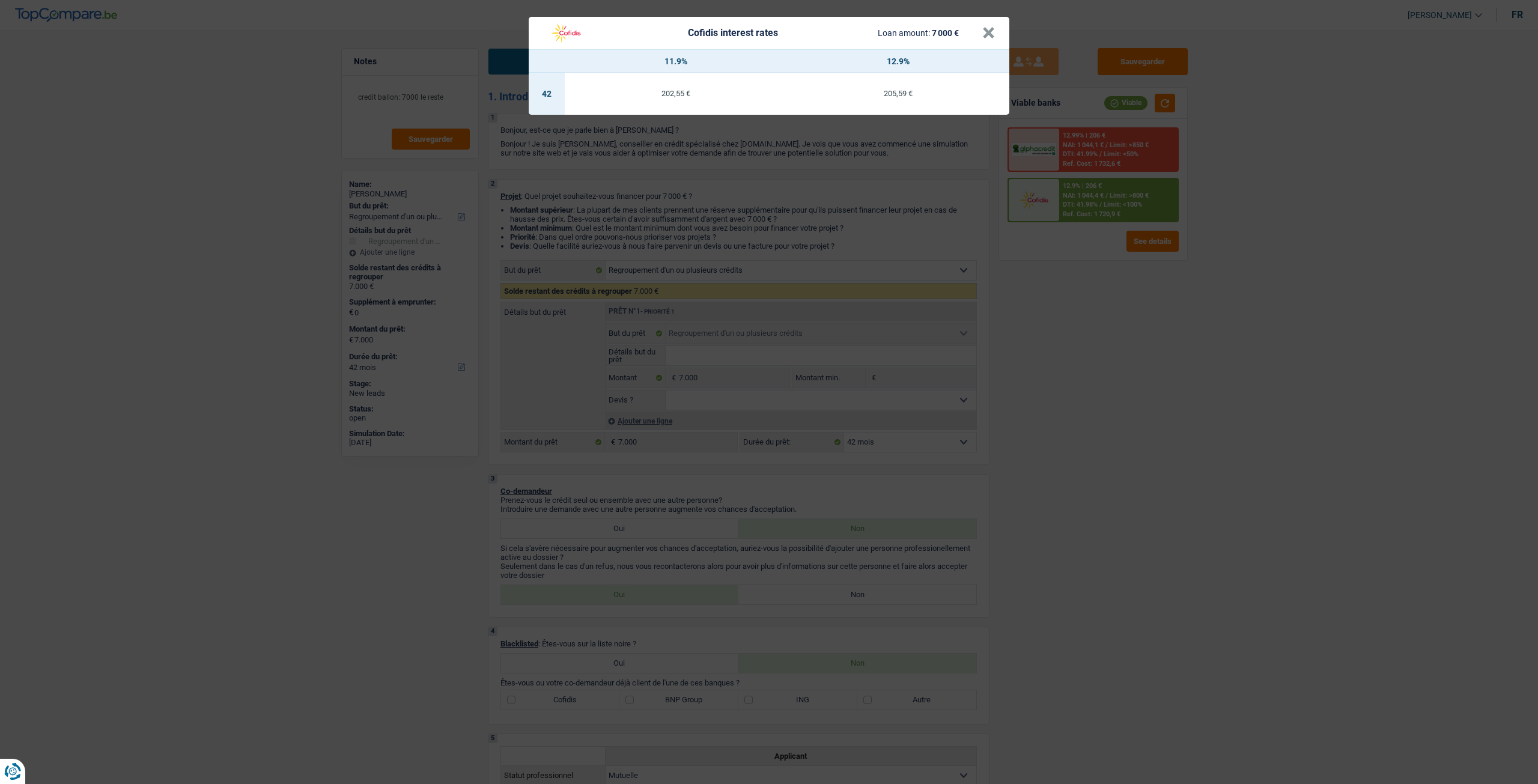
click at [1071, 380] on div "Cofidis interest rates Loan amount: 7 000 € × 11.9% 12.9% 42 202,55 € 205,59 €" at bounding box center [769, 392] width 1538 height 784
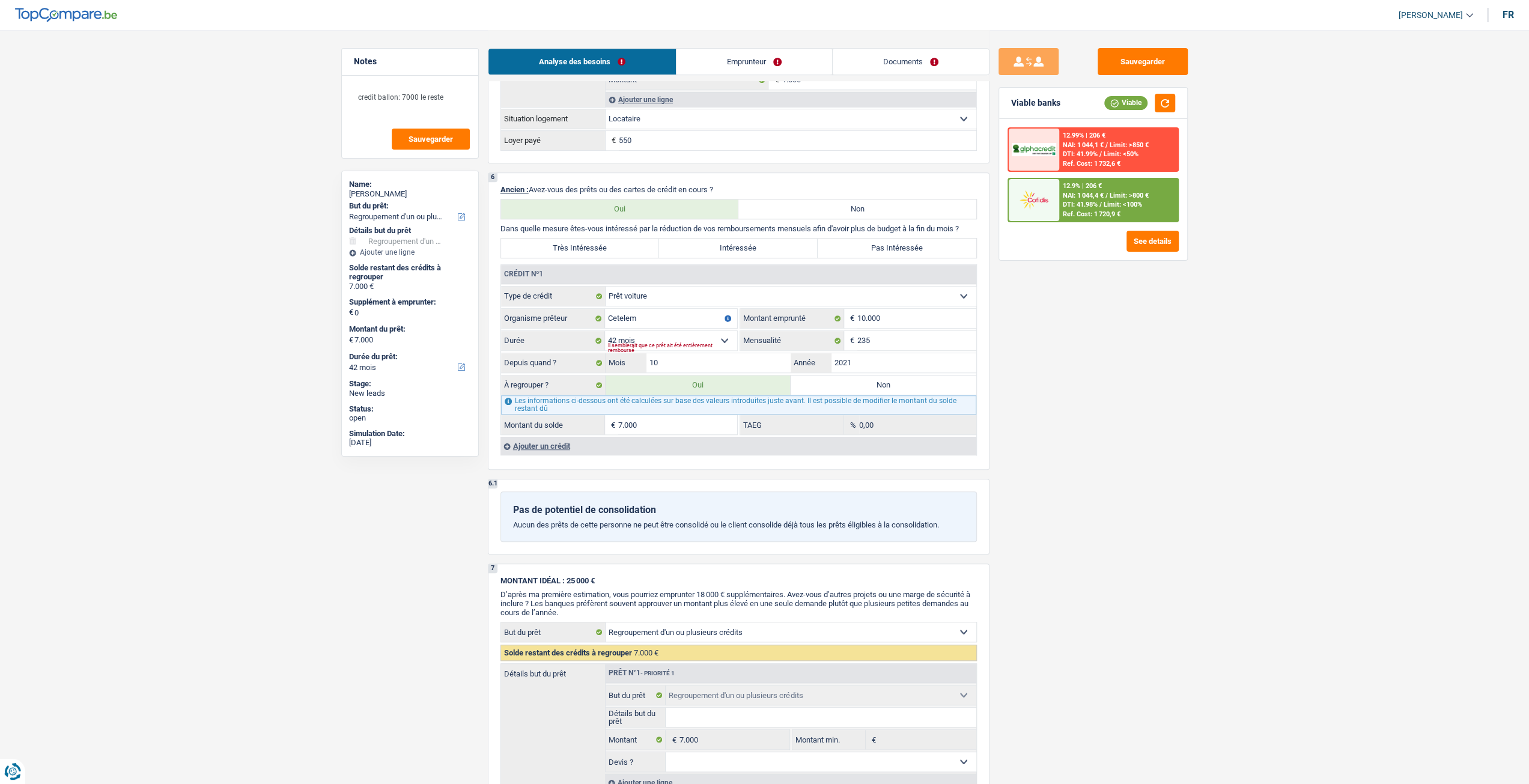
scroll to position [780, 0]
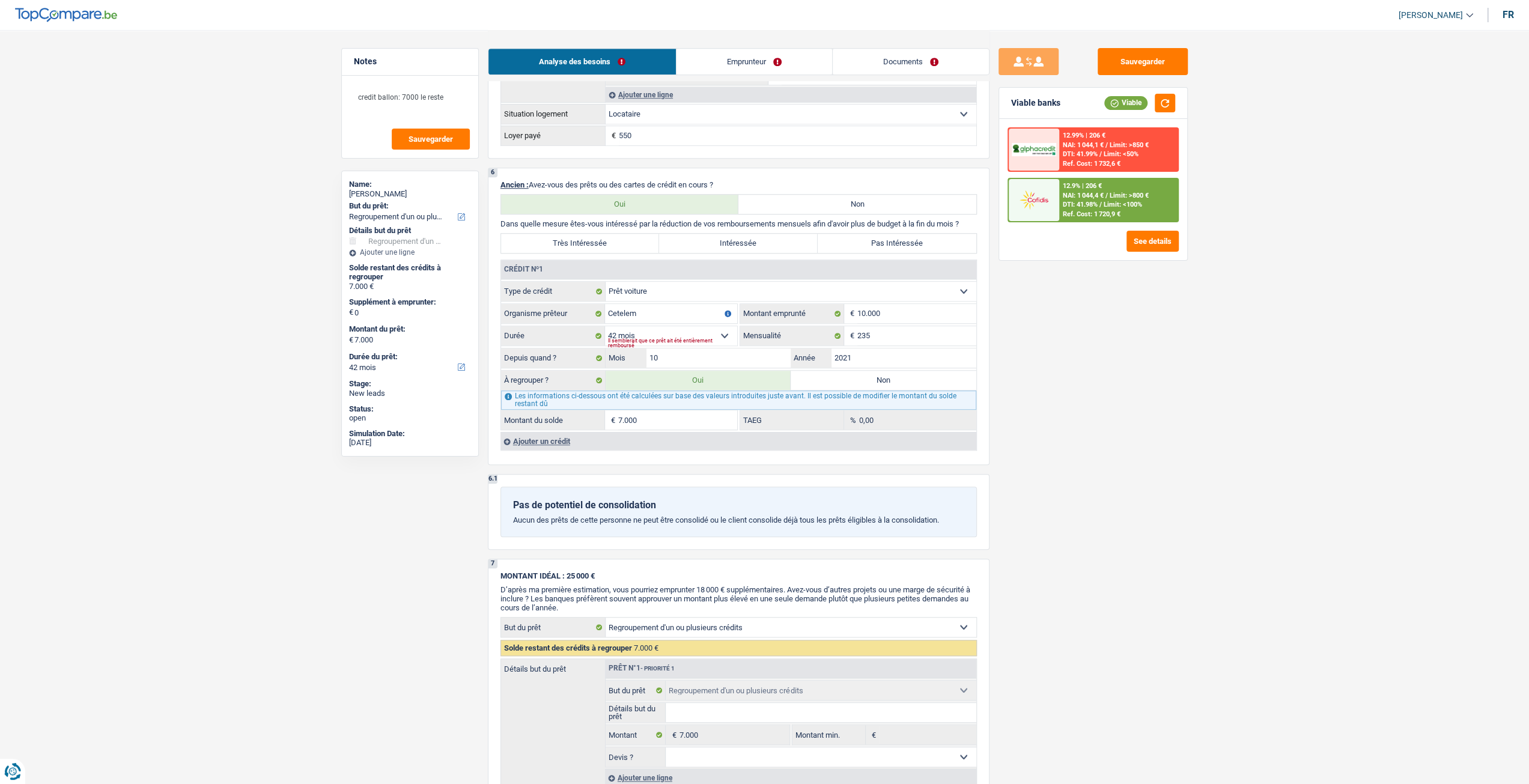
click at [615, 253] on label "Très Intéressée" at bounding box center [580, 243] width 159 height 19
click at [615, 253] on input "Très Intéressée" at bounding box center [580, 243] width 159 height 19
radio input "true"
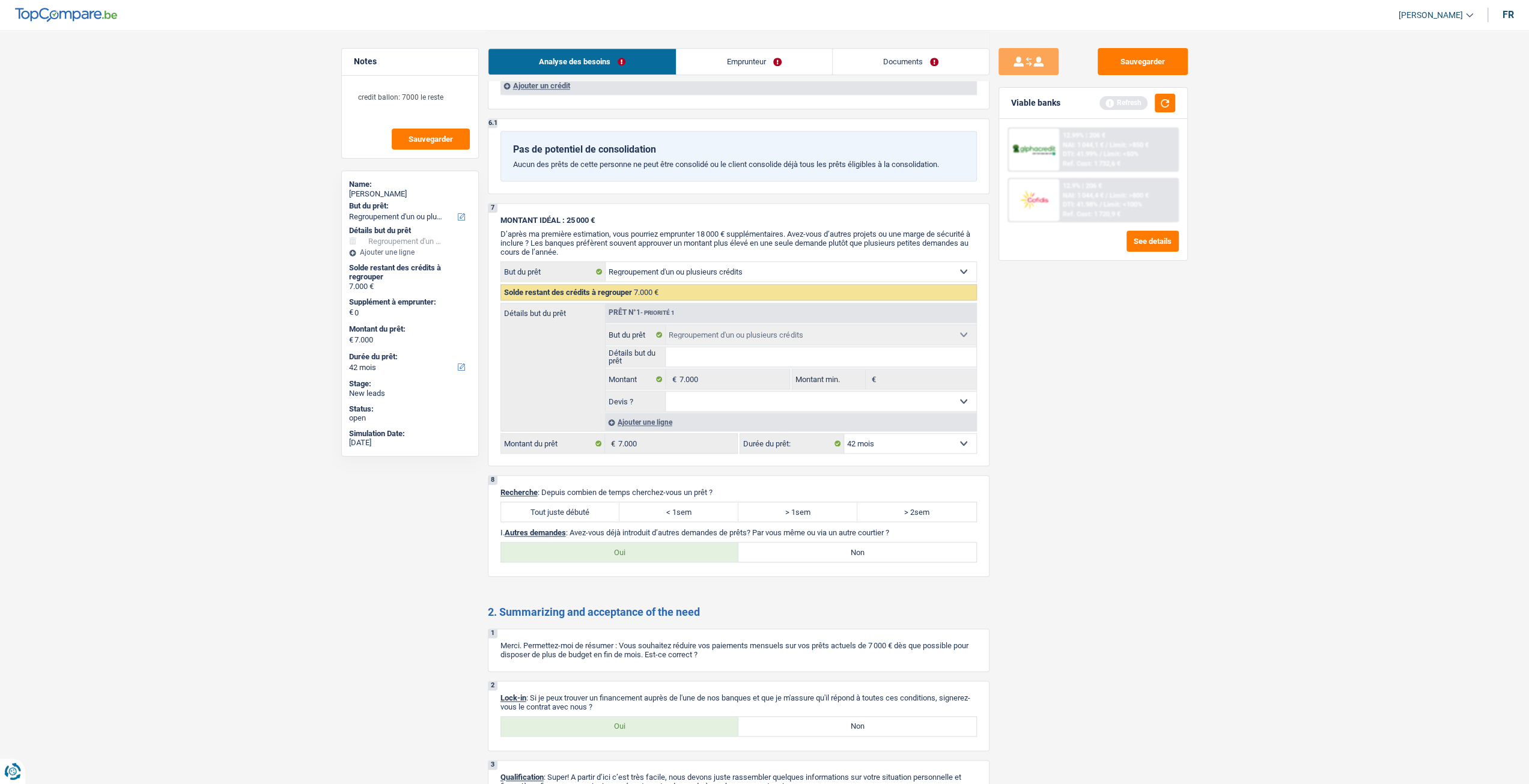
scroll to position [901, 0]
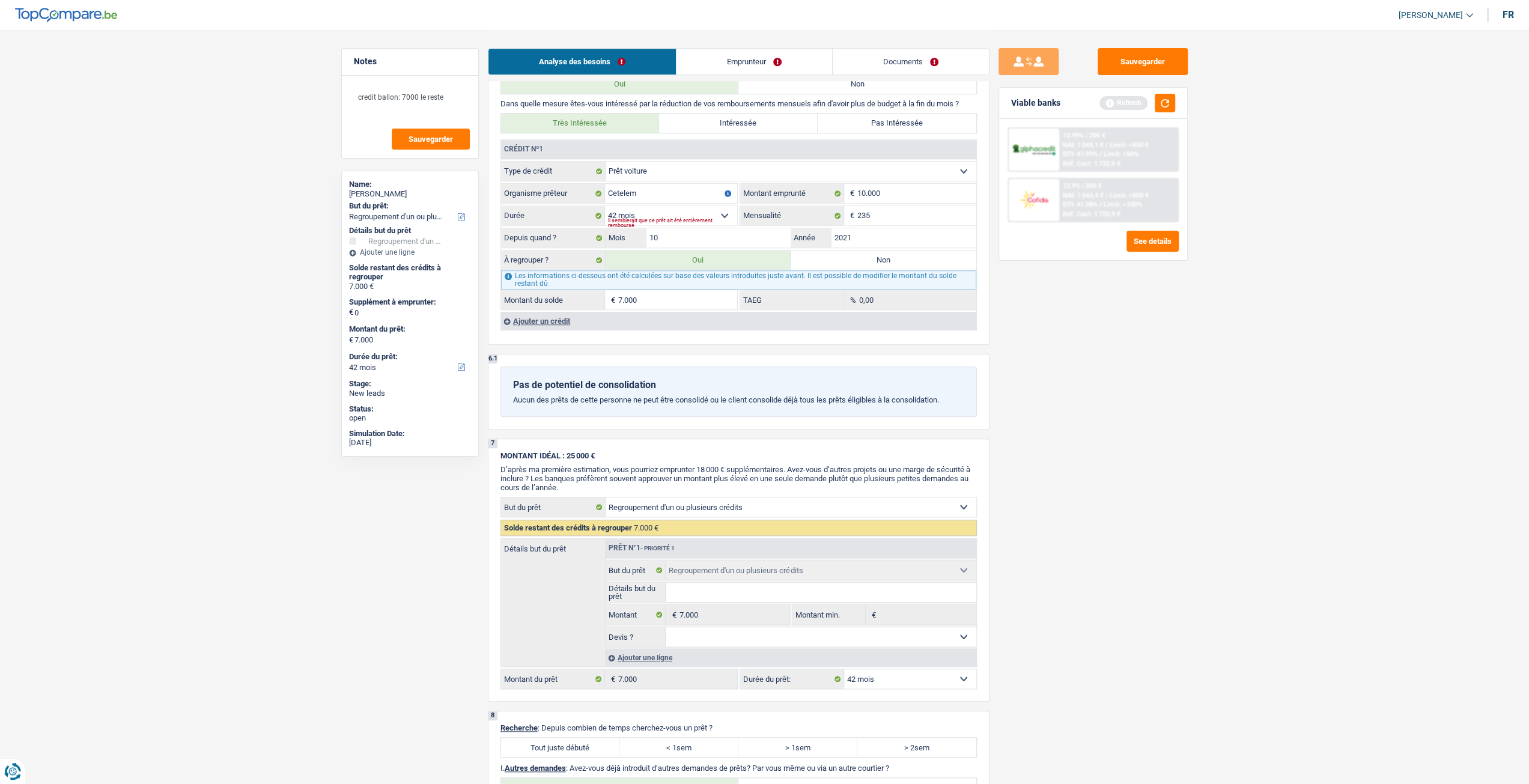
click at [692, 308] on input "7.000" at bounding box center [678, 299] width 119 height 19
click at [1041, 378] on div "Sauvegarder Viable banks Refresh 12.99% | 206 € NAI: 1 044,1 € / Limit: >850 € …" at bounding box center [1093, 406] width 208 height 716
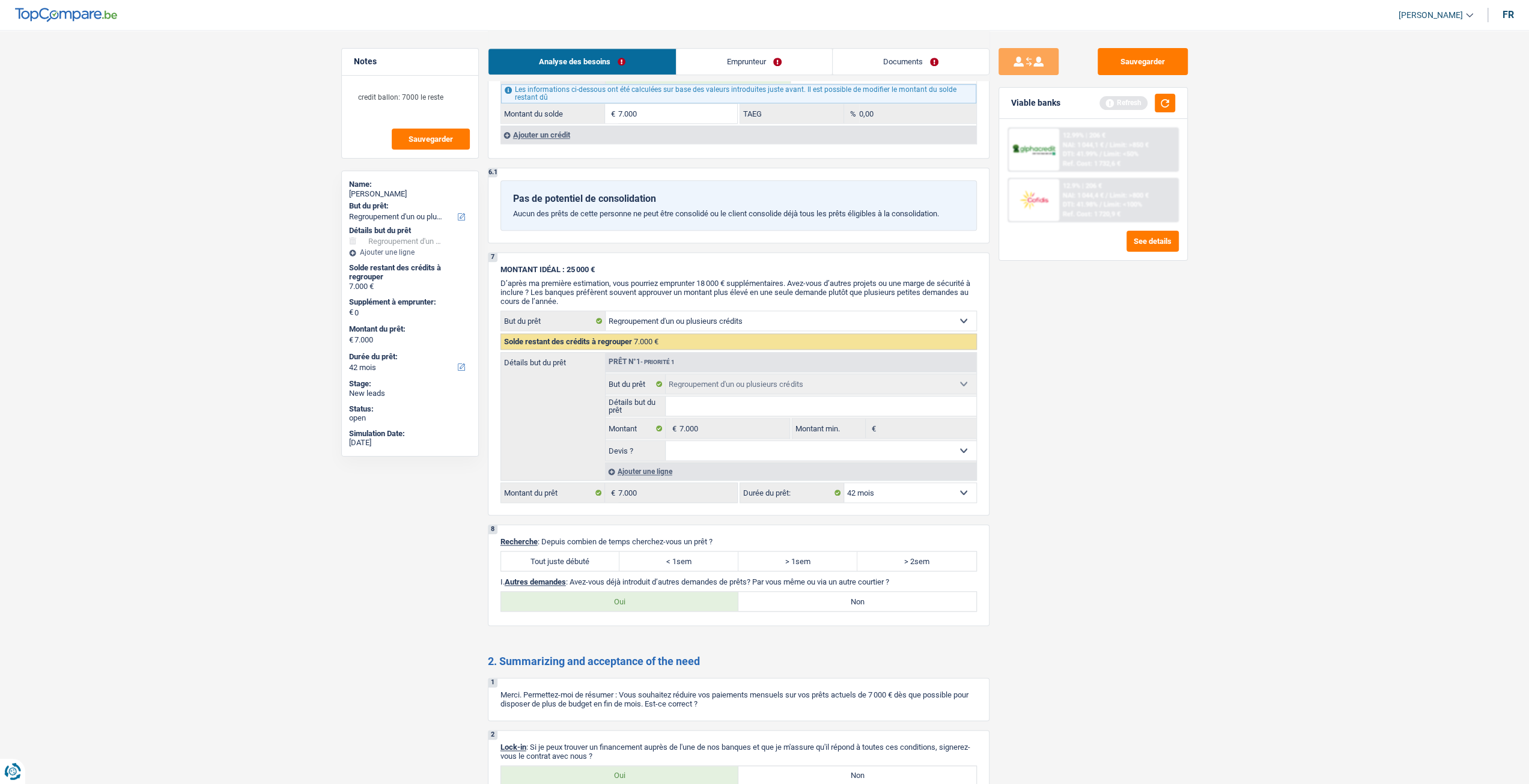
scroll to position [1141, 0]
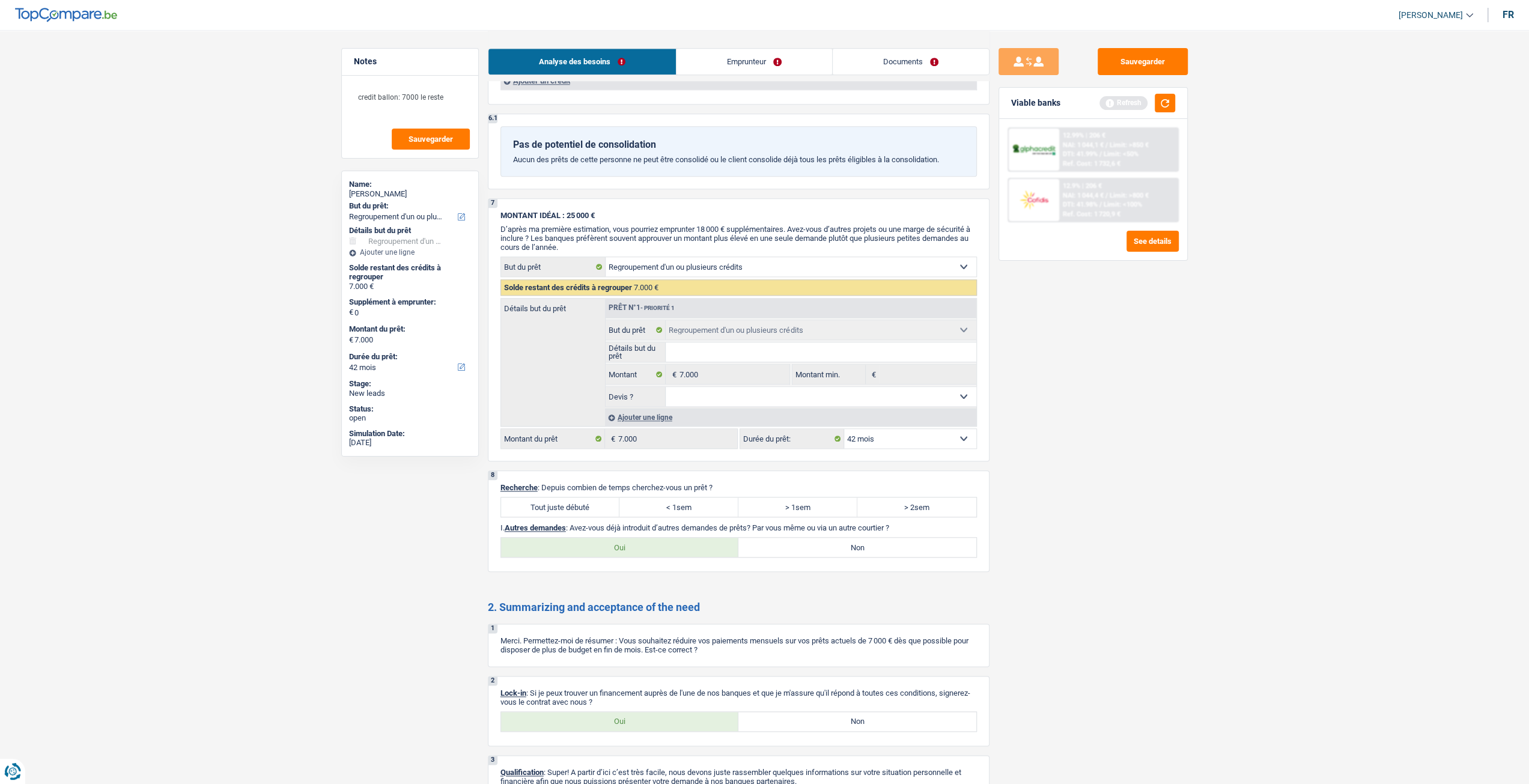
click at [588, 504] on label "Tout juste débuté" at bounding box center [560, 507] width 119 height 19
click at [588, 504] on input "Tout juste débuté" at bounding box center [560, 507] width 119 height 19
radio input "true"
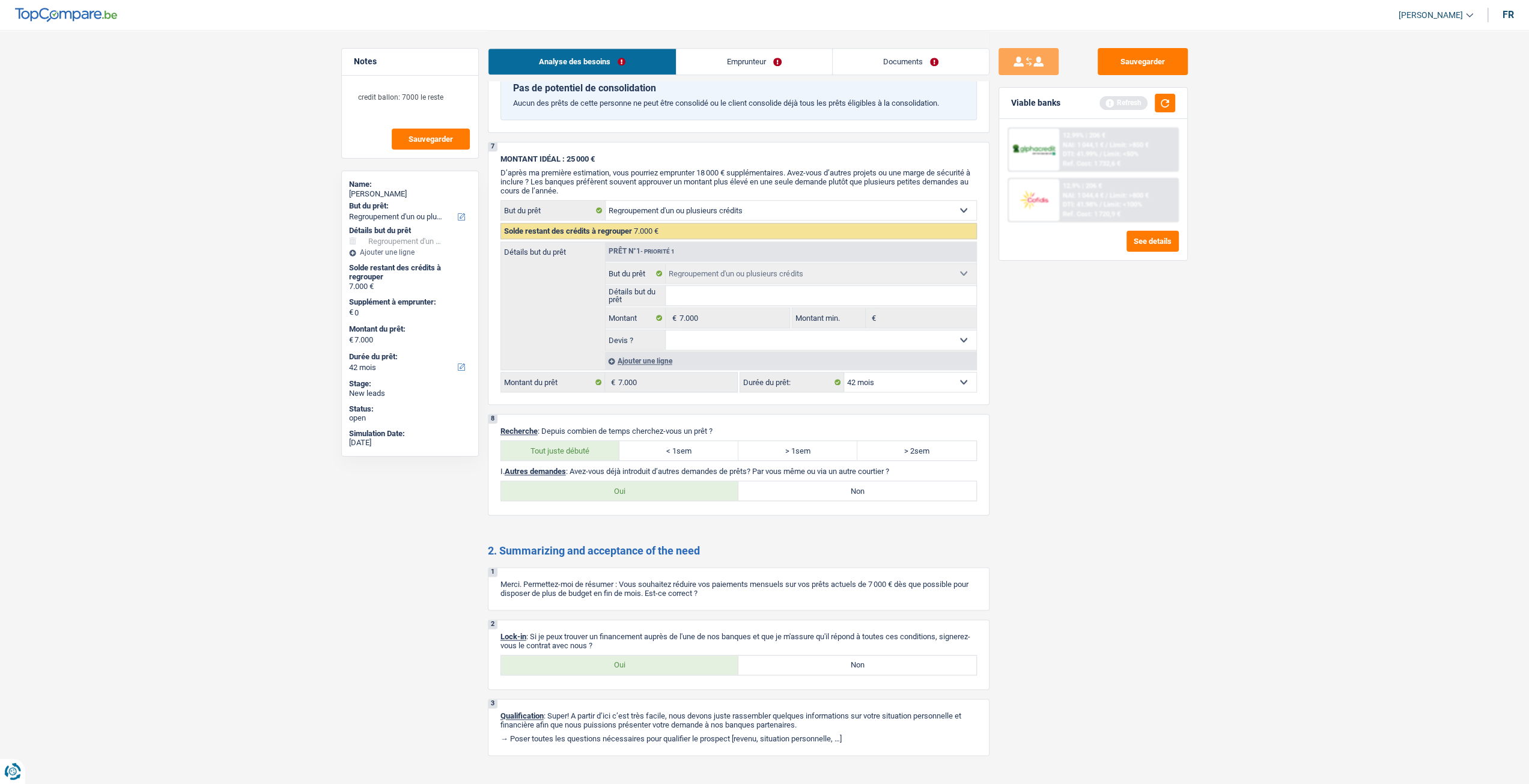
scroll to position [1218, 0]
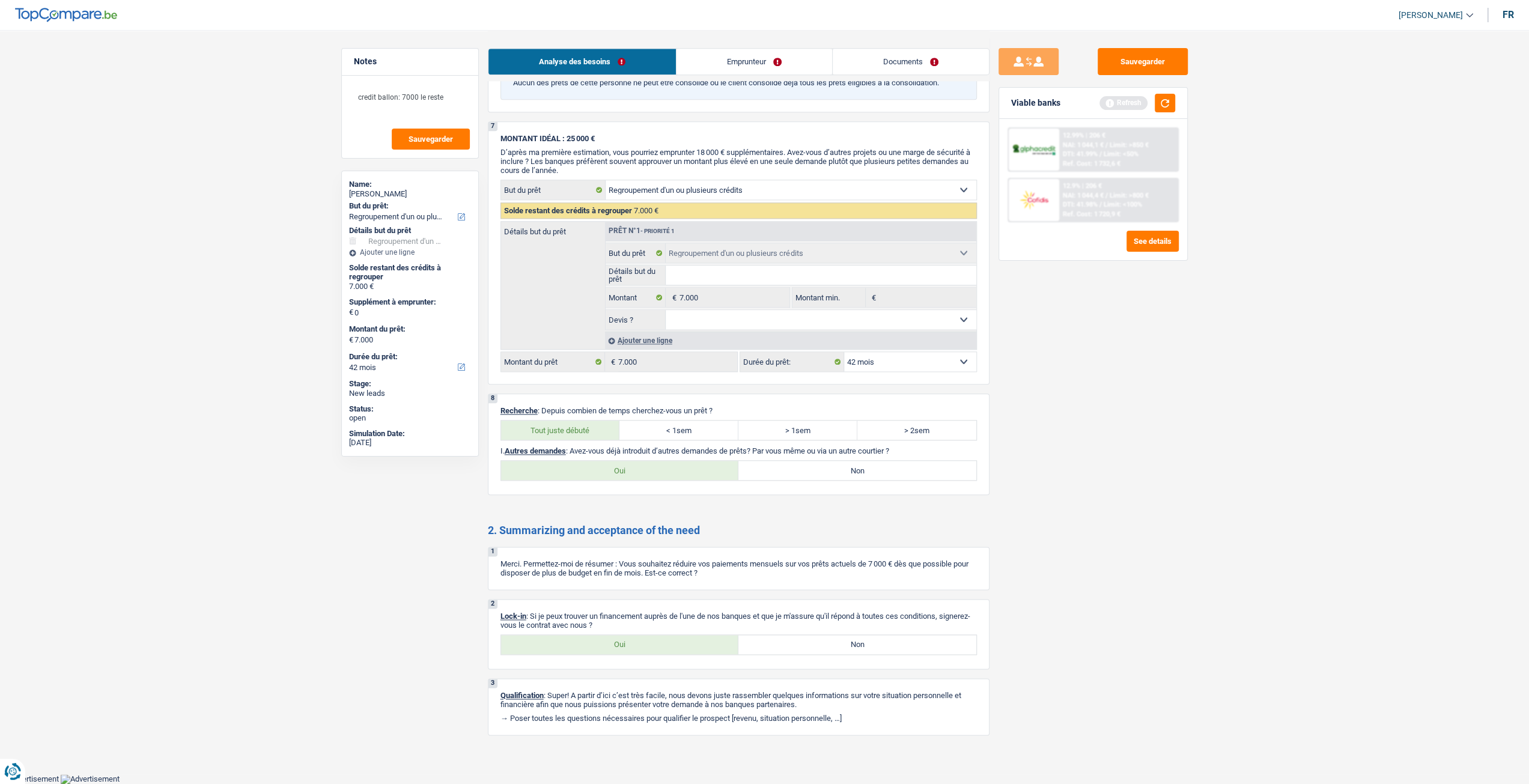
click at [643, 648] on label "Oui" at bounding box center [619, 644] width 238 height 19
click at [643, 648] on input "Oui" at bounding box center [619, 644] width 238 height 19
radio input "true"
click at [856, 467] on label "Non" at bounding box center [857, 470] width 238 height 19
click at [856, 467] on input "Non" at bounding box center [857, 470] width 238 height 19
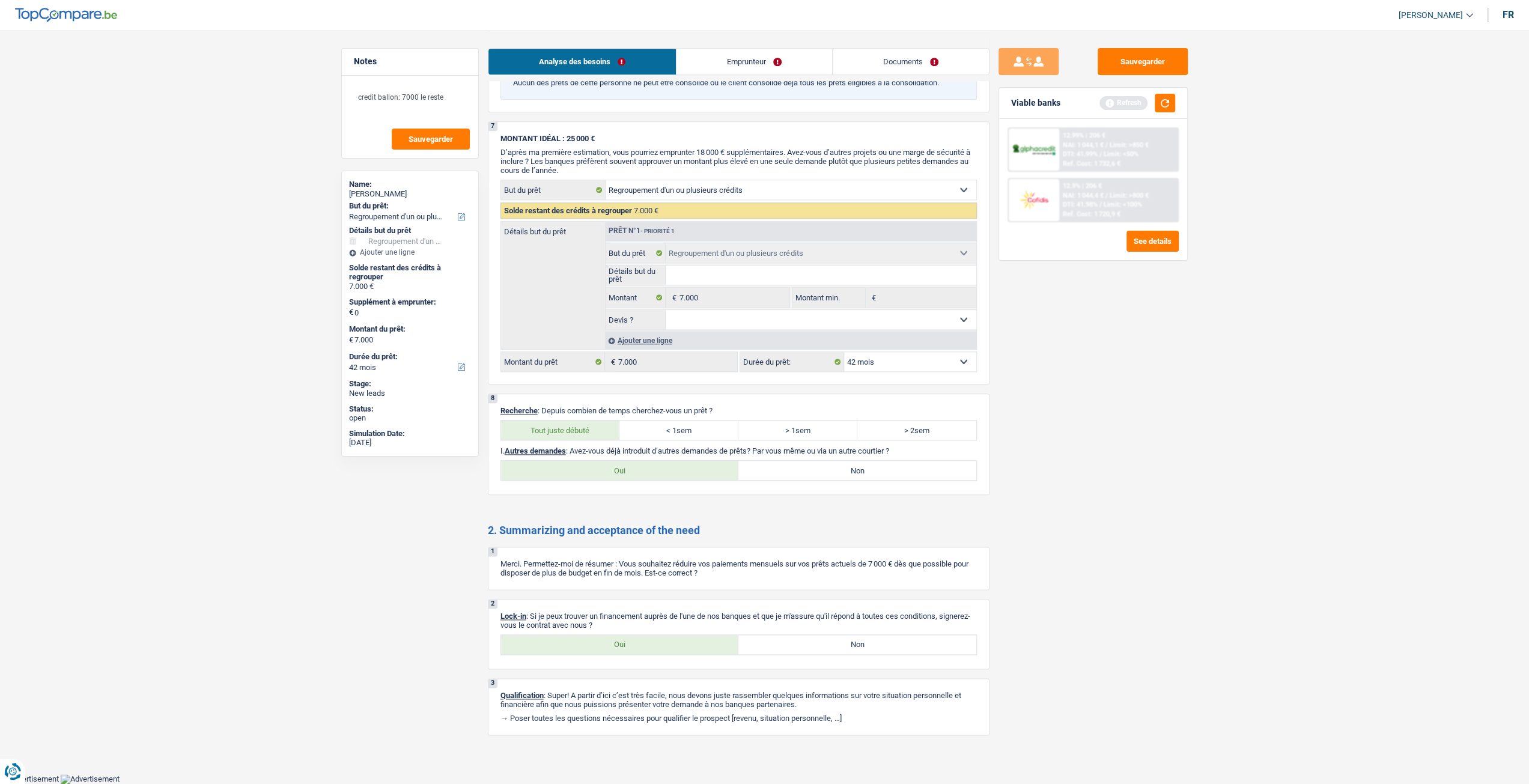
radio input "true"
click at [675, 449] on p "I. Autres demandes : Avez-vous déjà introduit d’autres demandes de prêts? Par v…" at bounding box center [739, 450] width 477 height 9
click at [671, 461] on label "Oui" at bounding box center [619, 470] width 238 height 19
click at [671, 461] on input "Oui" at bounding box center [619, 470] width 238 height 19
radio input "true"
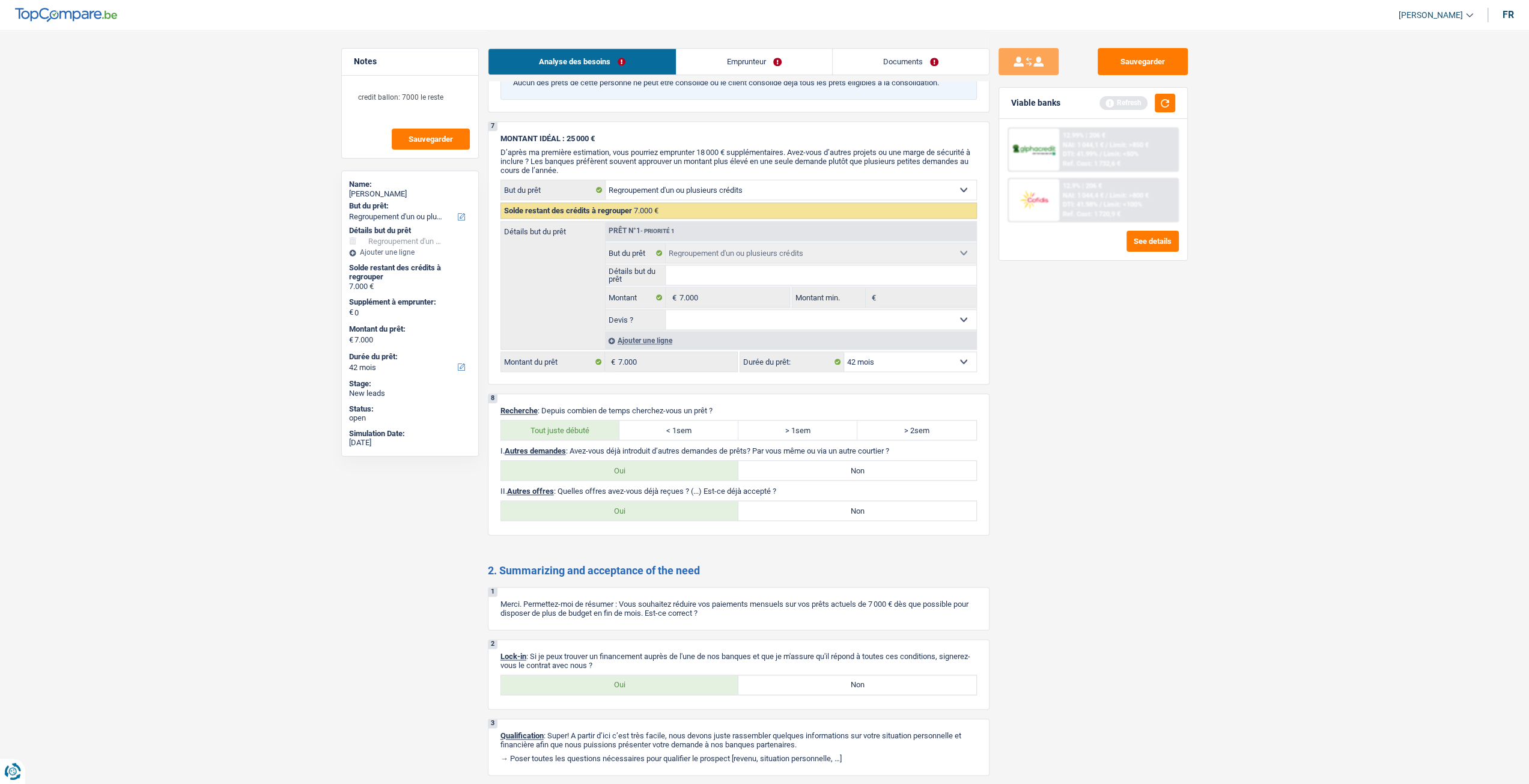
click at [867, 513] on label "Non" at bounding box center [857, 510] width 238 height 19
click at [867, 513] on input "Non" at bounding box center [857, 510] width 238 height 19
radio input "true"
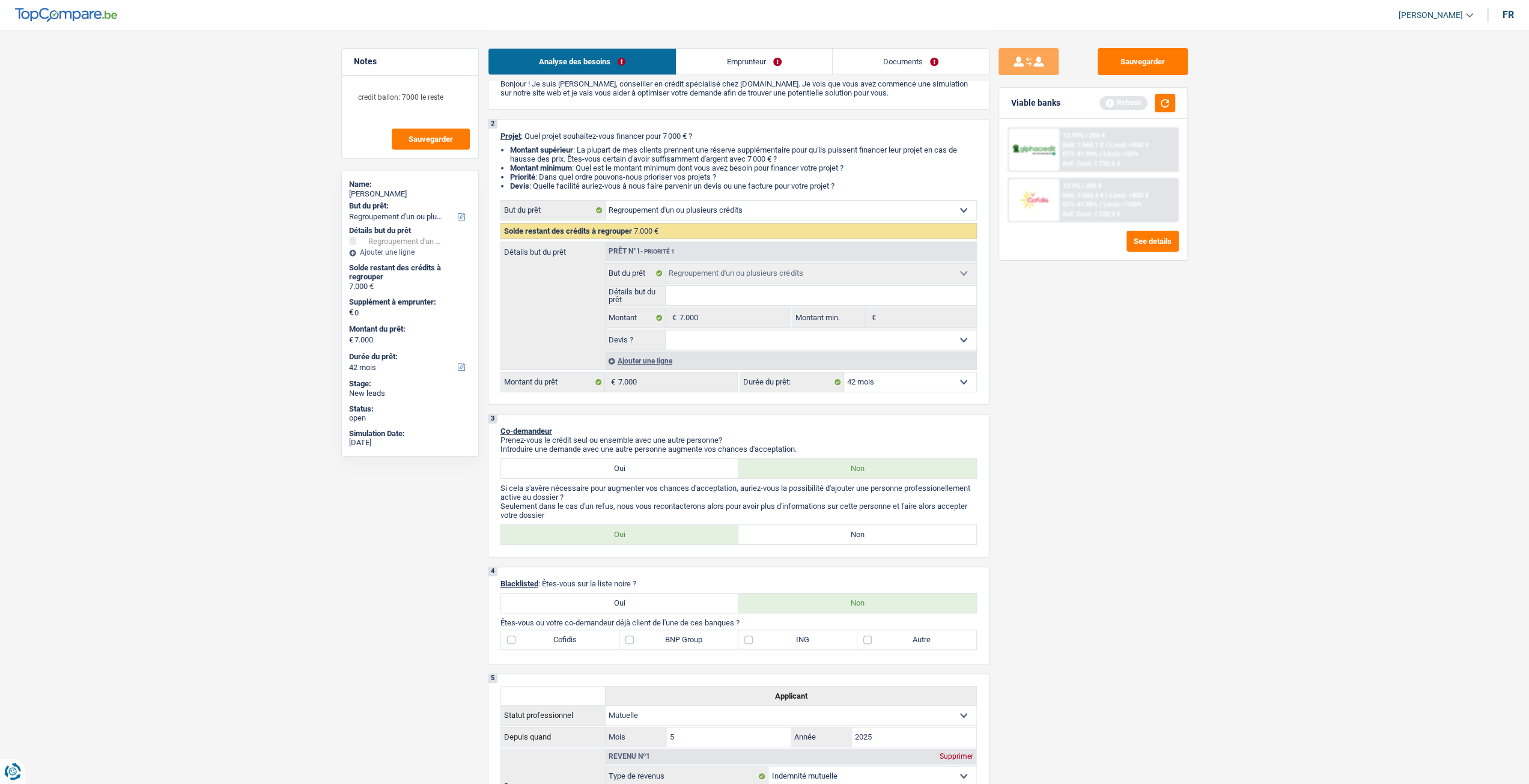
scroll to position [421, 0]
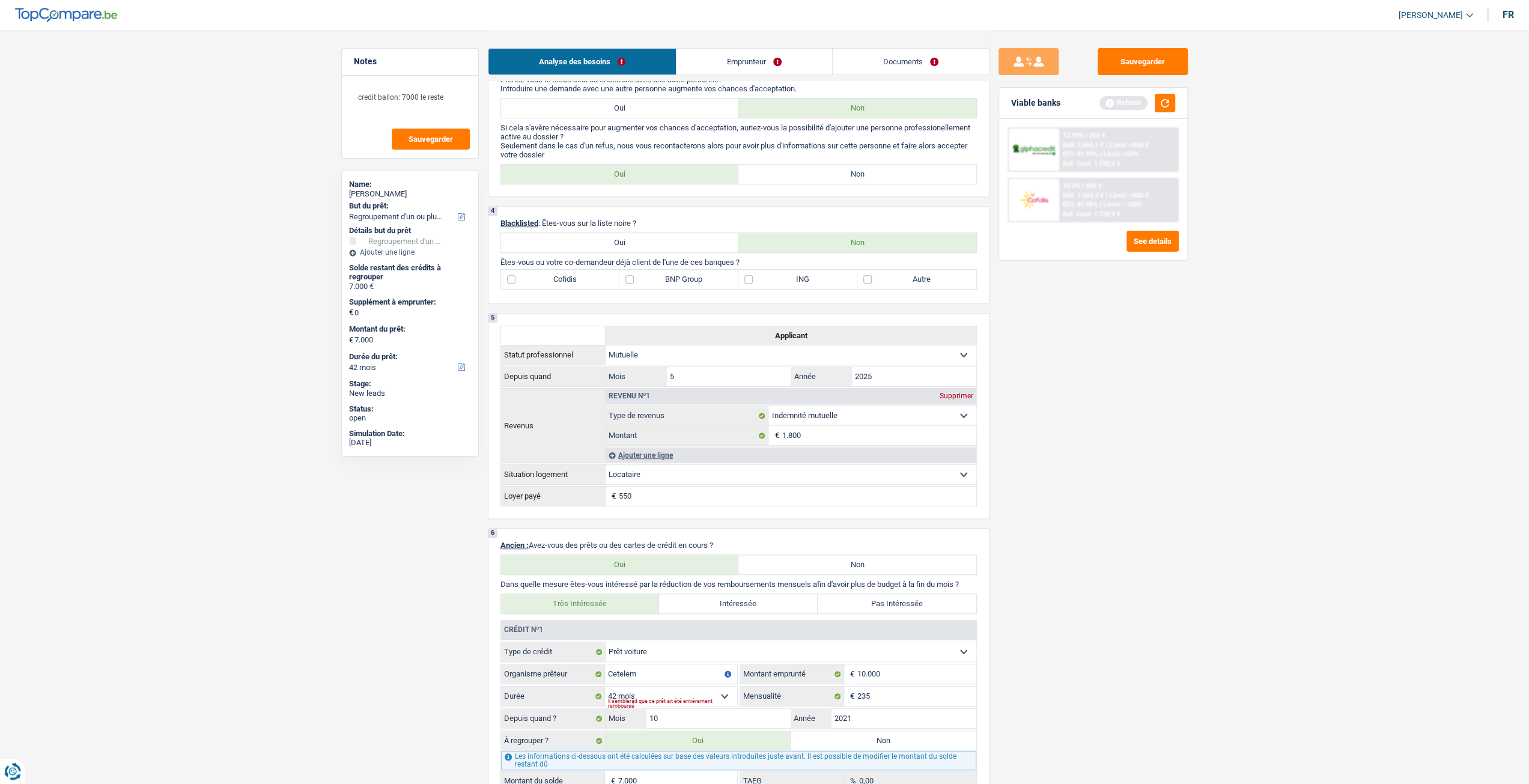
click at [590, 282] on label "Cofidis" at bounding box center [560, 279] width 119 height 19
click at [590, 282] on input "Cofidis" at bounding box center [560, 279] width 119 height 19
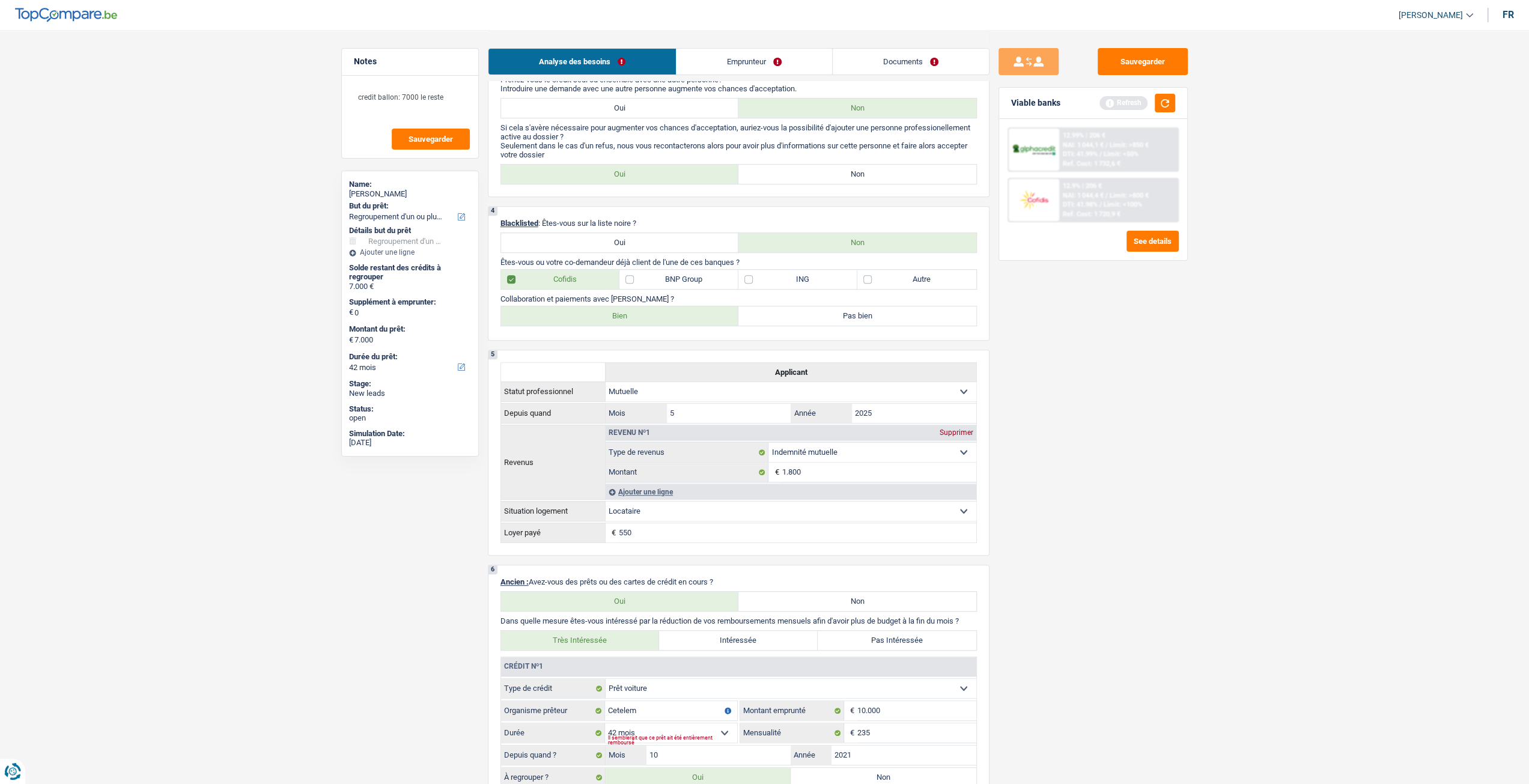
click at [602, 285] on label "Cofidis" at bounding box center [560, 279] width 119 height 19
click at [602, 285] on input "Cofidis" at bounding box center [560, 279] width 119 height 19
checkbox input "false"
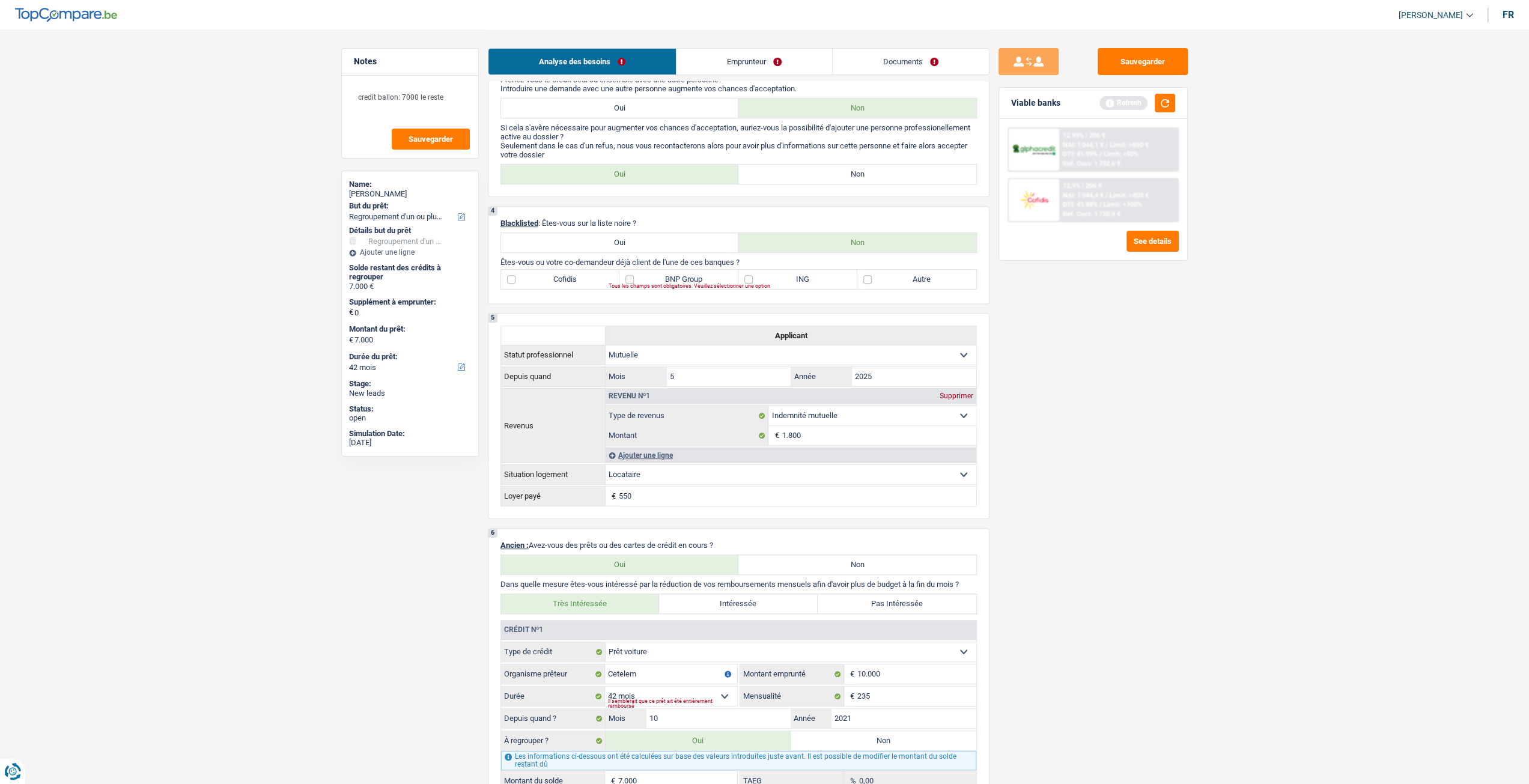
click at [685, 282] on label "BNP Group" at bounding box center [679, 279] width 119 height 19
click at [685, 282] on input "BNP Group" at bounding box center [679, 279] width 119 height 19
checkbox input "true"
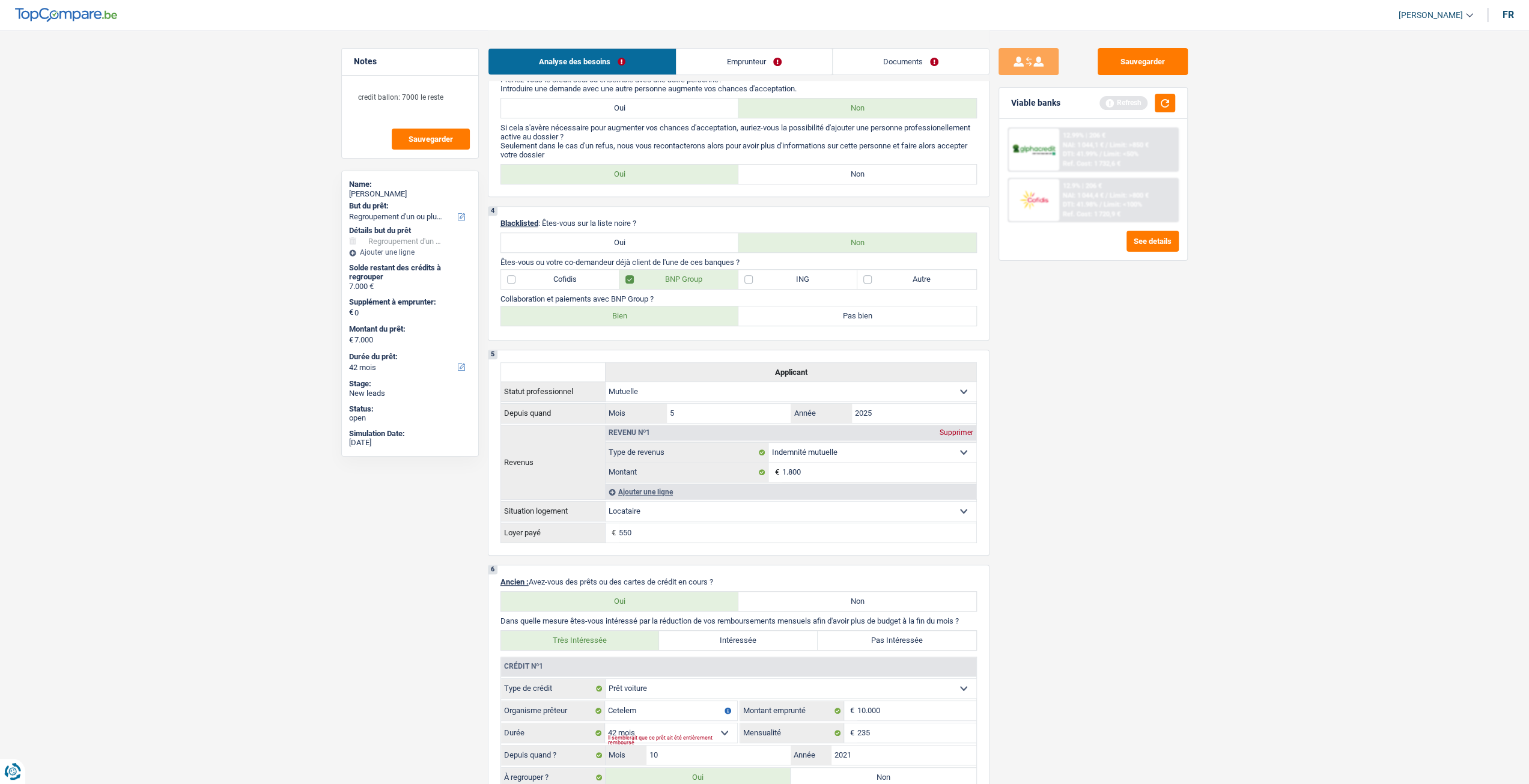
click at [589, 322] on label "Bien" at bounding box center [619, 315] width 238 height 19
click at [589, 322] on input "Bien" at bounding box center [619, 315] width 238 height 19
radio input "true"
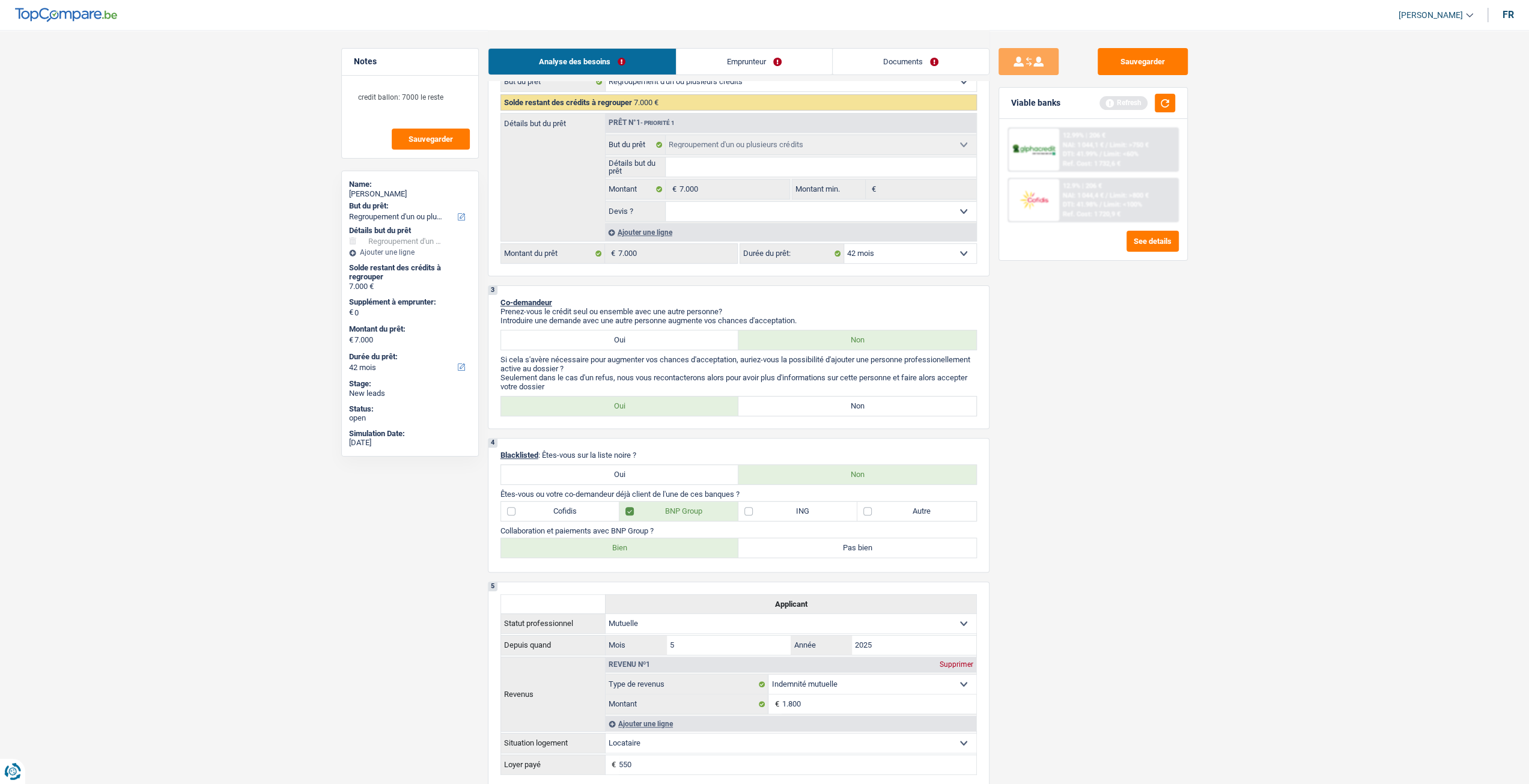
scroll to position [180, 0]
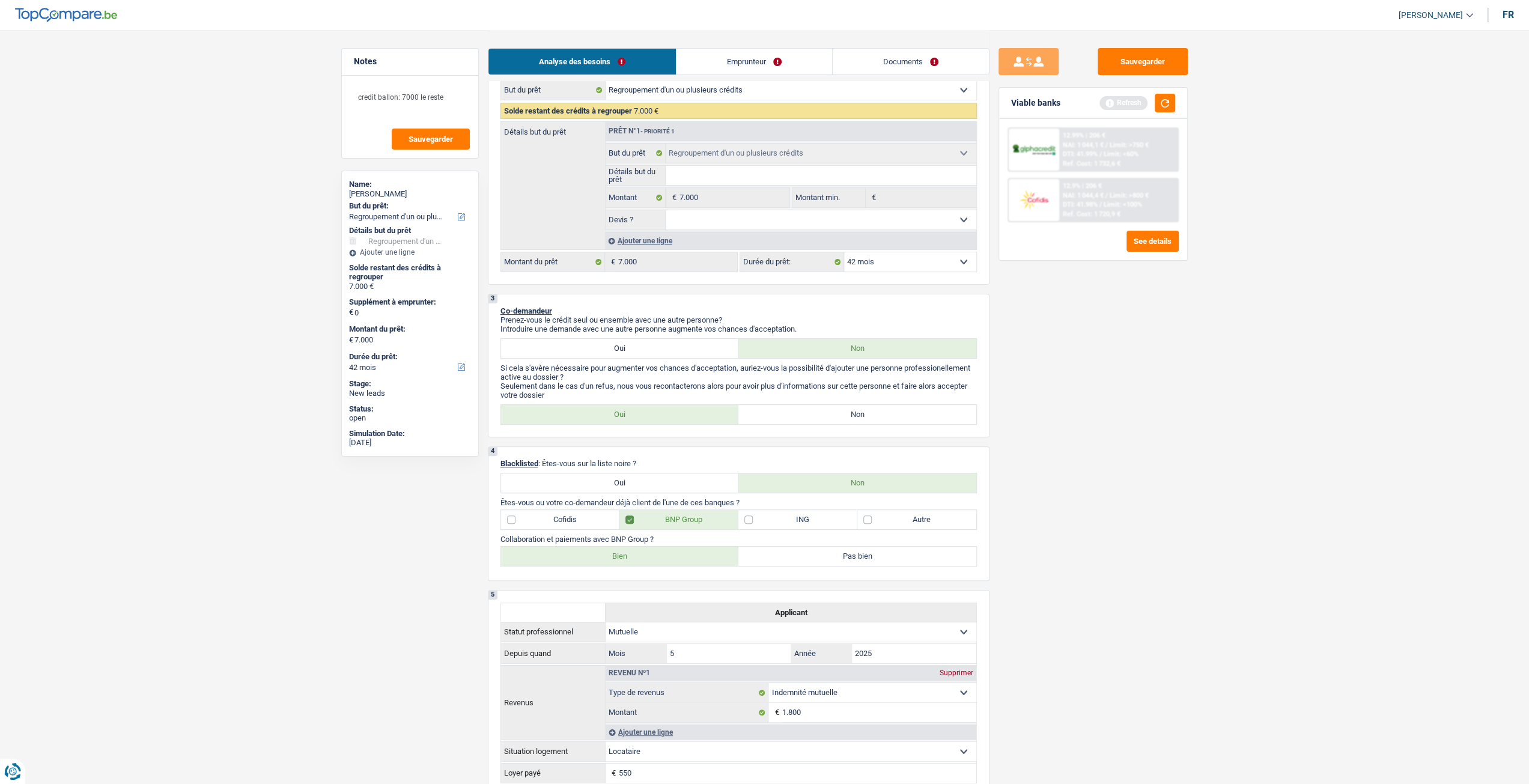
click at [746, 57] on link "Emprunteur" at bounding box center [755, 61] width 156 height 26
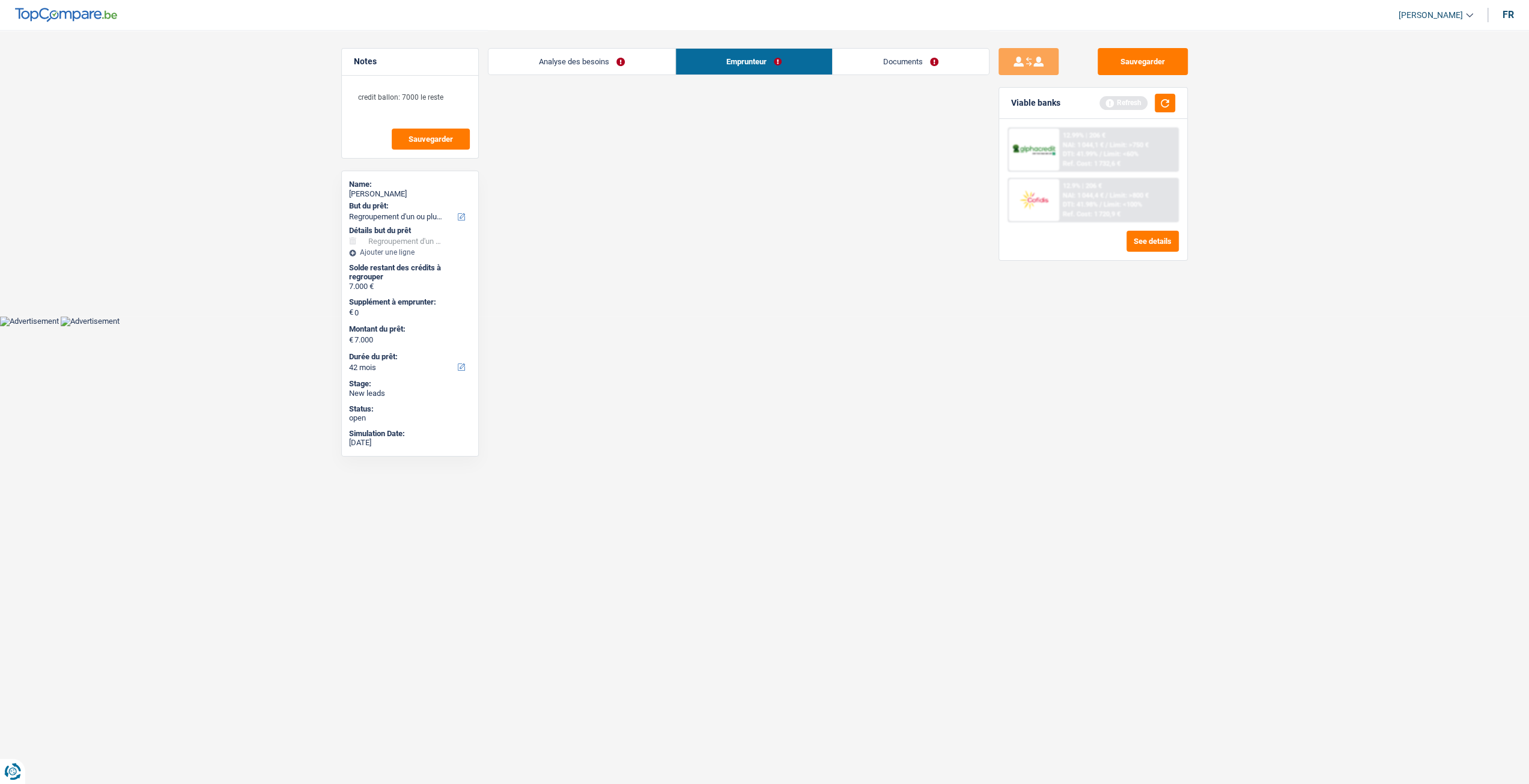
scroll to position [0, 0]
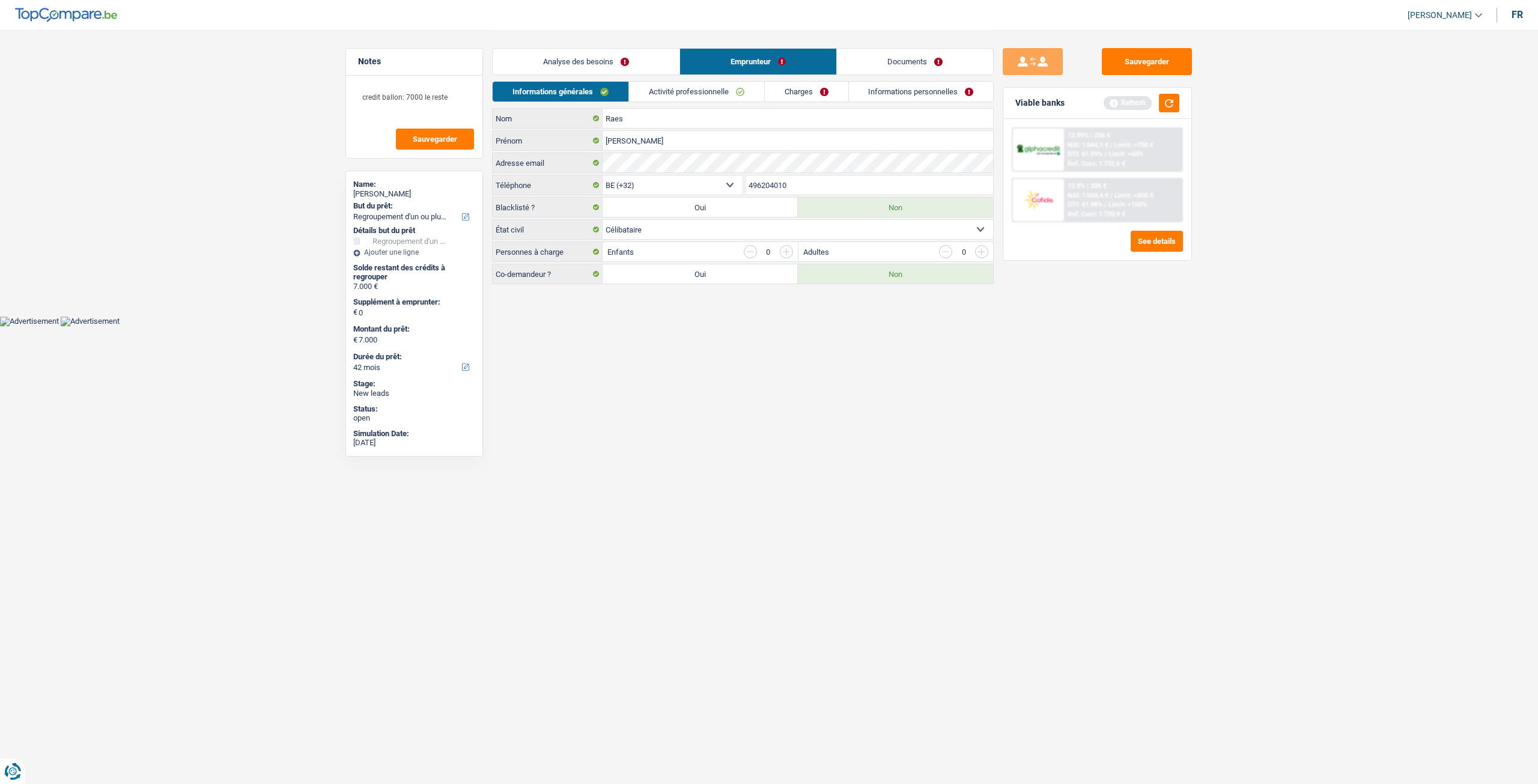
click at [703, 93] on link "Activité professionnelle" at bounding box center [696, 91] width 135 height 19
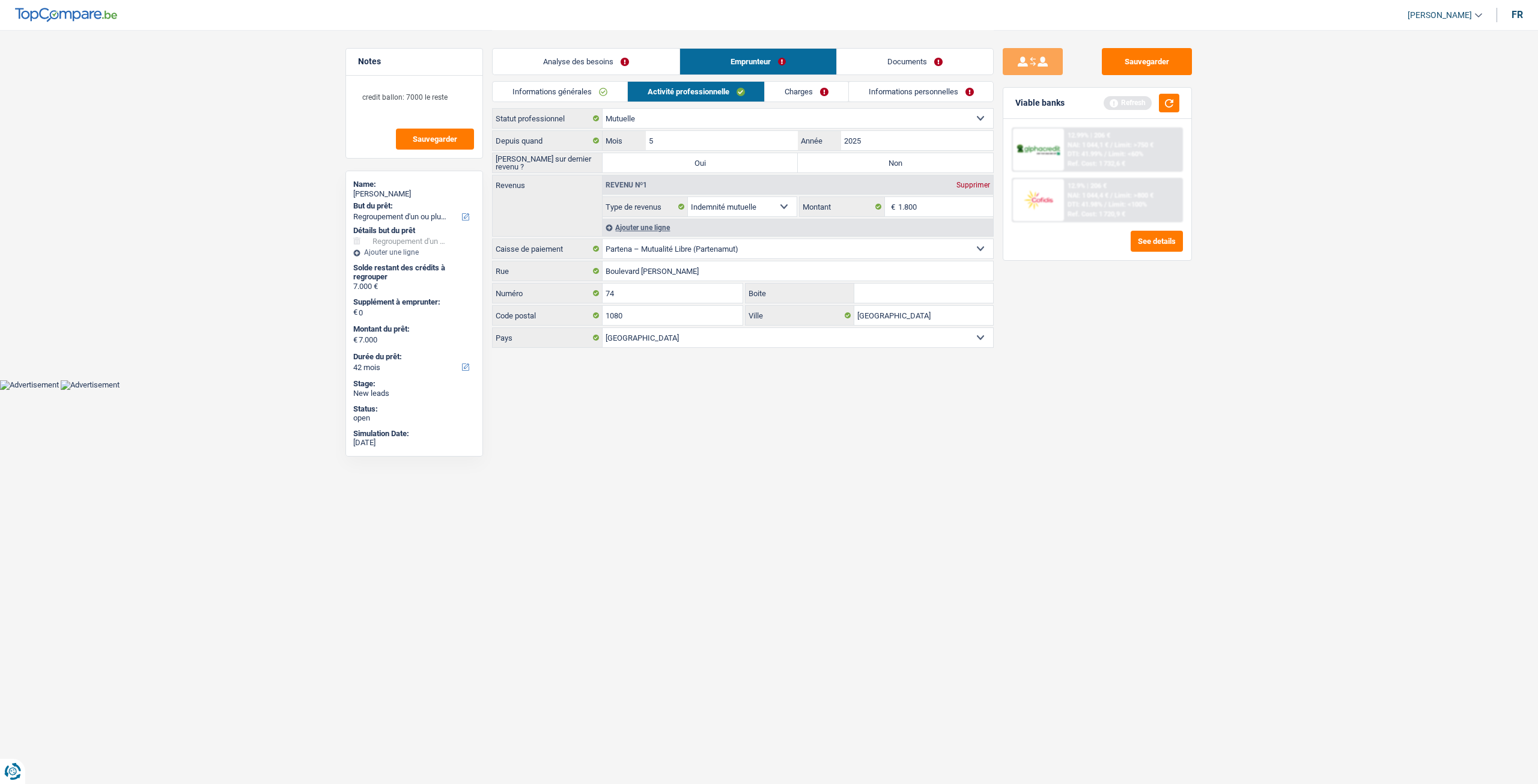
click at [820, 88] on link "Charges" at bounding box center [807, 91] width 83 height 19
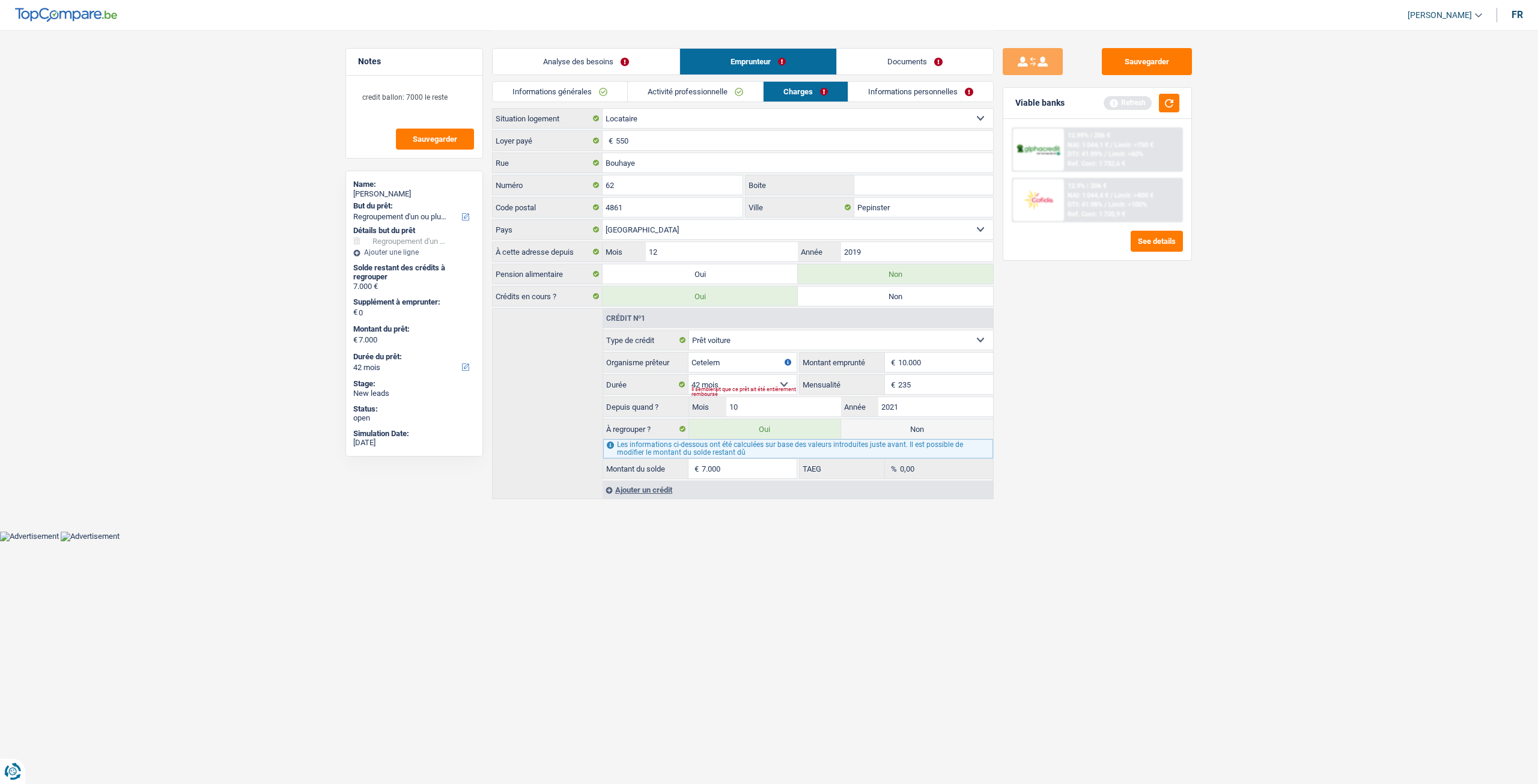
click at [921, 91] on link "Informations personnelles" at bounding box center [921, 91] width 145 height 19
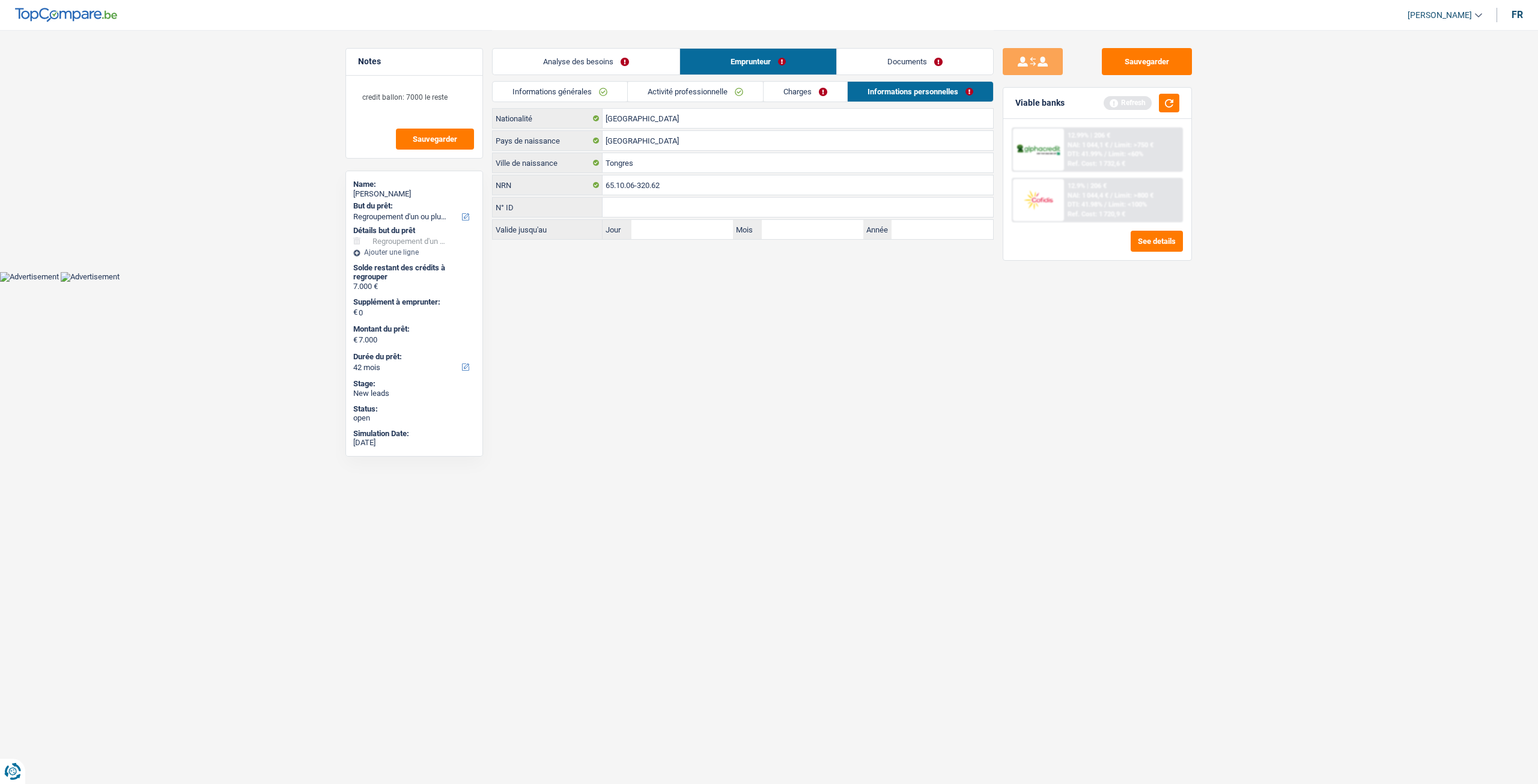
click at [629, 57] on link "Analyse des besoins" at bounding box center [586, 61] width 187 height 26
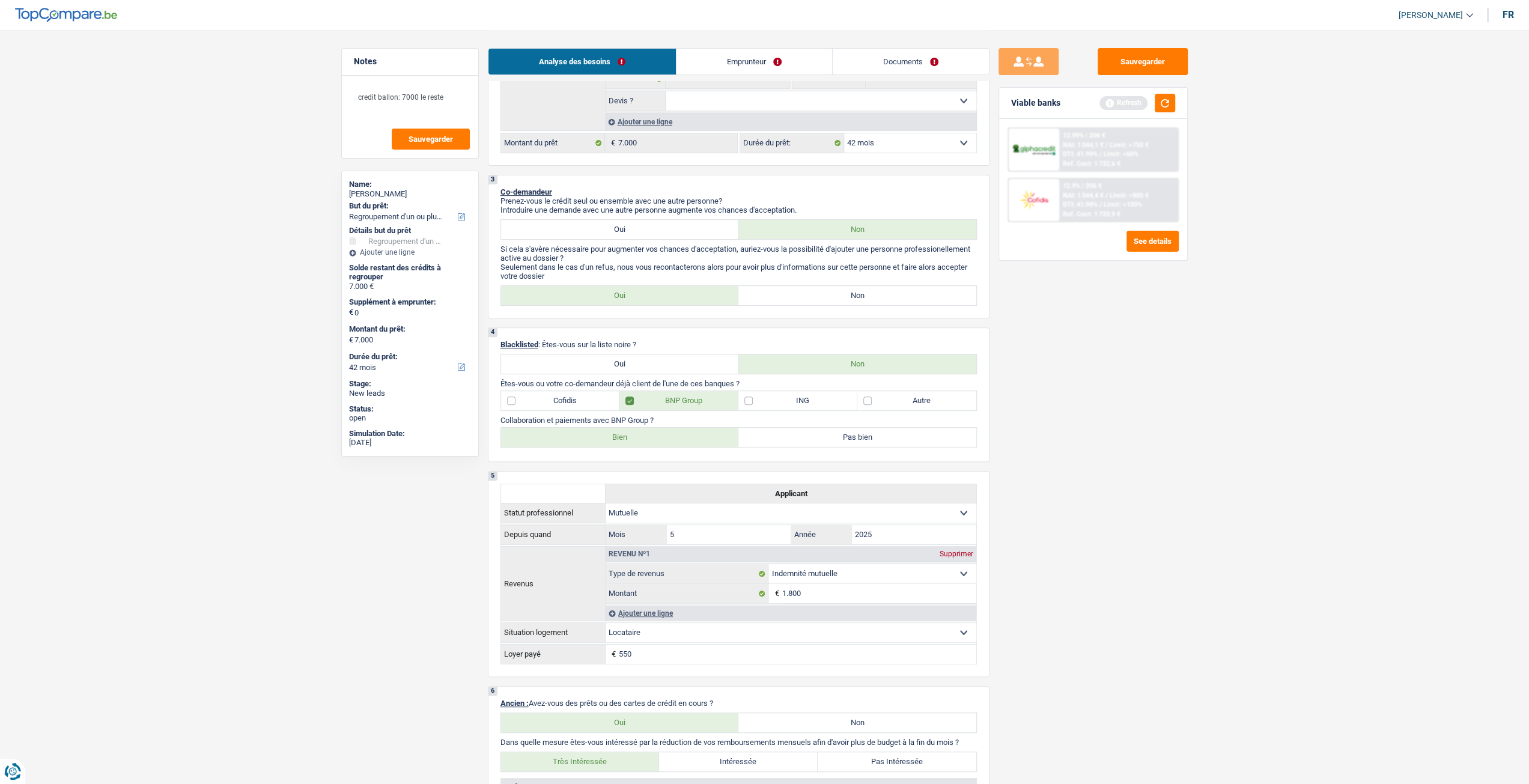
scroll to position [300, 0]
click at [813, 302] on label "Non" at bounding box center [857, 294] width 238 height 19
click at [813, 302] on input "Non" at bounding box center [857, 294] width 238 height 19
radio input "true"
click at [734, 54] on link "Emprunteur" at bounding box center [755, 61] width 156 height 26
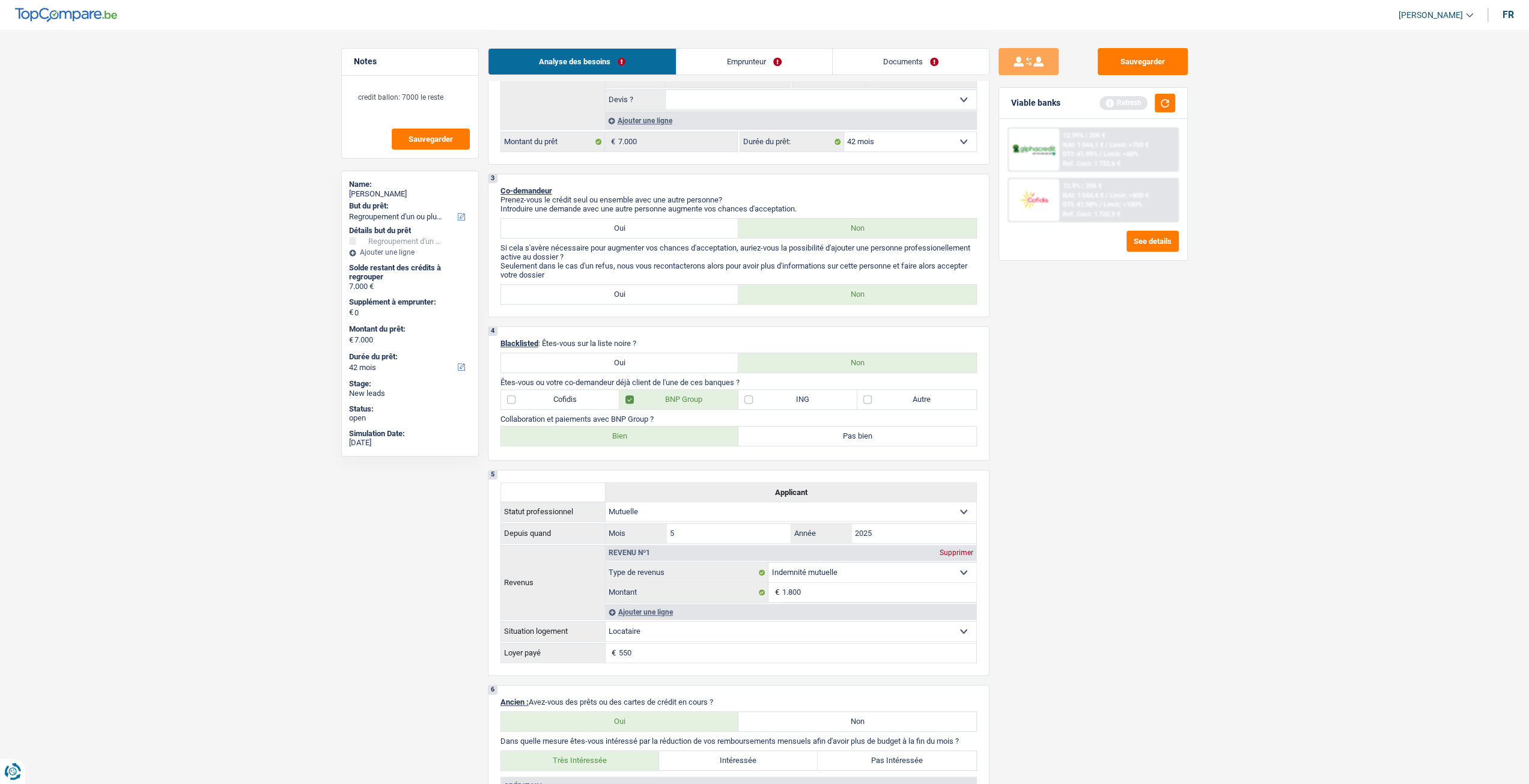
scroll to position [0, 0]
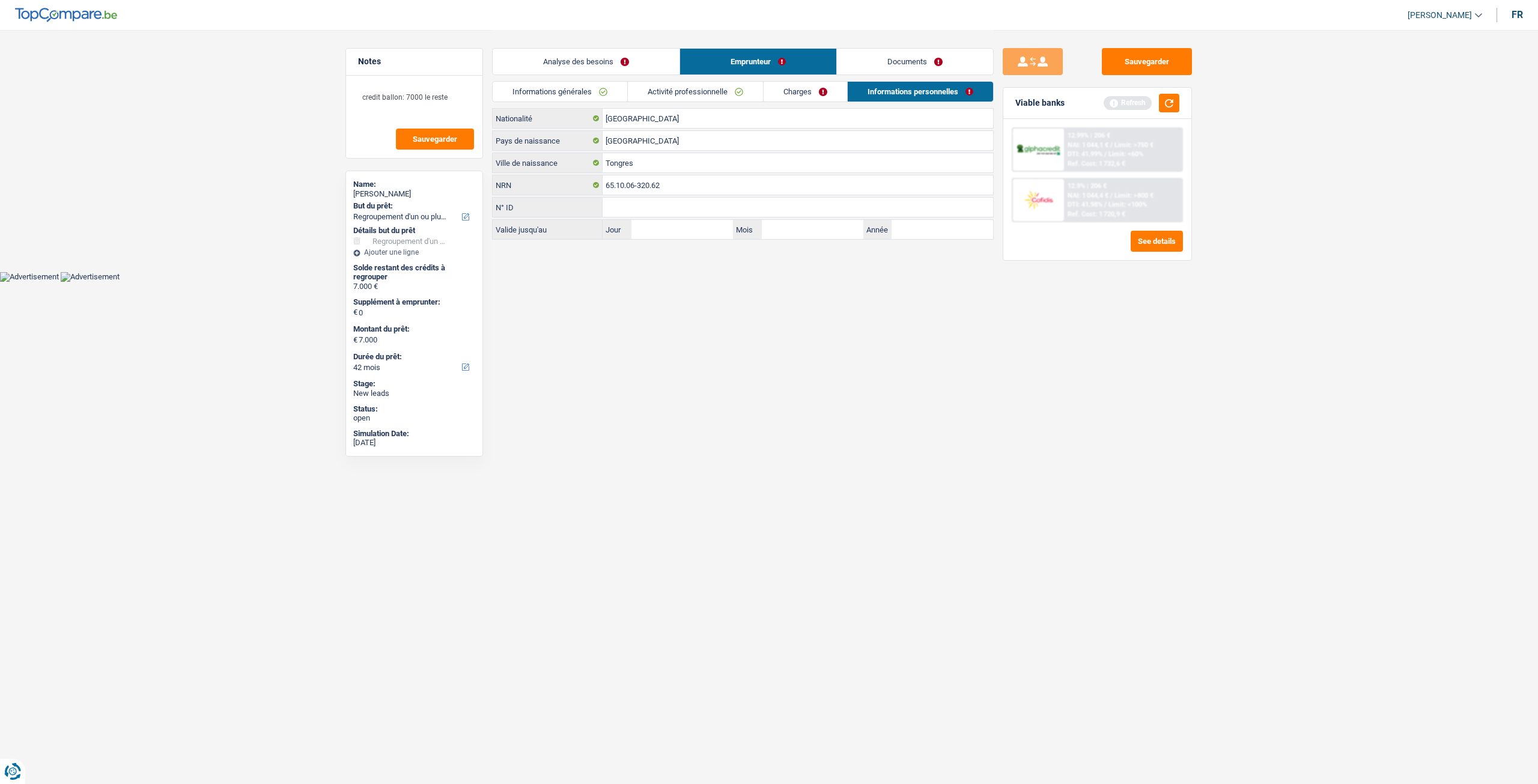
click at [584, 83] on link "Informations générales" at bounding box center [559, 91] width 134 height 19
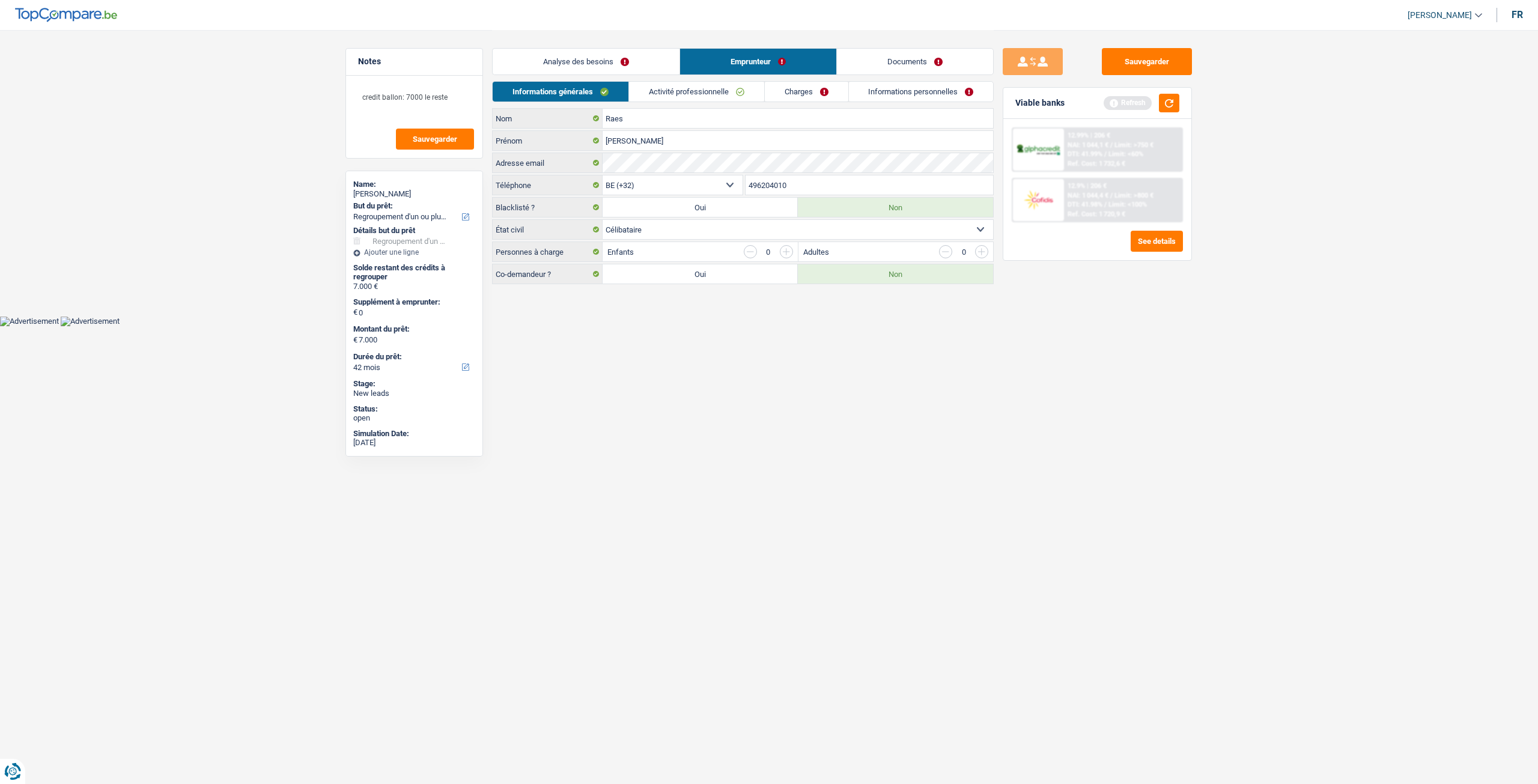
click at [687, 102] on div "Informations générales Activité professionnelle Charges Informations personnell…" at bounding box center [743, 94] width 502 height 27
click at [709, 103] on div "Informations générales Activité professionnelle Charges Informations personnell…" at bounding box center [743, 94] width 502 height 27
click at [704, 96] on link "Activité professionnelle" at bounding box center [696, 91] width 135 height 19
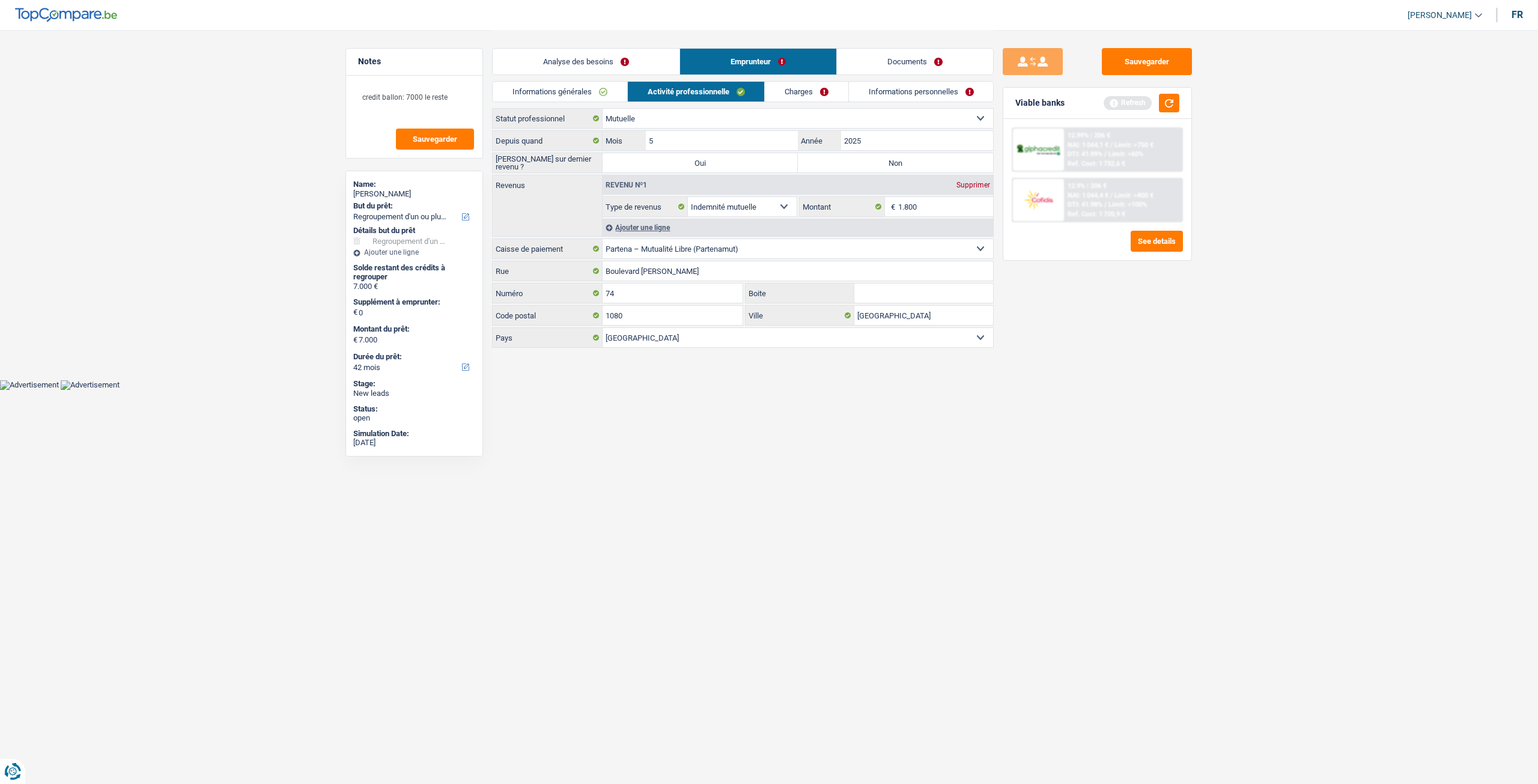
click at [859, 158] on label "Non" at bounding box center [896, 162] width 196 height 19
click at [859, 158] on input "Non" at bounding box center [896, 162] width 196 height 19
radio input "true"
click at [898, 147] on input "2025" at bounding box center [917, 140] width 152 height 19
click at [936, 210] on input "1.800" at bounding box center [946, 207] width 95 height 19
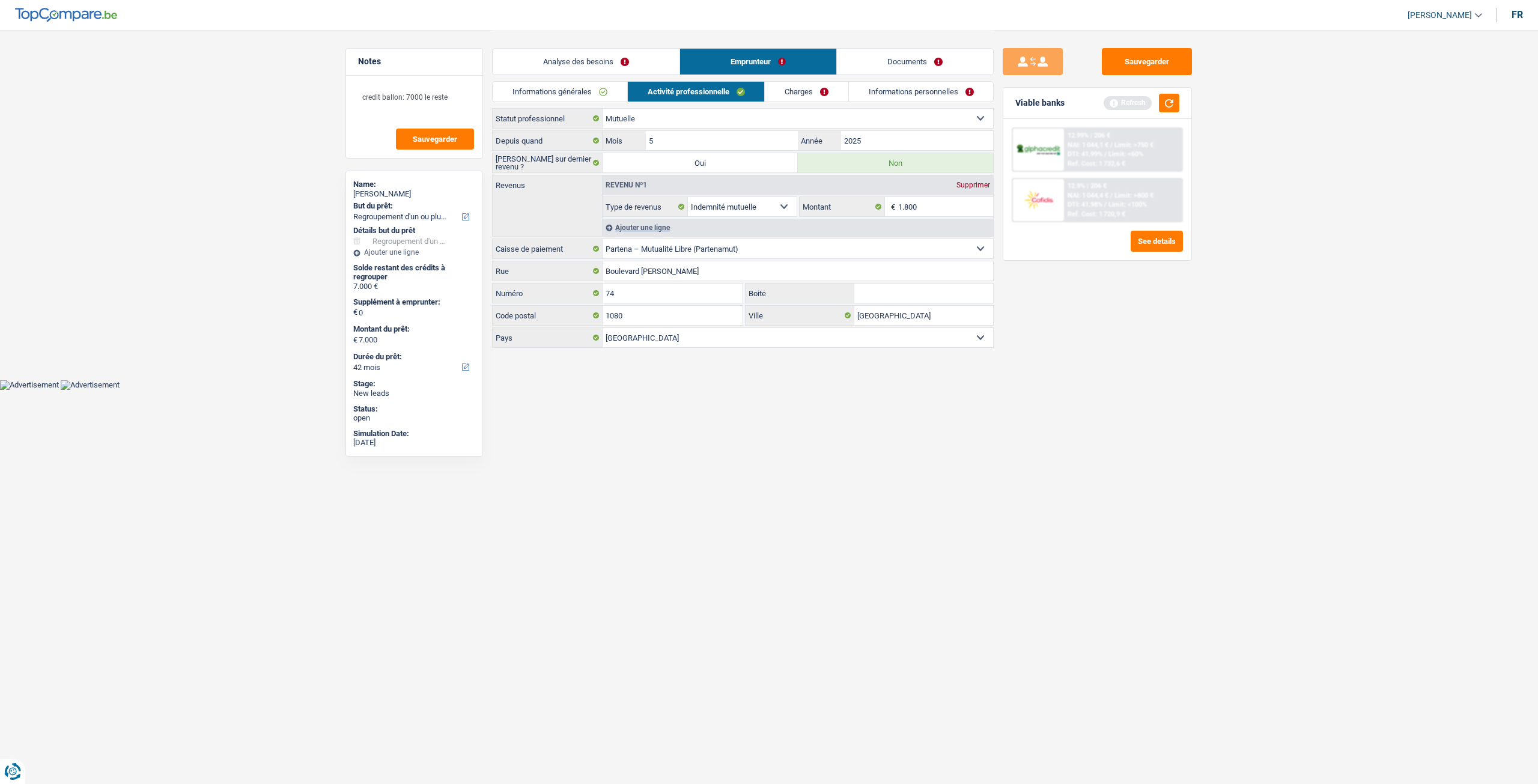
click at [1027, 332] on div "Sauvegarder Viable banks Refresh 12.99% | 206 € NAI: 1 044,1 € / Limit: >750 € …" at bounding box center [1098, 406] width 208 height 716
click at [926, 205] on input "1.800" at bounding box center [946, 207] width 95 height 19
click at [815, 91] on link "Charges" at bounding box center [807, 91] width 83 height 19
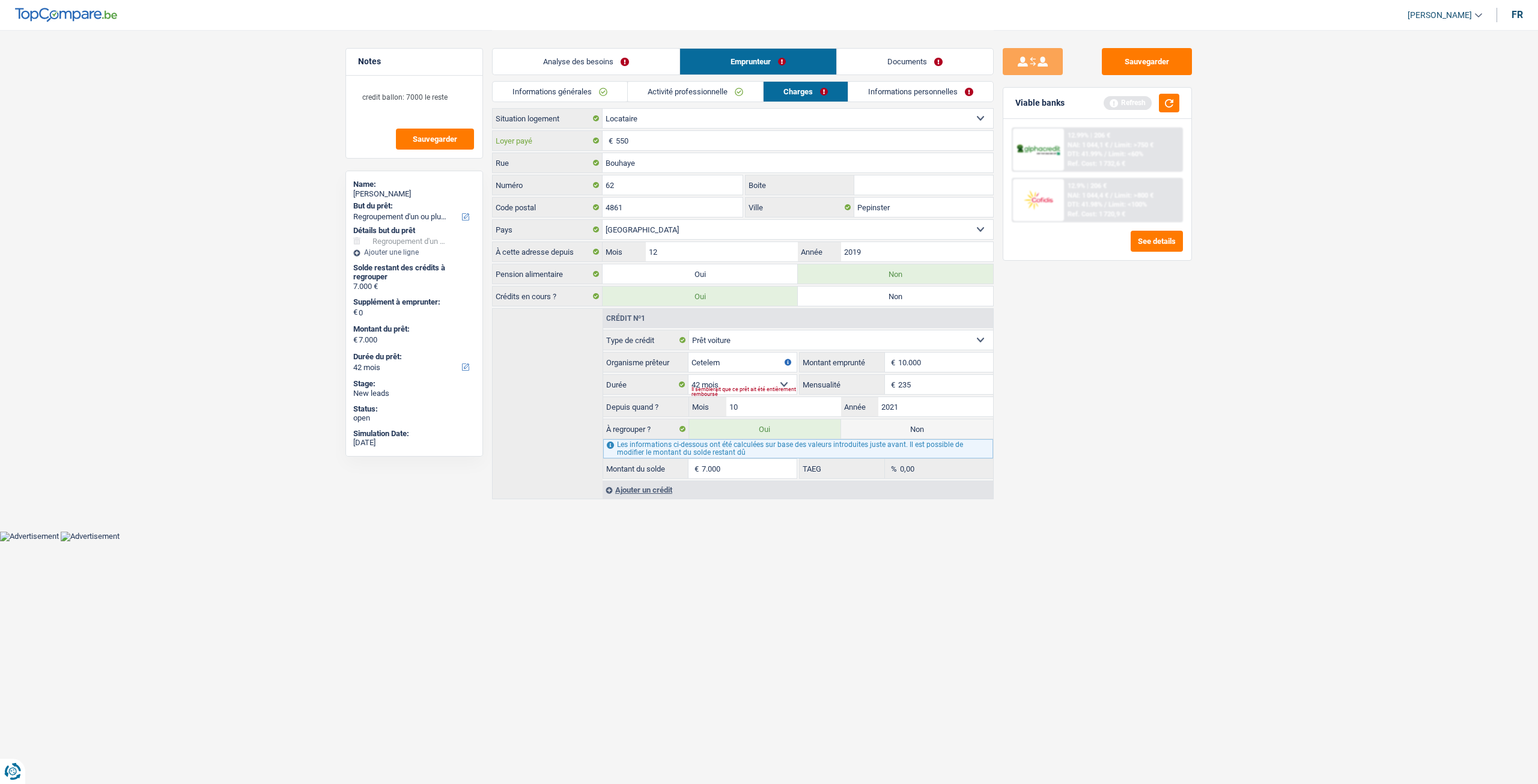
click at [653, 145] on input "550" at bounding box center [804, 140] width 377 height 19
click at [926, 82] on link "Informations personnelles" at bounding box center [921, 91] width 145 height 19
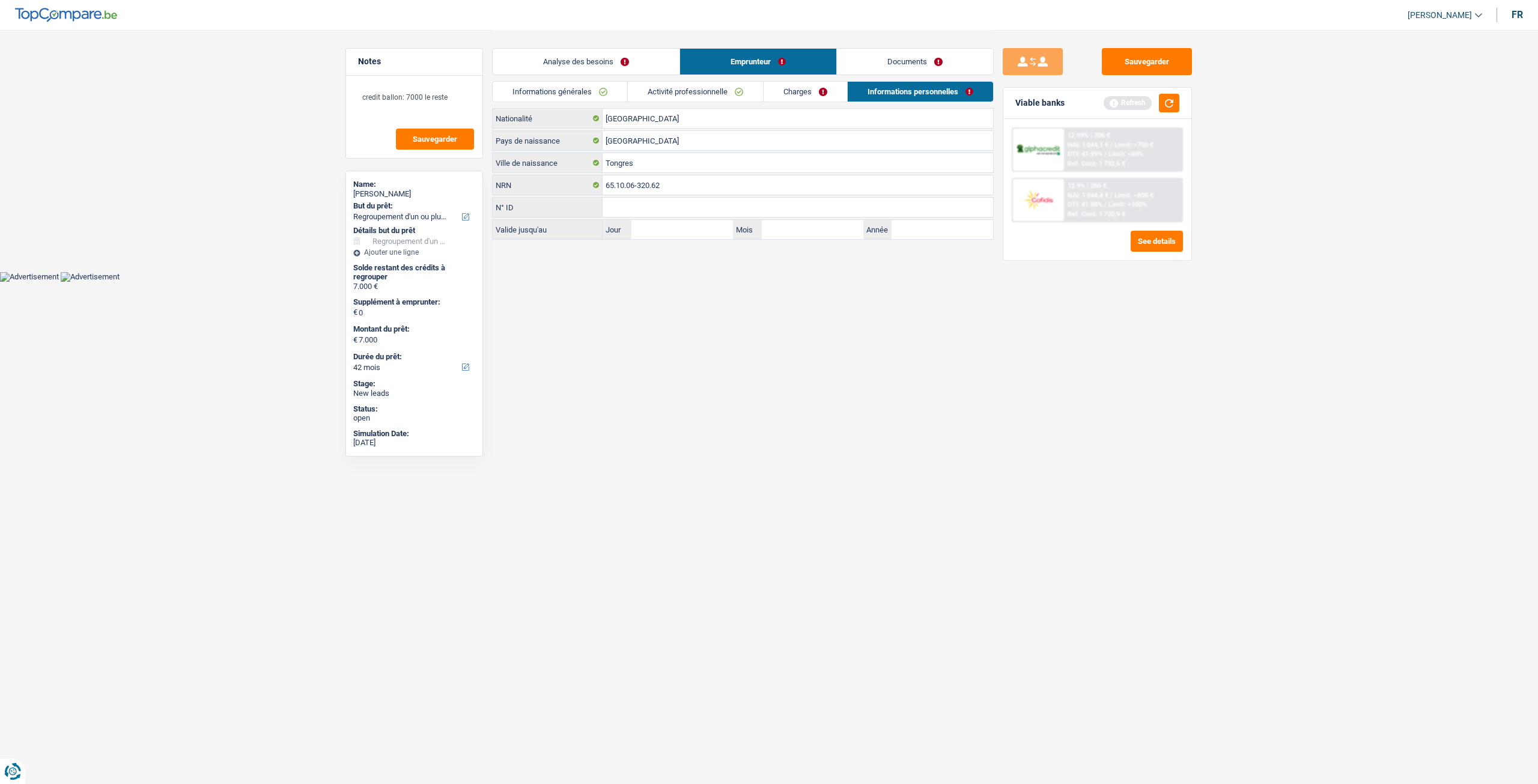
click at [921, 70] on link "Documents" at bounding box center [915, 61] width 156 height 26
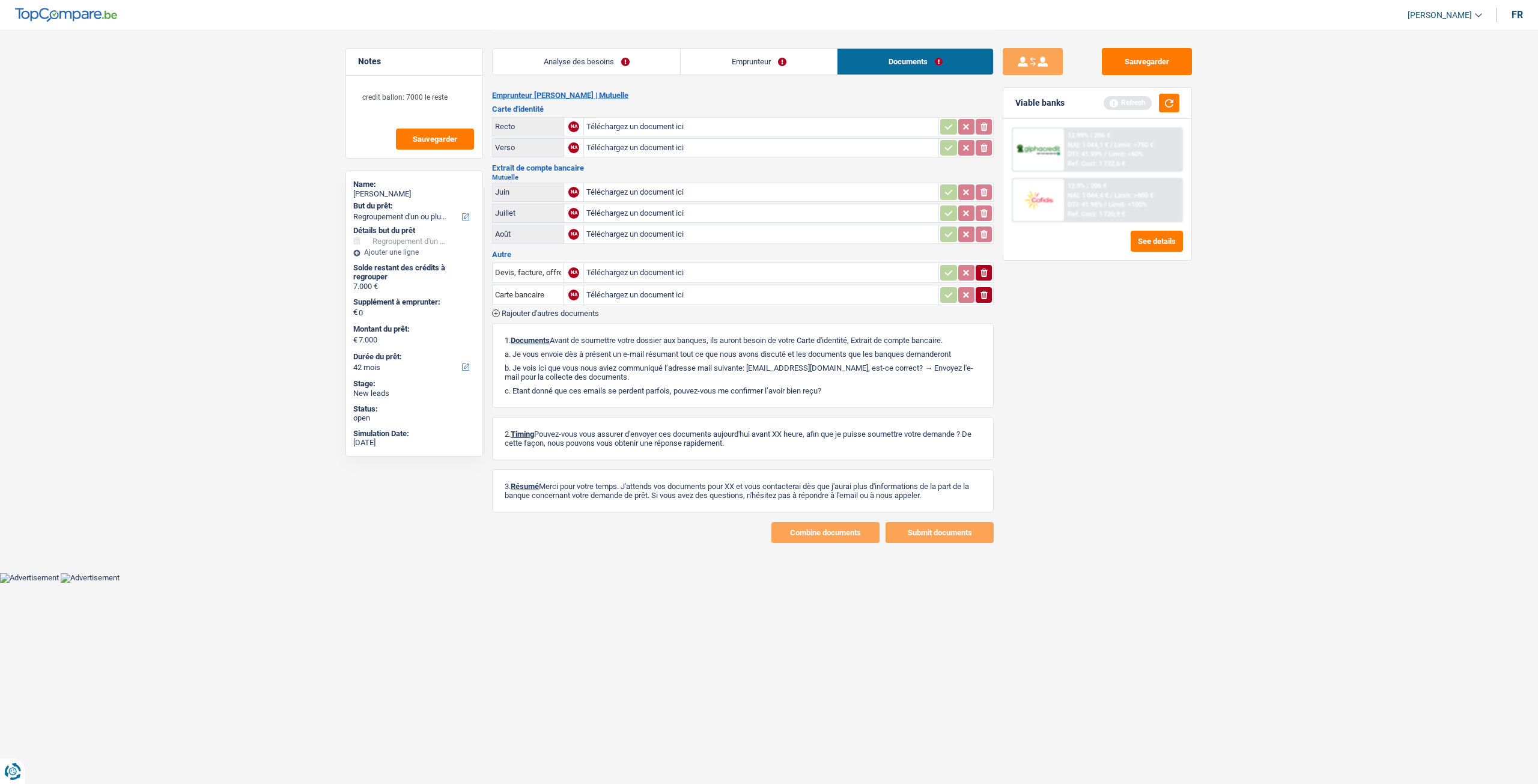
click at [811, 77] on div "Analyse des besoins Emprunteur Documents" at bounding box center [743, 55] width 502 height 51
drag, startPoint x: 802, startPoint y: 67, endPoint x: 952, endPoint y: 87, distance: 151.3
click at [801, 67] on link "Emprunteur" at bounding box center [758, 61] width 156 height 26
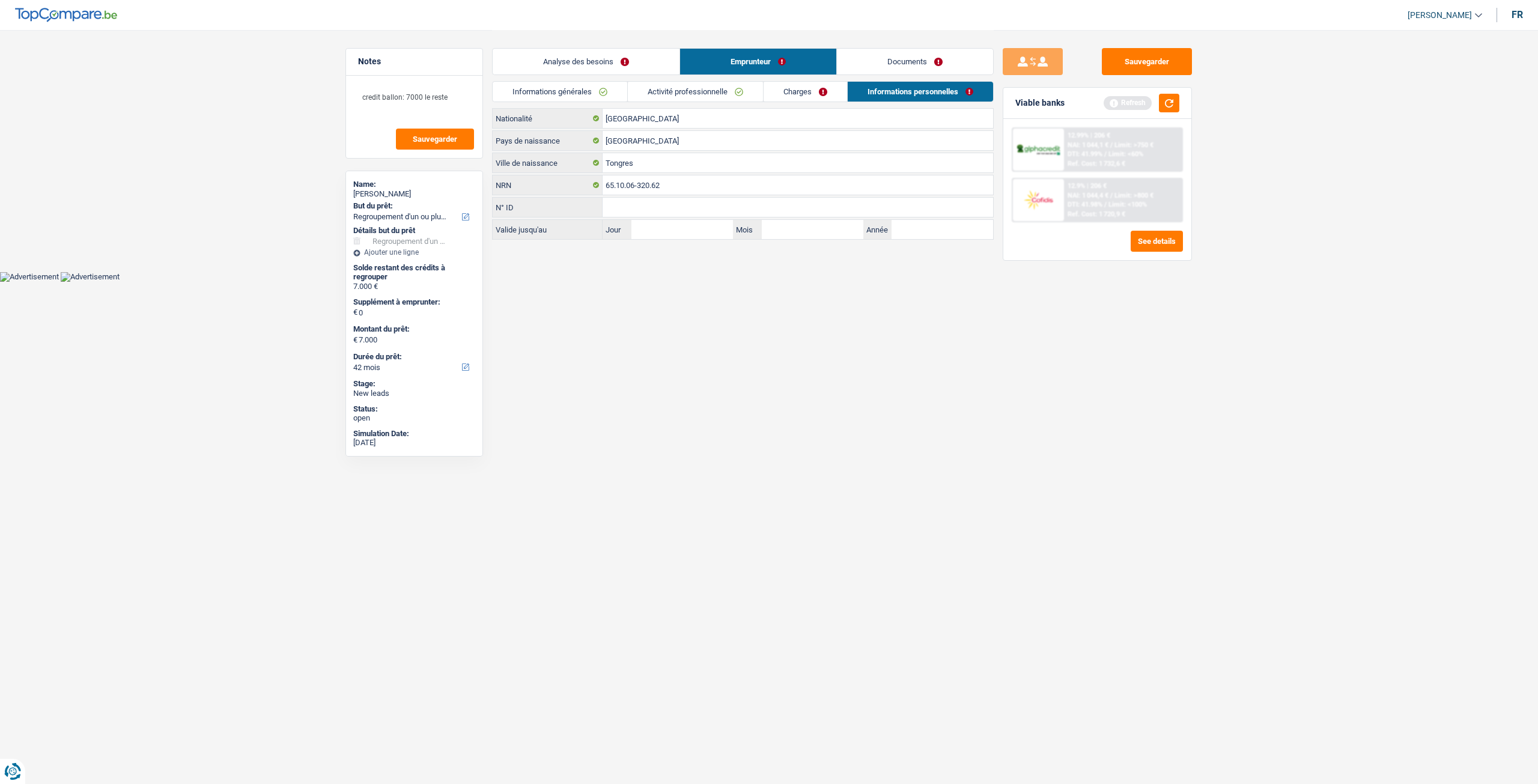
click at [607, 59] on link "Analyse des besoins" at bounding box center [586, 61] width 187 height 26
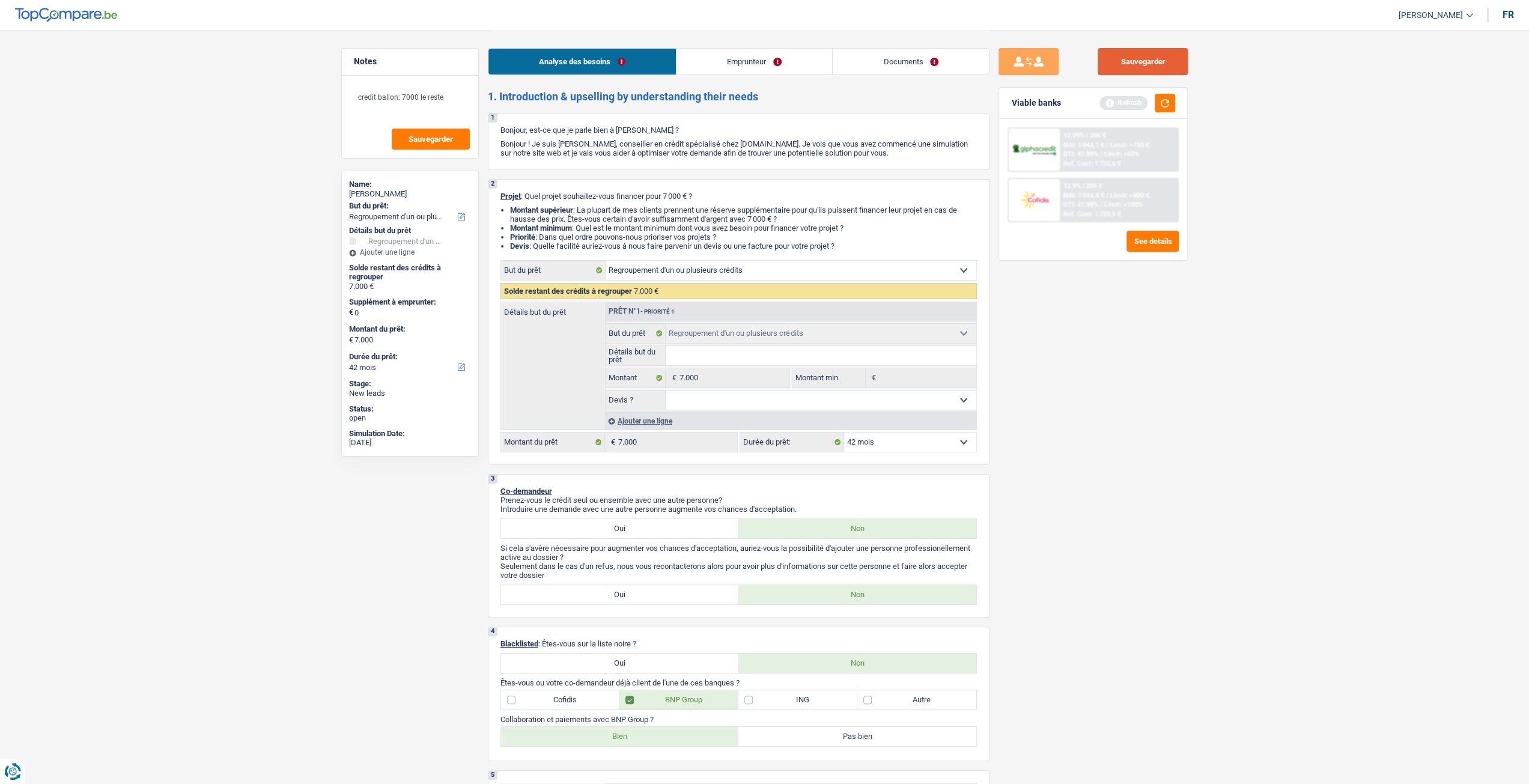
click at [1164, 68] on button "Sauvegarder" at bounding box center [1142, 61] width 90 height 27
